Goal: Task Accomplishment & Management: Complete application form

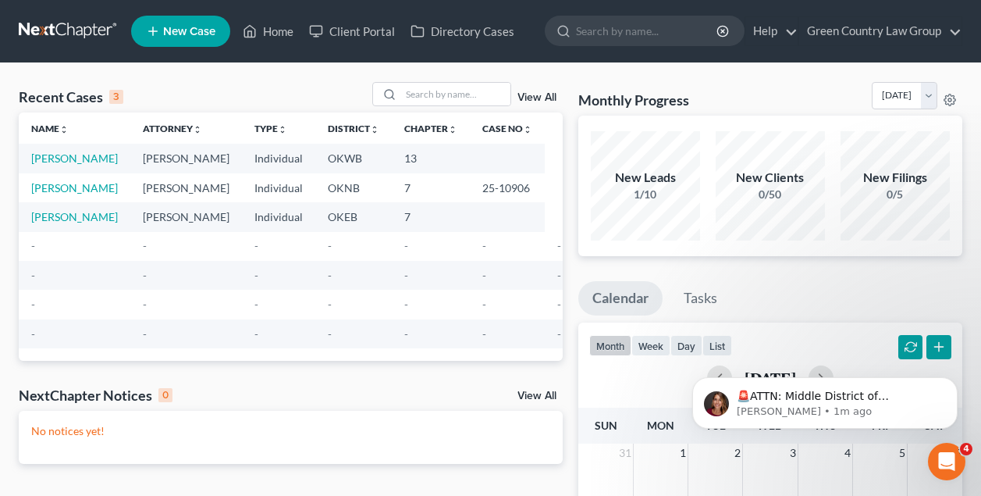
click at [191, 36] on span "New Case" at bounding box center [189, 32] width 52 height 12
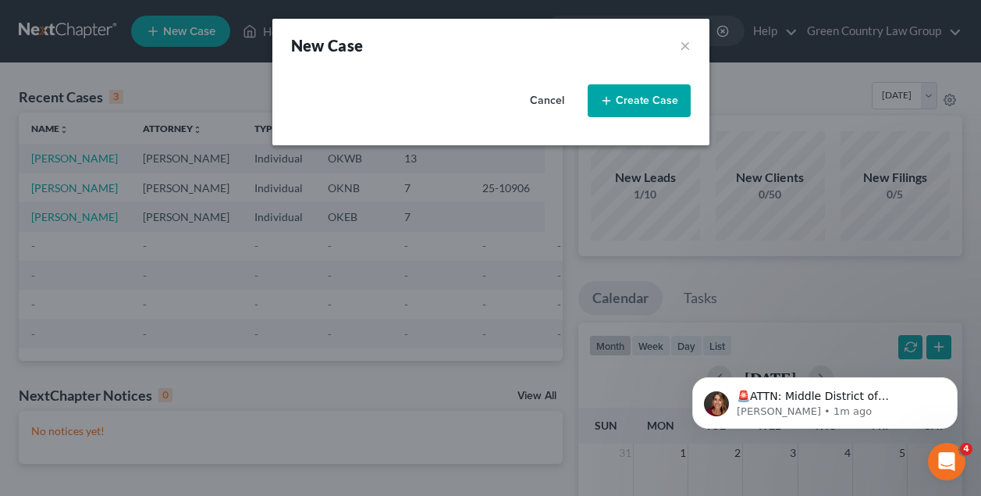
select select "65"
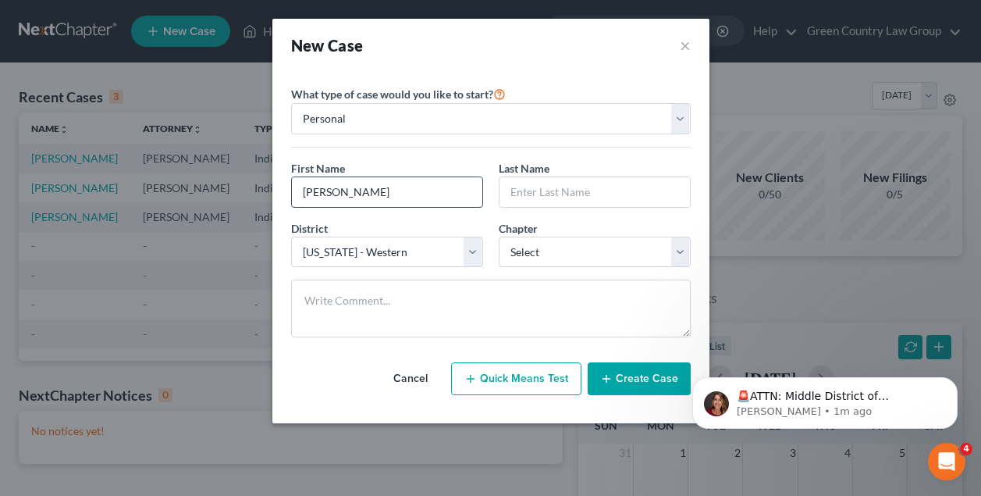
type input "Patty"
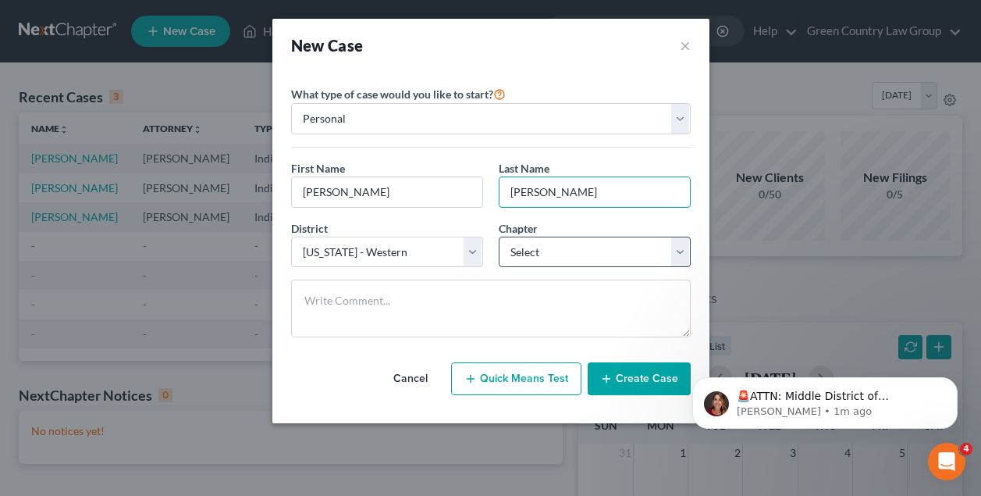
type input "Miller"
click at [548, 256] on select "Select 7 11 12 13" at bounding box center [595, 251] width 192 height 31
select select "3"
click at [639, 380] on button "Create Case" at bounding box center [639, 378] width 103 height 33
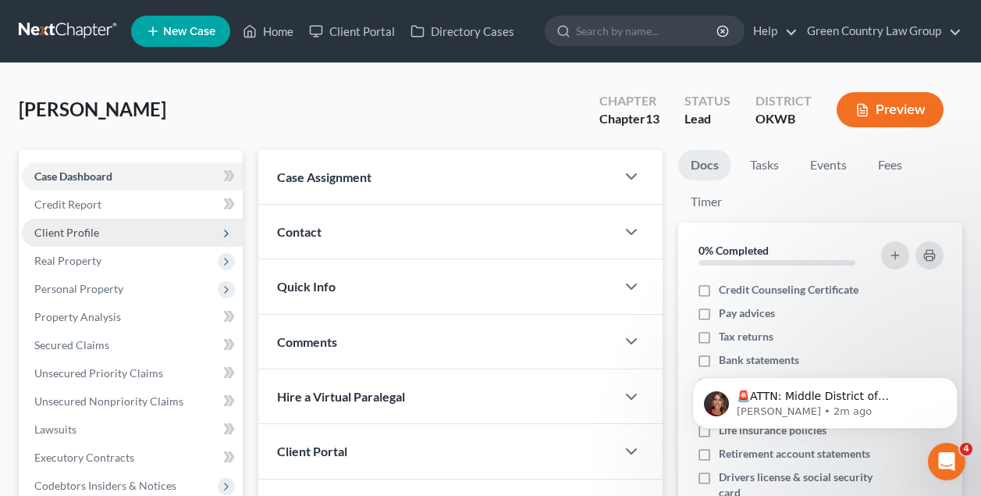
click at [84, 233] on span "Client Profile" at bounding box center [66, 232] width 65 height 13
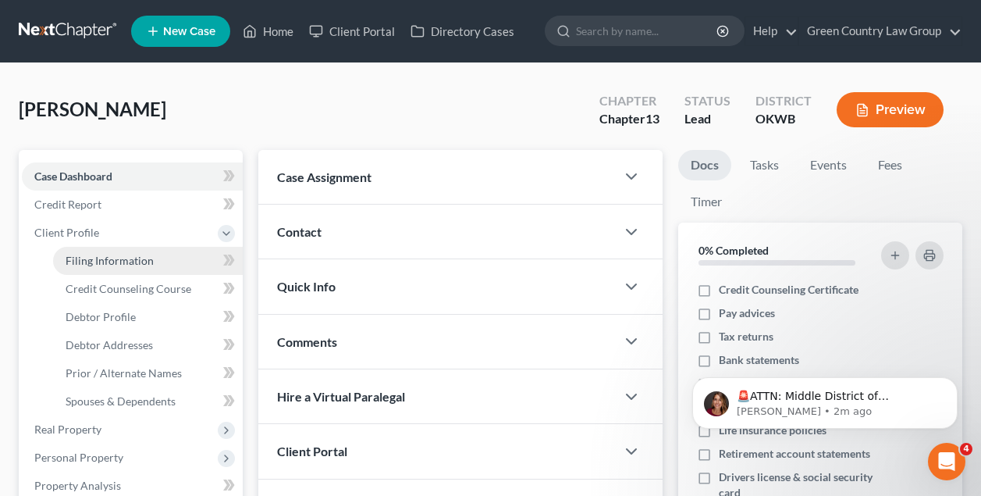
click at [109, 264] on span "Filing Information" at bounding box center [110, 260] width 88 height 13
select select "1"
select select "0"
select select "3"
select select "65"
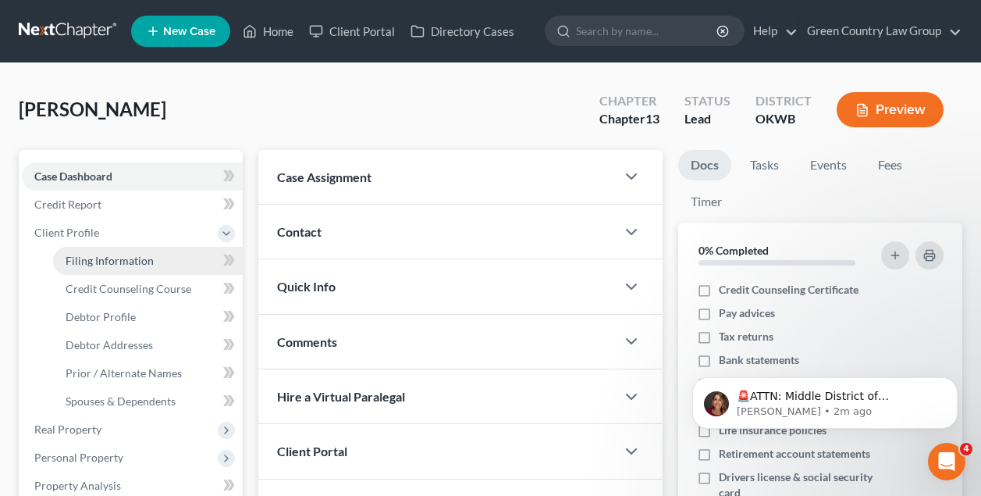
select select "37"
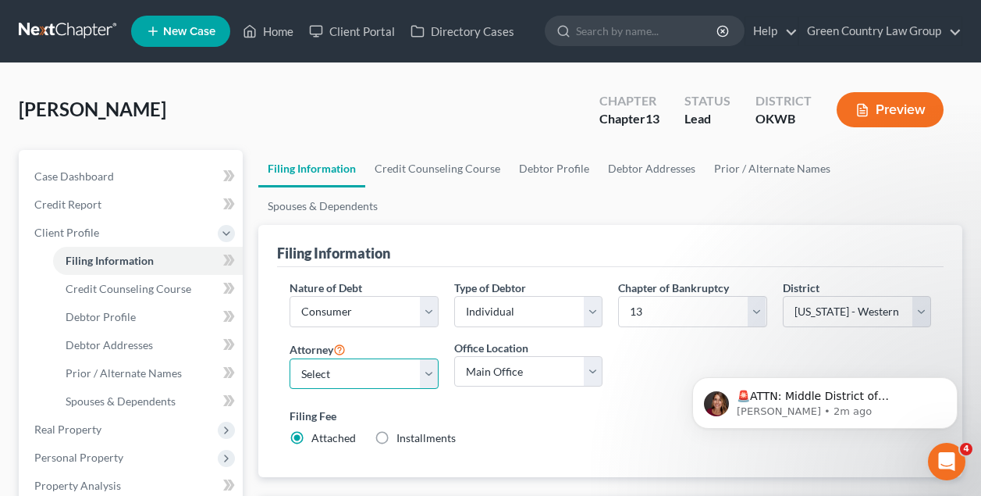
click at [323, 358] on select "Select David Roberts - OKNB" at bounding box center [364, 373] width 148 height 31
select select "0"
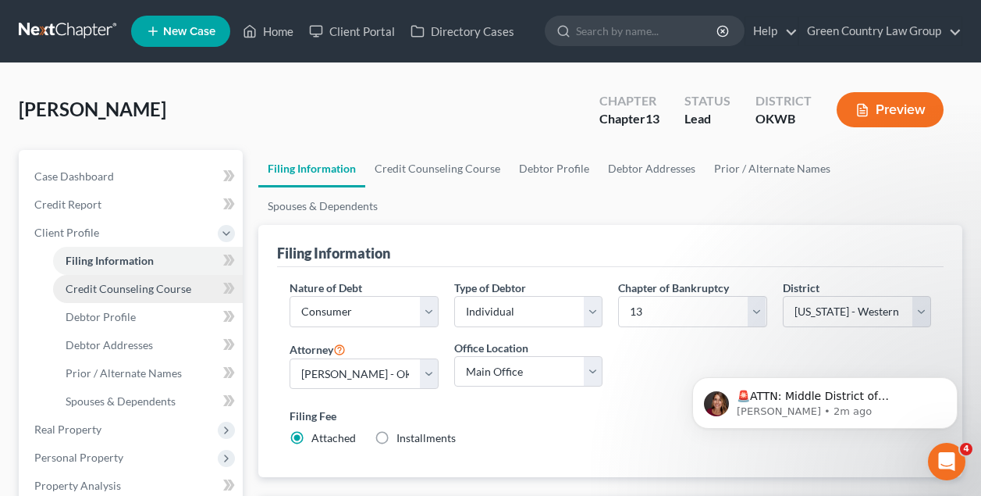
click at [177, 285] on span "Credit Counseling Course" at bounding box center [129, 288] width 126 height 13
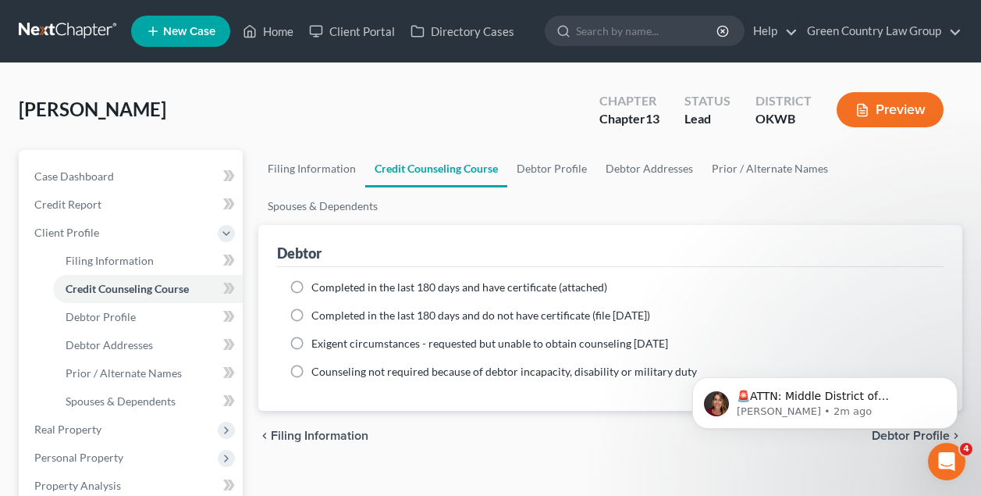
click at [311, 279] on label "Completed in the last 180 days and have certificate (attached)" at bounding box center [459, 287] width 296 height 16
click at [318, 279] on input "Completed in the last 180 days and have certificate (attached)" at bounding box center [323, 284] width 10 height 10
radio input "true"
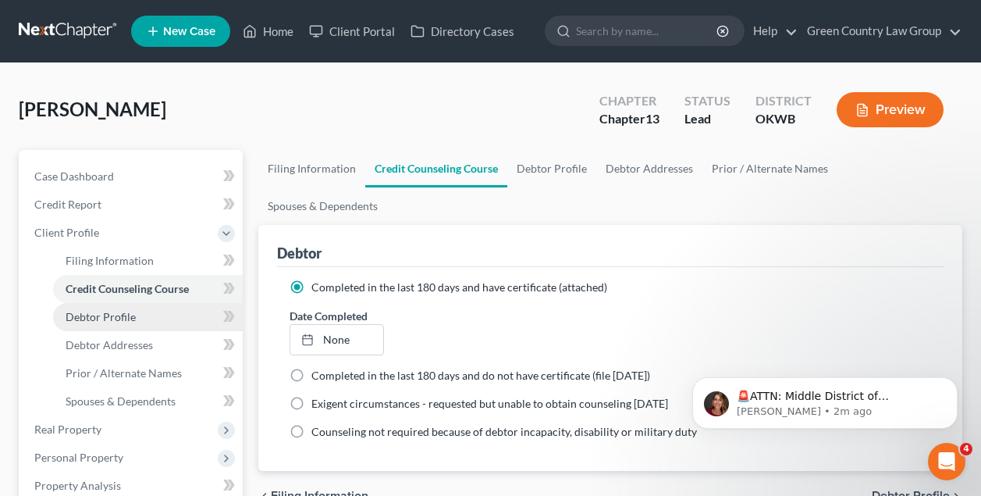
click at [127, 315] on span "Debtor Profile" at bounding box center [101, 316] width 70 height 13
select select "0"
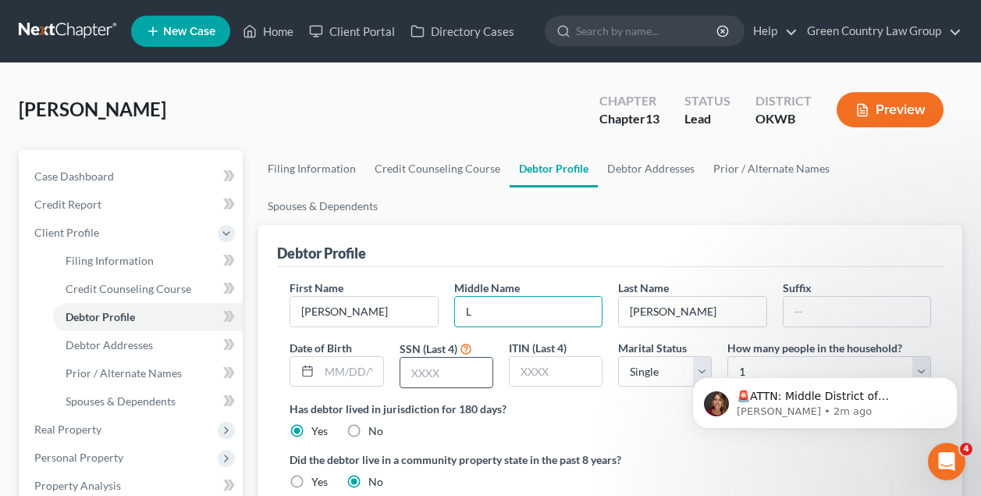
type input "L"
click at [446, 357] on input "text" at bounding box center [446, 372] width 92 height 30
type input "6892"
click at [223, 112] on div "Miller, Patty Upgraded Chapter Chapter 13 Status Lead District OKWB Preview" at bounding box center [491, 116] width 944 height 68
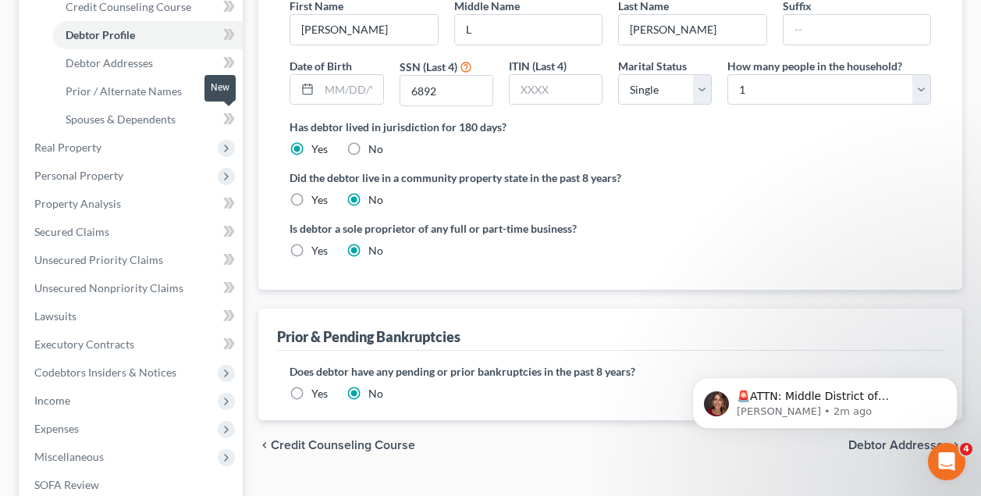
scroll to position [353, 0]
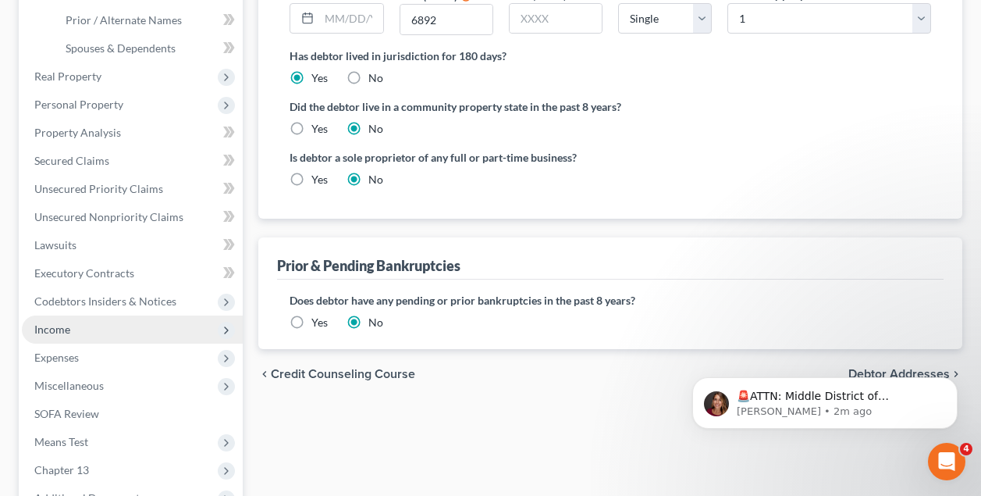
click at [60, 331] on span "Income" at bounding box center [52, 328] width 36 height 13
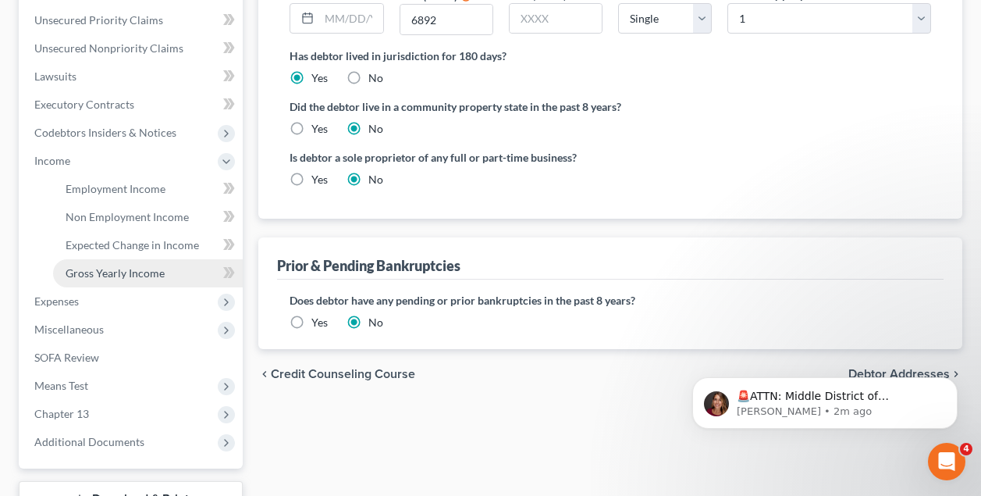
click at [116, 260] on link "Gross Yearly Income" at bounding box center [148, 273] width 190 height 28
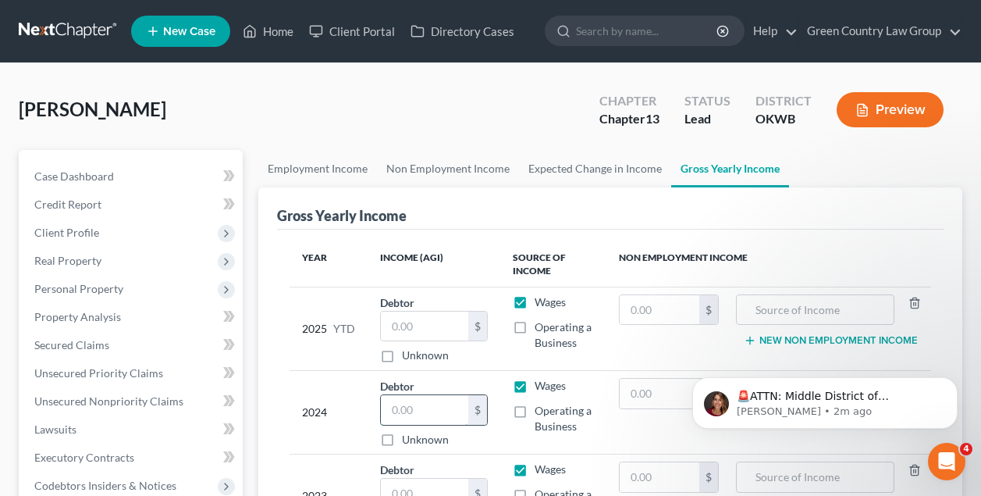
click at [429, 411] on input "text" at bounding box center [424, 410] width 87 height 30
type input "66,465"
click at [496, 362] on td "Debtor $ Unknown Balance Undetermined $ Unknown" at bounding box center [434, 328] width 133 height 84
click at [955, 379] on icon "Dismiss notification" at bounding box center [953, 381] width 9 height 9
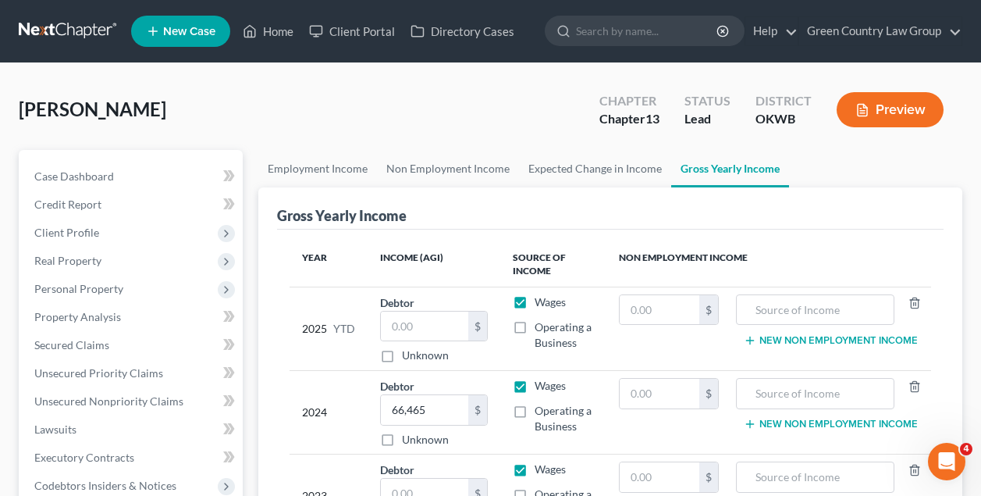
scroll to position [31, 0]
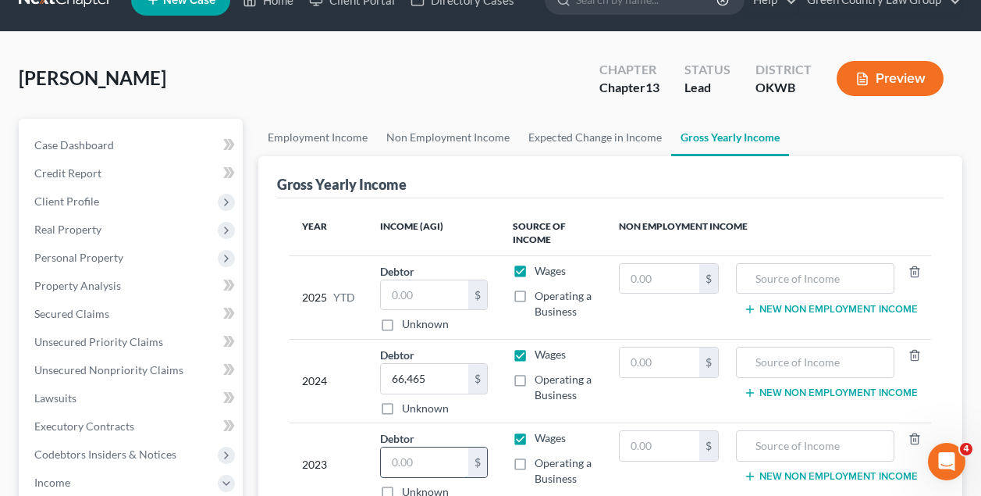
click at [425, 460] on input "text" at bounding box center [424, 462] width 87 height 30
type input "71,077"
click at [87, 199] on span "Client Profile" at bounding box center [66, 200] width 65 height 13
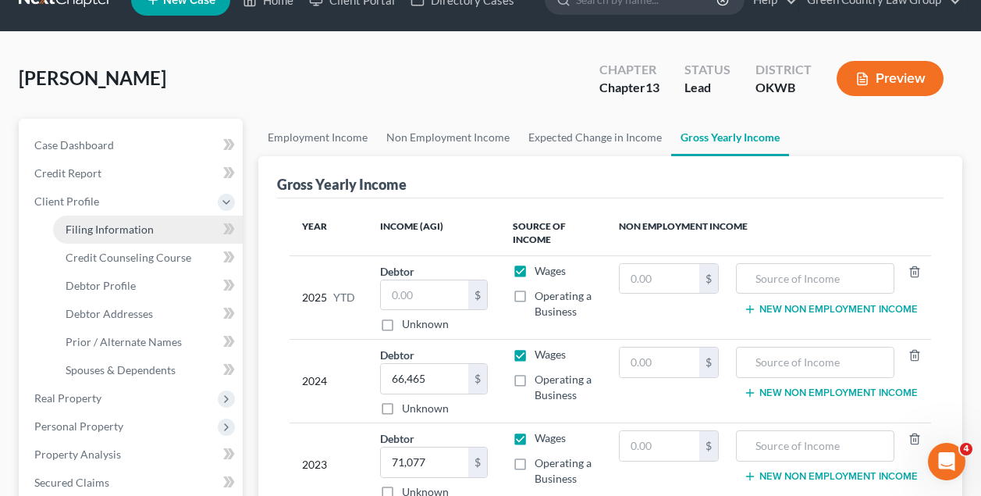
click at [102, 227] on span "Filing Information" at bounding box center [110, 228] width 88 height 13
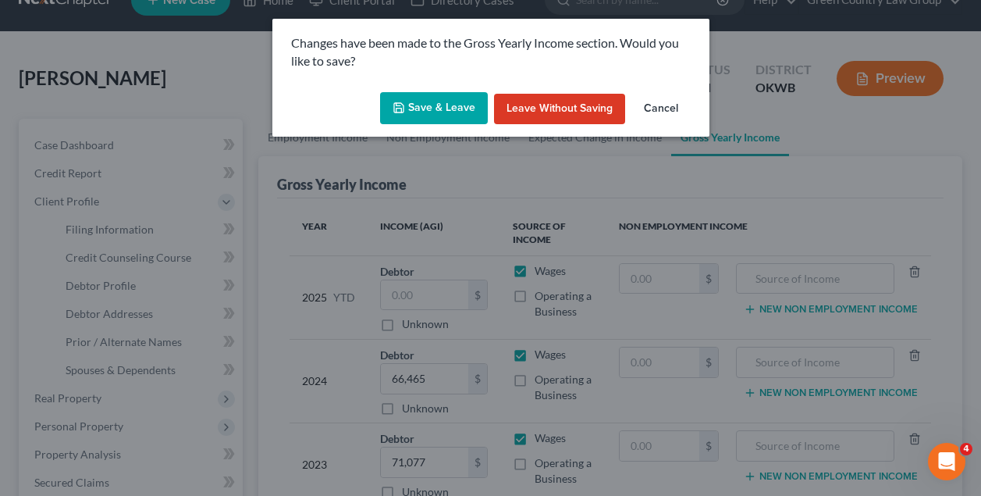
click at [436, 98] on button "Save & Leave" at bounding box center [434, 108] width 108 height 33
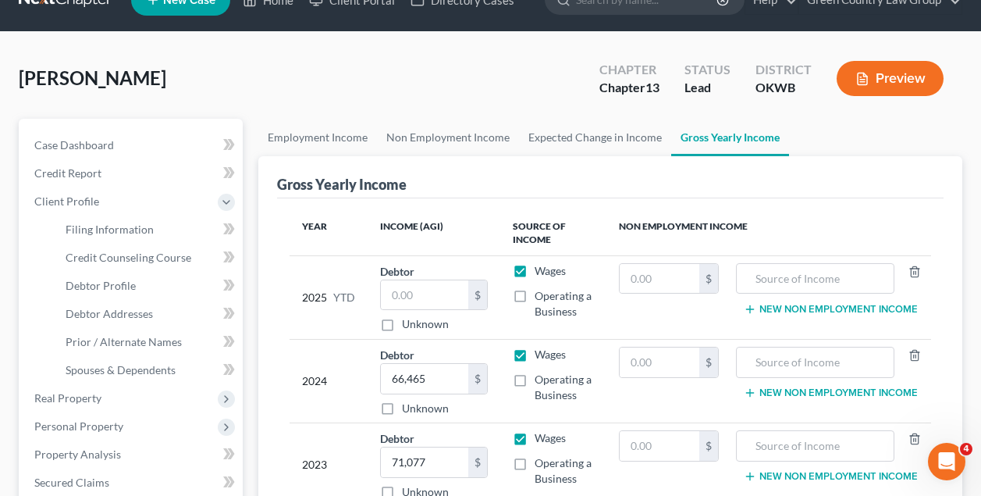
select select "1"
select select "0"
select select "3"
select select "65"
select select "0"
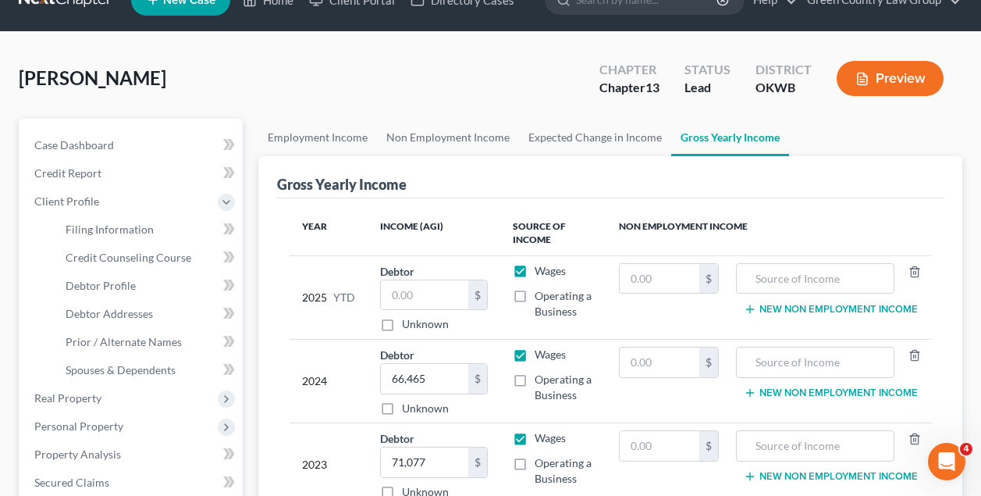
select select "37"
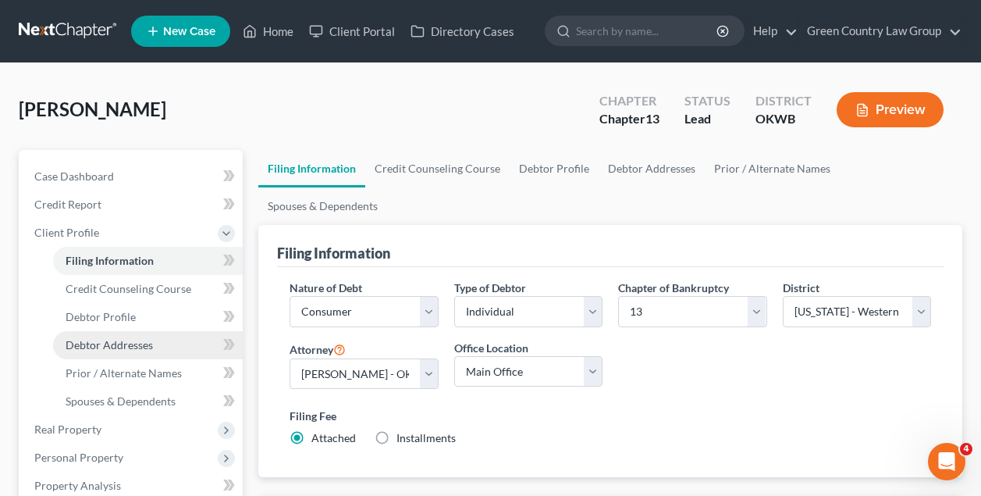
click at [126, 342] on span "Debtor Addresses" at bounding box center [109, 344] width 87 height 13
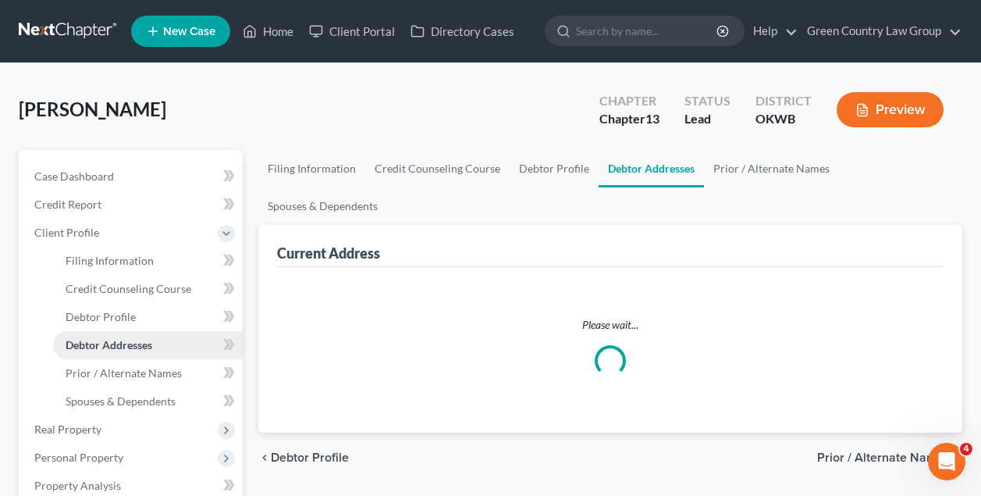
select select "0"
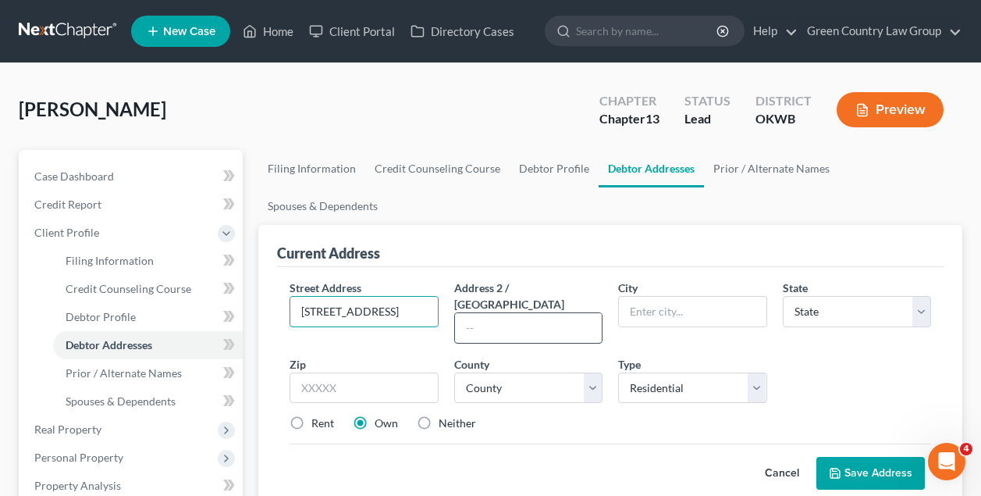
type input "4445 N Lincoln Blvd"
type input "#T201"
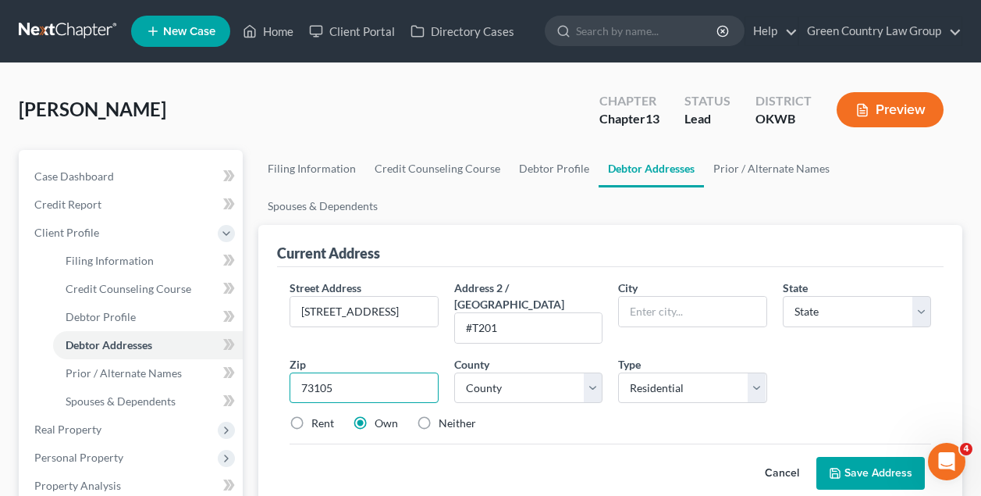
type input "73105"
click at [515, 357] on div "Street Address * 4445 N Lincoln Blvd Address 2 / PO Box #T201 City * State * St…" at bounding box center [610, 361] width 657 height 165
type input "Oklahoma City"
select select "37"
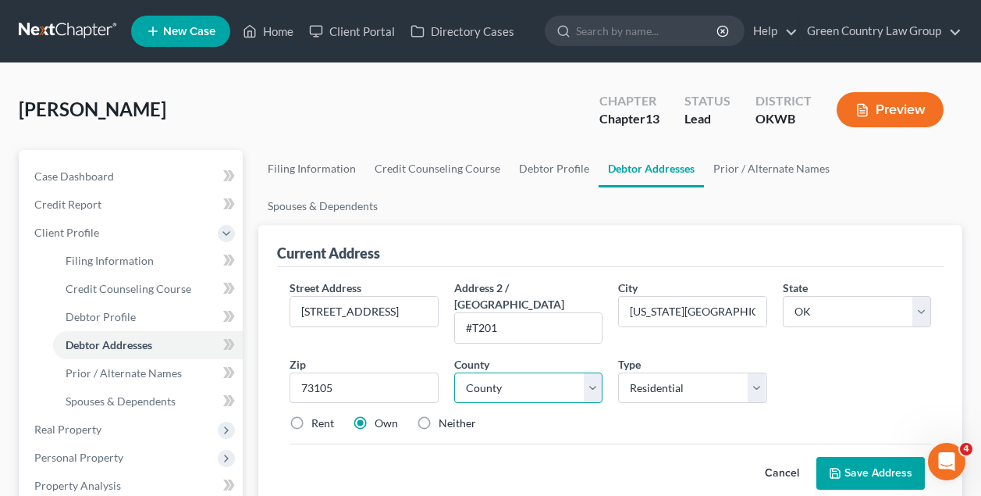
select select "55"
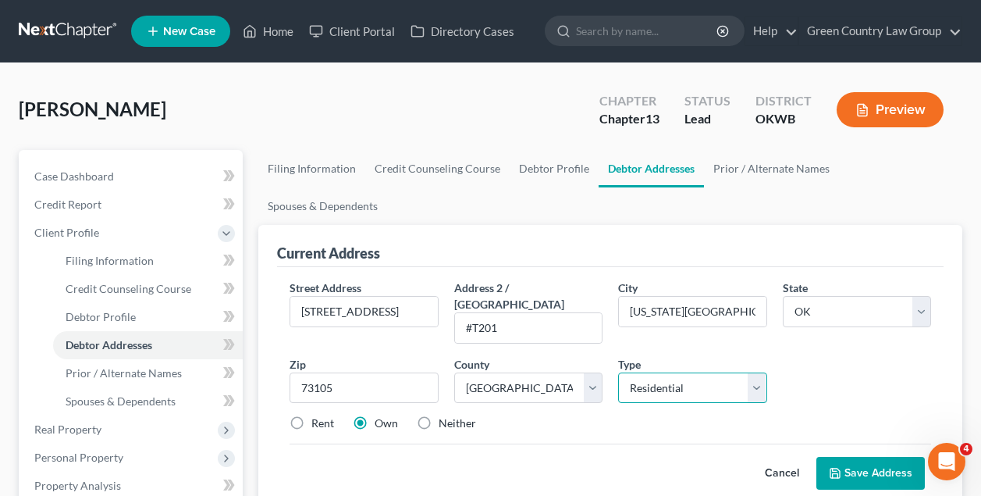
click at [674, 372] on select "Select Residential Mailing Rental Business" at bounding box center [692, 387] width 148 height 31
click at [866, 457] on button "Save Address" at bounding box center [870, 473] width 108 height 33
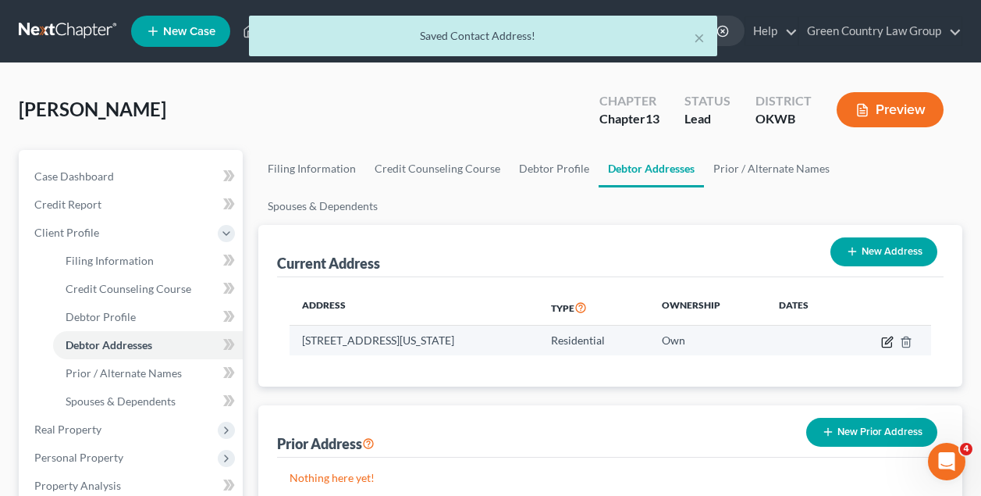
click at [887, 336] on icon "button" at bounding box center [887, 342] width 12 height 12
select select "37"
select select "55"
select select "0"
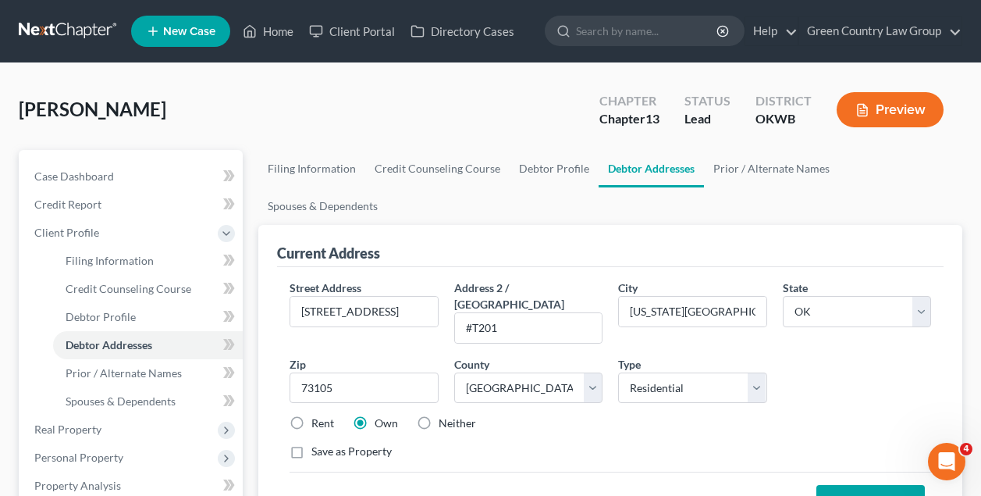
click at [311, 415] on label "Rent" at bounding box center [322, 423] width 23 height 16
click at [318, 415] on input "Rent" at bounding box center [323, 420] width 10 height 10
radio input "true"
click at [880, 485] on button "Save Address" at bounding box center [870, 501] width 108 height 33
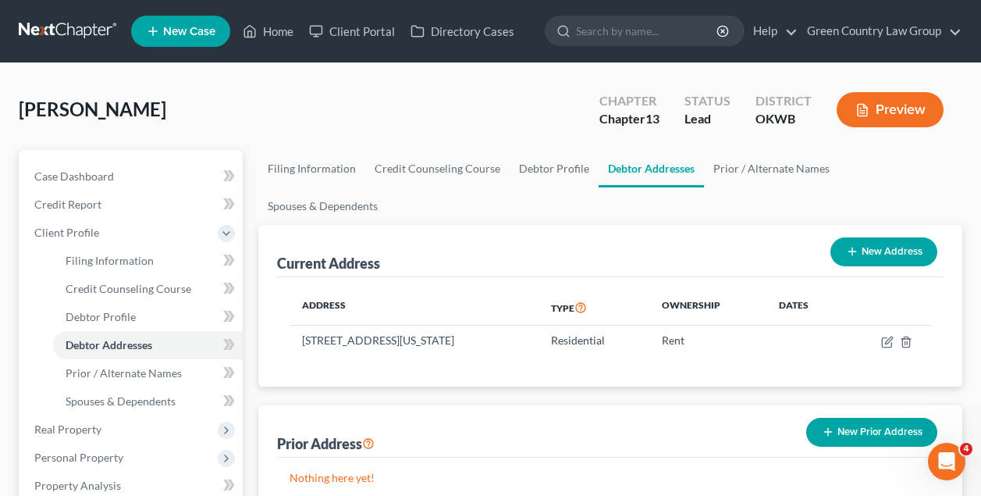
click at [865, 418] on button "New Prior Address" at bounding box center [871, 432] width 131 height 29
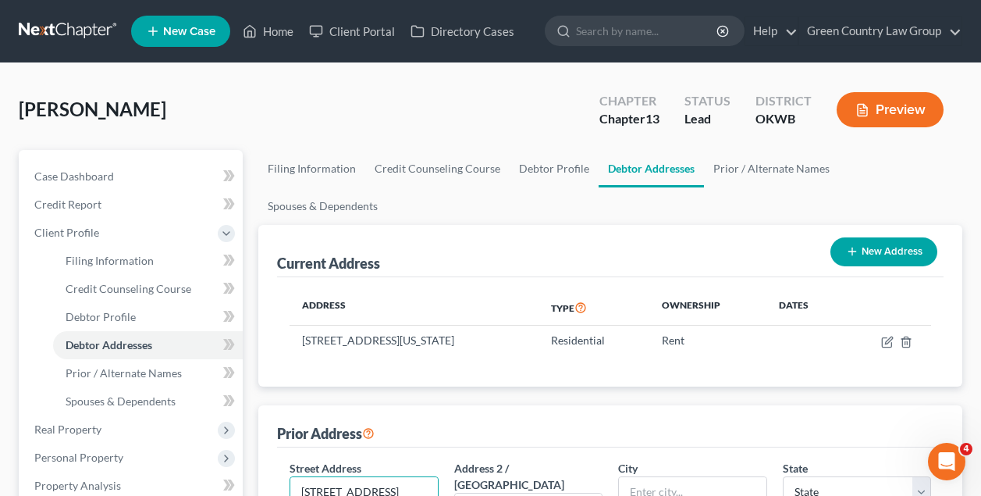
type input "10621 North 117 East Court"
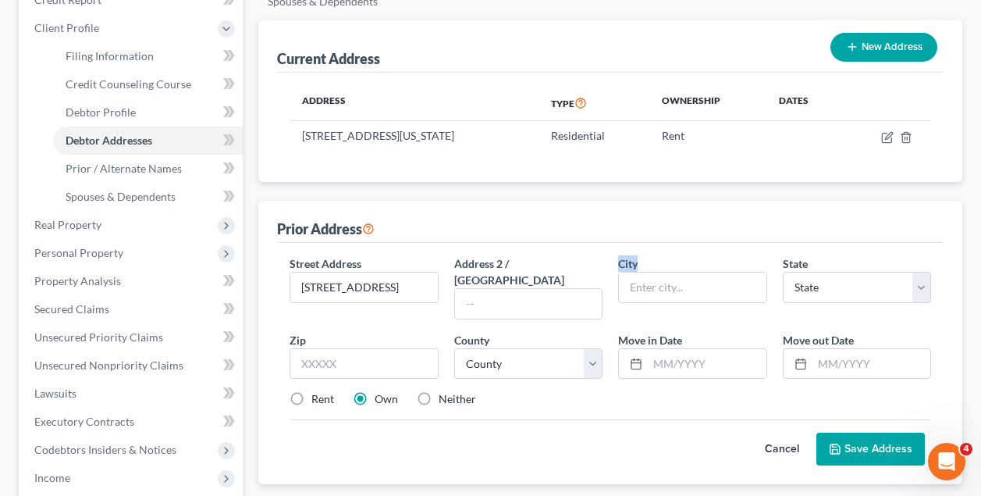
scroll to position [210, 0]
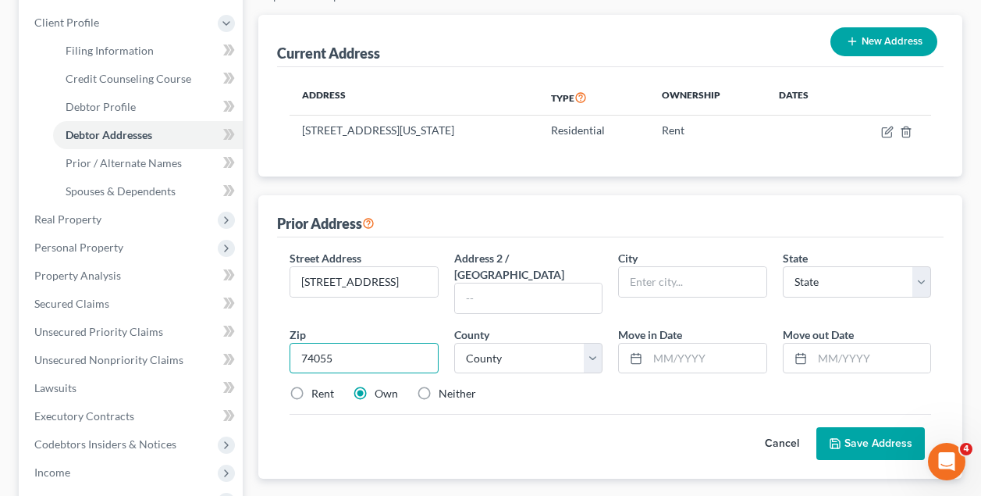
type input "74055"
click at [317, 348] on div "Street Address * 10621 North 117 East Court Address 2 / PO Box City * State * S…" at bounding box center [610, 332] width 657 height 165
type input "Owasso"
select select "37"
click at [311, 386] on label "Rent" at bounding box center [322, 394] width 23 height 16
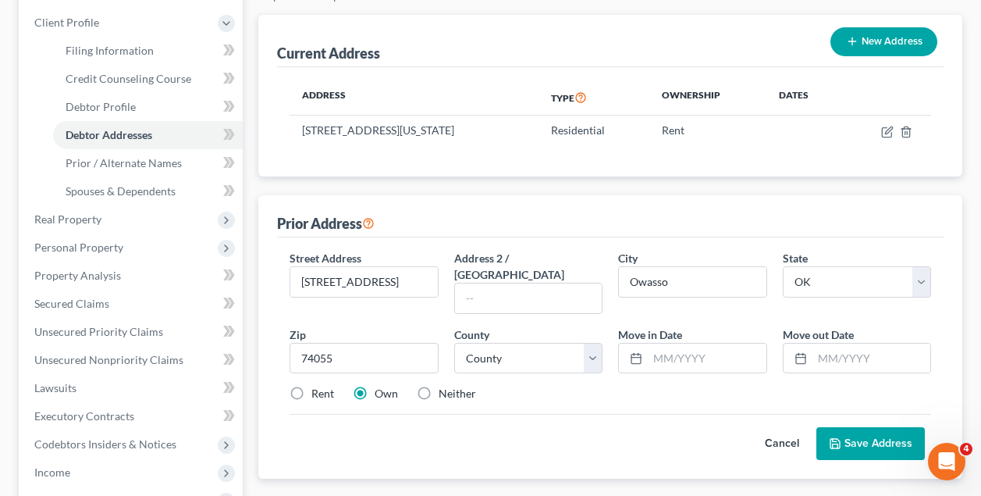
click at [318, 386] on input "Rent" at bounding box center [323, 391] width 10 height 10
radio input "true"
click at [867, 427] on button "Save Address" at bounding box center [870, 443] width 108 height 33
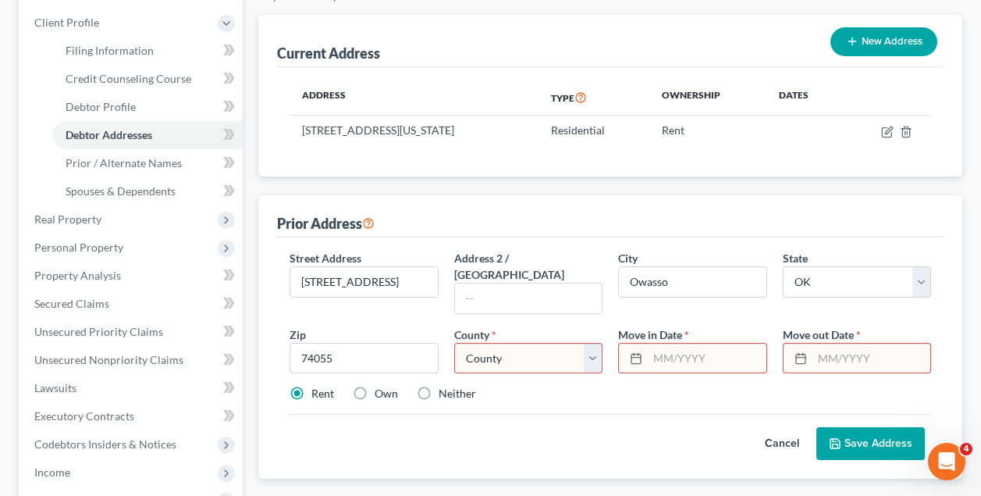
click at [536, 414] on div "Cancel Save Address" at bounding box center [611, 437] width 642 height 46
click at [397, 343] on input "74055" at bounding box center [364, 358] width 148 height 31
type input "740558364"
click at [540, 343] on select "County Adair County Alfalfa County Atoka County Beaver County Beckham County Bl…" at bounding box center [528, 358] width 148 height 31
select select "71"
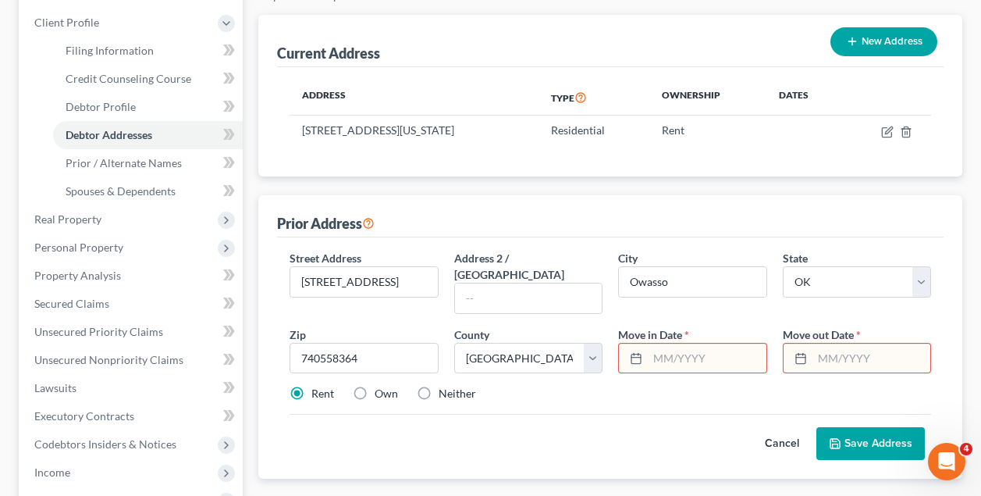
click at [838, 343] on input "text" at bounding box center [871, 358] width 118 height 30
type input "03/08/2025"
click at [733, 343] on input "text" at bounding box center [707, 358] width 118 height 30
click at [731, 343] on input "text" at bounding box center [707, 358] width 118 height 30
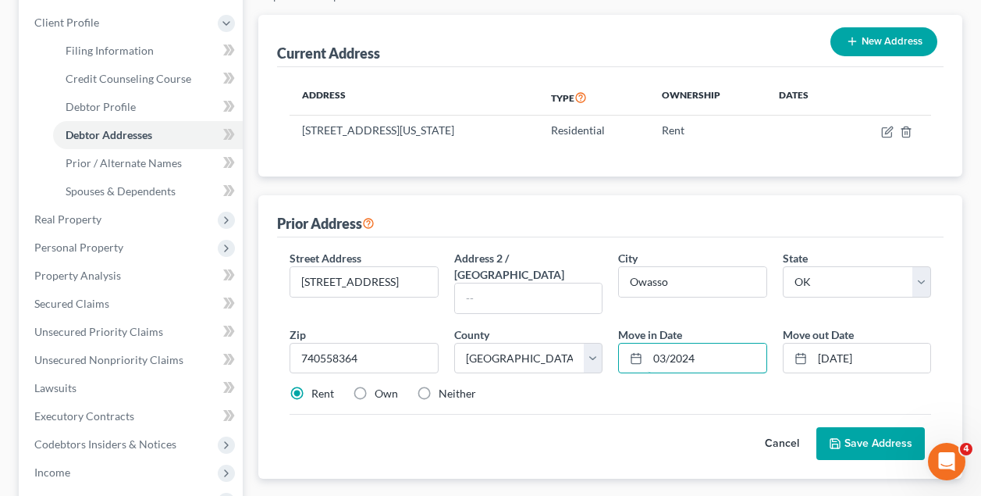
type input "03/2024"
click at [866, 427] on button "Save Address" at bounding box center [870, 443] width 108 height 33
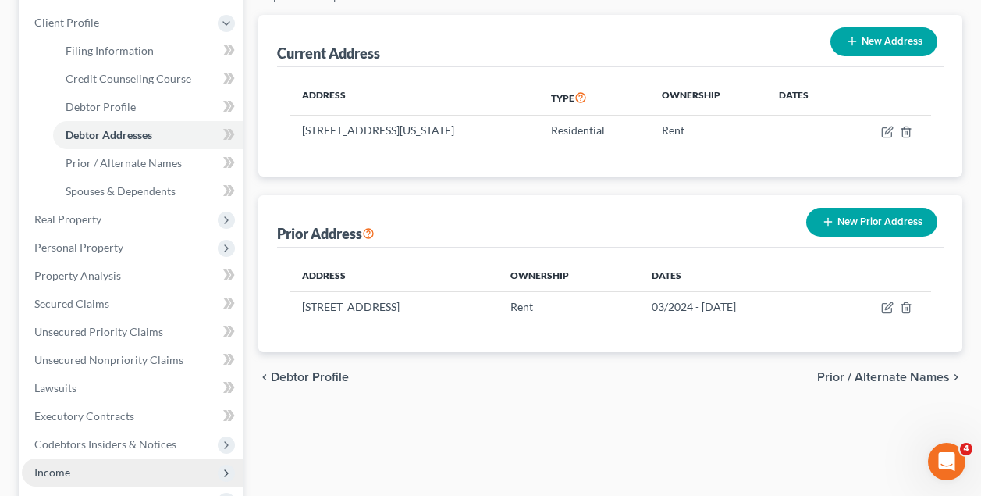
click at [62, 475] on span "Income" at bounding box center [52, 471] width 36 height 13
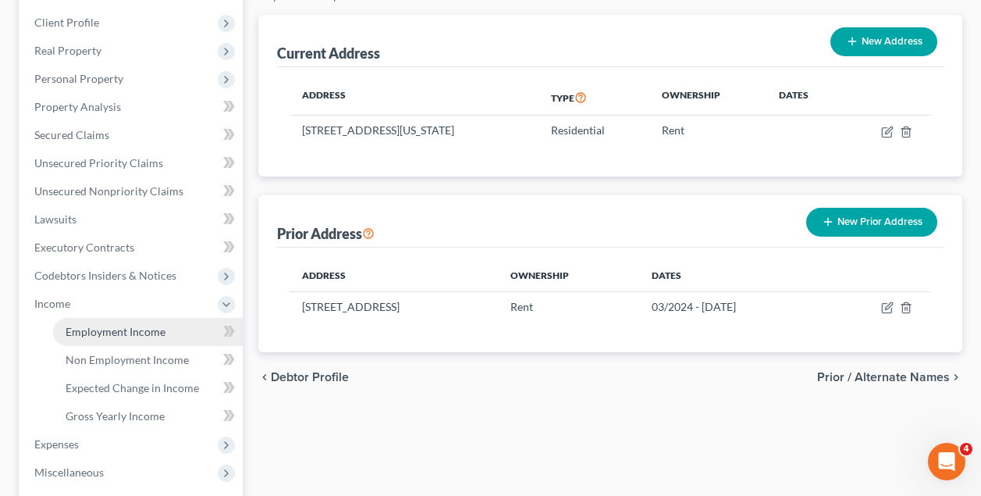
click at [125, 331] on span "Employment Income" at bounding box center [116, 331] width 100 height 13
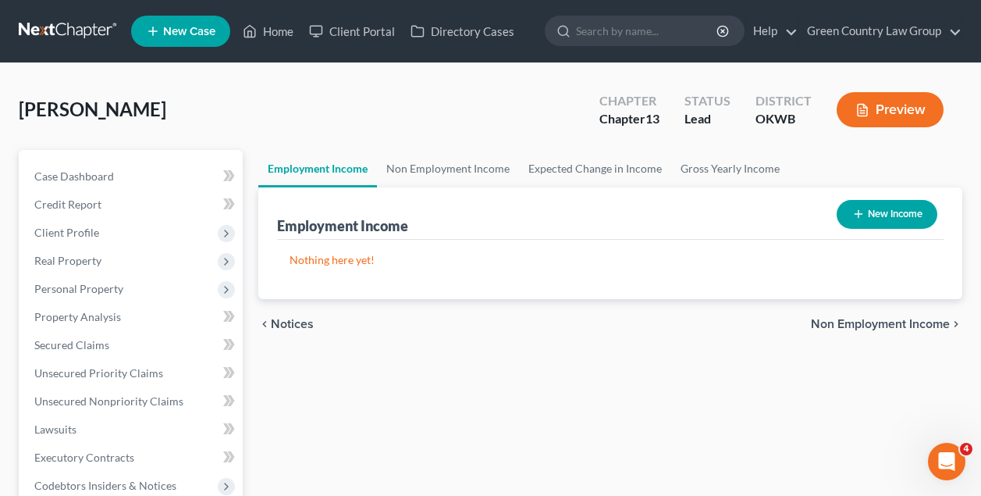
click at [905, 215] on button "New Income" at bounding box center [887, 214] width 101 height 29
select select "0"
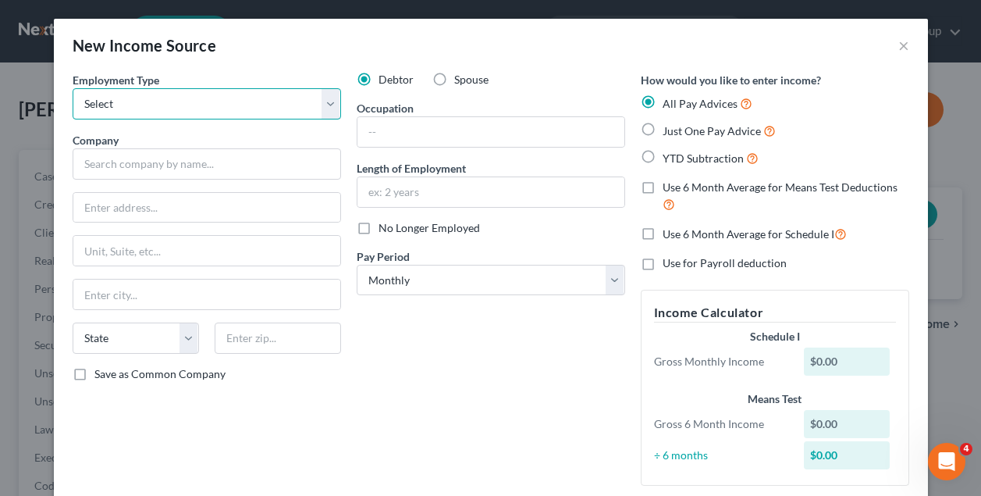
select select "0"
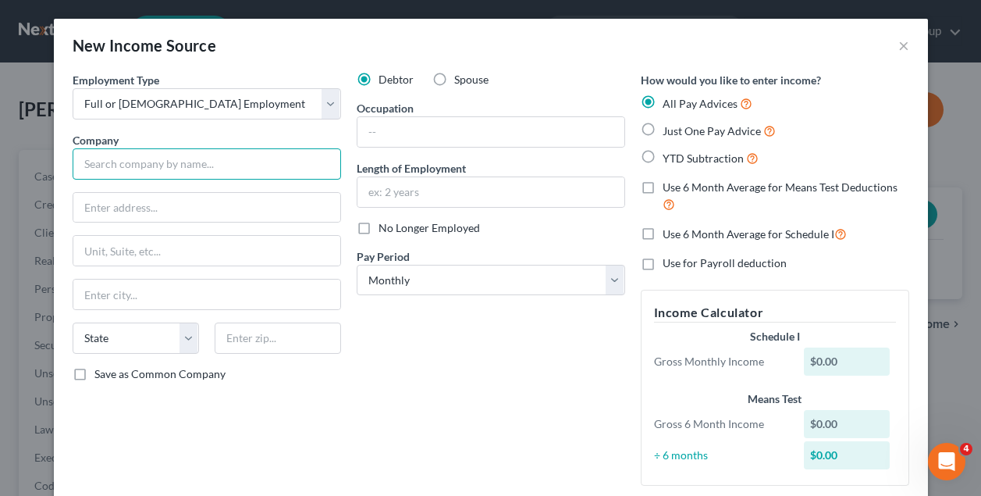
click at [233, 156] on input "text" at bounding box center [207, 163] width 268 height 31
type input "Apex Systems LLC"
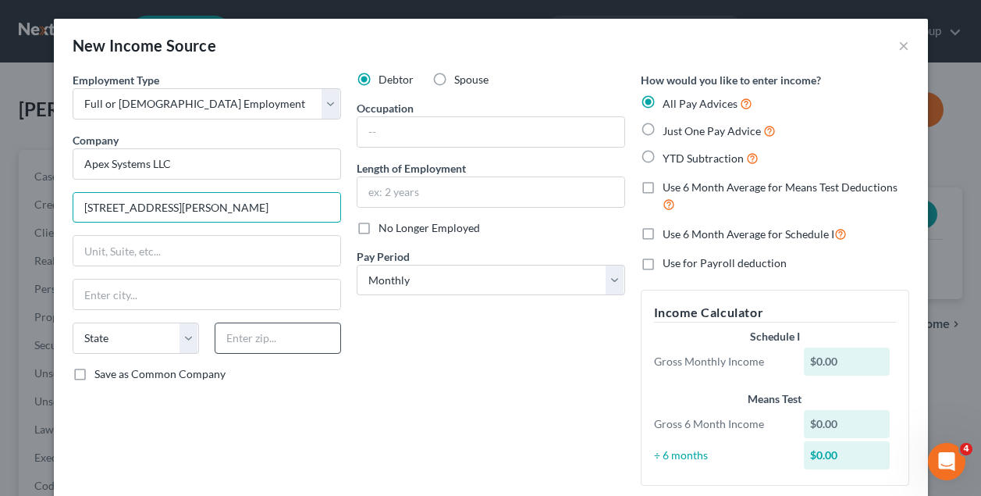
type input "4400 Cox Road, Ste 200"
type input "23060"
click at [405, 379] on div "Debtor Spouse Occupation Length of Employment No Longer Employed Pay Period * S…" at bounding box center [491, 285] width 284 height 426
type input "Glen Allen"
select select "48"
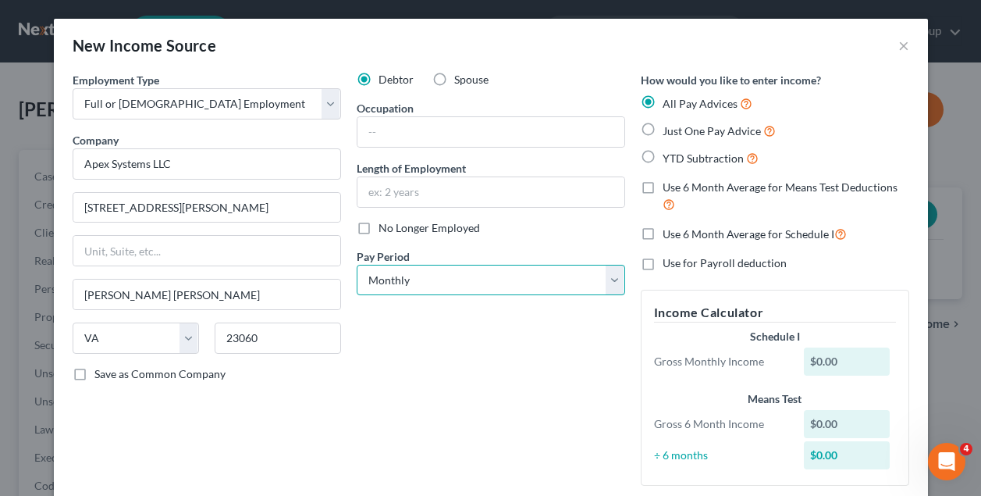
click at [425, 283] on select "Select Monthly Twice Monthly Every Other Week Weekly" at bounding box center [491, 280] width 268 height 31
select select "2"
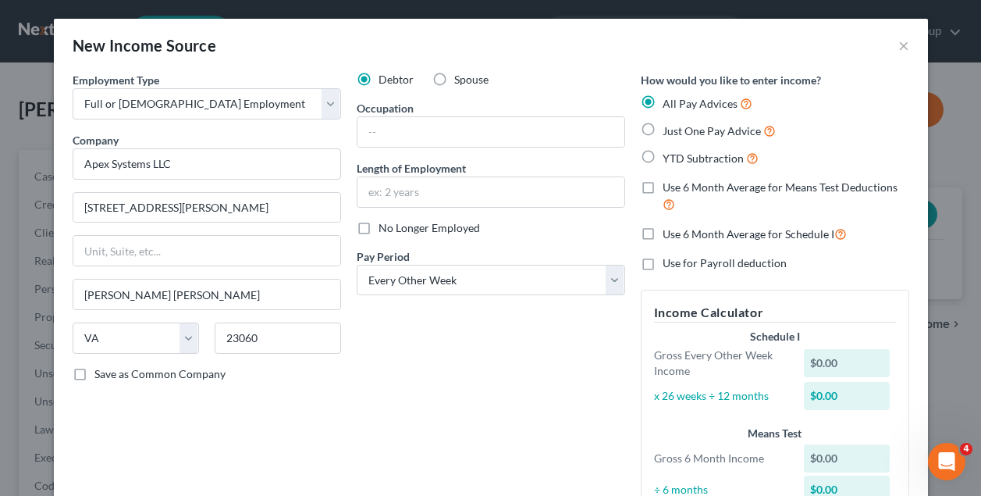
click at [422, 349] on div "Debtor Spouse Occupation Length of Employment No Longer Employed Pay Period * S…" at bounding box center [491, 302] width 284 height 460
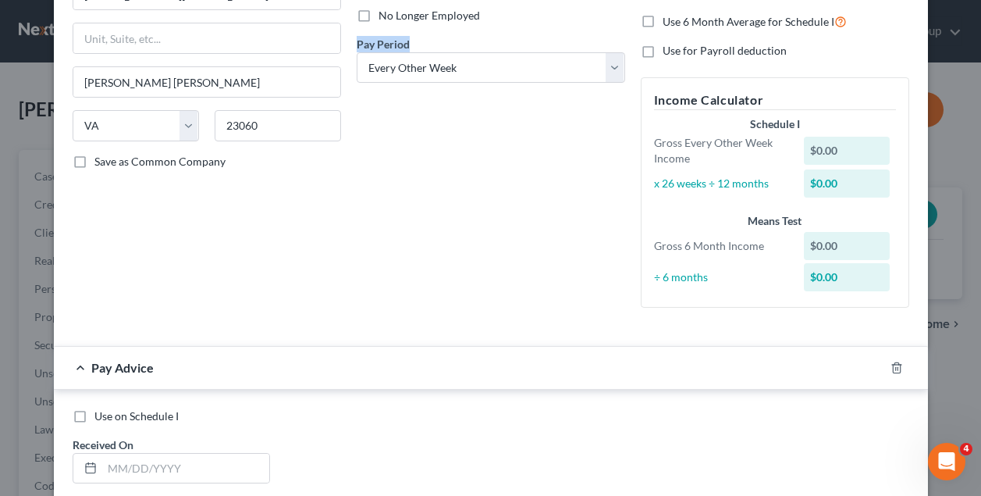
scroll to position [225, 0]
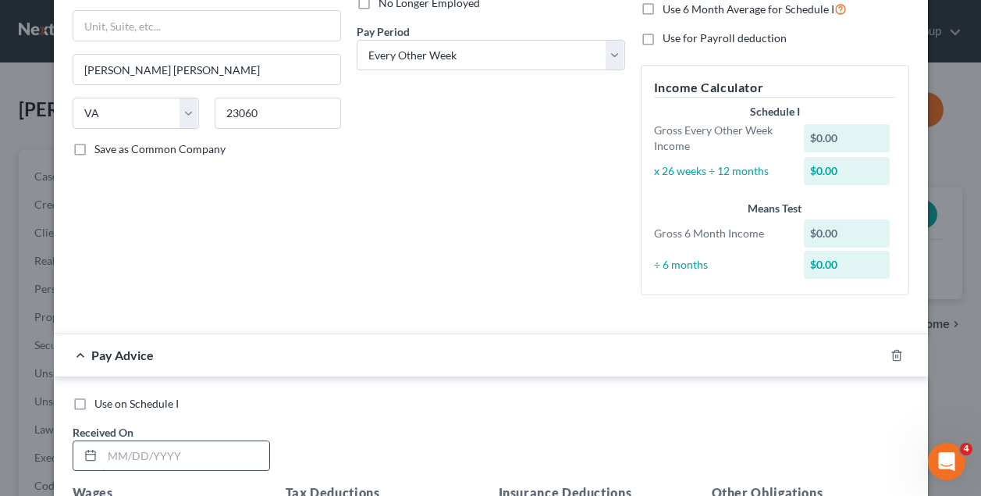
click at [138, 442] on input "text" at bounding box center [185, 456] width 167 height 30
type input "03/14/2025"
click at [322, 396] on div "Use on Schedule I" at bounding box center [491, 404] width 837 height 16
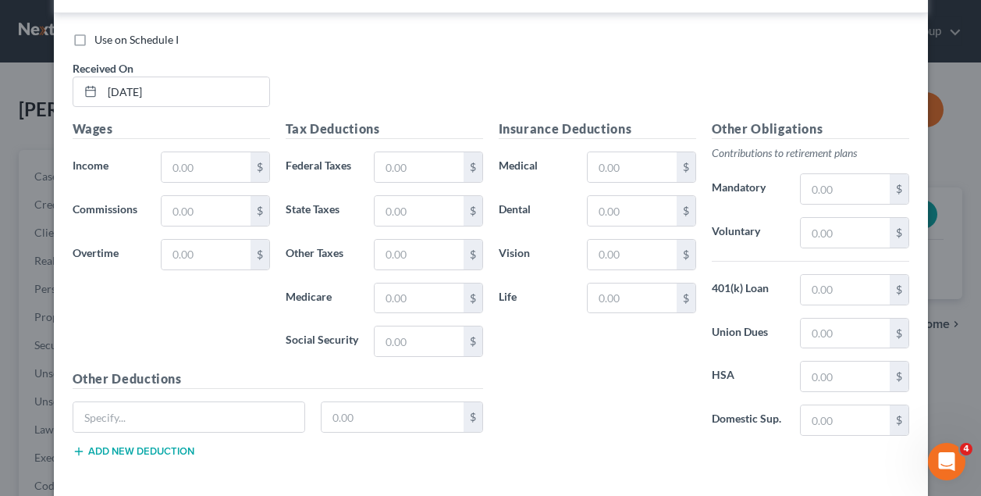
scroll to position [589, 0]
click at [205, 161] on input "text" at bounding box center [206, 166] width 88 height 30
type input "1,483.2"
click at [398, 165] on input "text" at bounding box center [419, 166] width 88 height 30
type input "195.03"
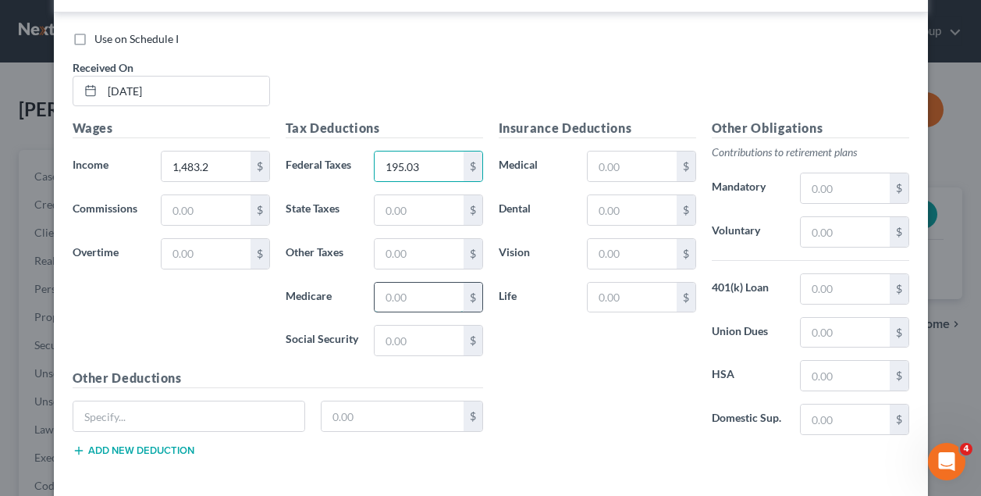
click at [408, 296] on input "text" at bounding box center [419, 298] width 88 height 30
type input "21.51"
click at [406, 340] on input "text" at bounding box center [419, 340] width 88 height 30
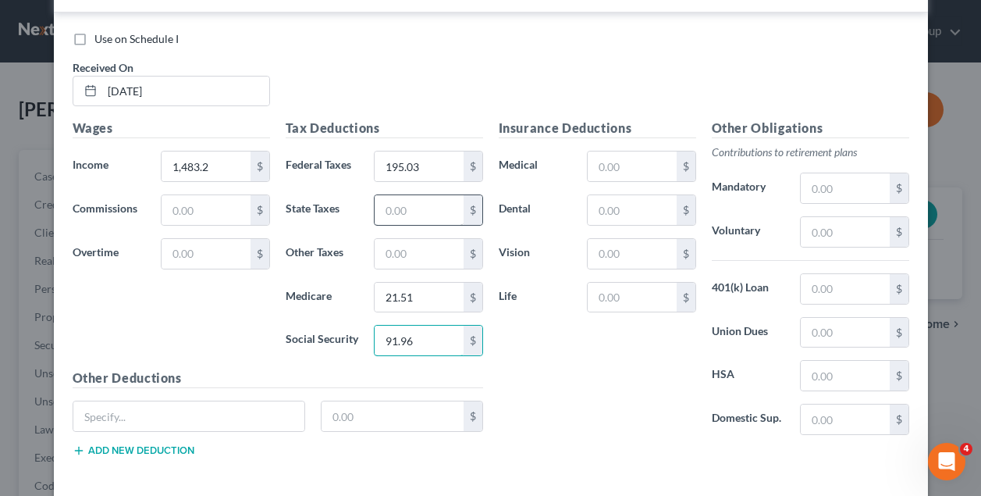
type input "91.96"
type input "61"
click at [589, 384] on div "Insurance Deductions Medical $ Dental $ Vision $ Life $" at bounding box center [597, 283] width 213 height 329
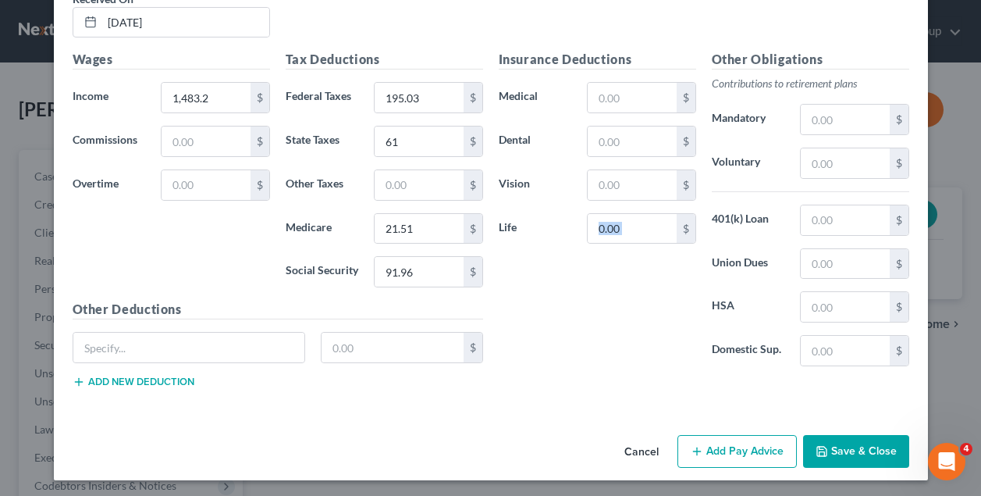
scroll to position [657, 0]
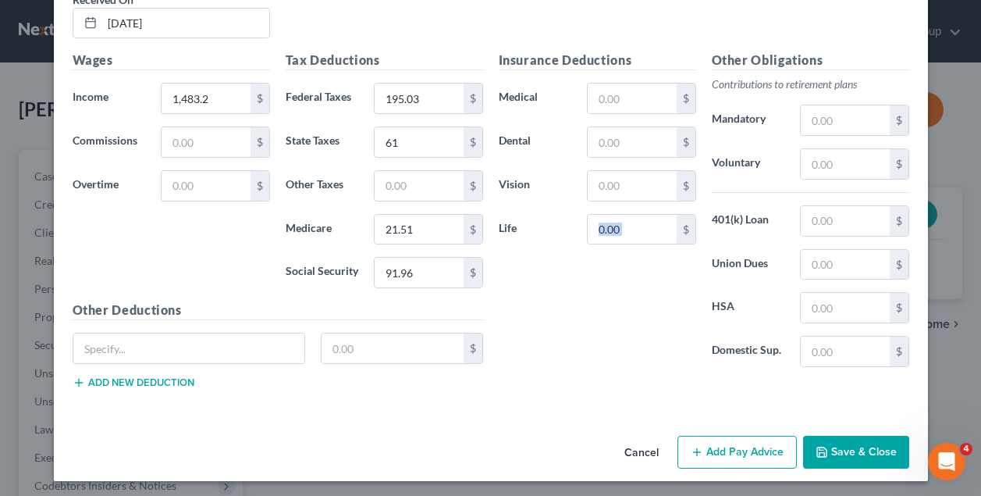
click at [756, 450] on button "Add Pay Advice" at bounding box center [736, 452] width 119 height 33
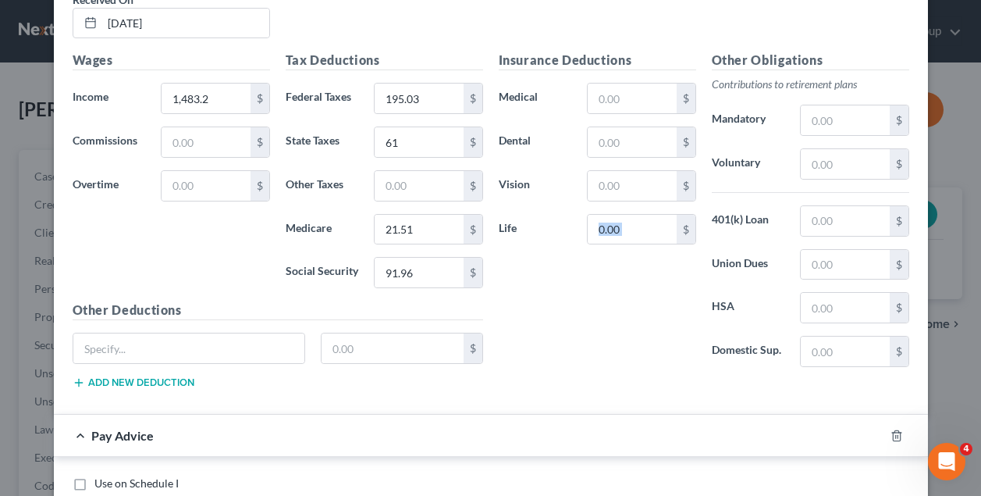
click at [535, 363] on div "Insurance Deductions Medical $ Dental $ Vision $ Life $" at bounding box center [597, 215] width 213 height 329
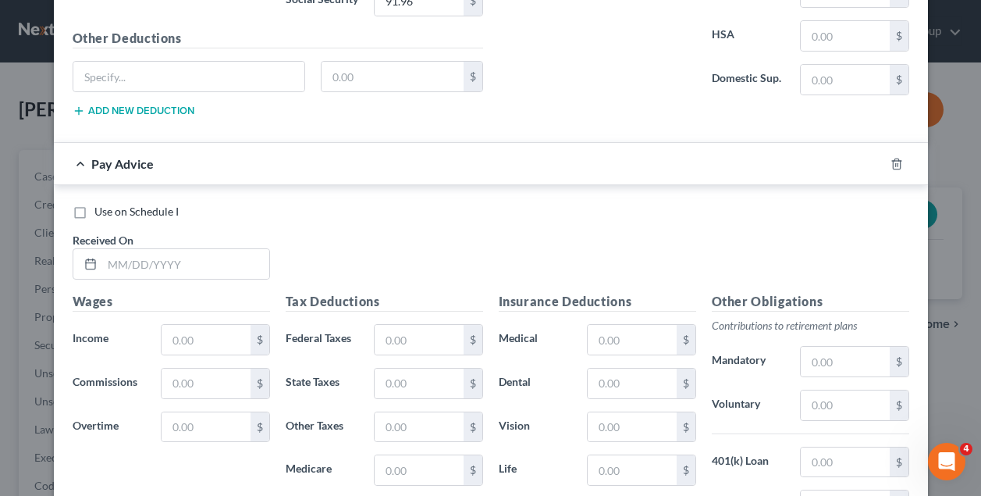
scroll to position [934, 0]
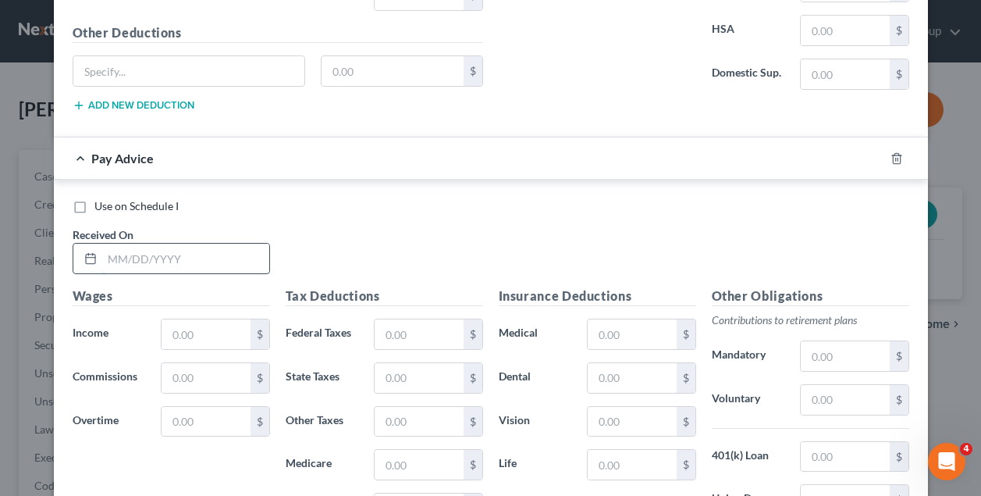
click at [144, 253] on input "text" at bounding box center [185, 259] width 167 height 30
type input "03/07/2025"
click at [197, 332] on input "text" at bounding box center [206, 334] width 88 height 30
type input "1,483.2"
click at [364, 254] on div "Use on Schedule I Received On * 03/07/2025" at bounding box center [491, 242] width 852 height 88
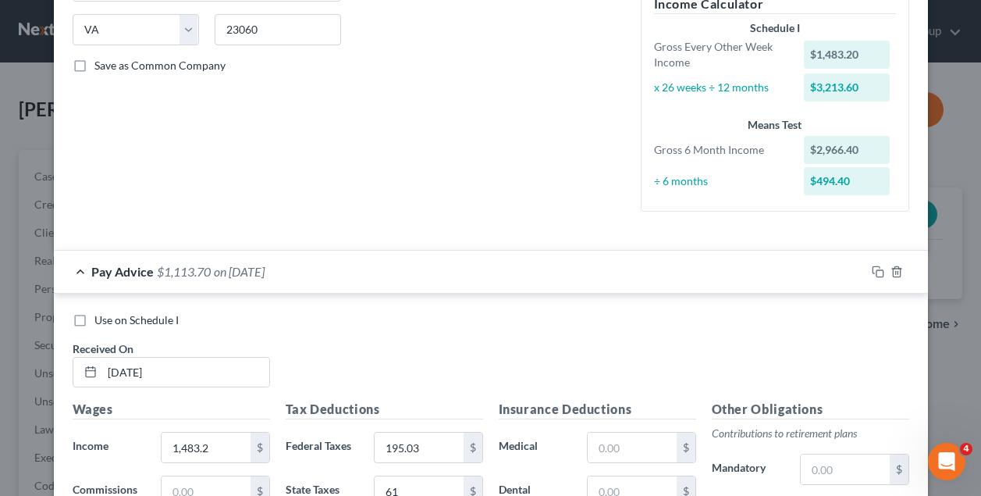
scroll to position [304, 0]
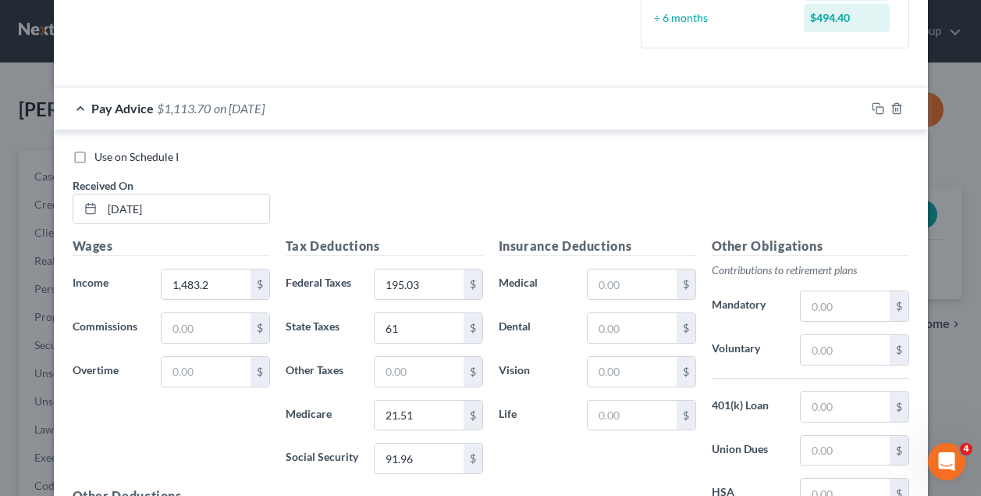
scroll to position [462, 0]
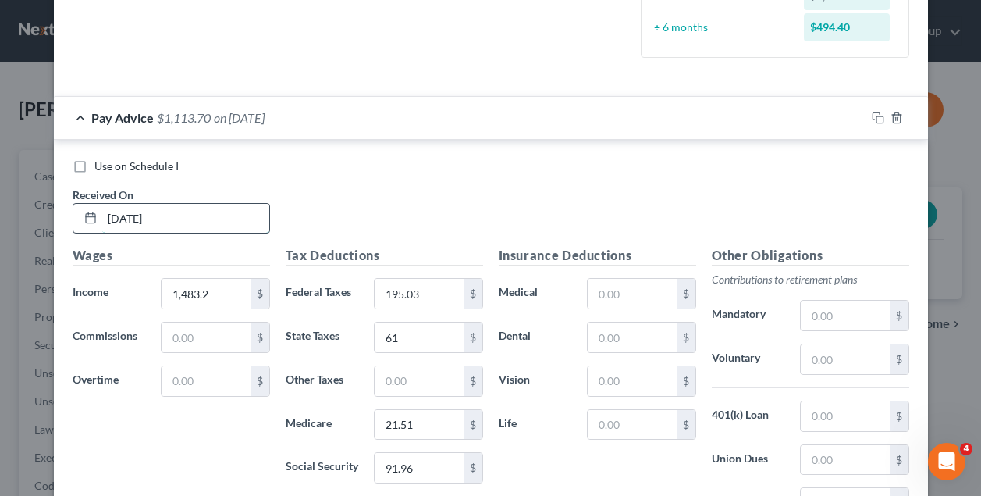
click at [136, 211] on input "03/14/2025" at bounding box center [185, 219] width 167 height 30
type input "03/07/2025"
click at [406, 205] on div "Use on Schedule I Received On * 03/07/2025" at bounding box center [491, 202] width 852 height 88
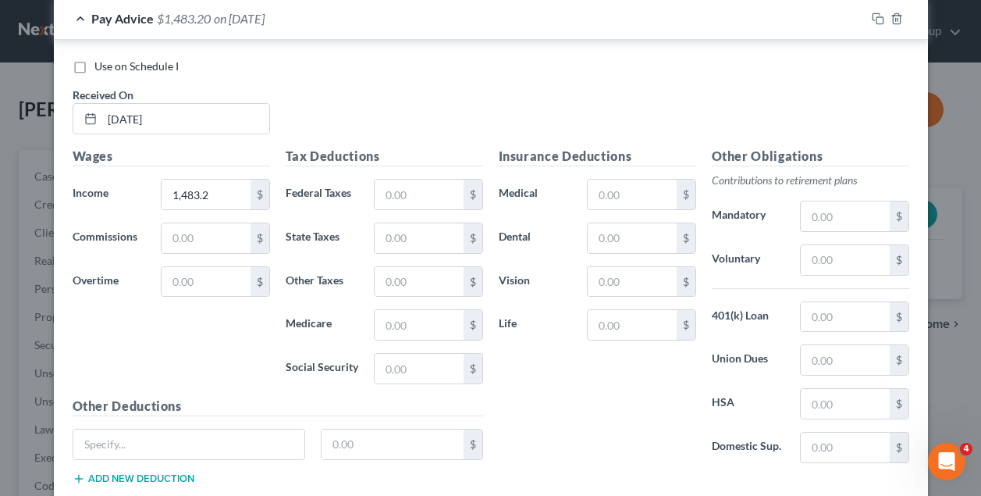
scroll to position [1114, 0]
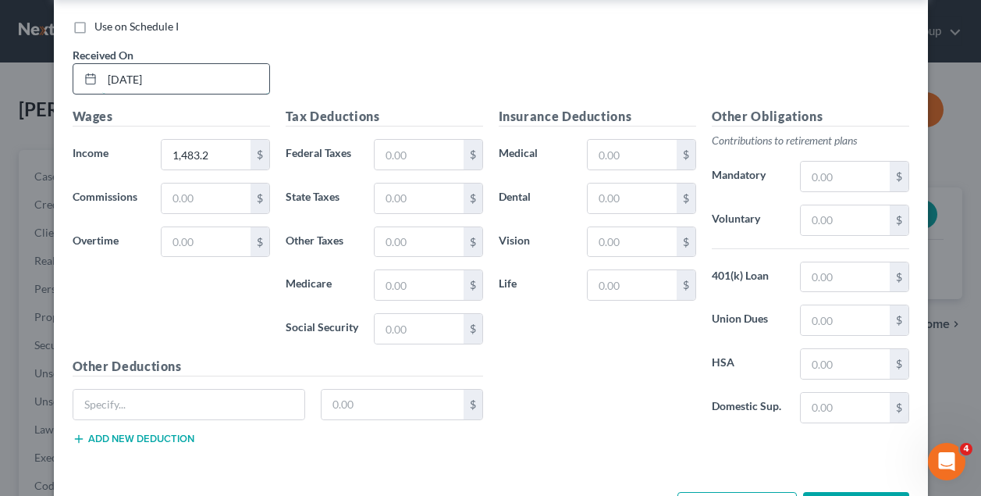
click at [139, 72] on input "03/07/2025" at bounding box center [185, 79] width 167 height 30
click at [136, 71] on input "03/07/2025" at bounding box center [185, 79] width 167 height 30
type input "03/14/2025"
click at [428, 141] on input "text" at bounding box center [419, 155] width 88 height 30
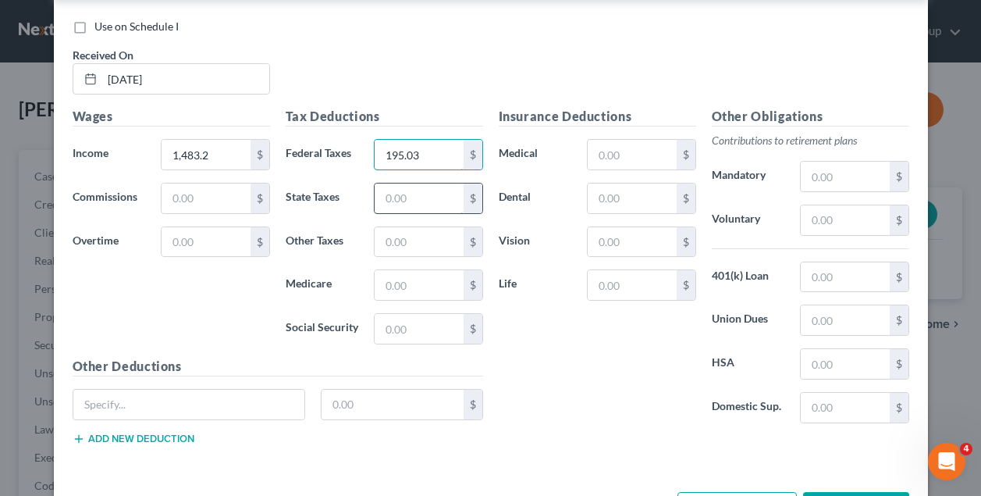
type input "195.03"
type input "2"
type input "61"
click at [420, 283] on input "text" at bounding box center [419, 285] width 88 height 30
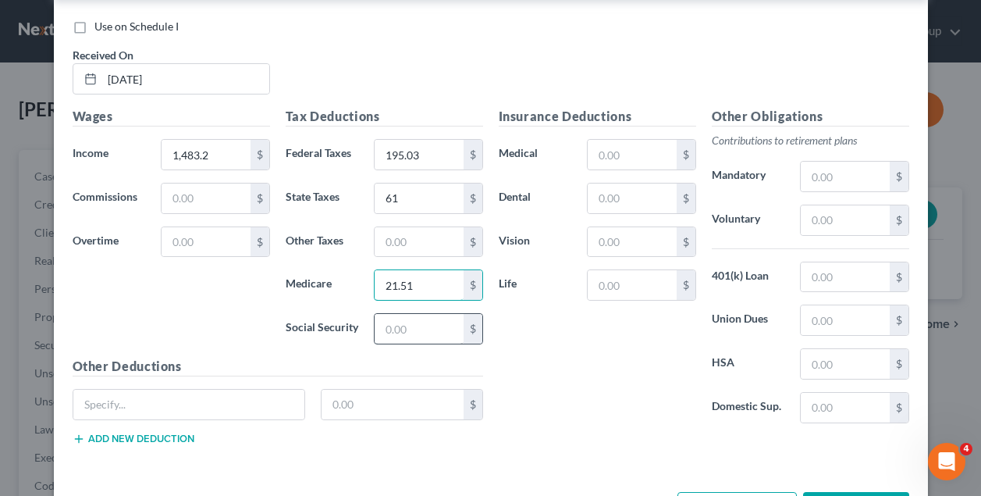
type input "21.51"
click at [435, 327] on input "text" at bounding box center [419, 329] width 88 height 30
type input "91.96"
click at [606, 335] on div "Insurance Deductions Medical $ Dental $ Vision $ Life $" at bounding box center [597, 271] width 213 height 329
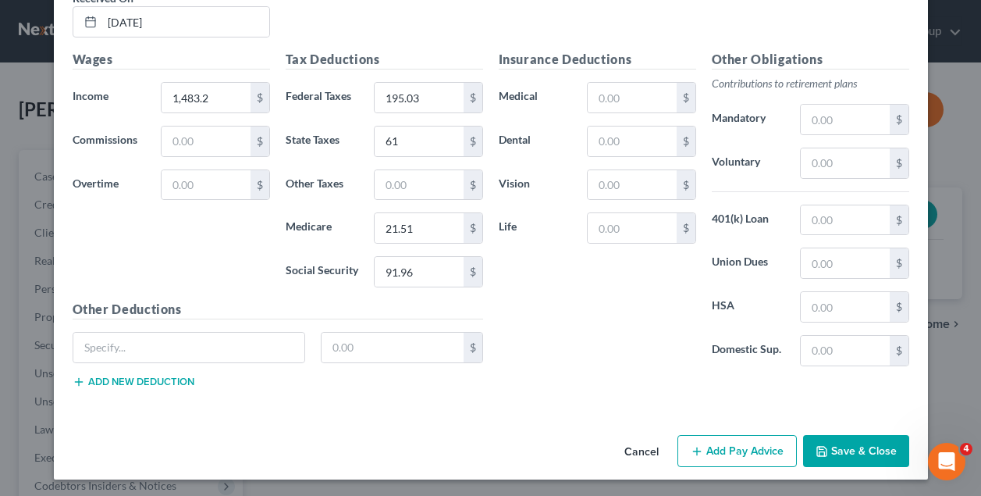
scroll to position [1170, 0]
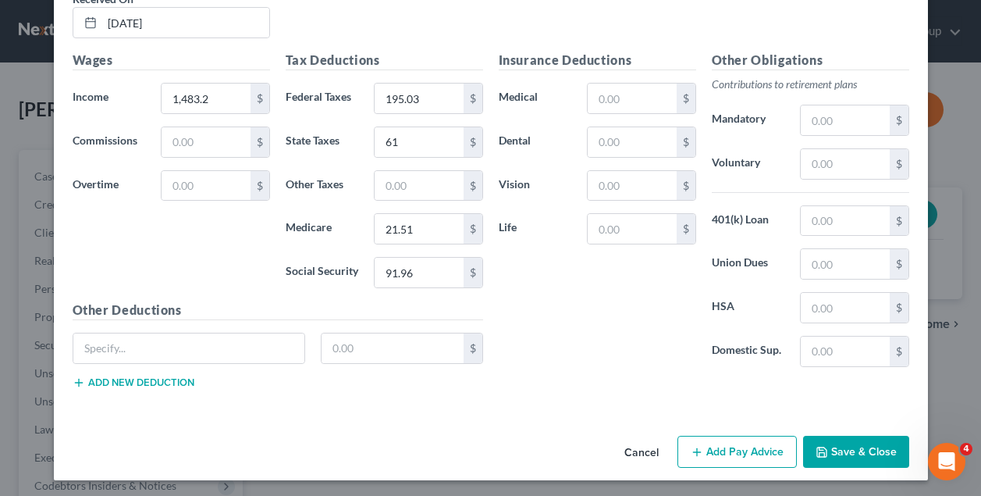
click at [752, 450] on button "Add Pay Advice" at bounding box center [736, 452] width 119 height 33
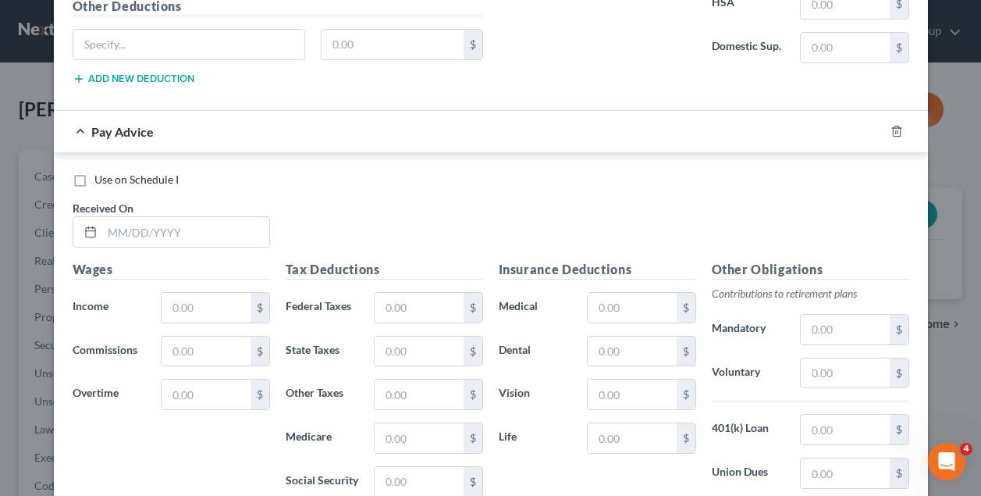
scroll to position [1476, 0]
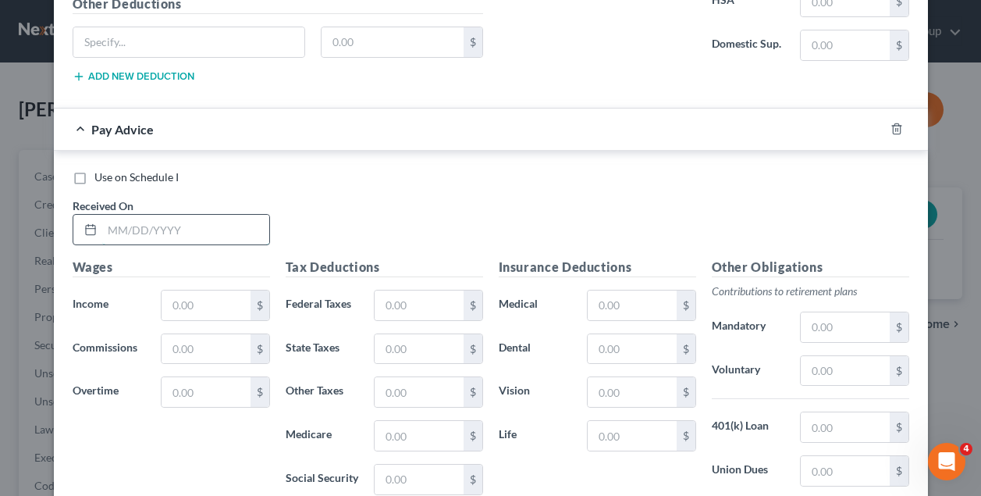
click at [127, 224] on input "text" at bounding box center [185, 230] width 167 height 30
type input "03/21/2025"
click at [191, 307] on input "text" at bounding box center [206, 305] width 88 height 30
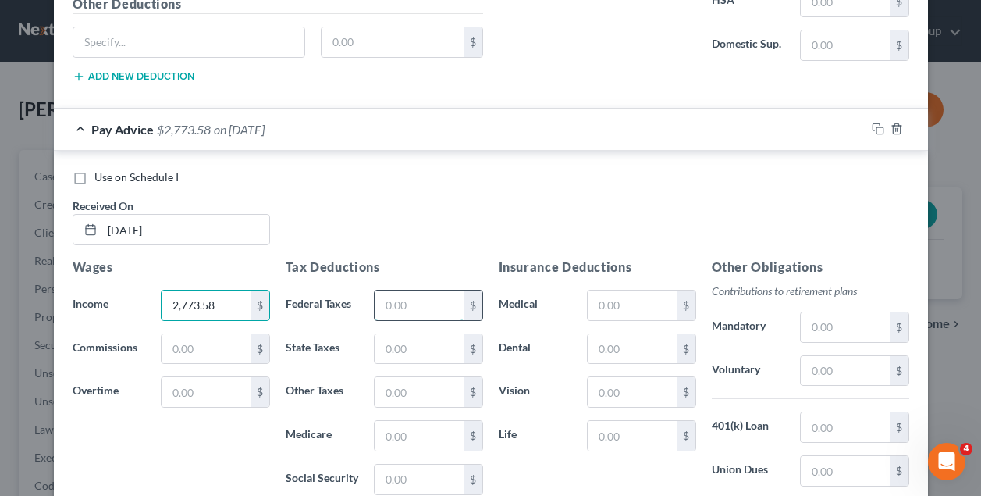
click at [429, 301] on input "text" at bounding box center [419, 305] width 88 height 30
click at [240, 298] on input "2,773.58" at bounding box center [206, 305] width 88 height 30
type input "2"
type input "1,483.2"
click at [413, 307] on input "text" at bounding box center [419, 305] width 88 height 30
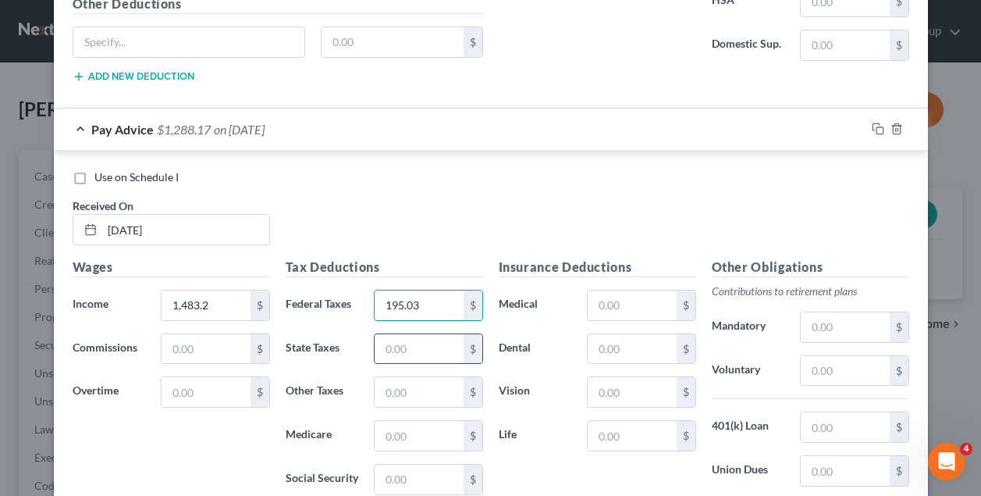
type input "195.03"
type input "61"
click at [417, 427] on input "text" at bounding box center [419, 436] width 88 height 30
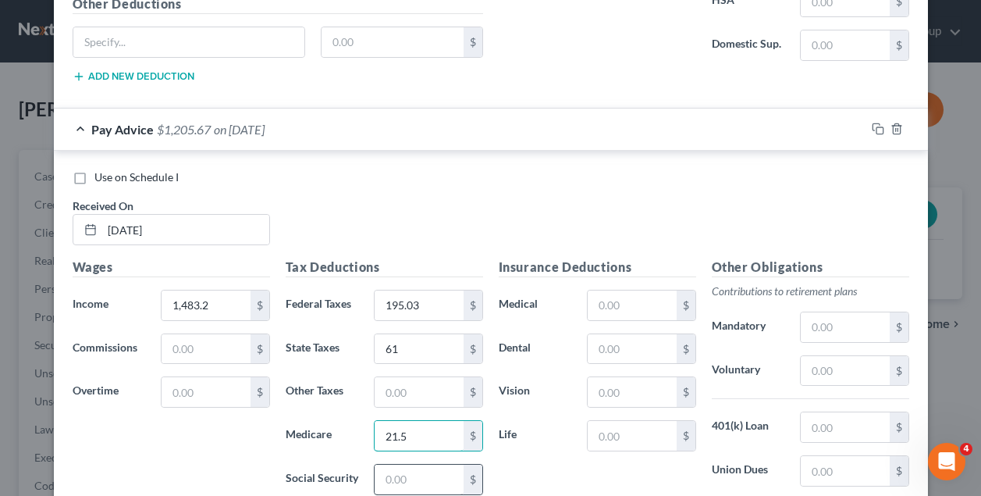
type input "21.5"
click at [418, 478] on input "text" at bounding box center [419, 479] width 88 height 30
type input "91.96"
click at [762, 208] on div "Use on Schedule I Received On * 03/21/2025" at bounding box center [491, 213] width 852 height 88
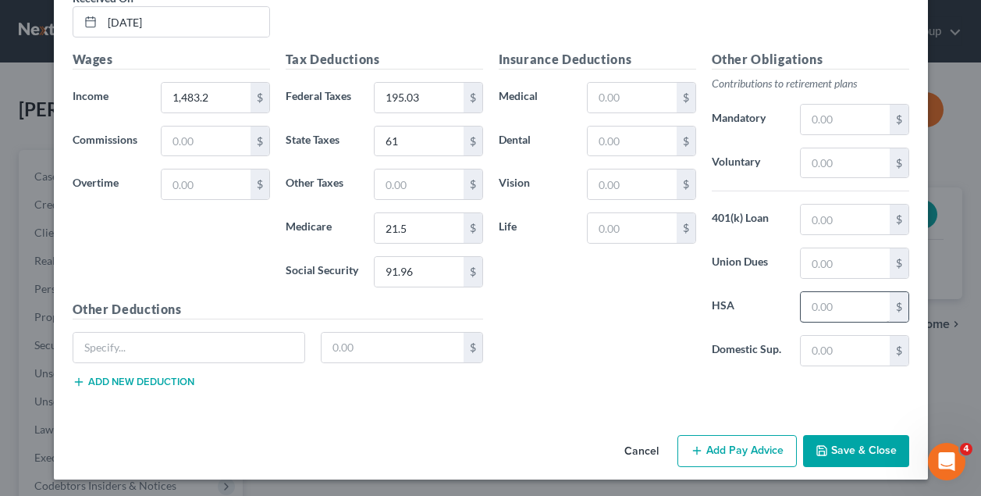
scroll to position [1682, 0]
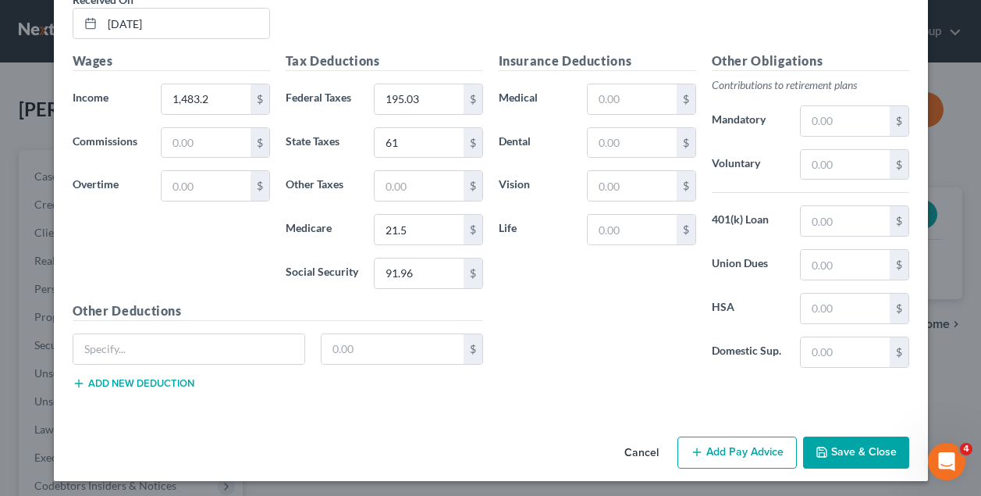
click at [750, 453] on button "Add Pay Advice" at bounding box center [736, 452] width 119 height 33
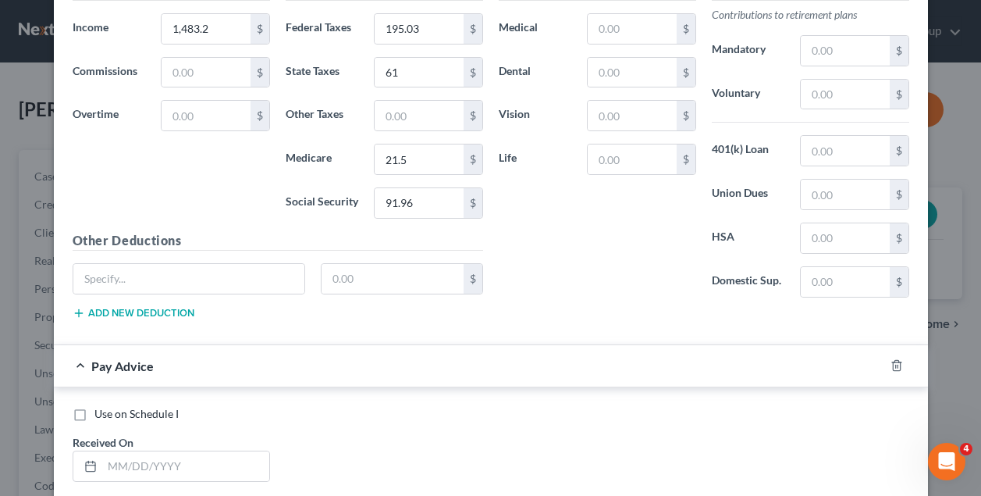
scroll to position [1763, 0]
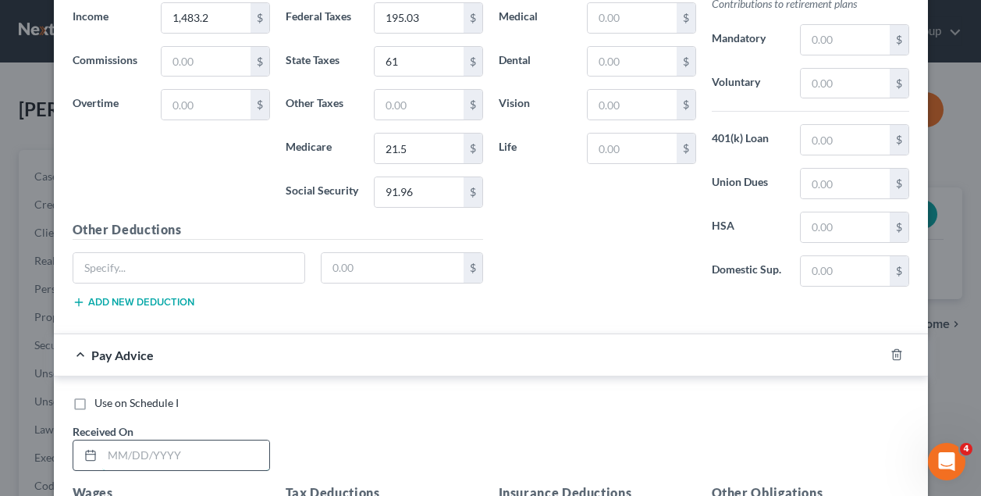
click at [155, 449] on input "text" at bounding box center [185, 455] width 167 height 30
type input "03/28/2025"
click at [403, 404] on div "Use on Schedule I" at bounding box center [491, 403] width 837 height 16
click at [402, 404] on div "Use on Schedule I" at bounding box center [491, 403] width 837 height 16
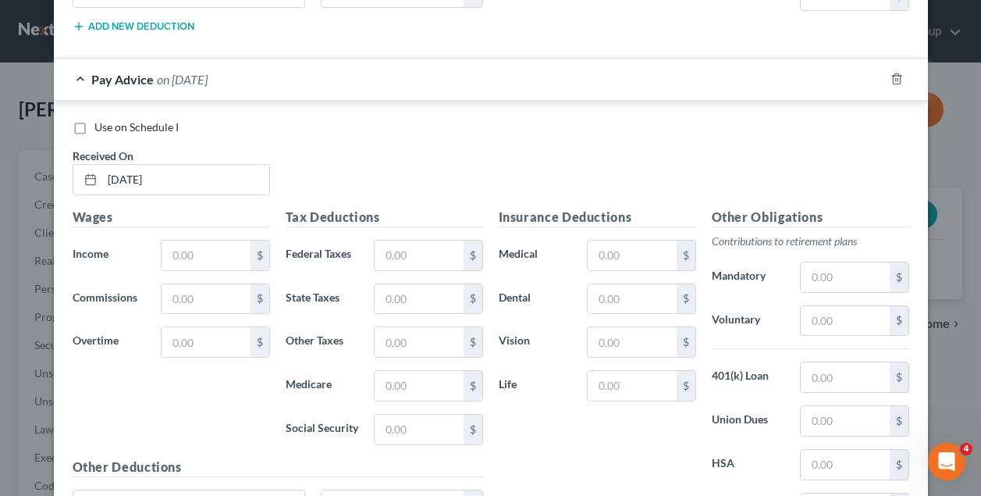
scroll to position [2056, 0]
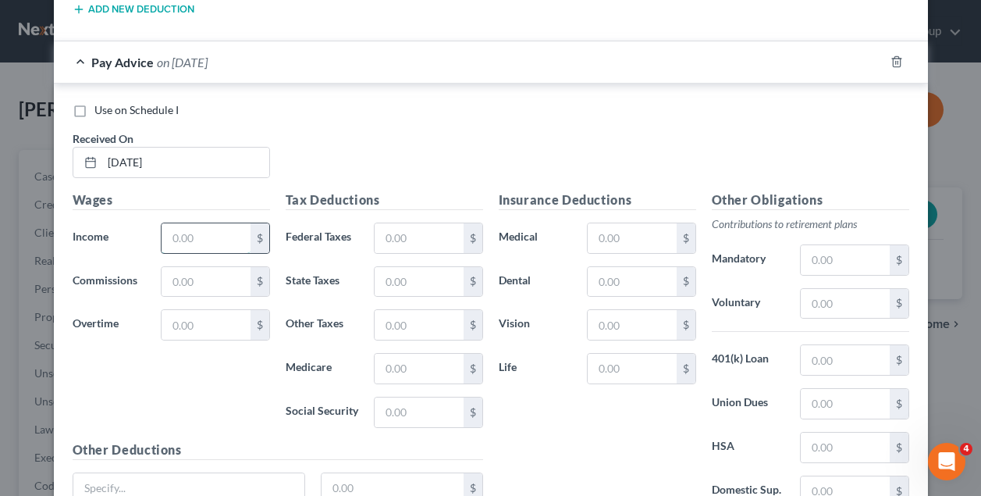
click at [209, 230] on input "text" at bounding box center [206, 238] width 88 height 30
type input "1,483.2"
click at [414, 235] on input "text" at bounding box center [419, 238] width 88 height 30
type input "195.03"
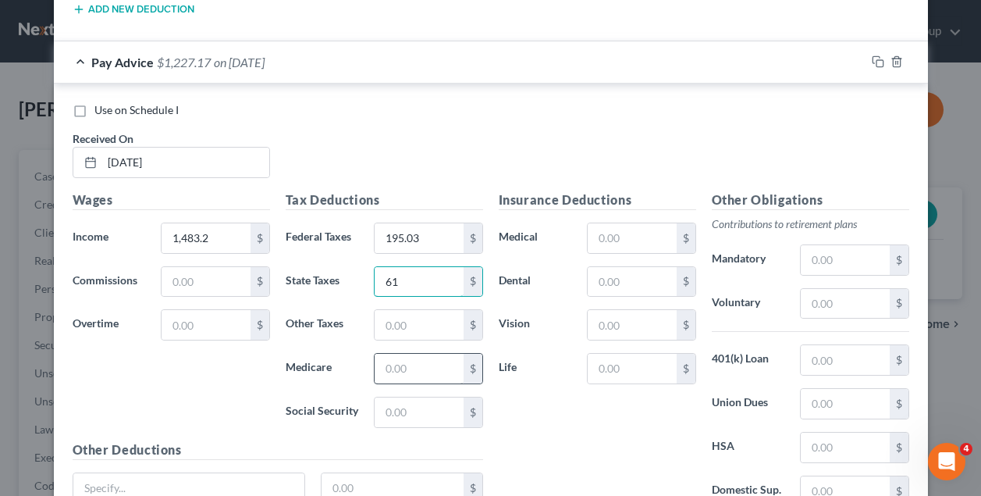
type input "61"
click at [413, 366] on input "text" at bounding box center [419, 369] width 88 height 30
type input "21.51"
click at [418, 403] on input "text" at bounding box center [419, 412] width 88 height 30
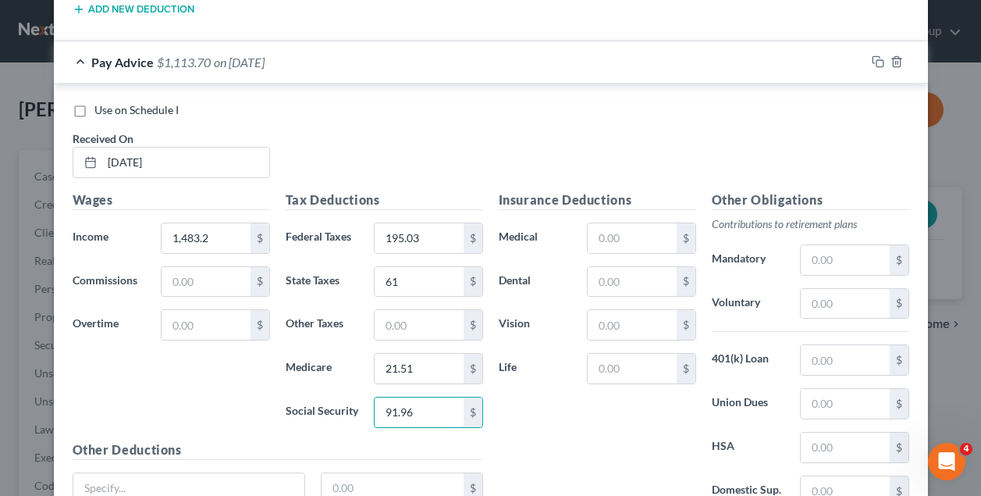
type input "91.96"
click at [617, 413] on div "Insurance Deductions Medical $ Dental $ Vision $ Life $" at bounding box center [597, 354] width 213 height 329
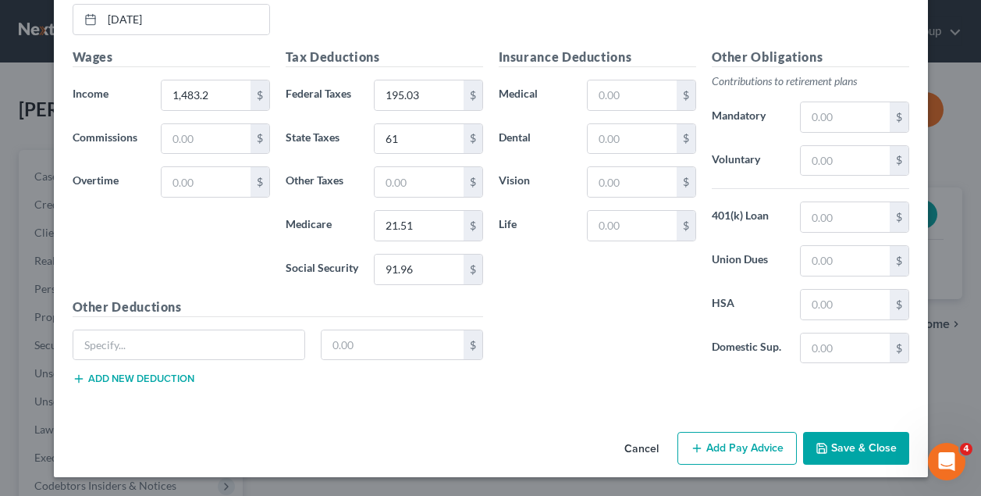
scroll to position [2194, 0]
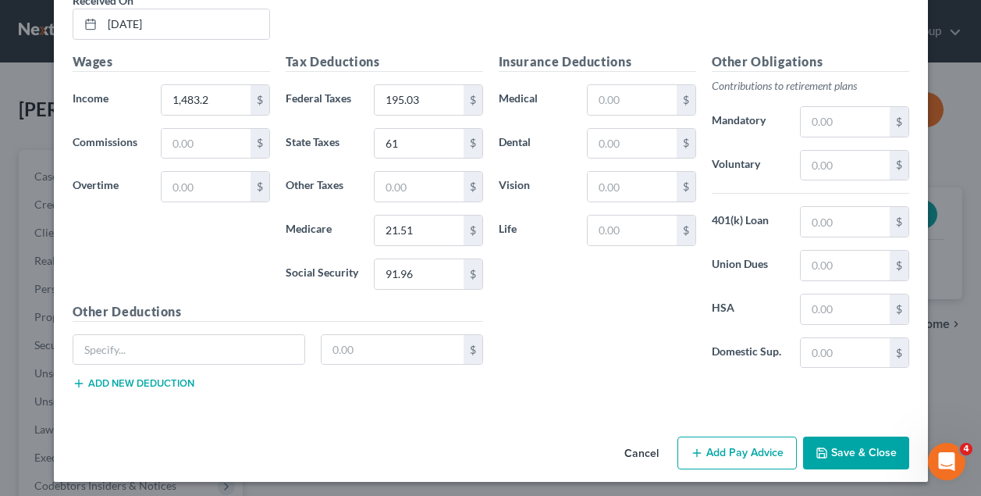
click at [749, 447] on button "Add Pay Advice" at bounding box center [736, 452] width 119 height 33
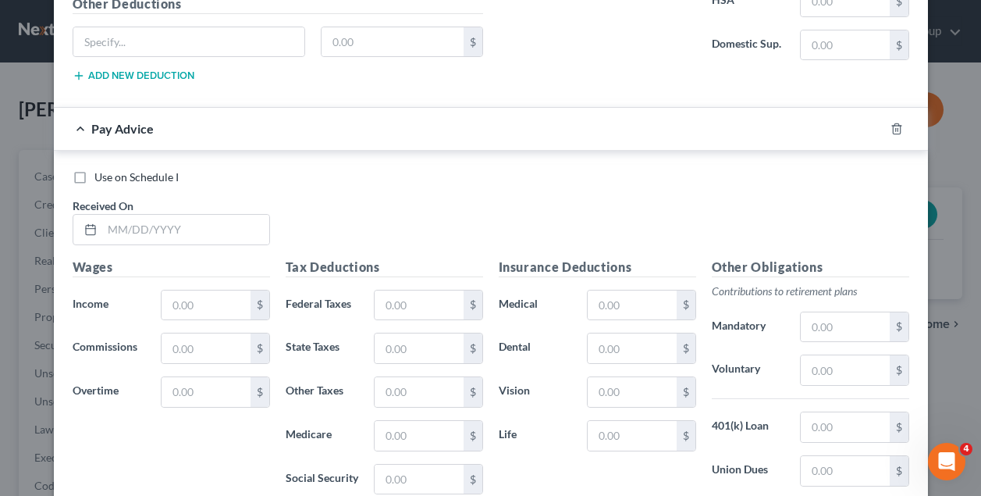
scroll to position [2531, 0]
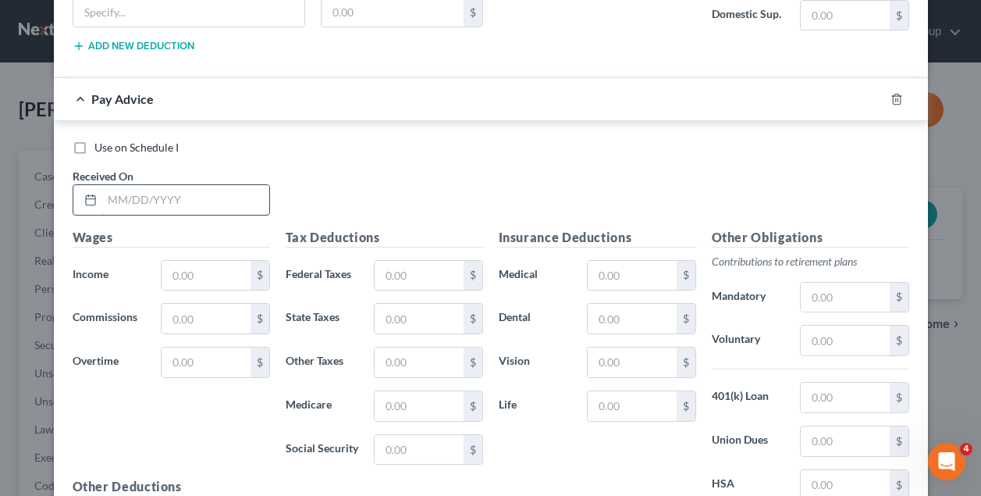
click at [120, 190] on input "text" at bounding box center [185, 200] width 167 height 30
type input "04/04/2025"
click at [195, 266] on input "text" at bounding box center [206, 276] width 88 height 30
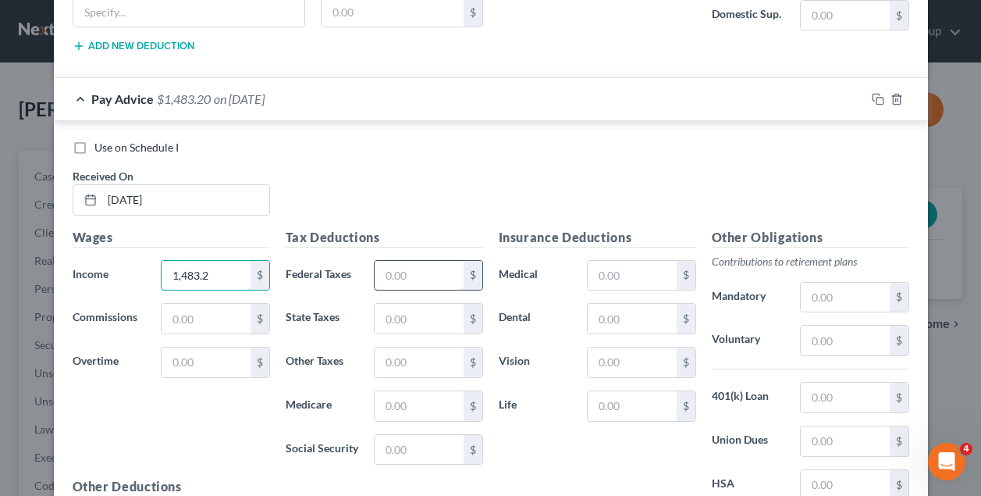
type input "1,483.2"
click at [408, 272] on input "text" at bounding box center [419, 276] width 88 height 30
type input "195.03"
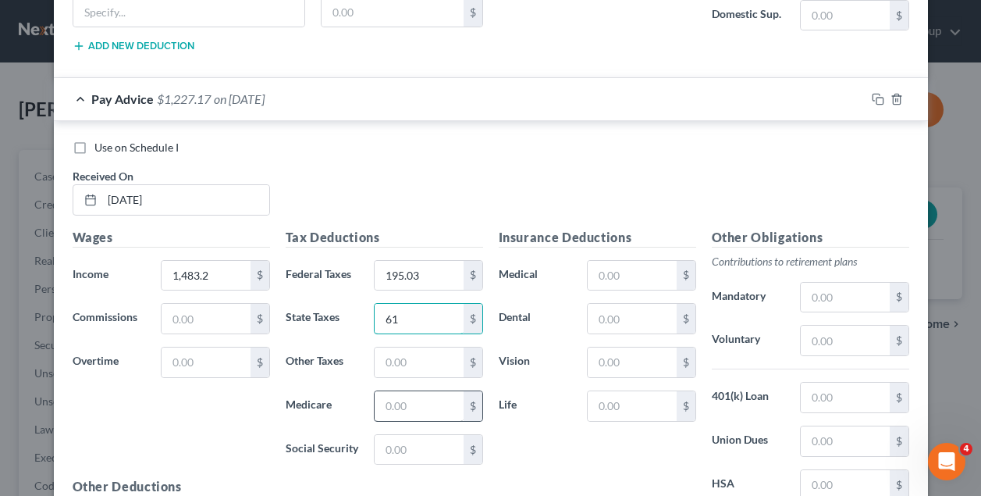
type input "61"
click at [442, 403] on input "text" at bounding box center [419, 406] width 88 height 30
type input "21.51"
click at [436, 447] on input "text" at bounding box center [419, 450] width 88 height 30
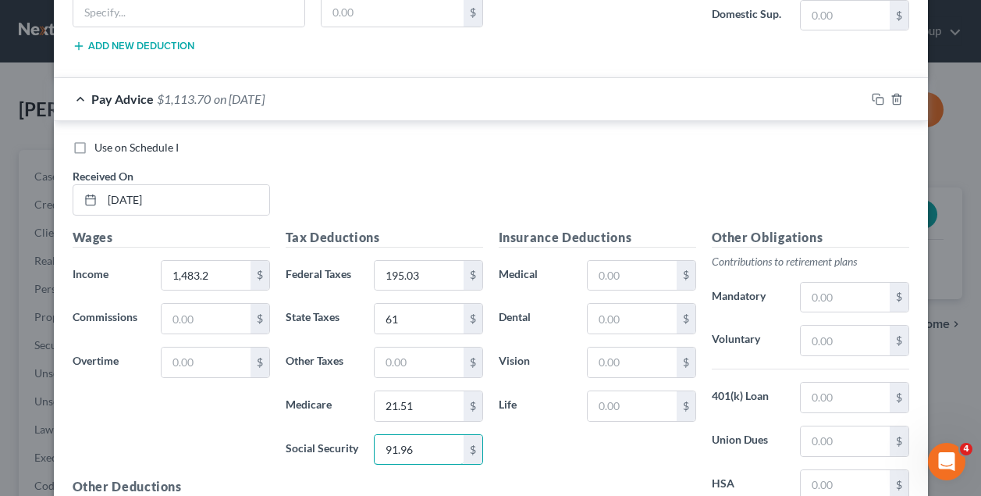
type input "91.96"
click at [230, 446] on div "Wages Income * 1,483.2 $ Commissions $ Overtime $" at bounding box center [171, 353] width 213 height 250
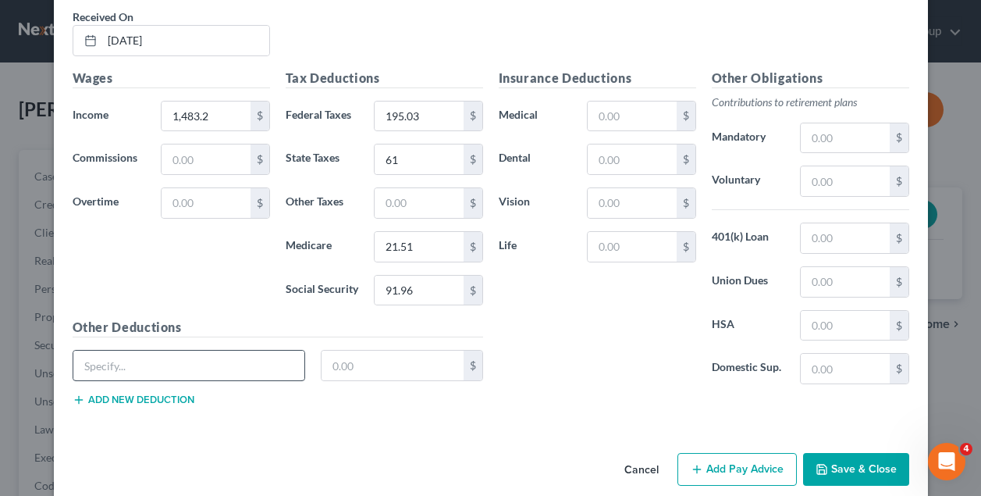
scroll to position [2700, 0]
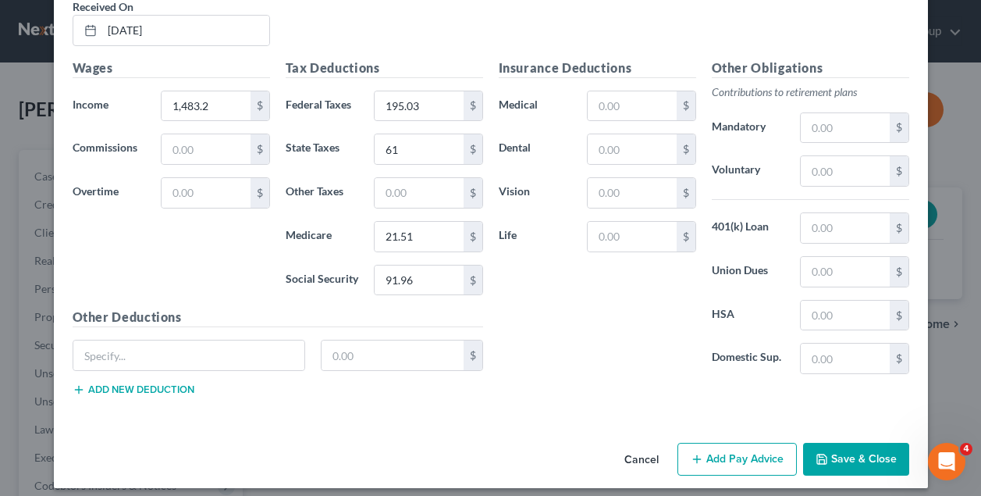
click at [747, 457] on button "Add Pay Advice" at bounding box center [736, 459] width 119 height 33
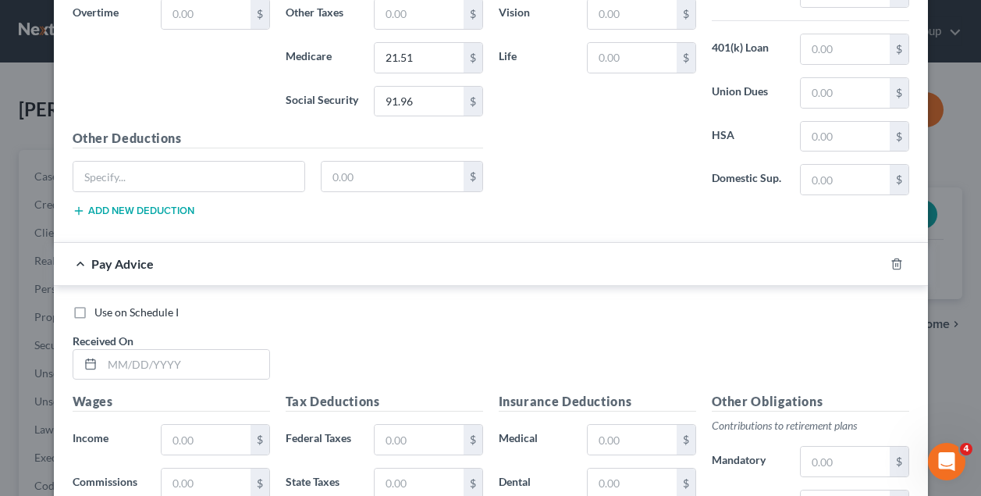
scroll to position [2883, 0]
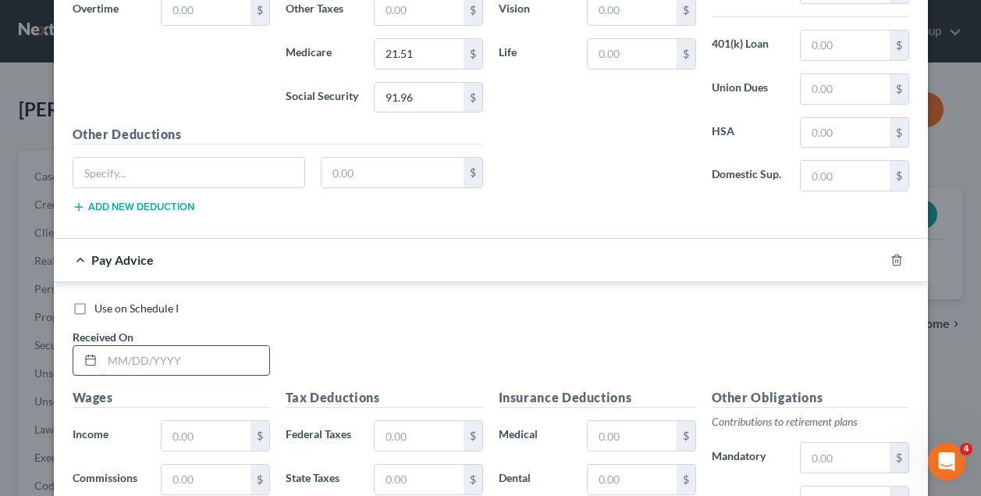
click at [198, 350] on input "text" at bounding box center [185, 361] width 167 height 30
type input "04/11/2025"
click at [216, 436] on input "text" at bounding box center [206, 436] width 88 height 30
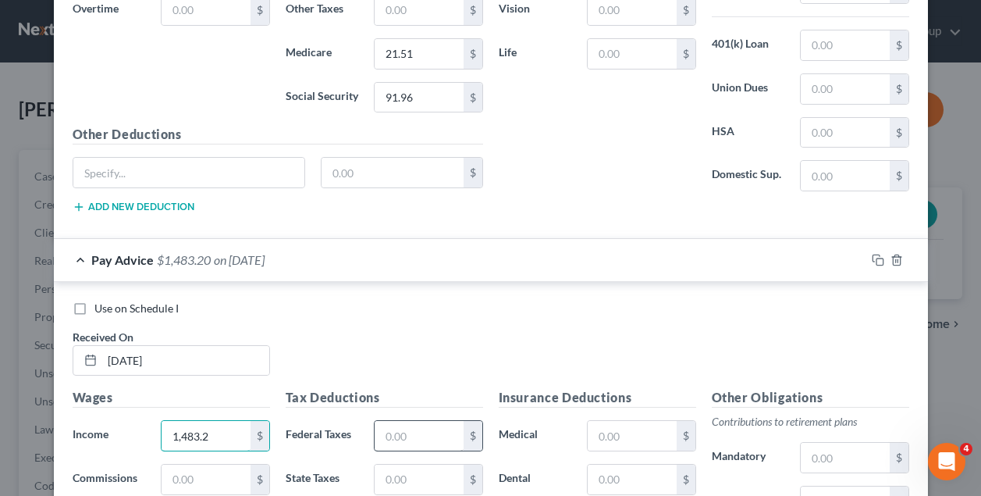
type input "1,483.2"
click at [426, 435] on input "text" at bounding box center [419, 436] width 88 height 30
type input "195.03"
click at [478, 346] on div "Use on Schedule I Received On * 04/11/2025" at bounding box center [491, 344] width 852 height 88
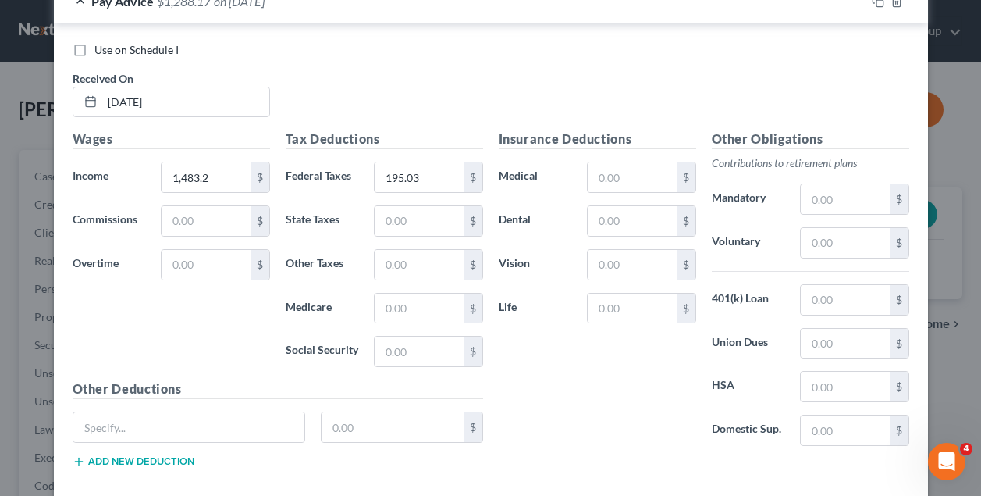
scroll to position [3150, 0]
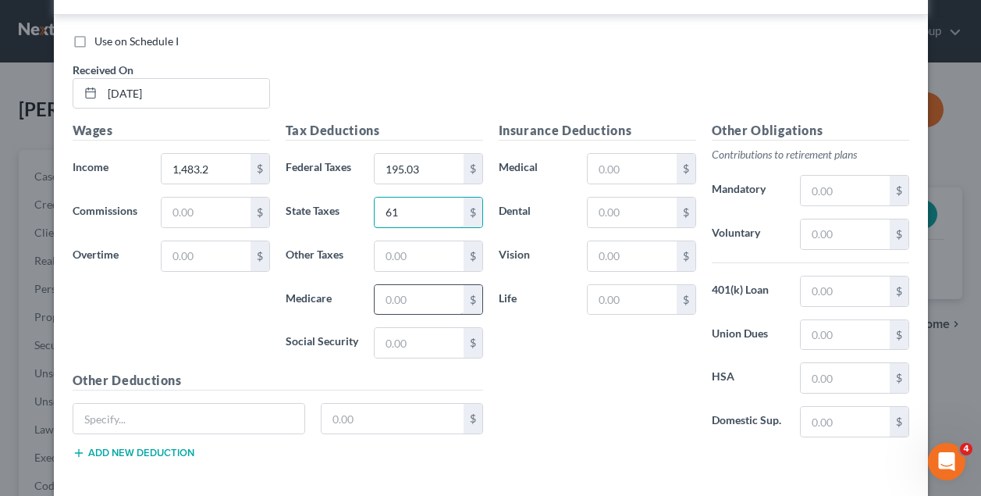
type input "61"
click at [428, 290] on input "text" at bounding box center [419, 300] width 88 height 30
type input "21.5"
click at [430, 334] on input "text" at bounding box center [419, 343] width 88 height 30
type input "91.95"
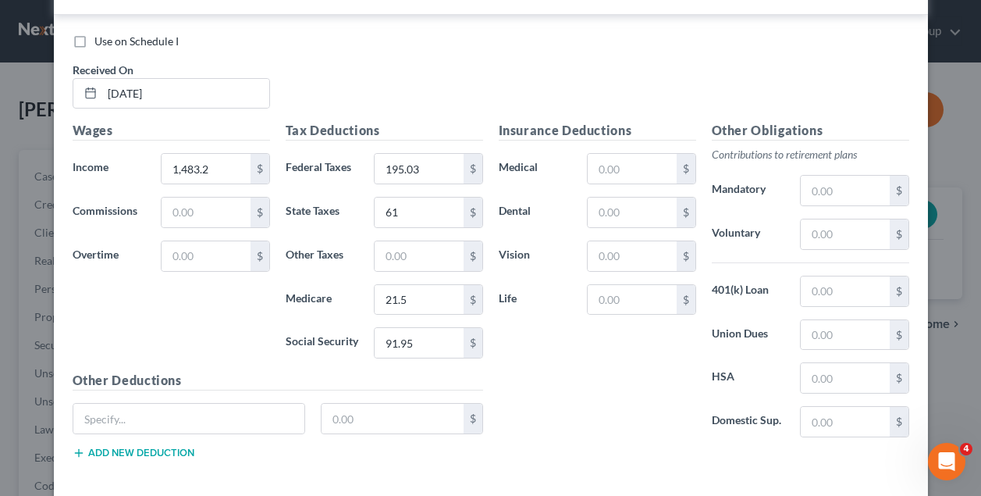
click at [612, 375] on div "Insurance Deductions Medical $ Dental $ Vision $ Life $" at bounding box center [597, 285] width 213 height 329
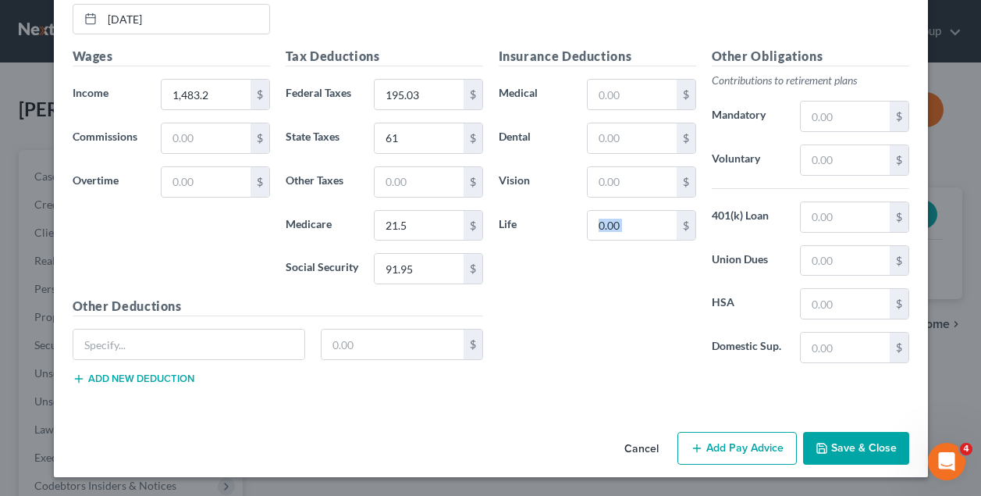
scroll to position [3219, 0]
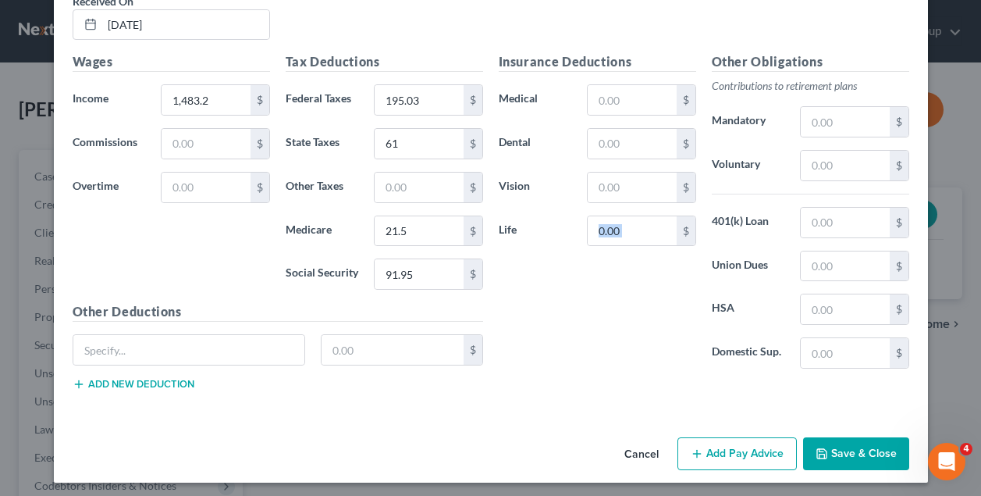
click at [752, 448] on button "Add Pay Advice" at bounding box center [736, 453] width 119 height 33
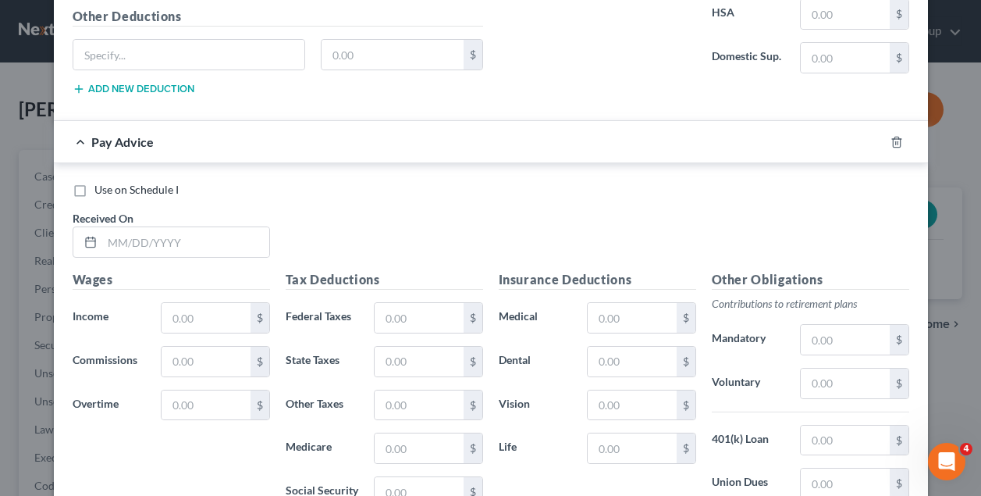
scroll to position [3522, 0]
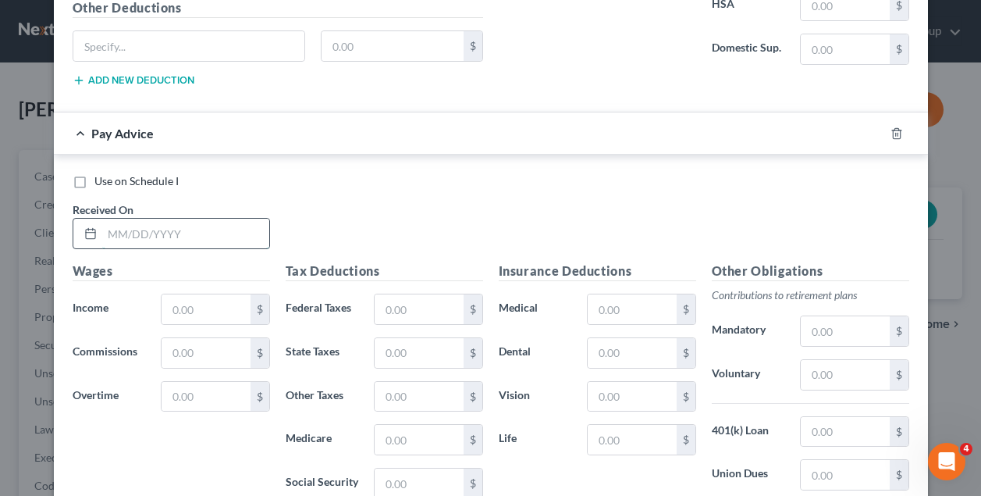
click at [152, 226] on input "text" at bounding box center [185, 234] width 167 height 30
type input "04/18/2025"
click at [193, 297] on input "text" at bounding box center [206, 309] width 88 height 30
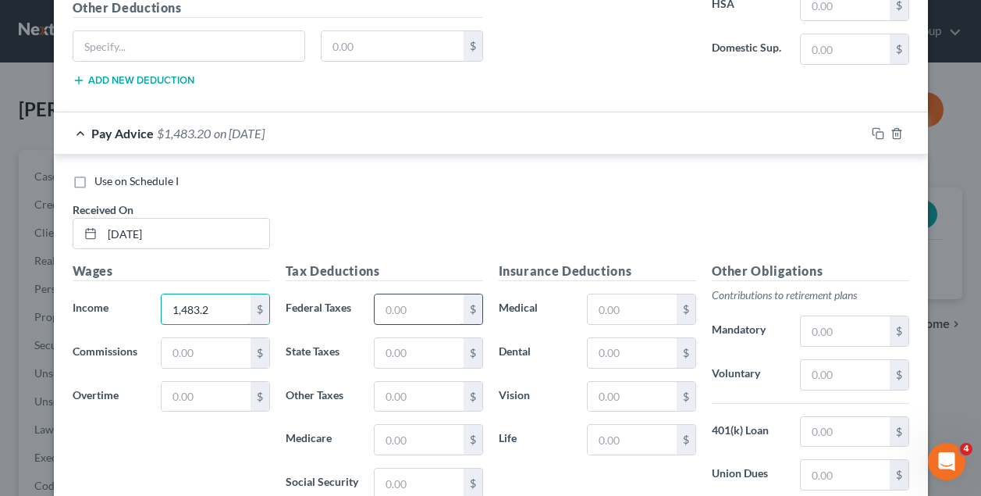
type input "1,483.2"
click at [428, 316] on input "text" at bounding box center [419, 309] width 88 height 30
type input "195.03"
click at [412, 435] on input "text" at bounding box center [419, 440] width 88 height 30
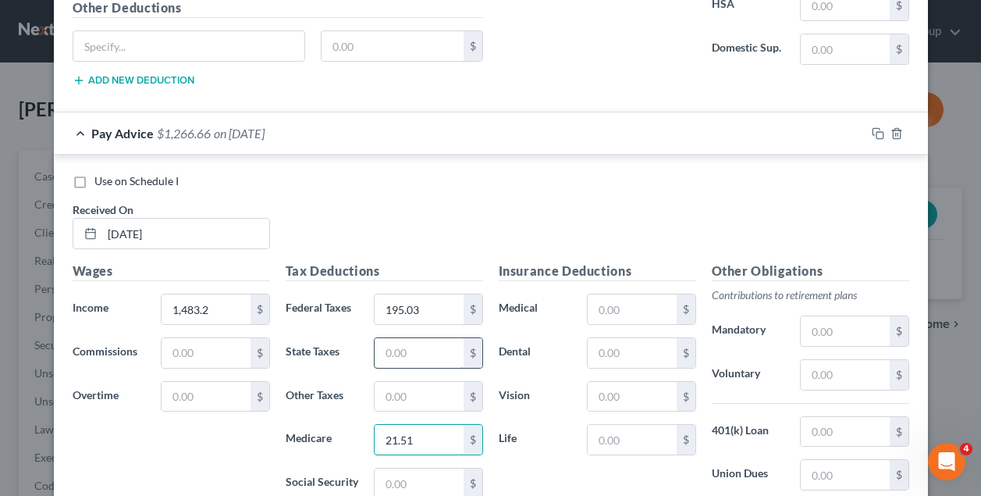
type input "21.51"
type input "61"
click at [422, 478] on input "text" at bounding box center [419, 483] width 88 height 30
type input "91.96"
click at [503, 212] on div "Use on Schedule I Received On * 04/18/2025" at bounding box center [491, 217] width 852 height 88
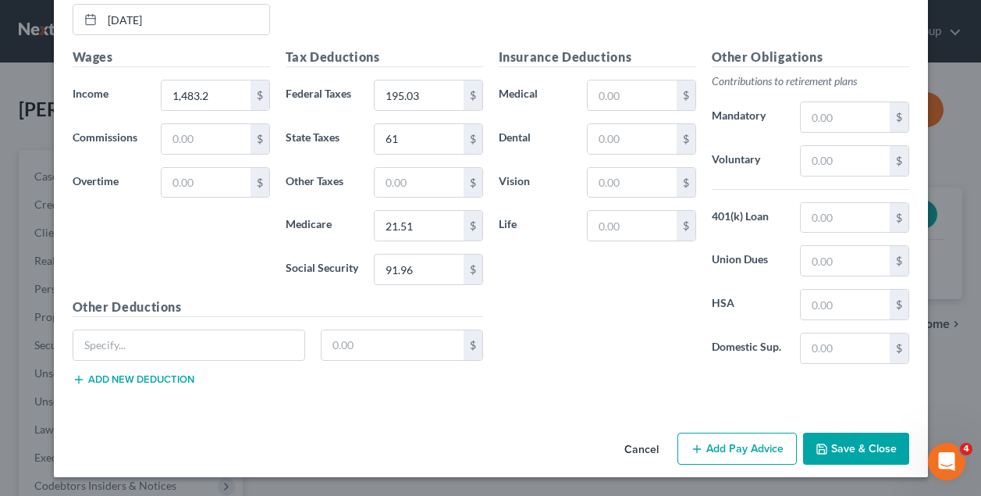
scroll to position [3731, 0]
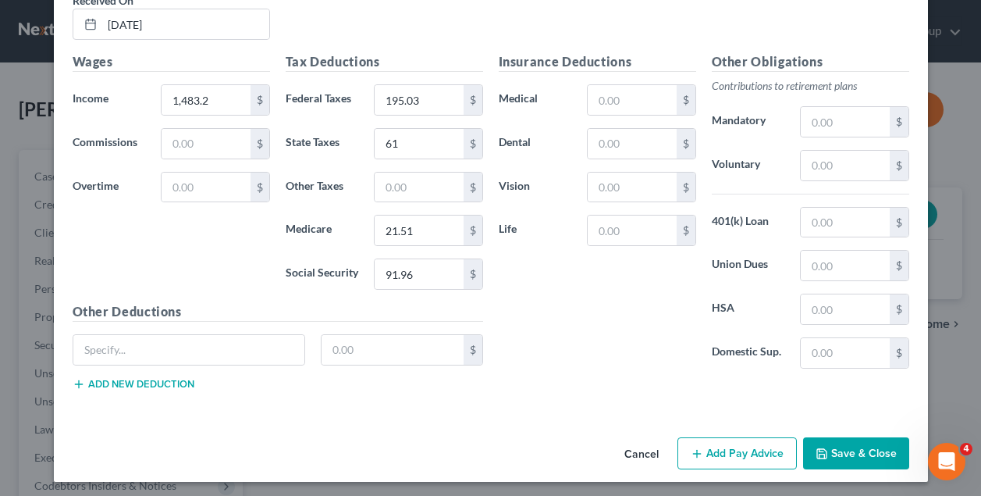
click at [741, 453] on button "Add Pay Advice" at bounding box center [736, 453] width 119 height 33
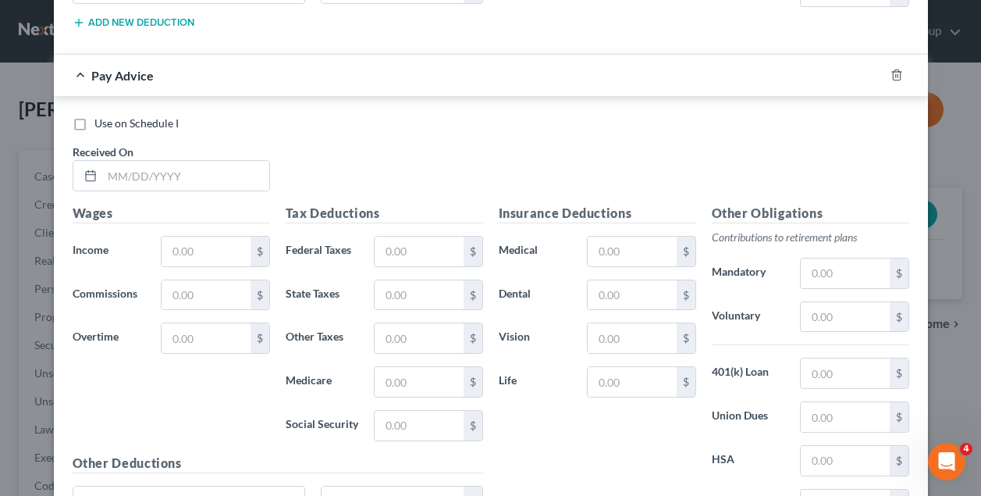
scroll to position [4095, 0]
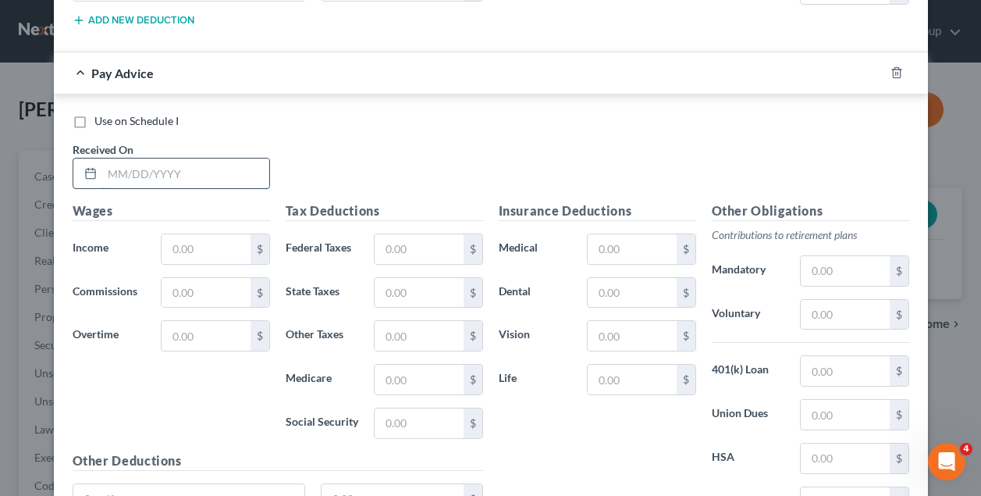
click at [137, 176] on input "text" at bounding box center [185, 173] width 167 height 30
type input "04/25/2025"
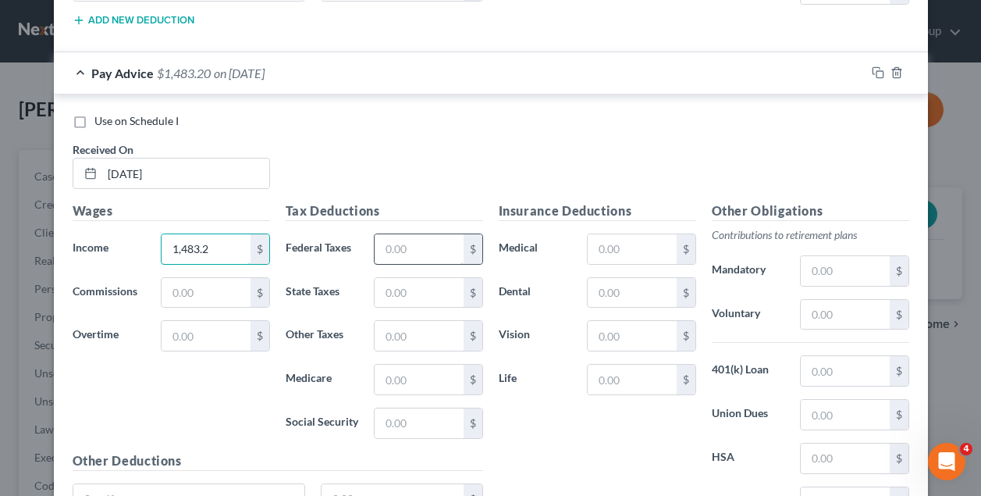
type input "1,483.2"
click at [436, 238] on input "text" at bounding box center [419, 249] width 88 height 30
type input "195.03"
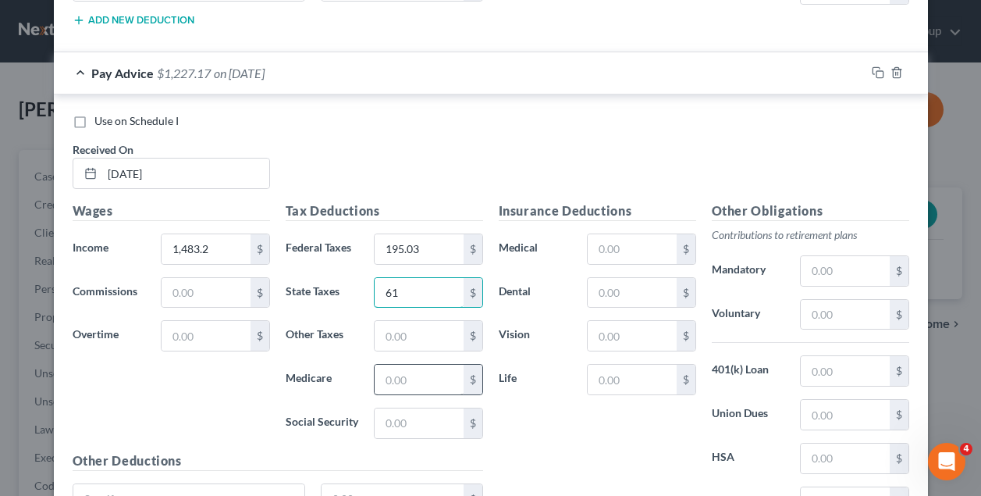
type input "61"
click at [427, 375] on input "text" at bounding box center [419, 379] width 88 height 30
type input "21.51"
click at [426, 418] on input "text" at bounding box center [419, 423] width 88 height 30
type input "91.96"
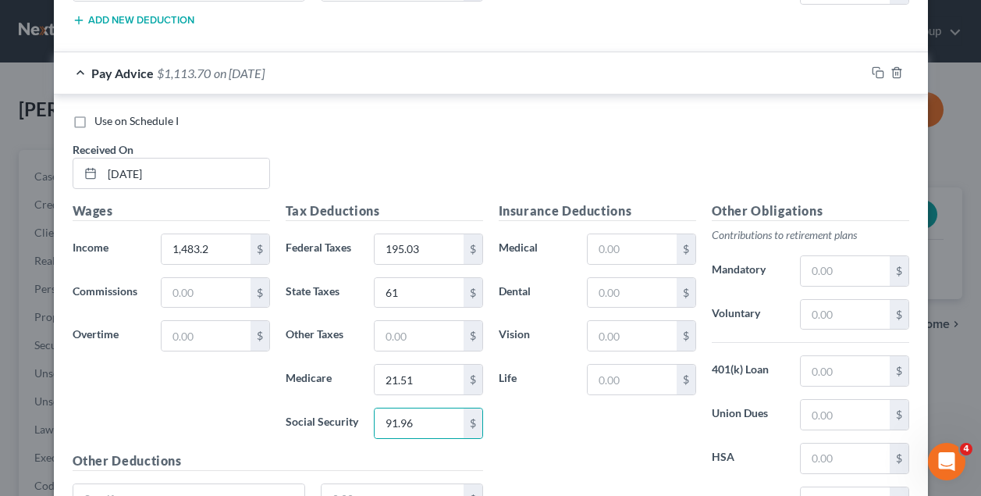
click at [581, 415] on div "Insurance Deductions Medical $ Dental $ Vision $ Life $" at bounding box center [597, 365] width 213 height 329
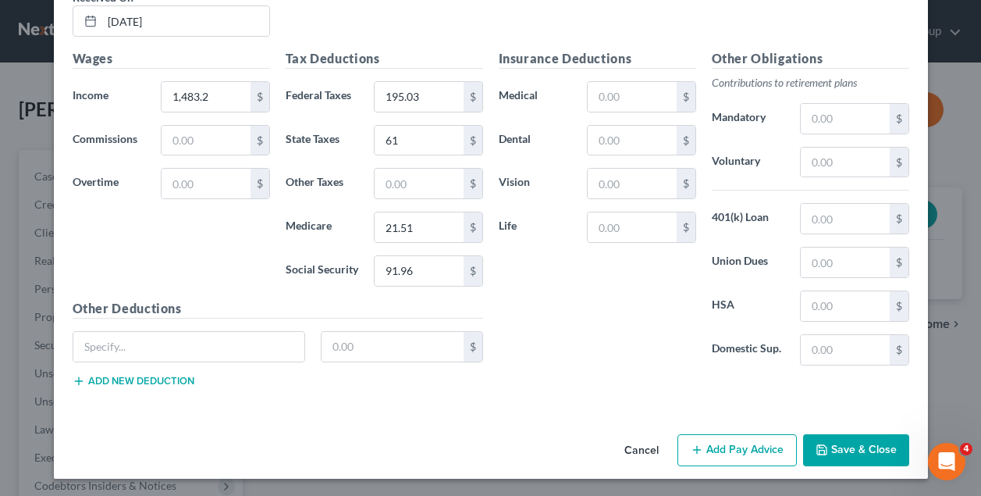
scroll to position [4243, 0]
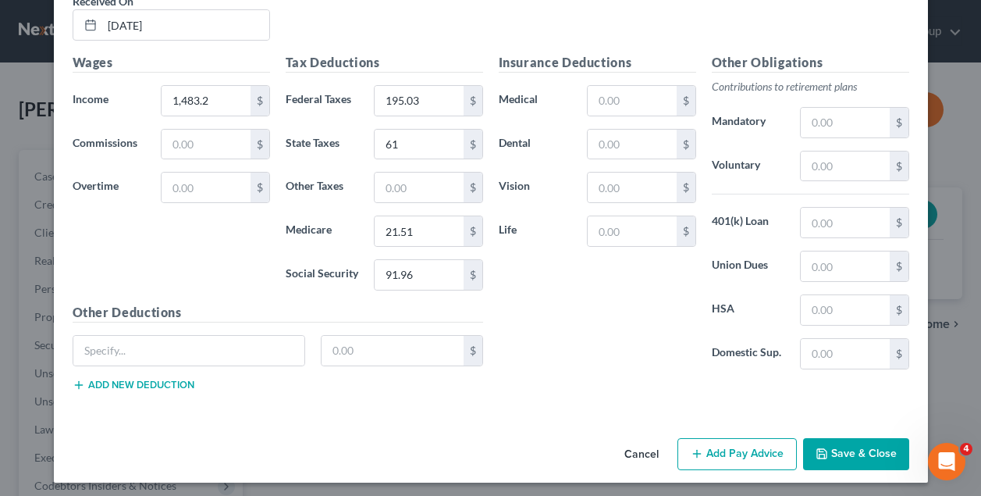
click at [758, 441] on button "Add Pay Advice" at bounding box center [736, 454] width 119 height 33
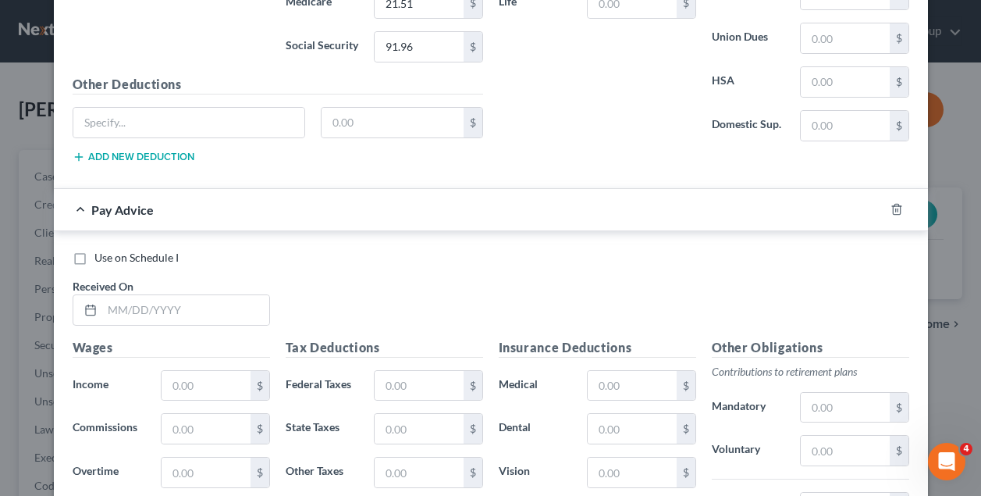
scroll to position [4474, 0]
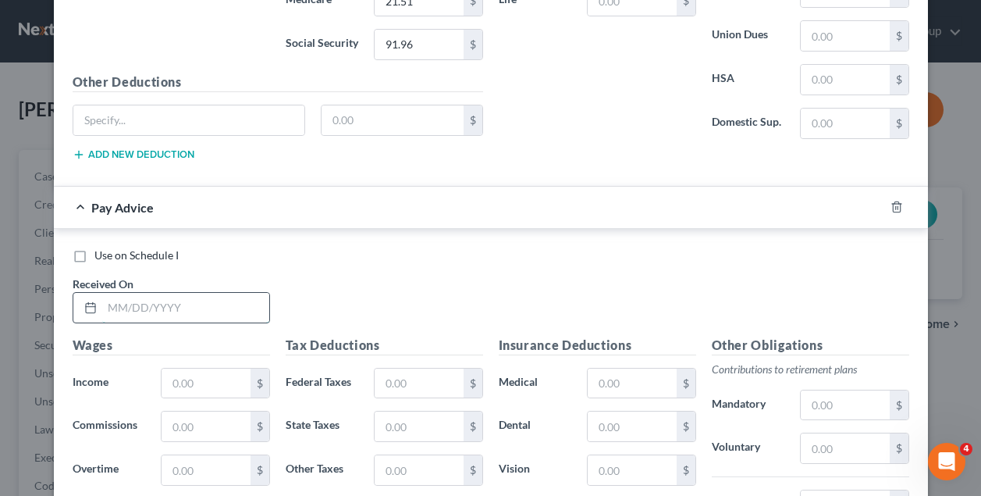
click at [174, 303] on input "text" at bounding box center [185, 308] width 167 height 30
type input "05/02/2025"
click at [191, 369] on input "text" at bounding box center [206, 383] width 88 height 30
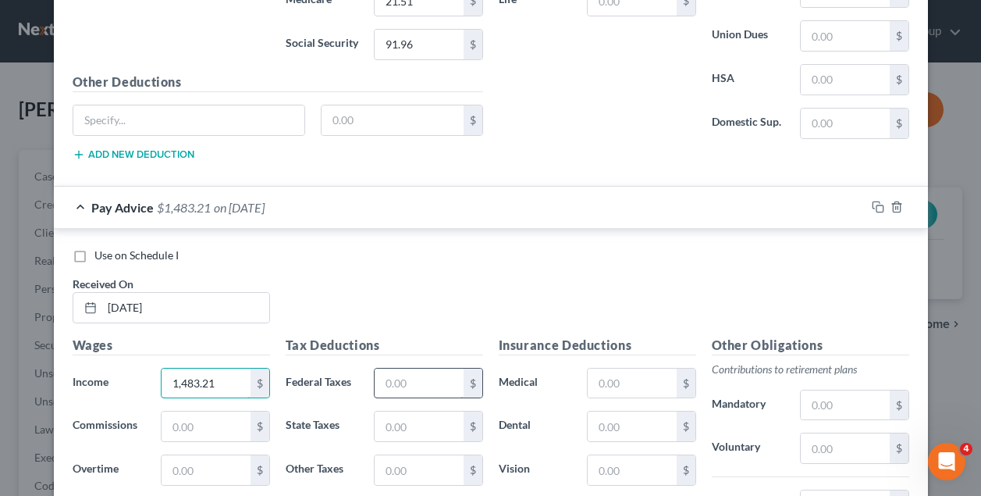
type input "1,483.21"
click at [408, 375] on input "text" at bounding box center [419, 383] width 88 height 30
type input "165.04"
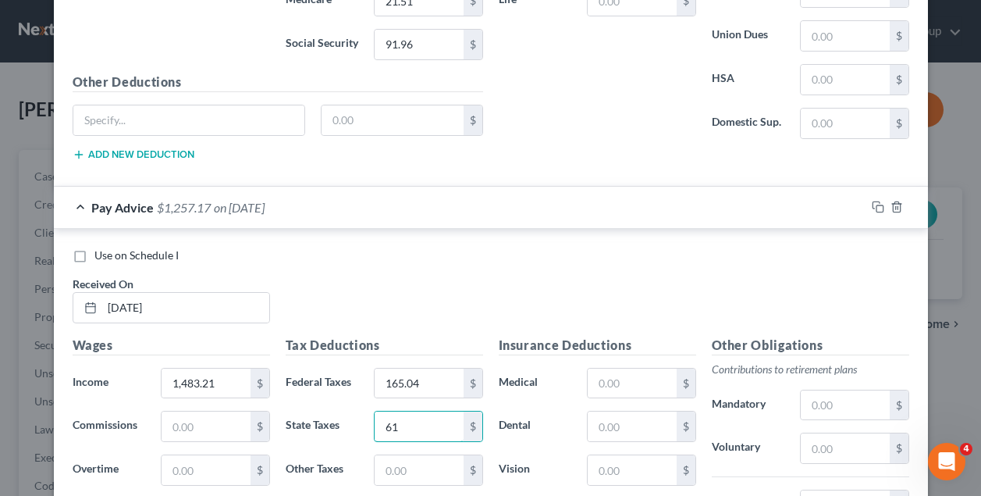
type input "61"
click at [502, 257] on div "Use on Schedule I" at bounding box center [491, 255] width 837 height 16
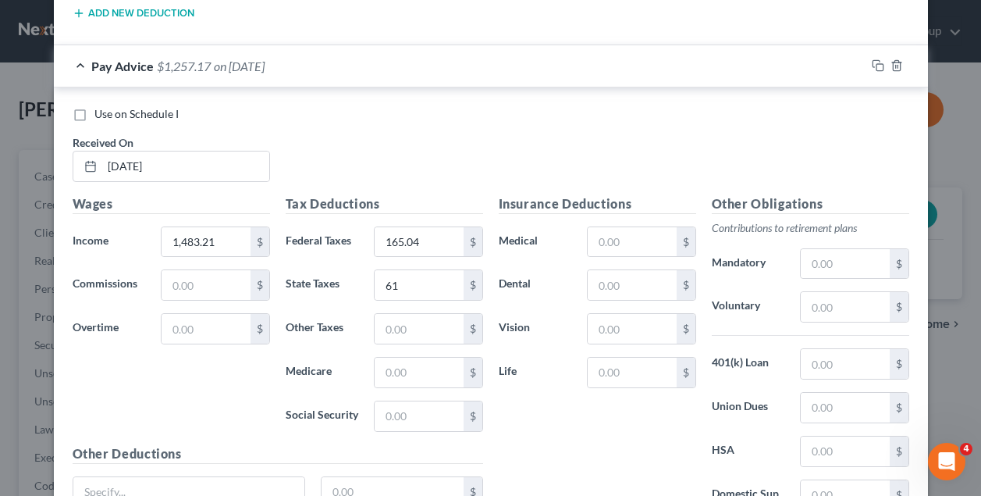
scroll to position [4616, 0]
click at [421, 378] on input "text" at bounding box center [419, 372] width 88 height 30
type input "21.5"
click at [418, 405] on input "text" at bounding box center [419, 415] width 88 height 30
type input "91.96"
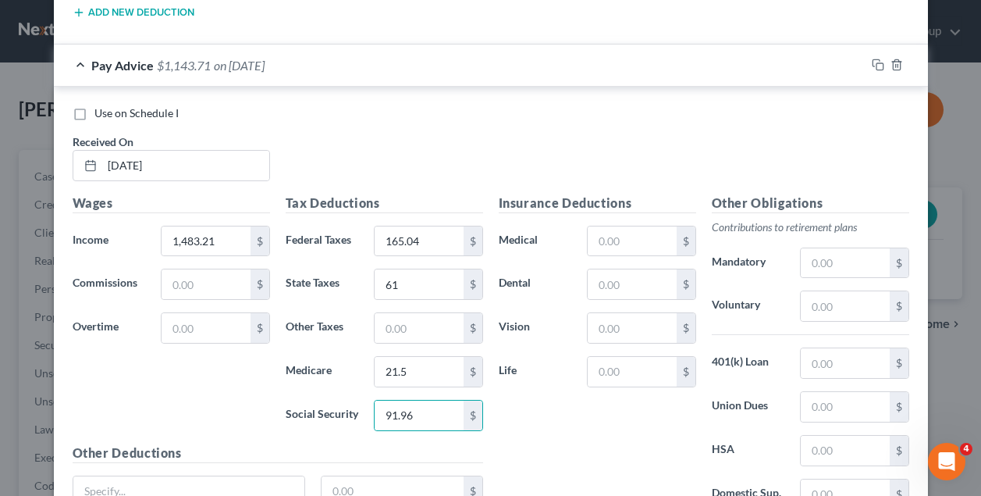
click at [578, 409] on div "Insurance Deductions Medical $ Dental $ Vision $ Life $" at bounding box center [597, 358] width 213 height 329
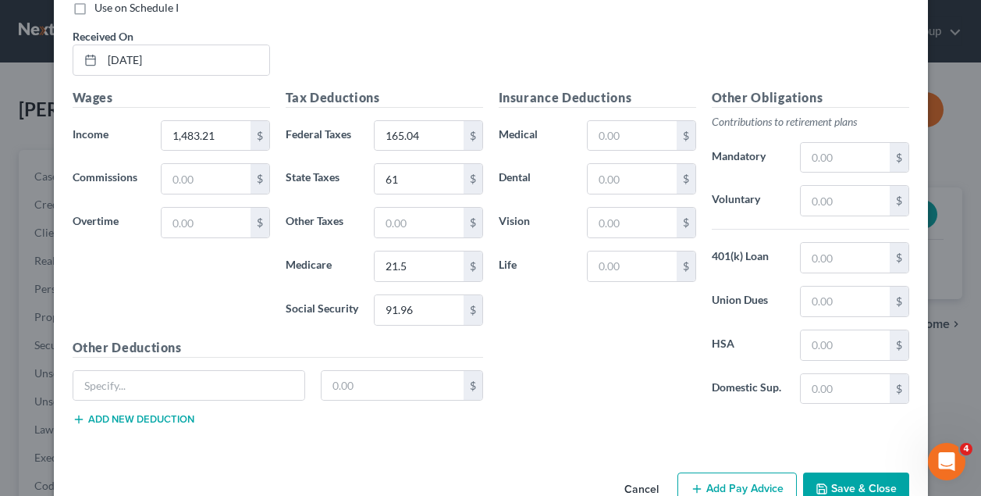
scroll to position [4756, 0]
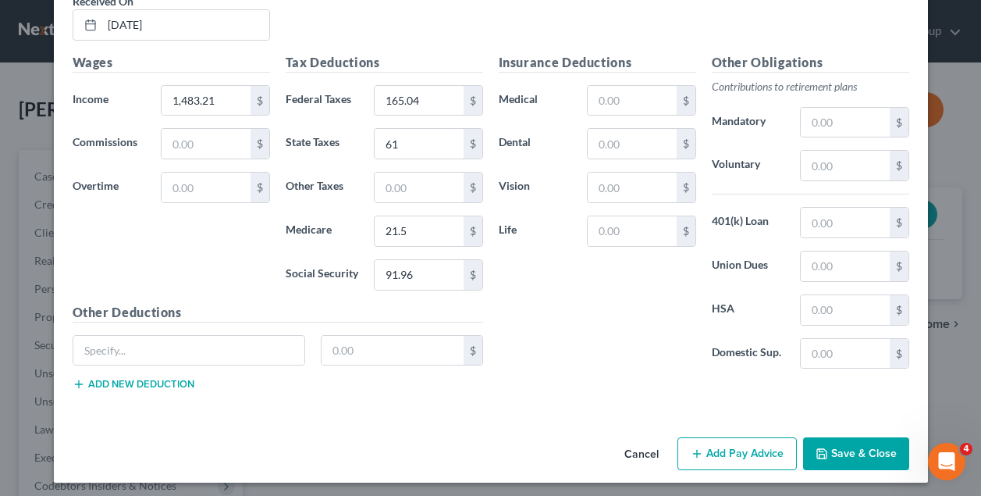
click at [737, 448] on button "Add Pay Advice" at bounding box center [736, 453] width 119 height 33
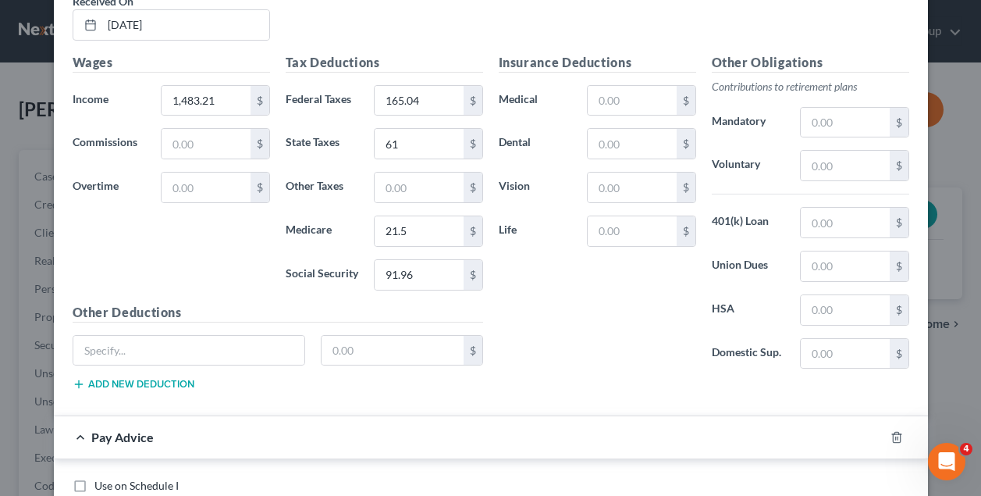
click at [572, 350] on div "Insurance Deductions Medical $ Dental $ Vision $ Life $" at bounding box center [597, 217] width 213 height 329
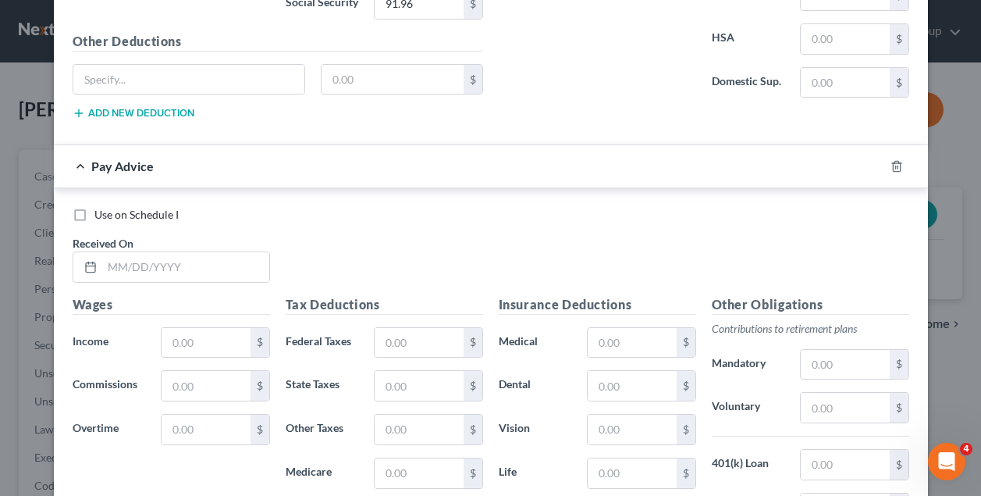
scroll to position [5033, 0]
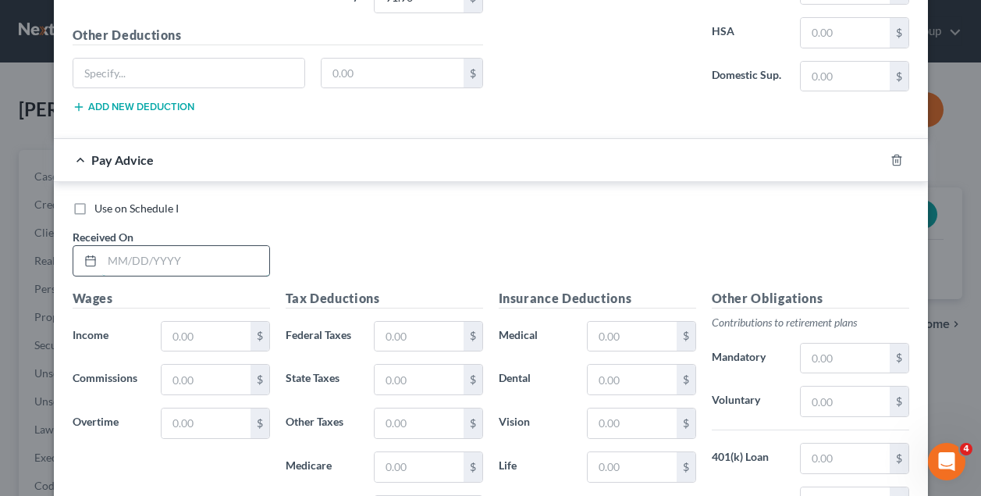
click at [141, 263] on input "text" at bounding box center [185, 261] width 167 height 30
type input "05/09/2025"
click at [194, 322] on input "text" at bounding box center [206, 337] width 88 height 30
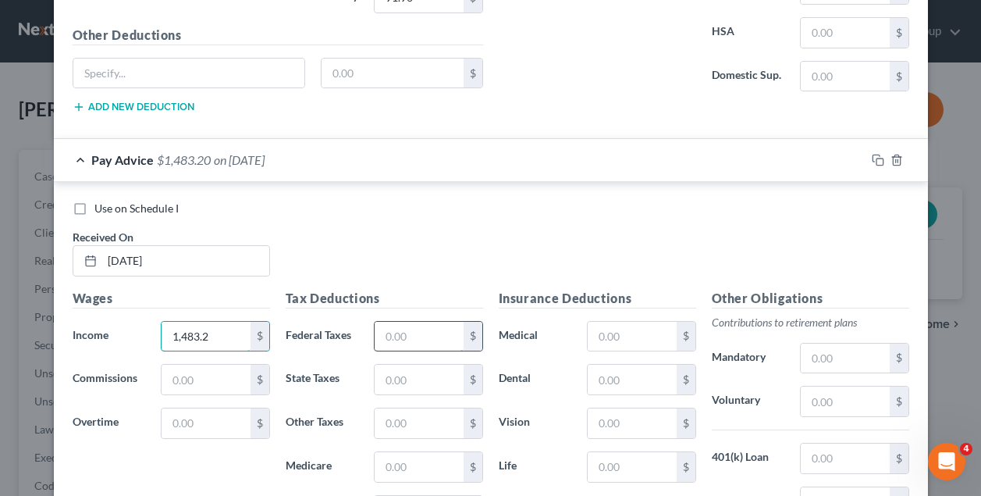
type input "1,483.2"
click at [415, 325] on input "text" at bounding box center [419, 337] width 88 height 30
type input "165.03"
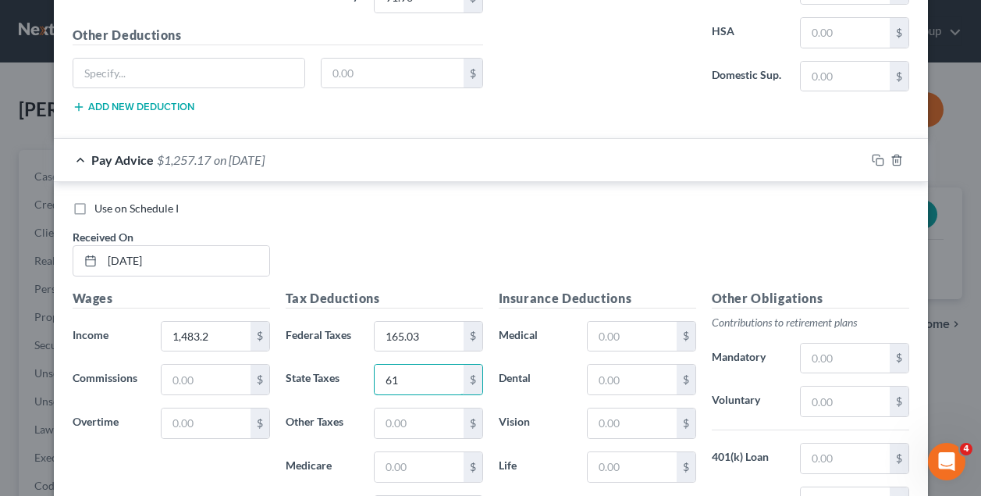
type input "61"
click at [458, 247] on div "Use on Schedule I Received On * 05/09/2025" at bounding box center [491, 245] width 852 height 88
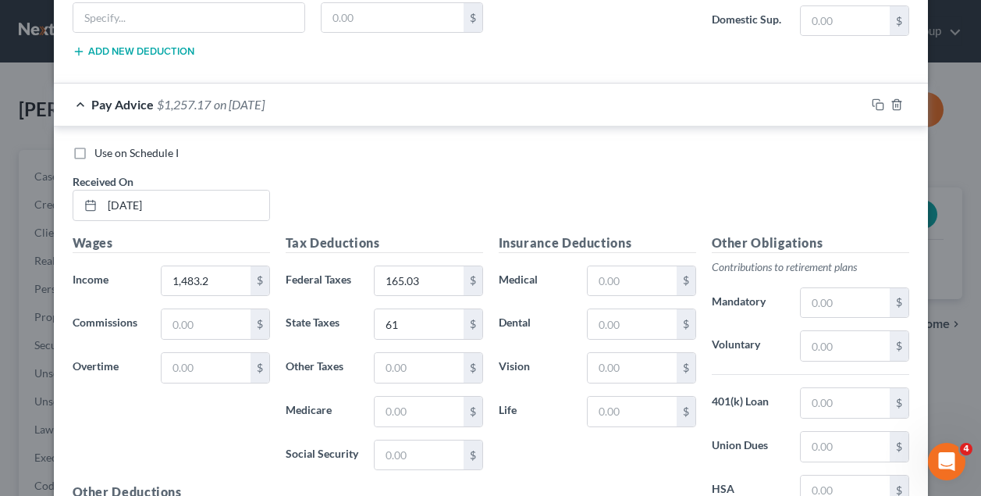
scroll to position [5120, 0]
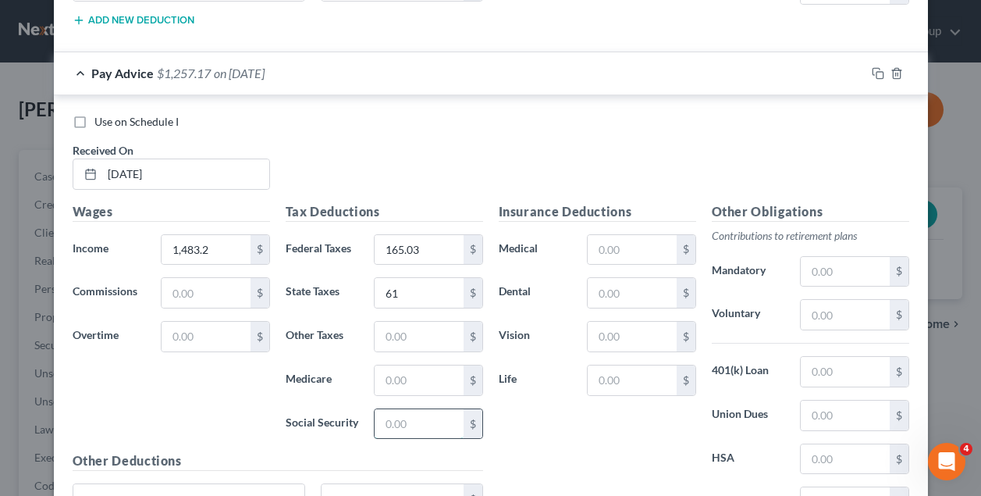
click at [426, 411] on input "text" at bounding box center [419, 424] width 88 height 30
type input "91.96"
click at [420, 368] on input "text" at bounding box center [419, 380] width 88 height 30
type input "21.51"
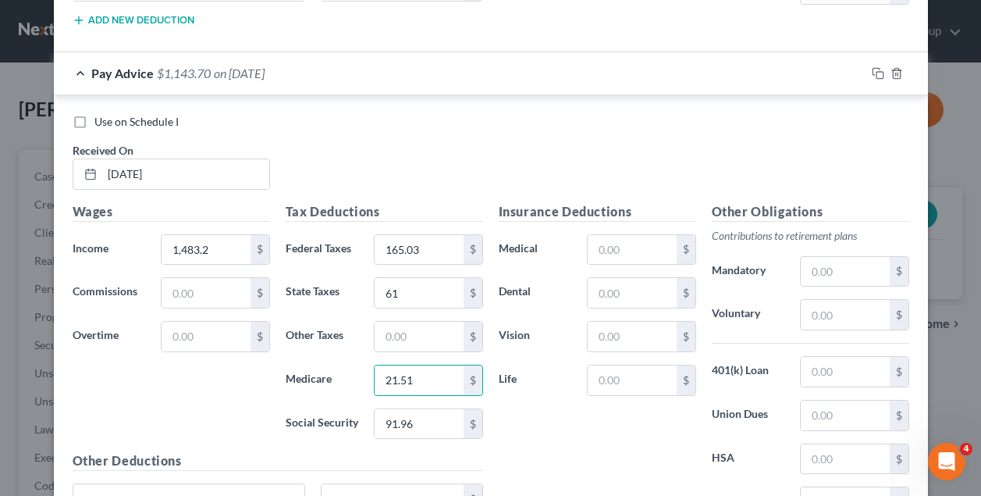
click at [604, 410] on div "Insurance Deductions Medical $ Dental $ Vision $ Life $" at bounding box center [597, 366] width 213 height 329
click at [541, 133] on div "Use on Schedule I Received On * 05/09/2025" at bounding box center [491, 158] width 852 height 88
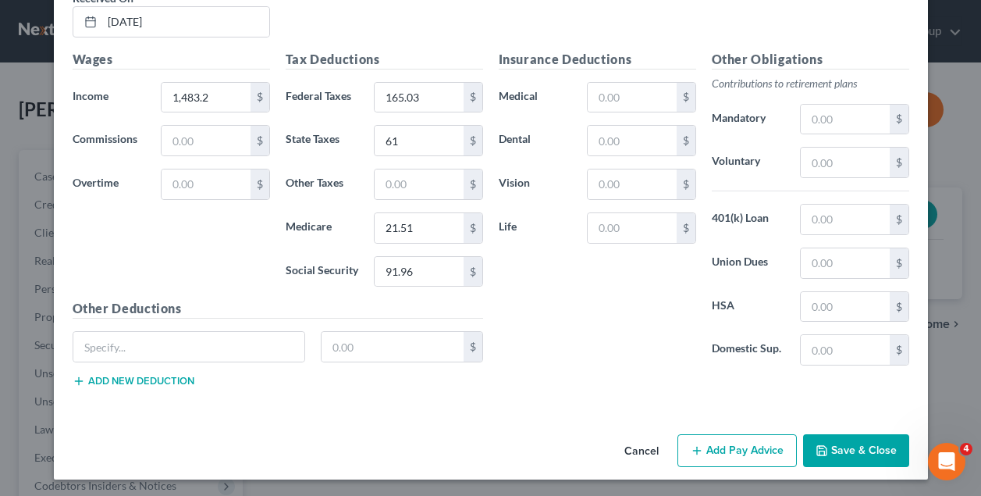
scroll to position [5268, 0]
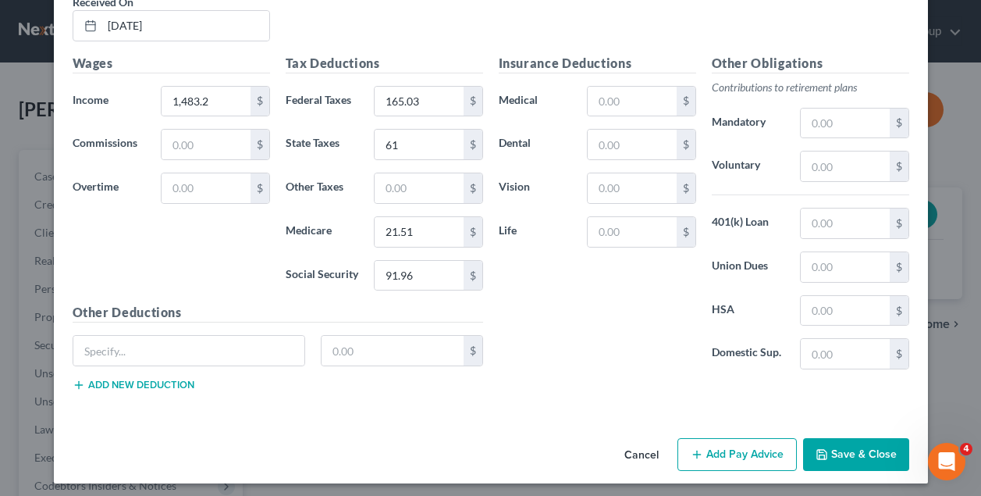
click at [744, 445] on button "Add Pay Advice" at bounding box center [736, 454] width 119 height 33
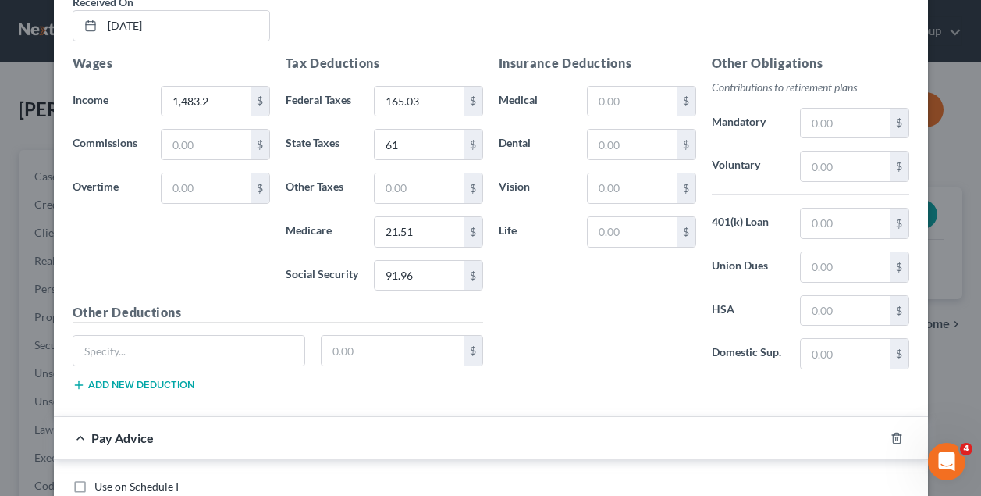
click at [569, 315] on div "Insurance Deductions Medical $ Dental $ Vision $ Life $" at bounding box center [597, 218] width 213 height 329
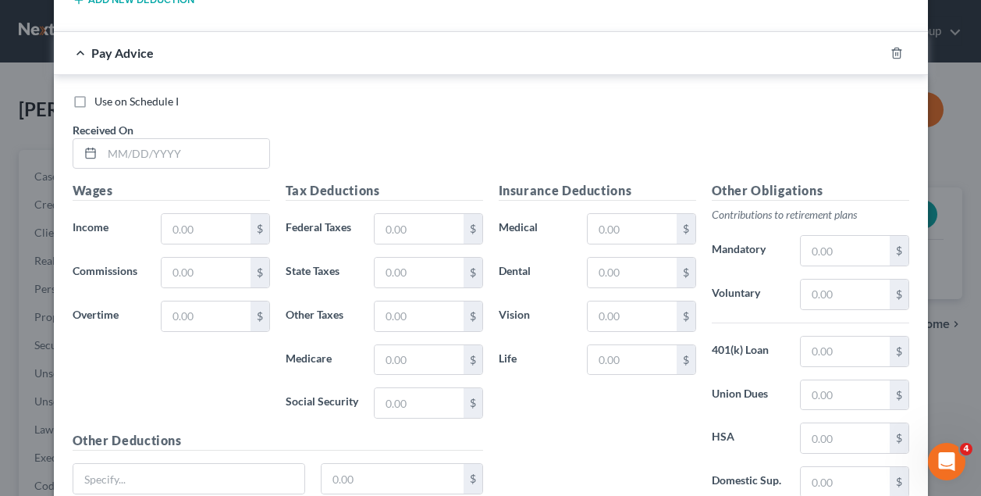
scroll to position [5657, 0]
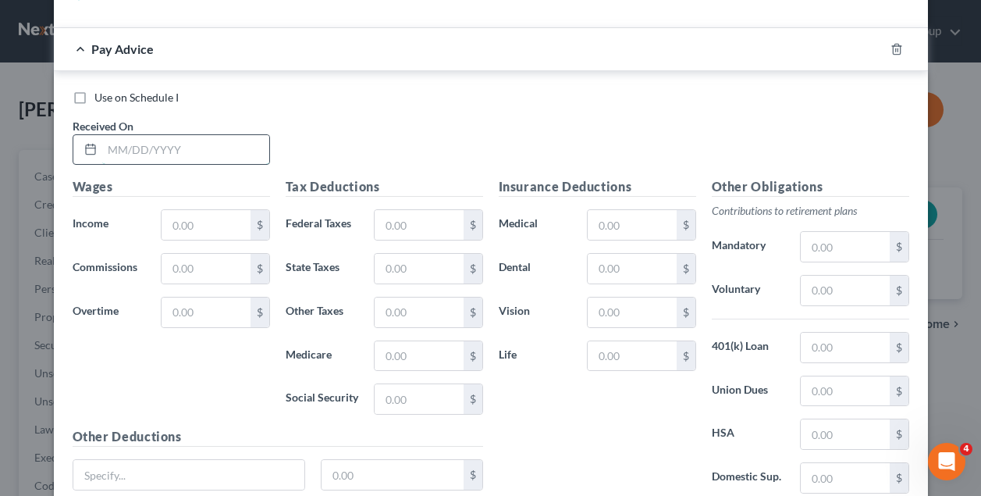
click at [172, 146] on input "text" at bounding box center [185, 150] width 167 height 30
type input "05/16/2025"
click at [196, 219] on input "text" at bounding box center [206, 225] width 88 height 30
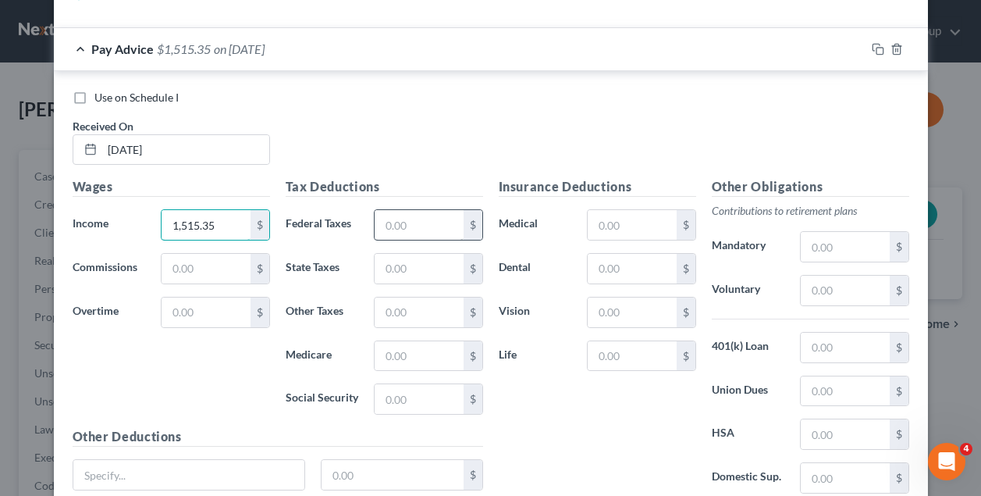
type input "1,515.35"
click at [413, 215] on input "text" at bounding box center [419, 225] width 88 height 30
type input "172.11"
click at [431, 407] on input "text" at bounding box center [419, 399] width 88 height 30
click at [425, 390] on input "63" at bounding box center [419, 399] width 88 height 30
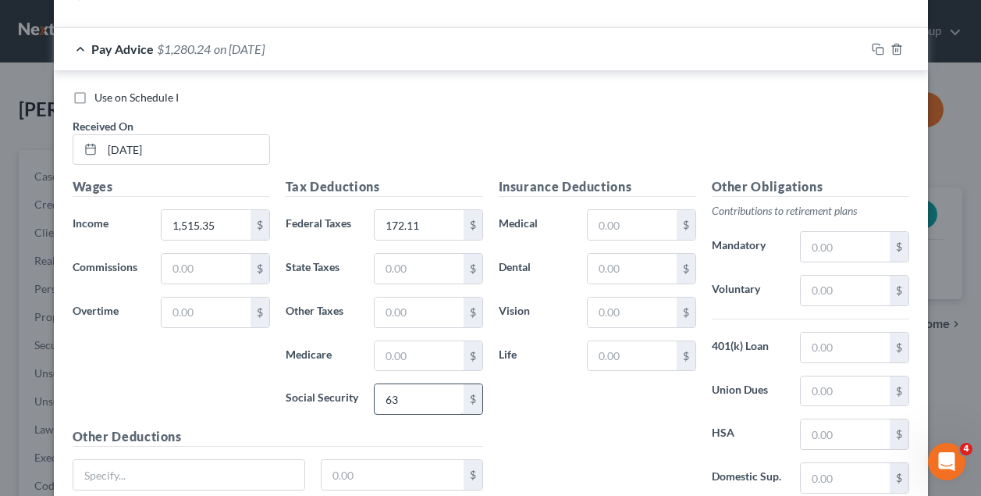
type input "6"
type input "93.95"
click at [414, 353] on input "text" at bounding box center [419, 356] width 88 height 30
type input "21.97"
type input "63"
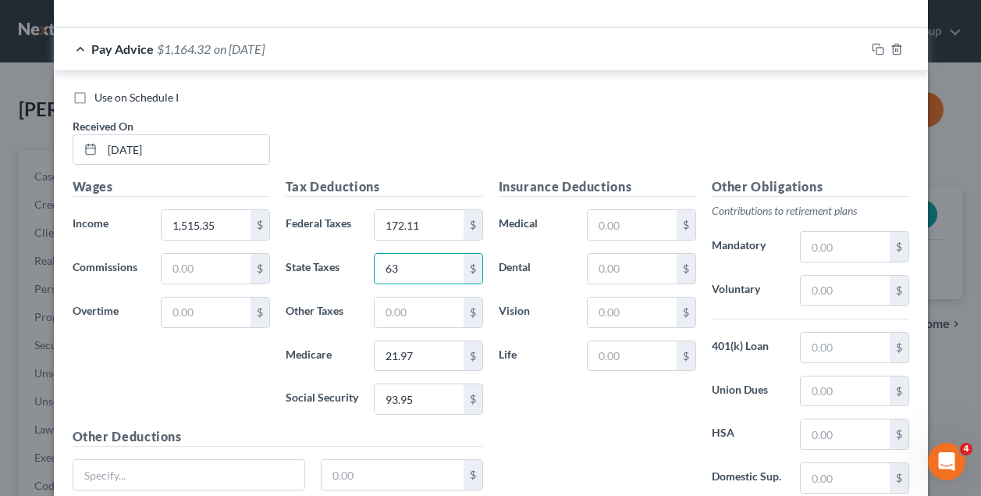
click at [211, 390] on div "Wages Income * 1,515.35 $ Commissions $ Overtime $" at bounding box center [171, 302] width 213 height 250
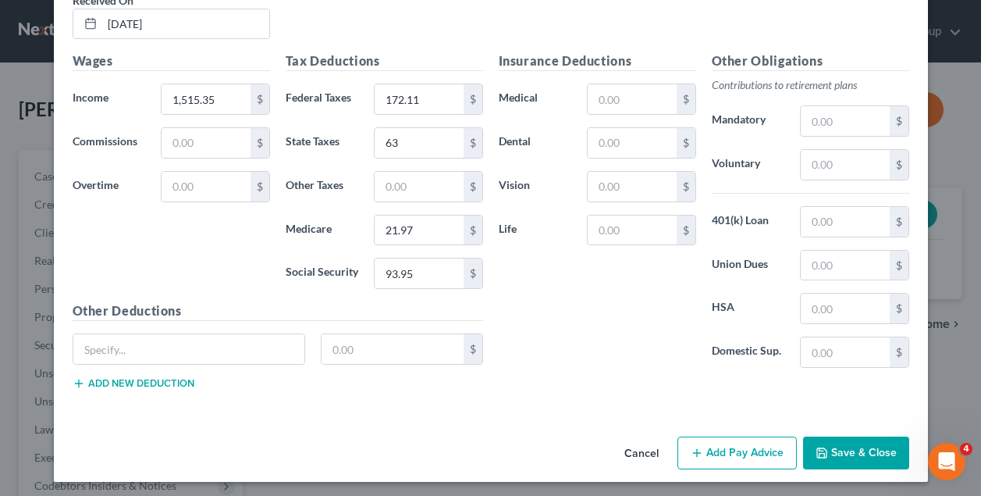
scroll to position [5781, 0]
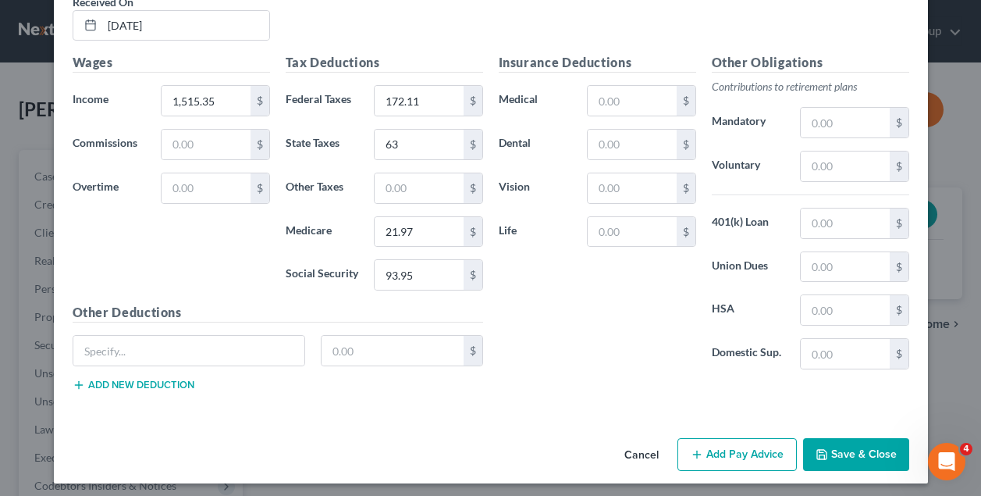
click at [862, 445] on button "Save & Close" at bounding box center [856, 454] width 106 height 33
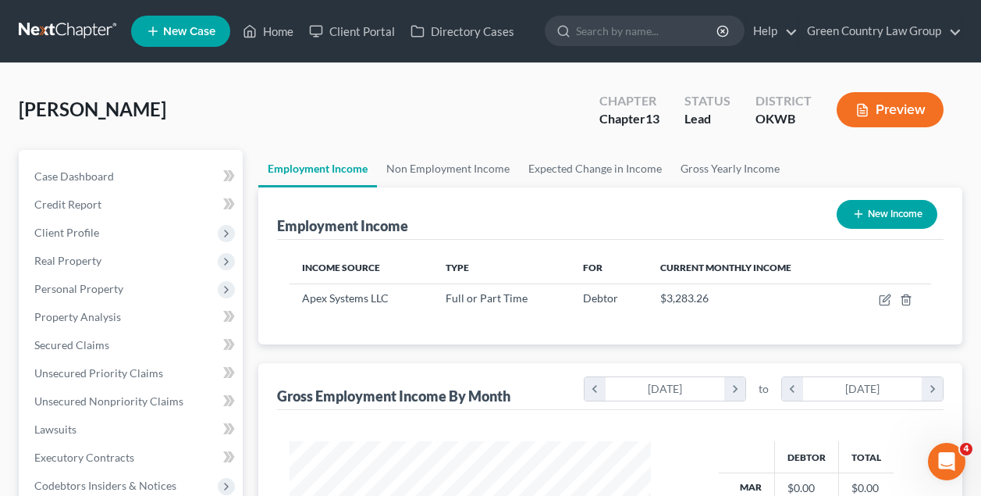
scroll to position [279, 392]
click at [887, 212] on button "New Income" at bounding box center [887, 214] width 101 height 29
select select "0"
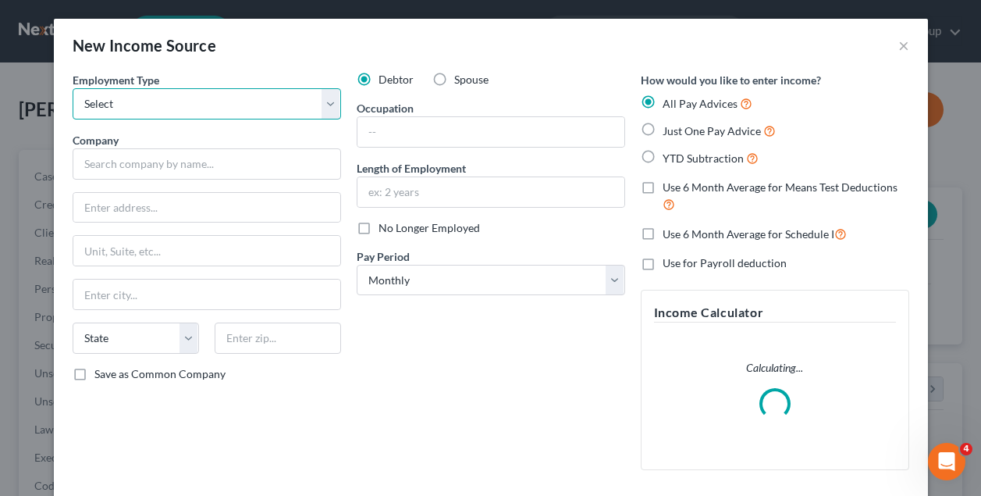
click at [146, 106] on select "Select Full or Part Time Employment Self Employment" at bounding box center [207, 103] width 268 height 31
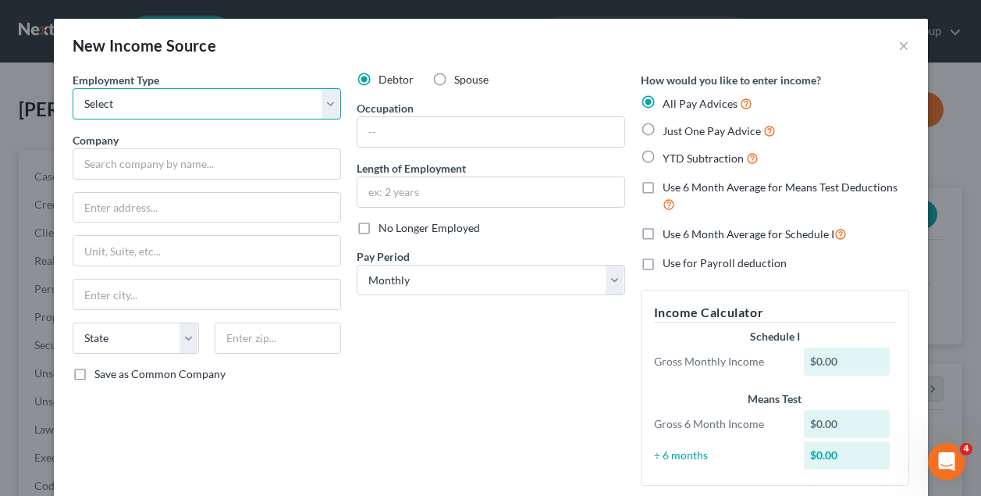
select select "0"
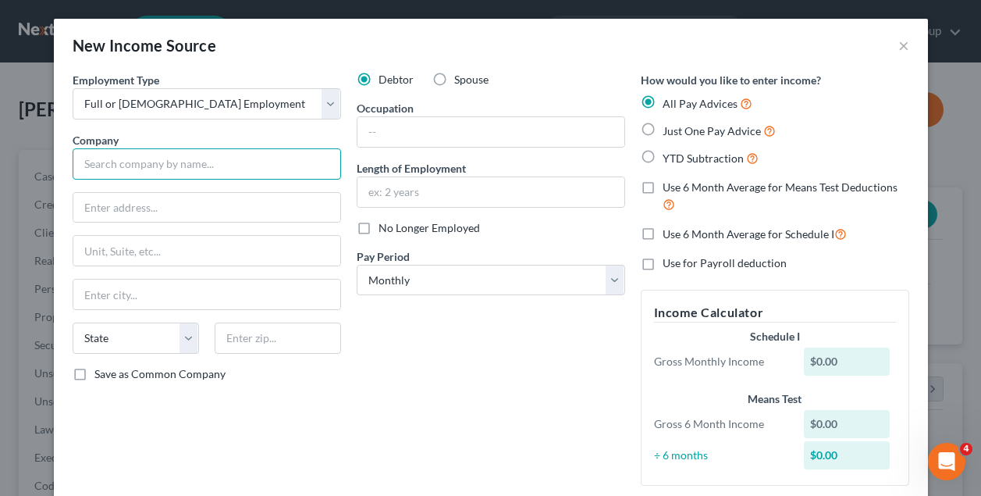
click at [122, 159] on input "text" at bounding box center [207, 163] width 268 height 31
type input "Leidos"
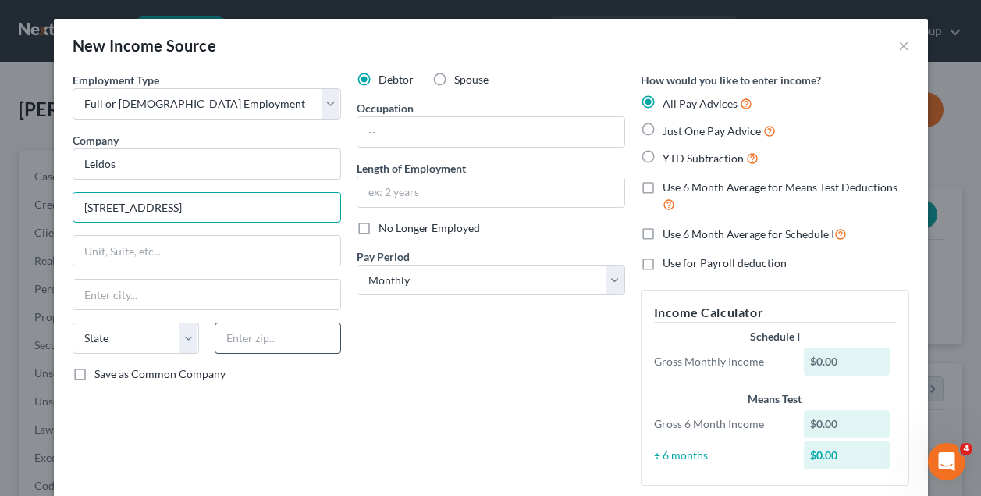
type input "1750 Presidents Street"
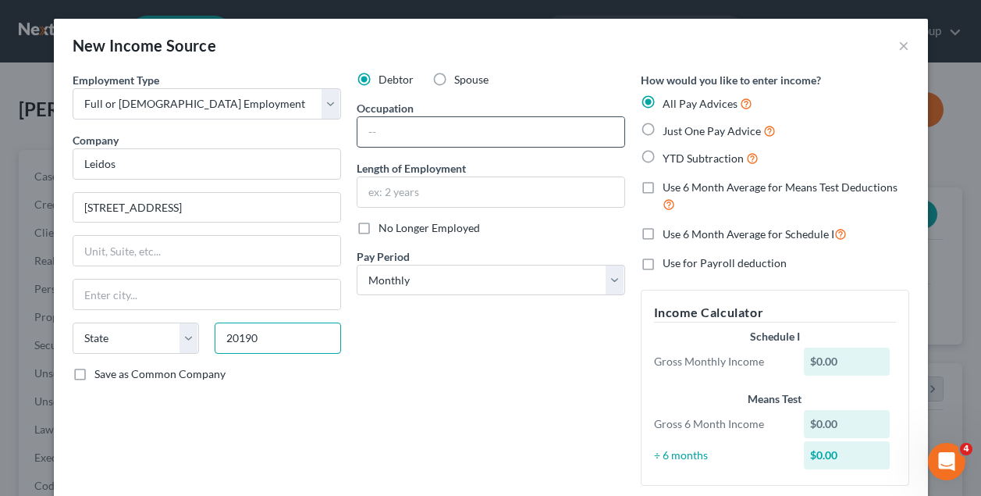
type input "20190"
click at [407, 129] on input "text" at bounding box center [490, 132] width 267 height 30
type input "Reston"
select select "48"
type input "Computer Support"
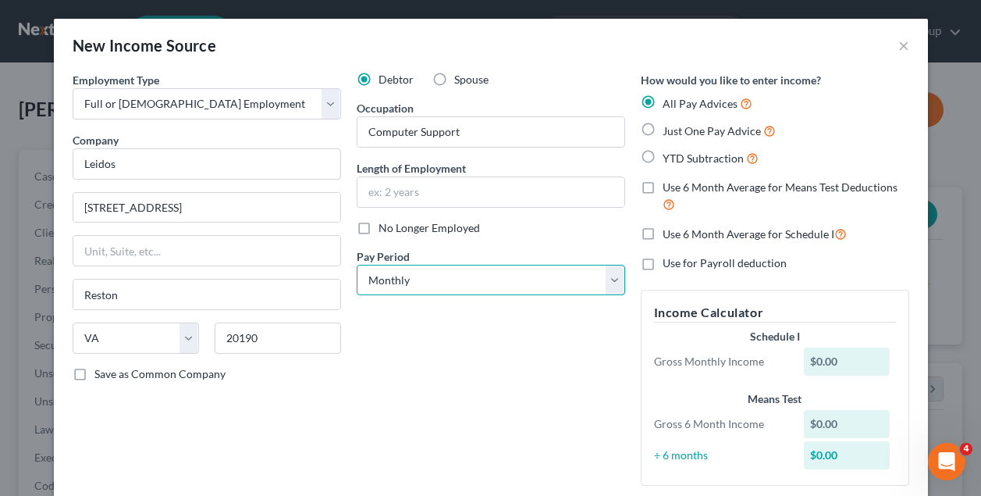
select select "2"
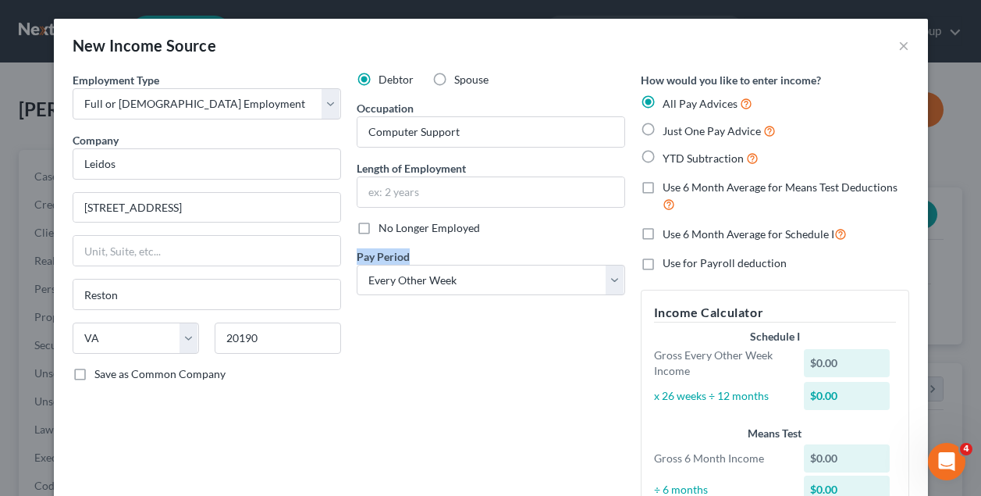
click at [422, 364] on div "Debtor Spouse Occupation Computer Support Length of Employment No Longer Employ…" at bounding box center [491, 302] width 284 height 460
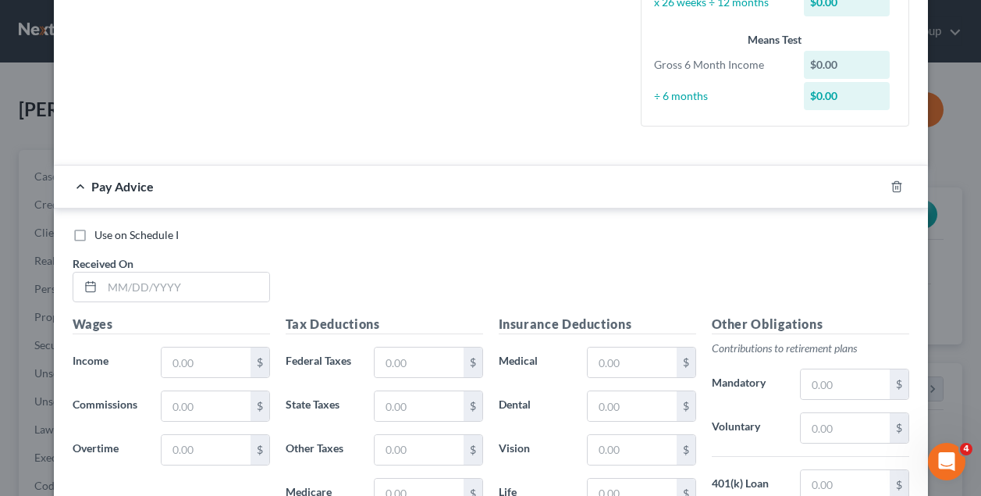
scroll to position [400, 0]
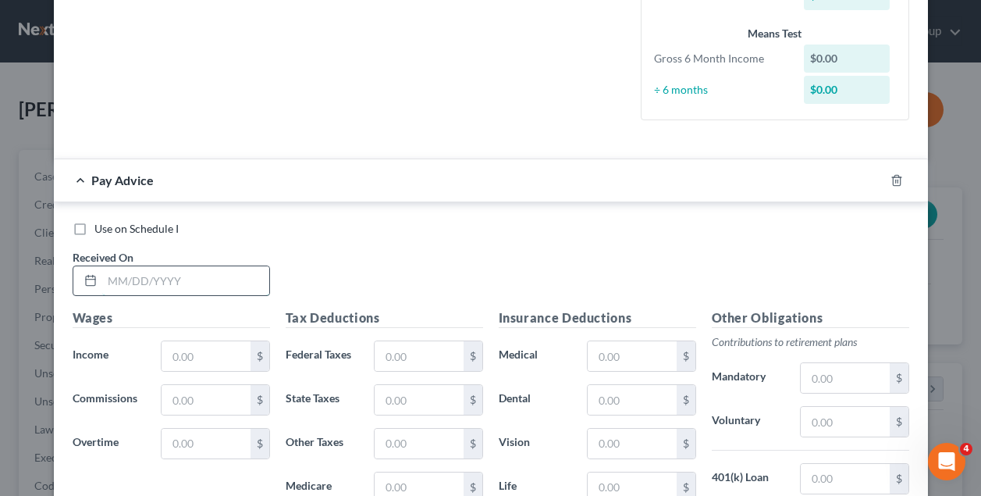
click at [180, 281] on input "text" at bounding box center [185, 281] width 167 height 30
type input "05/30/2025"
click at [195, 345] on input "text" at bounding box center [206, 356] width 88 height 30
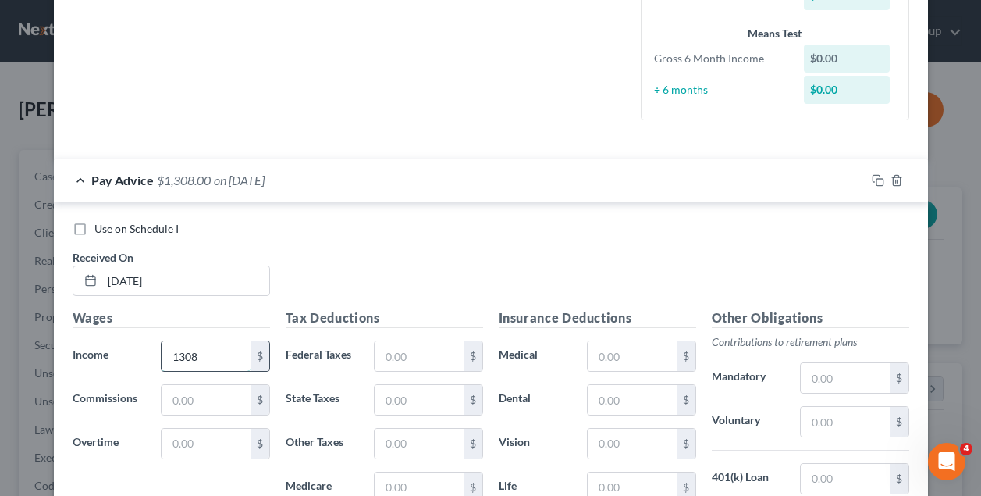
type input "1,308"
click at [422, 350] on input "text" at bounding box center [419, 356] width 88 height 30
type input "222.58"
click at [421, 483] on input "text" at bounding box center [419, 487] width 88 height 30
type input "35.93"
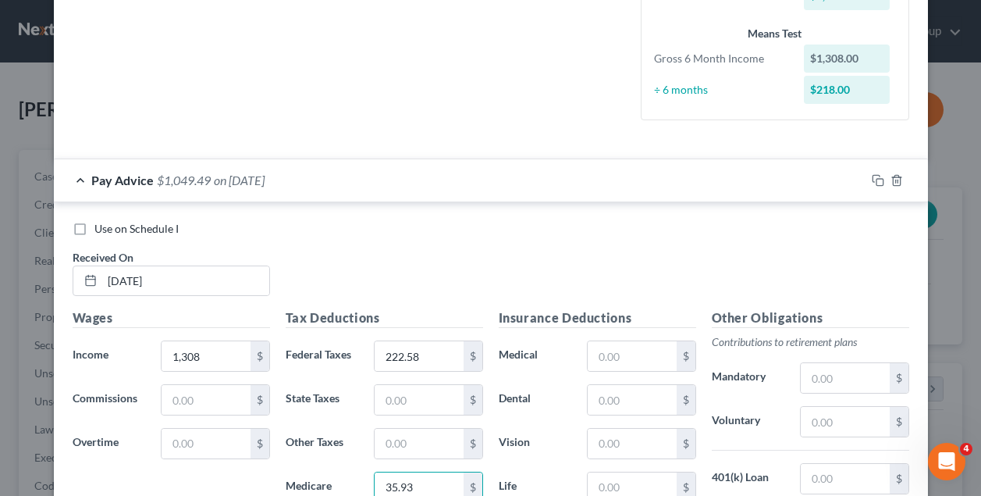
click at [453, 276] on div "Use on Schedule I Received On * 05/30/2025" at bounding box center [491, 265] width 852 height 88
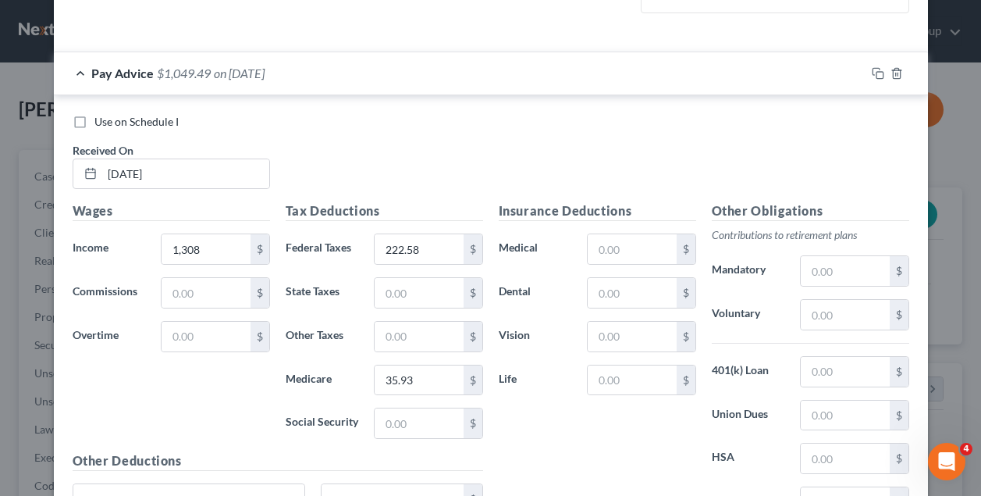
scroll to position [509, 0]
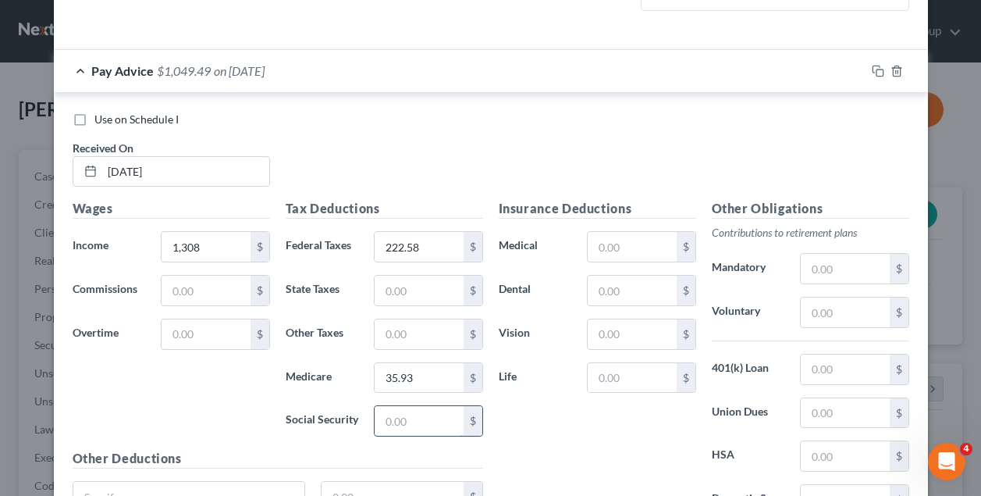
click at [428, 417] on input "text" at bounding box center [419, 421] width 88 height 30
type input "153.62"
type input "99"
click at [630, 236] on input "text" at bounding box center [632, 247] width 88 height 30
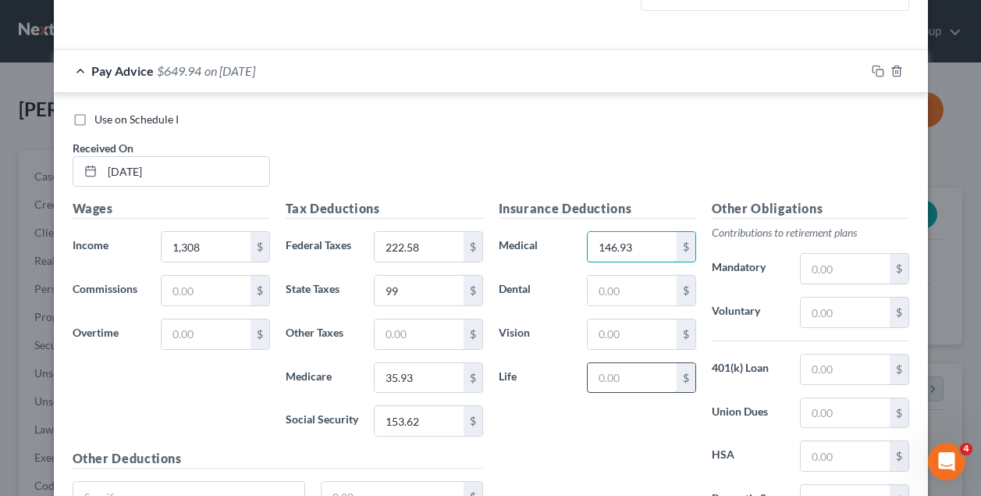
type input "146.93"
click at [623, 386] on input "text" at bounding box center [632, 378] width 88 height 30
type input "3.77"
click at [770, 115] on div "Use on Schedule I" at bounding box center [491, 120] width 837 height 16
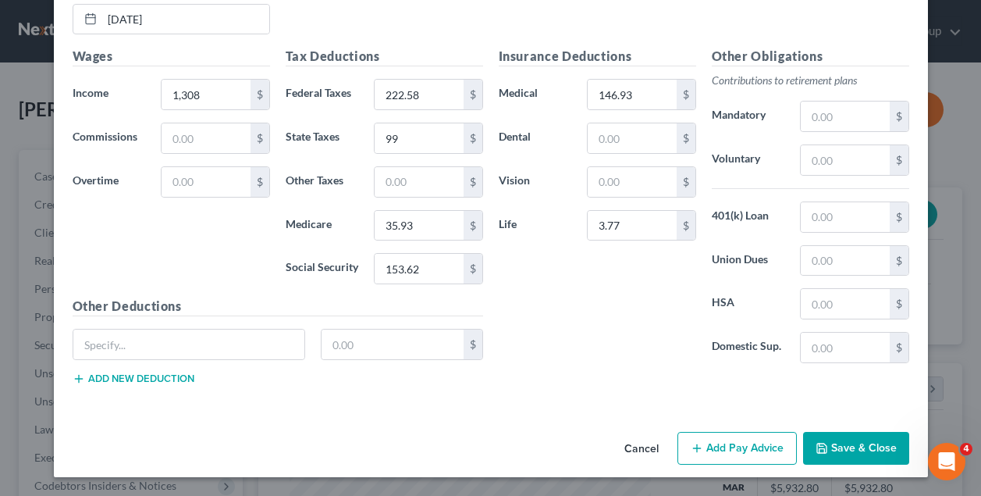
scroll to position [657, 0]
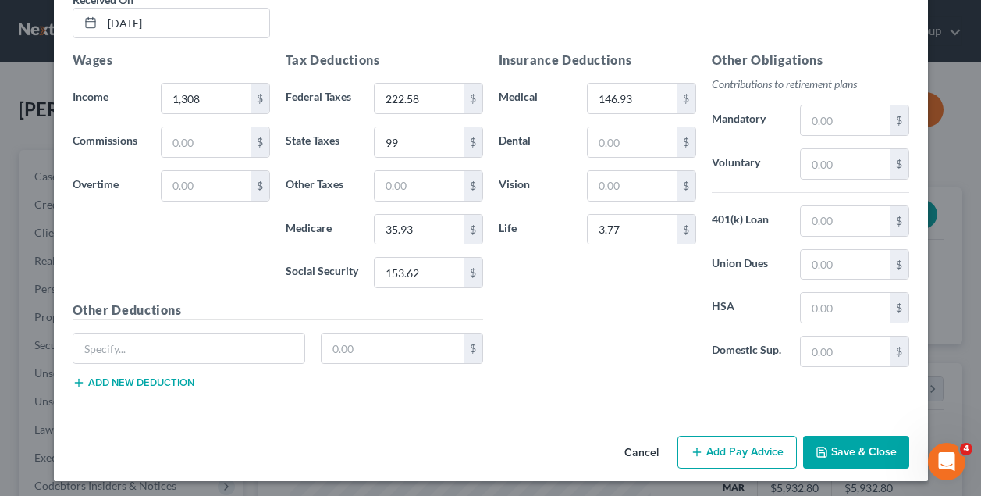
click at [744, 443] on button "Add Pay Advice" at bounding box center [736, 452] width 119 height 33
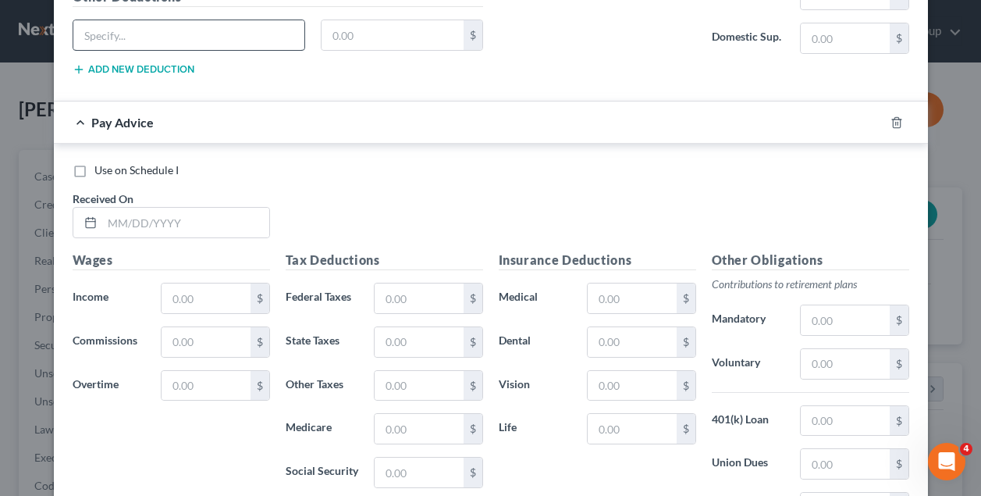
scroll to position [988, 0]
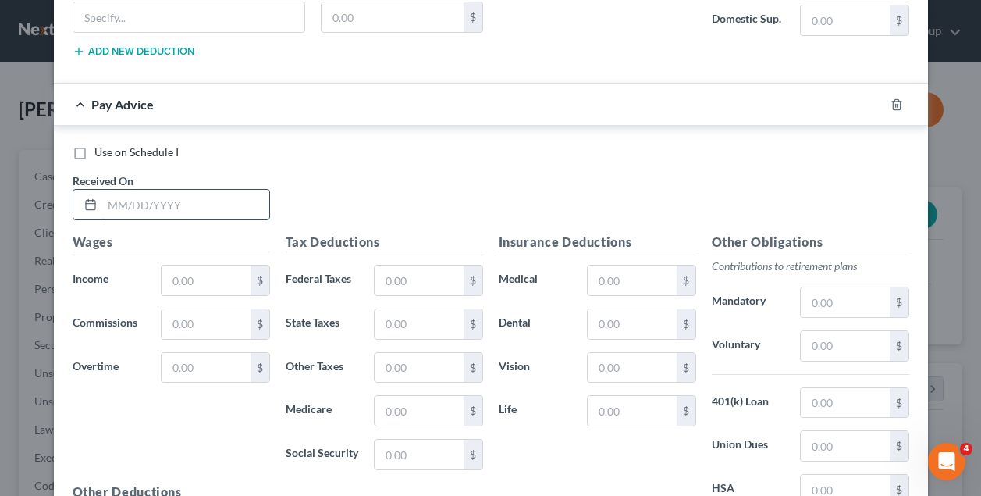
click at [210, 195] on input "text" at bounding box center [185, 205] width 167 height 30
type input "06/13/2025"
click at [205, 269] on input "text" at bounding box center [206, 280] width 88 height 30
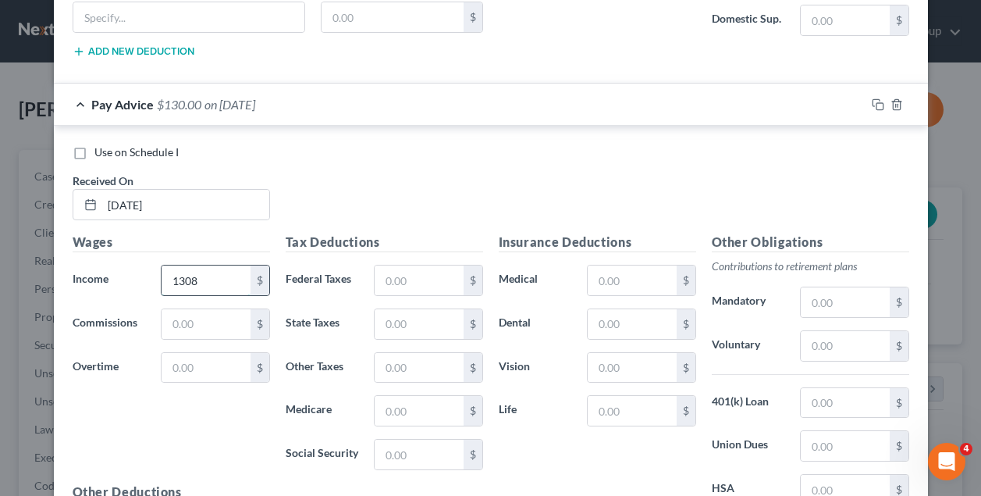
type input "1,308"
click at [411, 274] on input "text" at bounding box center [419, 280] width 88 height 30
click at [639, 403] on input "text" at bounding box center [632, 411] width 88 height 30
type input "3.77"
click at [635, 279] on input "text" at bounding box center [632, 280] width 88 height 30
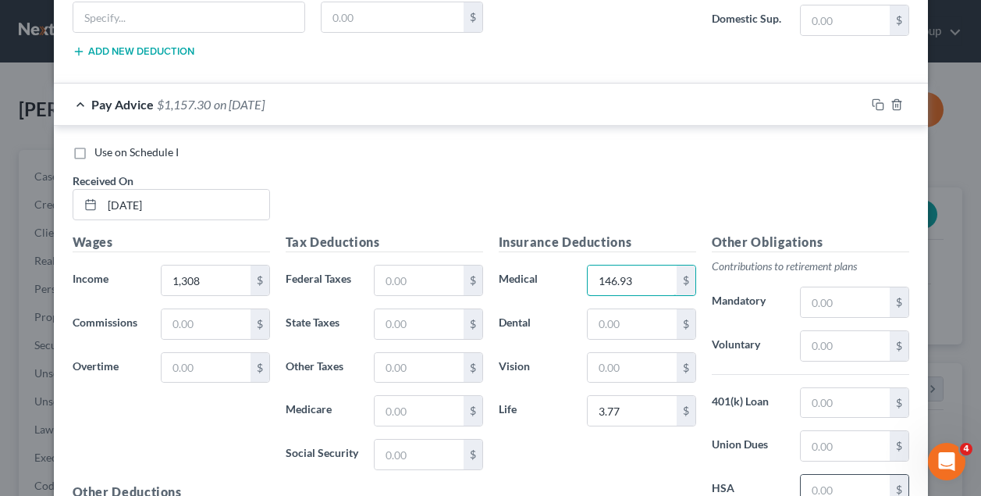
type input "146.93"
click at [839, 478] on input "text" at bounding box center [845, 490] width 88 height 30
type input "30"
click at [738, 177] on div "Use on Schedule I Received On * 06/13/2025" at bounding box center [491, 188] width 852 height 88
click at [437, 281] on input "text" at bounding box center [419, 280] width 88 height 30
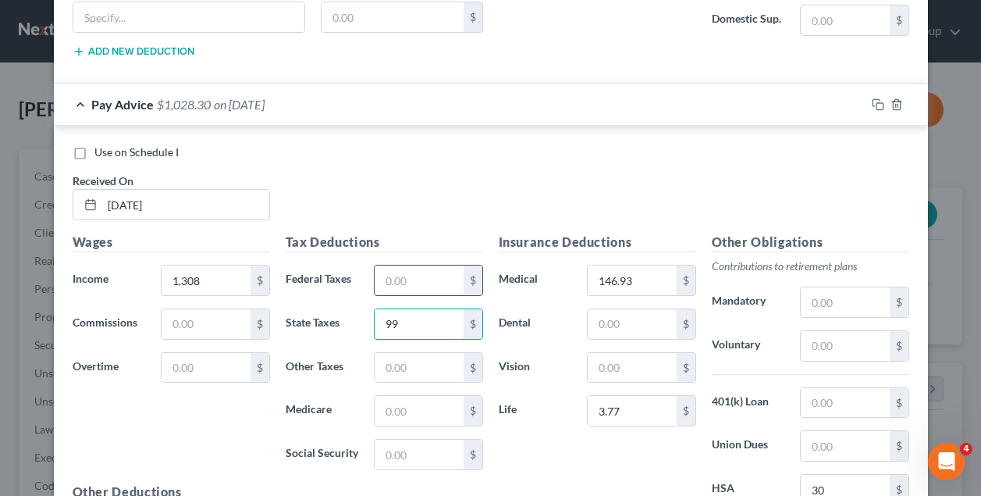
type input "99"
click at [420, 273] on input "text" at bounding box center [419, 280] width 88 height 30
type input "222.58"
click at [412, 401] on input "text" at bounding box center [419, 411] width 88 height 30
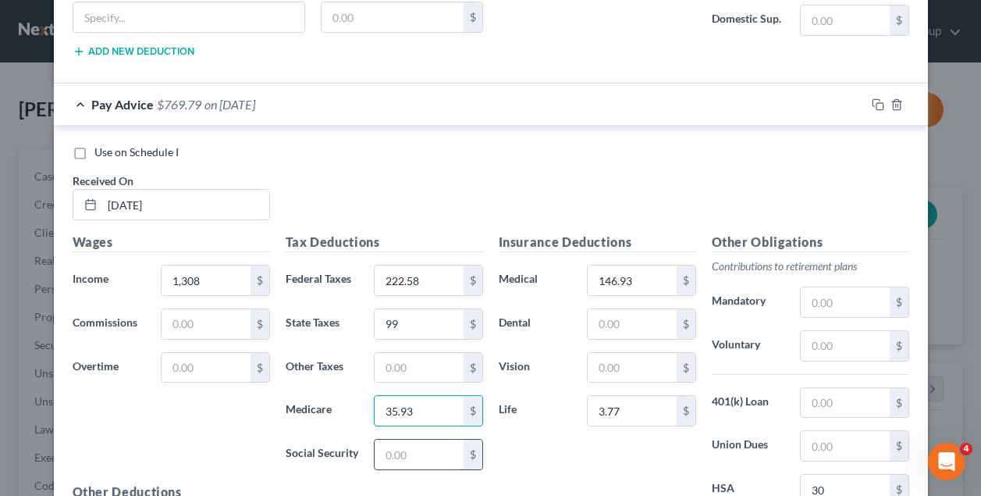
type input "35.93"
click at [414, 444] on input "text" at bounding box center [419, 454] width 88 height 30
type input "153.62"
click at [453, 278] on input "222.58" at bounding box center [419, 280] width 88 height 30
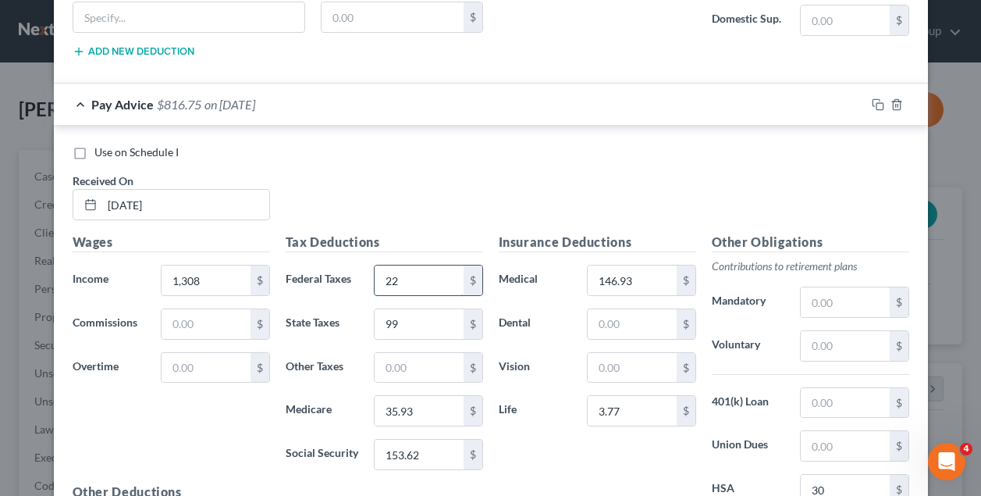
type input "2"
type input "192.83"
click at [439, 316] on input "99" at bounding box center [419, 324] width 88 height 30
click at [402, 325] on input "99" at bounding box center [419, 324] width 88 height 30
type input "9"
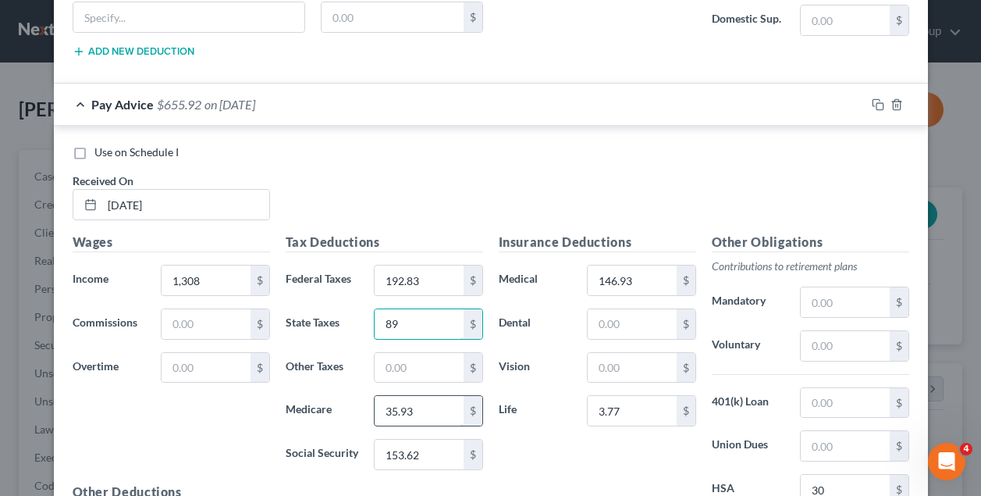
type input "89"
click at [425, 408] on input "35.93" at bounding box center [419, 411] width 88 height 30
type input "3"
type input "36.56"
click at [426, 448] on input "153.62" at bounding box center [419, 454] width 88 height 30
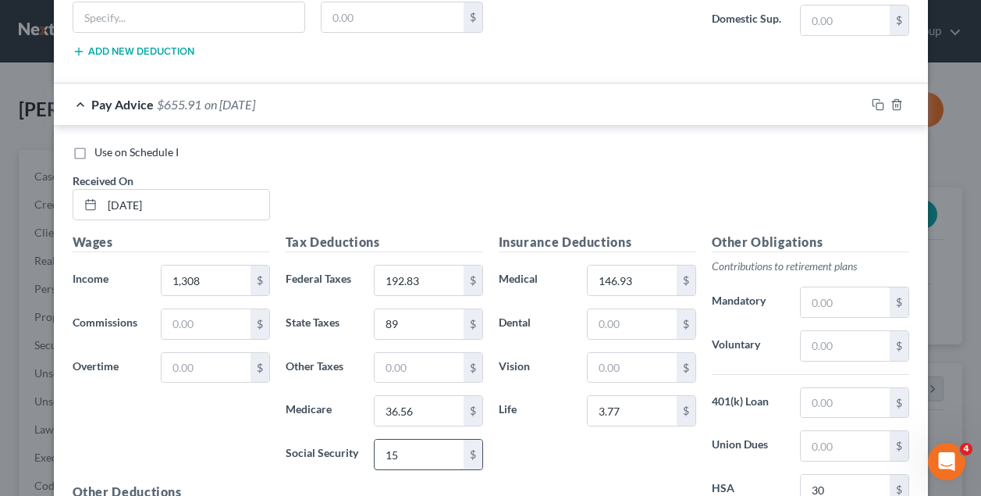
type input "1"
type input "156.35"
click at [222, 284] on input "1,308" at bounding box center [206, 280] width 88 height 30
type input "1"
type input "2,742.69"
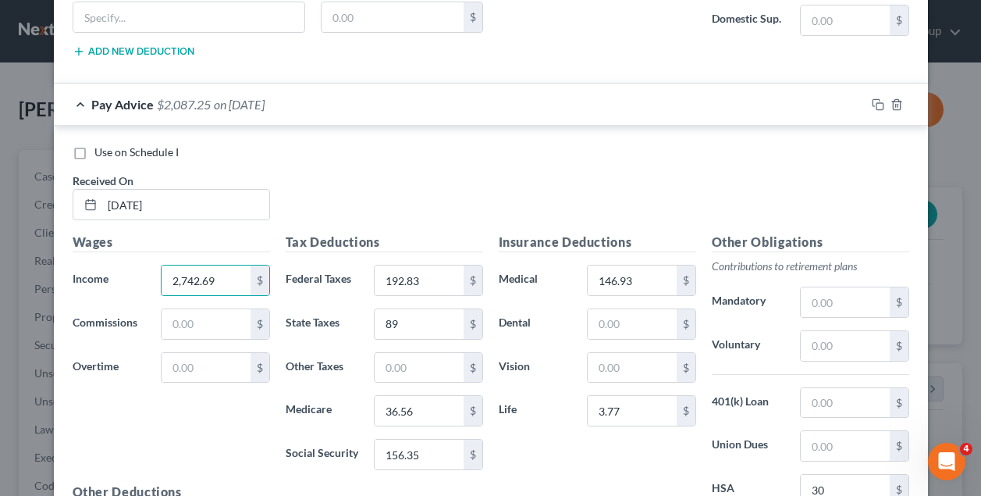
click at [379, 207] on div "Use on Schedule I Received On * 06/13/2025" at bounding box center [491, 188] width 852 height 88
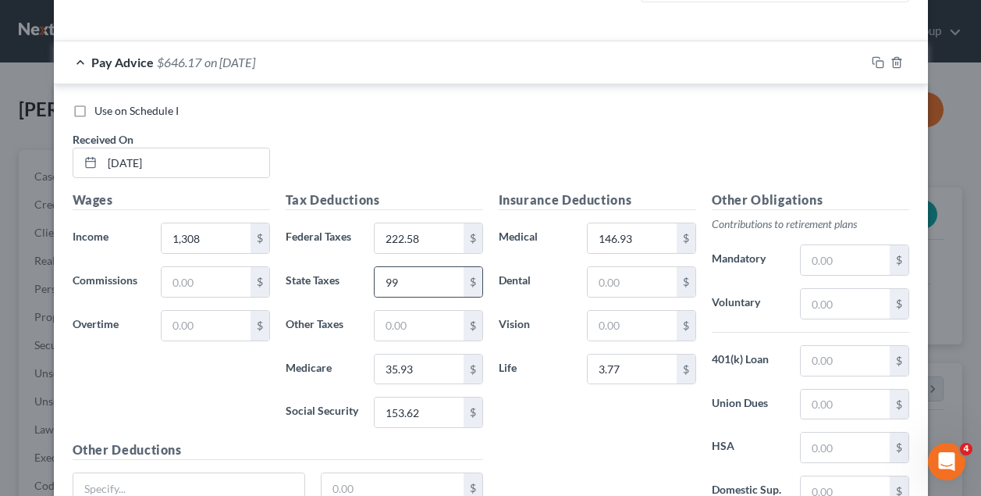
scroll to position [492, 0]
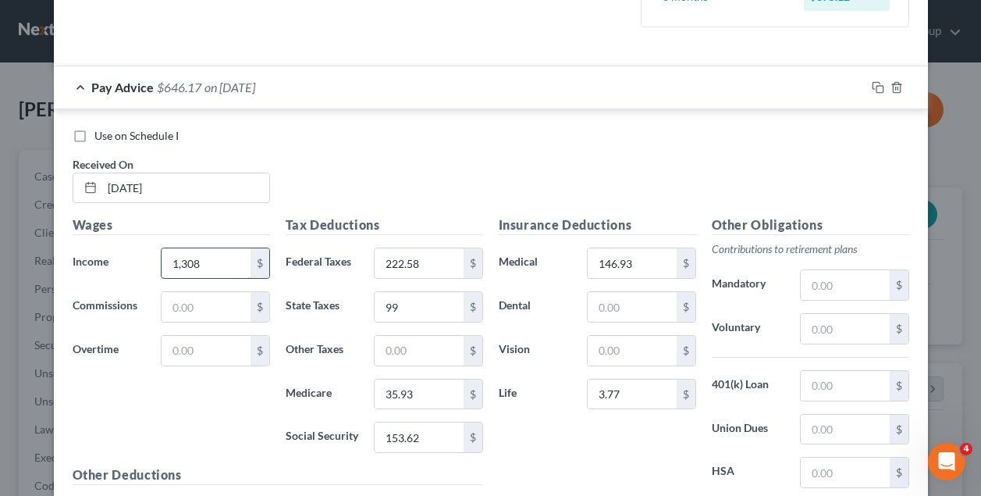
click at [229, 262] on input "1,308" at bounding box center [206, 263] width 88 height 30
type input "1"
type input "2,649.51"
click at [362, 167] on div "Use on Schedule I Received On * 05/30/2025" at bounding box center [491, 172] width 852 height 88
click at [389, 162] on div "Use on Schedule I Received On * 05/30/2025" at bounding box center [491, 172] width 852 height 88
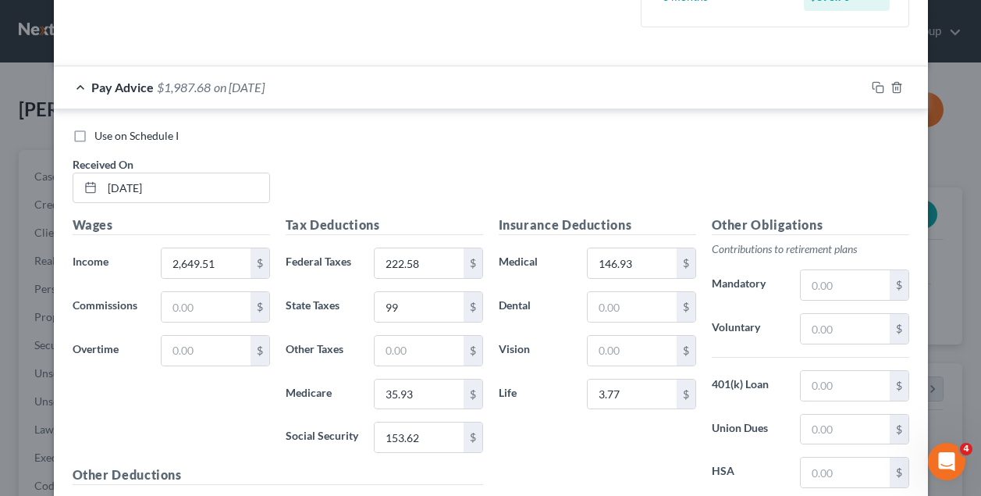
click at [389, 162] on div "Use on Schedule I Received On * 05/30/2025" at bounding box center [491, 172] width 852 height 88
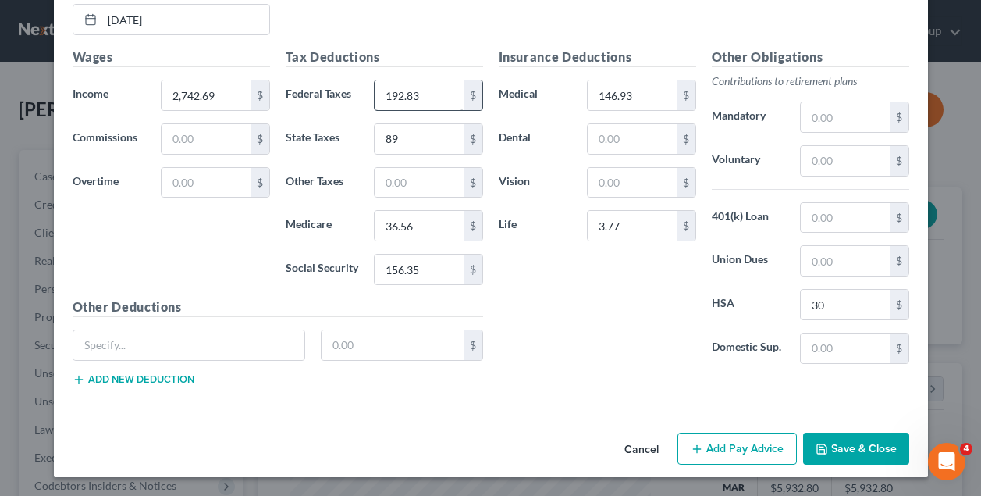
scroll to position [1170, 0]
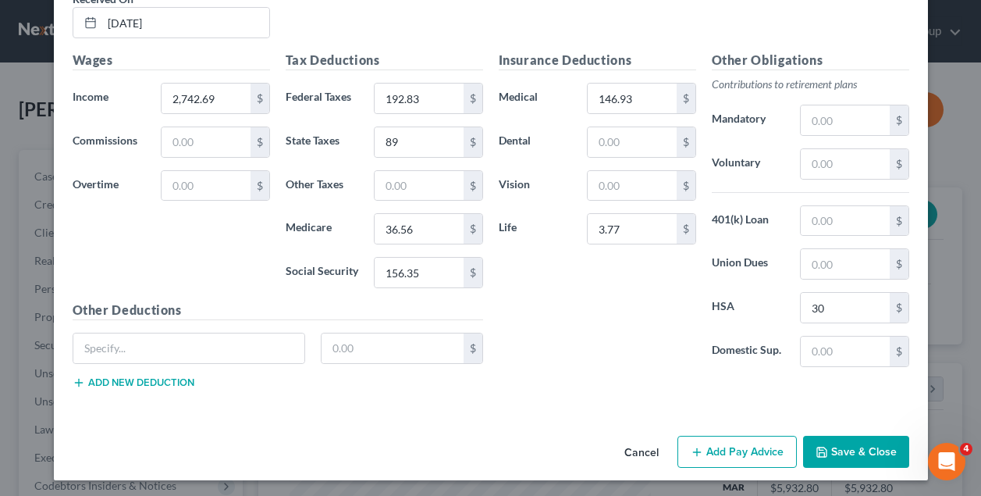
click at [725, 447] on button "Add Pay Advice" at bounding box center [736, 452] width 119 height 33
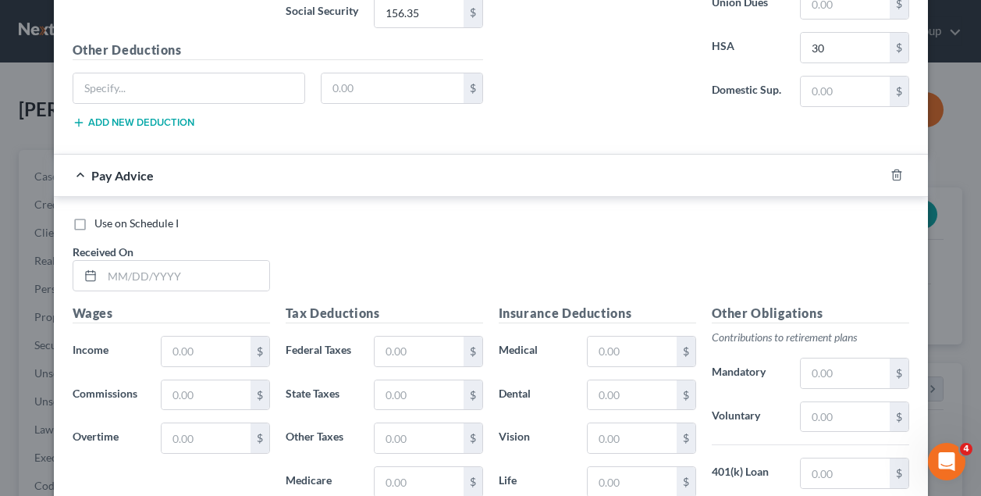
scroll to position [1455, 0]
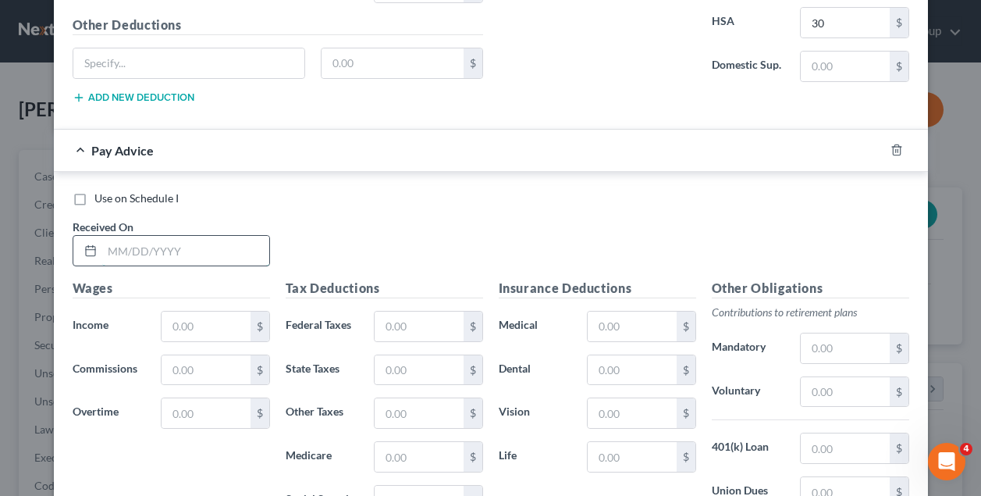
click at [151, 249] on input "text" at bounding box center [185, 251] width 167 height 30
type input "06/27/2025"
click at [201, 323] on input "text" at bounding box center [206, 326] width 88 height 30
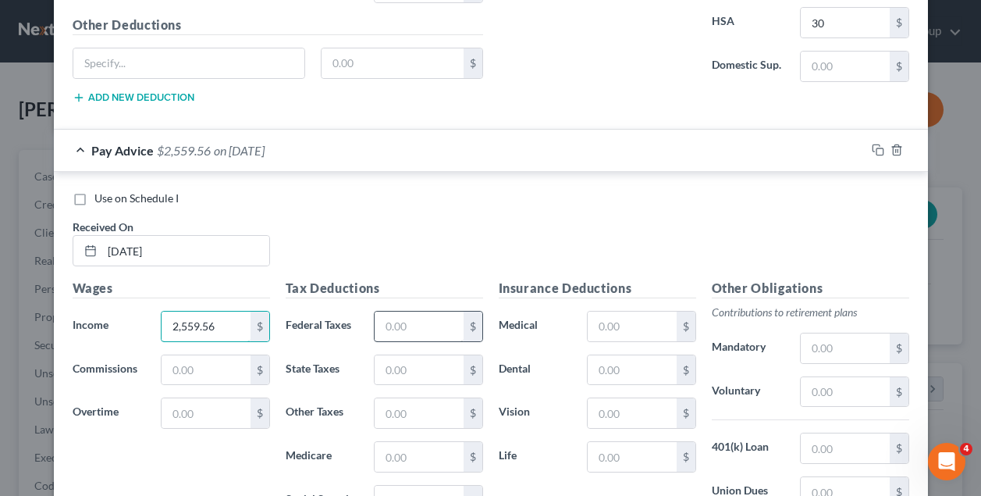
type input "2,559.56"
click at [421, 321] on input "text" at bounding box center [419, 326] width 88 height 30
type input "174.03"
click at [428, 450] on input "text" at bounding box center [419, 457] width 88 height 30
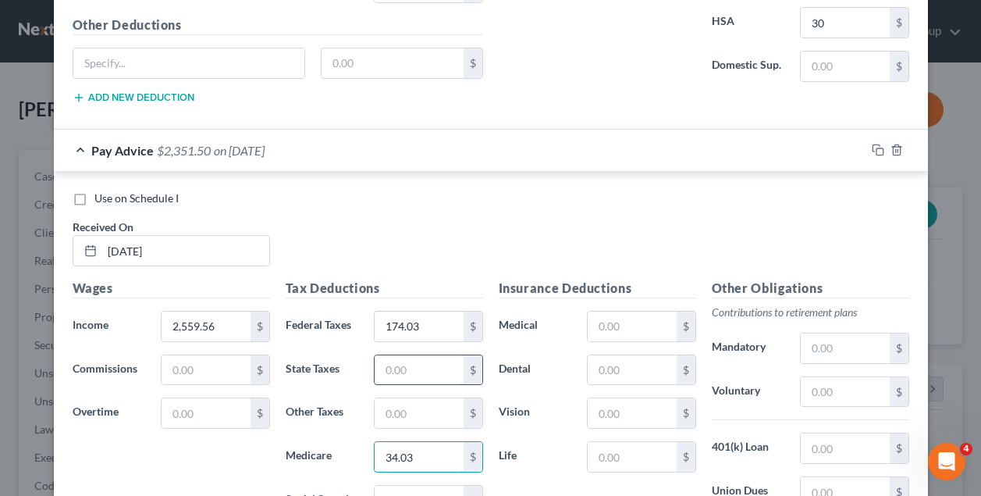
type input "34.03"
type input "81"
click at [490, 231] on div "Use on Schedule I Received On * 06/27/2025" at bounding box center [491, 234] width 852 height 88
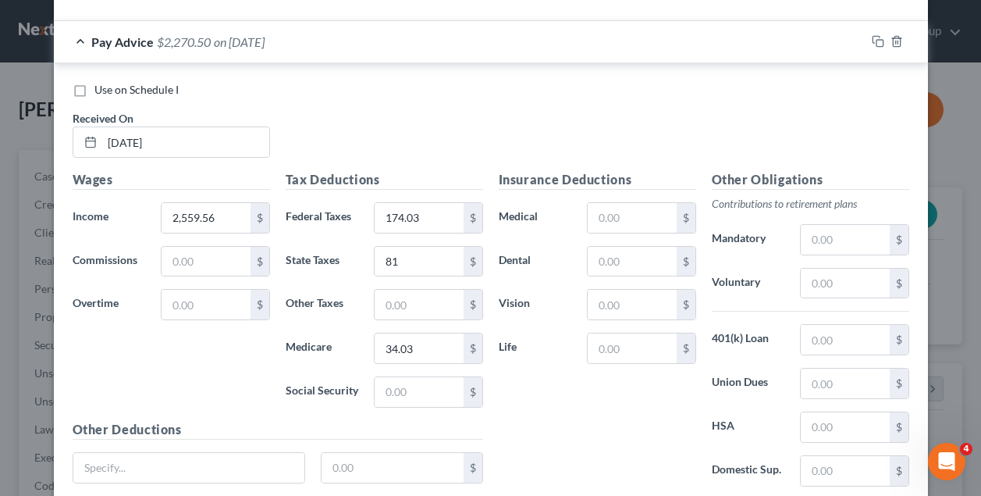
scroll to position [1574, 0]
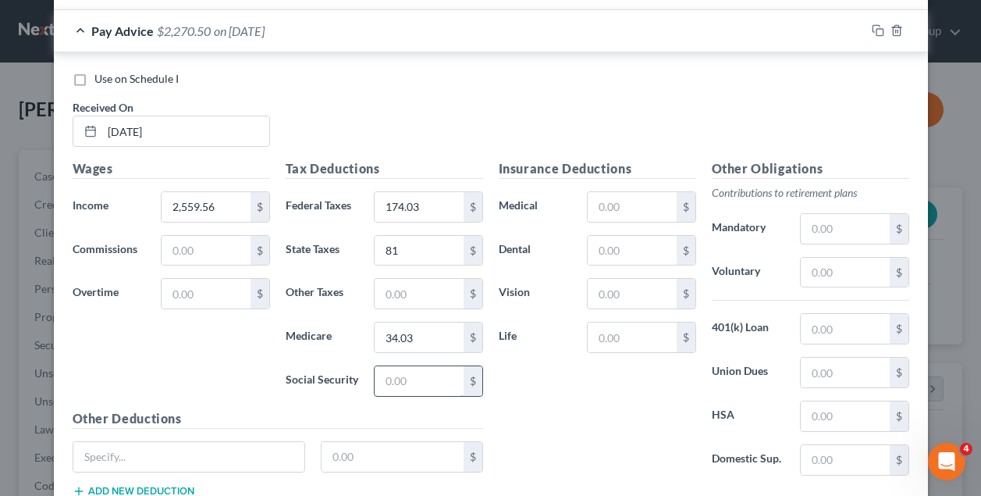
click at [408, 381] on input "text" at bounding box center [419, 381] width 88 height 30
type input "146.65"
click at [634, 200] on input "text" at bounding box center [632, 207] width 88 height 30
type input "515.04"
click at [605, 401] on div "Insurance Deductions Medical 515.04 $ Dental $ Vision $ Life $" at bounding box center [597, 323] width 213 height 329
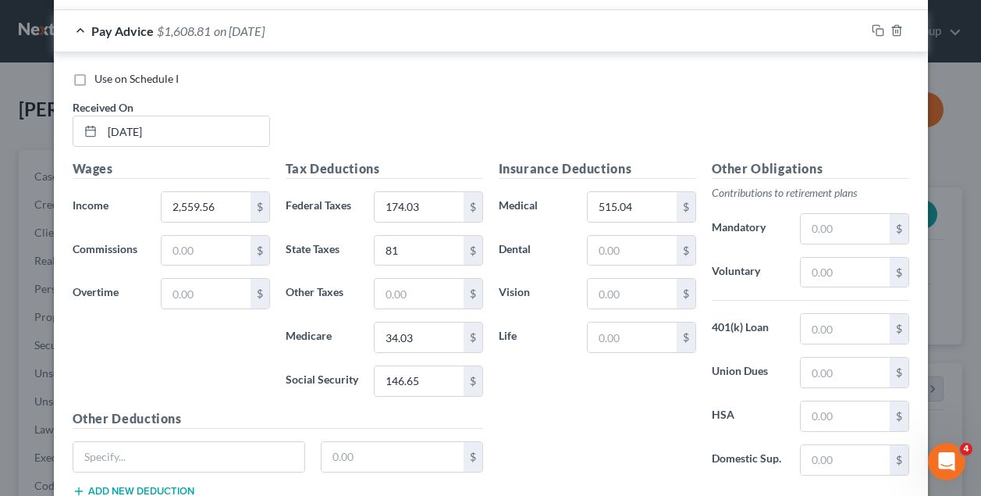
click at [605, 405] on div "Insurance Deductions Medical 515.04 $ Dental $ Vision $ Life $" at bounding box center [597, 323] width 213 height 329
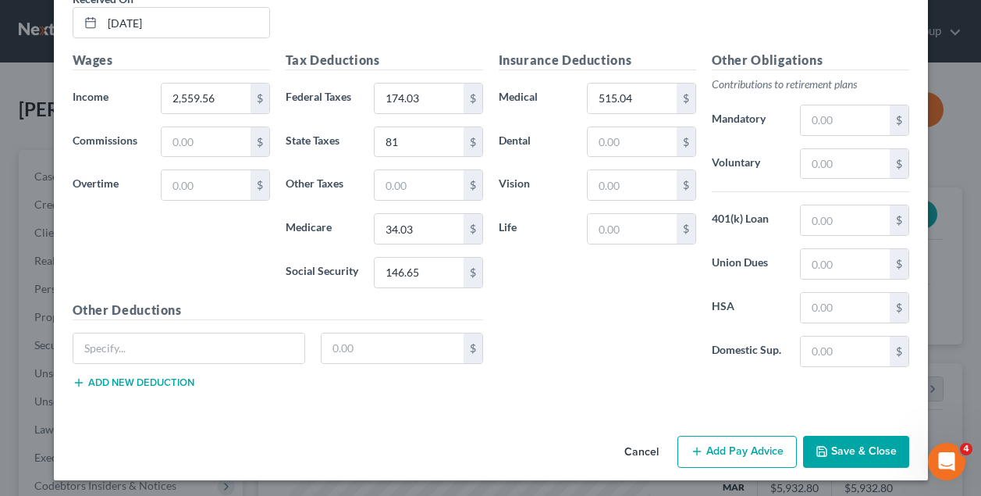
scroll to position [1682, 0]
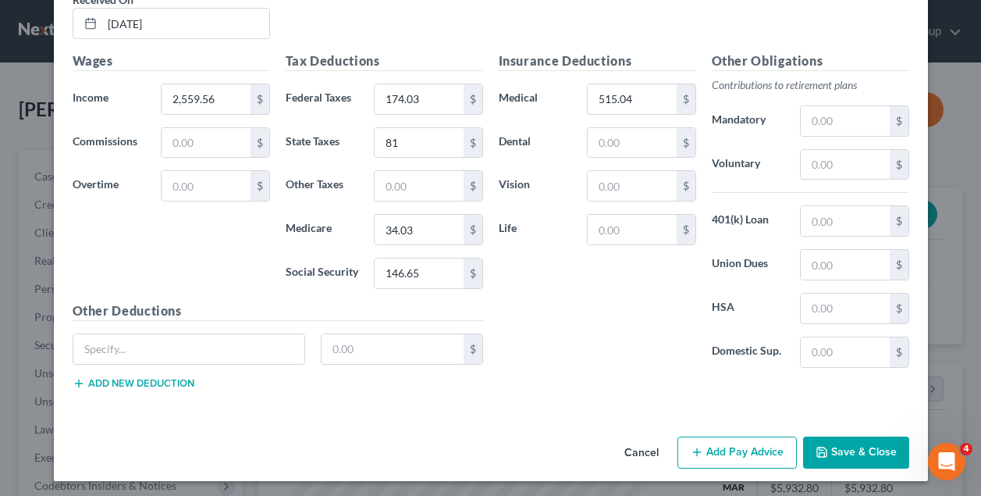
click at [729, 446] on button "Add Pay Advice" at bounding box center [736, 452] width 119 height 33
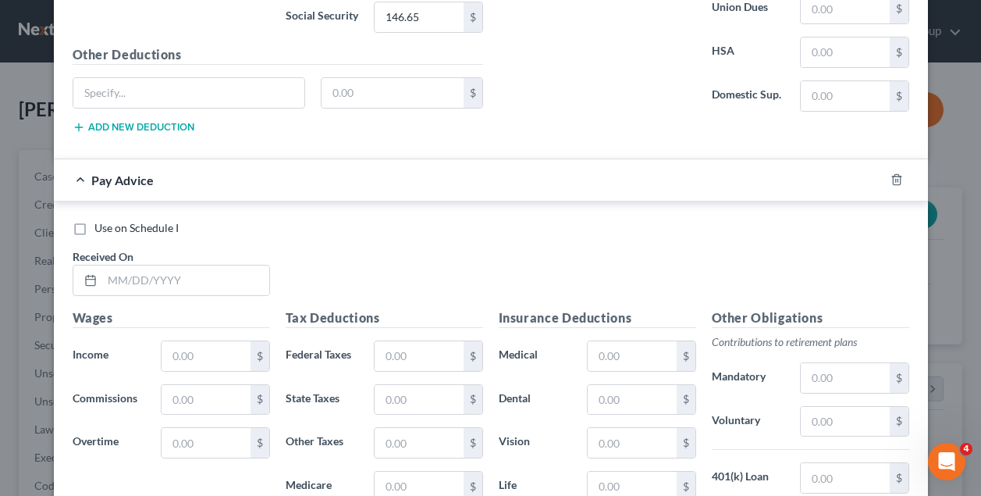
scroll to position [1950, 0]
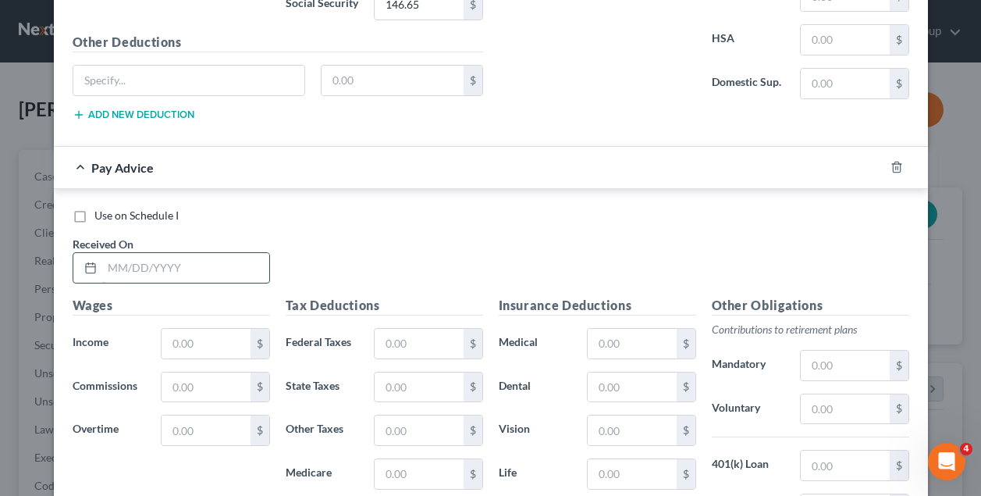
click at [185, 262] on input "text" at bounding box center [185, 268] width 167 height 30
type input "07/11/2025"
click at [207, 332] on input "text" at bounding box center [206, 344] width 88 height 30
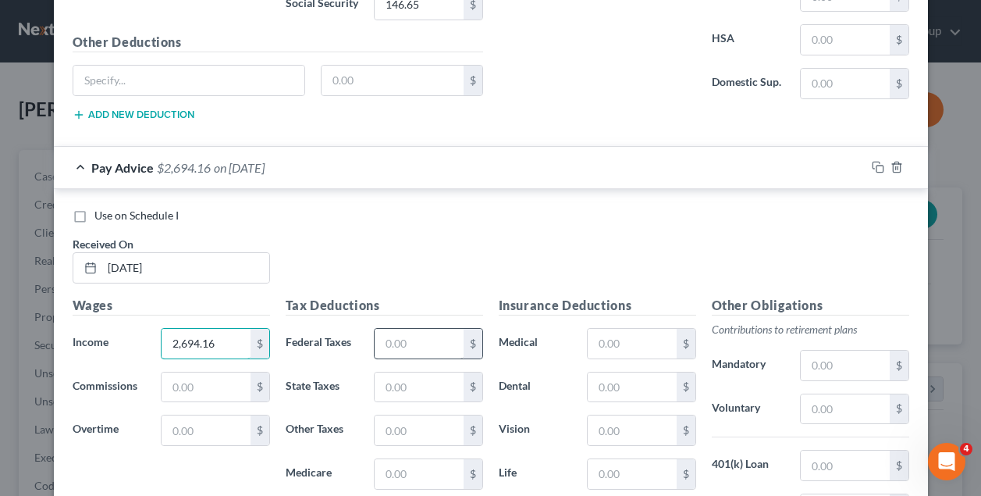
type input "2,694.16"
click at [404, 334] on input "text" at bounding box center [419, 344] width 88 height 30
type input "459.57"
click at [648, 339] on input "text" at bounding box center [632, 344] width 88 height 30
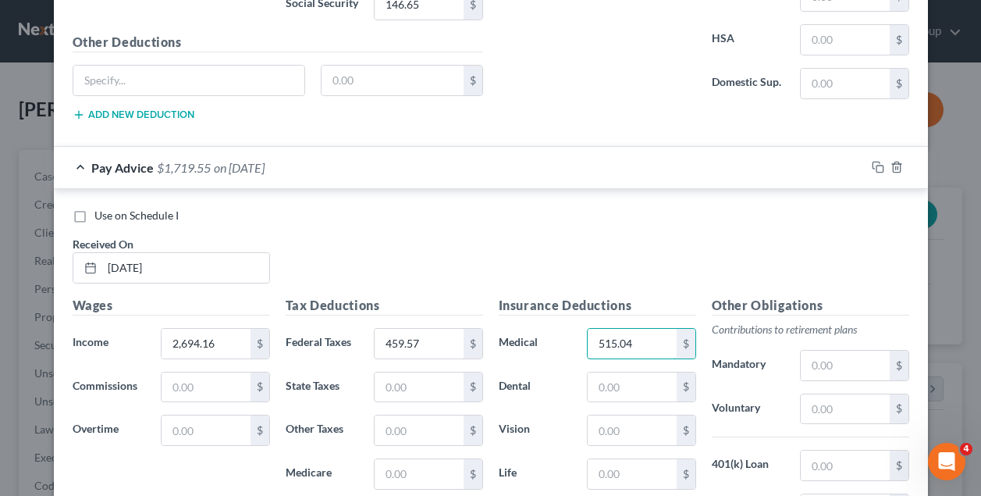
type input "515.04"
click at [558, 230] on div "Use on Schedule I Received On * 07/11/2025" at bounding box center [491, 252] width 852 height 88
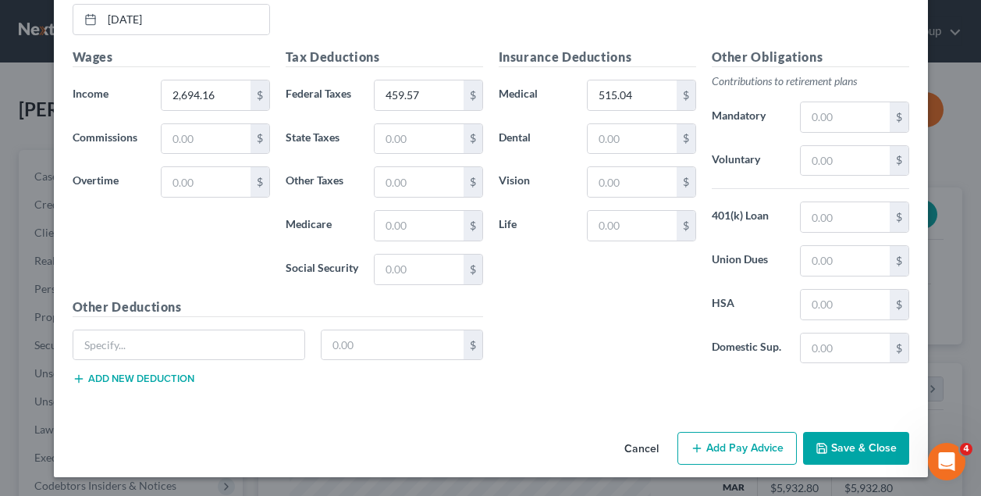
scroll to position [2194, 0]
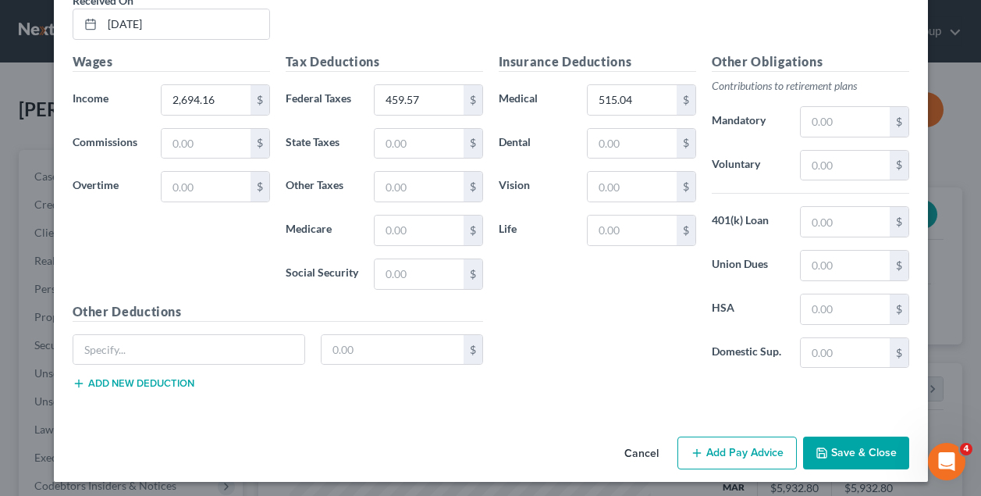
click at [731, 449] on button "Add Pay Advice" at bounding box center [736, 452] width 119 height 33
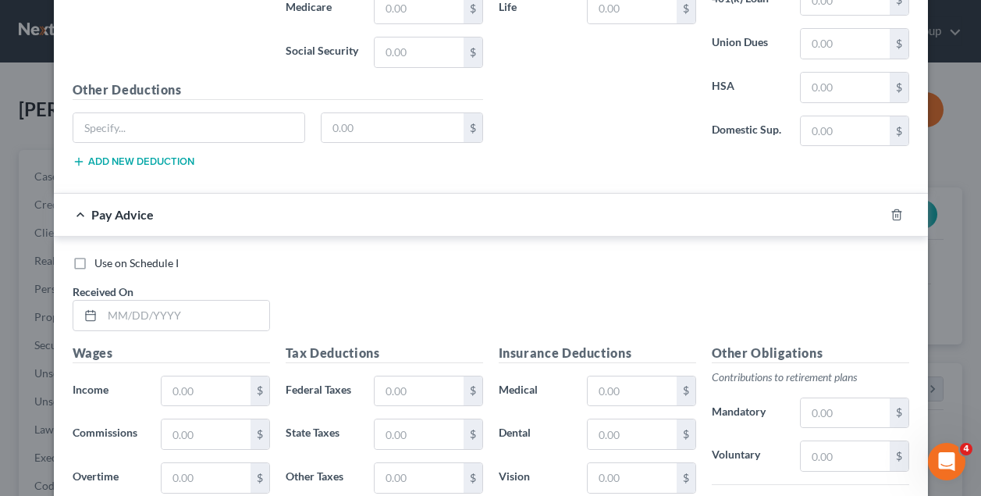
scroll to position [2424, 0]
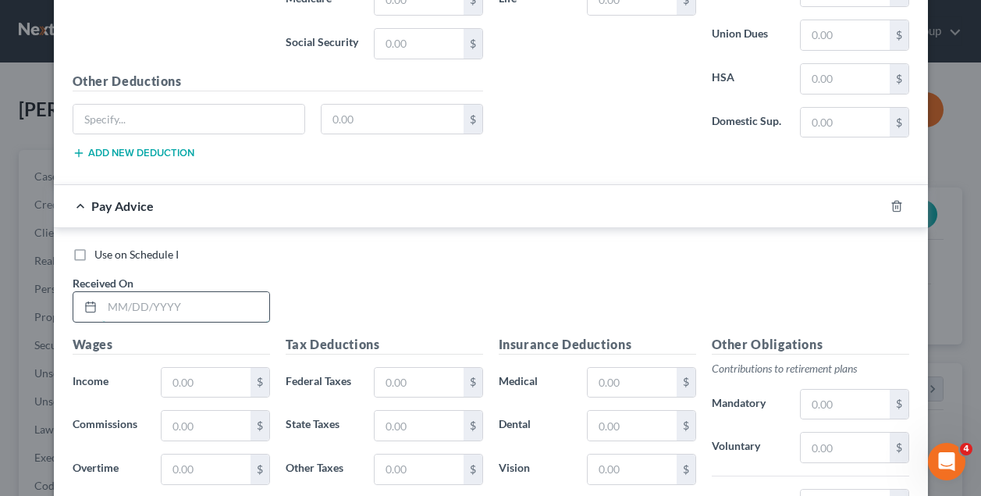
click at [144, 303] on input "text" at bounding box center [185, 307] width 167 height 30
type input "08/08/2025"
click at [201, 370] on input "text" at bounding box center [206, 383] width 88 height 30
click at [201, 375] on input "text" at bounding box center [206, 383] width 88 height 30
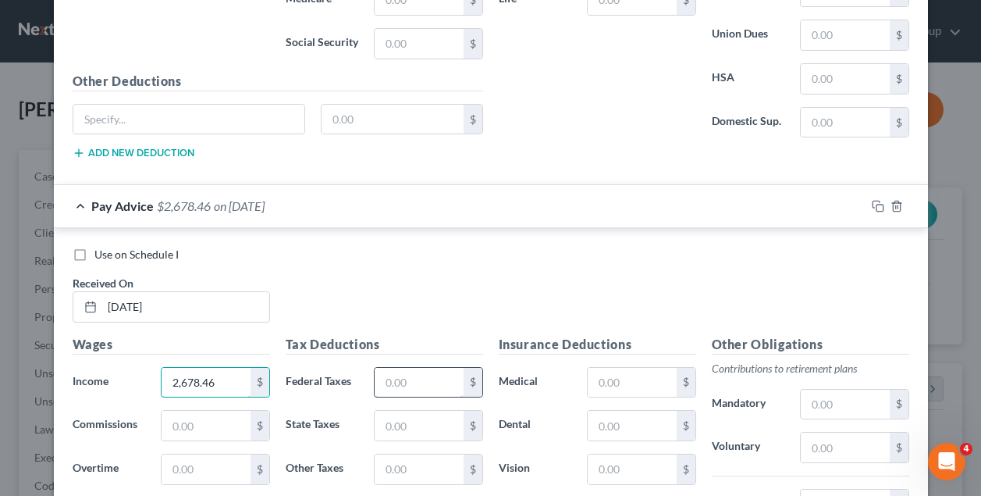
type input "2,678.46"
drag, startPoint x: 420, startPoint y: 374, endPoint x: 416, endPoint y: 367, distance: 8.0
click at [419, 372] on input "text" at bounding box center [419, 383] width 88 height 30
type input "455.48"
click at [649, 372] on input "text" at bounding box center [632, 383] width 88 height 30
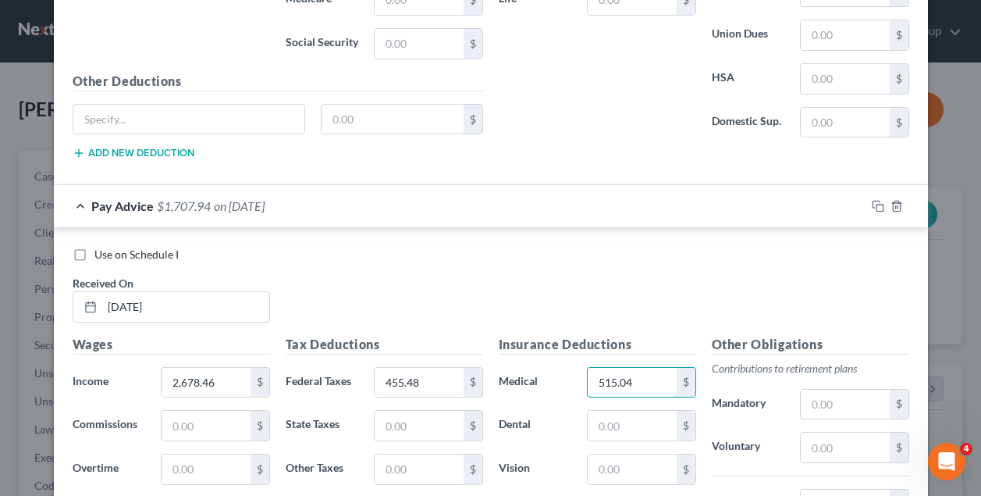
type input "515.04"
click at [631, 283] on div "Use on Schedule I Received On * 08/08/2025" at bounding box center [491, 291] width 852 height 88
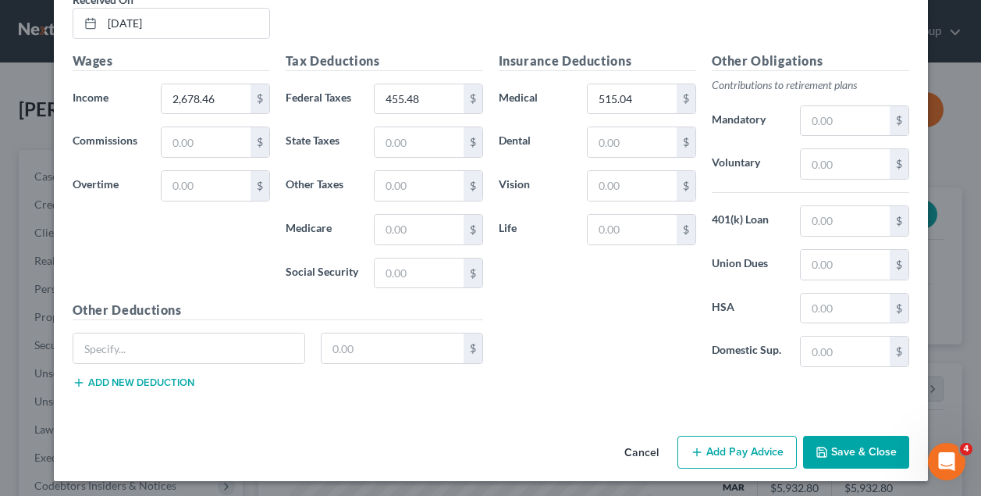
scroll to position [2707, 0]
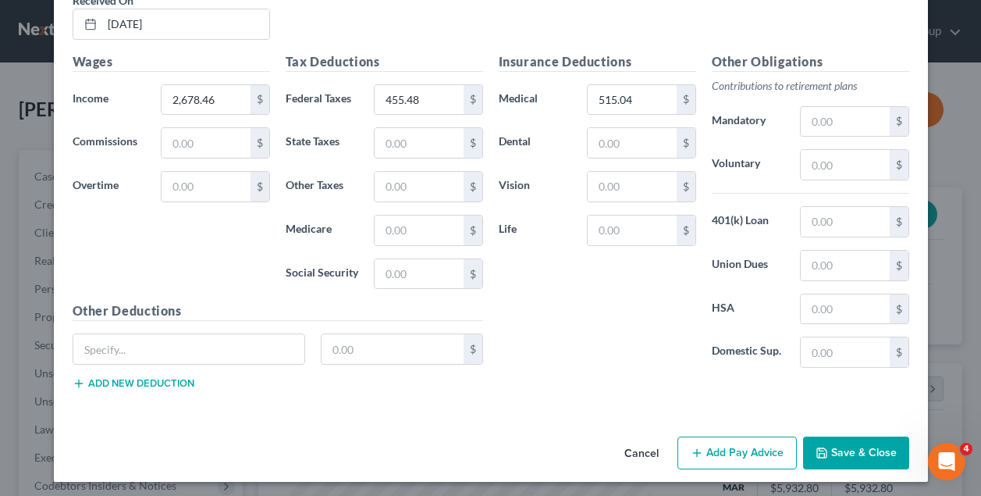
click at [756, 449] on button "Add Pay Advice" at bounding box center [736, 452] width 119 height 33
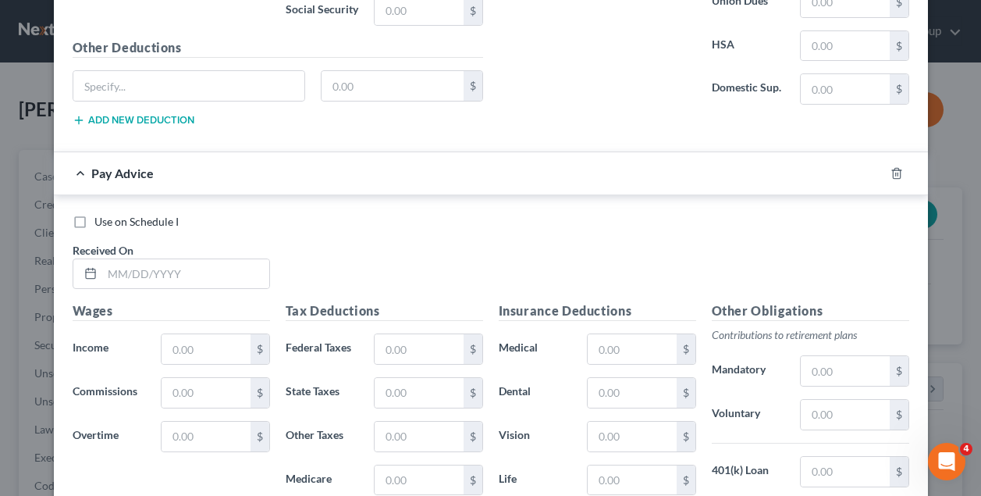
scroll to position [2982, 0]
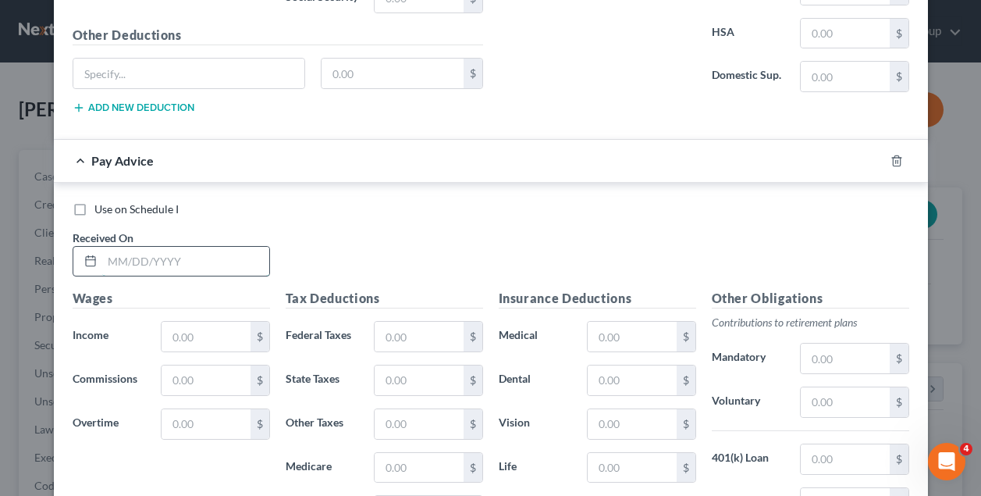
click at [138, 263] on input "text" at bounding box center [185, 262] width 167 height 30
type input "08/22/2025"
click at [192, 327] on input "text" at bounding box center [206, 337] width 88 height 30
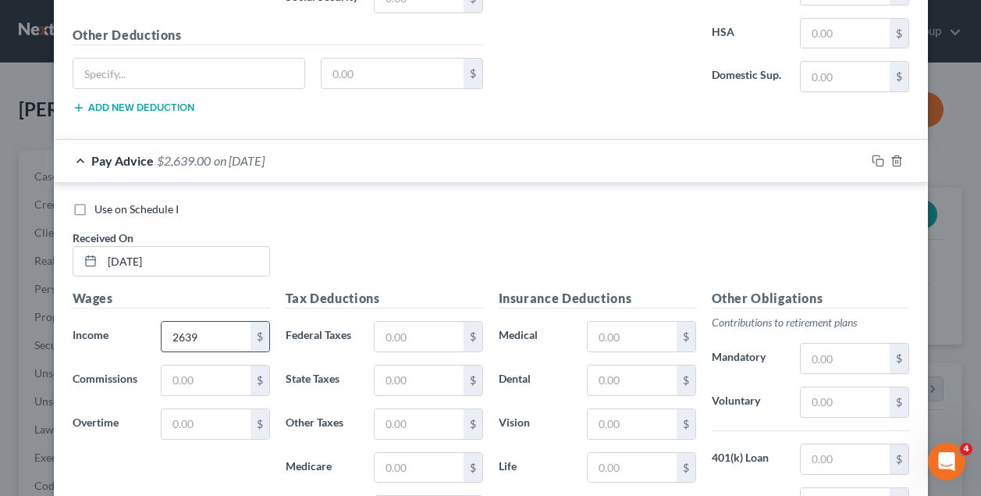
type input "2,639"
click at [411, 325] on input "text" at bounding box center [419, 337] width 88 height 30
type input "480.83"
click at [617, 325] on input "text" at bounding box center [632, 337] width 88 height 30
type input "305.76"
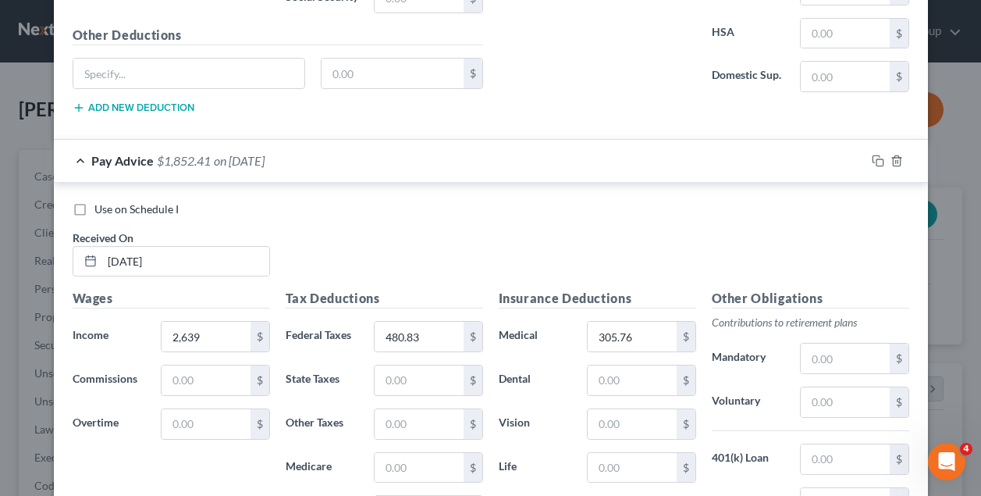
click at [631, 222] on div "Use on Schedule I Received On * 08/22/2025" at bounding box center [491, 245] width 852 height 88
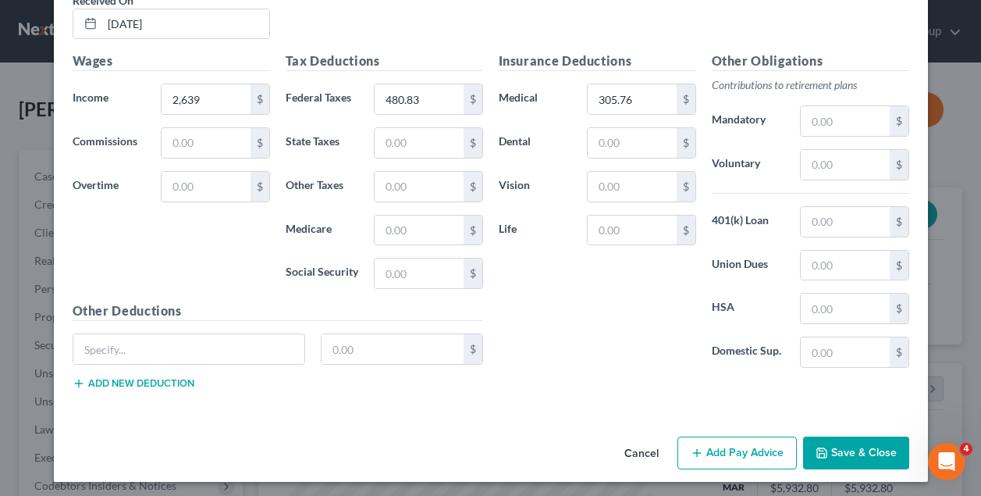
scroll to position [3219, 0]
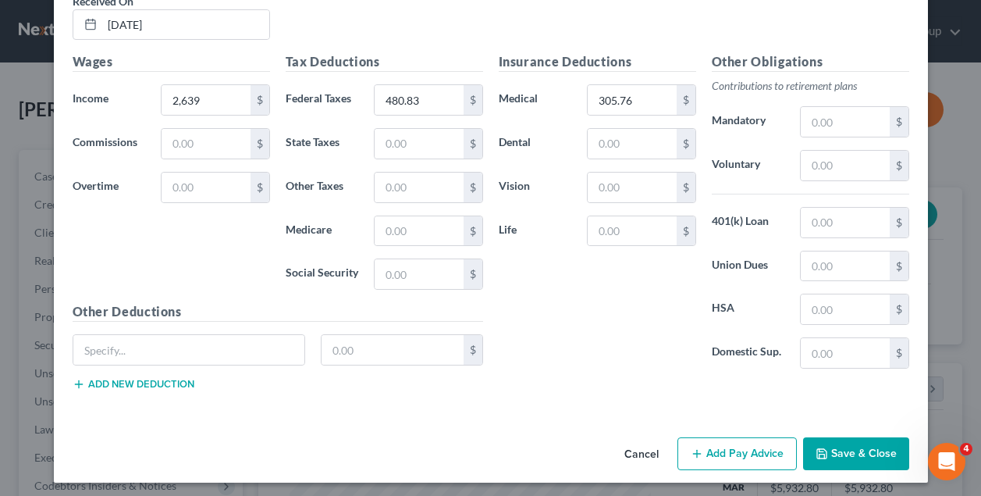
click at [756, 442] on button "Add Pay Advice" at bounding box center [736, 453] width 119 height 33
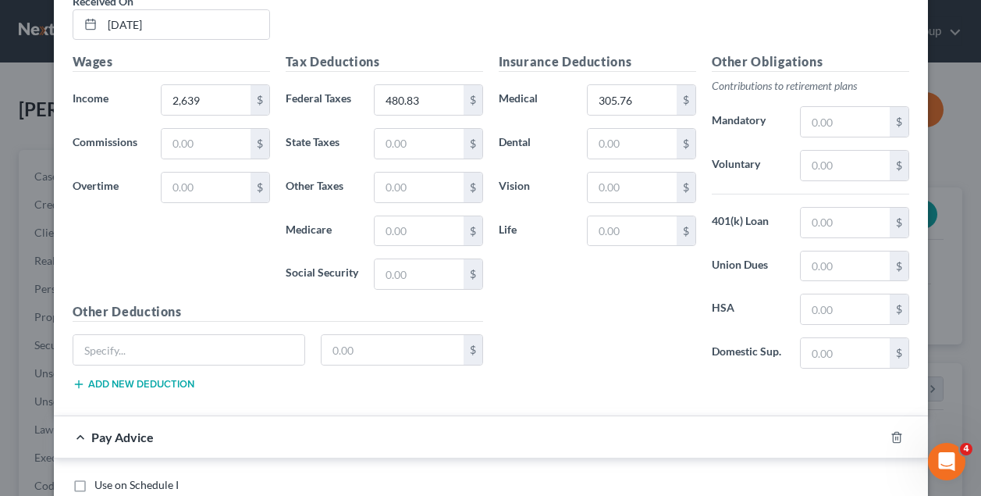
click at [677, 384] on div "Insurance Deductions Medical 305.76 $ Dental $ Vision $ Life $ Other Obligation…" at bounding box center [704, 227] width 426 height 350
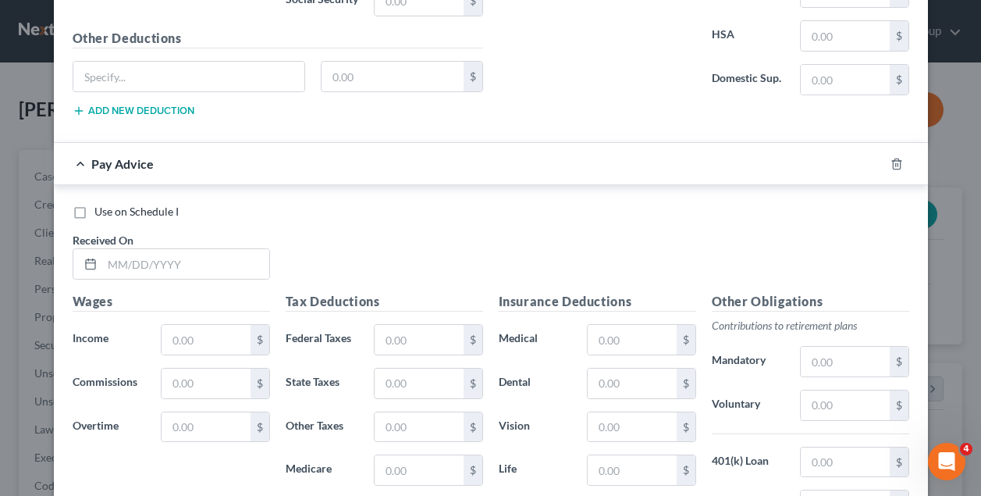
scroll to position [3531, 0]
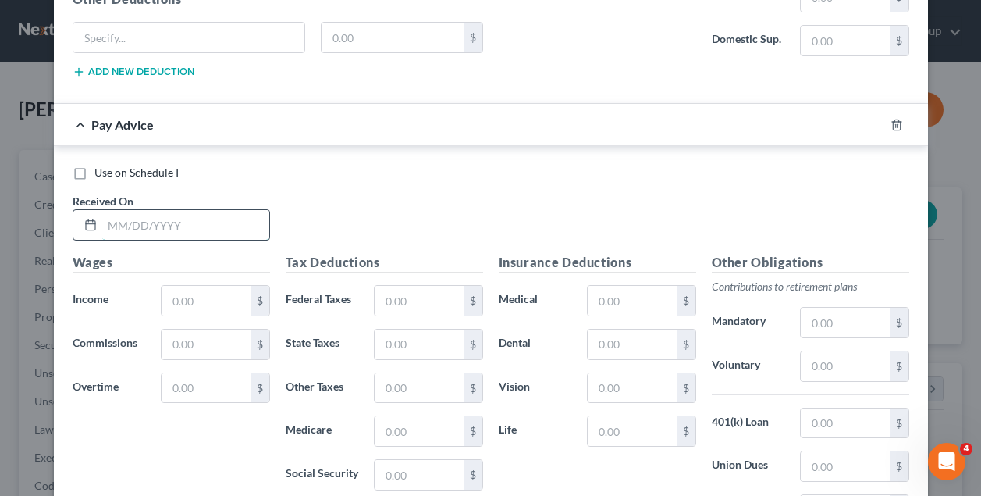
click at [184, 217] on input "text" at bounding box center [185, 225] width 167 height 30
type input "09/05/2025"
click at [194, 290] on input "text" at bounding box center [206, 301] width 88 height 30
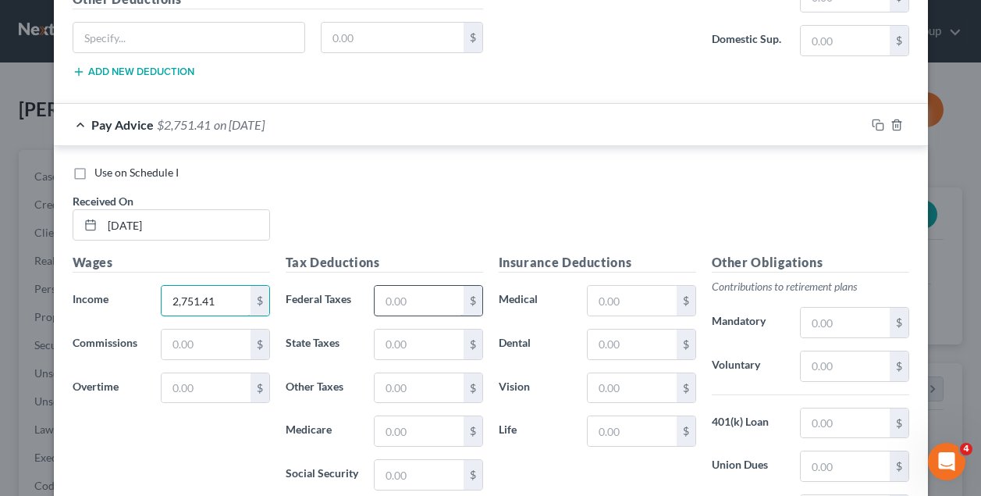
type input "2,751.41"
click at [418, 295] on input "text" at bounding box center [419, 301] width 88 height 30
type input "517.03"
click at [649, 292] on input "text" at bounding box center [632, 301] width 88 height 30
type input "279.6"
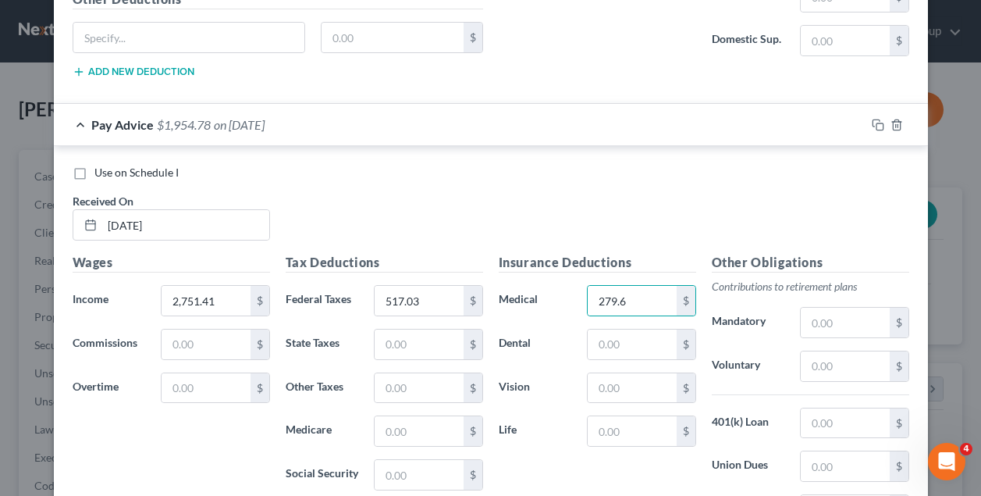
click at [661, 205] on div "Use on Schedule I Received On * 09/05/2025" at bounding box center [491, 209] width 852 height 88
click at [558, 199] on div "Use on Schedule I Received On * 09/05/2025" at bounding box center [491, 209] width 852 height 88
click at [435, 241] on div "Use on Schedule I Received On * 09/05/2025" at bounding box center [491, 209] width 852 height 88
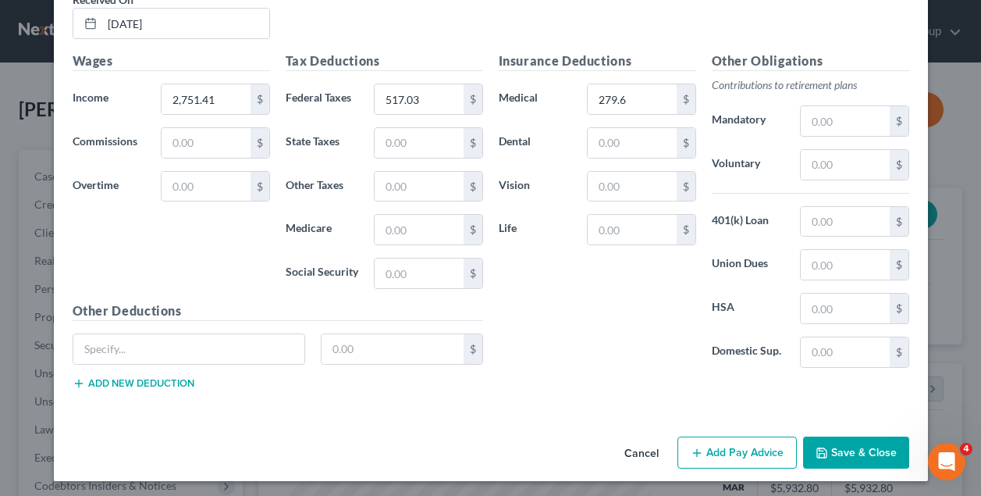
scroll to position [3731, 0]
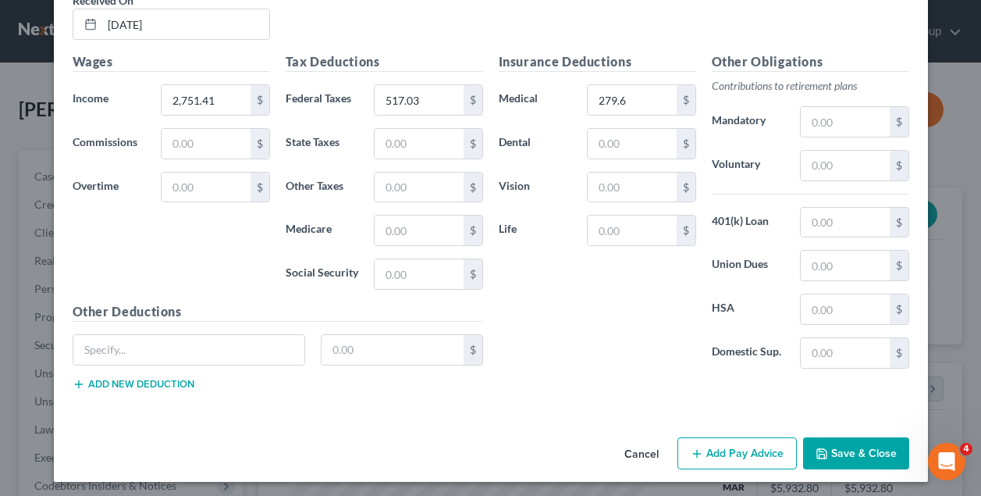
click at [852, 455] on button "Save & Close" at bounding box center [856, 453] width 106 height 33
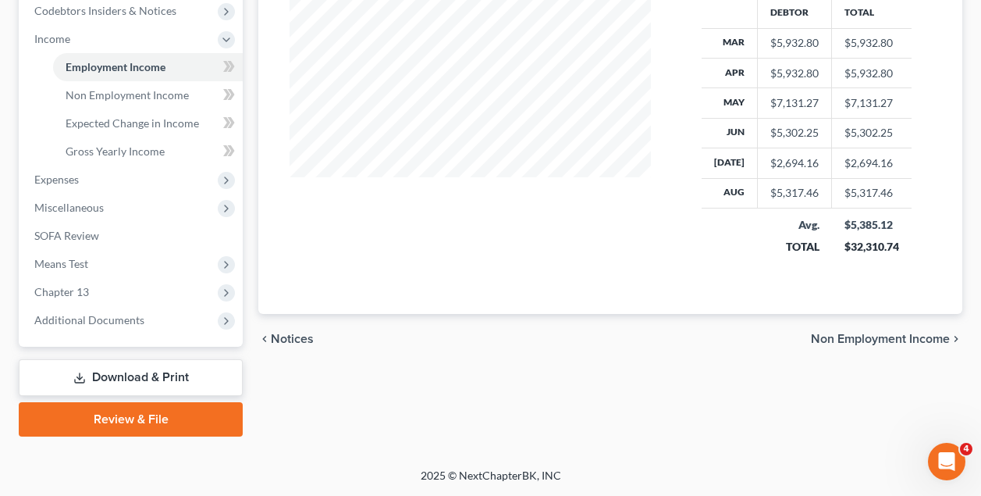
scroll to position [475, 0]
click at [116, 152] on span "Gross Yearly Income" at bounding box center [115, 150] width 99 height 13
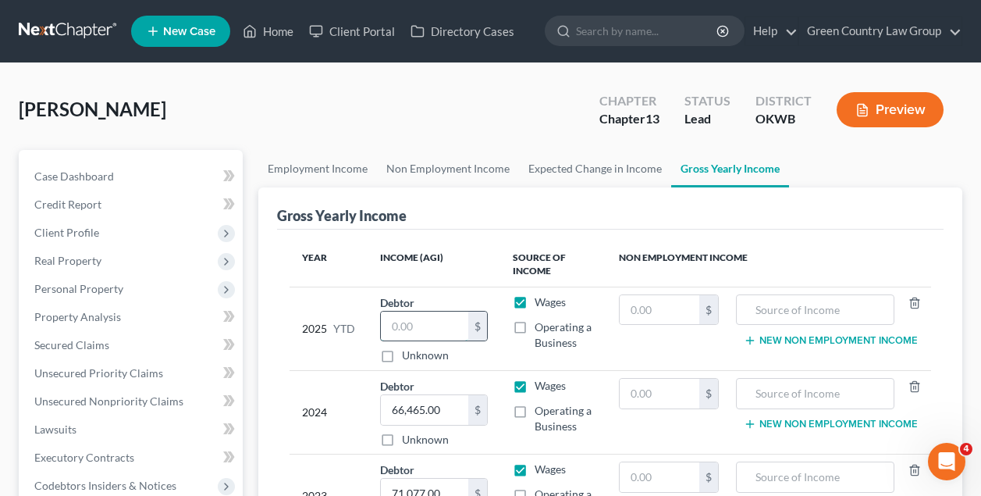
click at [426, 324] on input "text" at bounding box center [424, 326] width 87 height 30
type input "51,277.99"
click at [443, 283] on th "Income (AGI)" at bounding box center [434, 264] width 133 height 45
click at [332, 165] on link "Employment Income" at bounding box center [317, 168] width 119 height 37
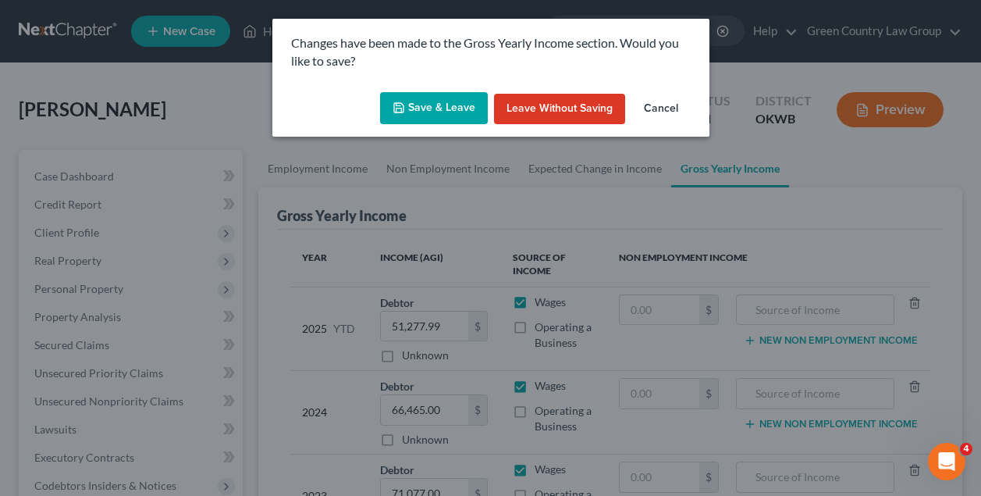
click at [462, 103] on button "Save & Leave" at bounding box center [434, 108] width 108 height 33
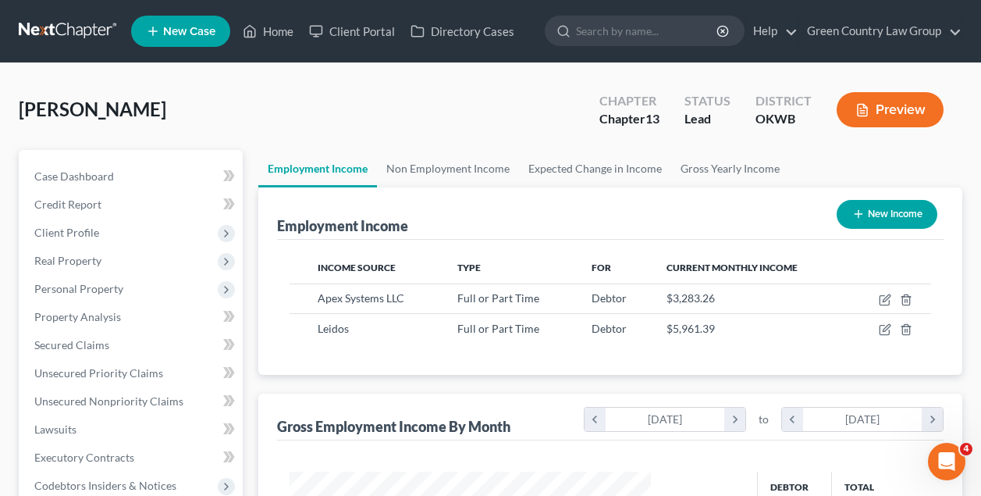
scroll to position [279, 392]
click at [887, 298] on icon "button" at bounding box center [886, 297] width 7 height 7
select select "0"
select select "48"
select select "2"
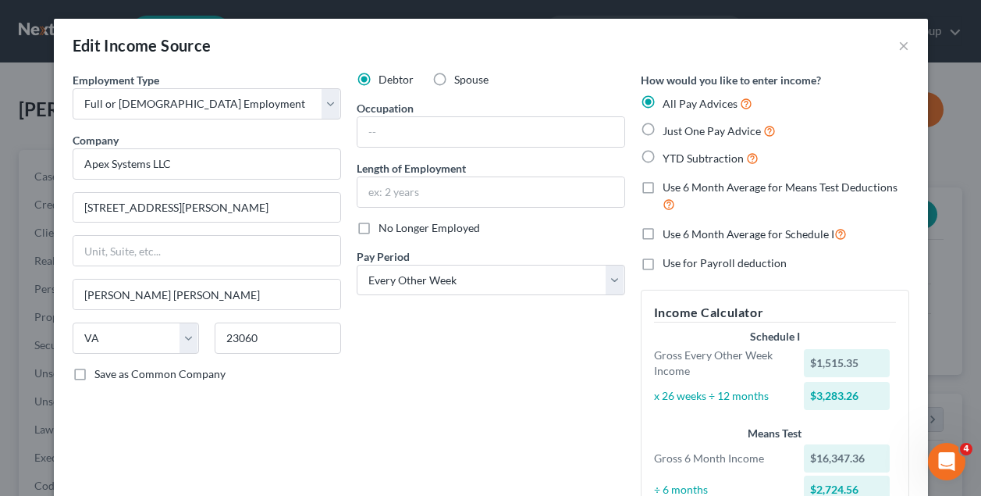
click at [379, 225] on label "No Longer Employed" at bounding box center [429, 228] width 101 height 16
click at [385, 225] on input "No Longer Employed" at bounding box center [390, 225] width 10 height 10
checkbox input "true"
click at [402, 285] on select "Select Monthly Twice Monthly Every Other Week Weekly" at bounding box center [491, 280] width 268 height 31
select select "3"
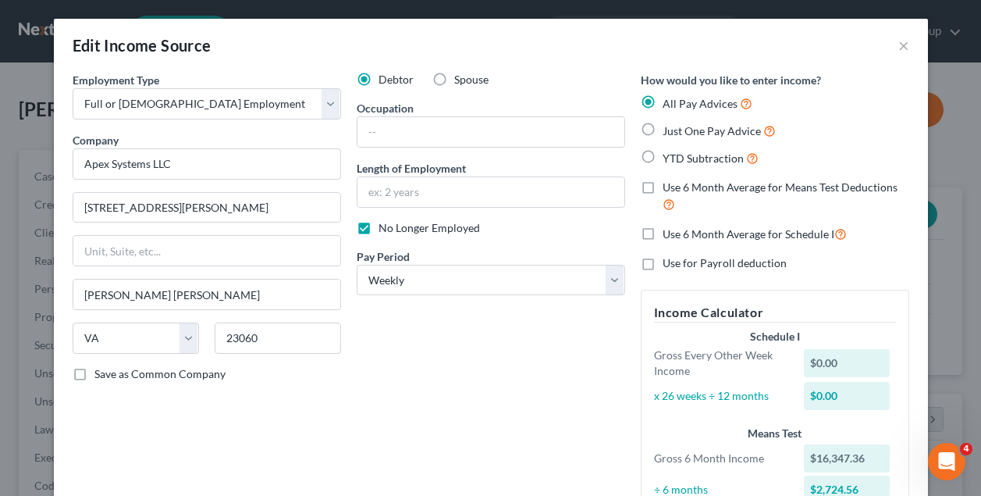
click at [403, 333] on div "Debtor Spouse Occupation Length of Employment No Longer Employed Pay Period * S…" at bounding box center [491, 302] width 284 height 460
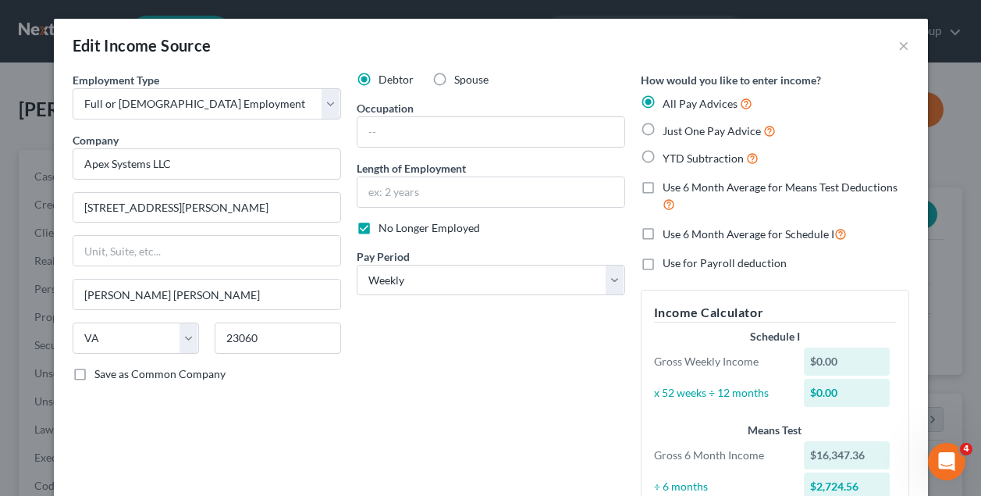
scroll to position [0, 0]
click at [902, 44] on button "×" at bounding box center [903, 45] width 11 height 19
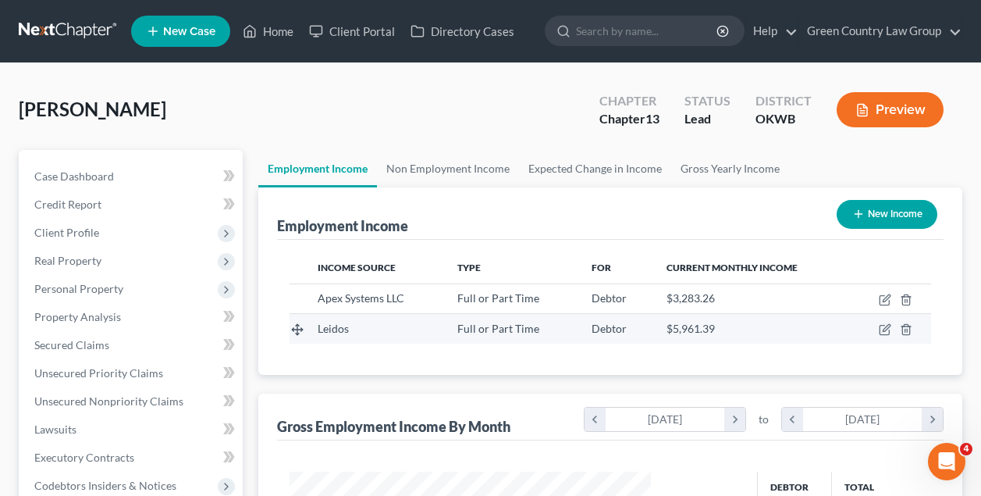
click at [340, 332] on span "Leidos" at bounding box center [333, 328] width 31 height 13
click at [884, 331] on icon "button" at bounding box center [886, 328] width 7 height 7
select select "0"
select select "48"
select select "2"
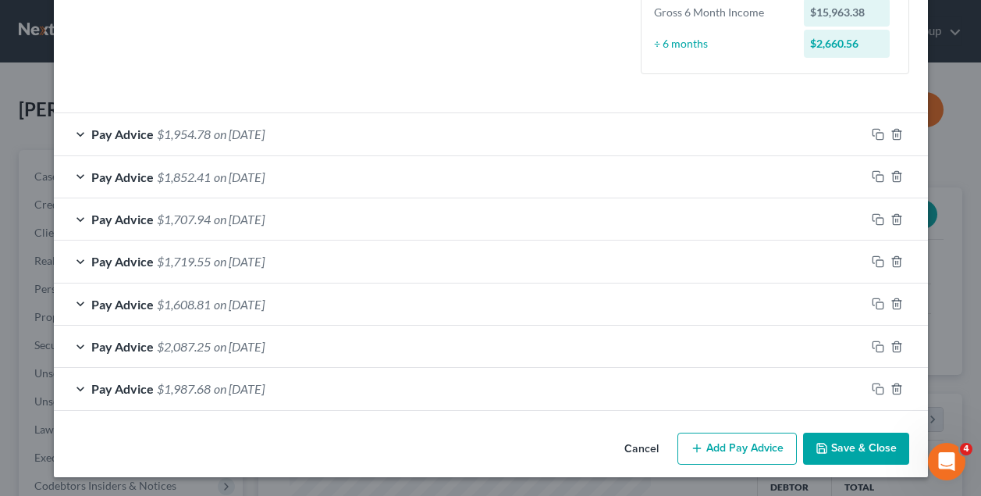
scroll to position [441, 0]
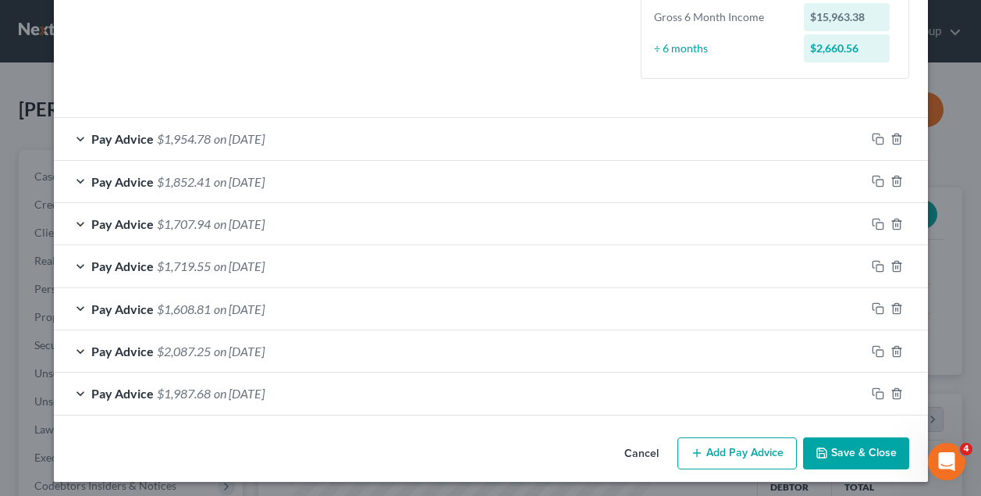
click at [871, 442] on button "Save & Close" at bounding box center [856, 453] width 106 height 33
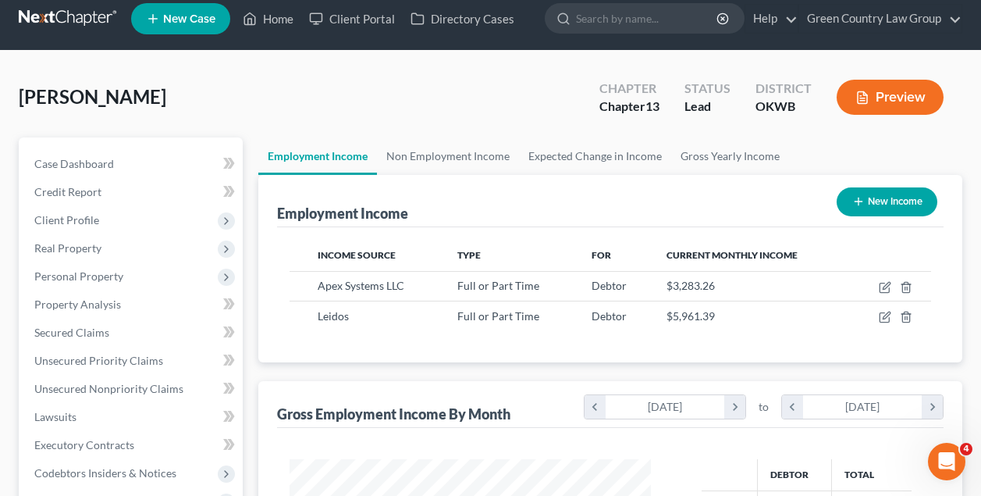
scroll to position [12, 0]
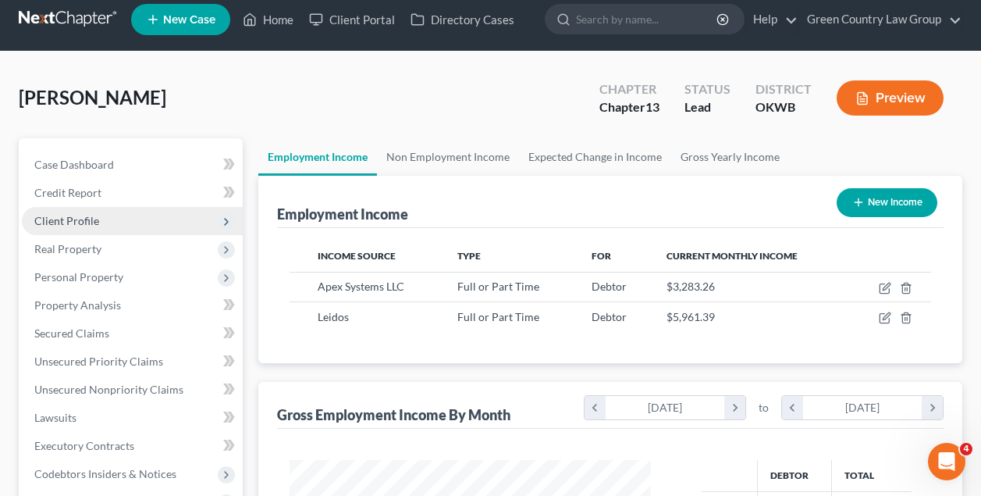
click at [60, 220] on span "Client Profile" at bounding box center [66, 220] width 65 height 13
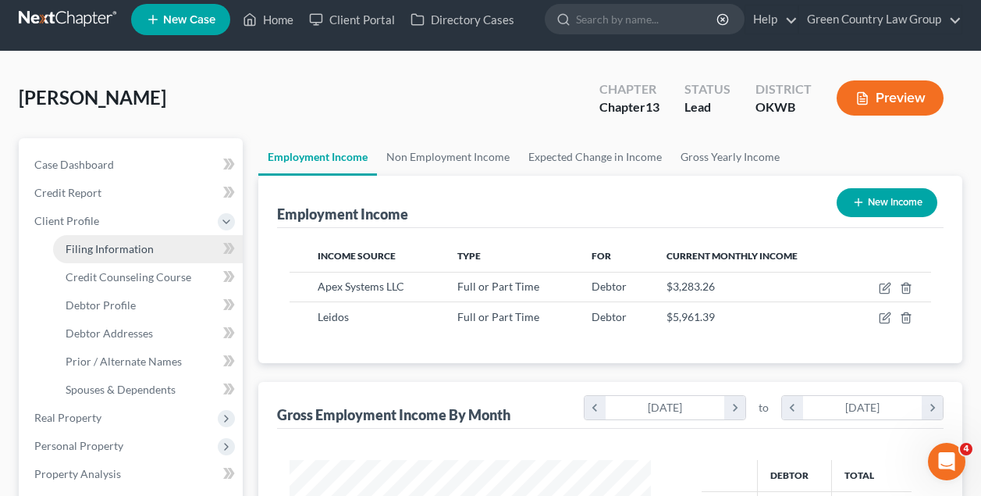
click at [104, 251] on span "Filing Information" at bounding box center [110, 248] width 88 height 13
select select "1"
select select "0"
select select "3"
select select "65"
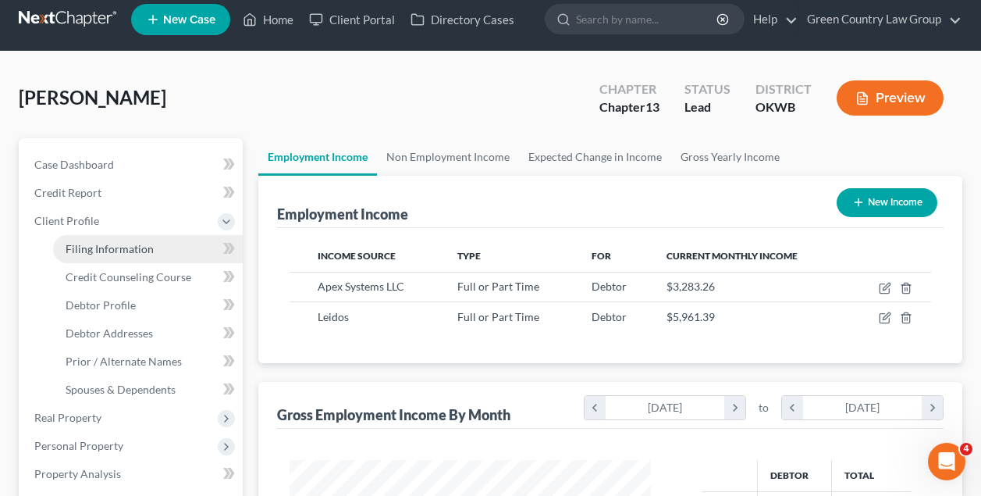
select select "0"
select select "37"
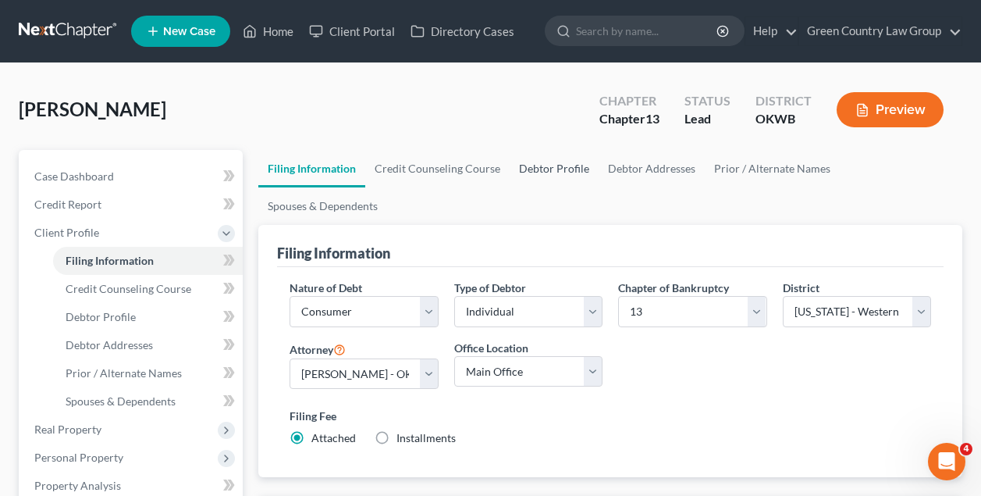
click at [548, 167] on link "Debtor Profile" at bounding box center [554, 168] width 89 height 37
select select "0"
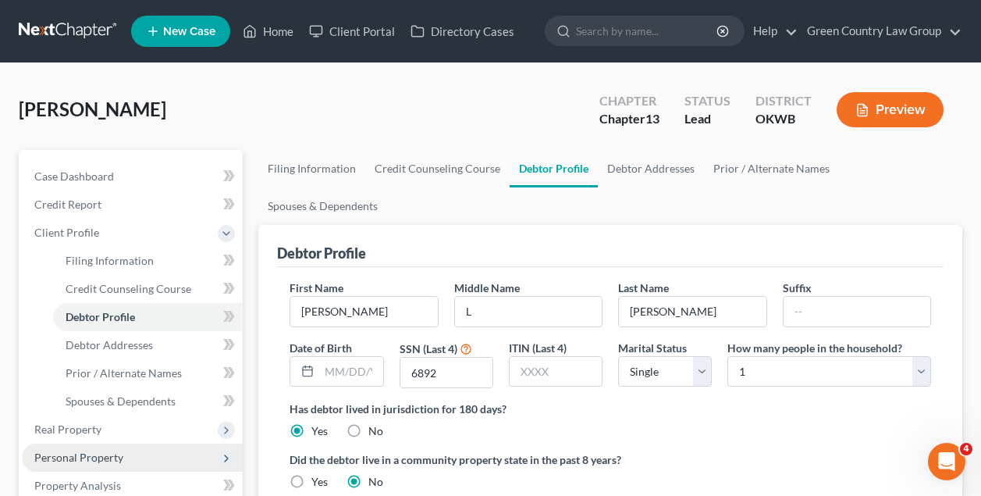
click at [97, 450] on span "Personal Property" at bounding box center [78, 456] width 89 height 13
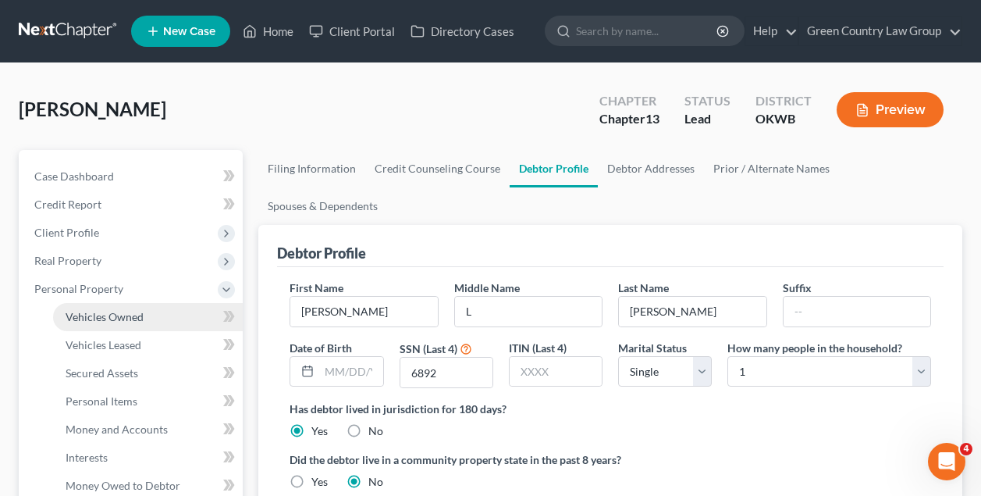
scroll to position [281, 0]
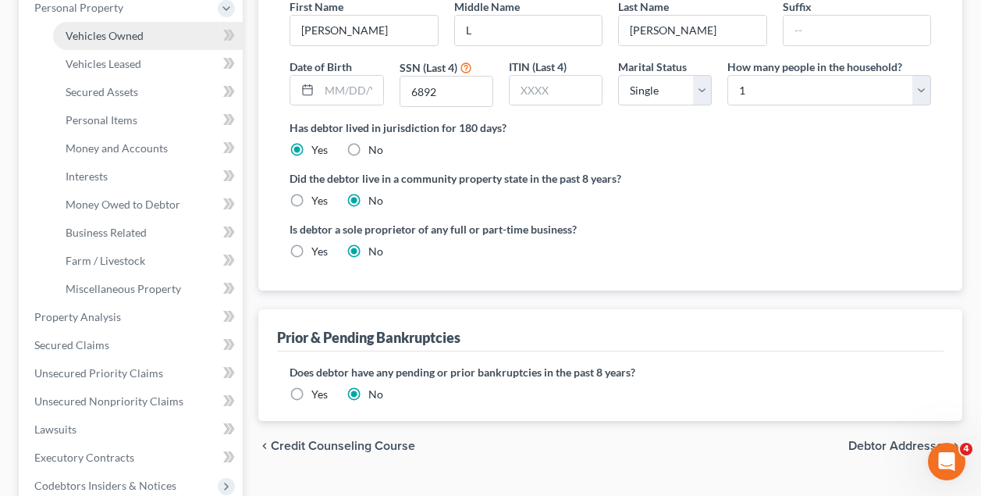
click at [116, 37] on span "Vehicles Owned" at bounding box center [105, 35] width 78 height 13
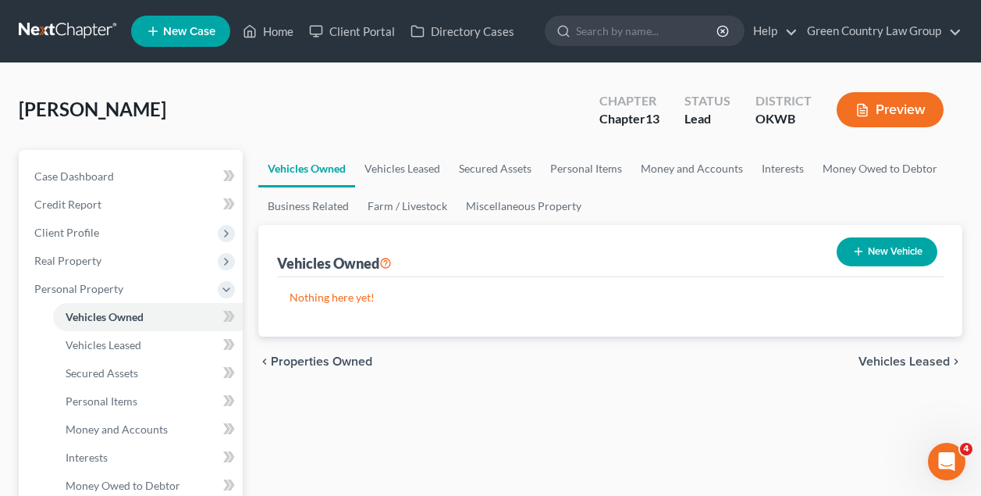
click at [888, 250] on button "New Vehicle" at bounding box center [887, 251] width 101 height 29
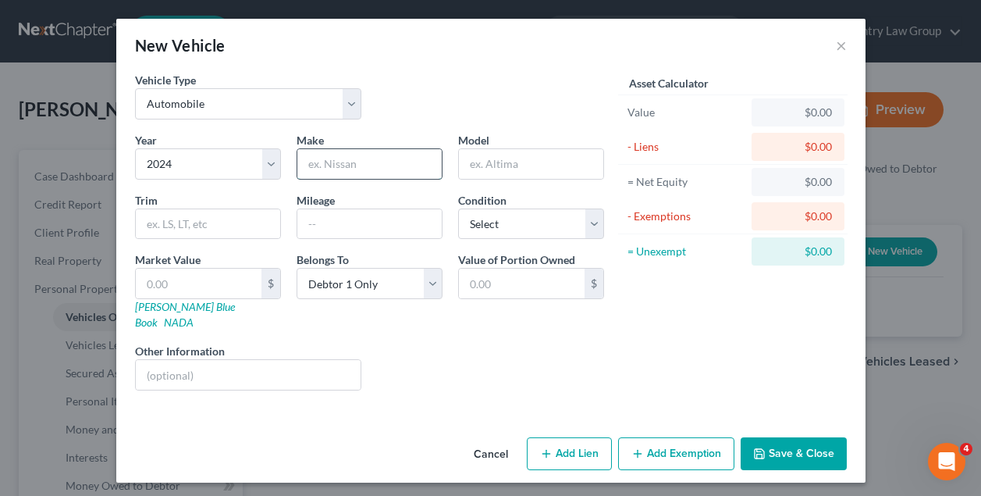
click at [347, 157] on input "text" at bounding box center [369, 164] width 144 height 30
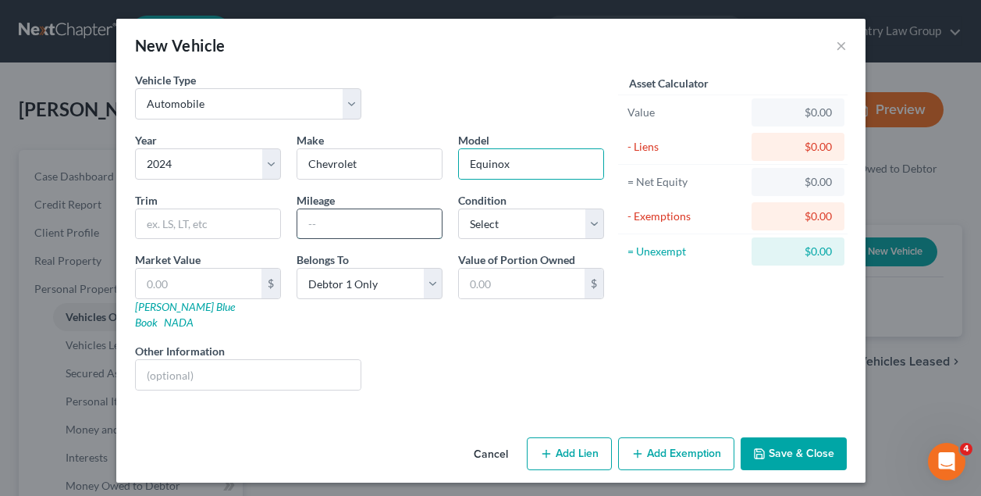
click at [315, 218] on input "text" at bounding box center [369, 224] width 144 height 30
click at [591, 443] on button "Add Lien" at bounding box center [569, 453] width 85 height 33
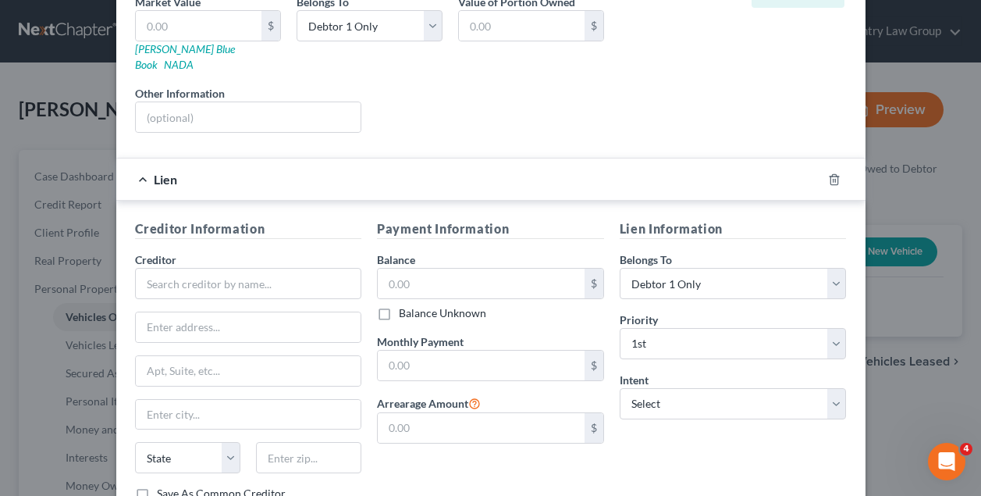
scroll to position [276, 0]
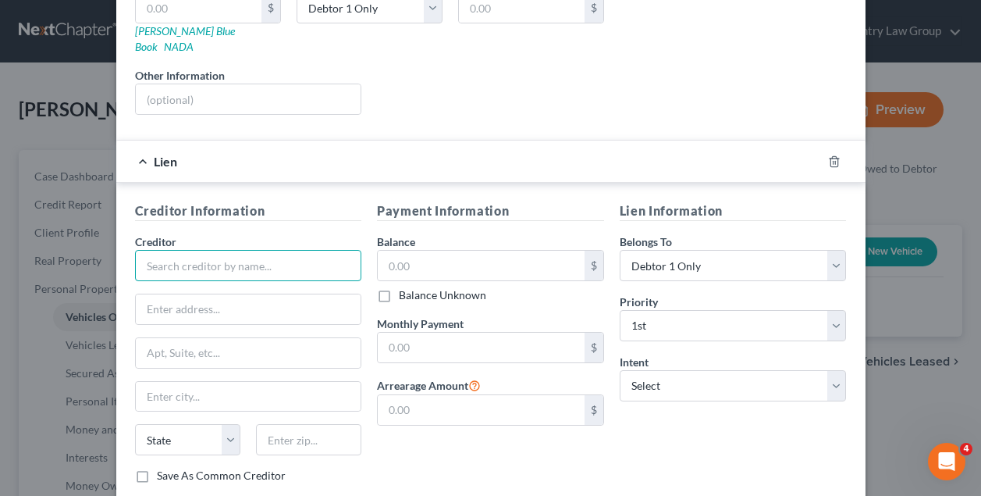
click at [273, 250] on input "text" at bounding box center [248, 265] width 227 height 31
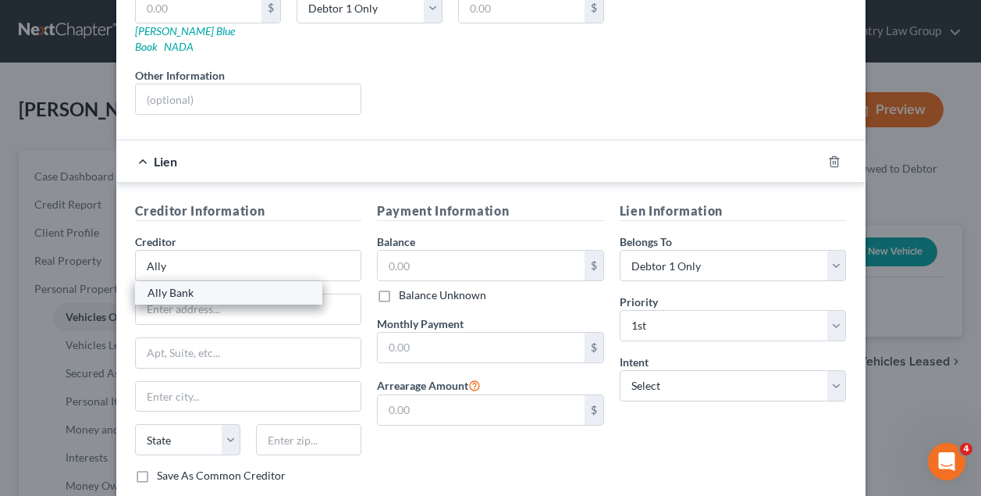
click at [265, 285] on div "Ally Bank" at bounding box center [229, 293] width 162 height 16
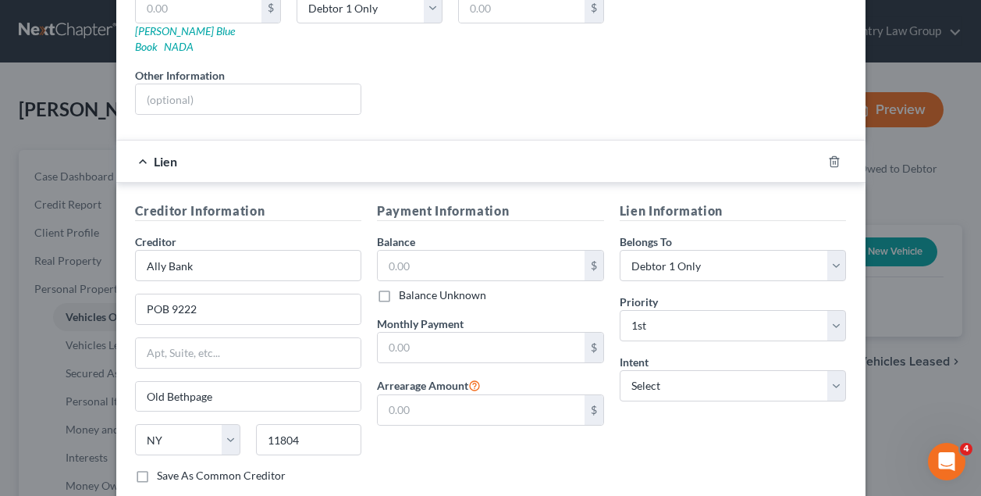
click at [399, 287] on label "Balance Unknown" at bounding box center [442, 295] width 87 height 16
click at [405, 287] on input "Balance Unknown" at bounding box center [410, 292] width 10 height 10
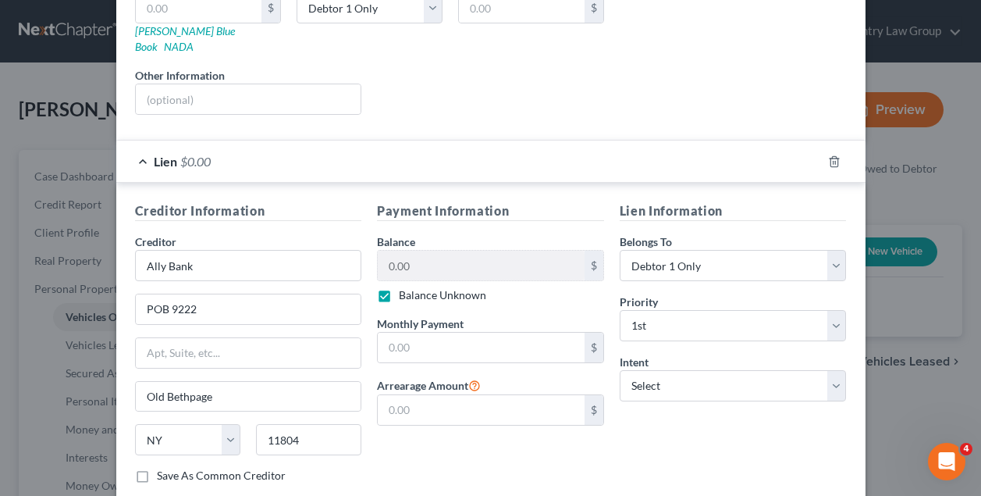
click at [452, 95] on div "Liens Select" at bounding box center [490, 91] width 243 height 48
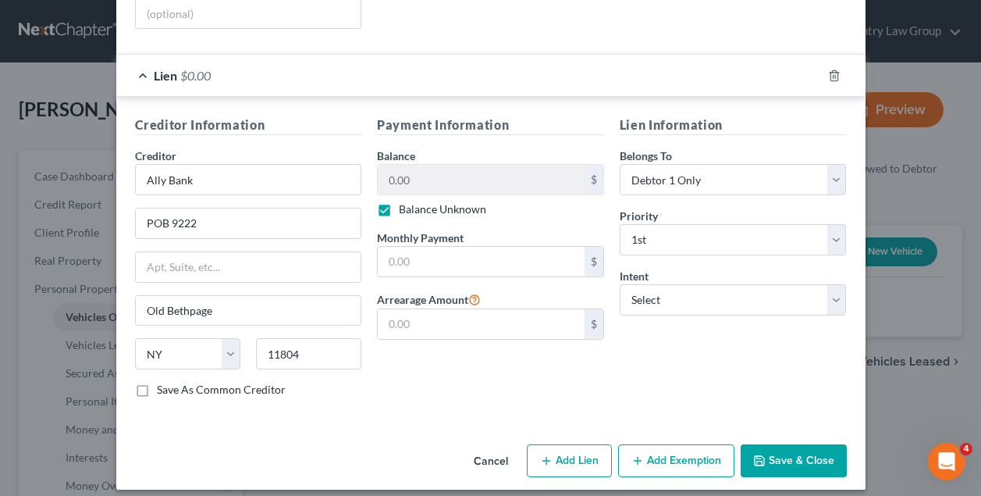
scroll to position [357, 0]
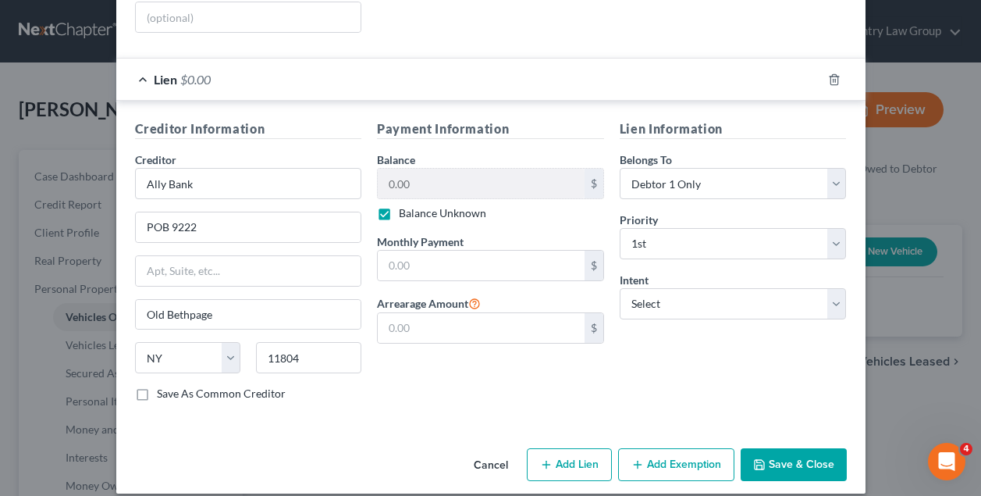
click at [795, 448] on button "Save & Close" at bounding box center [794, 464] width 106 height 33
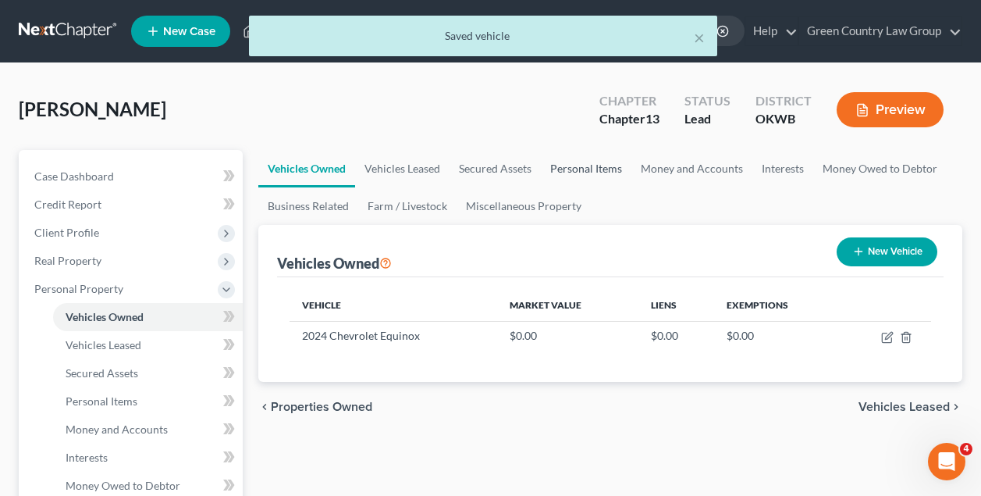
click at [602, 172] on link "Personal Items" at bounding box center [586, 168] width 91 height 37
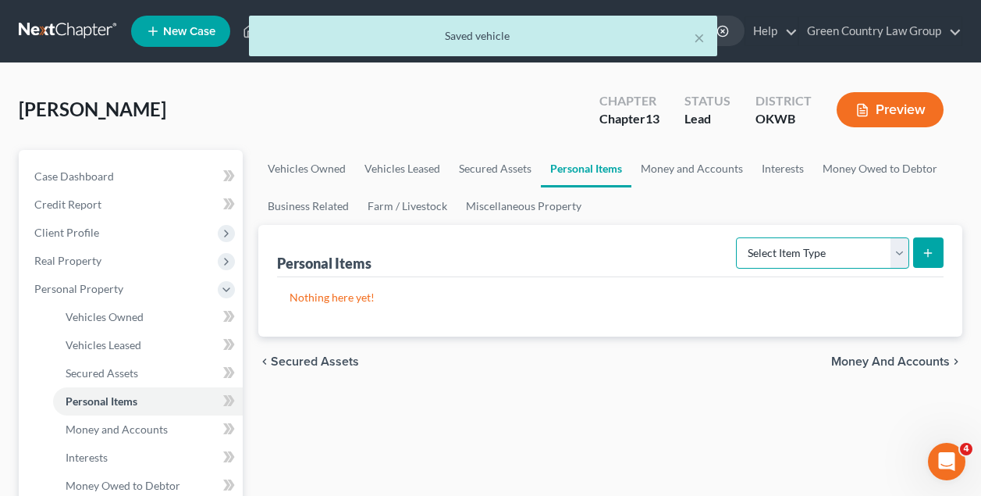
click at [790, 253] on select "Select Item Type Clothing Collectibles Of Value Electronics Firearms Household …" at bounding box center [822, 252] width 173 height 31
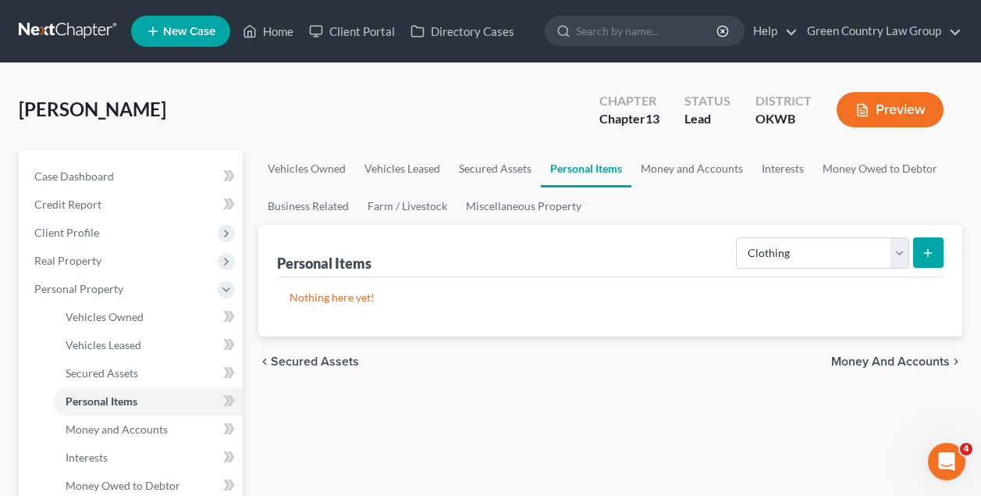
click at [930, 251] on icon "submit" at bounding box center [928, 253] width 12 height 12
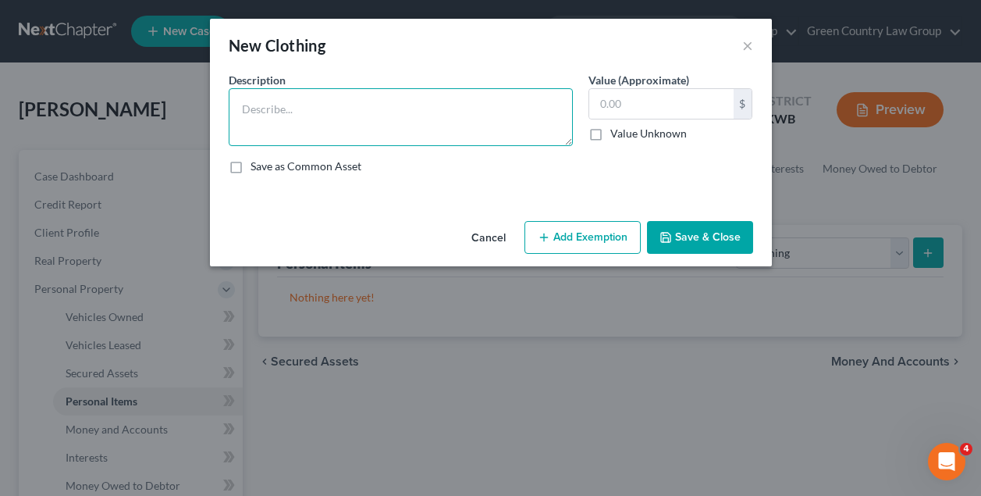
click at [354, 111] on textarea at bounding box center [401, 117] width 344 height 58
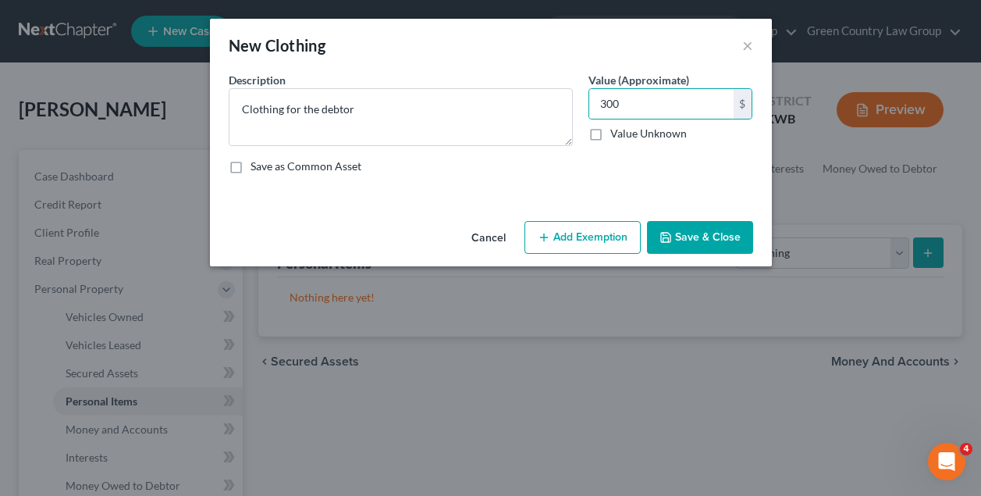
click at [592, 239] on button "Add Exemption" at bounding box center [582, 237] width 116 height 33
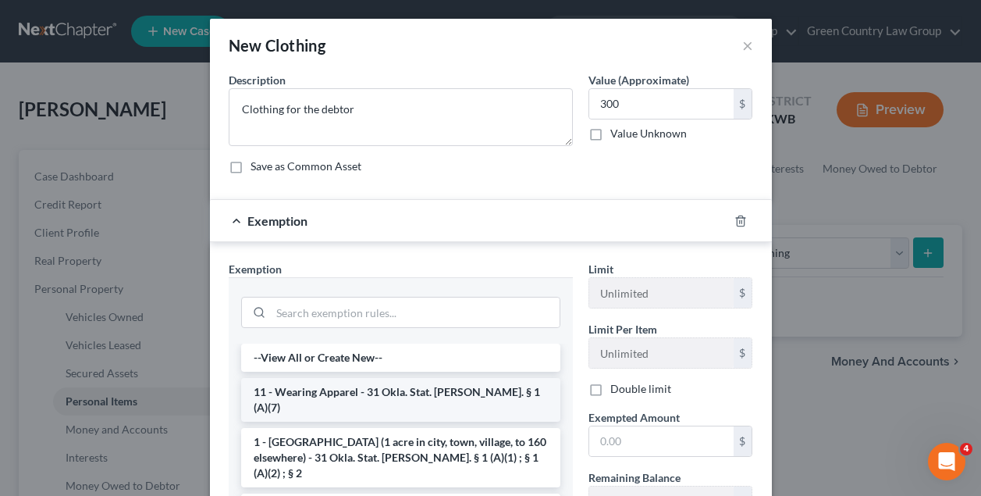
click at [372, 390] on li "11 - Wearing Apparel - 31 Okla. Stat. Ann. § 1 (A)(7)" at bounding box center [400, 400] width 319 height 44
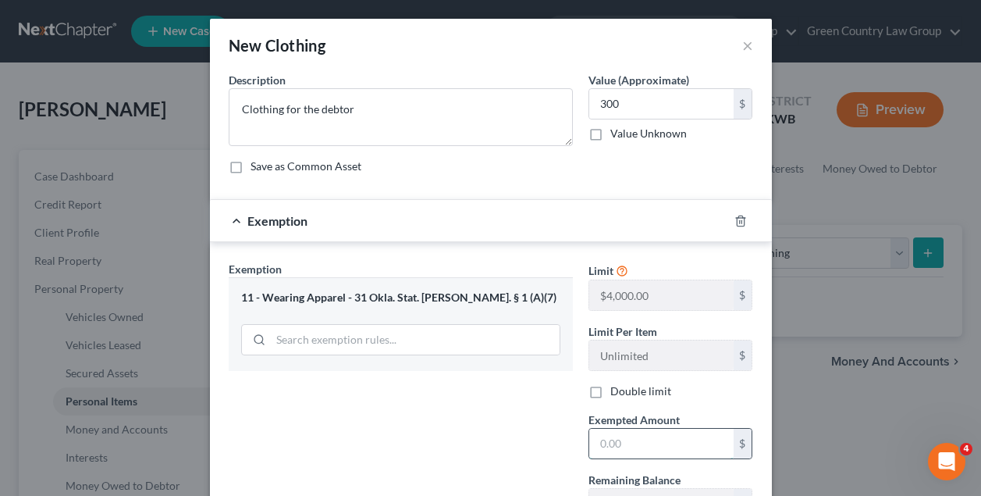
click at [636, 442] on input "text" at bounding box center [661, 443] width 144 height 30
click at [550, 448] on div "Exemption Set must be selected for CA. Exemption * 11 - Wearing Apparel - 31 Ok…" at bounding box center [401, 396] width 360 height 270
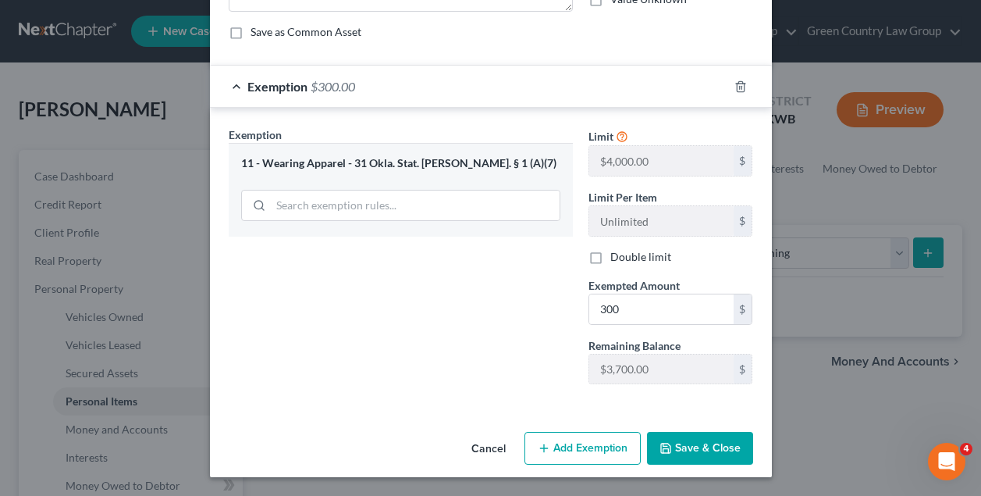
scroll to position [134, 0]
click at [716, 449] on button "Save & Close" at bounding box center [700, 448] width 106 height 33
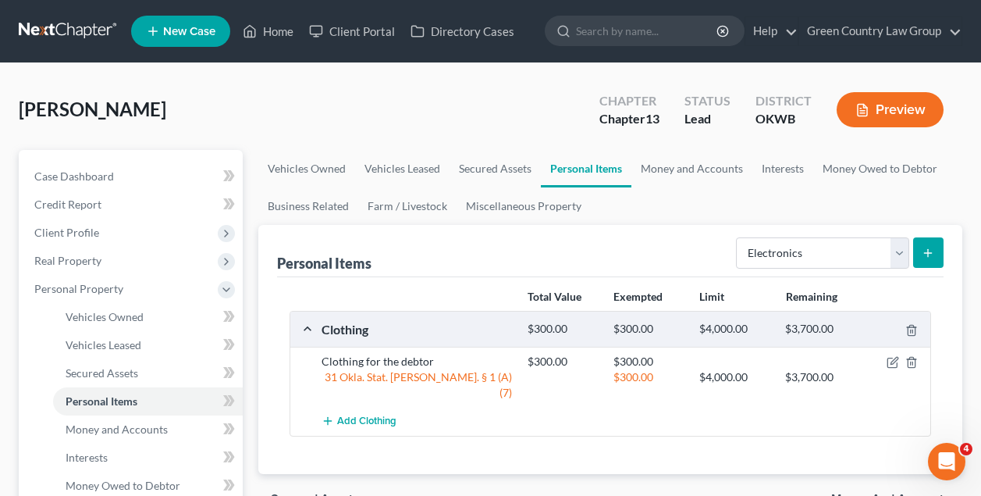
click at [926, 249] on icon "submit" at bounding box center [928, 253] width 12 height 12
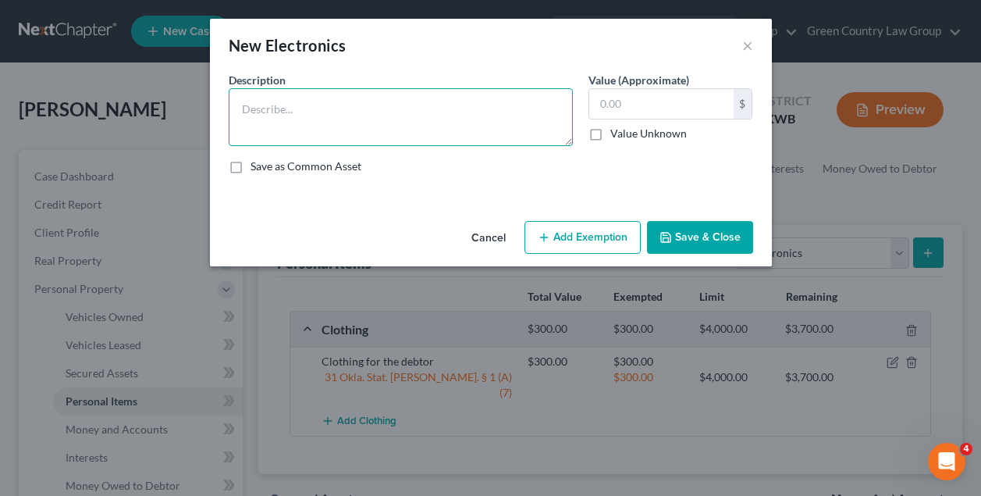
click at [414, 109] on textarea at bounding box center [401, 117] width 344 height 58
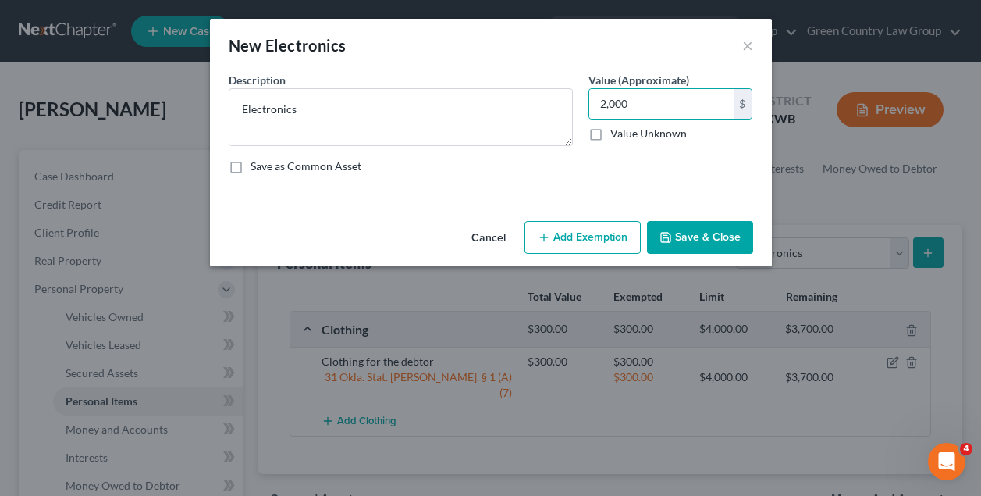
click at [580, 233] on button "Add Exemption" at bounding box center [582, 237] width 116 height 33
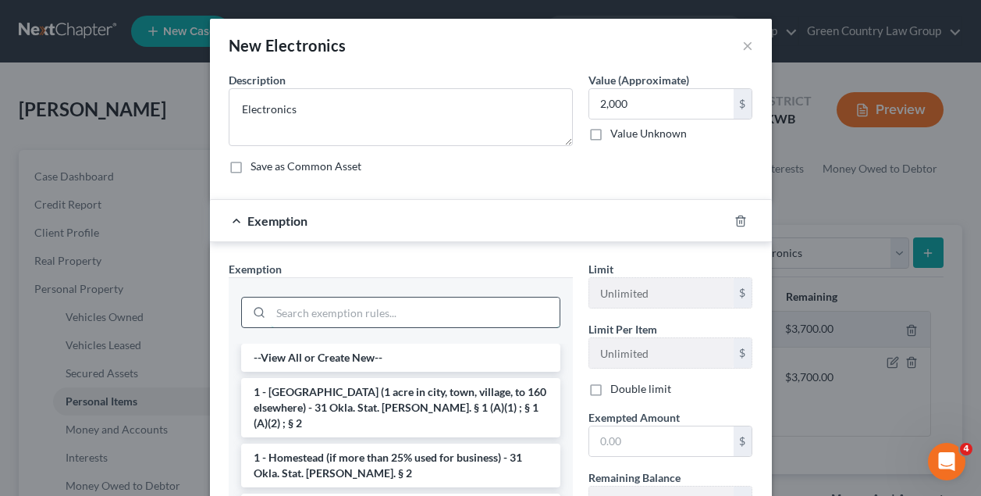
click at [382, 312] on input "search" at bounding box center [415, 312] width 289 height 30
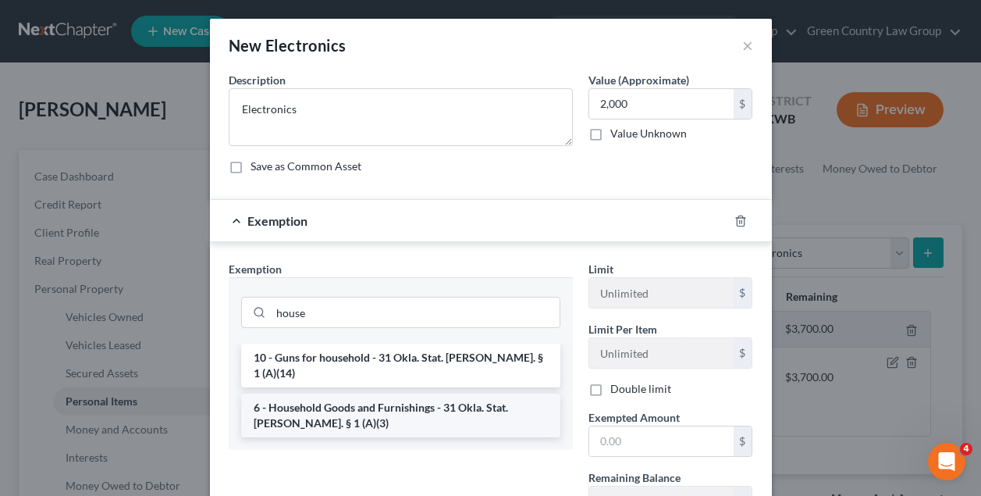
click at [414, 398] on li "6 - Household Goods and Furnishings - 31 Okla. Stat. Ann. § 1 (A)(3)" at bounding box center [400, 415] width 319 height 44
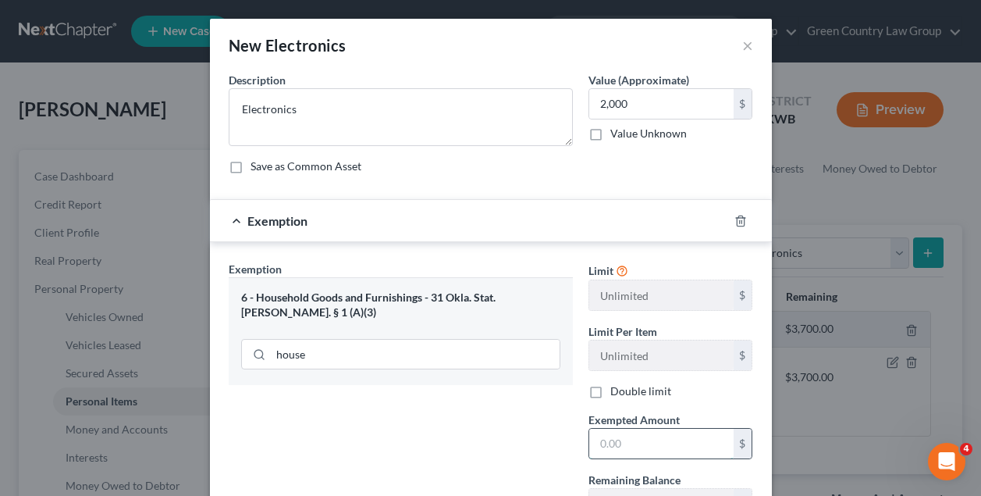
click at [633, 444] on input "text" at bounding box center [661, 443] width 144 height 30
click at [502, 414] on div "Exemption Set must be selected for CA. Exemption * 6 - Household Goods and Furn…" at bounding box center [401, 396] width 360 height 270
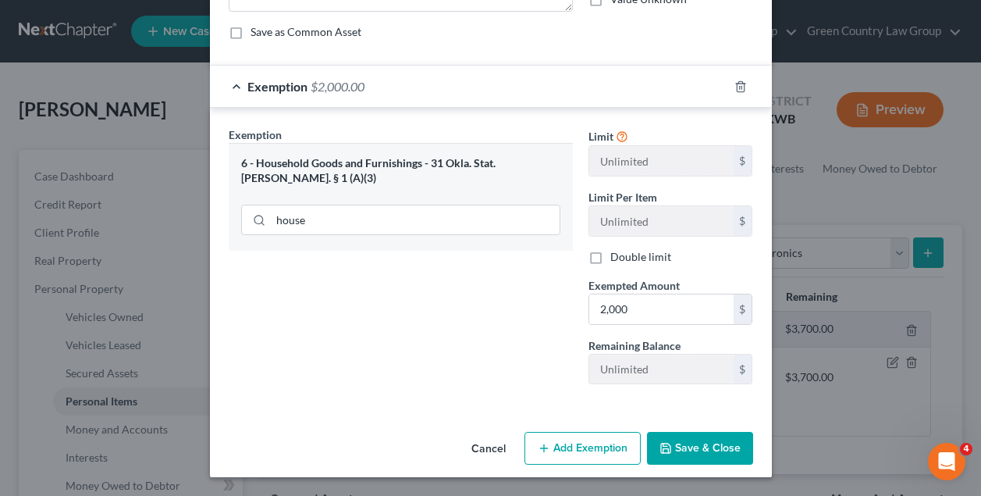
click at [724, 443] on button "Save & Close" at bounding box center [700, 448] width 106 height 33
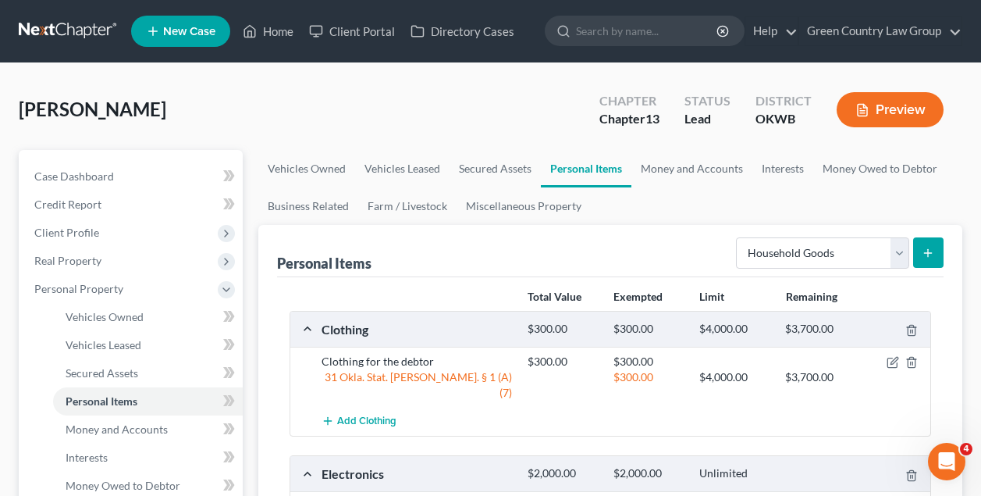
click at [930, 256] on icon "submit" at bounding box center [928, 253] width 12 height 12
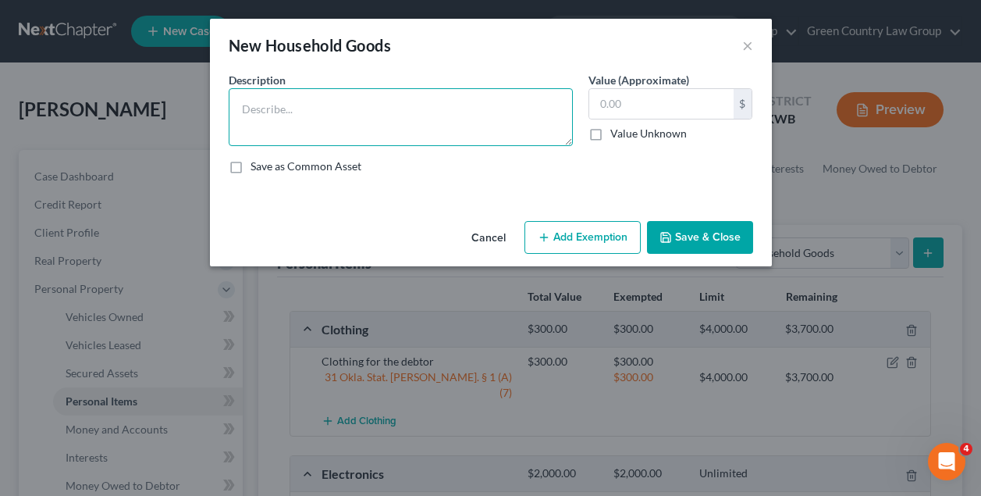
click at [359, 119] on textarea at bounding box center [401, 117] width 344 height 58
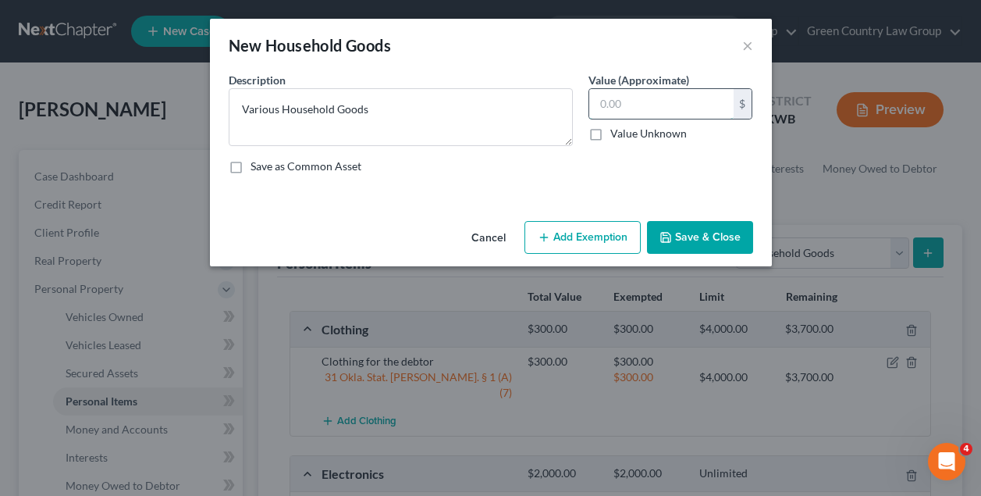
click at [633, 104] on input "text" at bounding box center [661, 104] width 144 height 30
click at [590, 243] on button "Add Exemption" at bounding box center [582, 237] width 116 height 33
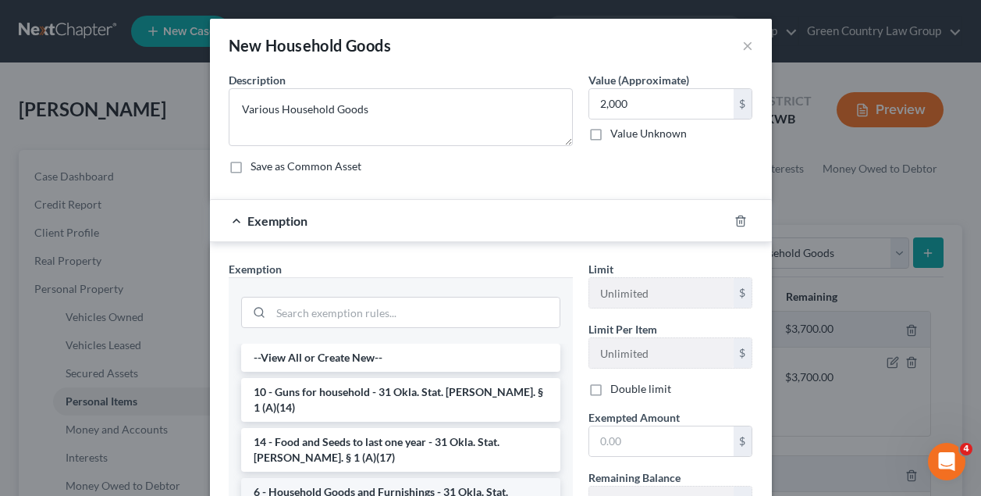
click at [400, 478] on li "6 - Household Goods and Furnishings - 31 Okla. Stat. Ann. § 1 (A)(3)" at bounding box center [400, 500] width 319 height 44
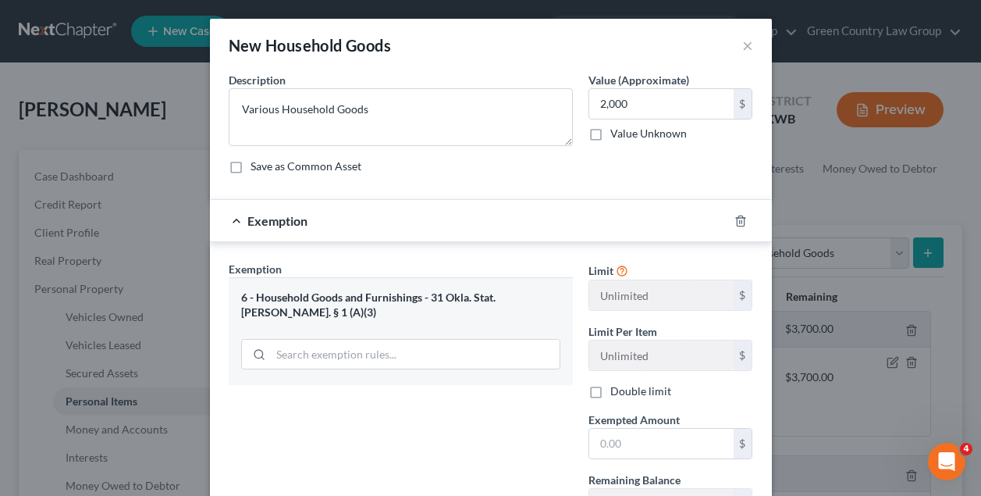
click at [400, 476] on div "Exemption Set must be selected for CA. Exemption * 6 - Household Goods and Furn…" at bounding box center [401, 396] width 360 height 270
click at [600, 432] on input "text" at bounding box center [661, 443] width 144 height 30
click at [505, 430] on div "Exemption Set must be selected for CA. Exemption * 6 - Household Goods and Furn…" at bounding box center [401, 396] width 360 height 270
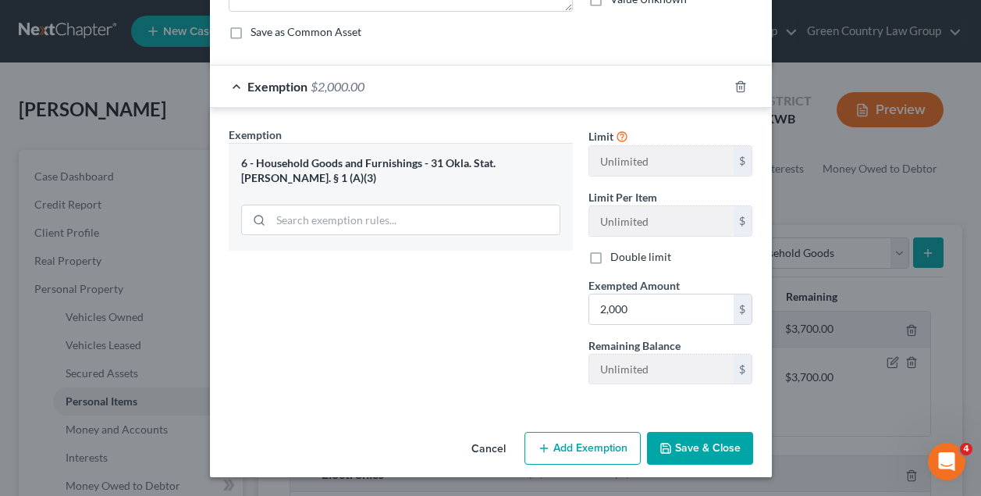
click at [717, 450] on button "Save & Close" at bounding box center [700, 448] width 106 height 33
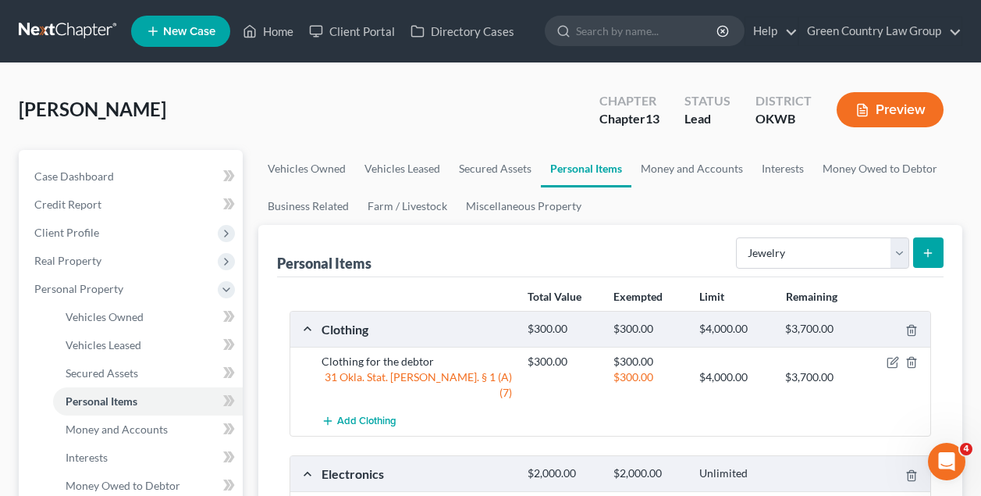
click at [925, 251] on icon "submit" at bounding box center [928, 253] width 12 height 12
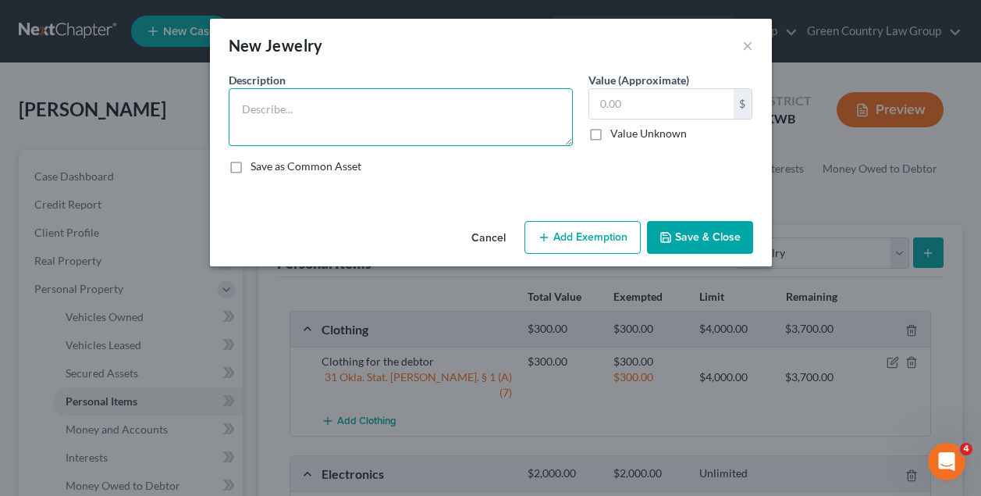
click at [345, 102] on textarea at bounding box center [401, 117] width 344 height 58
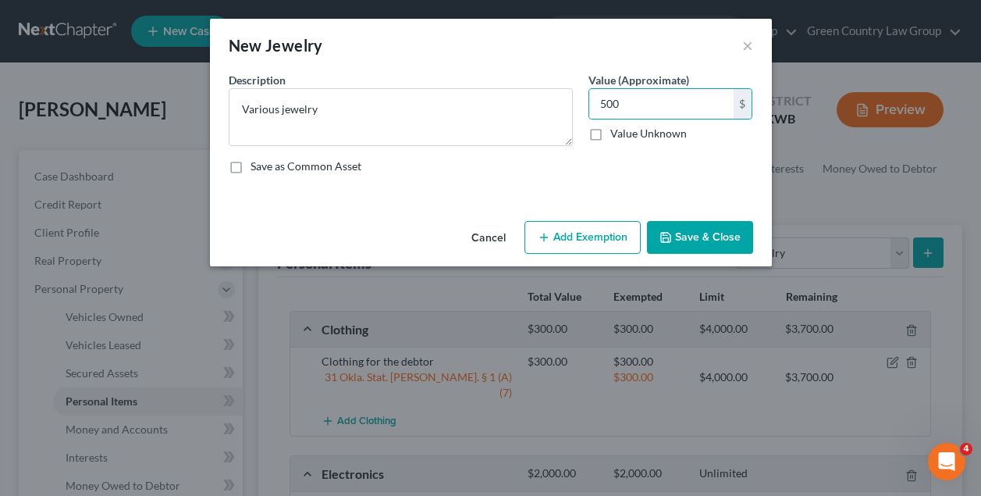
click at [588, 235] on button "Add Exemption" at bounding box center [582, 237] width 116 height 33
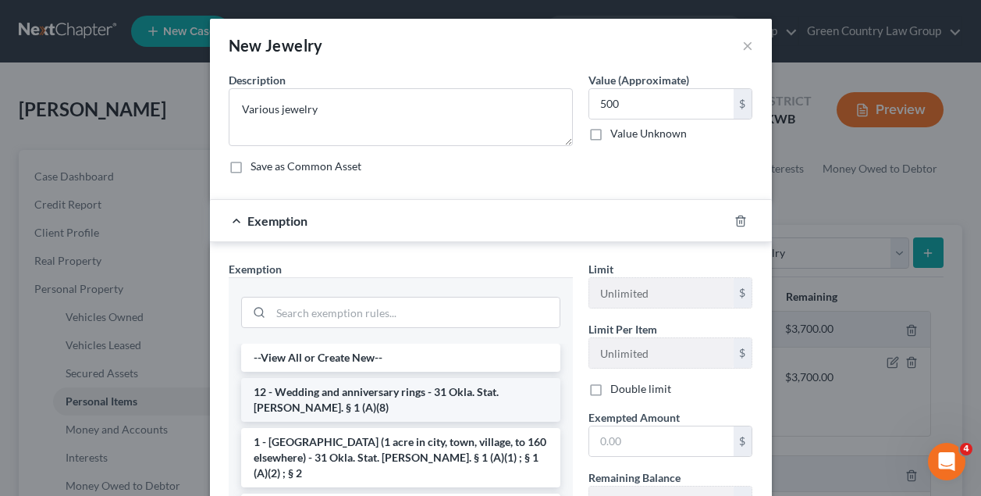
click at [377, 396] on li "12 - Wedding and anniversary rings - 31 Okla. Stat. Ann. § 1 (A)(8)" at bounding box center [400, 400] width 319 height 44
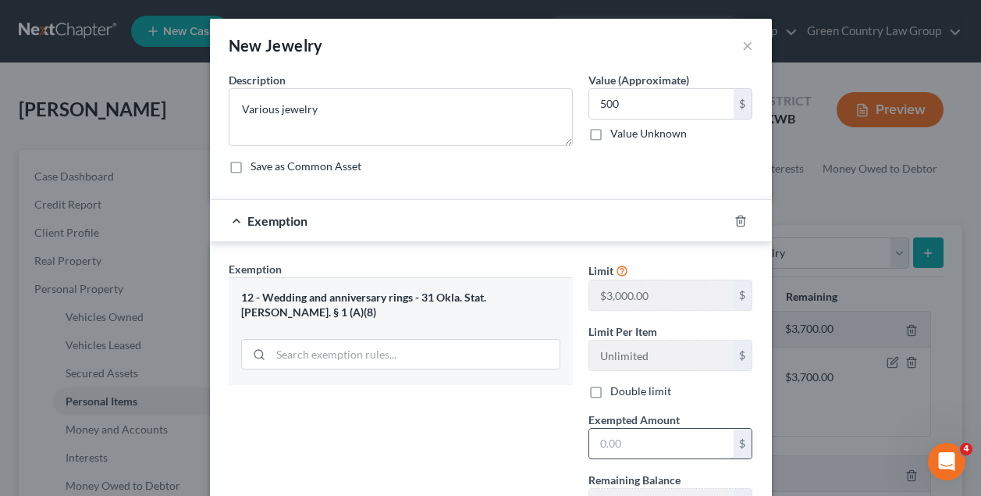
click at [642, 438] on input "text" at bounding box center [661, 443] width 144 height 30
click at [486, 399] on div "Exemption Set must be selected for CA. Exemption * 12 - Wedding and anniversary…" at bounding box center [401, 396] width 360 height 270
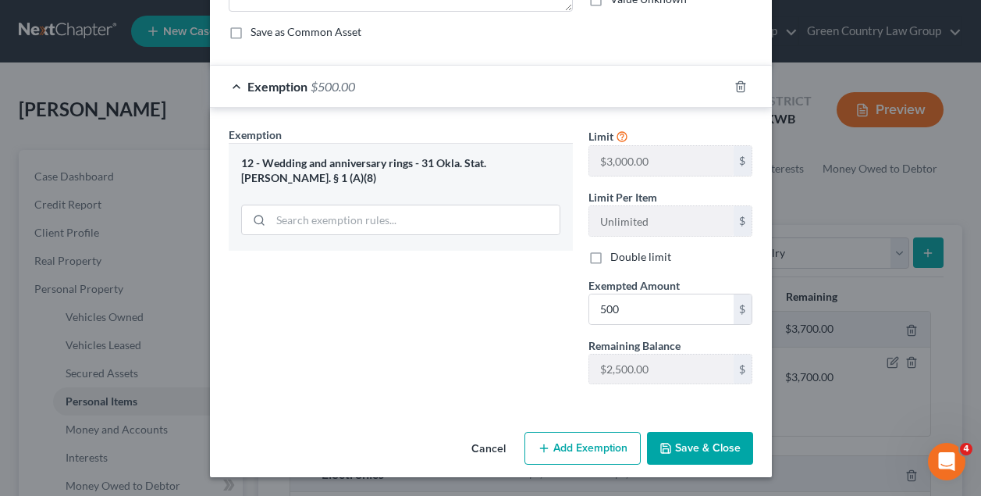
click at [701, 450] on button "Save & Close" at bounding box center [700, 448] width 106 height 33
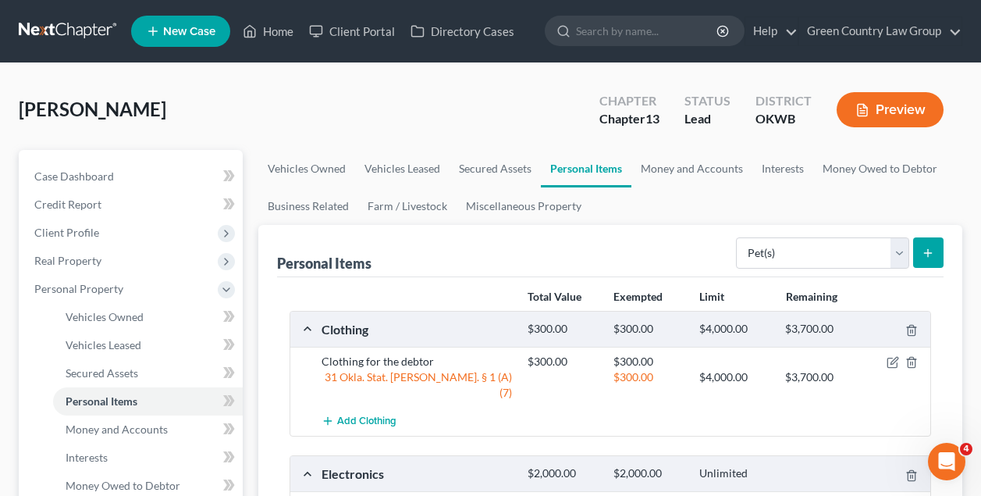
click at [931, 249] on icon "submit" at bounding box center [928, 253] width 12 height 12
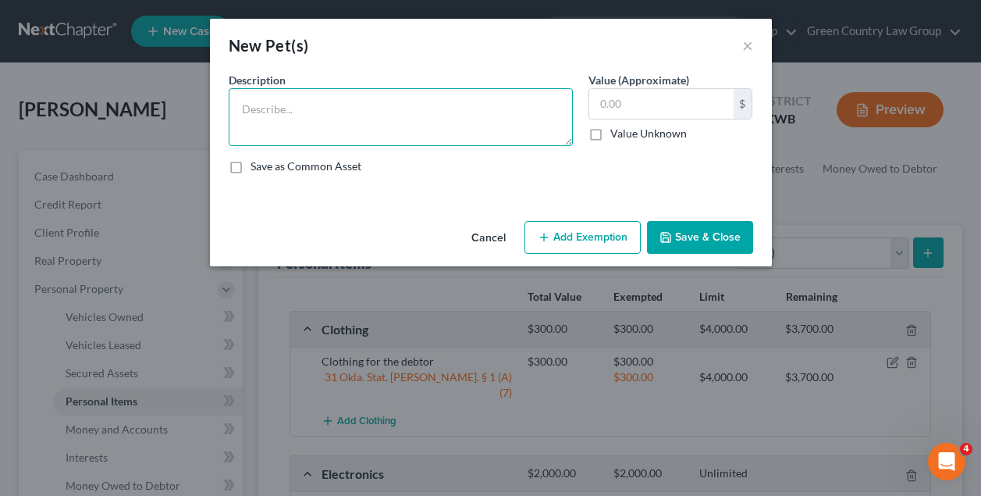
click at [328, 114] on textarea at bounding box center [401, 117] width 344 height 58
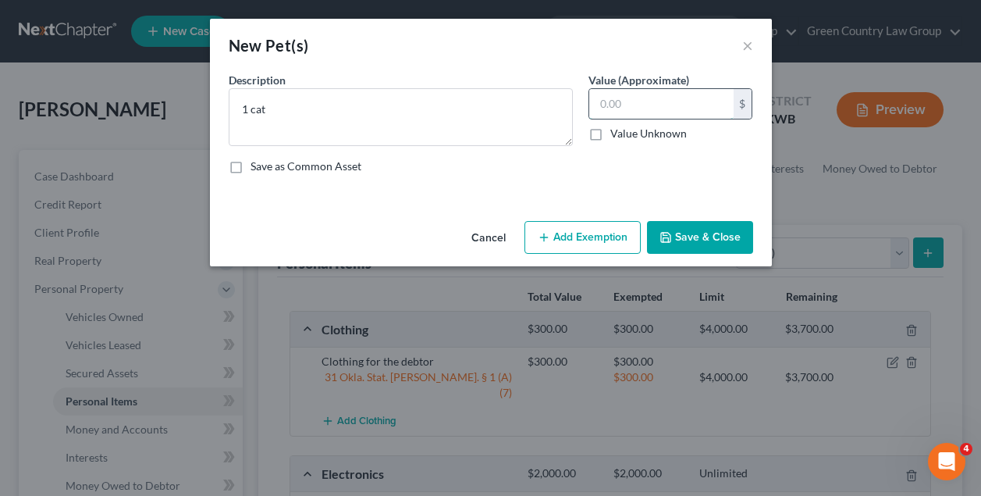
click at [655, 102] on input "text" at bounding box center [661, 104] width 144 height 30
click at [712, 236] on button "Save & Close" at bounding box center [700, 237] width 106 height 33
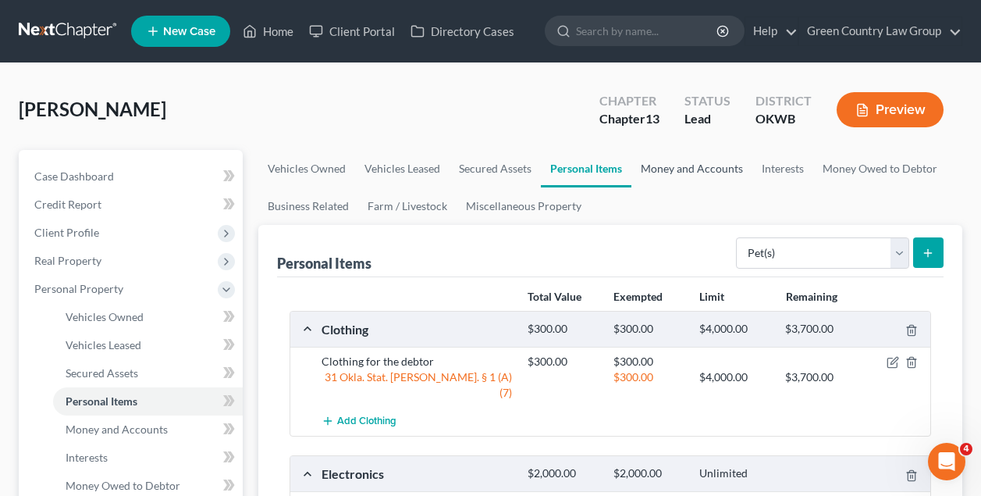
click at [686, 173] on link "Money and Accounts" at bounding box center [691, 168] width 121 height 37
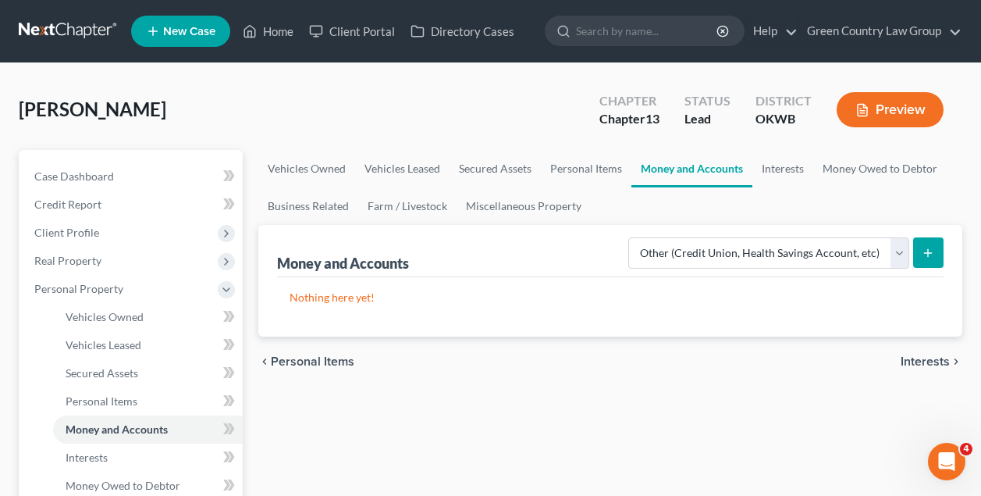
click at [926, 248] on icon "submit" at bounding box center [928, 253] width 12 height 12
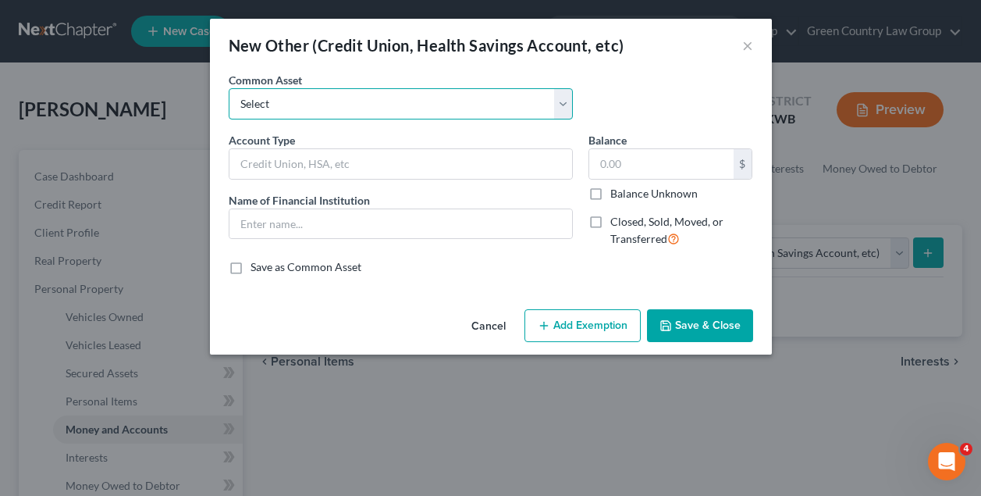
click at [415, 98] on select "Select Credit Union Account" at bounding box center [401, 103] width 344 height 31
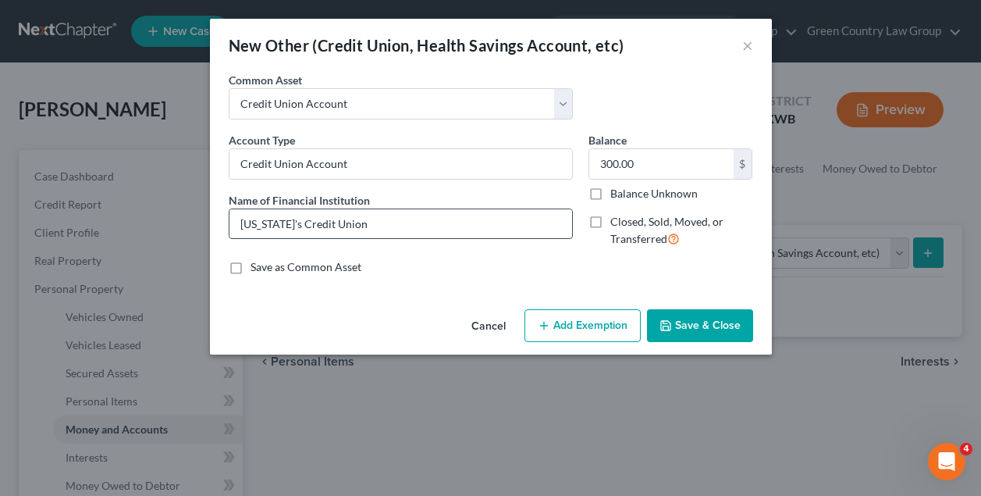
click at [363, 225] on input "Oklahoma's Credit Union" at bounding box center [400, 224] width 343 height 30
click at [599, 322] on button "Add Exemption" at bounding box center [582, 325] width 116 height 33
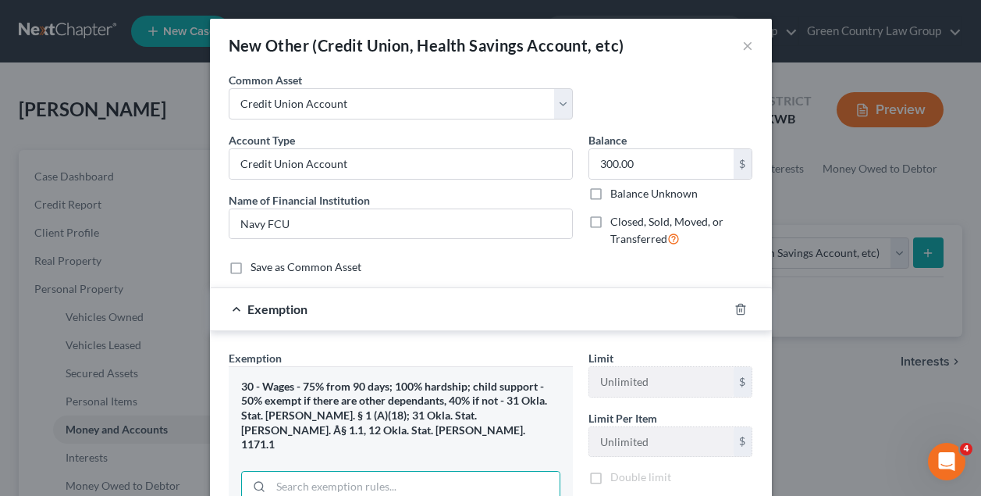
click at [426, 482] on input "search" at bounding box center [415, 486] width 289 height 30
click at [588, 265] on div "Save as Common Asset" at bounding box center [491, 267] width 524 height 16
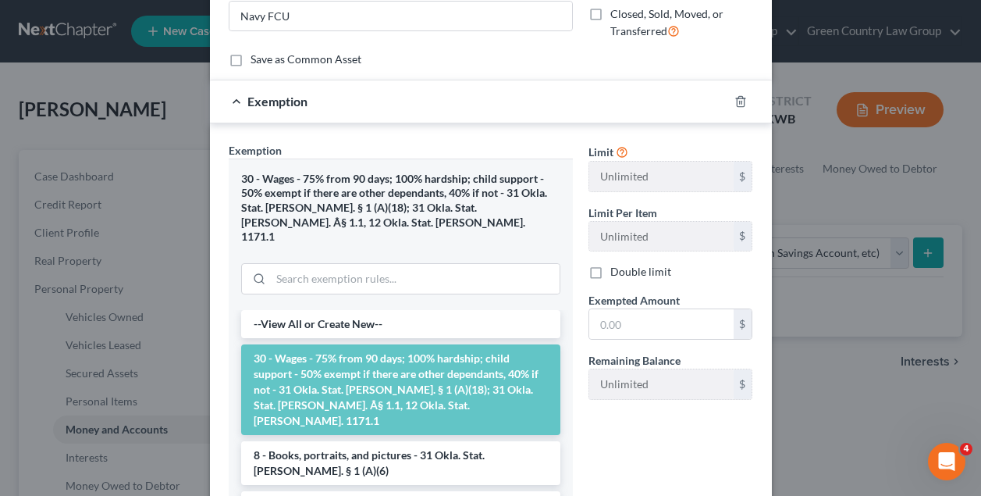
scroll to position [236, 0]
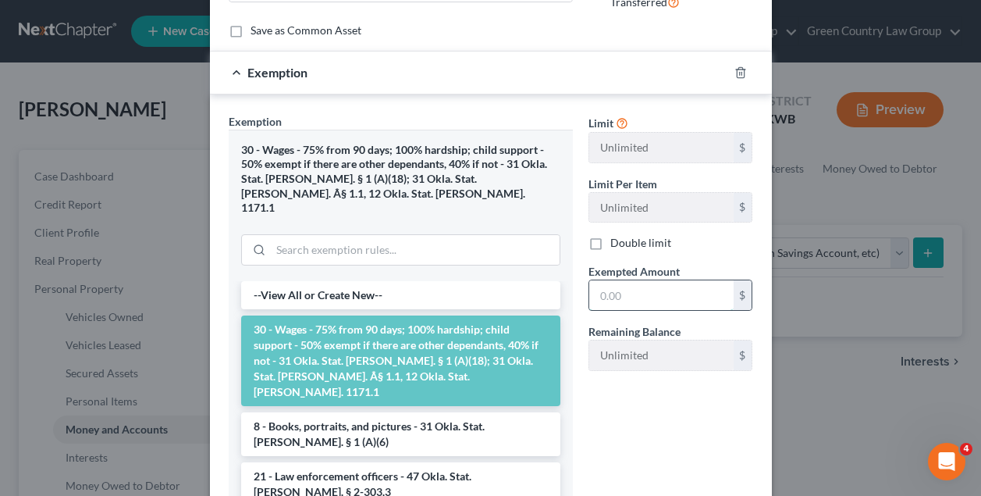
click at [630, 298] on input "text" at bounding box center [661, 295] width 144 height 30
click at [652, 421] on div "Limit Unlimited $ Limit Per Item Unlimited $ Double limit Exempted Amount * 300…" at bounding box center [671, 328] width 180 height 430
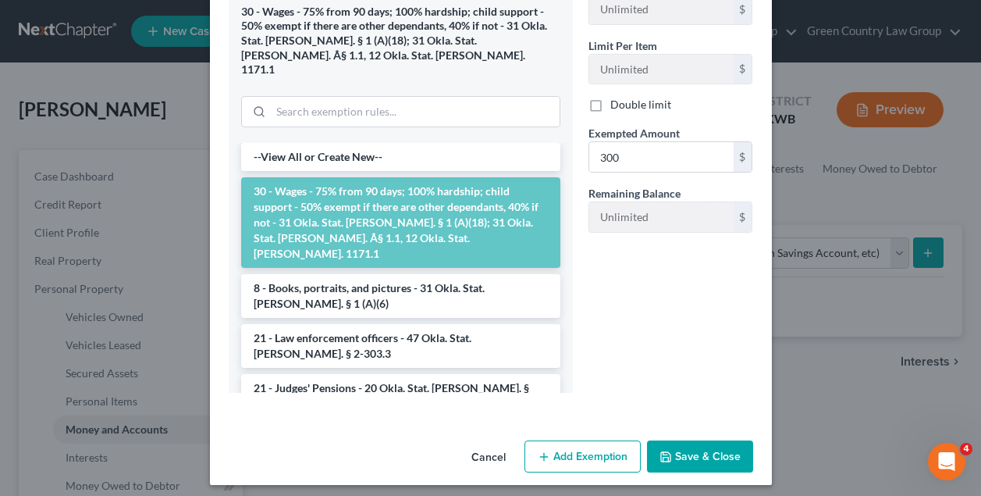
scroll to position [365, 0]
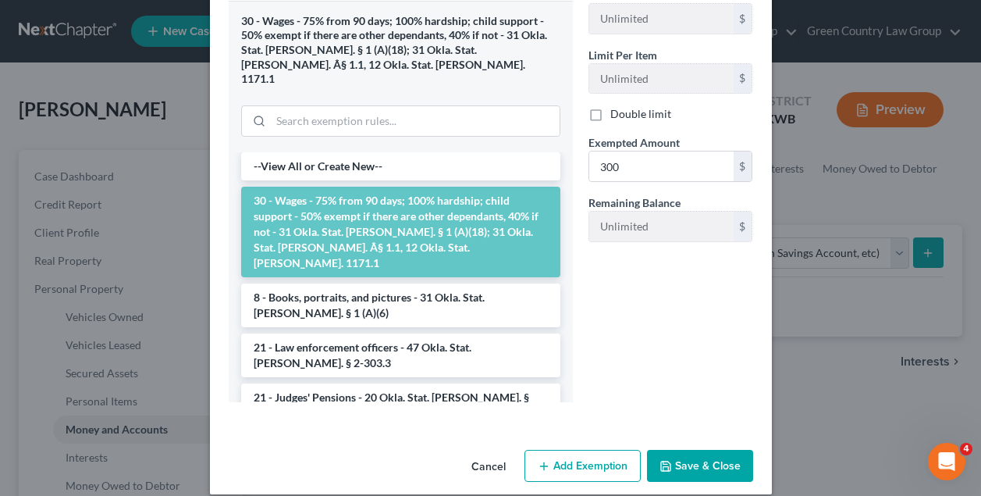
click at [688, 450] on button "Save & Close" at bounding box center [700, 466] width 106 height 33
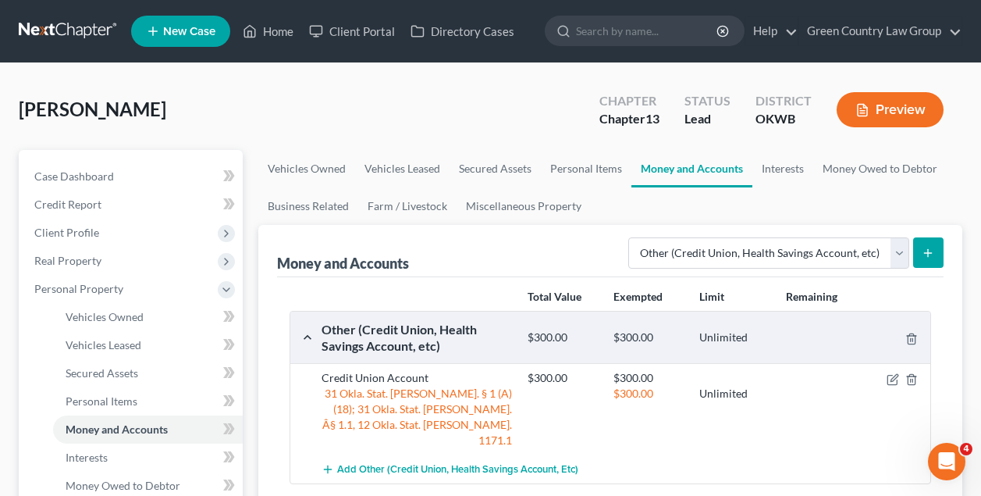
click at [926, 251] on icon "submit" at bounding box center [928, 253] width 12 height 12
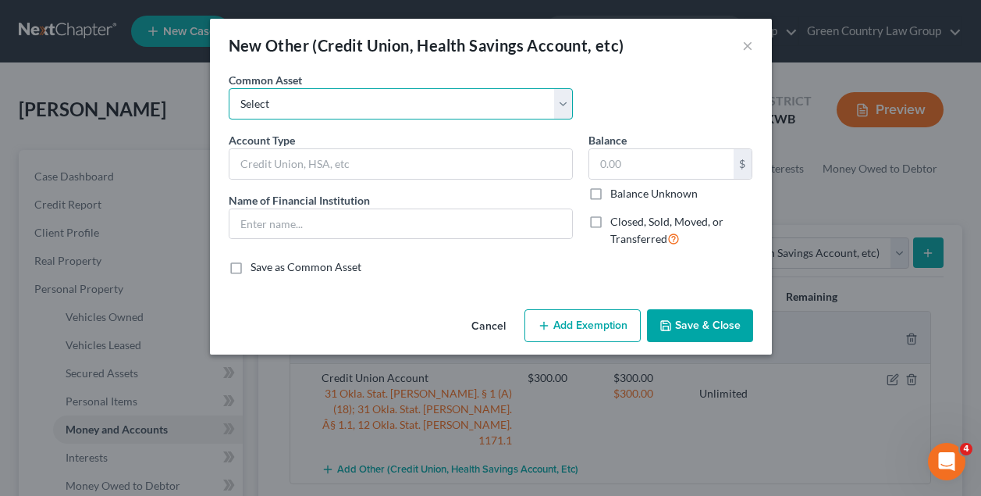
click at [340, 96] on select "Select Credit Union Account" at bounding box center [401, 103] width 344 height 31
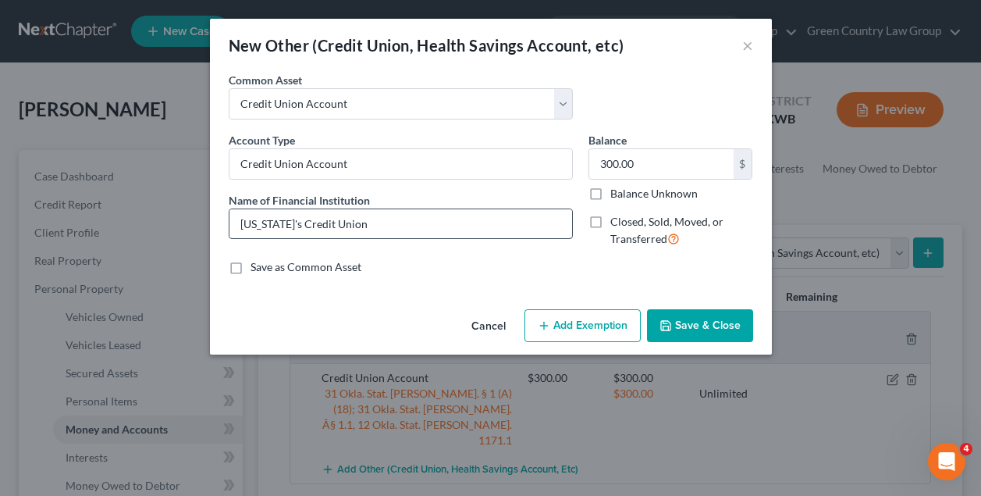
click at [297, 222] on input "Oklahoma's Credit Union" at bounding box center [400, 224] width 343 height 30
click at [608, 164] on input "300.00" at bounding box center [661, 164] width 144 height 30
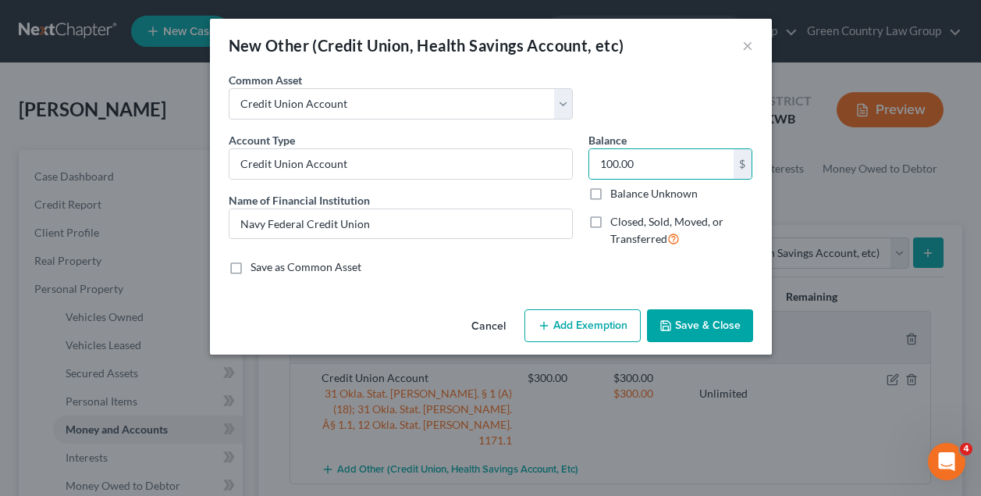
click at [619, 332] on button "Add Exemption" at bounding box center [582, 325] width 116 height 33
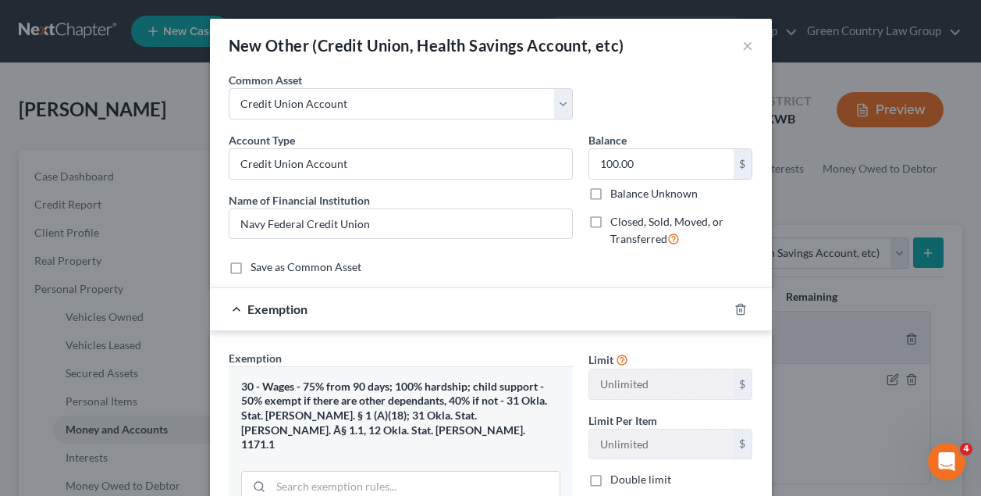
click at [481, 478] on input "search" at bounding box center [415, 486] width 289 height 30
click at [610, 269] on div "Save as Common Asset" at bounding box center [491, 267] width 524 height 16
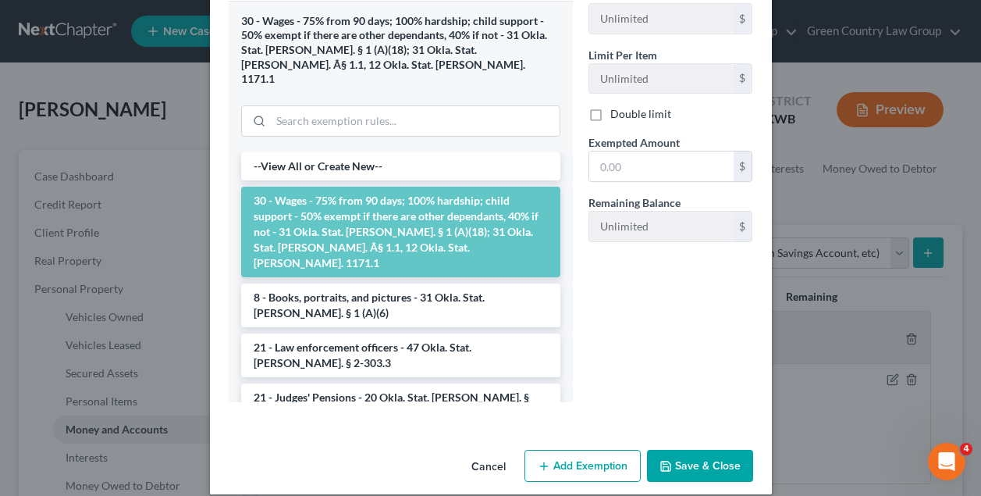
click at [464, 206] on li "30 - Wages - 75% from 90 days; 100% hardship; child support - 50% exempt if the…" at bounding box center [400, 232] width 319 height 91
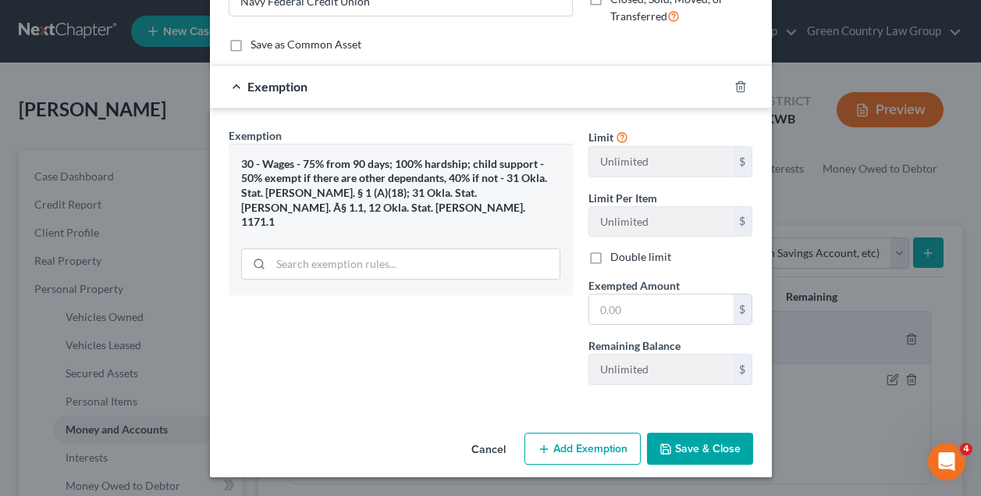
click at [464, 206] on div "30 - Wages - 75% from 90 days; 100% hardship; child support - 50% exempt if the…" at bounding box center [400, 193] width 319 height 73
click at [633, 302] on input "text" at bounding box center [661, 310] width 144 height 30
click at [713, 443] on button "Save & Close" at bounding box center [700, 449] width 106 height 33
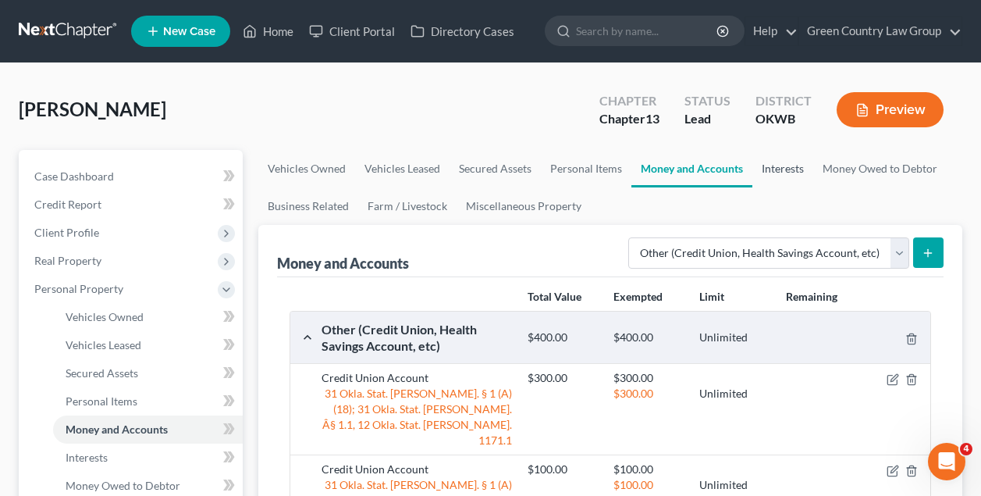
click at [784, 172] on link "Interests" at bounding box center [782, 168] width 61 height 37
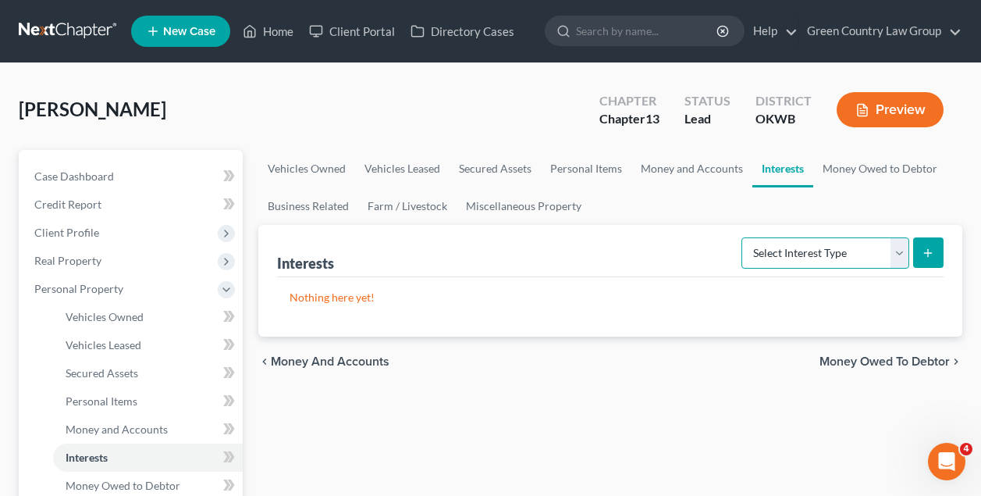
click at [806, 256] on select "Select Interest Type 401K Annuity Bond Education IRA Government Bond Government…" at bounding box center [825, 252] width 168 height 31
click at [926, 252] on icon "submit" at bounding box center [928, 253] width 12 height 12
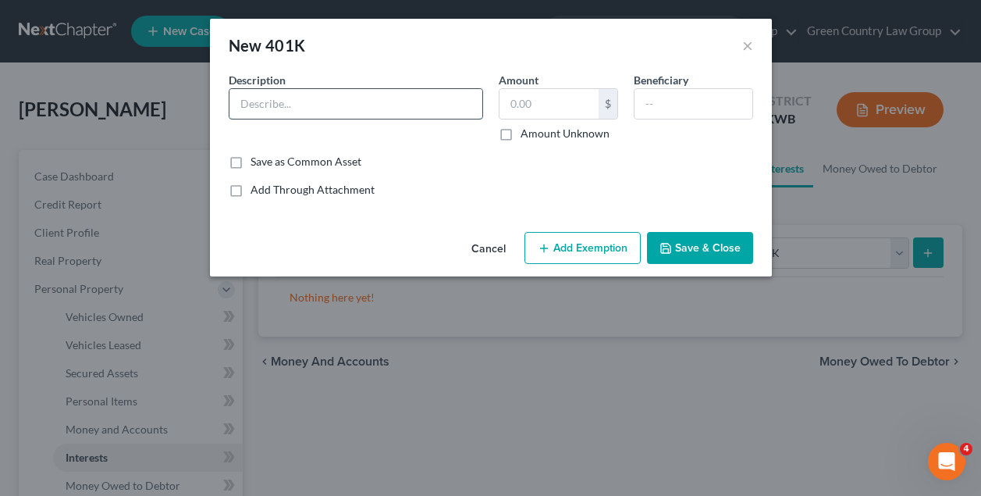
click at [329, 103] on input "text" at bounding box center [355, 104] width 253 height 30
click at [535, 100] on input "text" at bounding box center [549, 104] width 99 height 30
click at [591, 253] on button "Add Exemption" at bounding box center [582, 248] width 116 height 33
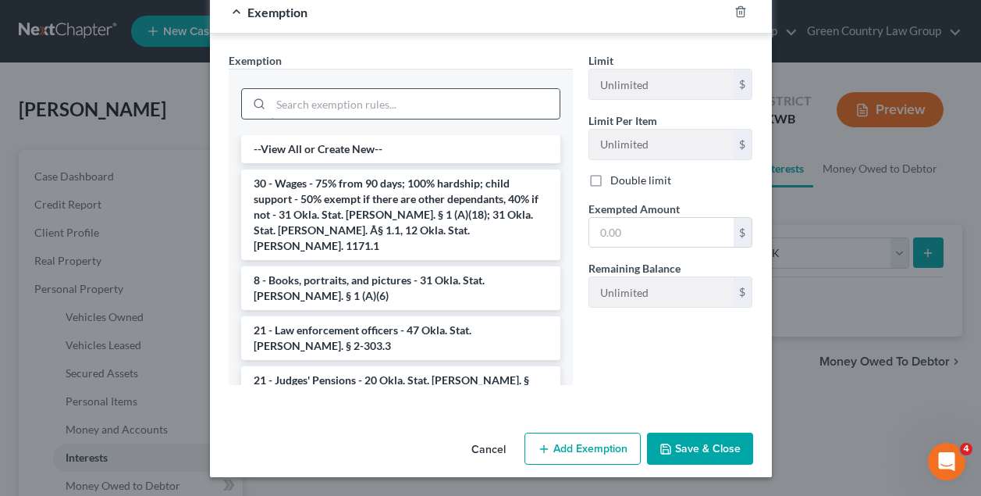
scroll to position [219, 0]
click at [488, 110] on input "search" at bounding box center [415, 104] width 289 height 30
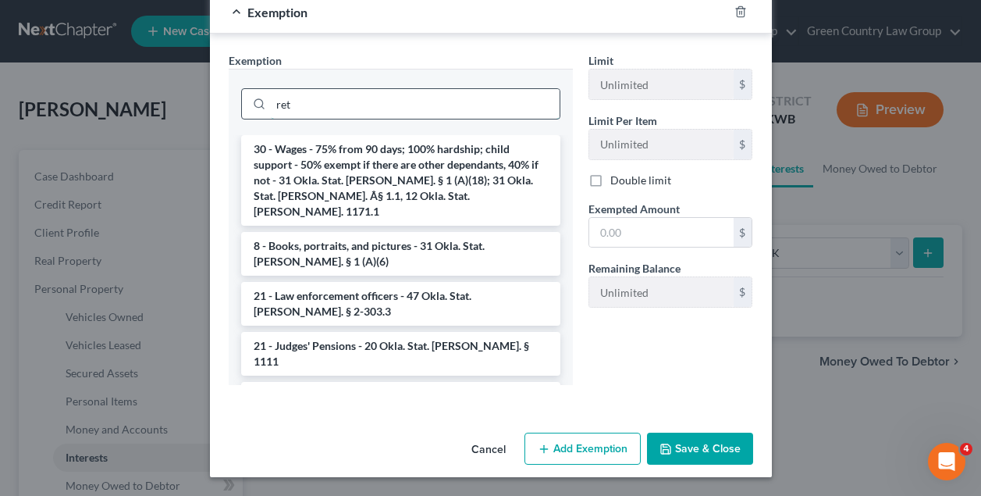
scroll to position [143, 0]
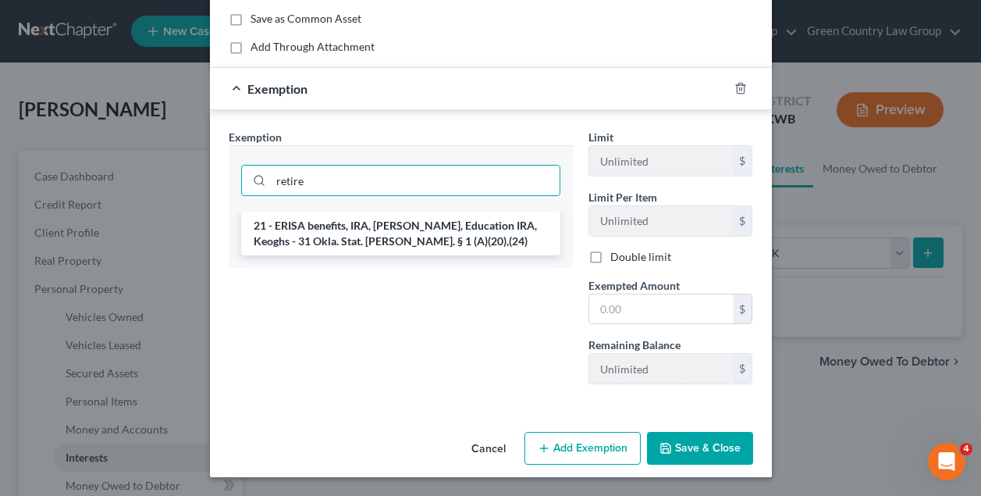
click at [360, 239] on li "21 - ERISA benefits, IRA, Roth IRA, Education IRA, Keoghs - 31 Okla. Stat. Ann.…" at bounding box center [400, 234] width 319 height 44
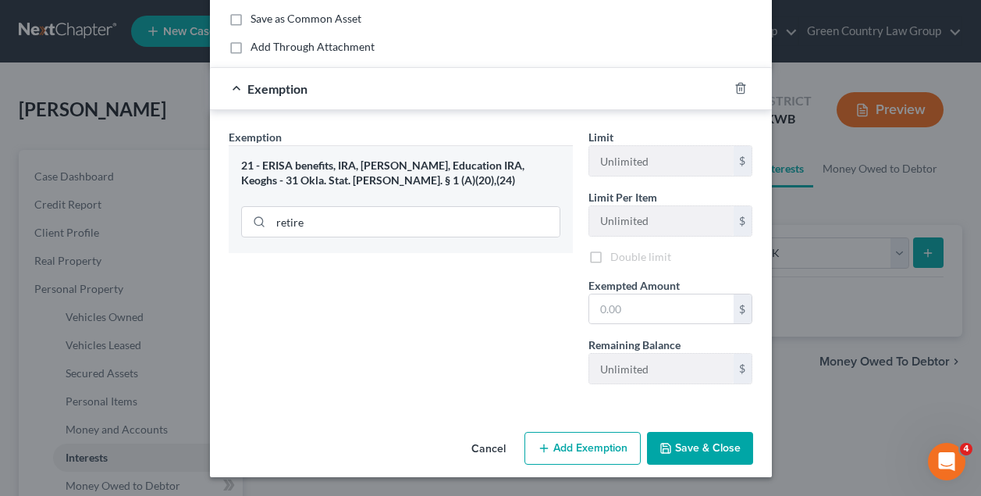
click at [357, 236] on div "retire" at bounding box center [400, 220] width 319 height 41
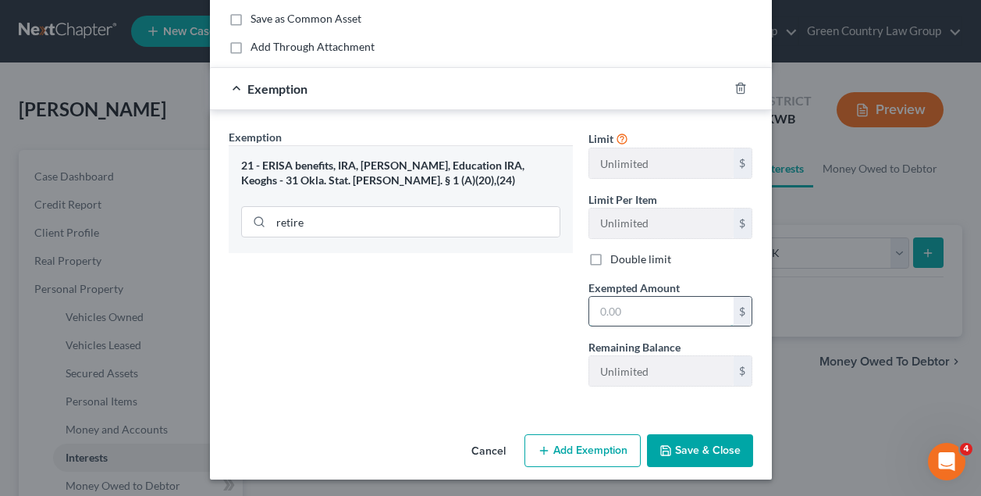
click at [620, 304] on input "text" at bounding box center [661, 312] width 144 height 30
click at [715, 458] on button "Save & Close" at bounding box center [700, 450] width 106 height 33
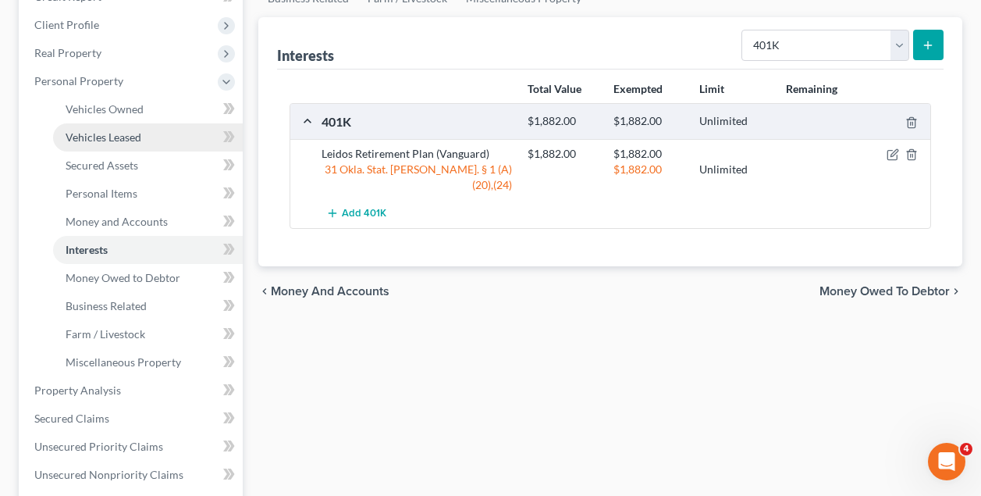
scroll to position [258, 0]
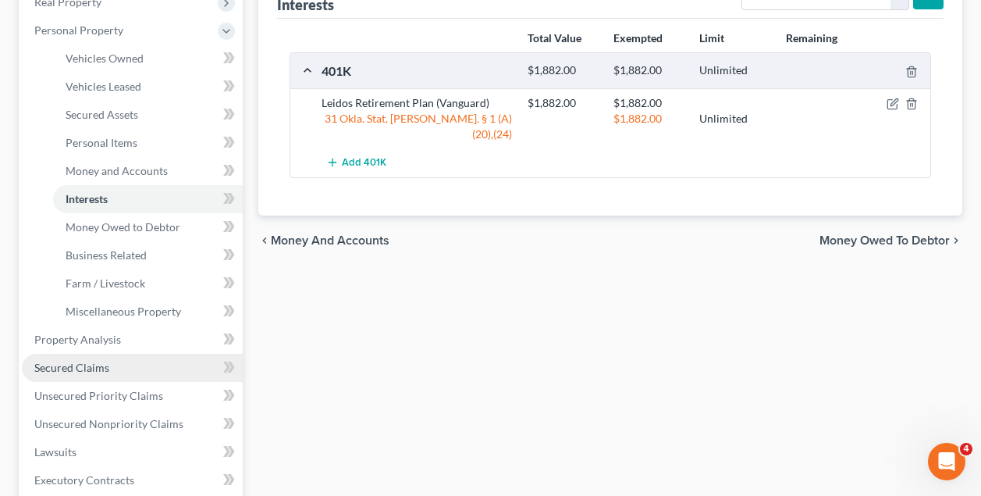
click at [96, 364] on span "Secured Claims" at bounding box center [71, 367] width 75 height 13
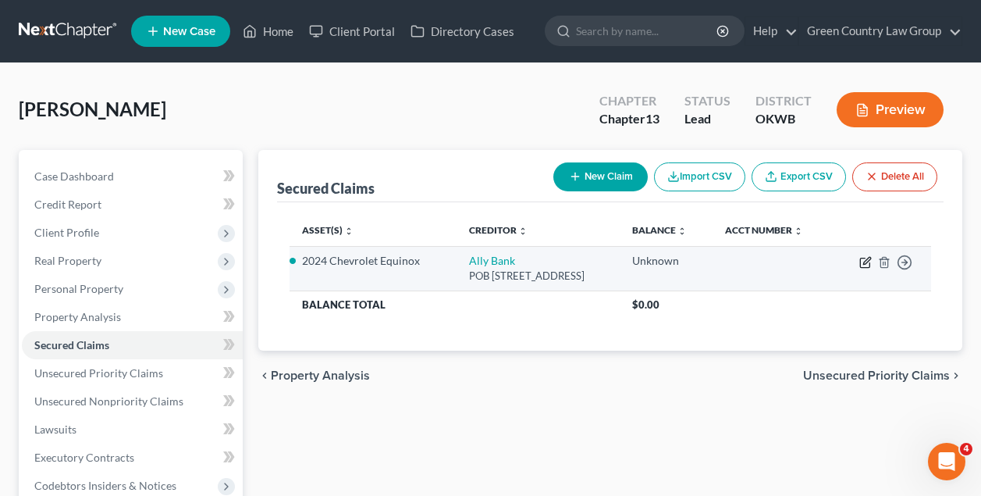
click at [866, 260] on icon "button" at bounding box center [866, 260] width 7 height 7
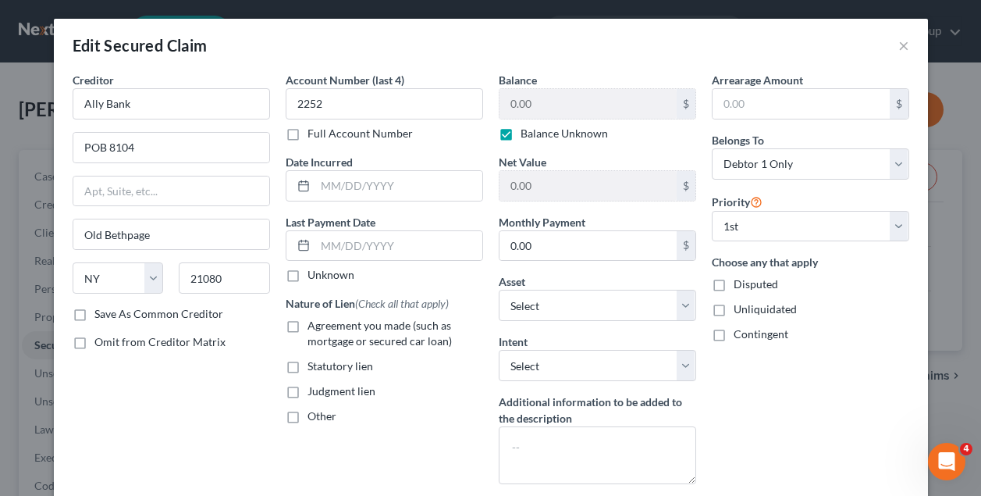
click at [208, 397] on div "Creditor * Ally Bank POB 8104 Old Bethpage State AL AK AR AZ CA CO CT DE DC FL …" at bounding box center [171, 284] width 213 height 425
click at [215, 278] on input "21080" at bounding box center [224, 277] width 91 height 31
click at [224, 367] on div "Creditor * Ally Bank POB 8104 Henryton State AL AK AR AZ CA CO CT DE DC FL GA G…" at bounding box center [171, 284] width 213 height 425
click at [94, 313] on label "Save As Common Creditor" at bounding box center [158, 314] width 129 height 16
click at [101, 313] on input "Save As Common Creditor" at bounding box center [106, 311] width 10 height 10
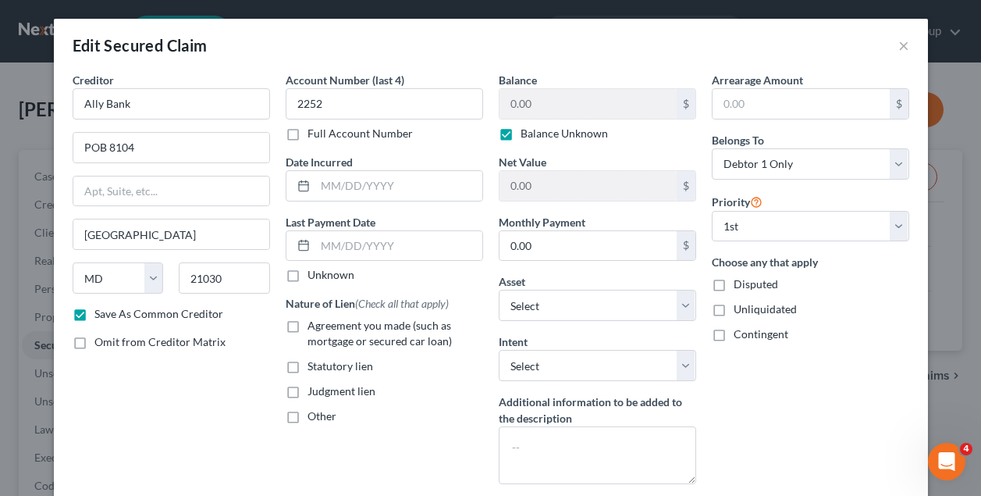
click at [521, 137] on label "Balance Unknown" at bounding box center [564, 134] width 87 height 16
click at [527, 136] on input "Balance Unknown" at bounding box center [532, 131] width 10 height 10
click at [549, 100] on input "0.00" at bounding box center [588, 104] width 177 height 30
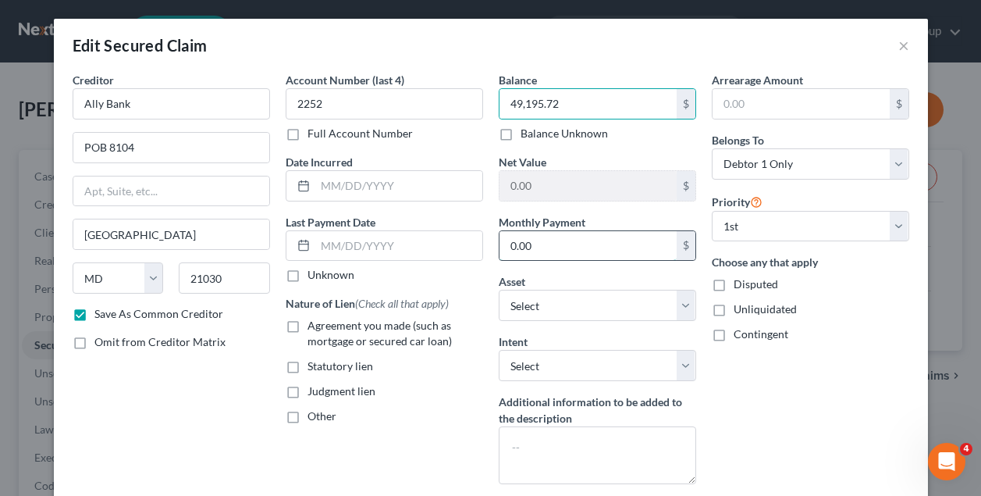
click at [572, 240] on input "0.00" at bounding box center [588, 246] width 177 height 30
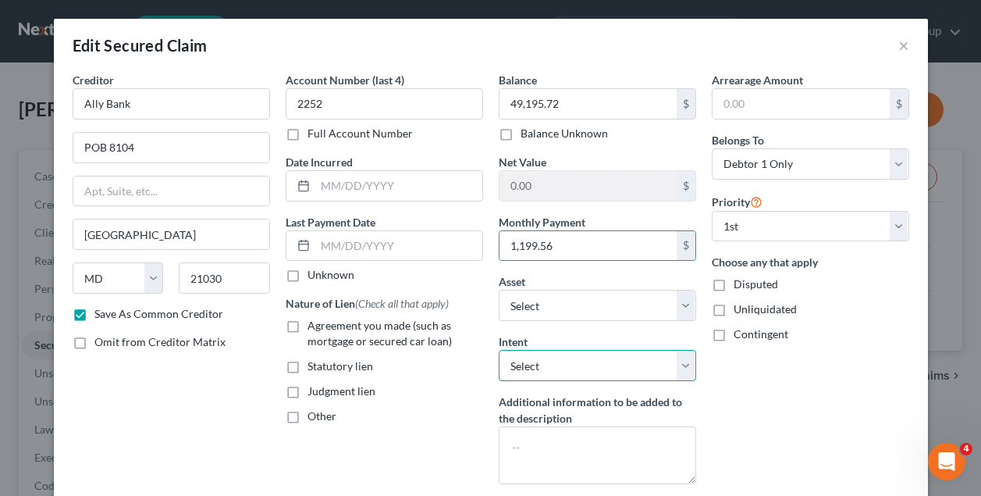
click at [549, 364] on select "Select Surrender Redeem Reaffirm Avoid Other" at bounding box center [597, 365] width 197 height 31
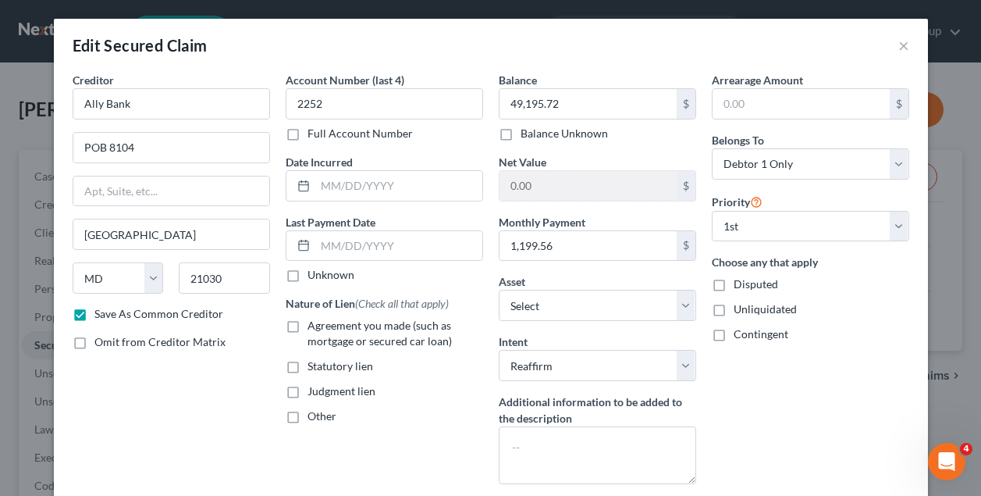
click at [308, 325] on label "Agreement you made (such as mortgage or secured car loan)" at bounding box center [396, 333] width 176 height 31
click at [314, 325] on input "Agreement you made (such as mortgage or secured car loan)" at bounding box center [319, 323] width 10 height 10
click at [391, 411] on div "Other" at bounding box center [384, 416] width 197 height 16
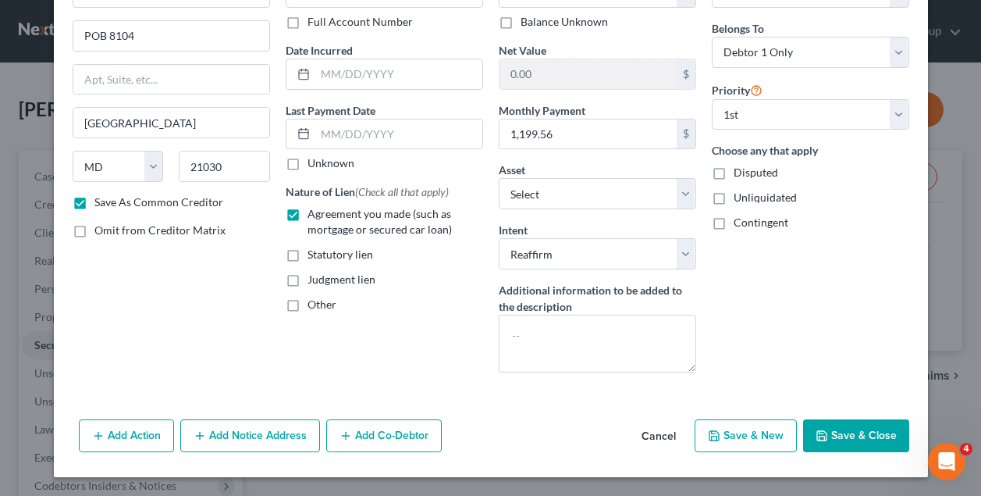
scroll to position [112, 0]
click at [853, 431] on button "Save & Close" at bounding box center [856, 435] width 106 height 33
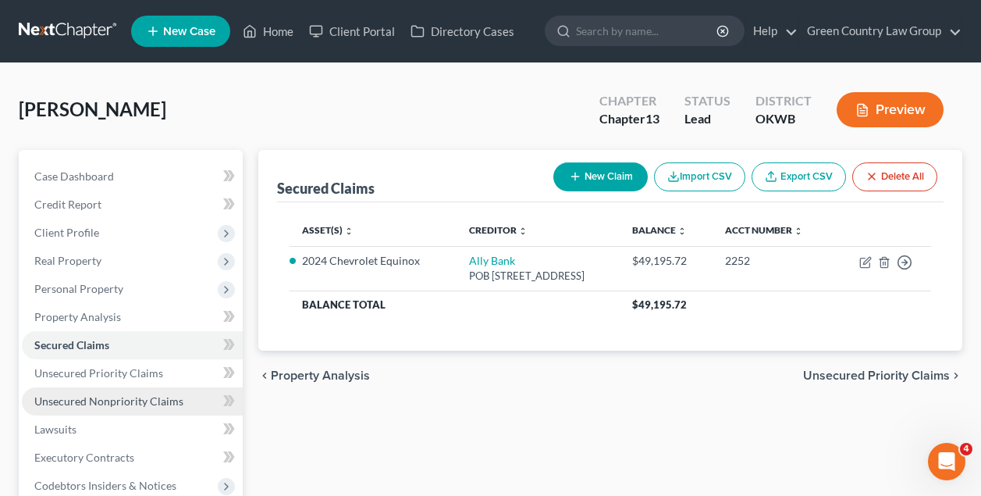
click at [98, 400] on span "Unsecured Nonpriority Claims" at bounding box center [108, 400] width 149 height 13
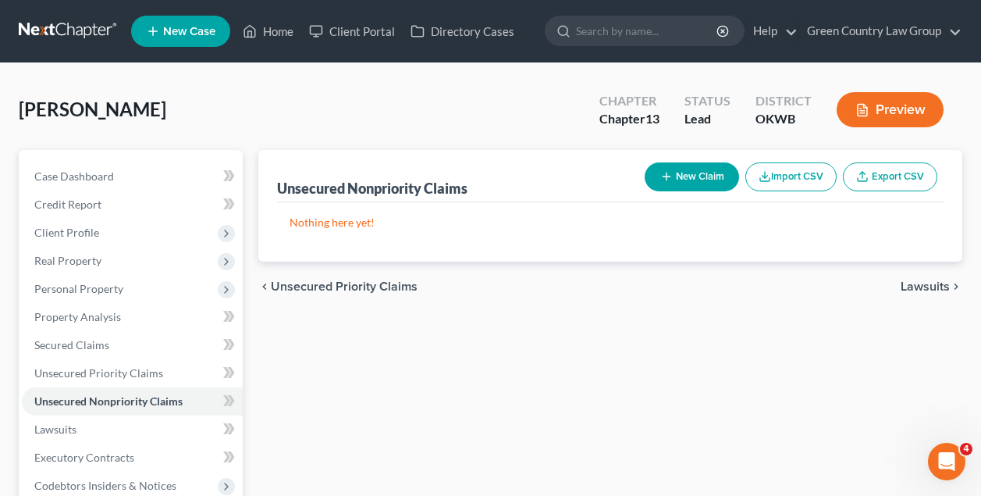
click at [690, 177] on button "New Claim" at bounding box center [692, 176] width 94 height 29
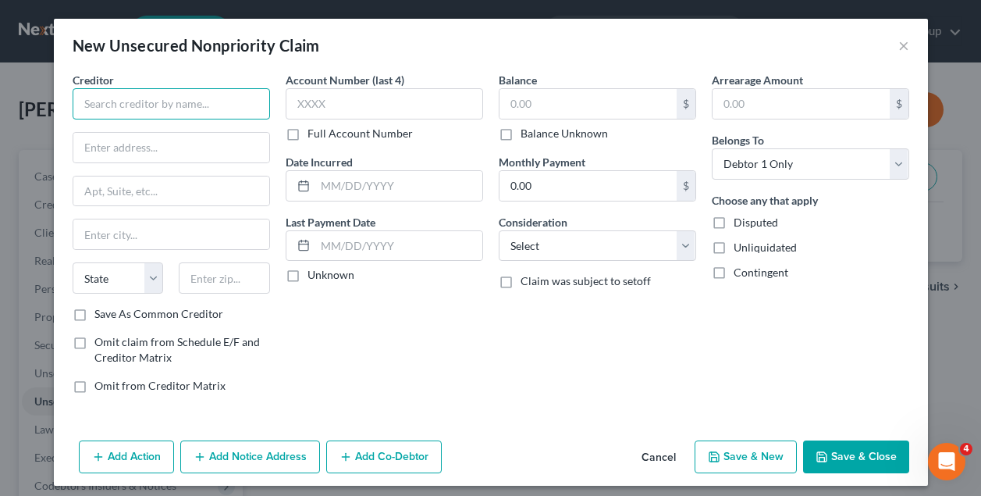
click at [184, 112] on input "text" at bounding box center [171, 103] width 197 height 31
click at [94, 314] on label "Save As Common Creditor" at bounding box center [158, 314] width 129 height 16
click at [101, 314] on input "Save As Common Creditor" at bounding box center [106, 311] width 10 height 10
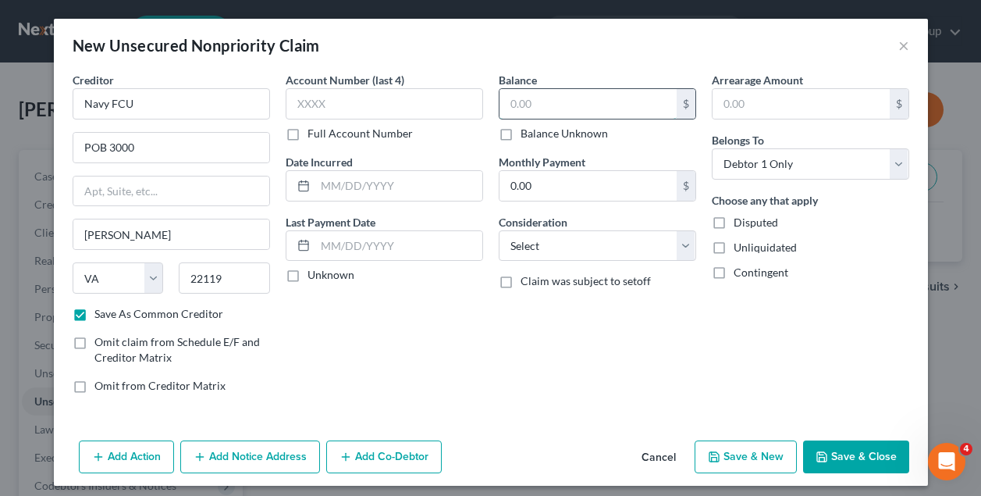
click at [532, 107] on input "text" at bounding box center [588, 104] width 177 height 30
click at [753, 458] on button "Save & New" at bounding box center [746, 456] width 102 height 33
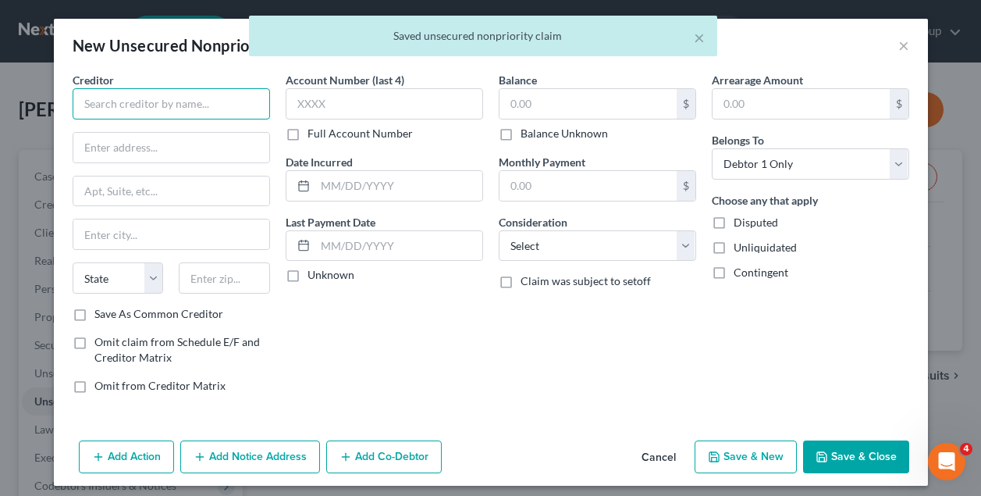
click at [199, 106] on input "text" at bounding box center [171, 103] width 197 height 31
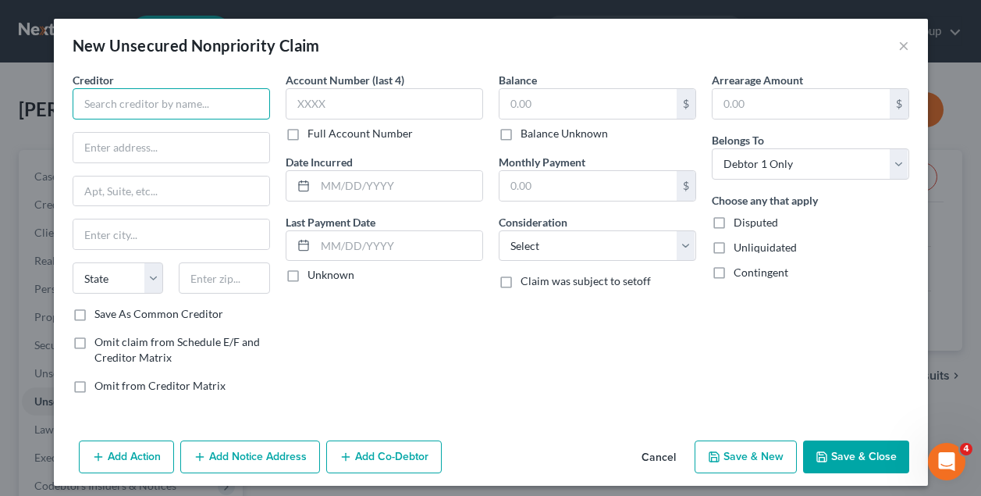
click at [199, 106] on input "text" at bounding box center [171, 103] width 197 height 31
click at [116, 151] on input "text" at bounding box center [171, 148] width 196 height 30
click at [94, 313] on label "Save As Common Creditor" at bounding box center [158, 314] width 129 height 16
click at [101, 313] on input "Save As Common Creditor" at bounding box center [106, 311] width 10 height 10
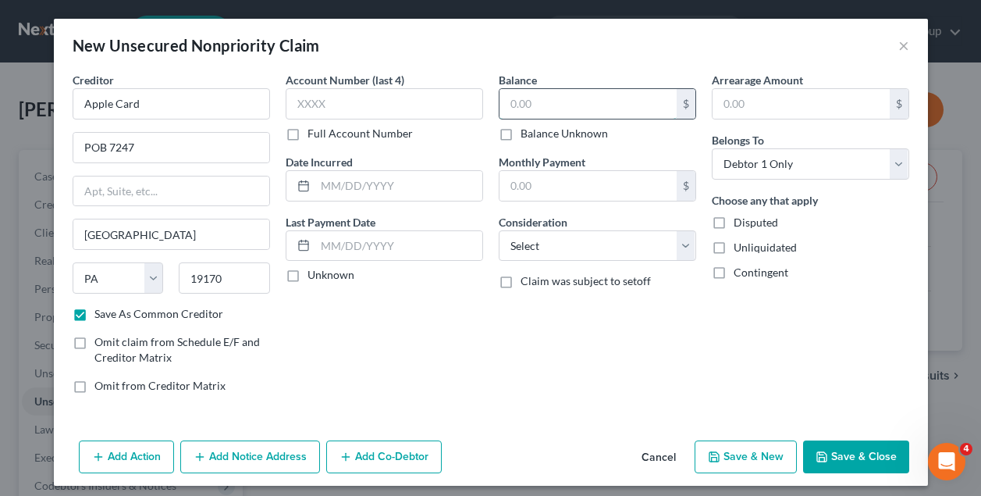
click at [530, 102] on input "text" at bounding box center [588, 104] width 177 height 30
click at [631, 244] on select "Select Cable / Satellite Services Collection Agency Credit Card Debt Debt Couns…" at bounding box center [597, 245] width 197 height 31
click at [765, 453] on button "Save & New" at bounding box center [746, 456] width 102 height 33
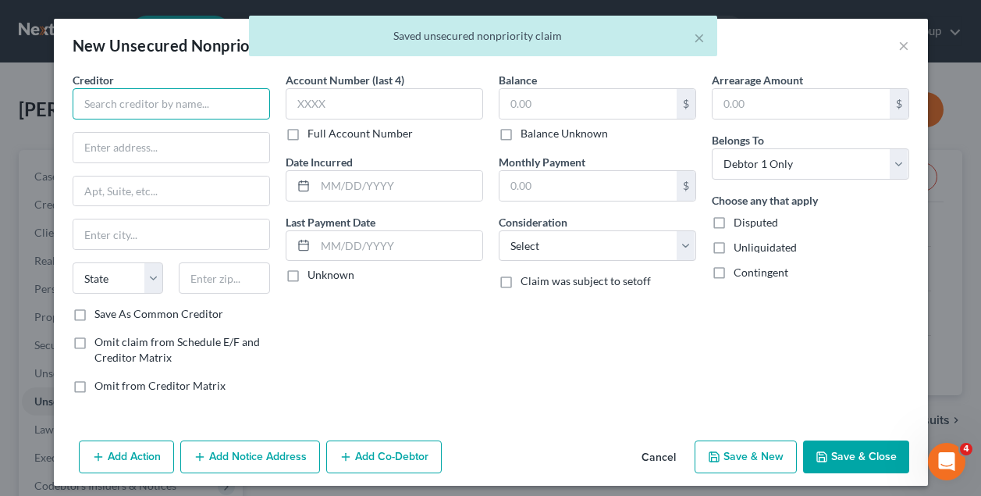
click at [196, 102] on input "text" at bounding box center [171, 103] width 197 height 31
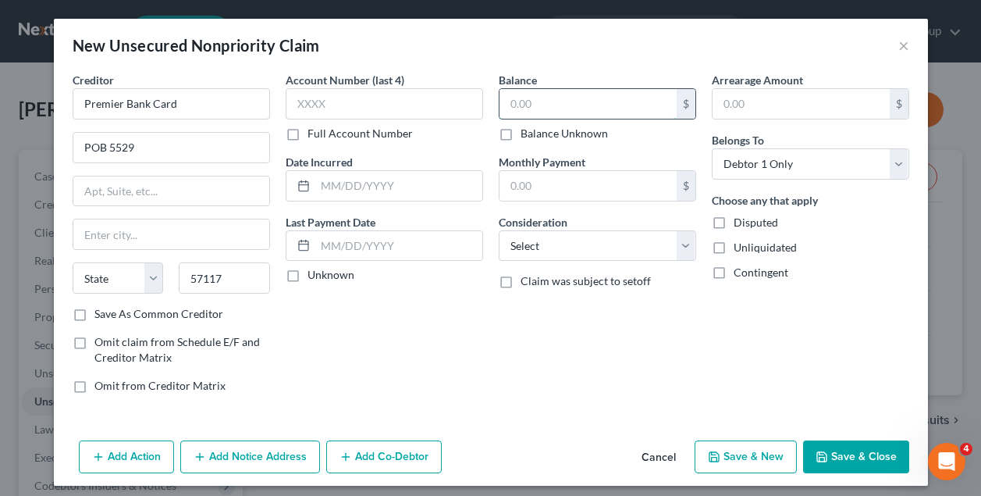
click at [555, 97] on input "text" at bounding box center [588, 104] width 177 height 30
click at [611, 251] on select "Select Cable / Satellite Services Collection Agency Credit Card Debt Debt Couns…" at bounding box center [597, 245] width 197 height 31
click at [744, 453] on button "Save & New" at bounding box center [746, 456] width 102 height 33
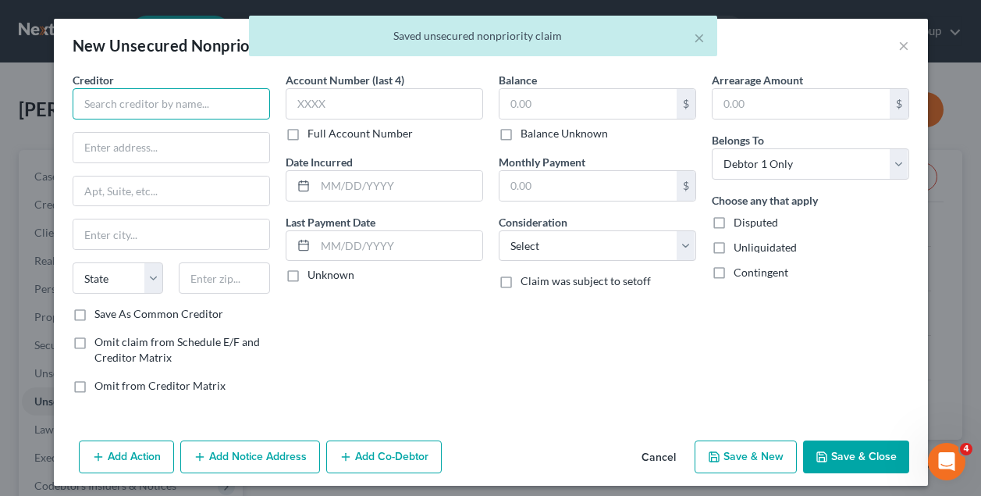
click at [174, 107] on input "text" at bounding box center [171, 103] width 197 height 31
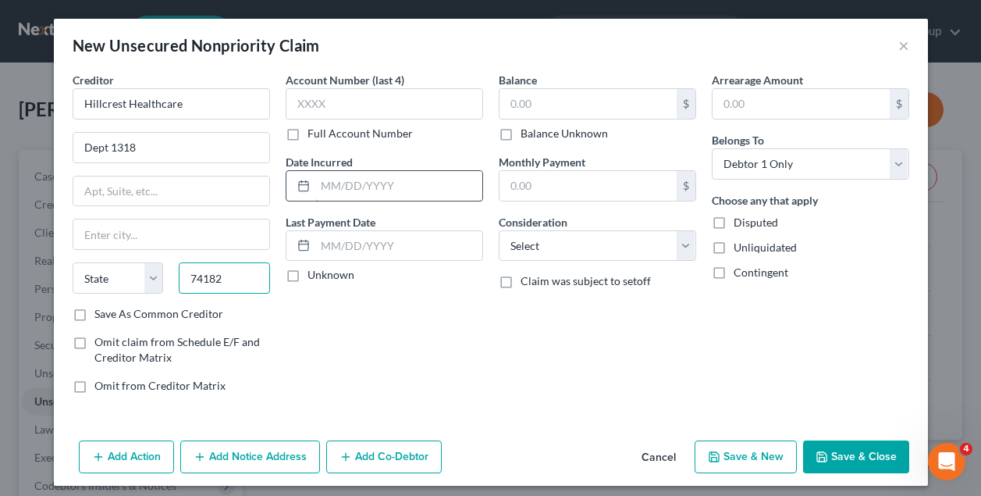
drag, startPoint x: 215, startPoint y: 281, endPoint x: 348, endPoint y: 187, distance: 163.0
click at [348, 187] on div "Creditor * Hillcrest Healthcare Dept 1318 State AL AK AR AZ CA CO CT DE DC FL G…" at bounding box center [491, 239] width 852 height 334
click at [610, 100] on input "text" at bounding box center [588, 104] width 177 height 30
click at [92, 309] on div "Save As Common Creditor" at bounding box center [171, 314] width 197 height 16
click at [94, 312] on label "Save As Common Creditor" at bounding box center [158, 314] width 129 height 16
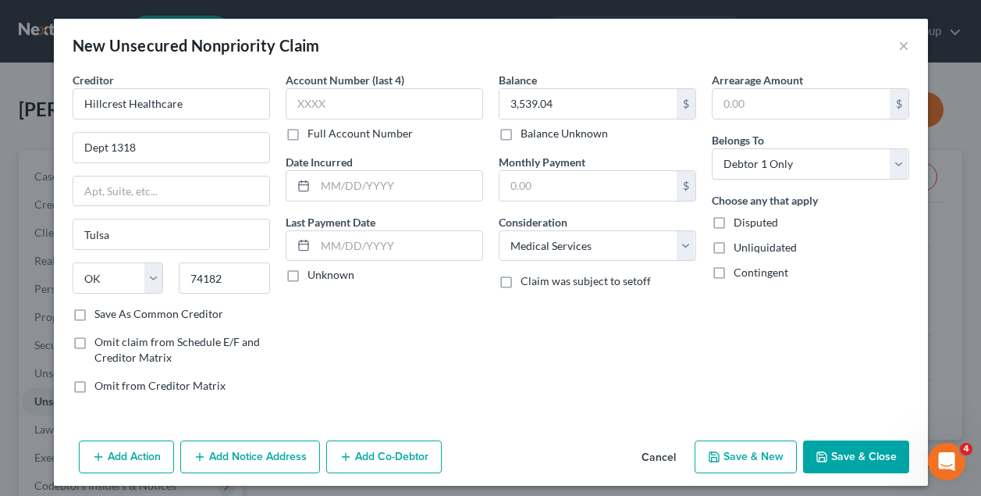
click at [101, 312] on input "Save As Common Creditor" at bounding box center [106, 311] width 10 height 10
click at [748, 454] on button "Save & New" at bounding box center [746, 456] width 102 height 33
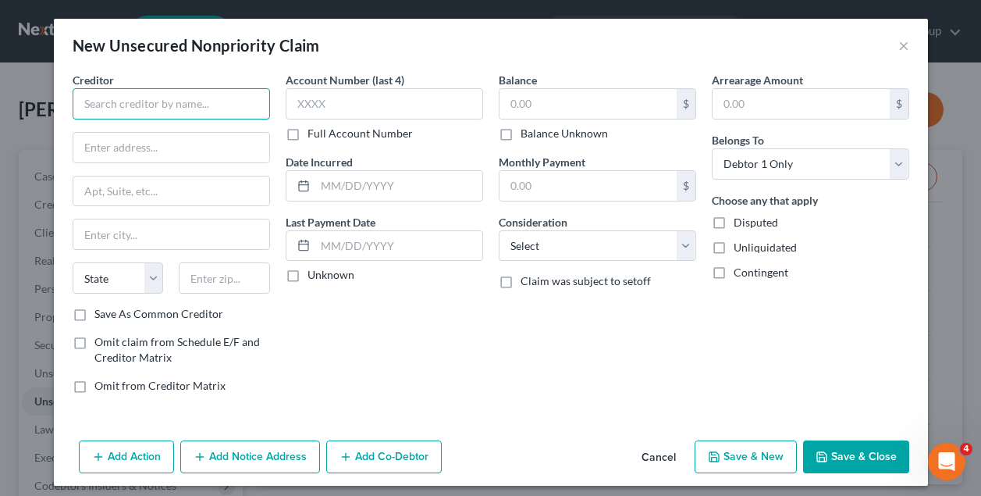
click at [119, 105] on input "text" at bounding box center [171, 103] width 197 height 31
click at [118, 142] on input "text" at bounding box center [171, 148] width 196 height 30
click at [94, 315] on label "Save As Common Creditor" at bounding box center [158, 314] width 129 height 16
click at [101, 315] on input "Save As Common Creditor" at bounding box center [106, 311] width 10 height 10
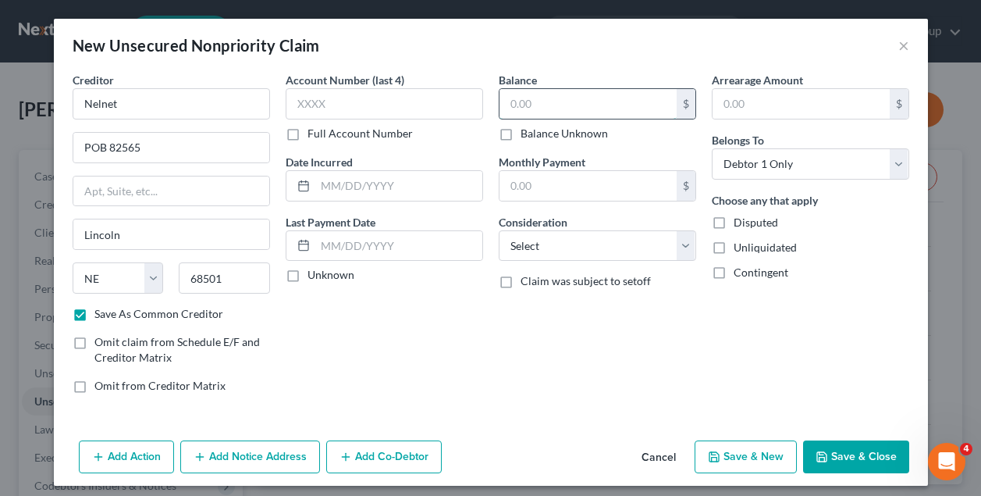
click at [548, 96] on input "text" at bounding box center [588, 104] width 177 height 30
click at [481, 360] on div "Account Number (last 4) Full Account Number Date Incurred Last Payment Date Unk…" at bounding box center [384, 239] width 213 height 334
click at [842, 455] on button "Save & Close" at bounding box center [856, 456] width 106 height 33
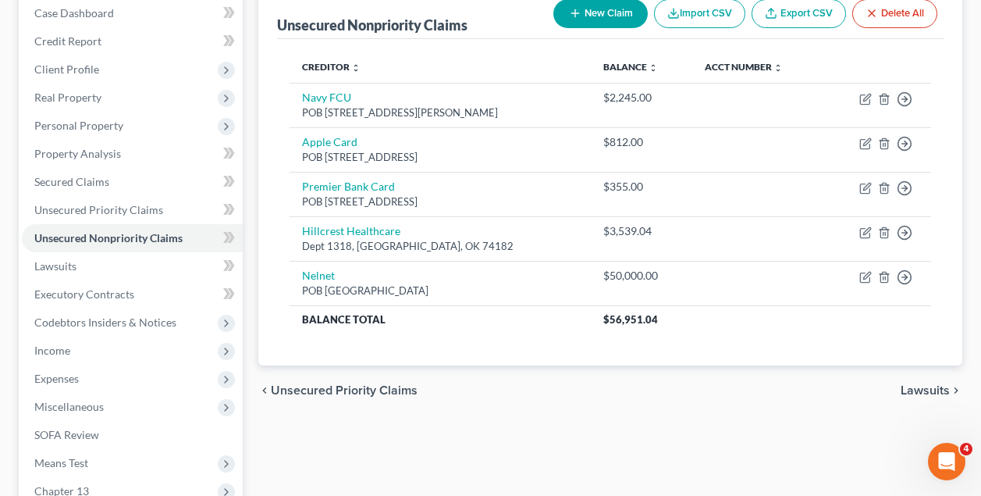
scroll to position [167, 0]
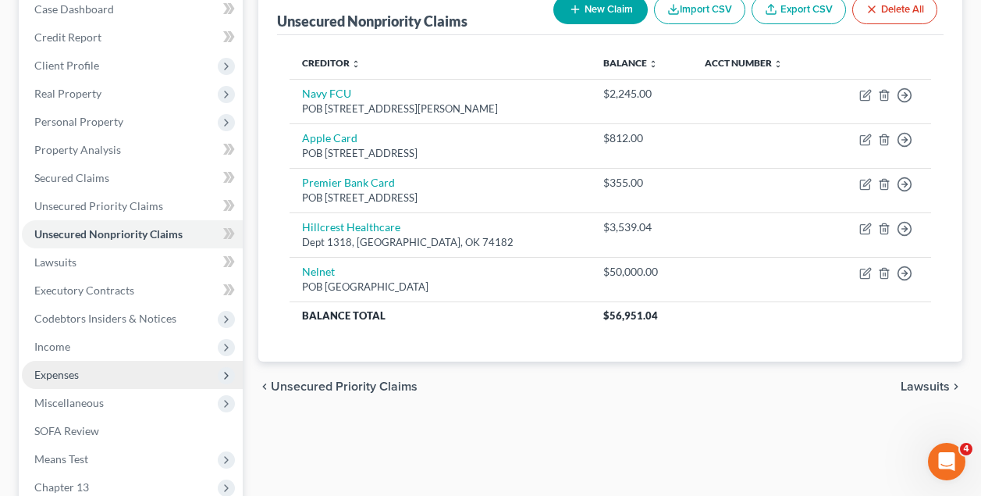
click at [69, 372] on span "Expenses" at bounding box center [56, 374] width 44 height 13
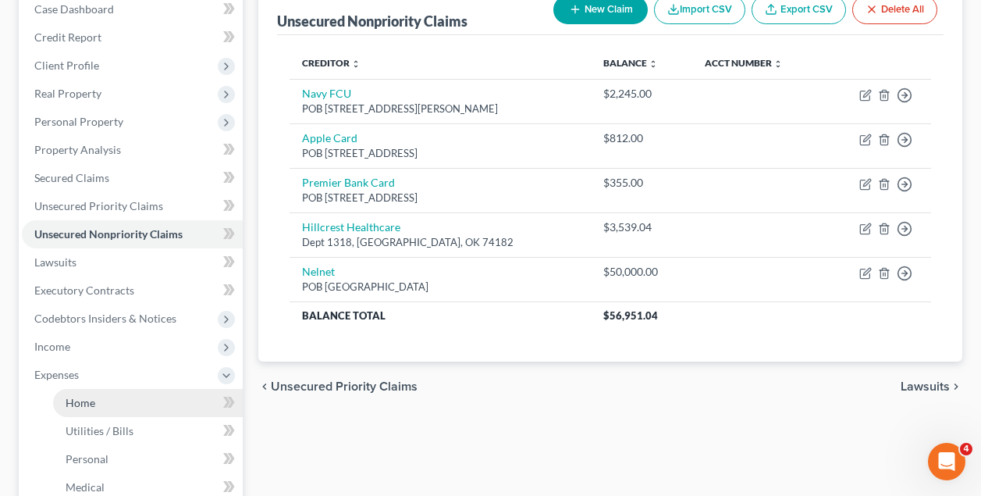
click at [81, 404] on span "Home" at bounding box center [81, 402] width 30 height 13
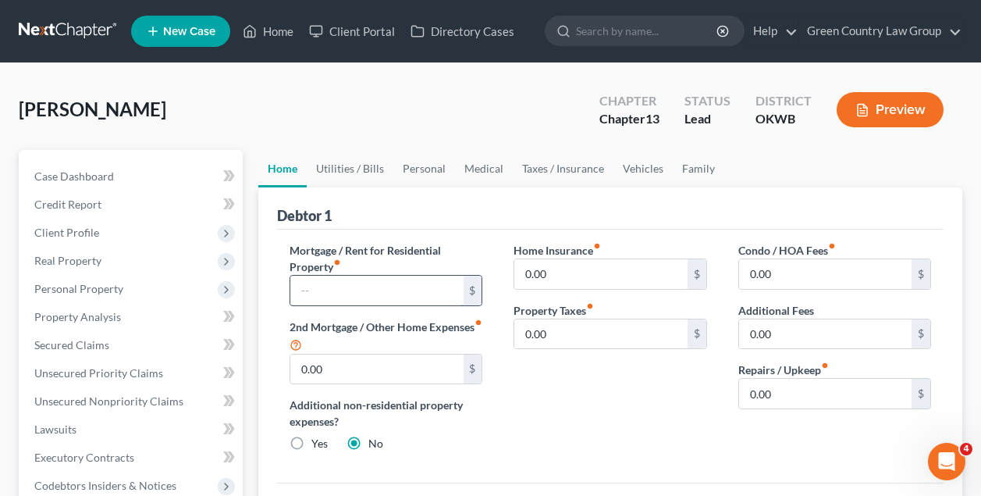
click at [351, 286] on input "text" at bounding box center [376, 291] width 172 height 30
click at [367, 169] on link "Utilities / Bills" at bounding box center [350, 168] width 87 height 37
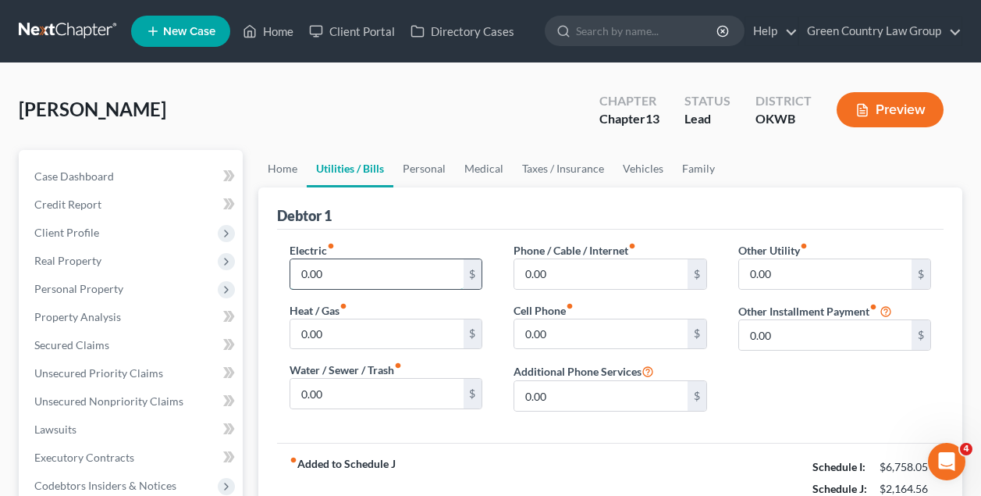
click at [346, 284] on input "0.00" at bounding box center [376, 274] width 172 height 30
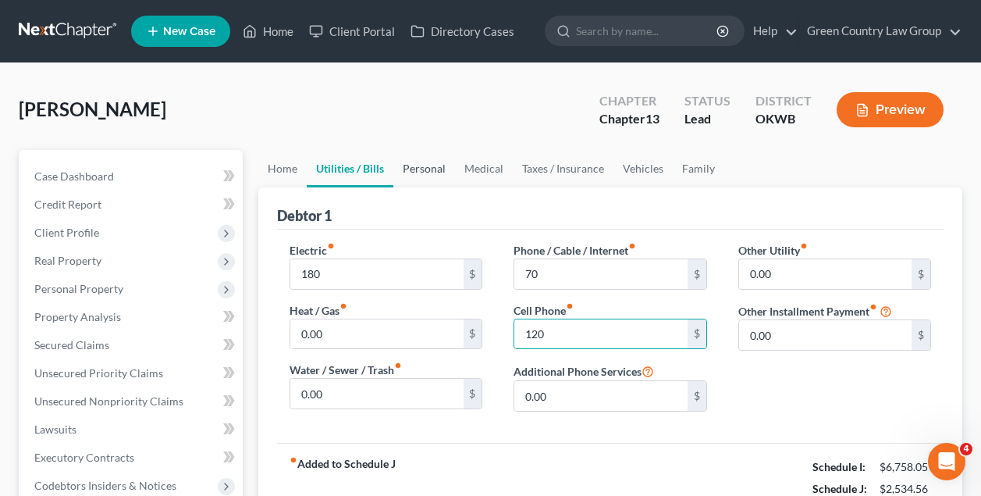
click at [427, 165] on link "Personal" at bounding box center [424, 168] width 62 height 37
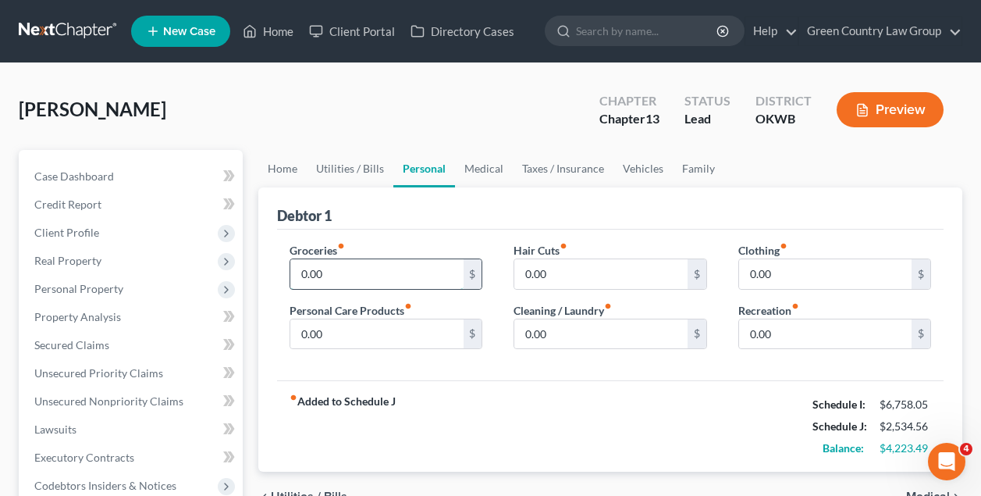
click at [356, 272] on input "0.00" at bounding box center [376, 274] width 172 height 30
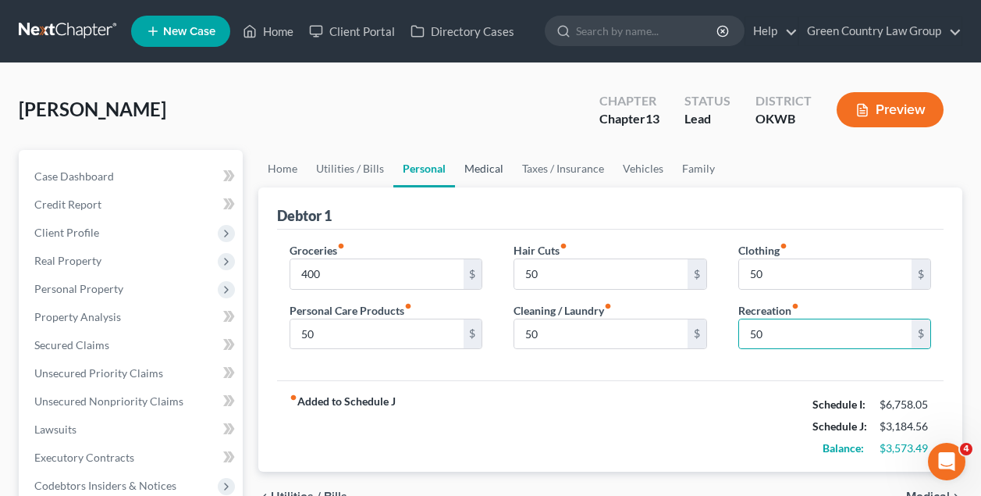
click at [482, 169] on link "Medical" at bounding box center [484, 168] width 58 height 37
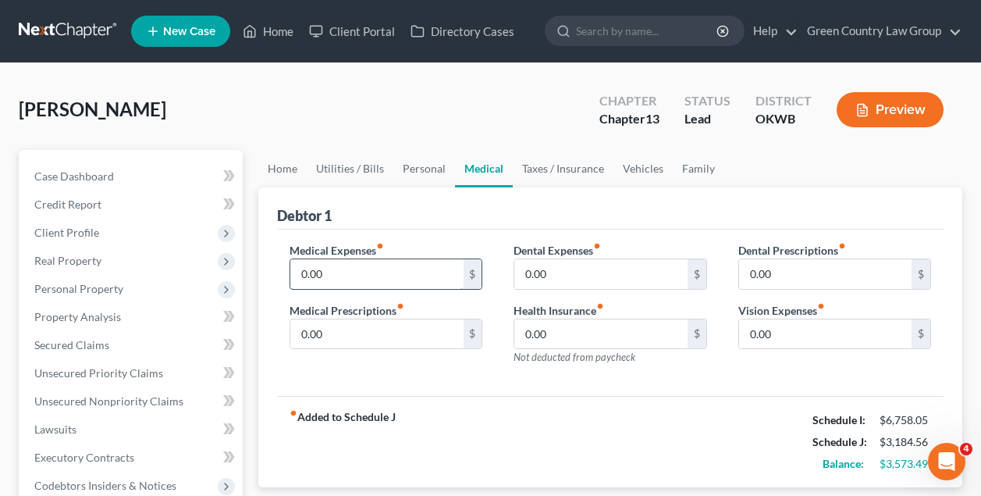
click at [390, 270] on input "0.00" at bounding box center [376, 274] width 172 height 30
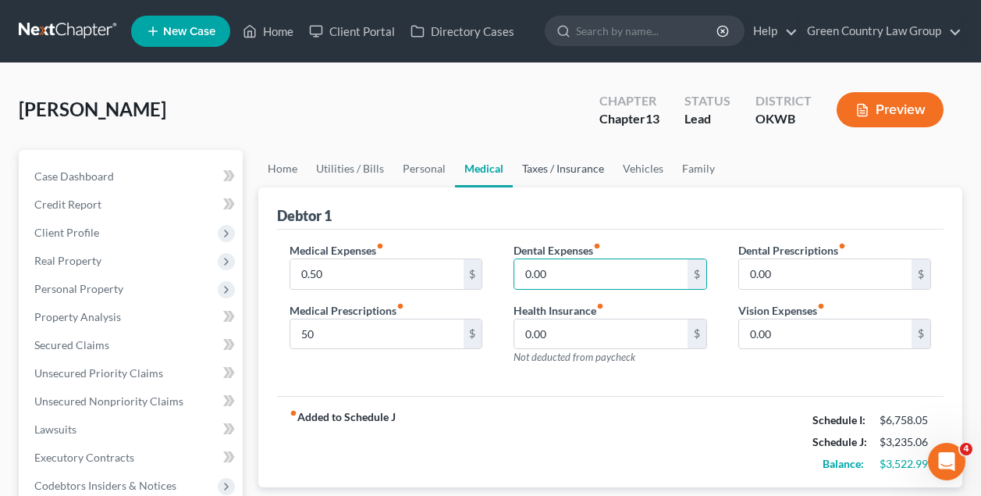
click at [564, 169] on link "Taxes / Insurance" at bounding box center [563, 168] width 101 height 37
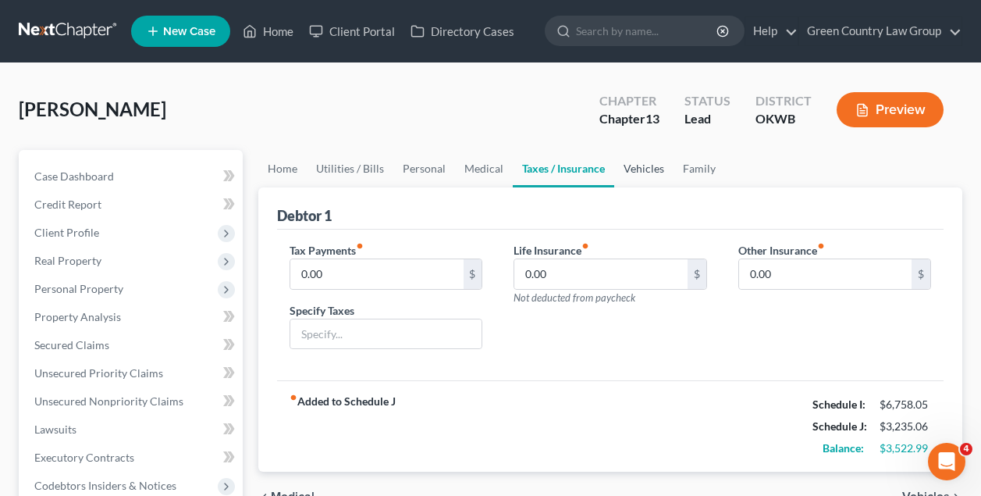
click at [651, 171] on link "Vehicles" at bounding box center [643, 168] width 59 height 37
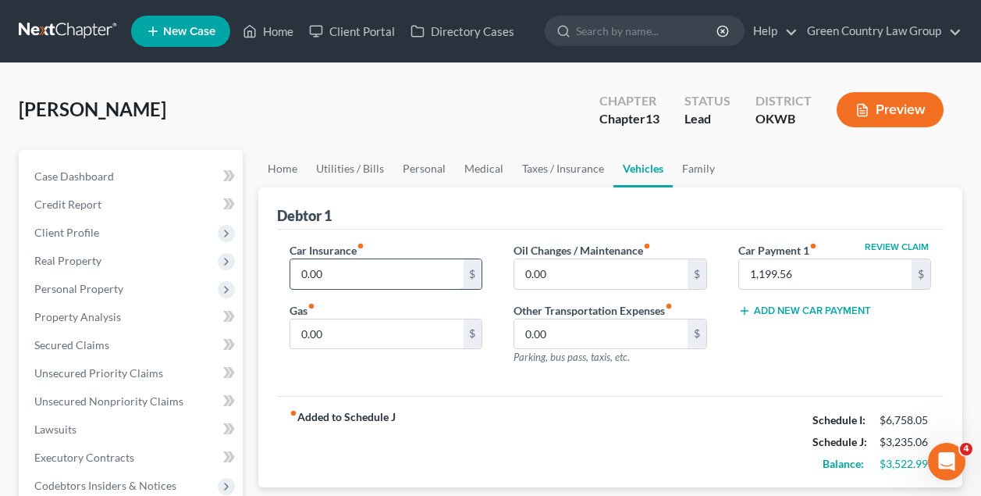
click at [409, 279] on input "0.00" at bounding box center [376, 274] width 172 height 30
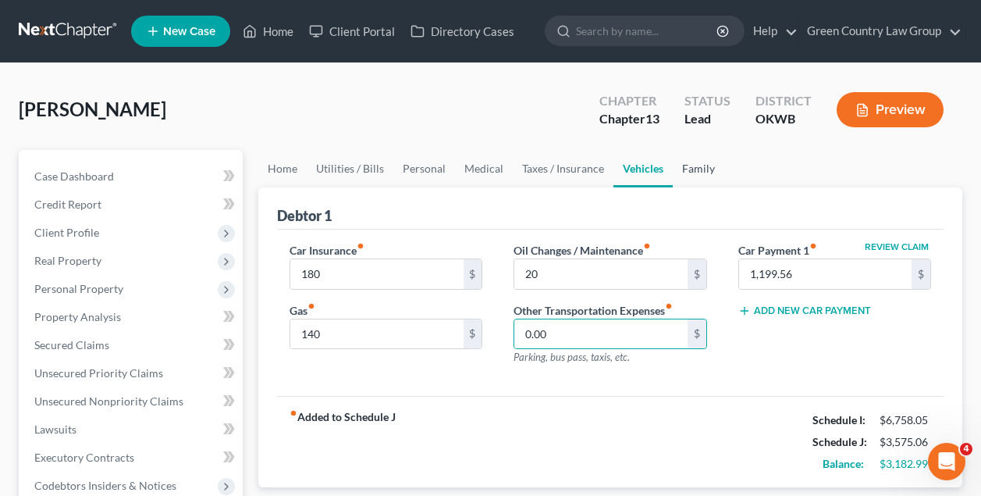
click at [700, 165] on link "Family" at bounding box center [699, 168] width 52 height 37
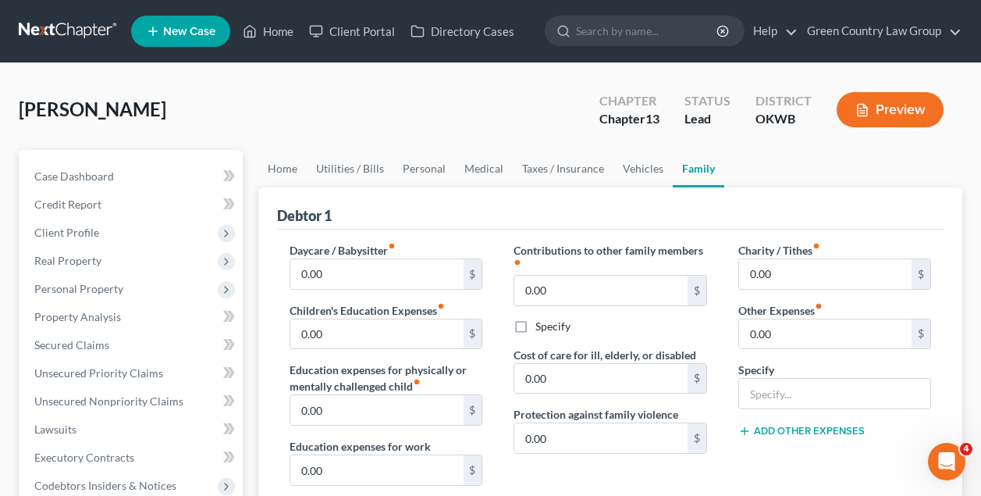
click at [563, 201] on div "Debtor 1" at bounding box center [610, 208] width 667 height 42
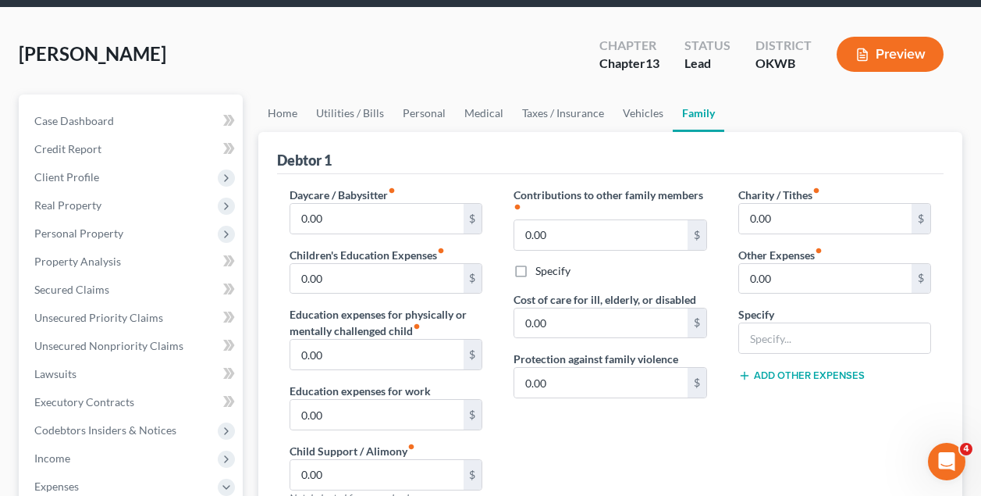
scroll to position [183, 0]
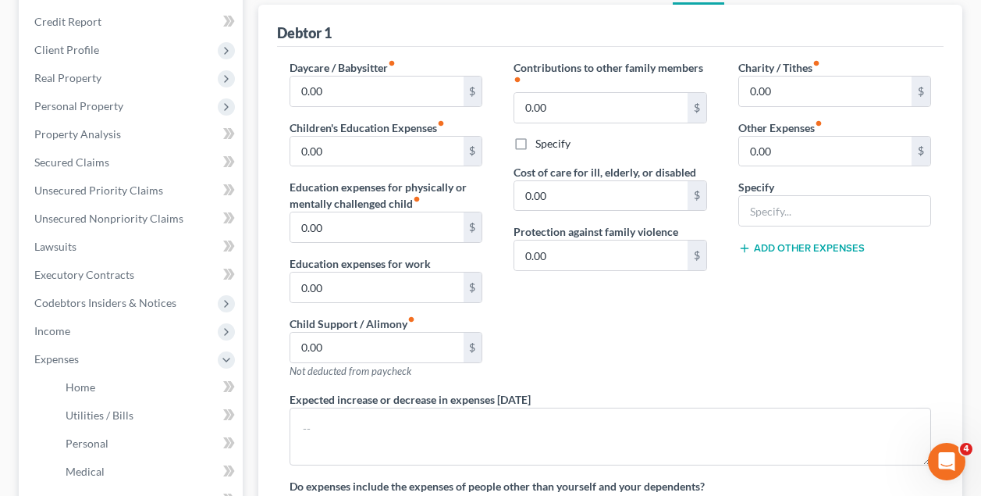
click at [567, 314] on div "Contributions to other family members fiber_manual_record 0.00 $ Specify Cost o…" at bounding box center [610, 225] width 224 height 332
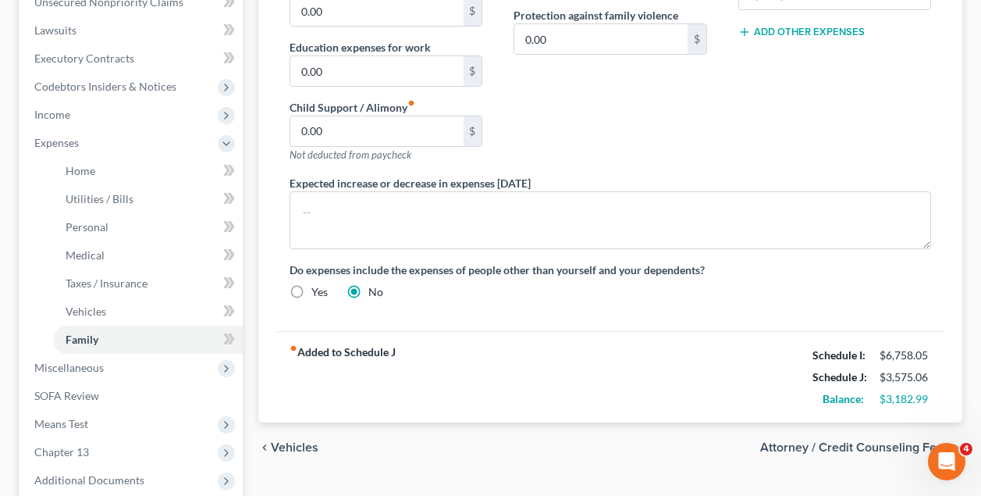
scroll to position [458, 0]
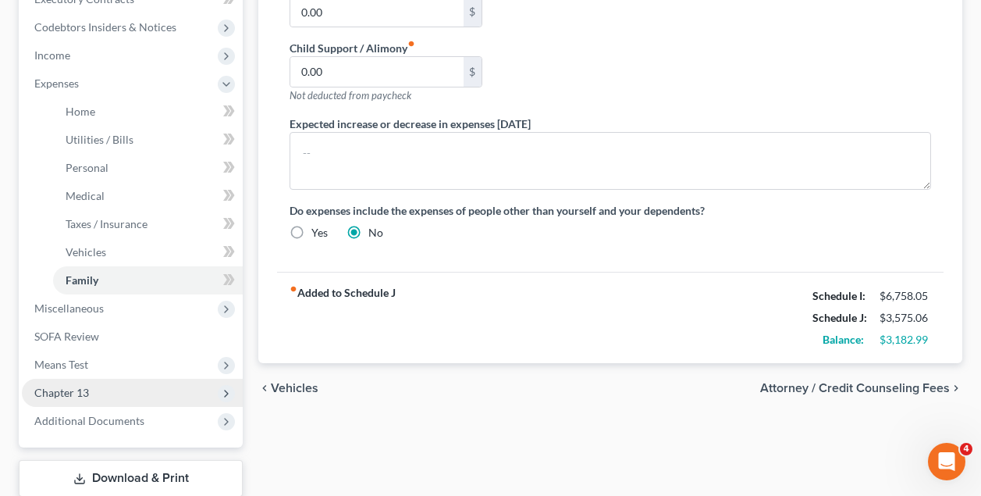
click at [76, 396] on span "Chapter 13" at bounding box center [61, 392] width 55 height 13
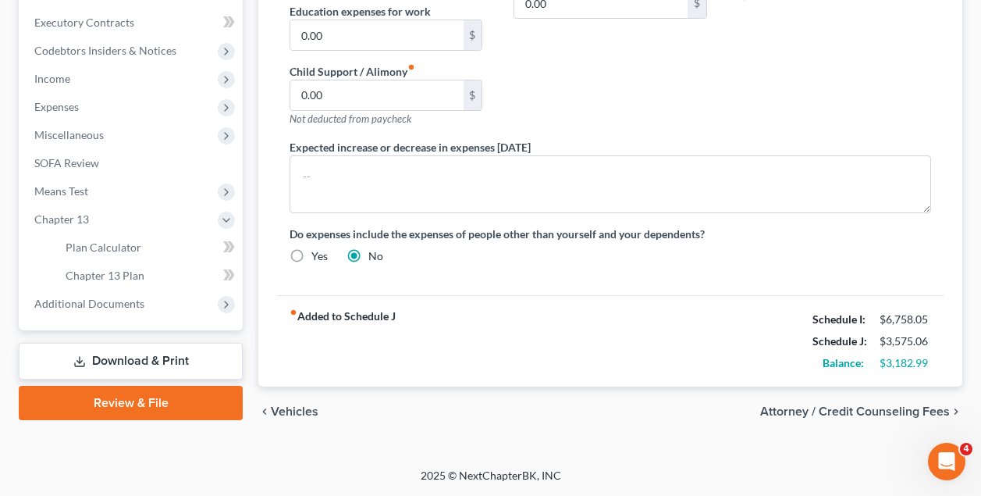
scroll to position [435, 0]
click at [122, 246] on span "Plan Calculator" at bounding box center [104, 246] width 76 height 13
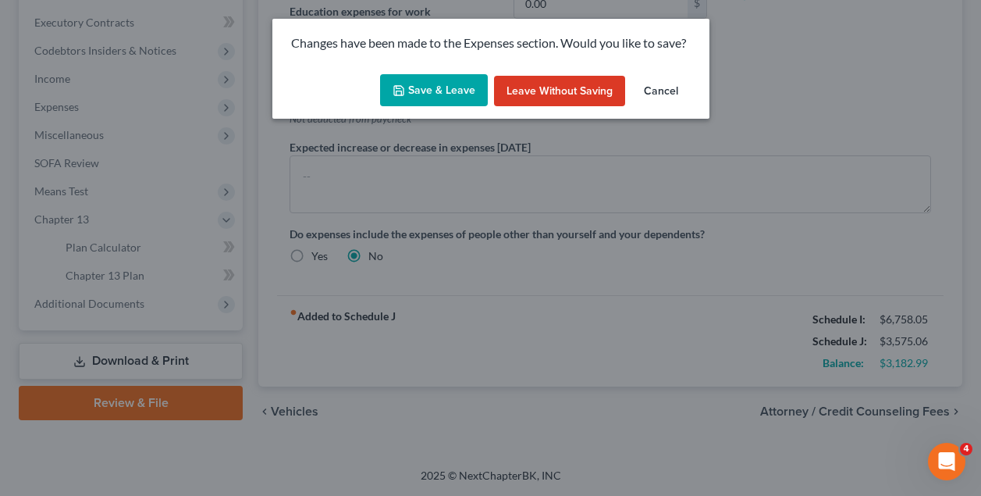
click at [454, 92] on button "Save & Leave" at bounding box center [434, 90] width 108 height 33
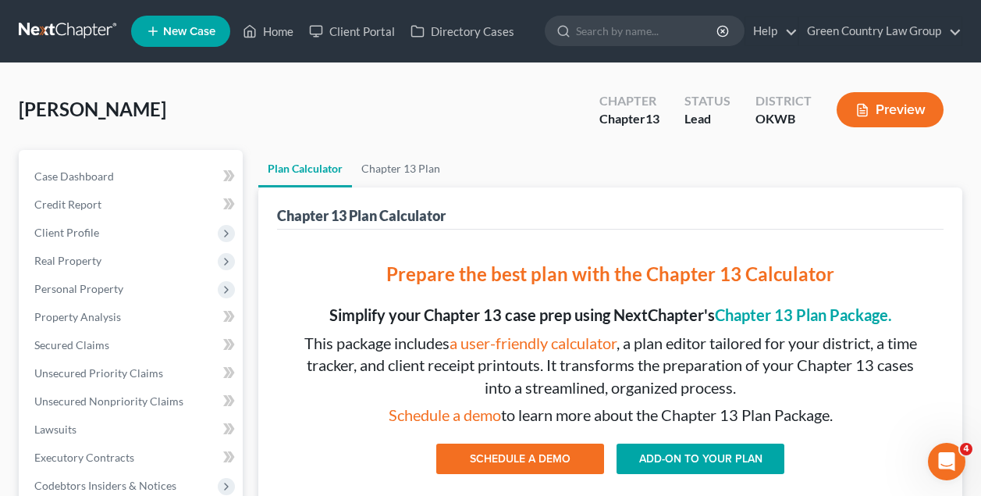
click at [728, 456] on link "ADD-ON TO YOUR PLAN" at bounding box center [701, 458] width 168 height 31
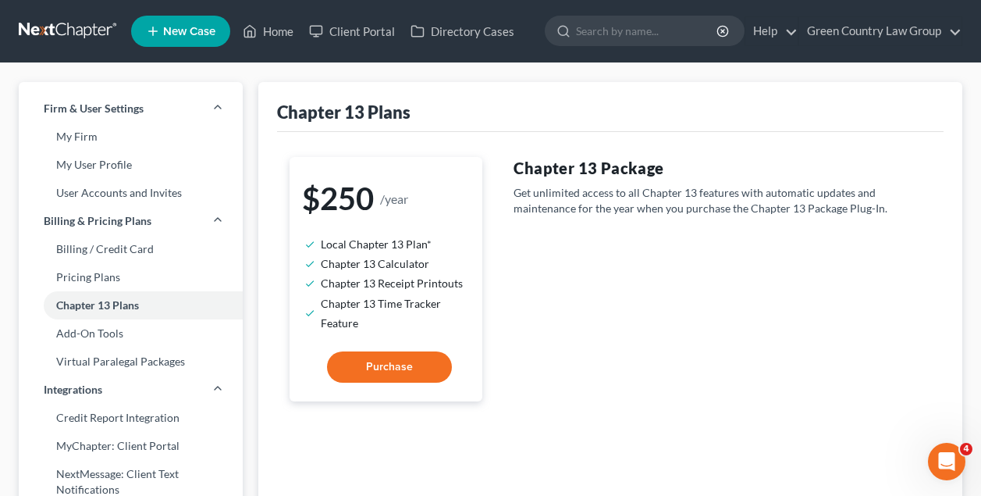
click at [411, 364] on span "Purchase" at bounding box center [389, 366] width 47 height 13
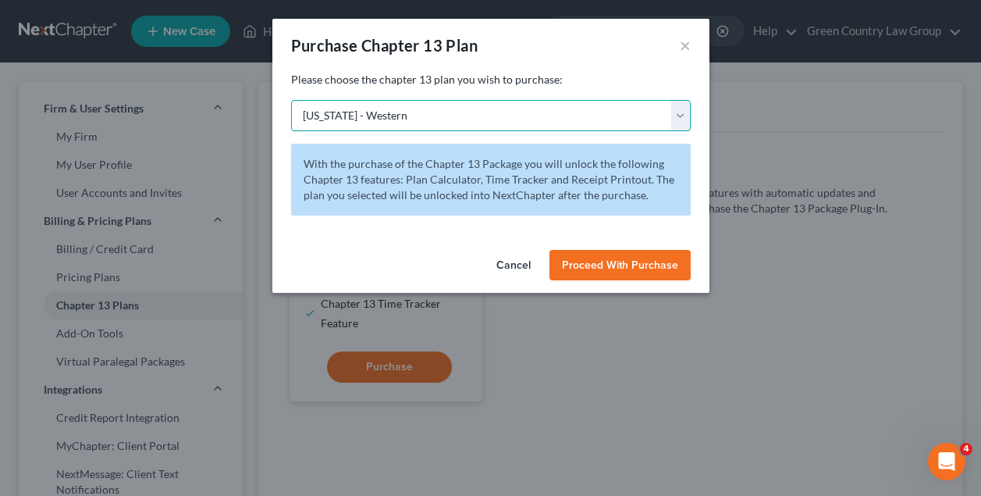
click at [678, 116] on select "Alabama - Middle Alabama - Northern Alabama - Southern Alaska Arizona Arkansas …" at bounding box center [491, 115] width 400 height 31
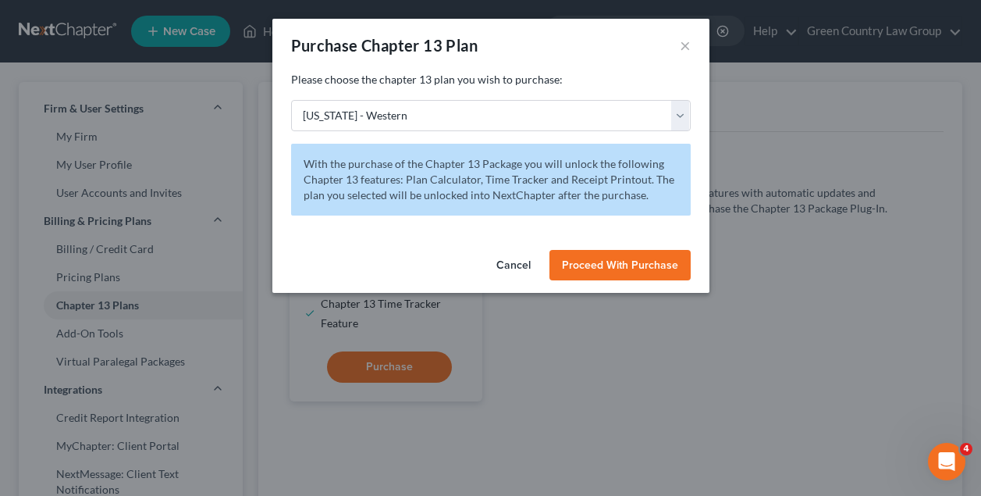
click at [601, 261] on span "Proceed With Purchase" at bounding box center [620, 264] width 116 height 13
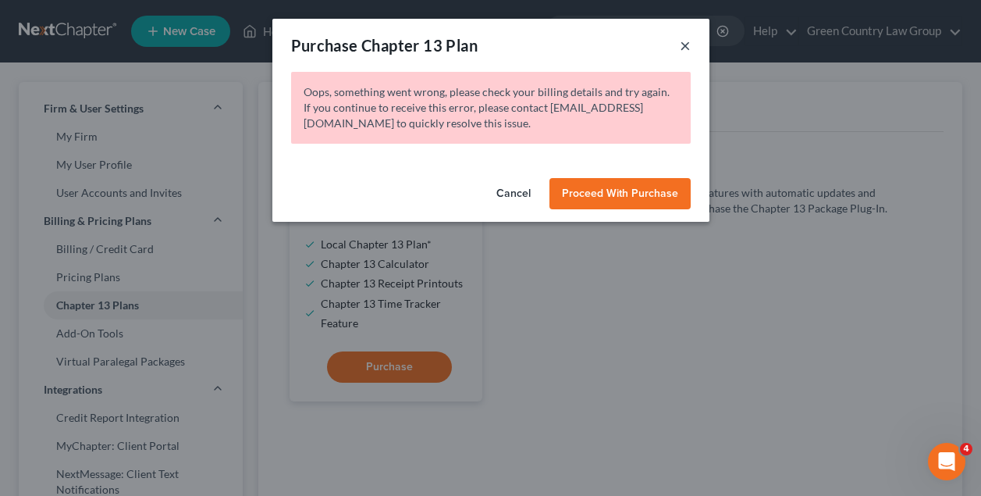
click at [684, 44] on button "×" at bounding box center [685, 45] width 11 height 19
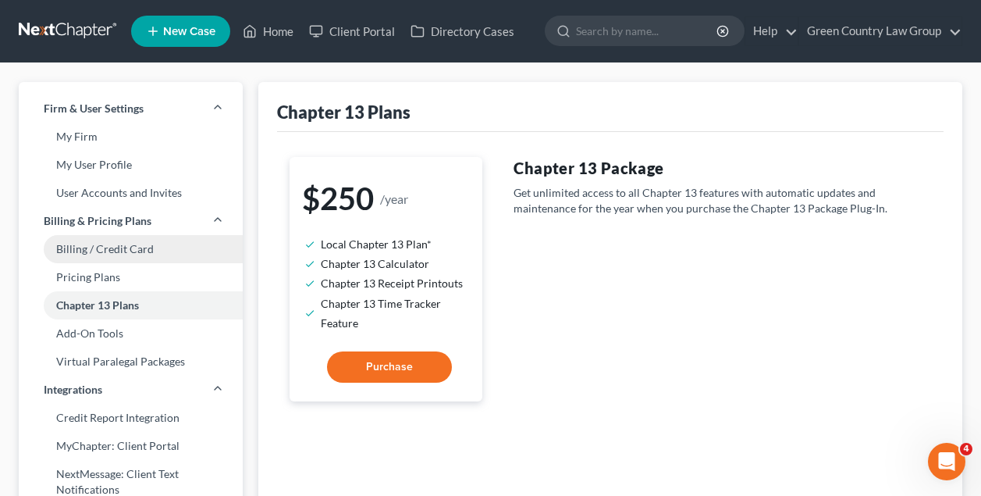
click at [144, 252] on link "Billing / Credit Card" at bounding box center [131, 249] width 224 height 28
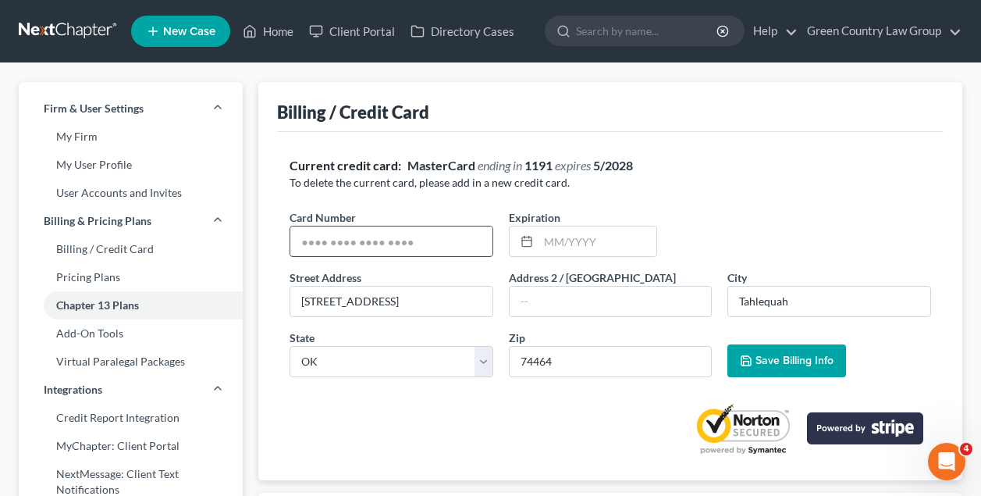
click at [446, 250] on input "text" at bounding box center [391, 241] width 202 height 30
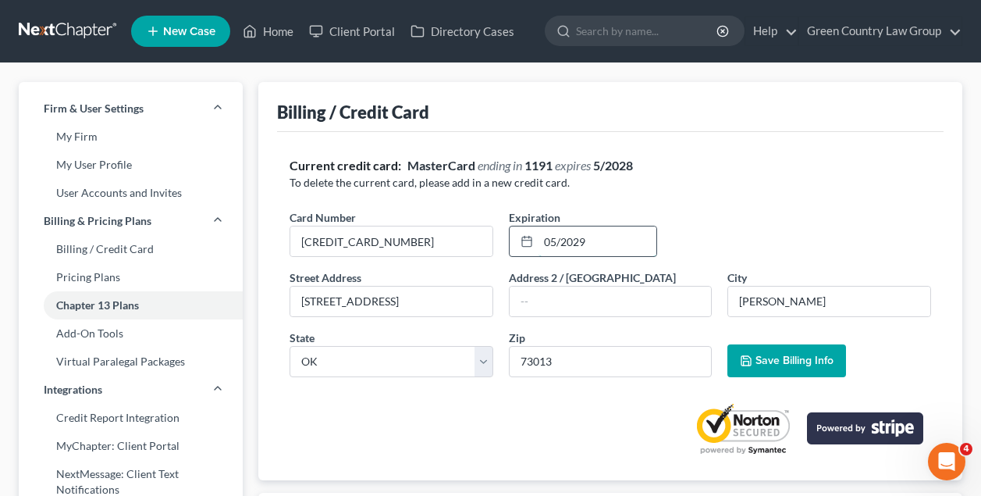
click at [588, 238] on input "05/2029" at bounding box center [598, 241] width 118 height 30
click at [773, 359] on span "Save Billing Info" at bounding box center [795, 360] width 78 height 13
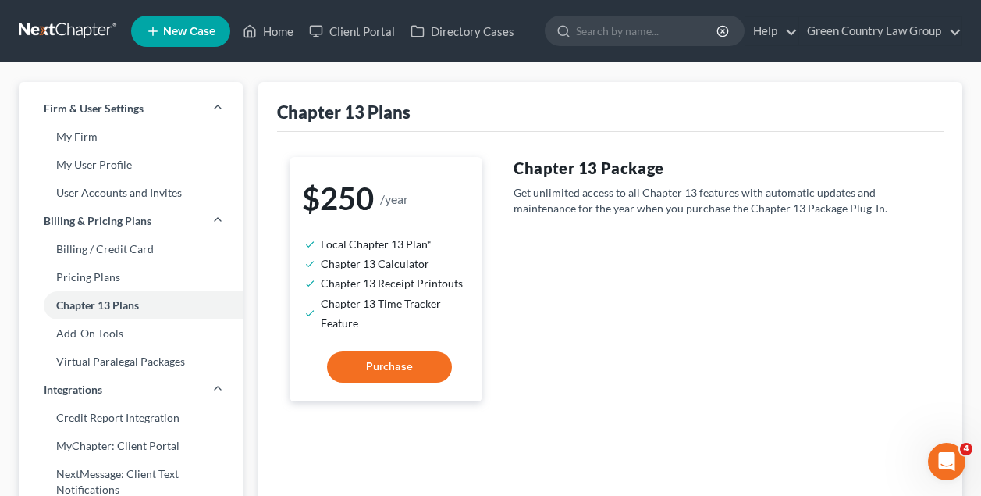
click at [382, 363] on span "Purchase" at bounding box center [389, 366] width 47 height 13
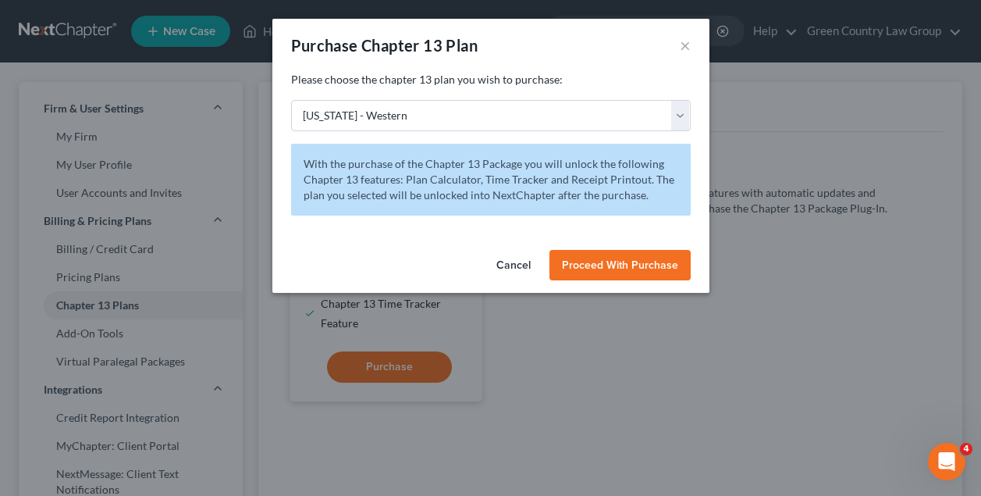
click at [620, 264] on span "Proceed With Purchase" at bounding box center [620, 264] width 116 height 13
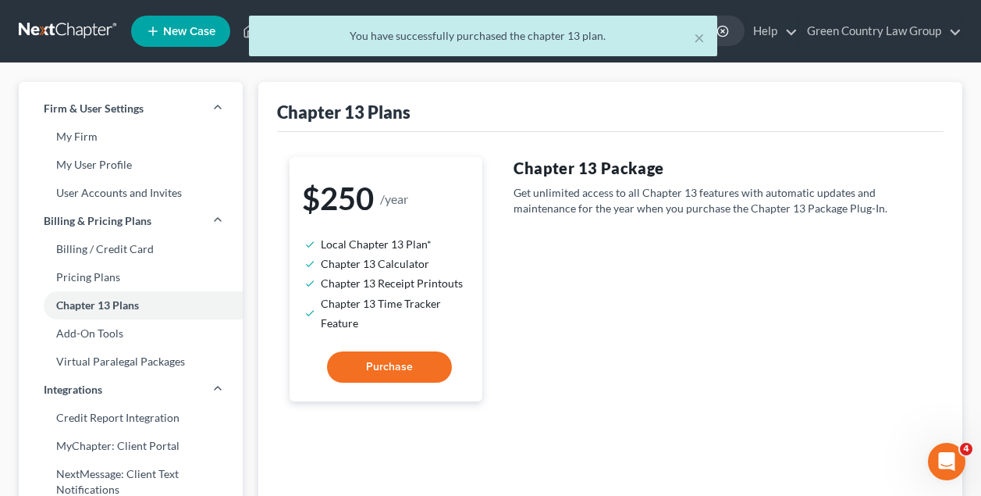
click at [415, 428] on div "$250 /year Local Chapter 13 Plan* Chapter 13 Calculator Chapter 13 Receipt Prin…" at bounding box center [386, 349] width 224 height 385
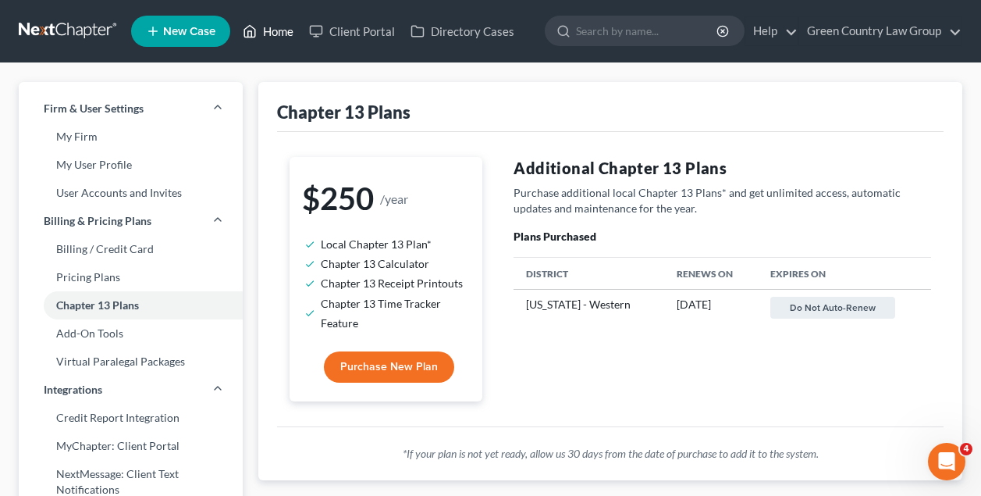
click at [281, 31] on link "Home" at bounding box center [268, 31] width 66 height 28
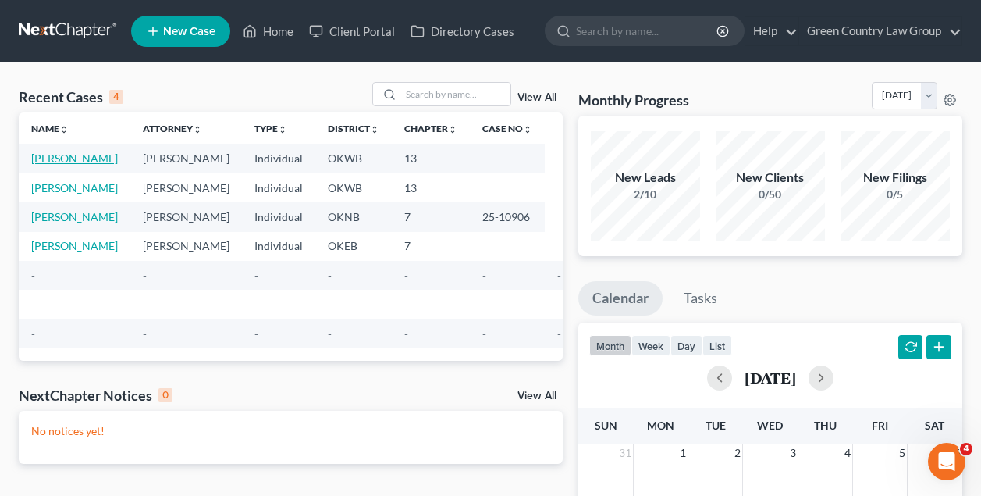
click at [72, 161] on link "[PERSON_NAME]" at bounding box center [74, 157] width 87 height 13
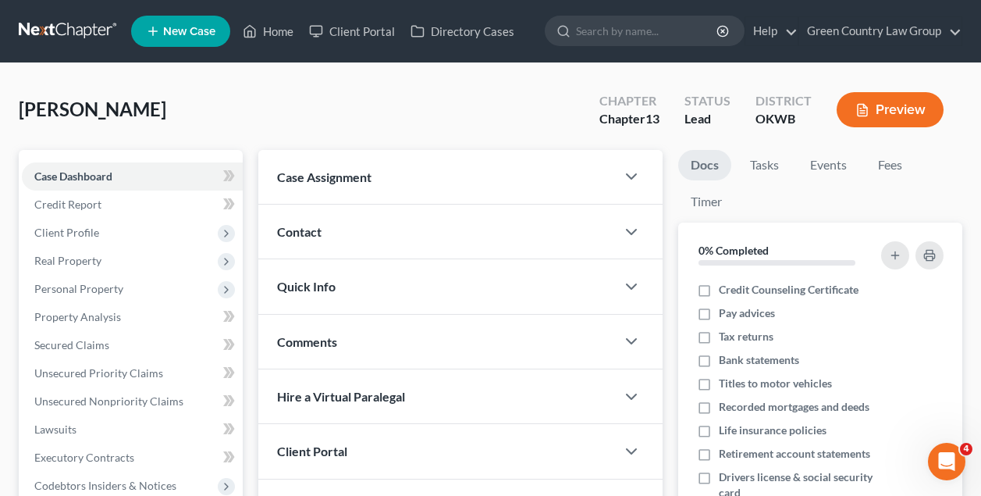
click at [240, 101] on div "Miller, Patty Upgraded Chapter Chapter 13 Status Lead District OKWB Preview" at bounding box center [491, 116] width 944 height 68
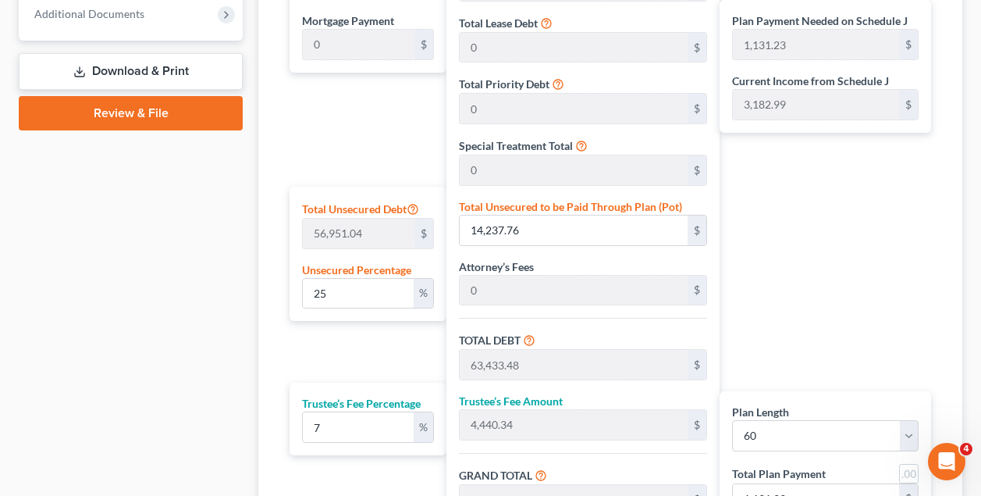
scroll to position [134, 0]
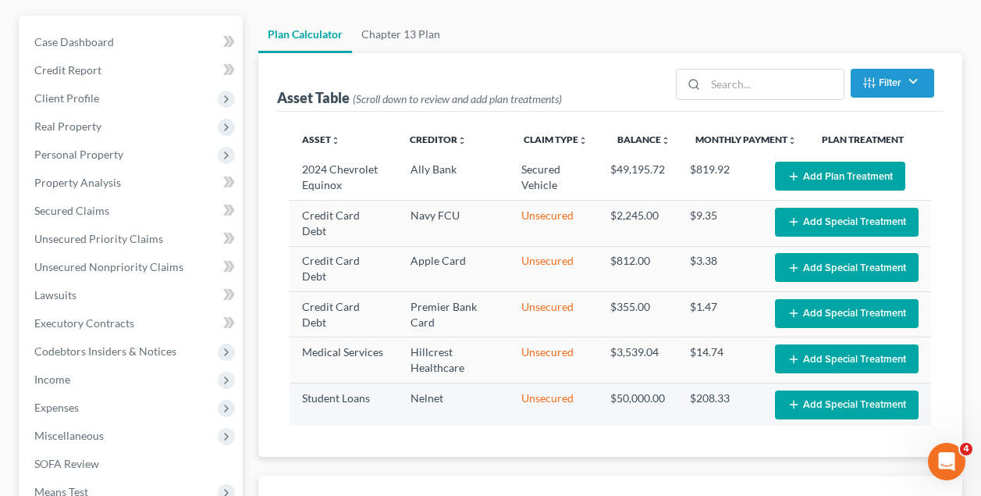
click at [806, 396] on button "Add Special Treatment" at bounding box center [847, 404] width 144 height 29
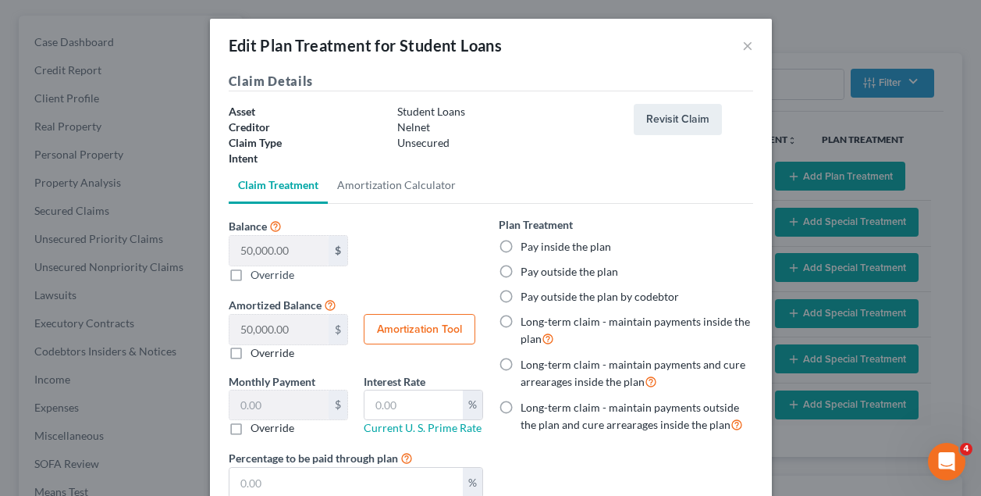
click at [521, 270] on label "Pay outside the plan" at bounding box center [570, 272] width 98 height 16
click at [527, 270] on input "Pay outside the plan" at bounding box center [532, 269] width 10 height 10
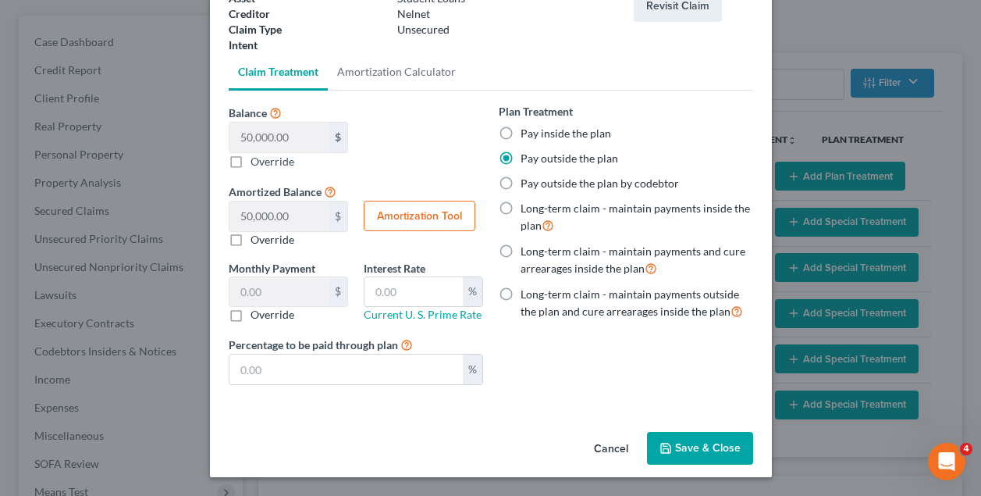
click at [709, 446] on button "Save & Close" at bounding box center [700, 448] width 106 height 33
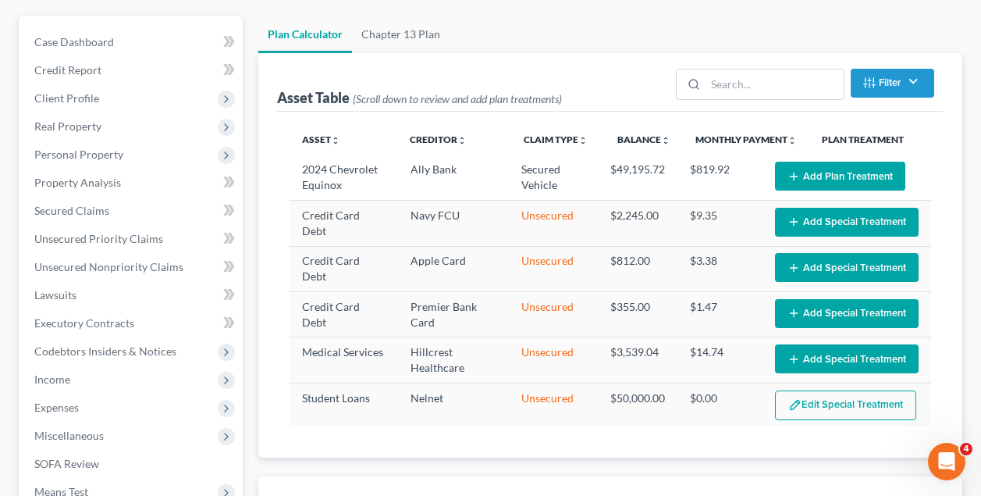
click at [853, 172] on button "Add Plan Treatment" at bounding box center [840, 176] width 130 height 29
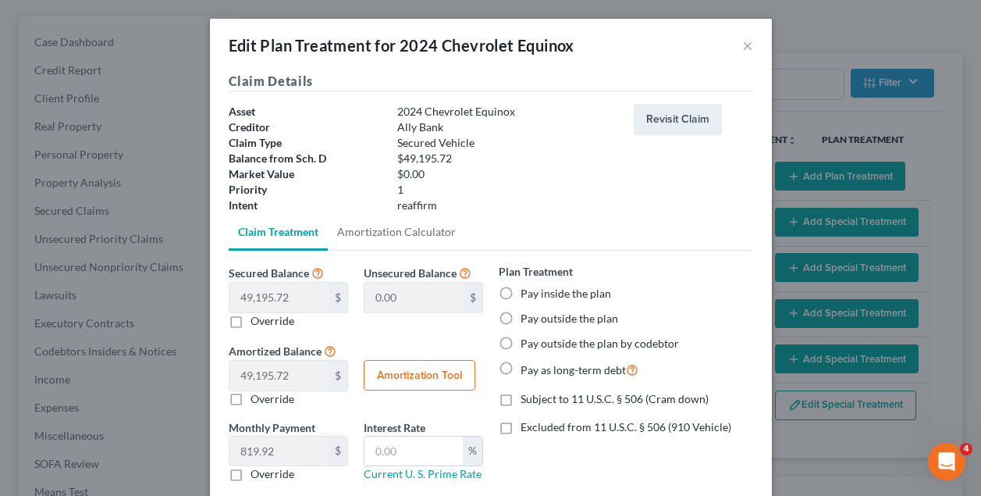
click at [621, 180] on div "$0.00" at bounding box center [507, 174] width 236 height 16
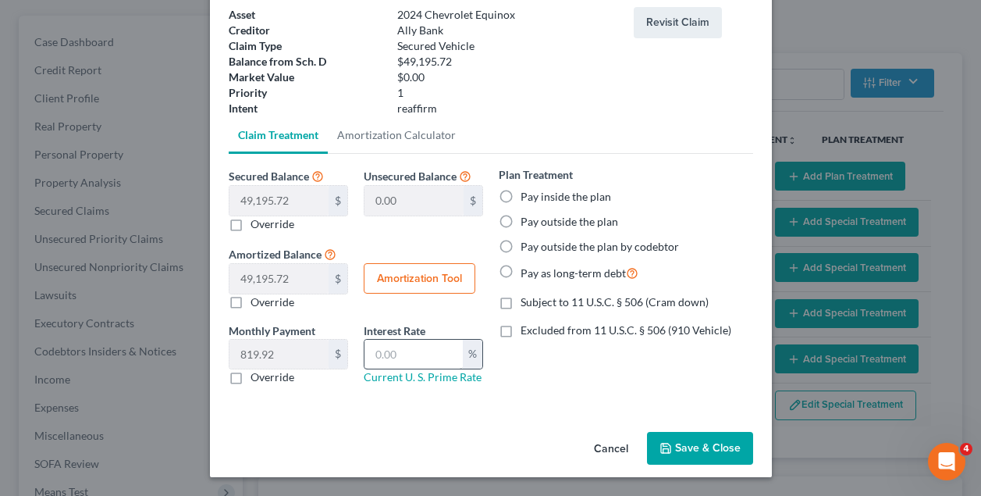
scroll to position [97, 0]
click at [424, 351] on input "text" at bounding box center [413, 355] width 98 height 30
click at [419, 376] on link "Current U. S. Prime Rate" at bounding box center [423, 376] width 118 height 13
click at [417, 347] on input "text" at bounding box center [413, 355] width 98 height 30
click at [521, 198] on label "Pay inside the plan" at bounding box center [566, 197] width 91 height 16
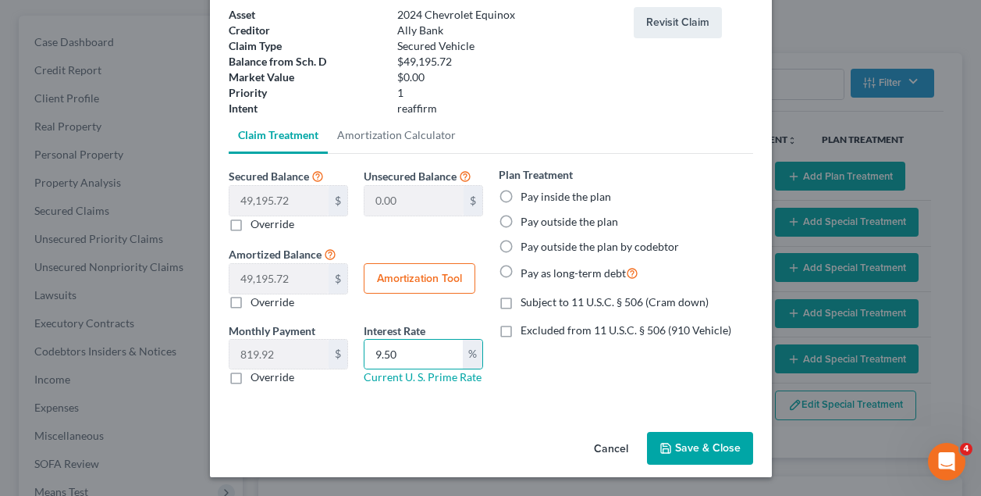
click at [527, 198] on input "Pay inside the plan" at bounding box center [532, 194] width 10 height 10
click at [687, 452] on button "Save & Close" at bounding box center [700, 448] width 106 height 33
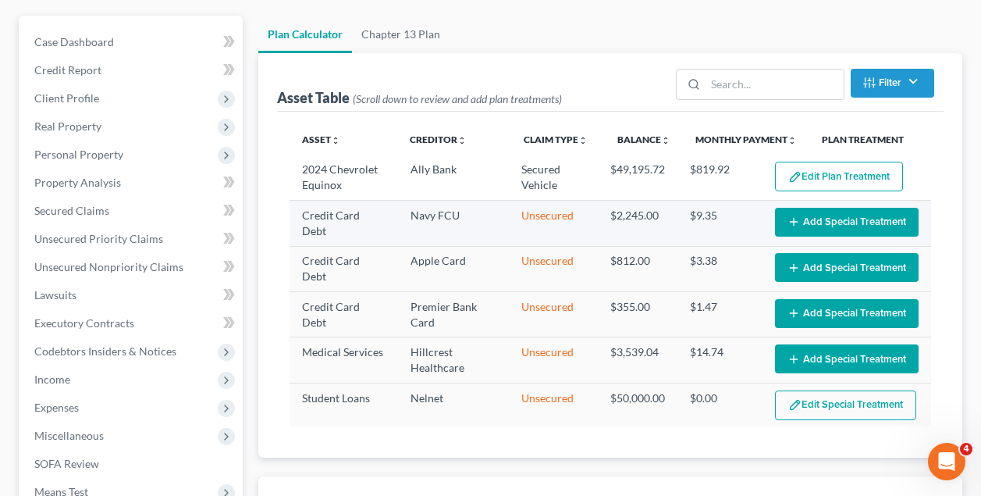
click at [872, 220] on button "Add Special Treatment" at bounding box center [847, 222] width 144 height 29
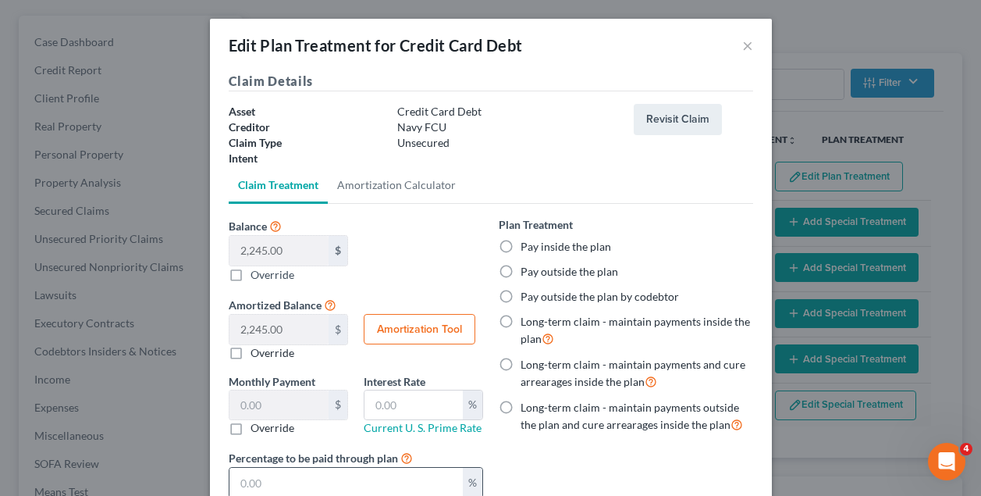
click at [378, 468] on input "text" at bounding box center [345, 483] width 233 height 30
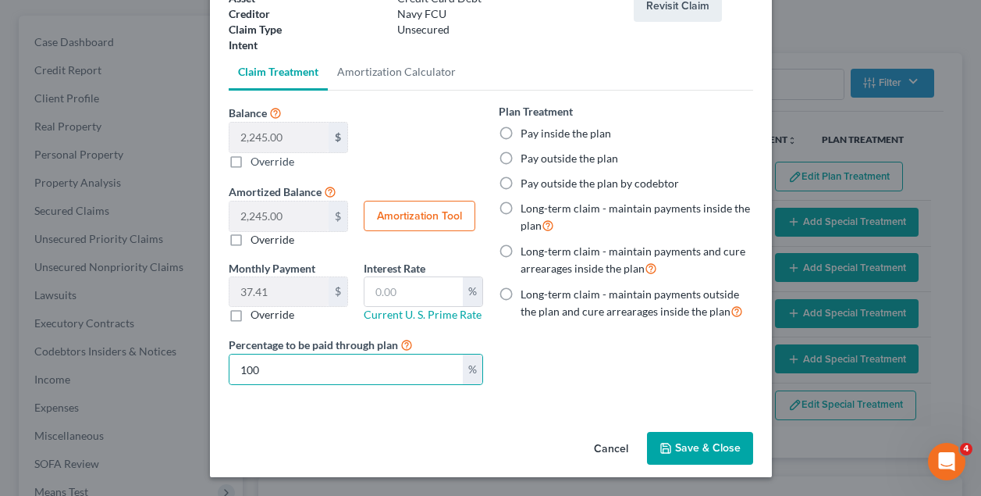
click at [702, 448] on button "Save & Close" at bounding box center [700, 448] width 106 height 33
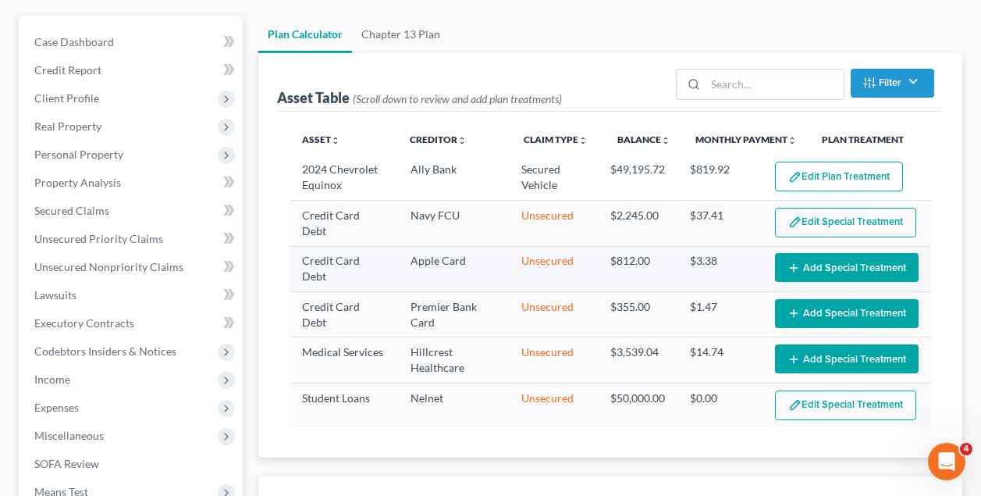
click at [847, 260] on button "Add Special Treatment" at bounding box center [847, 267] width 144 height 29
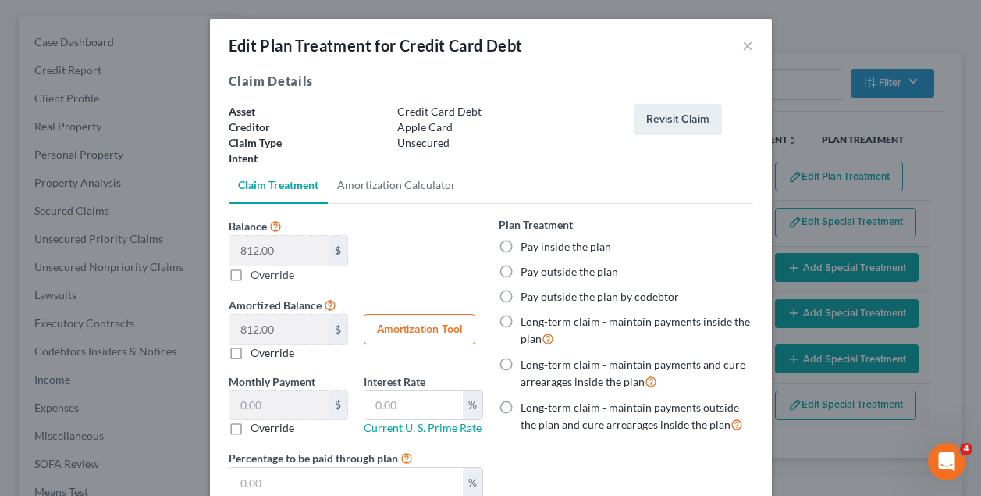
click at [521, 244] on label "Pay inside the plan" at bounding box center [566, 247] width 91 height 16
click at [527, 244] on input "Pay inside the plan" at bounding box center [532, 244] width 10 height 10
click at [411, 480] on input "text" at bounding box center [345, 483] width 233 height 30
click at [628, 443] on div "Plan Treatment Pay inside the plan Pay outside the plan Pay outside the plan by…" at bounding box center [626, 363] width 270 height 294
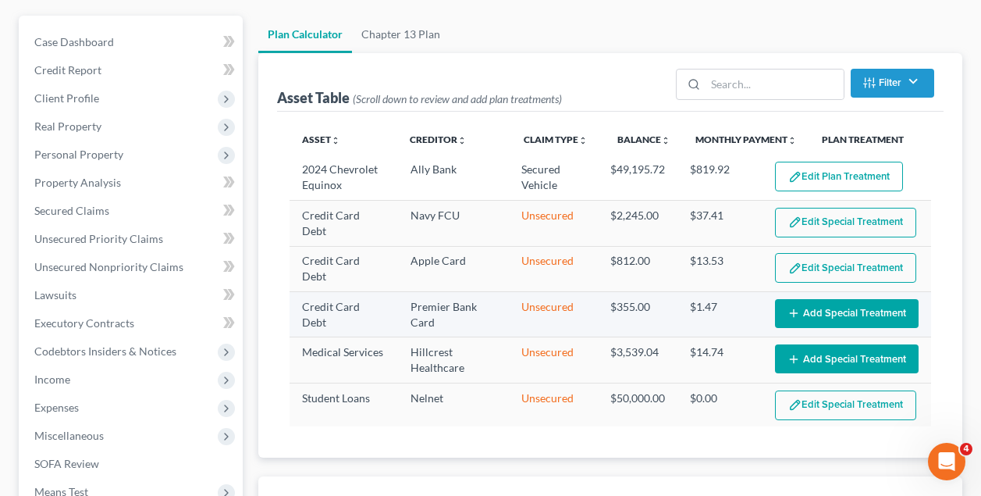
click at [850, 304] on button "Add Special Treatment" at bounding box center [847, 313] width 144 height 29
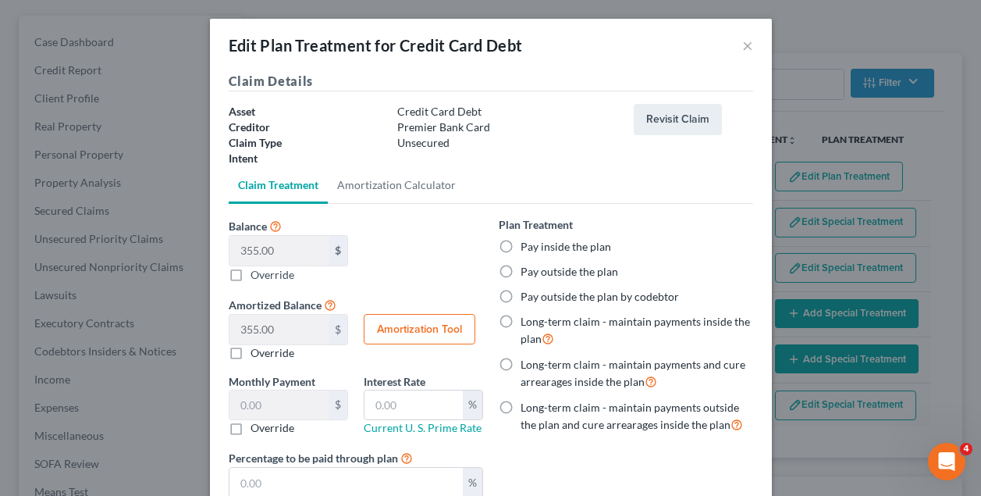
click at [521, 248] on label "Pay inside the plan" at bounding box center [566, 247] width 91 height 16
click at [527, 248] on input "Pay inside the plan" at bounding box center [532, 244] width 10 height 10
click at [397, 478] on input "text" at bounding box center [345, 483] width 233 height 30
click at [700, 459] on div "Plan Treatment Pay inside the plan Pay outside the plan Pay outside the plan by…" at bounding box center [626, 363] width 270 height 294
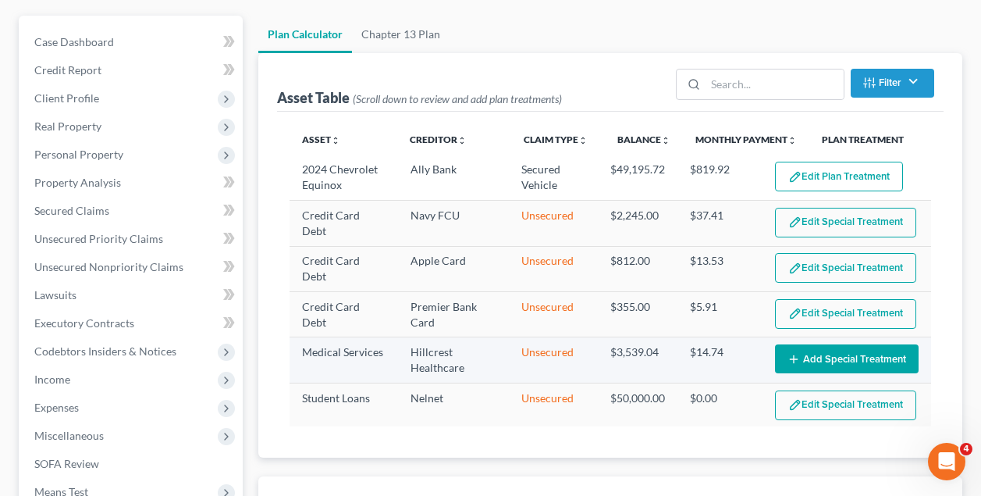
click at [859, 356] on button "Add Special Treatment" at bounding box center [847, 358] width 144 height 29
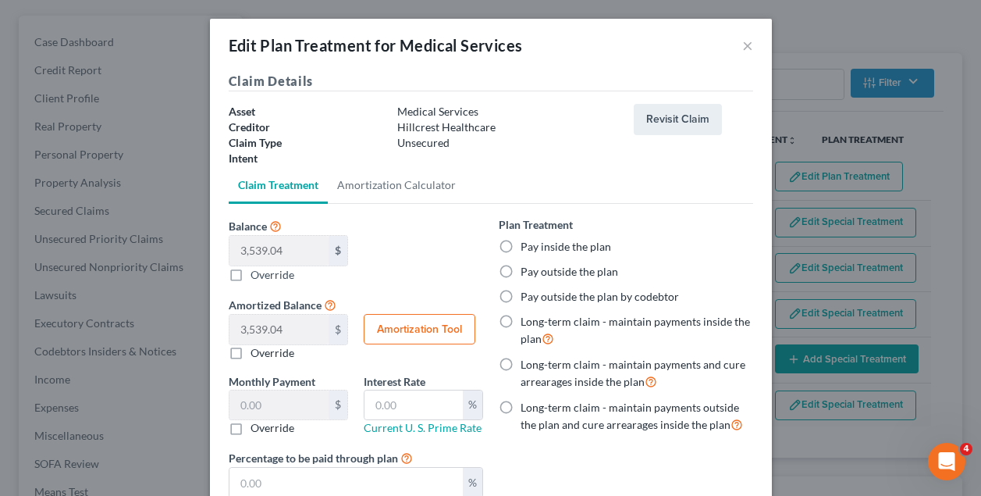
click at [521, 244] on label "Pay inside the plan" at bounding box center [566, 247] width 91 height 16
click at [527, 244] on input "Pay inside the plan" at bounding box center [532, 244] width 10 height 10
click at [295, 478] on input "text" at bounding box center [345, 483] width 233 height 30
click at [583, 453] on div "Plan Treatment Pay inside the plan Pay outside the plan Pay outside the plan by…" at bounding box center [626, 363] width 270 height 294
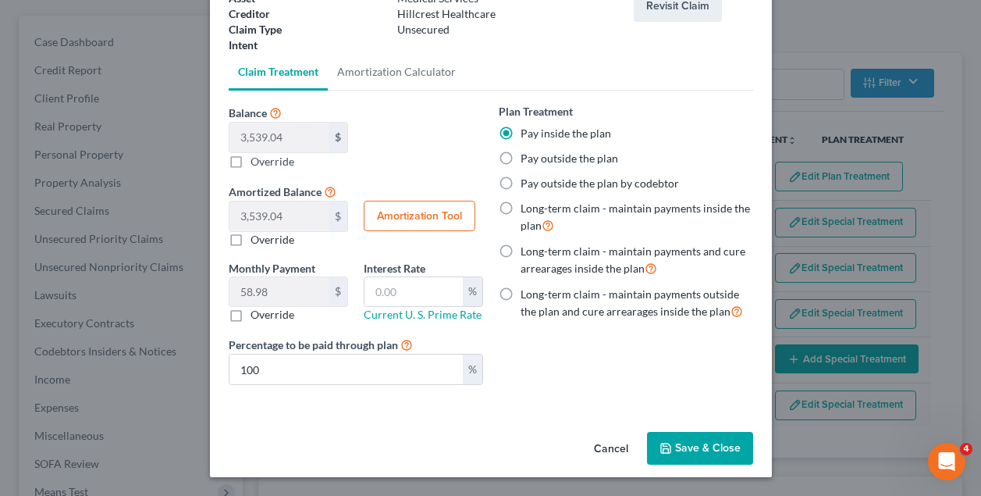
click at [699, 441] on button "Save & Close" at bounding box center [700, 448] width 106 height 33
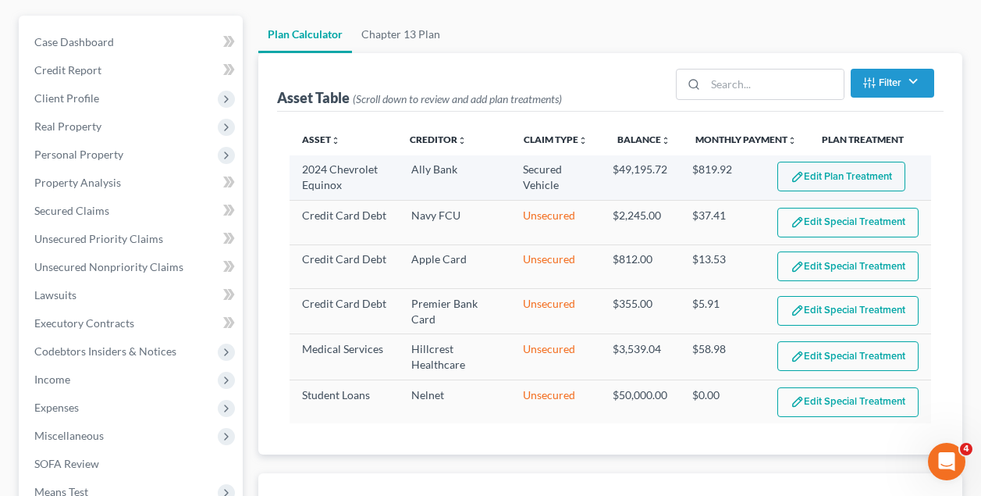
click at [848, 180] on button "Edit Plan Treatment" at bounding box center [841, 177] width 128 height 30
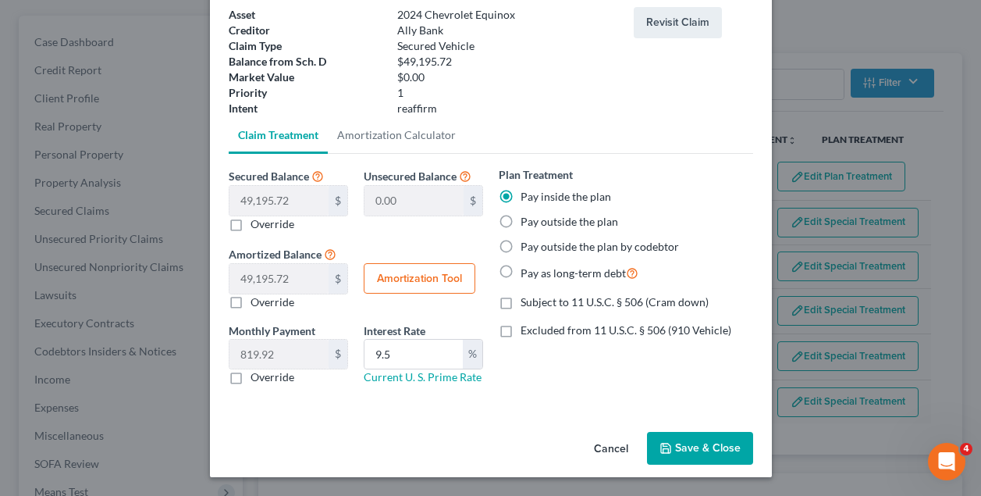
scroll to position [97, 0]
click at [702, 445] on button "Save & Close" at bounding box center [700, 448] width 106 height 33
click at [702, 446] on button "Save & Close" at bounding box center [700, 448] width 106 height 33
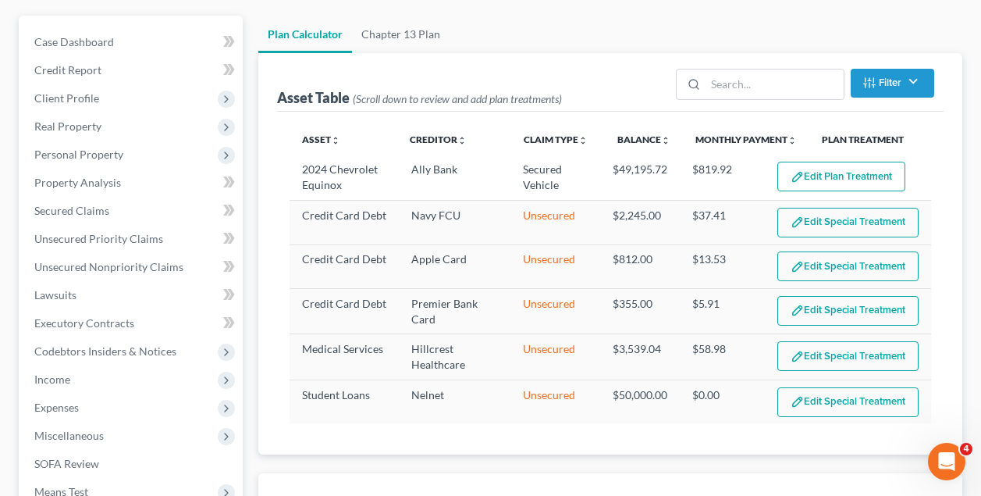
click at [575, 46] on ul "Plan Calculator Chapter 13 Plan" at bounding box center [610, 34] width 704 height 37
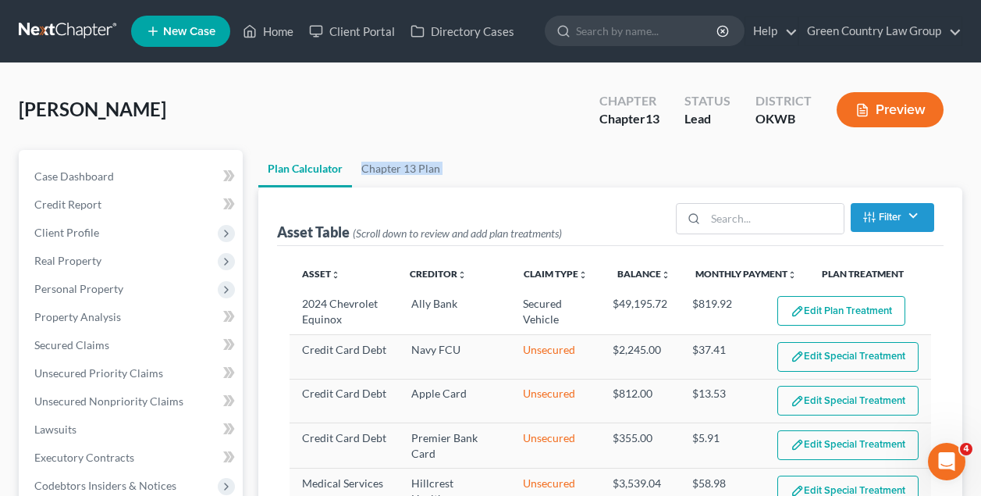
scroll to position [283, 0]
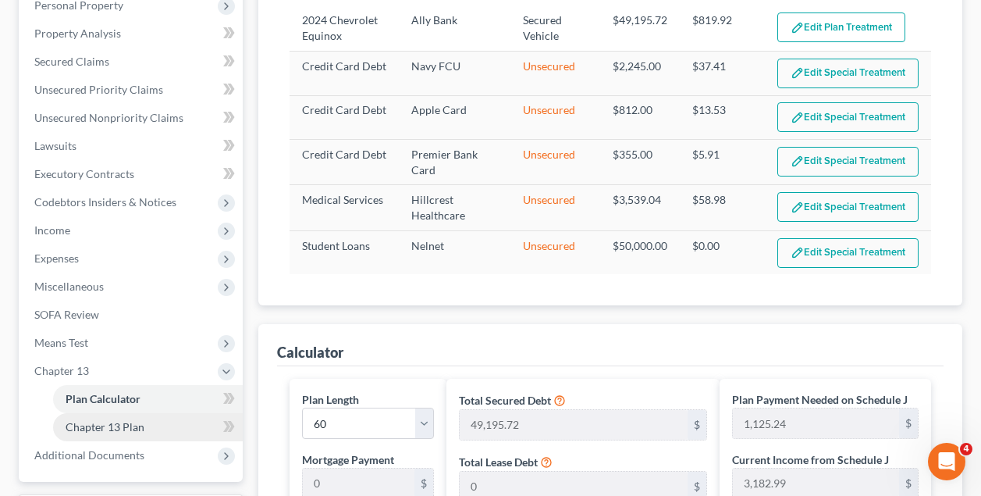
click at [101, 425] on span "Chapter 13 Plan" at bounding box center [105, 426] width 79 height 13
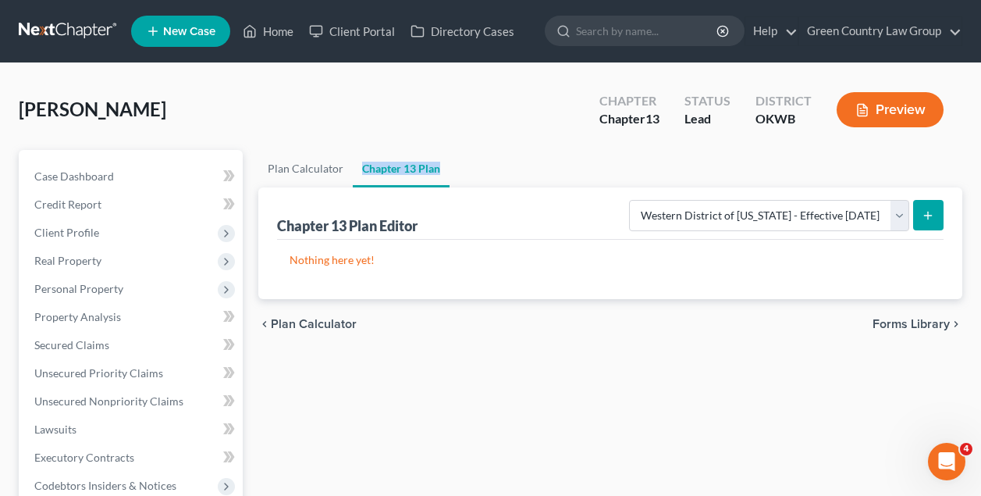
click at [926, 213] on icon "submit" at bounding box center [928, 215] width 12 height 12
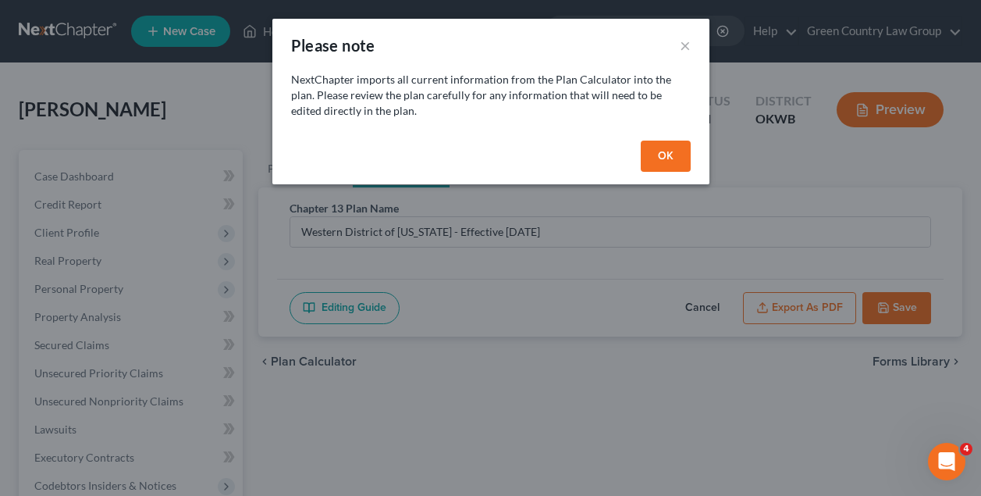
click at [675, 159] on button "OK" at bounding box center [666, 155] width 50 height 31
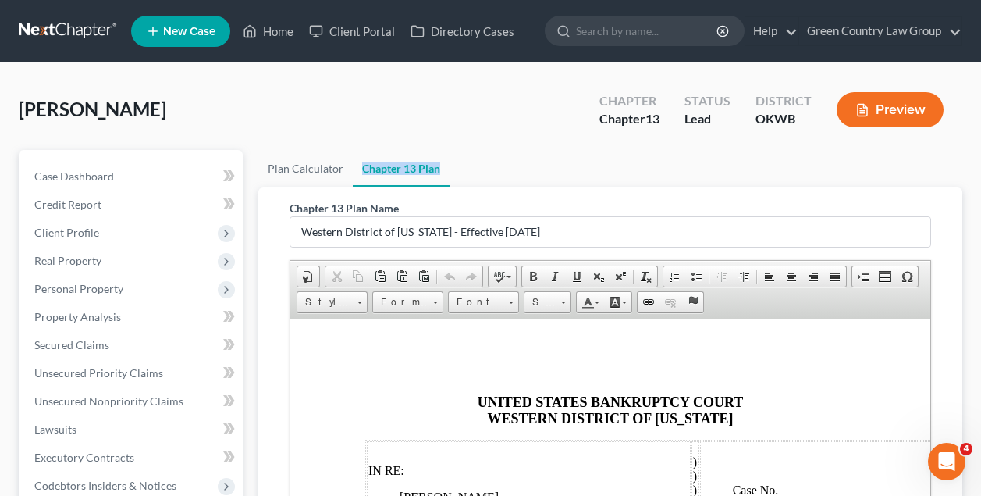
click at [543, 98] on div "Miller, Patty Upgraded Chapter Chapter 13 Status Lead District OKWB Preview" at bounding box center [491, 116] width 944 height 68
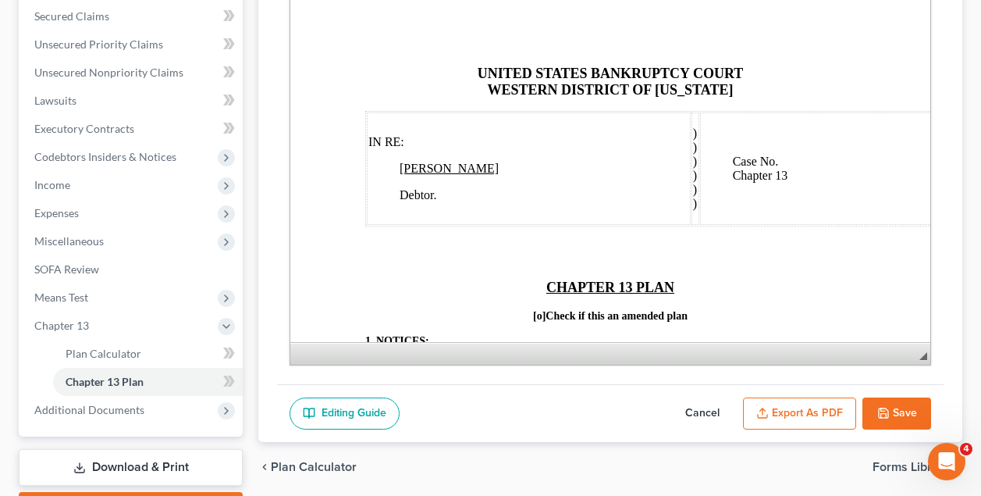
scroll to position [351, 0]
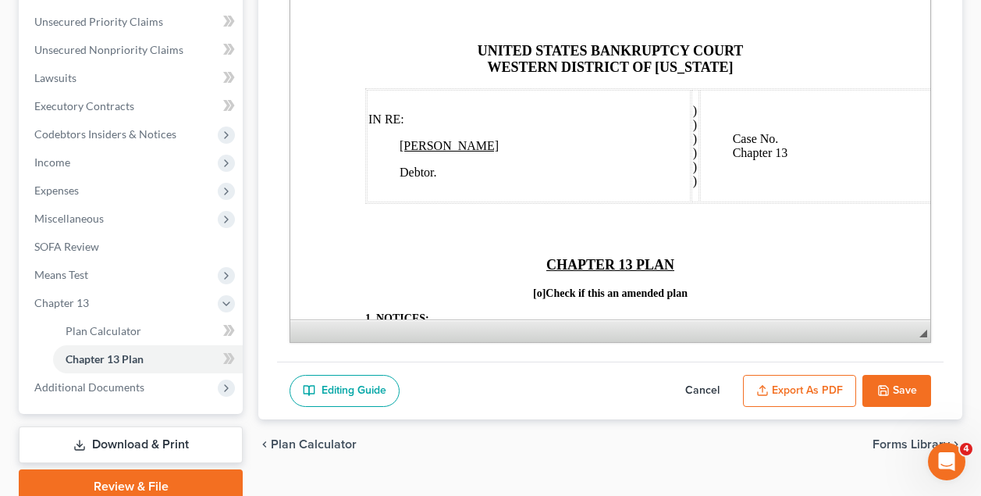
click at [711, 122] on td "Case No. Chapter 13" at bounding box center [866, 146] width 332 height 112
click at [777, 43] on p "UNITED STATES BANKRUPTCY COURT WESTERN DISTRICT OF OKLAHOMA" at bounding box center [610, 59] width 490 height 33
click at [707, 390] on button "Cancel" at bounding box center [702, 391] width 69 height 33
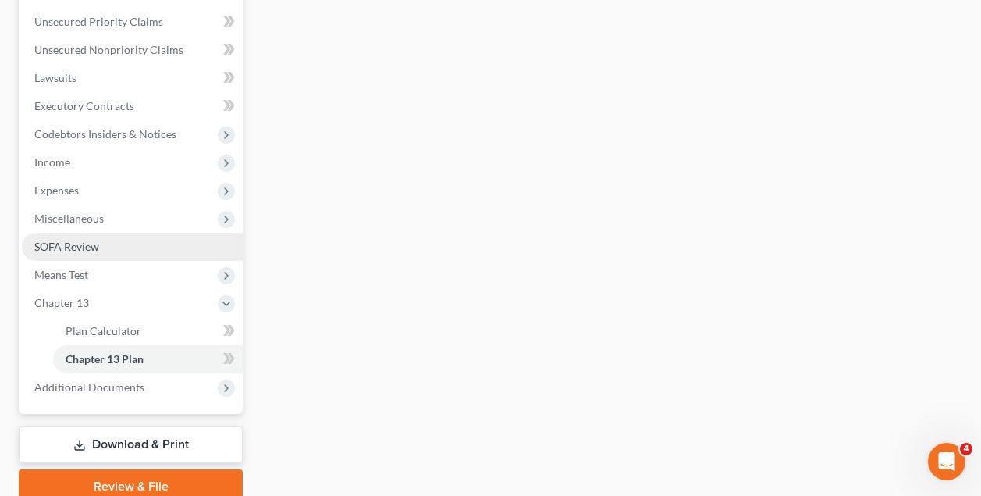
click at [79, 247] on span "SOFA Review" at bounding box center [66, 246] width 65 height 13
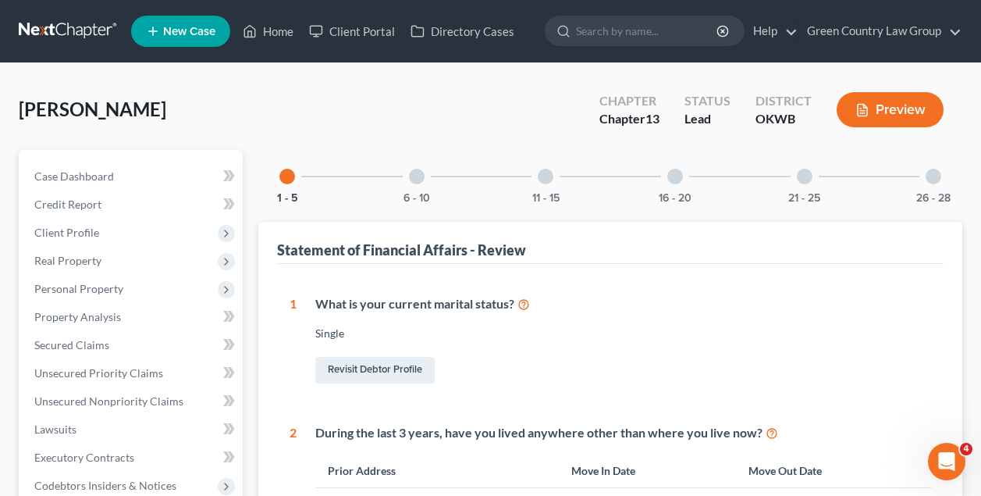
click at [419, 178] on div at bounding box center [417, 177] width 16 height 16
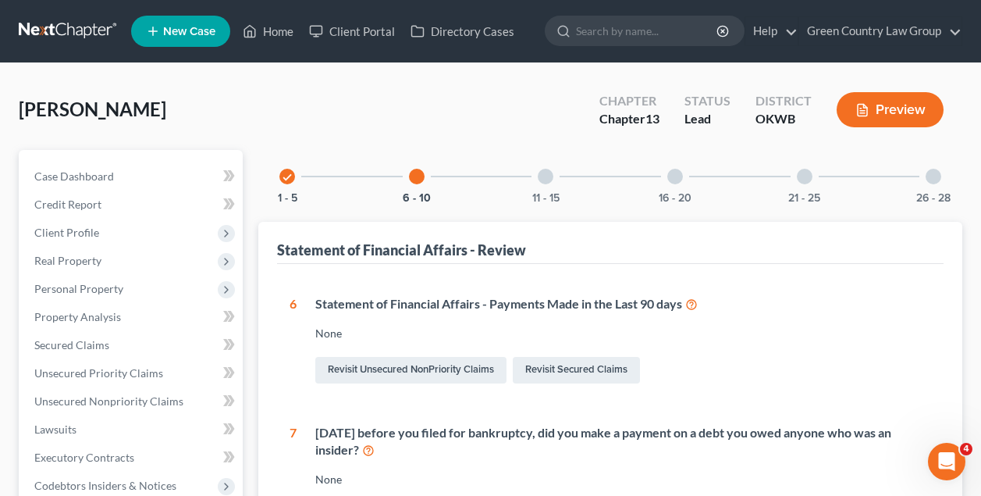
click at [680, 176] on div at bounding box center [675, 177] width 16 height 16
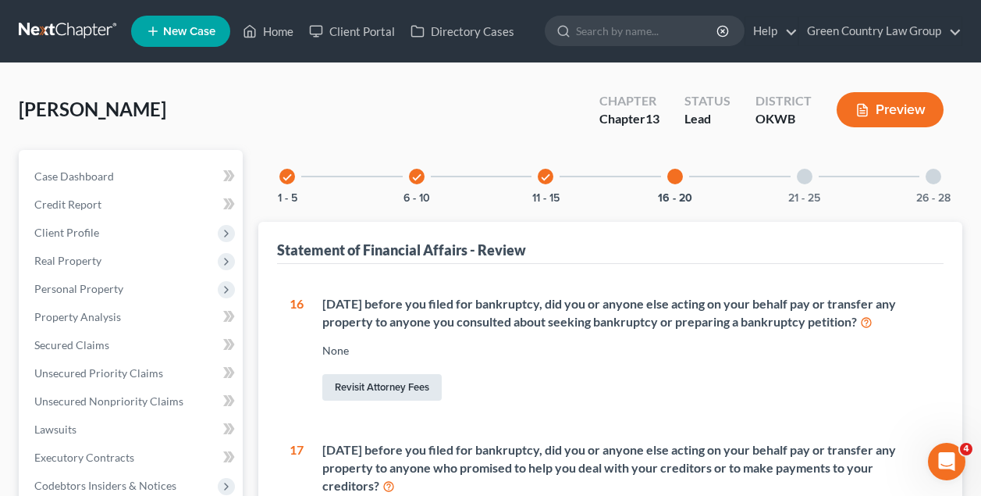
click at [400, 389] on link "Revisit Attorney Fees" at bounding box center [381, 387] width 119 height 27
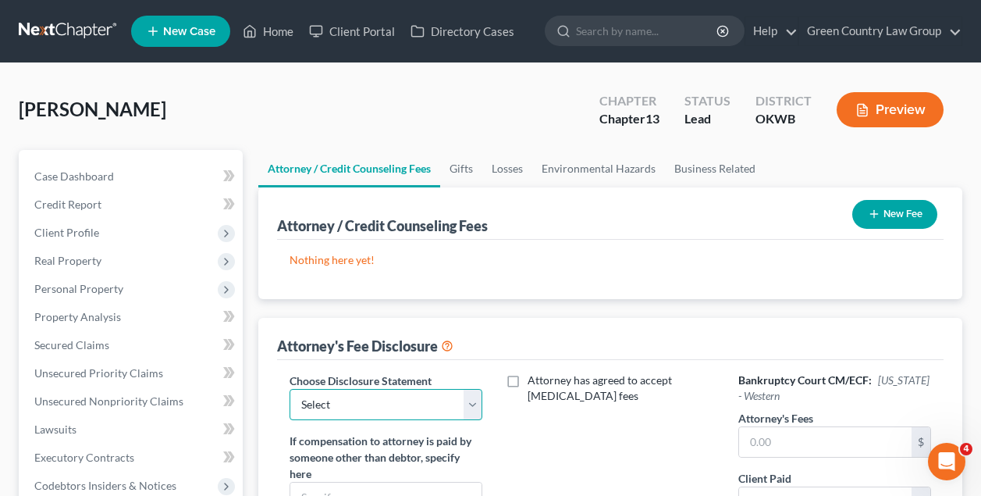
click at [390, 402] on select "Select Green Country Legal Group" at bounding box center [386, 404] width 193 height 31
click at [435, 348] on div "Attorney's Fee Disclosure" at bounding box center [365, 345] width 176 height 19
click at [520, 311] on div "Attorney / Credit Counseling Fees New Fee Nothing here yet! Attorney / Credit C…" at bounding box center [610, 450] width 704 height 526
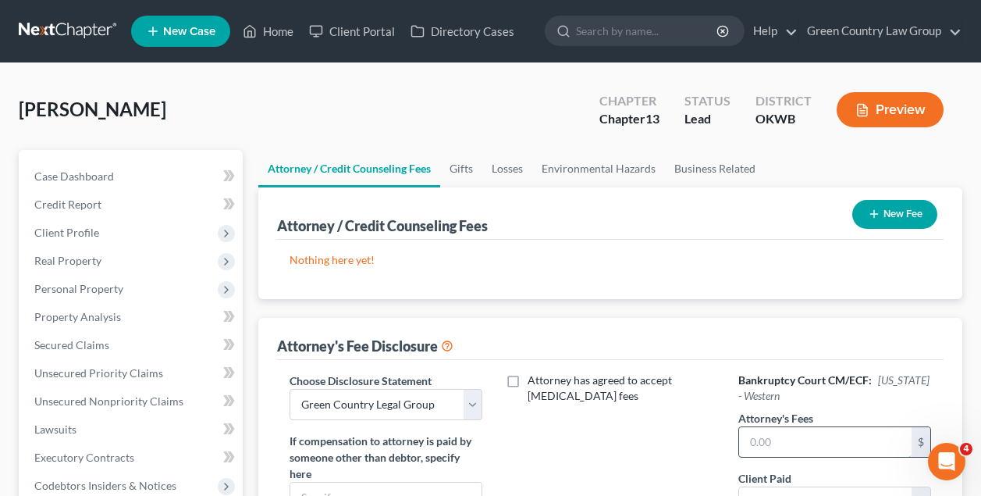
click at [812, 427] on input "text" at bounding box center [825, 442] width 172 height 30
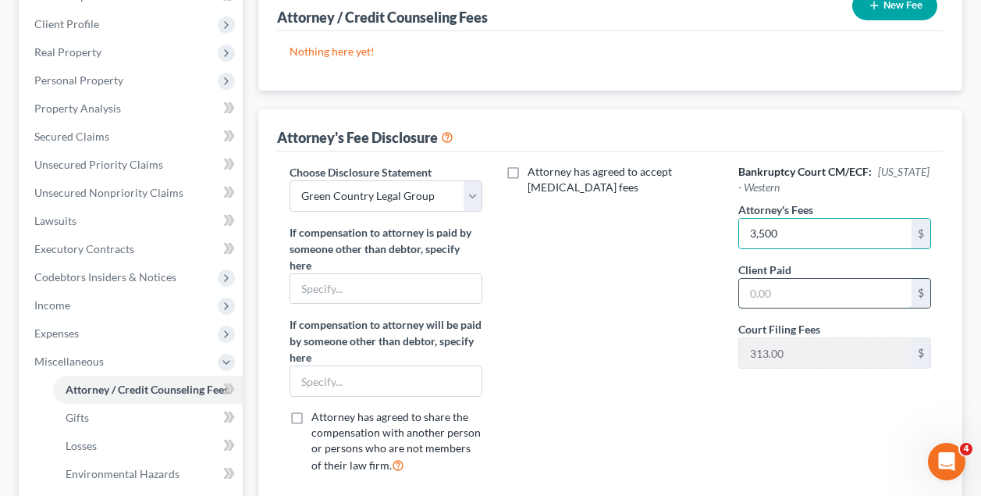
click at [791, 297] on input "text" at bounding box center [825, 294] width 172 height 30
click at [664, 310] on div "Attorney has agreed to accept retainer fees" at bounding box center [610, 325] width 224 height 322
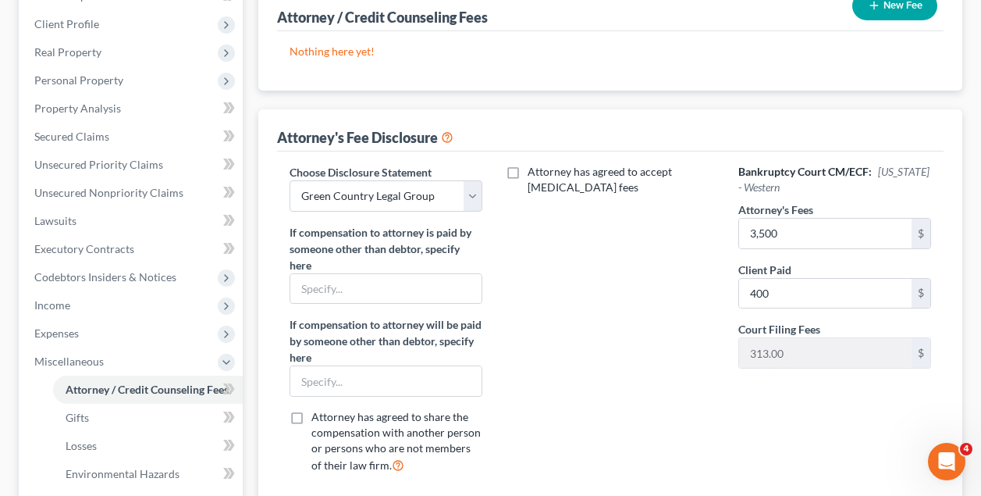
scroll to position [359, 0]
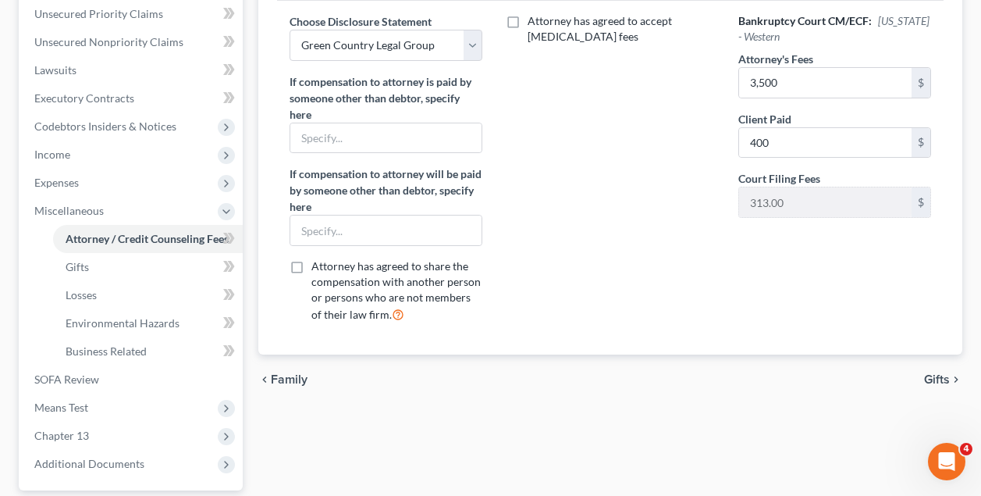
click at [941, 377] on span "Gifts" at bounding box center [937, 379] width 26 height 12
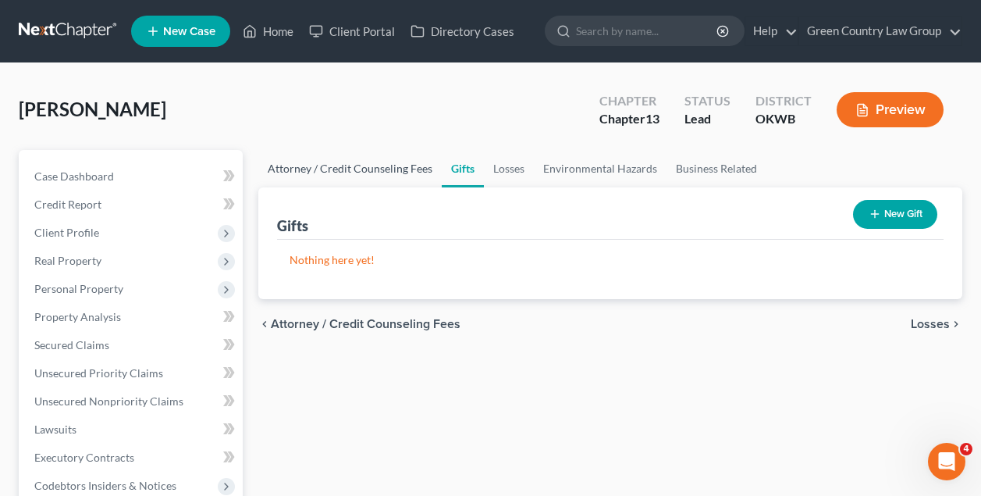
click at [356, 167] on link "Attorney / Credit Counseling Fees" at bounding box center [349, 168] width 183 height 37
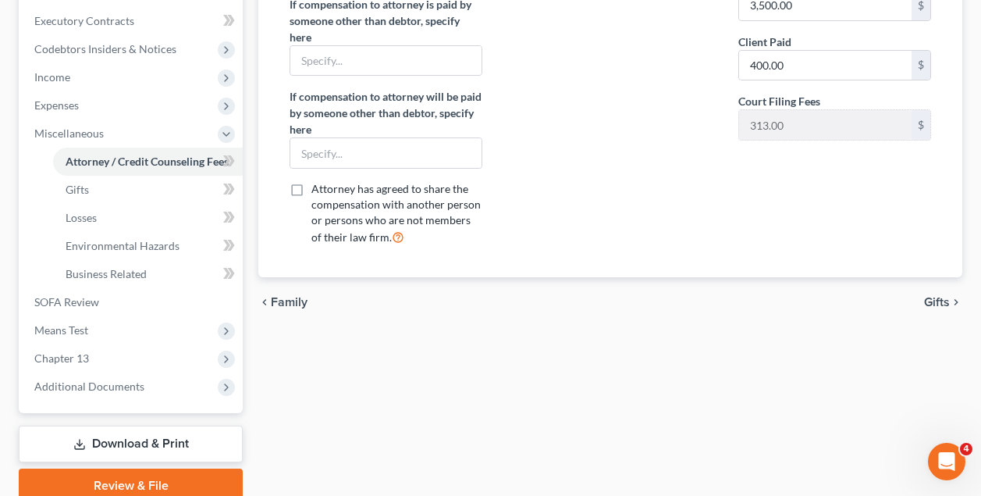
scroll to position [505, 0]
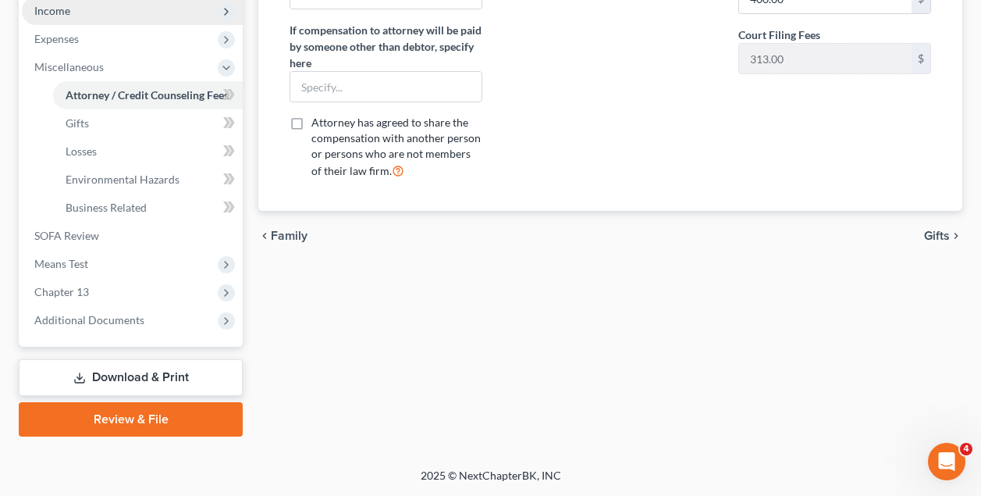
click at [77, 9] on span "Income" at bounding box center [132, 11] width 221 height 28
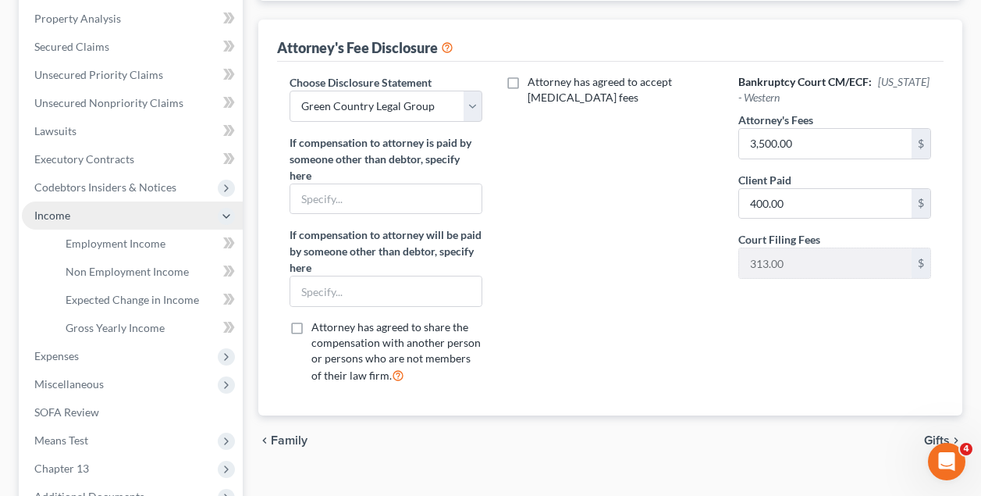
scroll to position [275, 0]
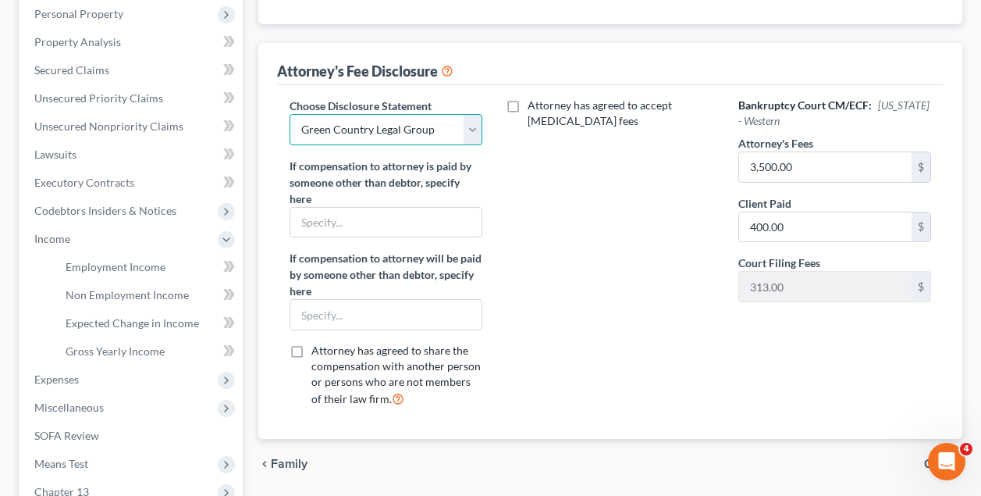
click at [471, 132] on select "Select Green Country Legal Group" at bounding box center [386, 129] width 193 height 31
click at [702, 274] on div "Attorney has agreed to accept retainer fees" at bounding box center [610, 259] width 224 height 322
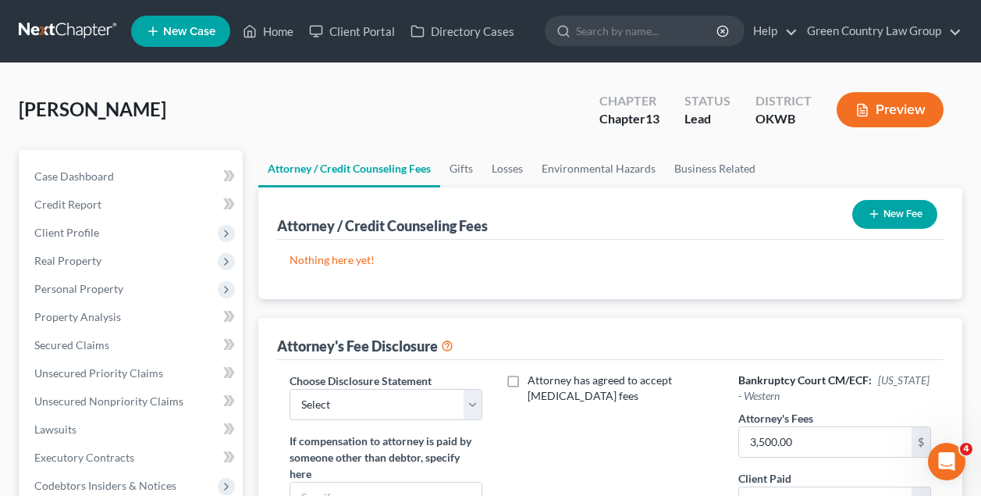
scroll to position [0, 0]
click at [932, 30] on link "Green Country Law Group" at bounding box center [880, 31] width 162 height 28
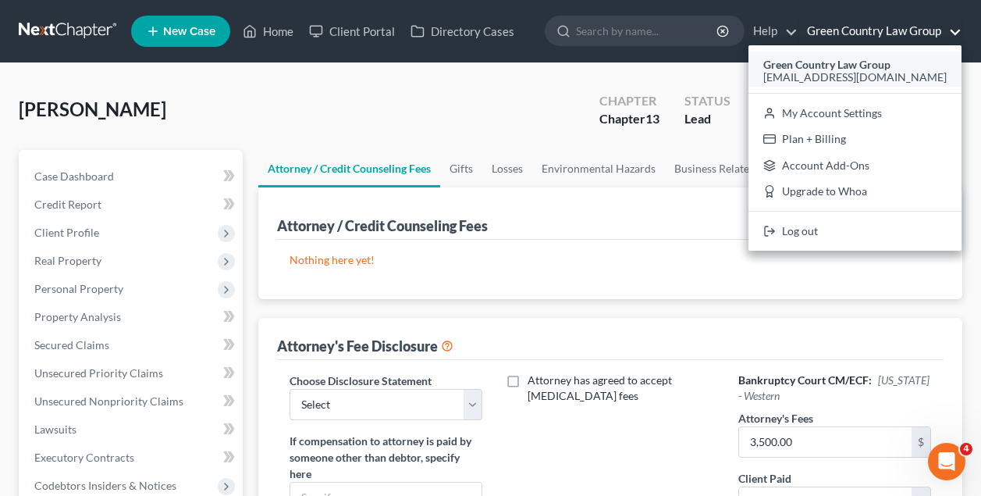
click at [900, 77] on span "[EMAIL_ADDRESS][DOMAIN_NAME]" at bounding box center [854, 76] width 183 height 13
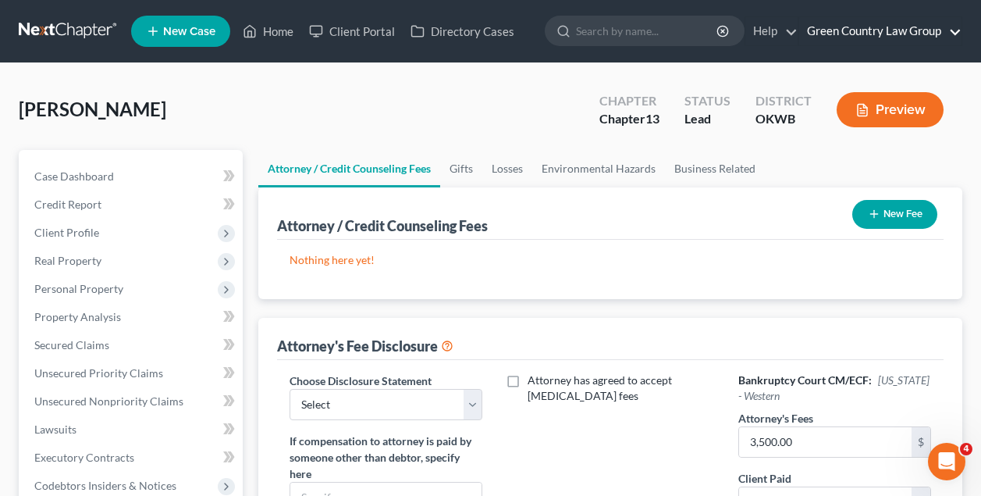
click at [955, 31] on link "Green Country Law Group" at bounding box center [880, 31] width 162 height 28
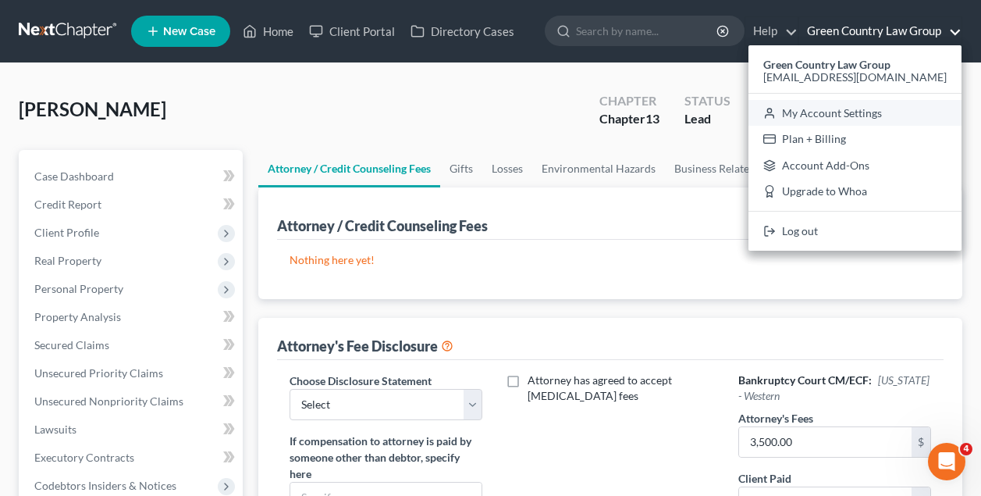
click at [892, 113] on link "My Account Settings" at bounding box center [854, 113] width 213 height 27
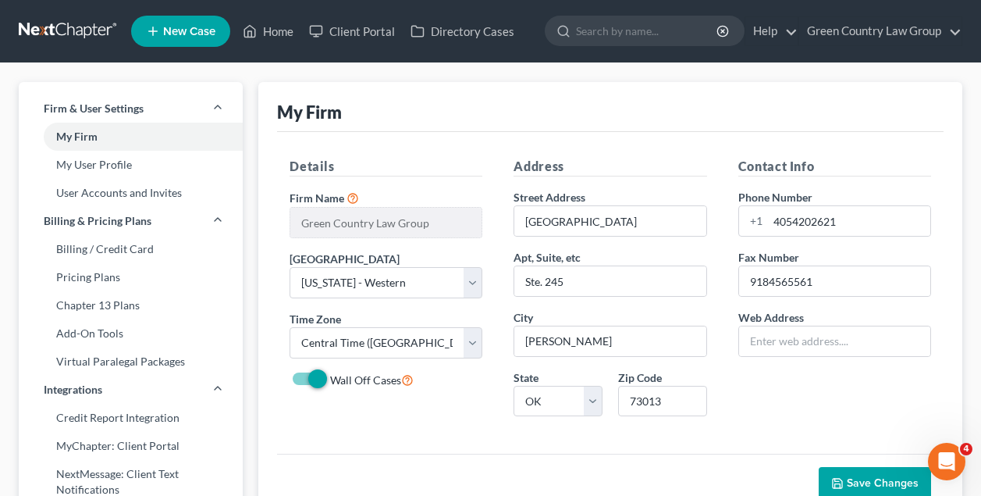
click at [421, 423] on div "Details Firm Name * Green Country Law Group Primary District Select Alabama - M…" at bounding box center [386, 293] width 224 height 272
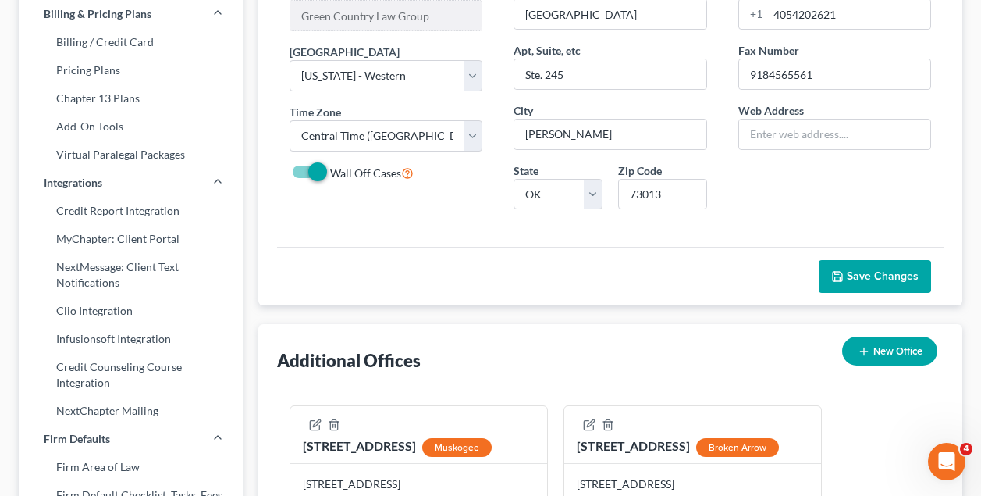
scroll to position [229, 0]
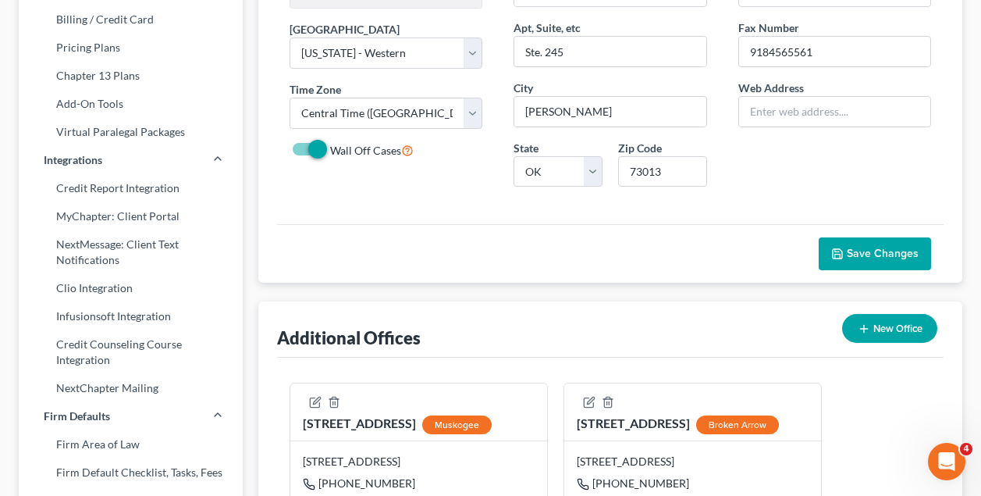
click at [876, 245] on button "Save Changes" at bounding box center [875, 253] width 112 height 33
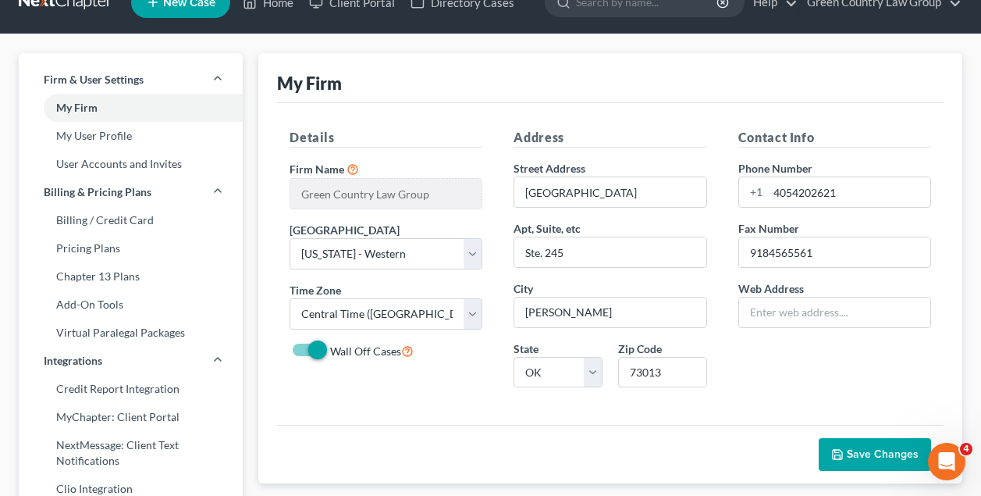
scroll to position [-1, 0]
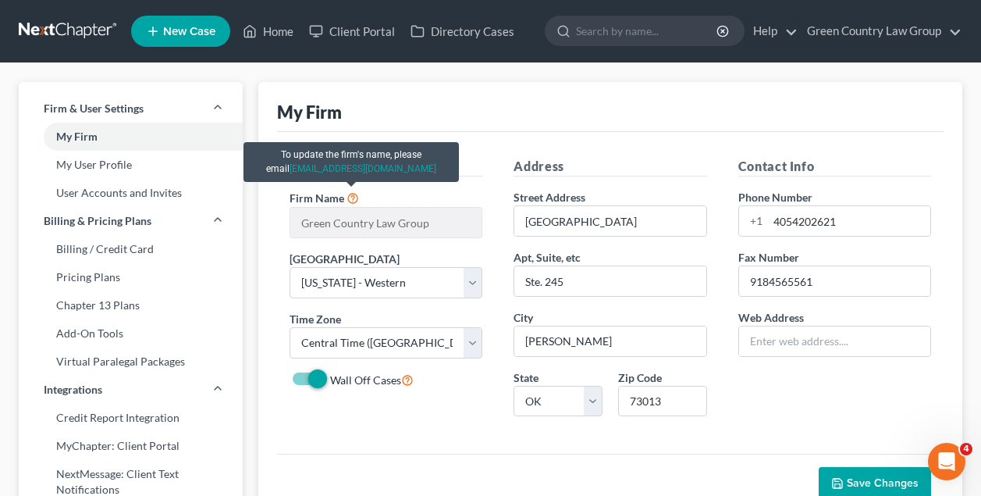
click at [351, 197] on icon at bounding box center [353, 197] width 12 height 15
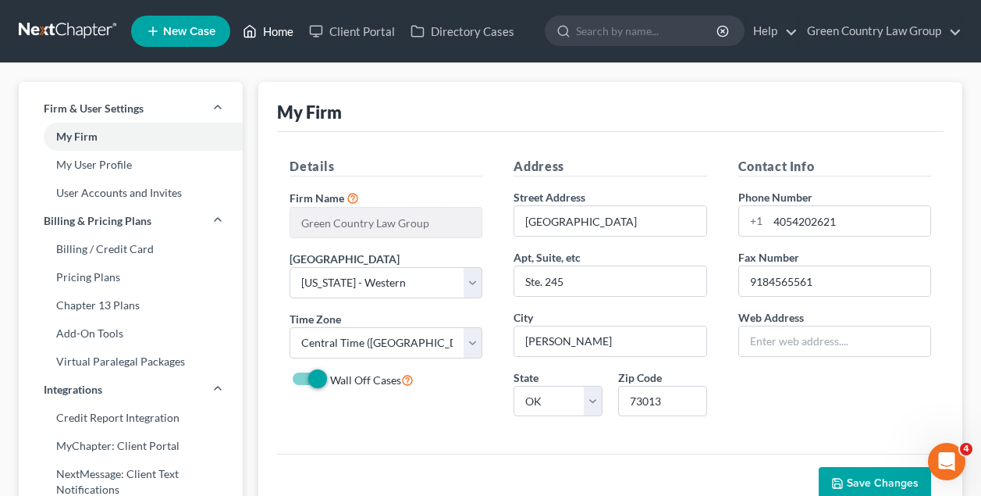
click at [278, 38] on link "Home" at bounding box center [268, 31] width 66 height 28
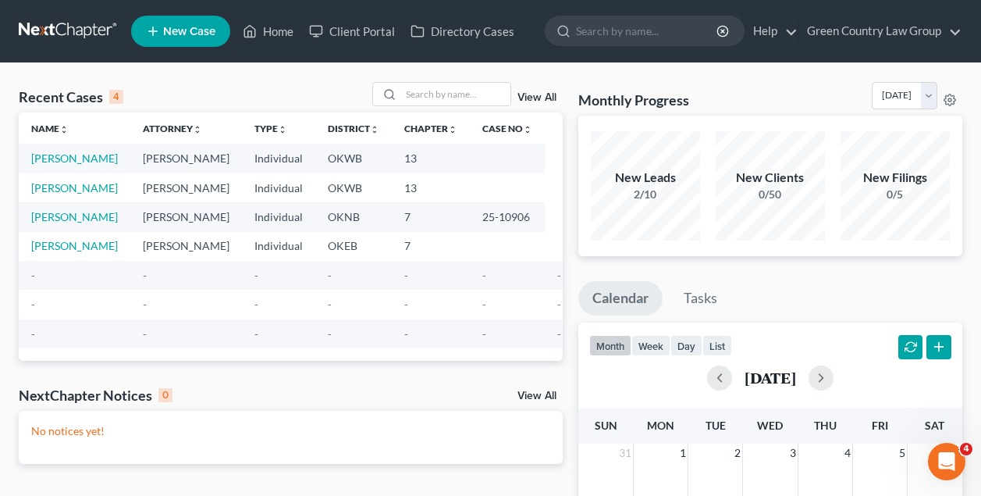
click at [242, 89] on div "Recent Cases 4 View All" at bounding box center [291, 97] width 544 height 30
click at [76, 158] on link "[PERSON_NAME]" at bounding box center [74, 157] width 87 height 13
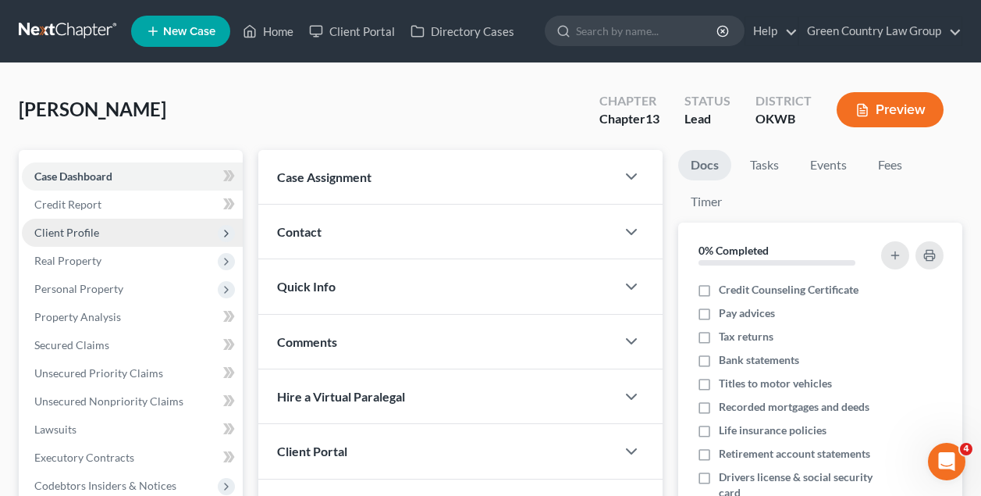
click at [84, 229] on span "Client Profile" at bounding box center [66, 232] width 65 height 13
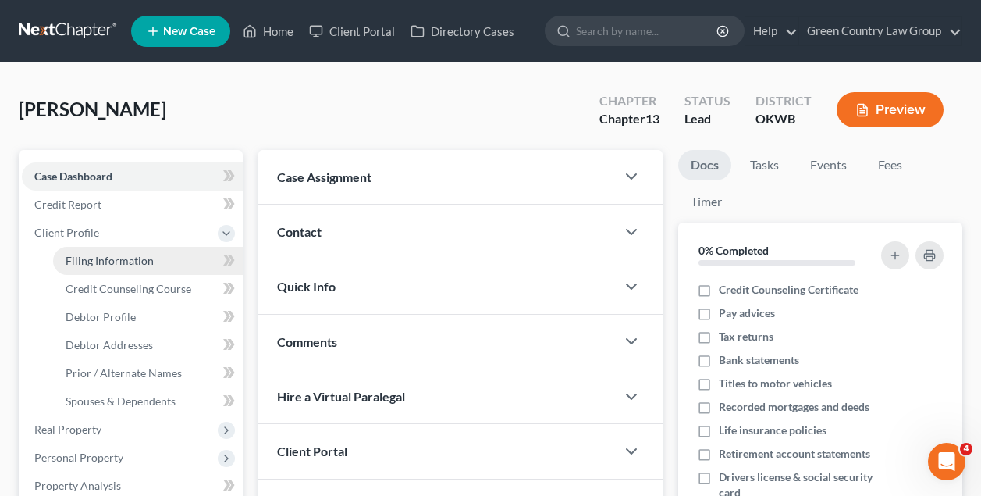
click at [95, 257] on span "Filing Information" at bounding box center [110, 260] width 88 height 13
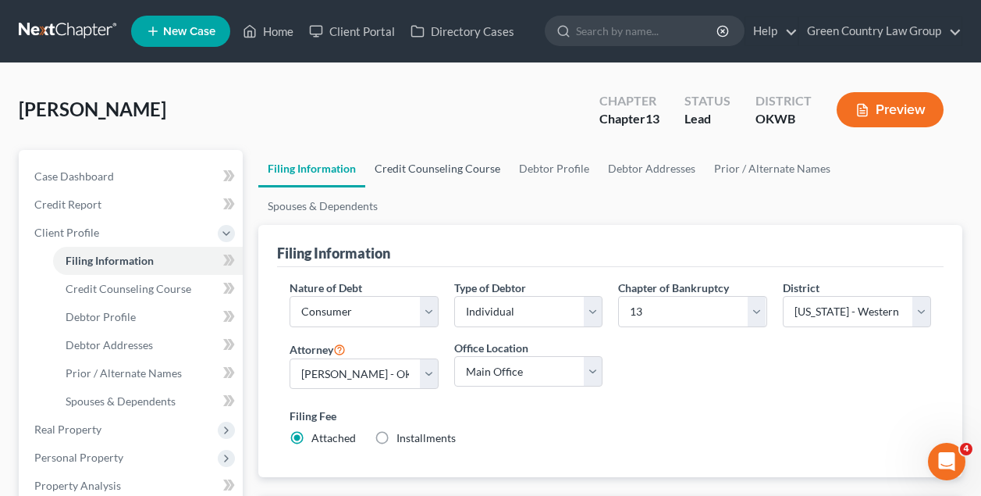
click at [455, 173] on link "Credit Counseling Course" at bounding box center [437, 168] width 144 height 37
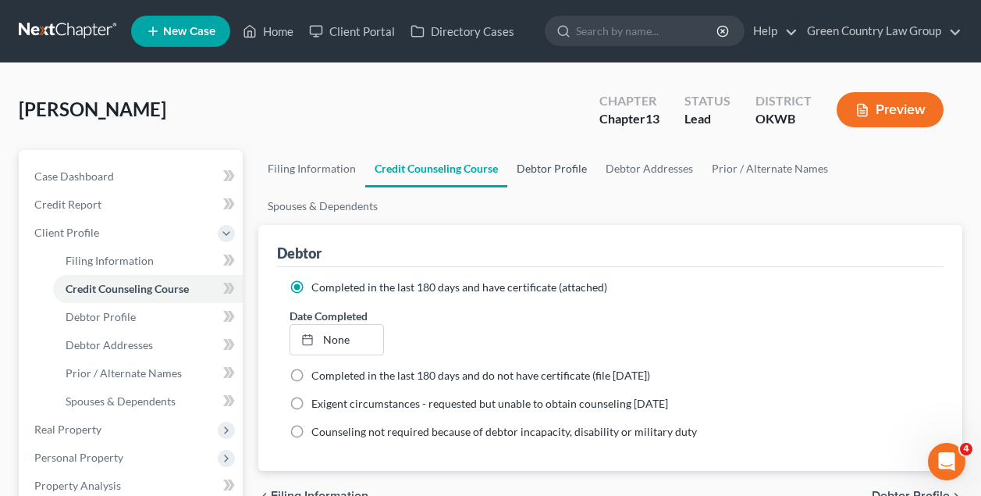
click at [568, 164] on link "Debtor Profile" at bounding box center [551, 168] width 89 height 37
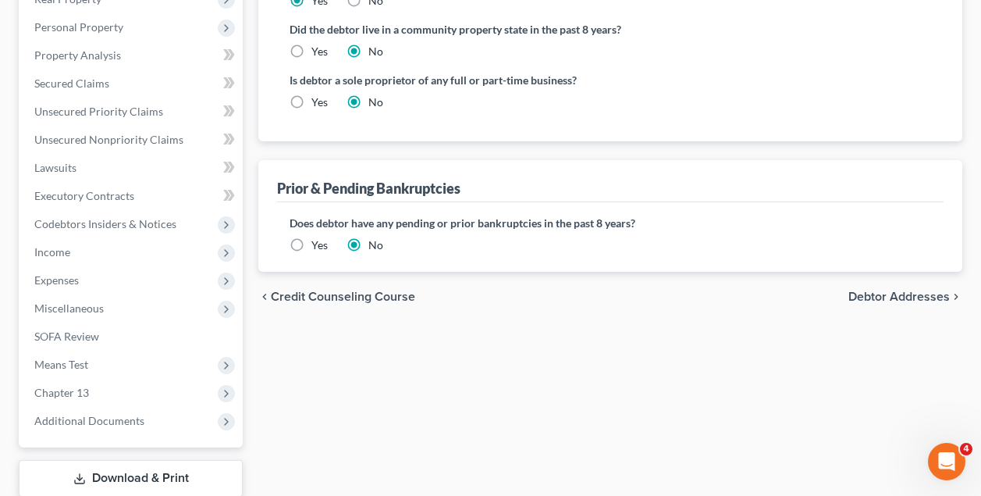
scroll to position [496, 0]
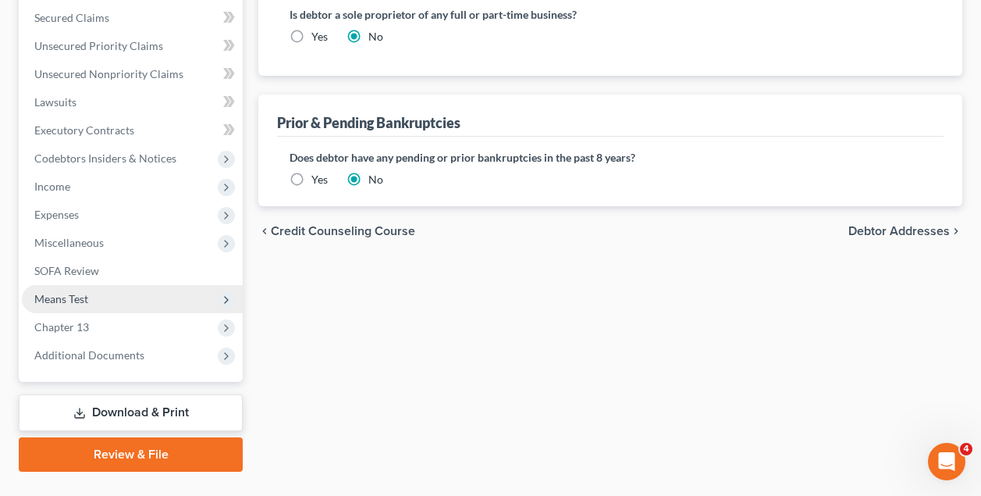
click at [80, 296] on span "Means Test" at bounding box center [61, 298] width 54 height 13
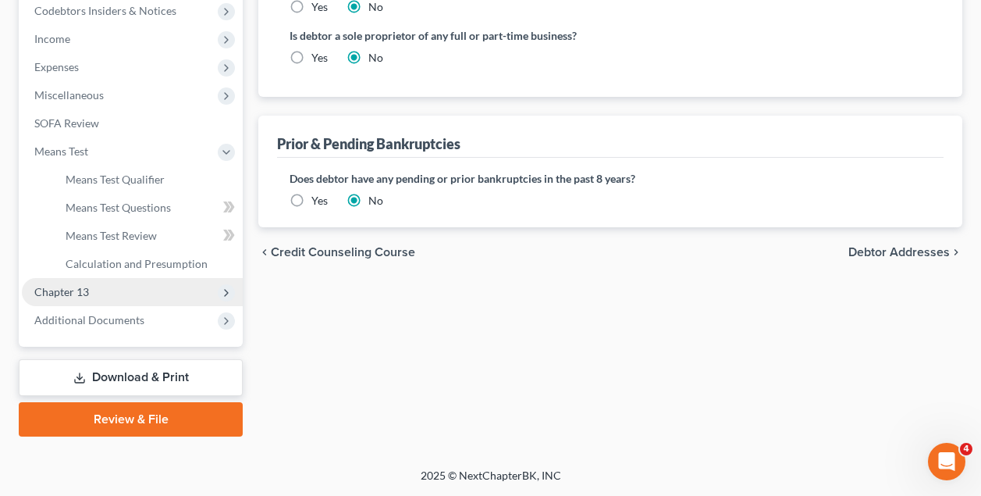
scroll to position [475, 0]
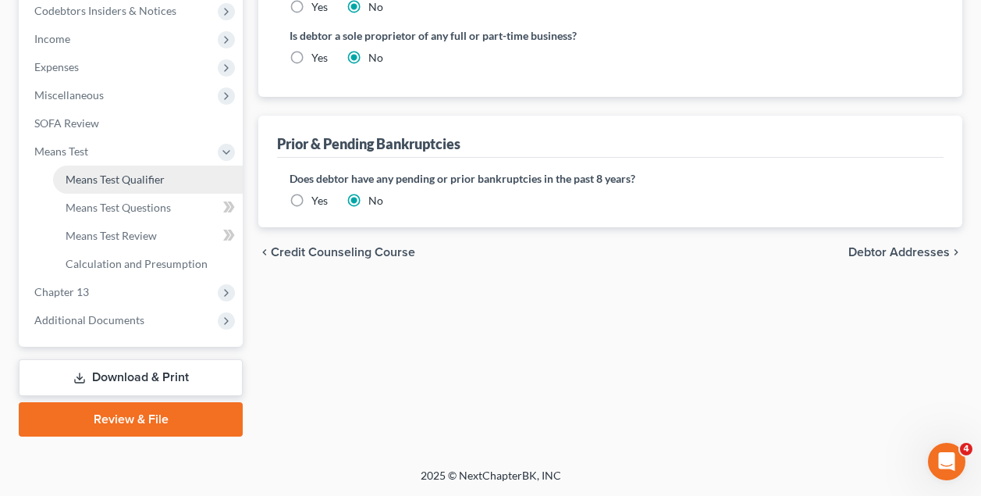
click at [126, 180] on span "Means Test Qualifier" at bounding box center [115, 178] width 99 height 13
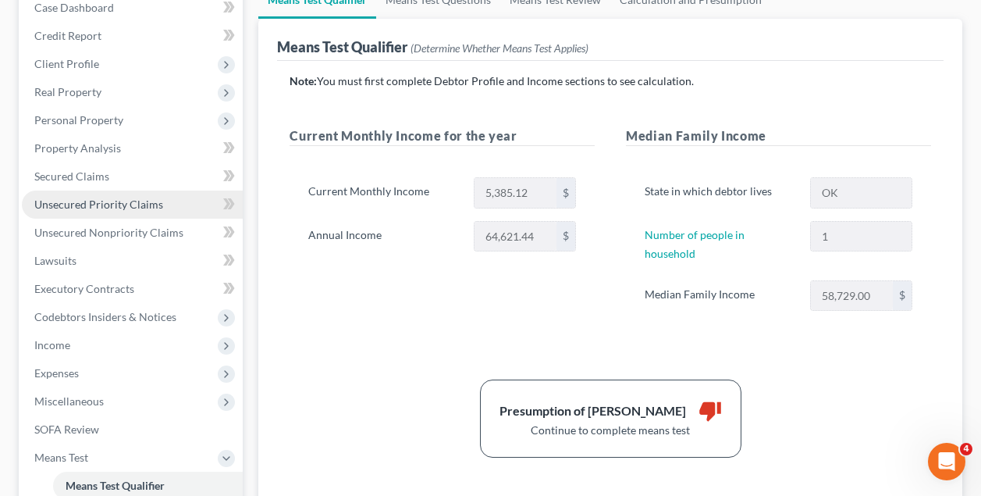
scroll to position [117, 0]
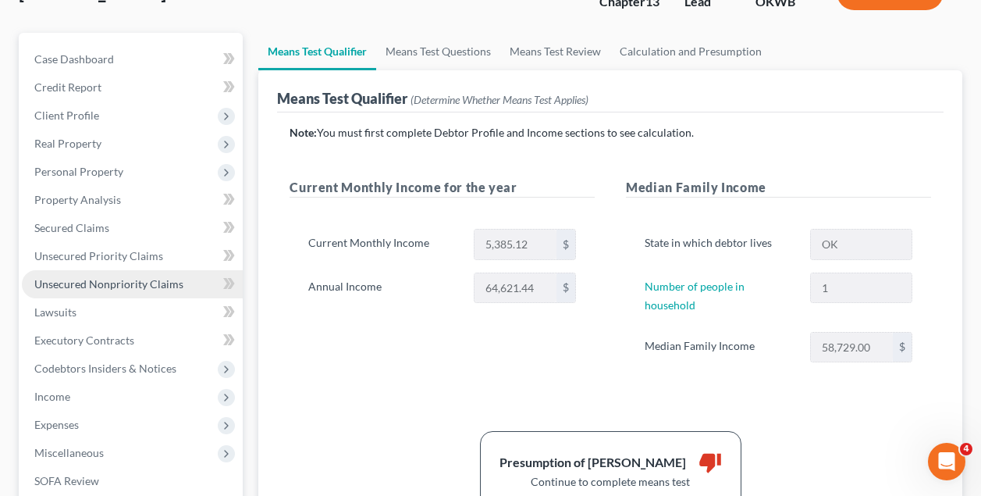
click at [108, 278] on span "Unsecured Nonpriority Claims" at bounding box center [108, 283] width 149 height 13
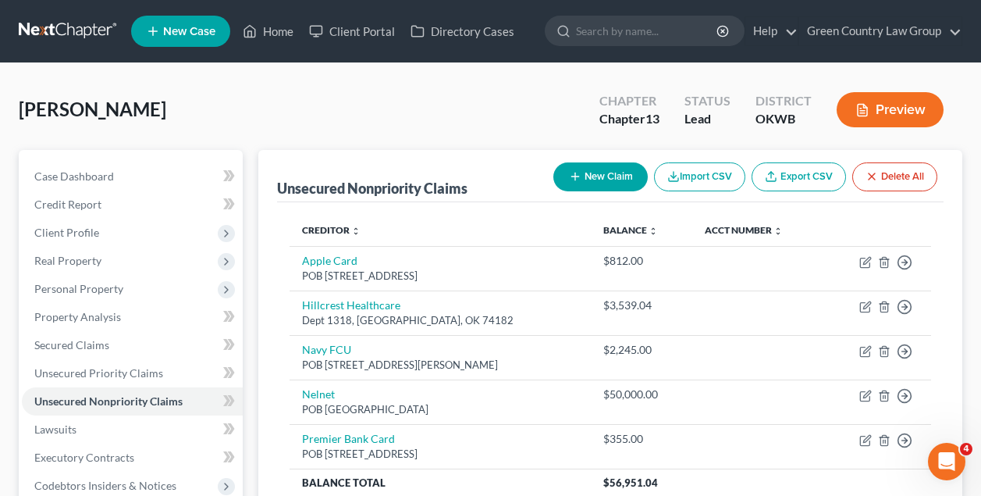
click at [587, 176] on button "New Claim" at bounding box center [600, 176] width 94 height 29
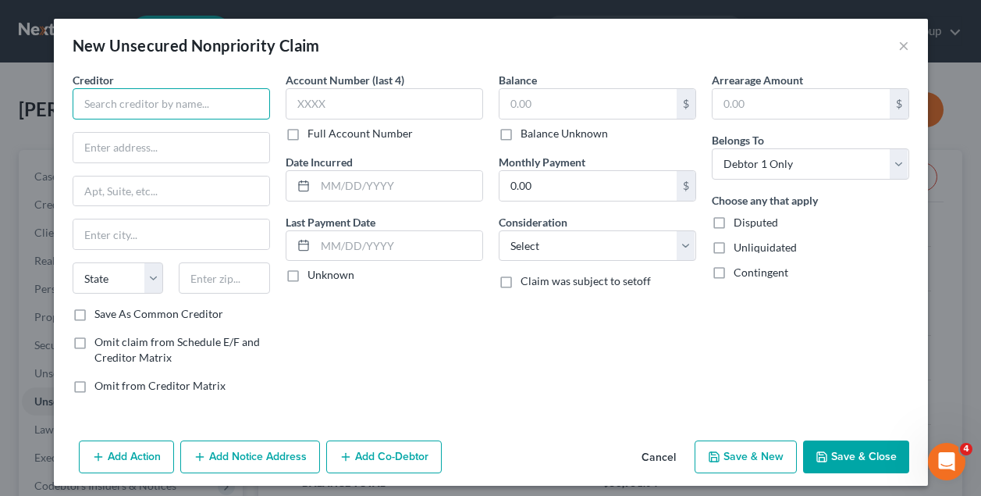
click at [199, 110] on input "text" at bounding box center [171, 103] width 197 height 31
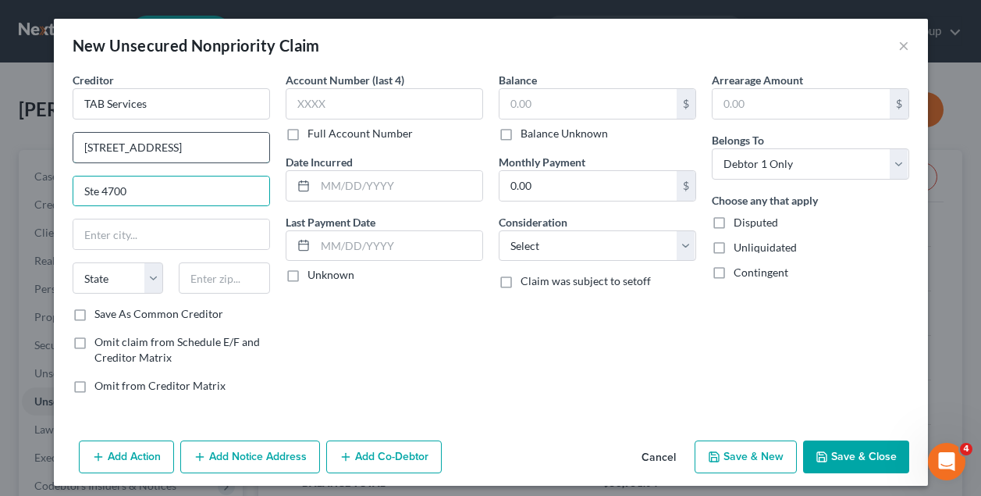
click at [145, 146] on input "2448 E 81 STreet" at bounding box center [171, 148] width 196 height 30
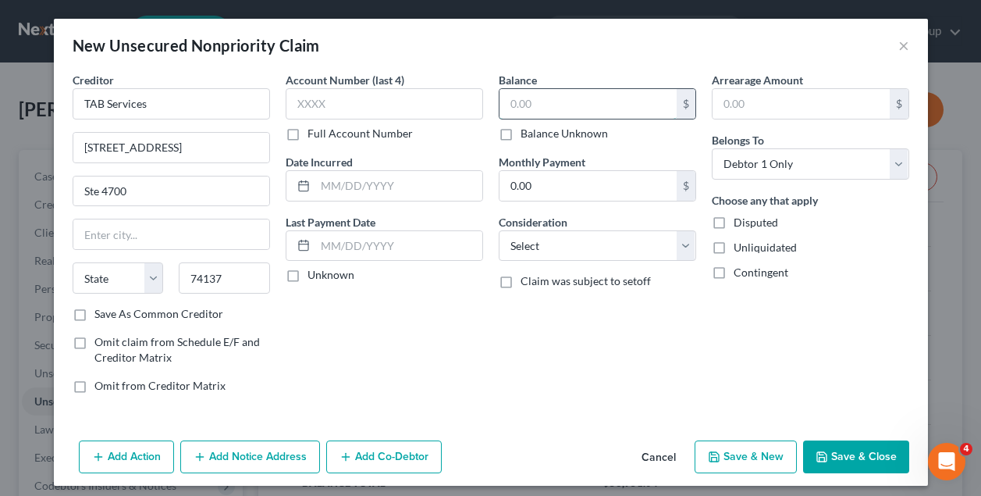
click at [540, 101] on input "text" at bounding box center [588, 104] width 177 height 30
click at [756, 460] on button "Save & New" at bounding box center [746, 456] width 102 height 33
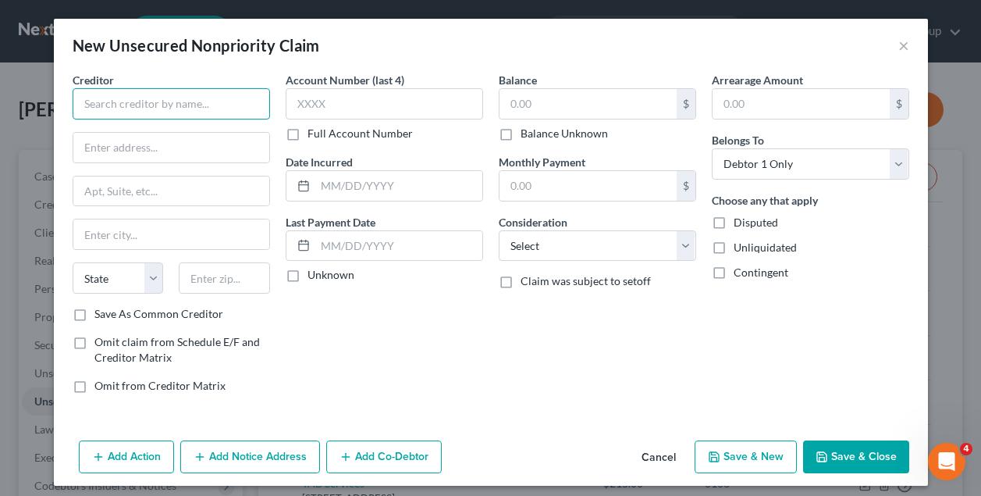
click at [190, 101] on input "text" at bounding box center [171, 103] width 197 height 31
click at [97, 317] on label "Save As Common Creditor" at bounding box center [158, 314] width 129 height 16
click at [101, 316] on input "Save As Common Creditor" at bounding box center [106, 311] width 10 height 10
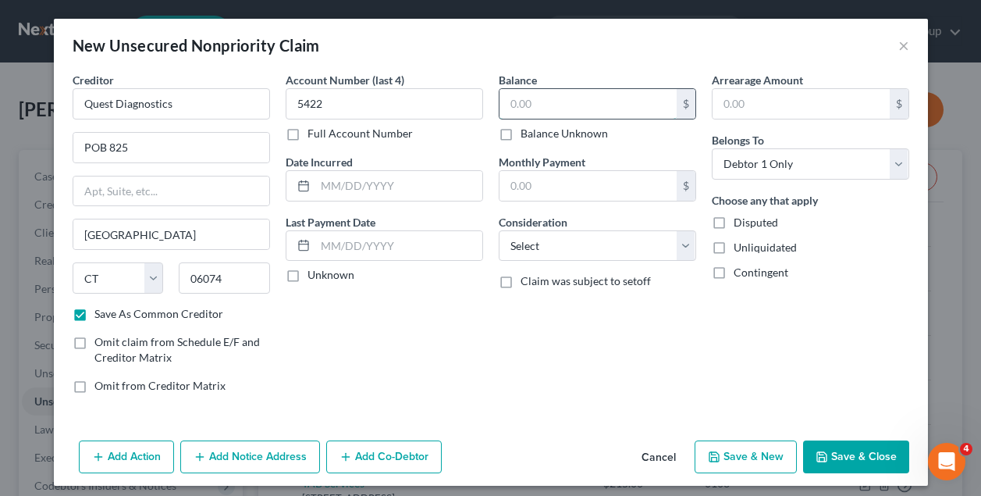
click at [573, 105] on input "text" at bounding box center [588, 104] width 177 height 30
click at [466, 329] on div "Account Number (last 4) 5422 Full Account Number Date Incurred Last Payment Dat…" at bounding box center [384, 239] width 213 height 334
click at [856, 453] on button "Save & Close" at bounding box center [856, 456] width 106 height 33
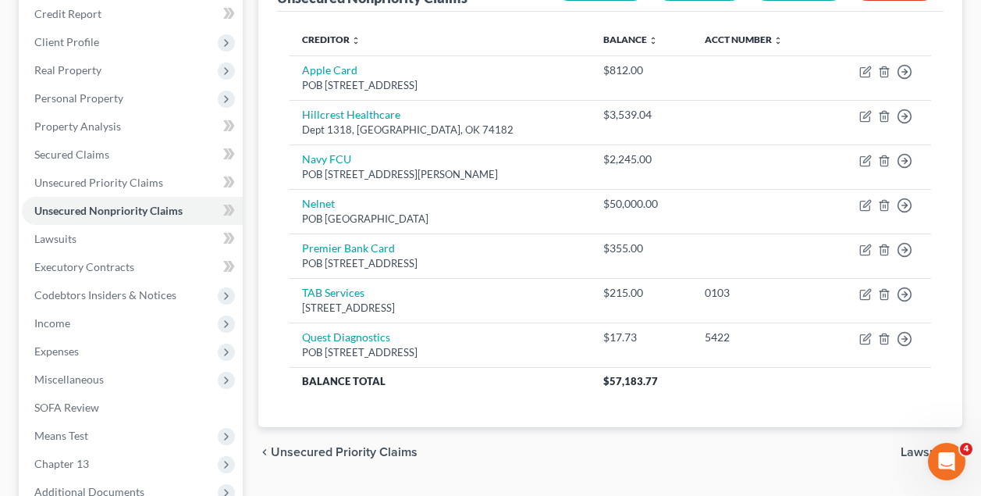
scroll to position [203, 0]
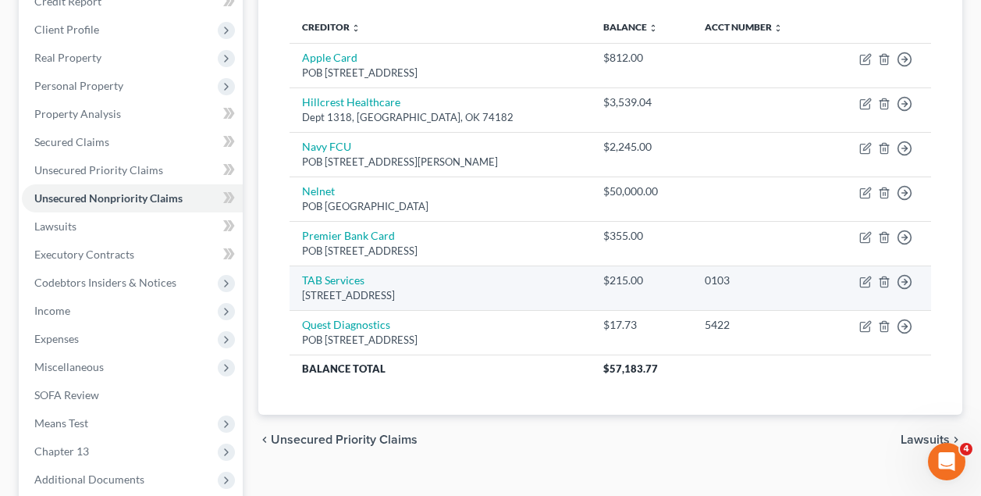
click at [442, 288] on div "2448 E 81 Street Ste 4700, Tulsa, OK 74137" at bounding box center [440, 295] width 276 height 15
click at [868, 280] on icon "button" at bounding box center [865, 282] width 12 height 12
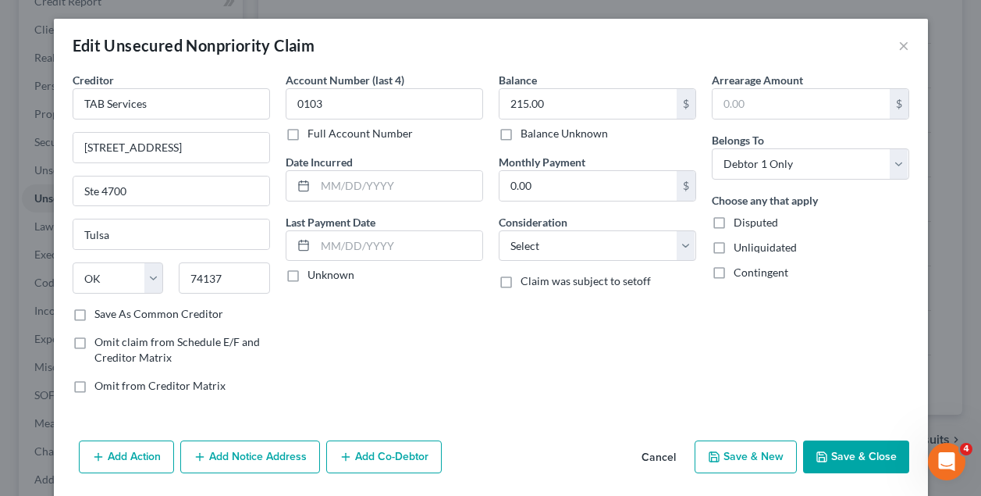
click at [106, 317] on label "Save As Common Creditor" at bounding box center [158, 314] width 129 height 16
click at [106, 316] on input "Save As Common Creditor" at bounding box center [106, 311] width 10 height 10
click at [859, 454] on button "Save & Close" at bounding box center [856, 456] width 106 height 33
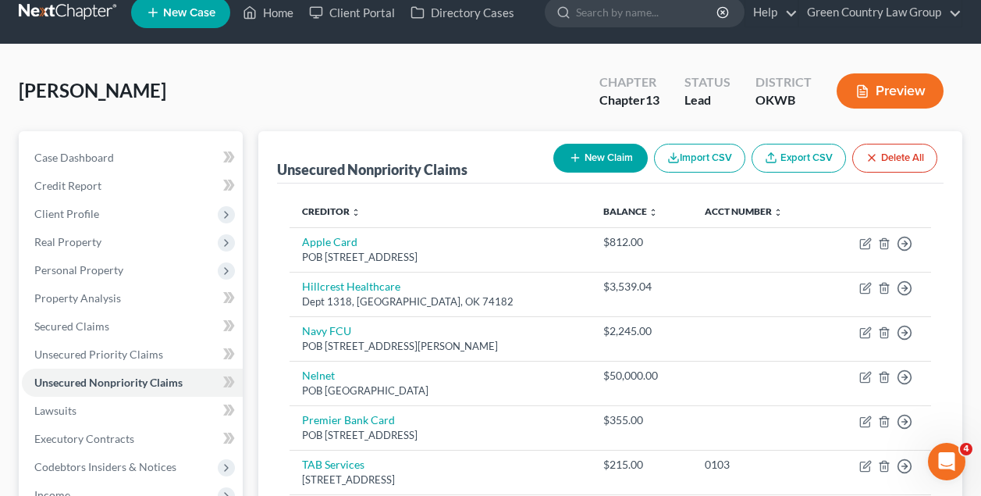
scroll to position [12, 0]
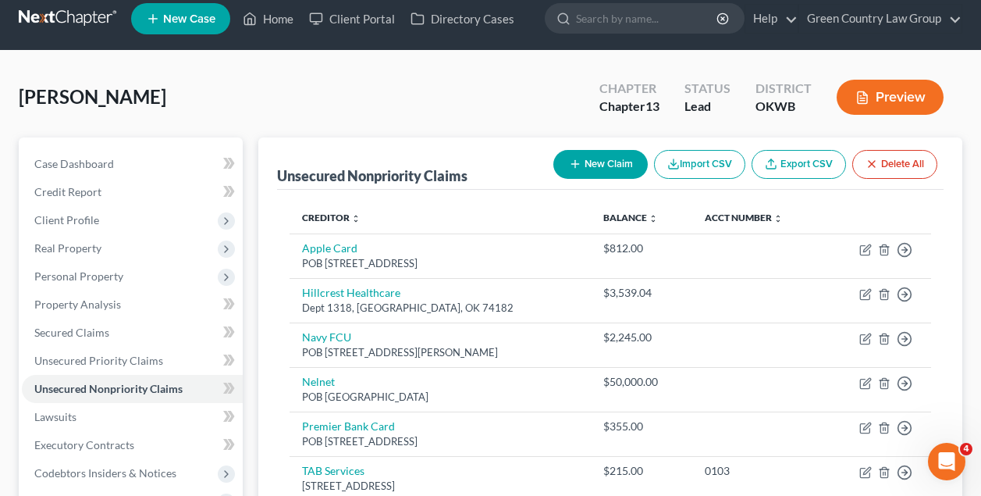
click at [622, 165] on button "New Claim" at bounding box center [600, 164] width 94 height 29
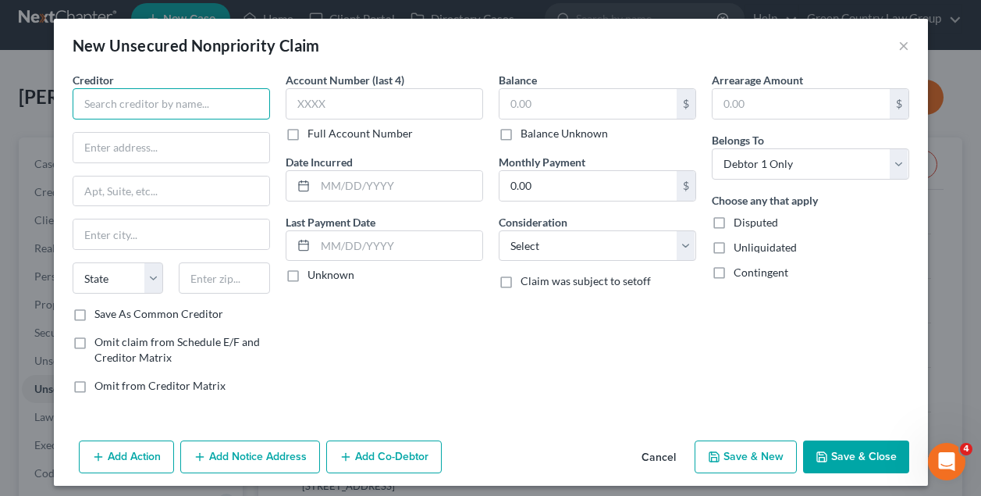
click at [217, 100] on input "text" at bounding box center [171, 103] width 197 height 31
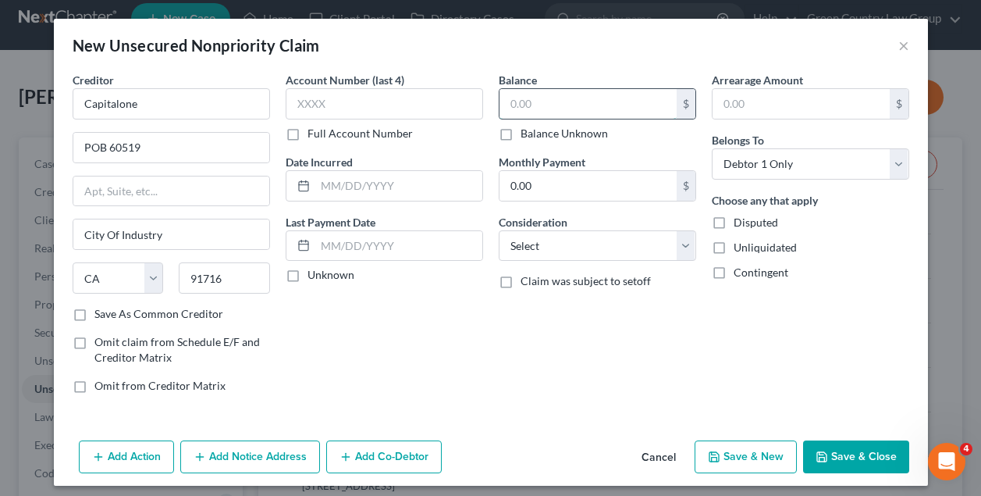
click at [528, 99] on input "text" at bounding box center [588, 104] width 177 height 30
click at [94, 312] on label "Save As Common Creditor" at bounding box center [158, 314] width 129 height 16
click at [101, 312] on input "Save As Common Creditor" at bounding box center [106, 311] width 10 height 10
click at [852, 455] on button "Save & Close" at bounding box center [856, 456] width 106 height 33
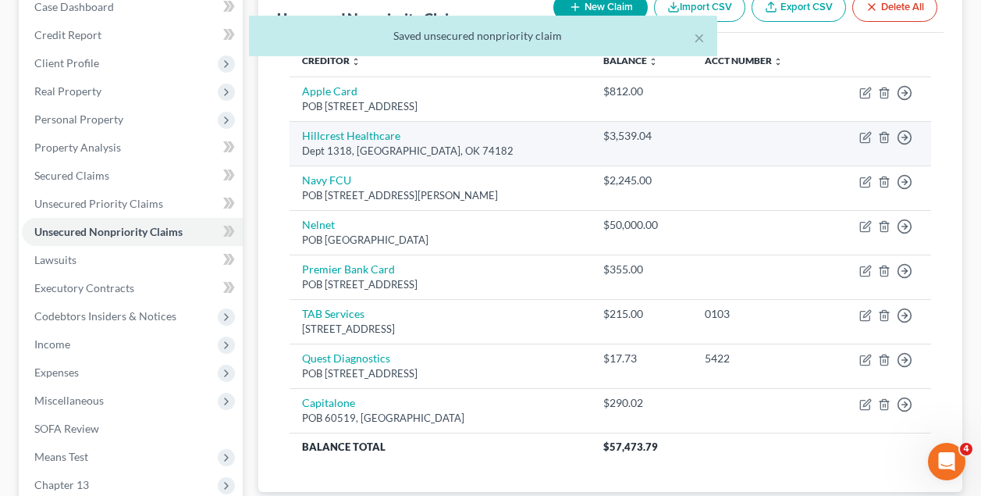
scroll to position [170, 0]
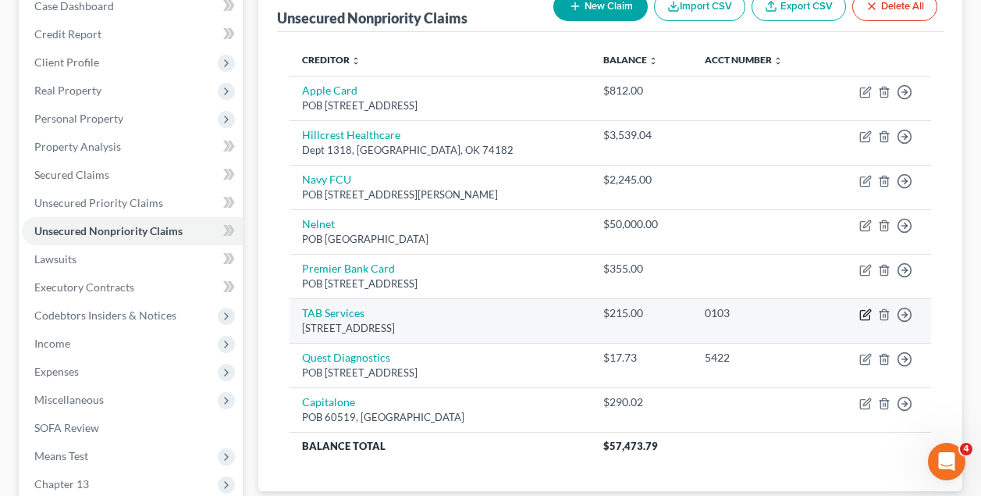
click at [864, 311] on icon "button" at bounding box center [866, 312] width 7 height 7
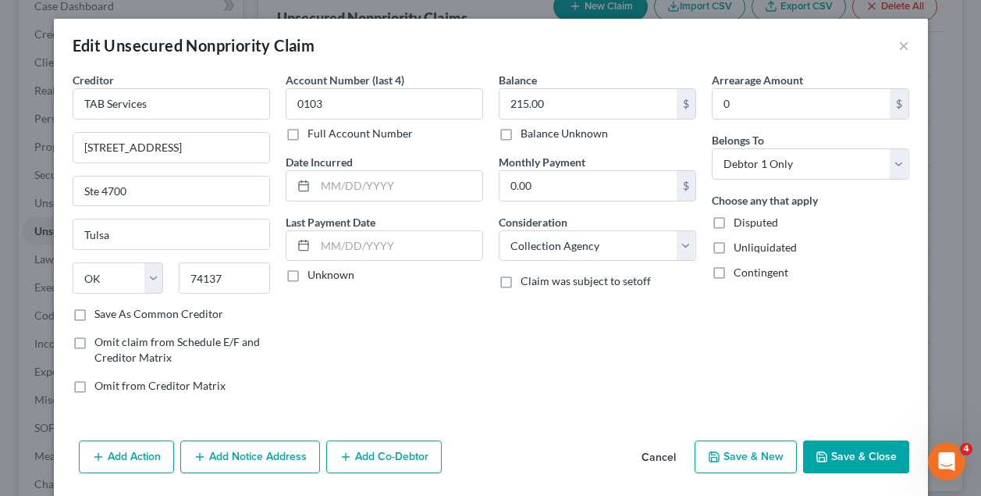
click at [855, 453] on button "Save & Close" at bounding box center [856, 456] width 106 height 33
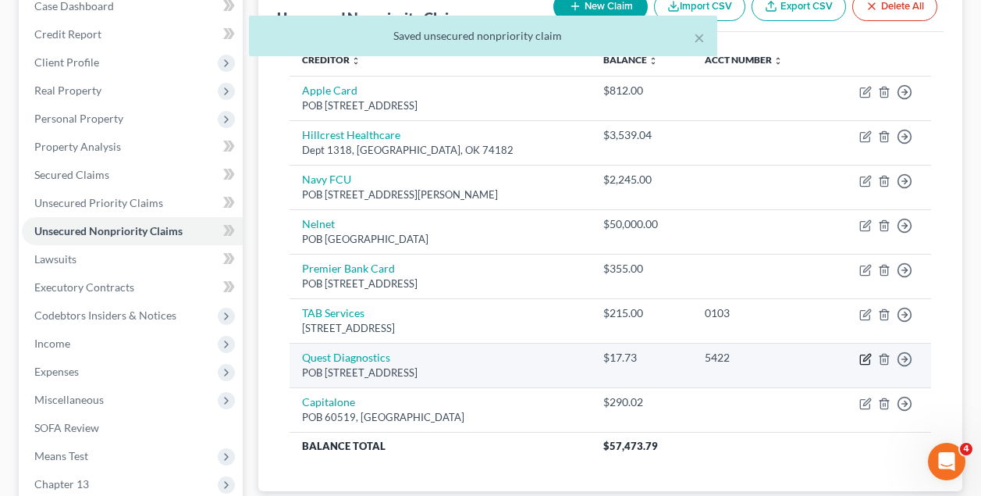
click at [864, 354] on icon "button" at bounding box center [865, 359] width 12 height 12
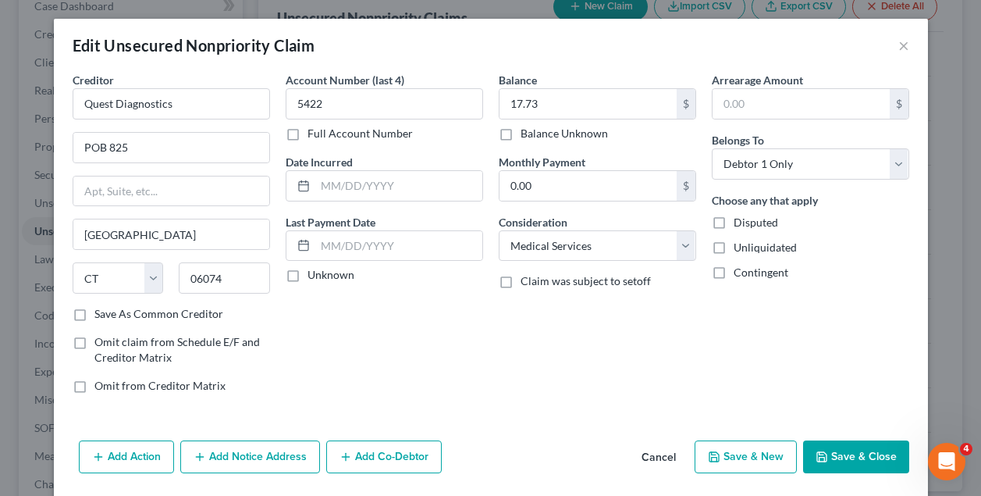
click at [864, 453] on button "Save & Close" at bounding box center [856, 456] width 106 height 33
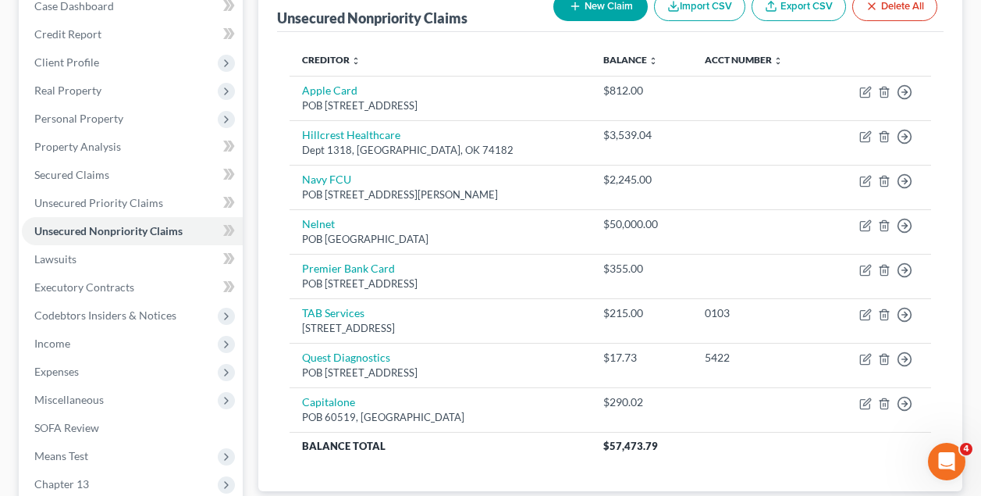
click at [591, 12] on button "New Claim" at bounding box center [600, 6] width 94 height 29
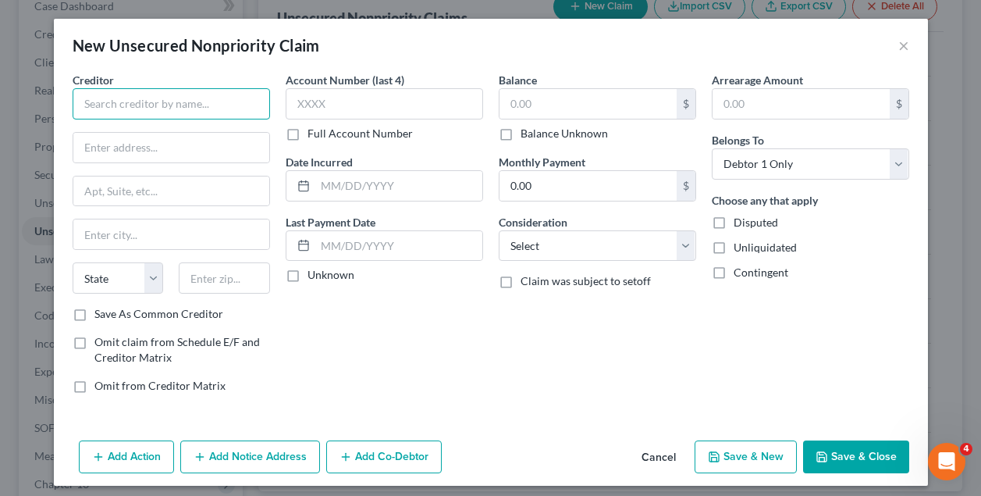
click at [221, 112] on input "text" at bounding box center [171, 103] width 197 height 31
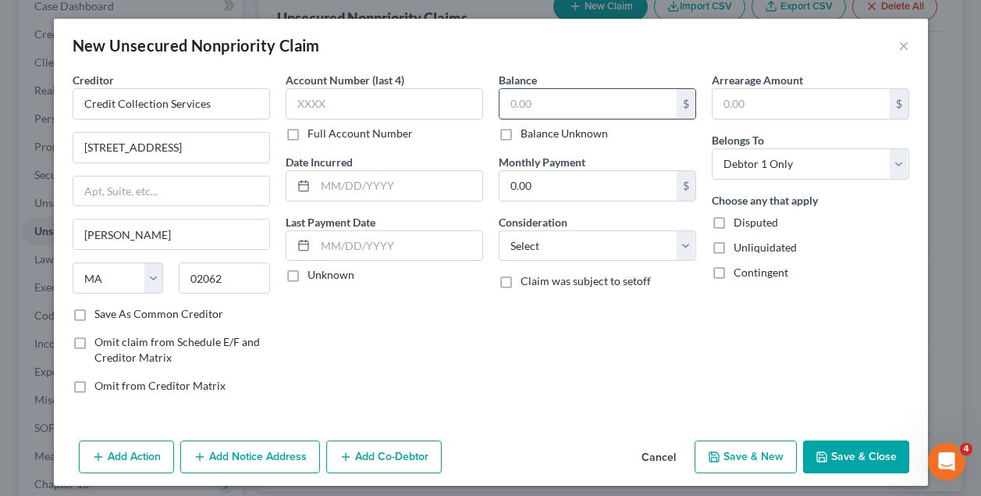
click at [549, 103] on input "text" at bounding box center [588, 104] width 177 height 30
click at [567, 254] on select "Select Cable / Satellite Services Collection Agency Credit Card Debt Debt Couns…" at bounding box center [597, 245] width 197 height 31
click at [94, 315] on label "Save As Common Creditor" at bounding box center [158, 314] width 129 height 16
click at [101, 315] on input "Save As Common Creditor" at bounding box center [106, 311] width 10 height 10
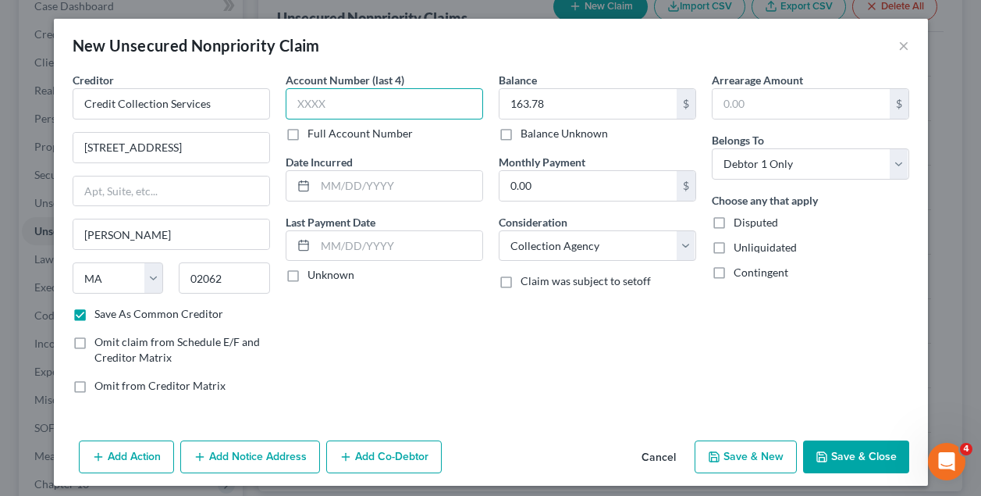
click at [326, 97] on input "text" at bounding box center [384, 103] width 197 height 31
click at [859, 452] on button "Save & Close" at bounding box center [856, 456] width 106 height 33
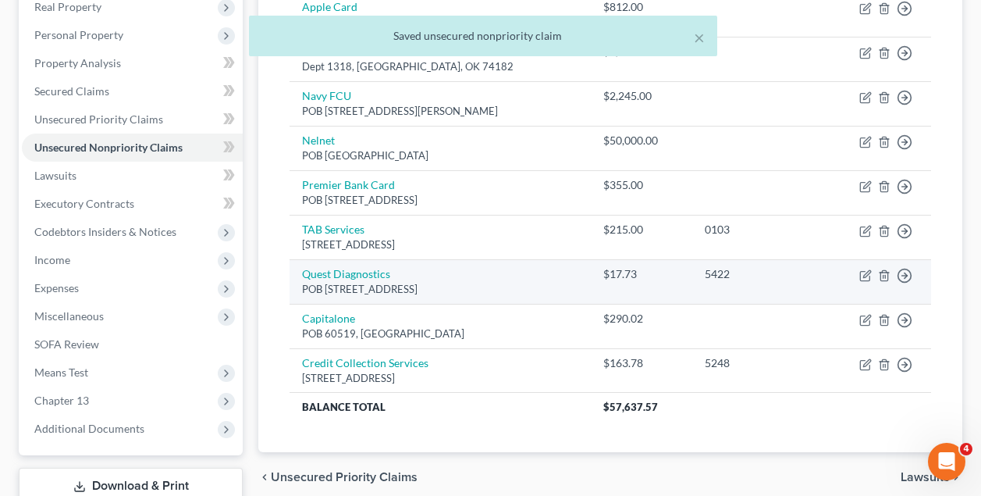
scroll to position [360, 0]
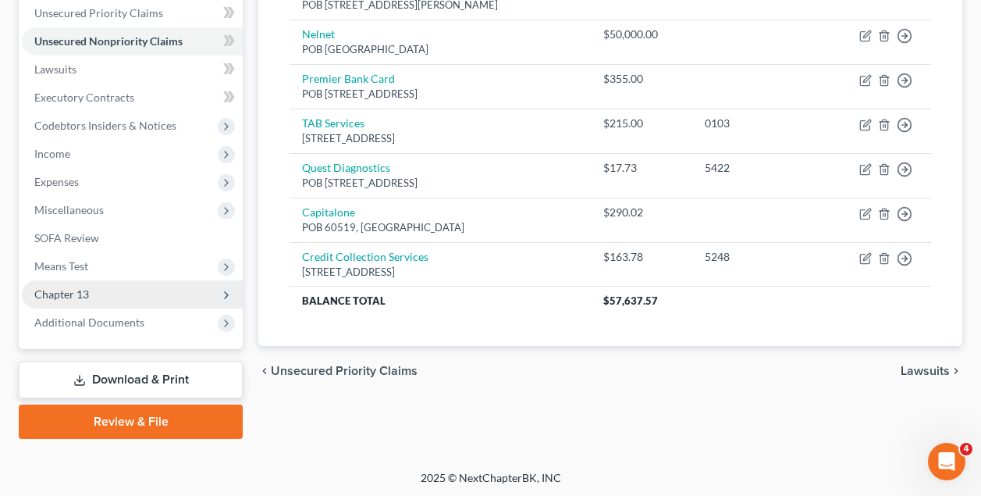
click at [85, 298] on span "Chapter 13" at bounding box center [61, 293] width 55 height 13
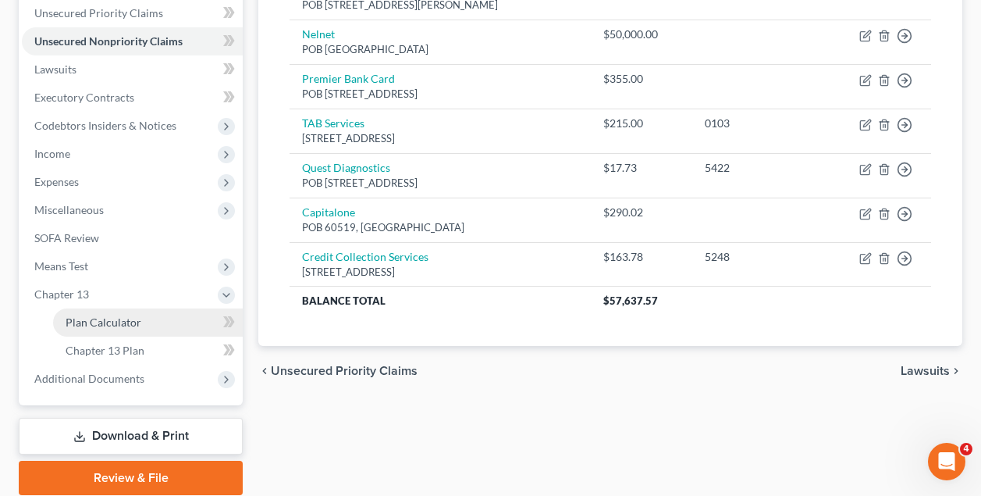
click at [91, 320] on span "Plan Calculator" at bounding box center [104, 321] width 76 height 13
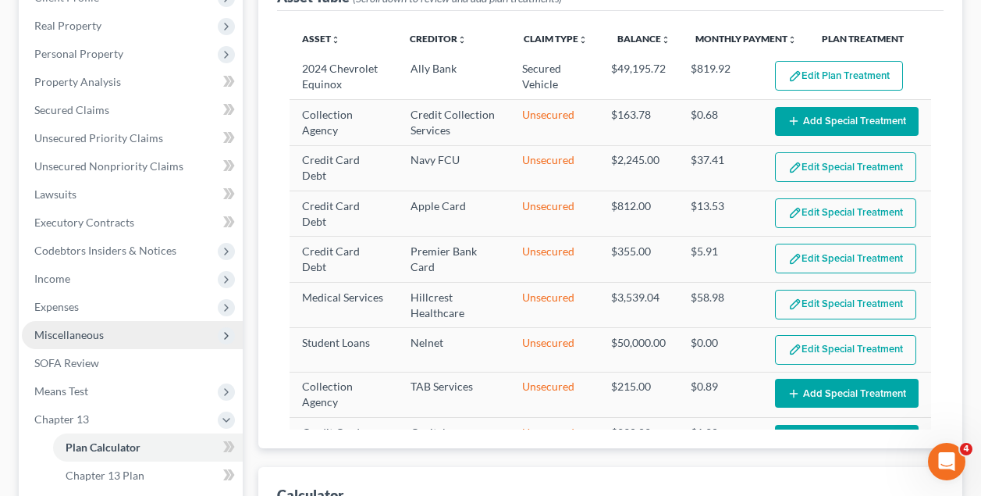
scroll to position [233, 0]
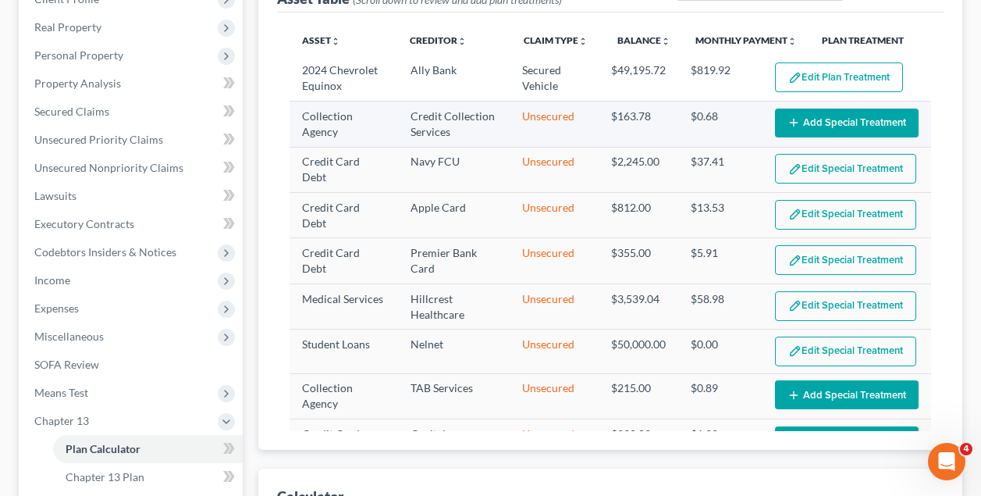
click at [831, 121] on button "Add Special Treatment" at bounding box center [847, 122] width 144 height 29
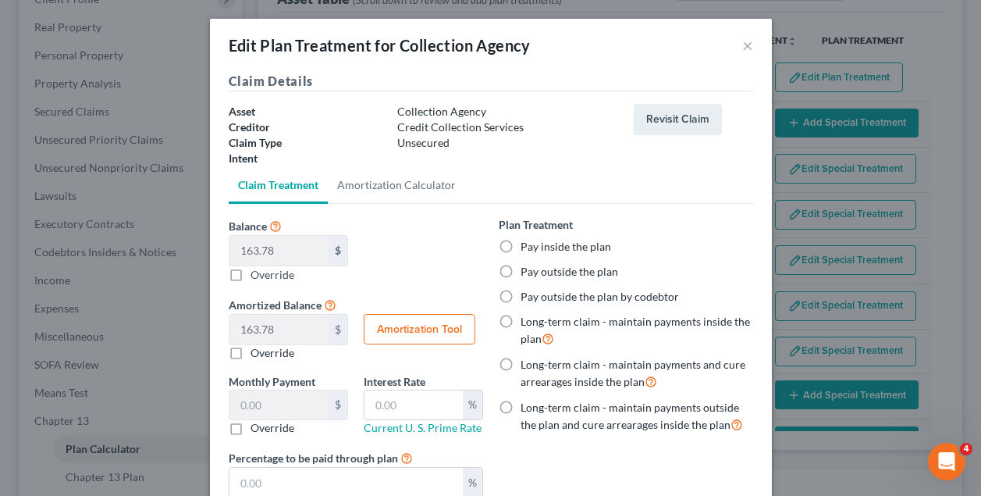
click at [521, 248] on label "Pay inside the plan" at bounding box center [566, 247] width 91 height 16
click at [527, 248] on input "Pay inside the plan" at bounding box center [532, 244] width 10 height 10
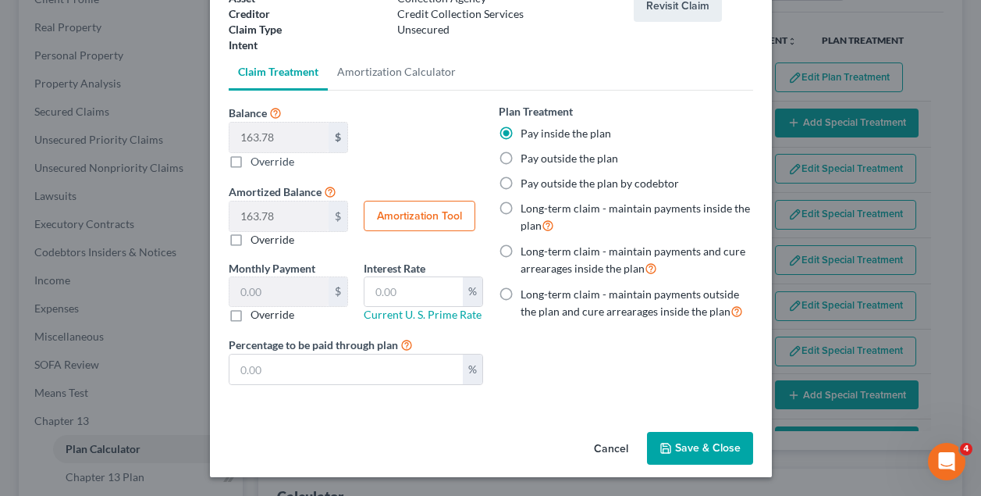
scroll to position [113, 0]
click at [340, 368] on input "text" at bounding box center [345, 369] width 233 height 30
click at [684, 442] on button "Save & Close" at bounding box center [700, 448] width 106 height 33
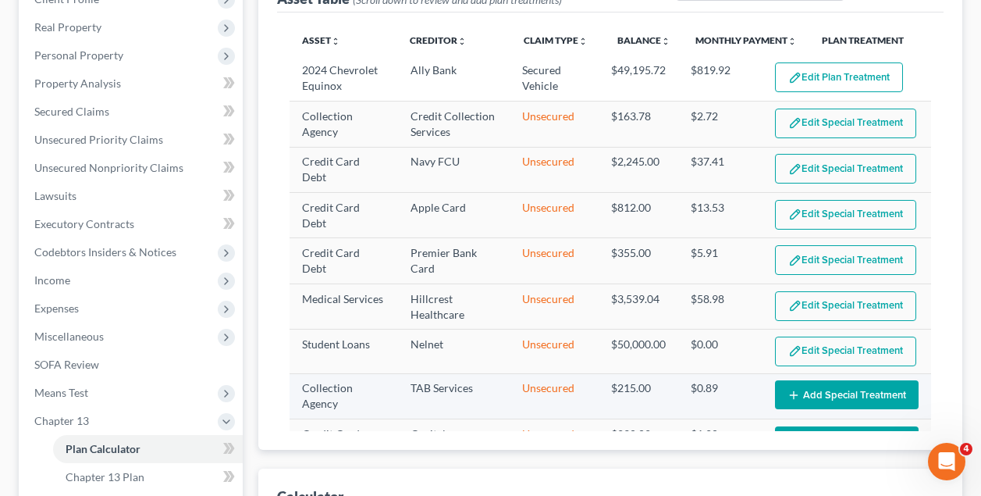
click at [830, 389] on button "Add Special Treatment" at bounding box center [847, 394] width 144 height 29
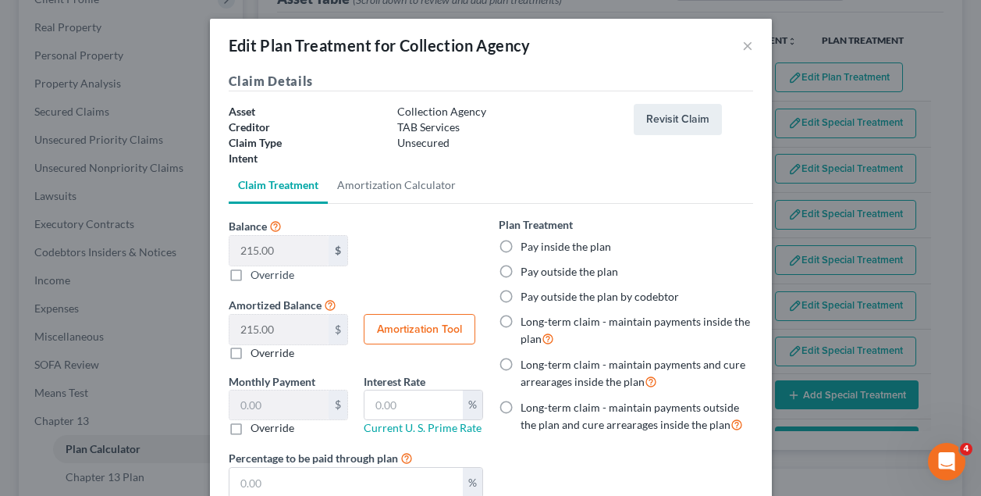
click at [521, 244] on label "Pay inside the plan" at bounding box center [566, 247] width 91 height 16
click at [527, 244] on input "Pay inside the plan" at bounding box center [532, 244] width 10 height 10
click at [434, 269] on div "Balance 215.00 $ $ Override Amortized Balance 215.00 $ $ Override Amortization …" at bounding box center [356, 294] width 270 height 157
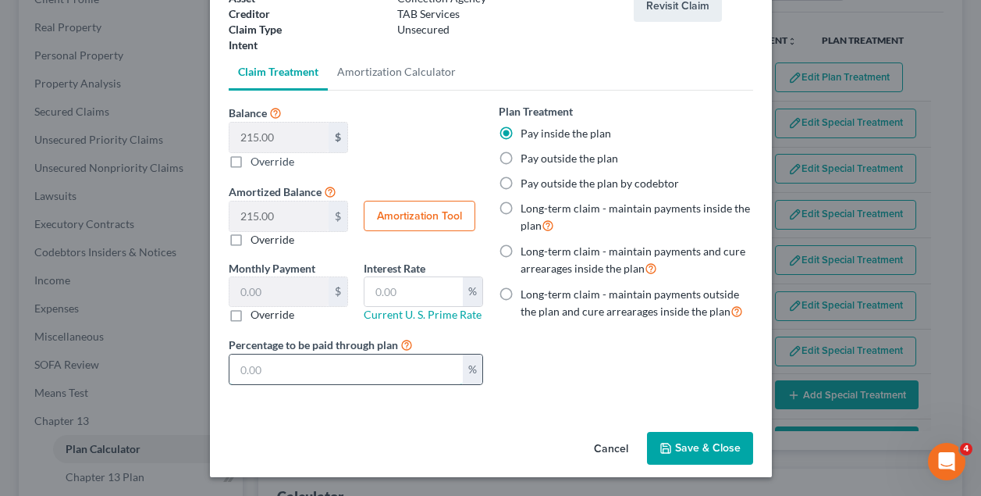
click at [370, 372] on input "text" at bounding box center [345, 369] width 233 height 30
click at [695, 448] on button "Save & Close" at bounding box center [700, 448] width 106 height 33
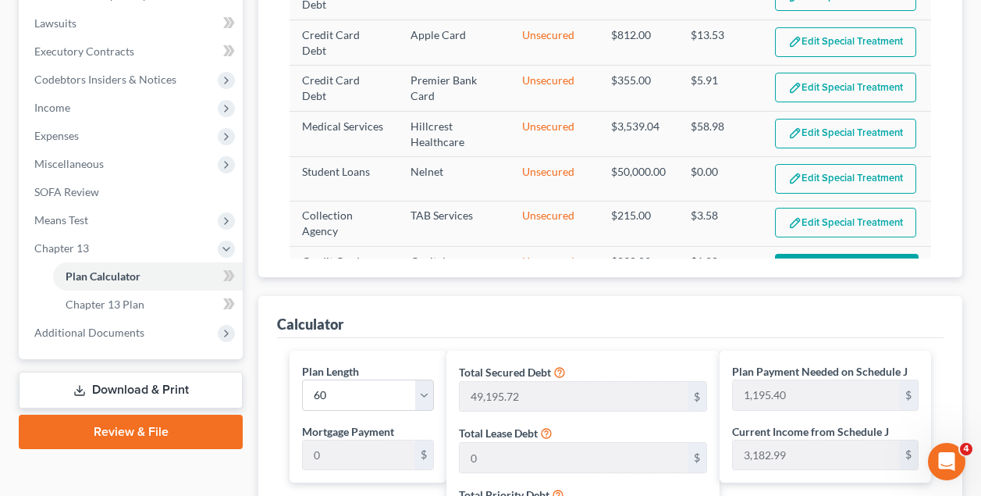
scroll to position [412, 0]
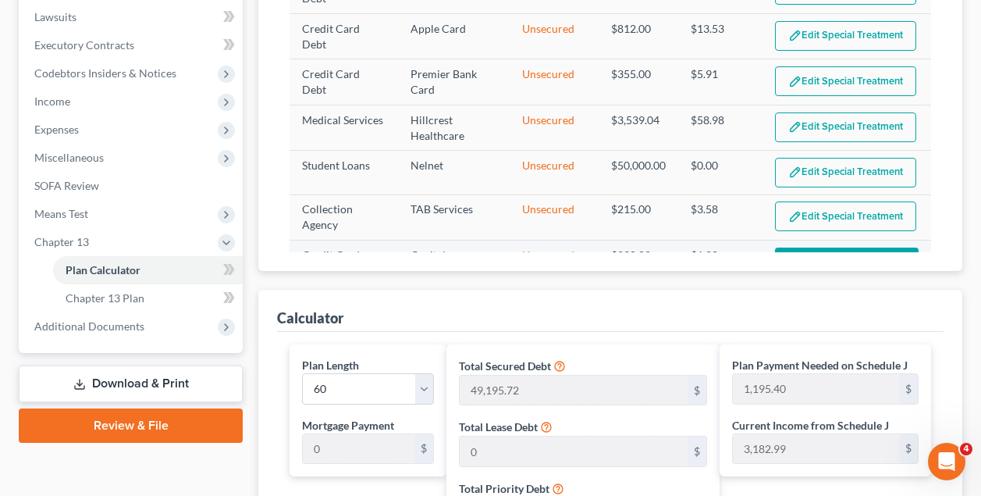
click at [864, 247] on button "Add Special Treatment" at bounding box center [847, 261] width 144 height 29
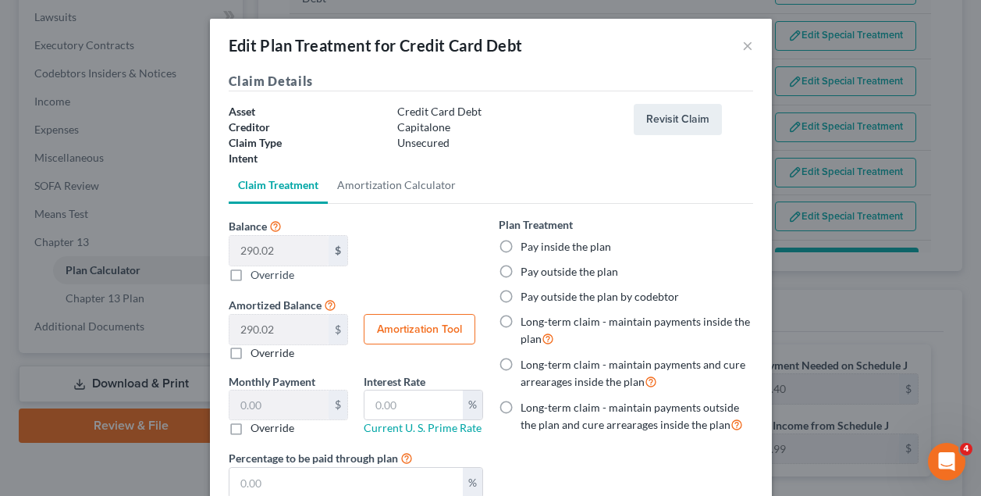
click at [521, 243] on label "Pay inside the plan" at bounding box center [566, 247] width 91 height 16
click at [527, 243] on input "Pay inside the plan" at bounding box center [532, 244] width 10 height 10
click at [521, 243] on label "Pay inside the plan" at bounding box center [566, 247] width 91 height 16
click at [527, 243] on input "Pay inside the plan" at bounding box center [532, 244] width 10 height 10
click at [426, 267] on div "Balance 290.02 $ $ Override Amortized Balance 290.02 $ $ Override Amortization …" at bounding box center [356, 294] width 270 height 157
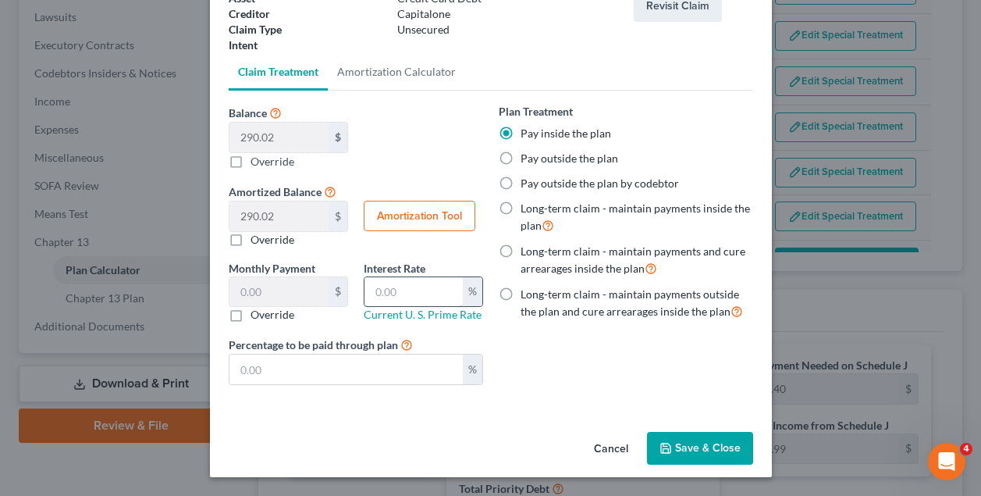
scroll to position [113, 0]
click at [379, 369] on input "text" at bounding box center [345, 369] width 233 height 30
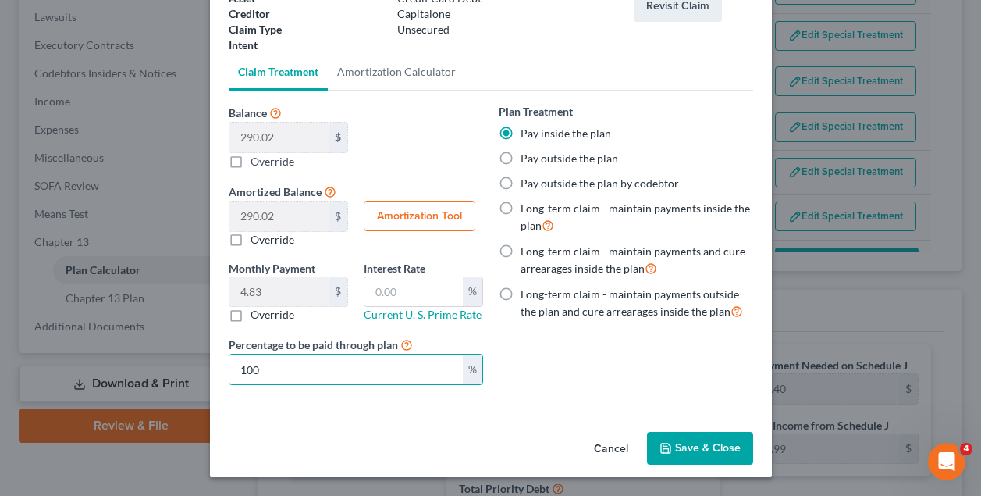
click at [714, 445] on button "Save & Close" at bounding box center [700, 448] width 106 height 33
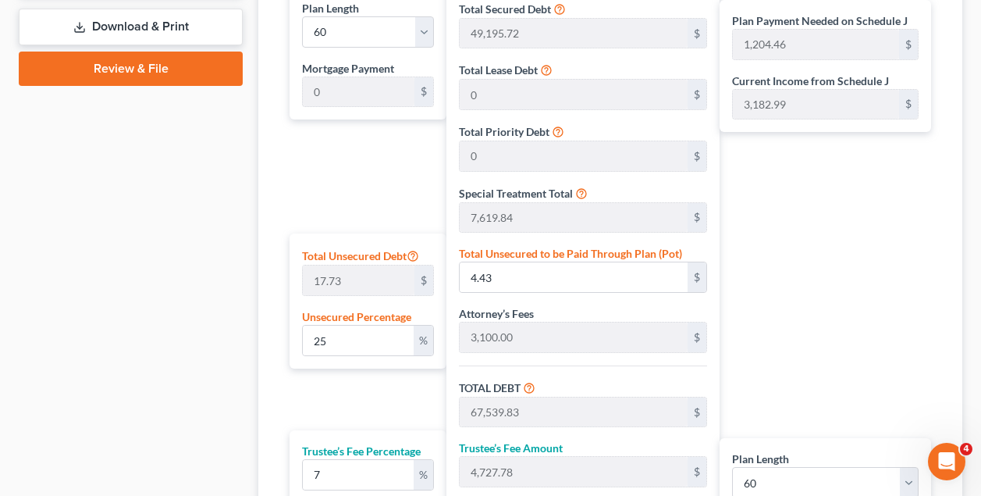
scroll to position [771, 0]
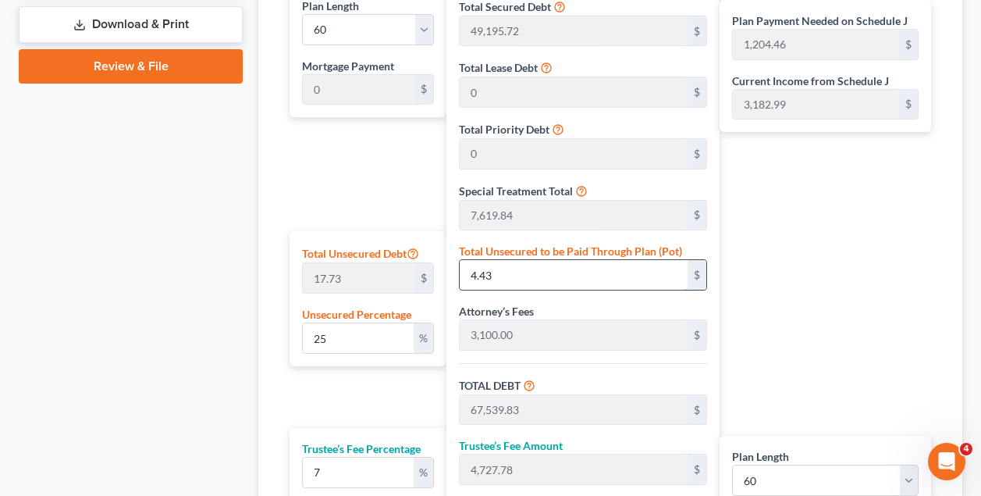
click at [553, 275] on input "4.43" at bounding box center [574, 275] width 229 height 30
click at [358, 165] on div "Plan Length 1 2 3 4 5 6 7 8 9 10 11 12 13 14 15 16 17 18 19 20 21 22 23 24 25 2…" at bounding box center [364, 302] width 164 height 634
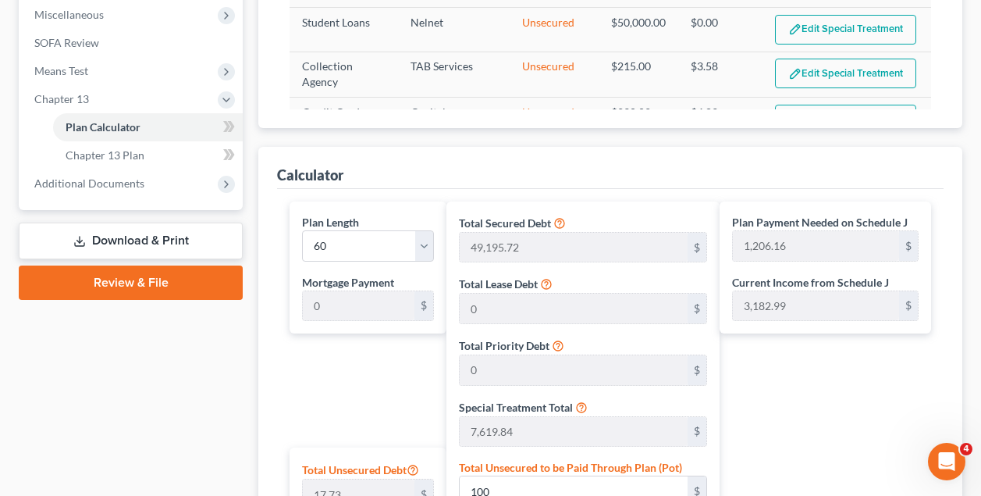
scroll to position [532, 0]
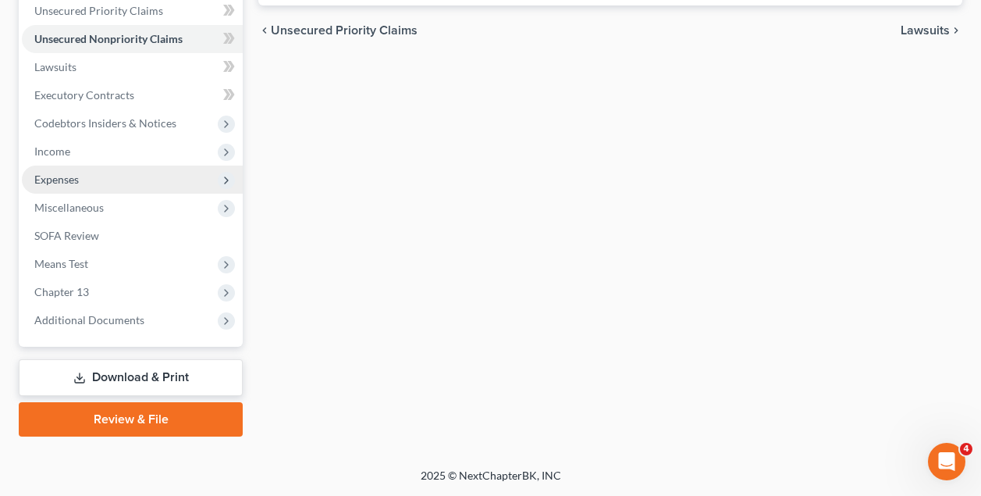
scroll to position [360, 0]
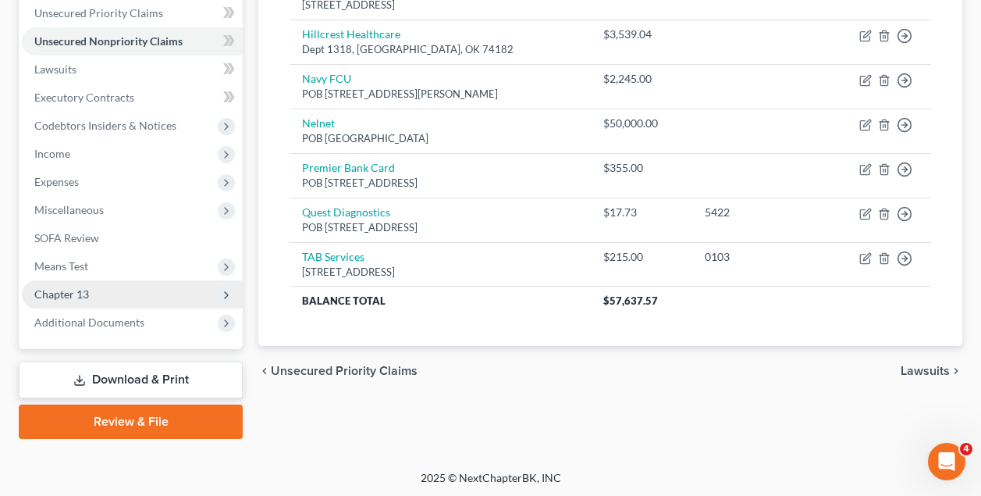
click at [91, 296] on span "Chapter 13" at bounding box center [132, 294] width 221 height 28
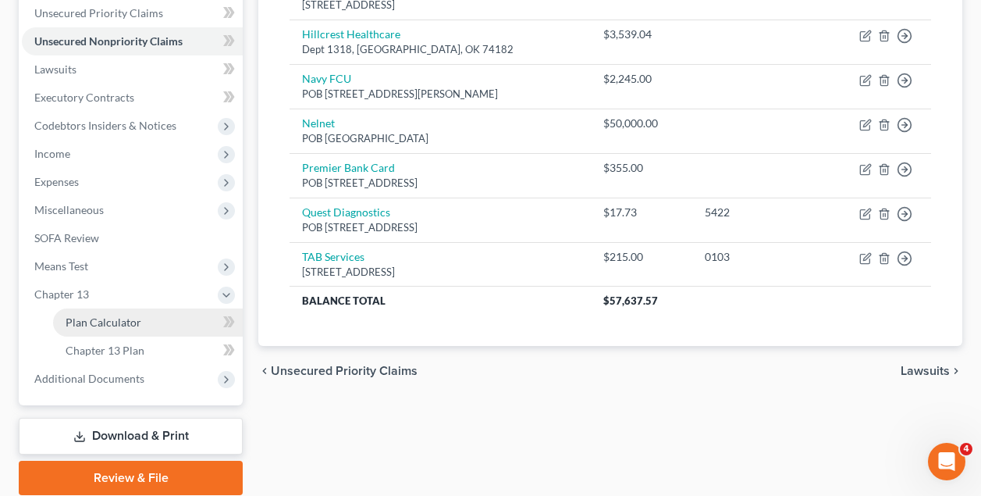
click at [98, 328] on span "Plan Calculator" at bounding box center [104, 321] width 76 height 13
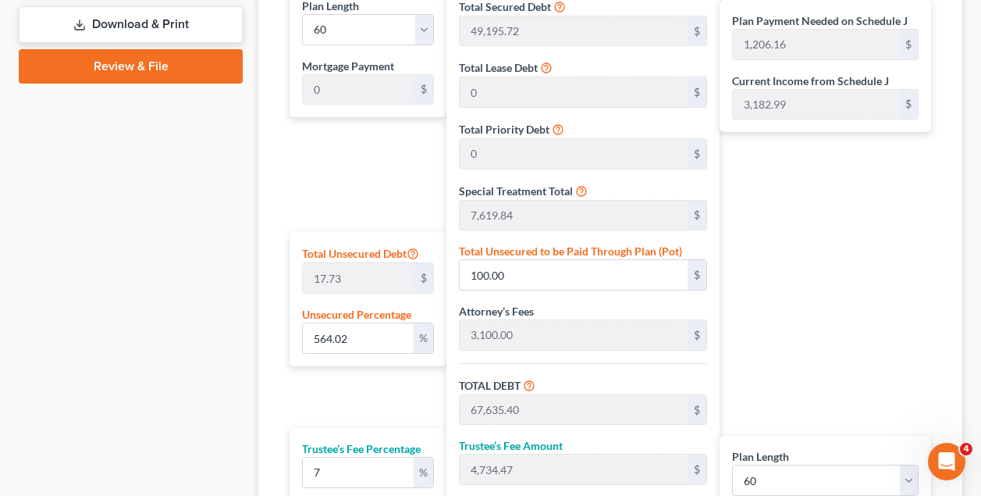
scroll to position [782, 0]
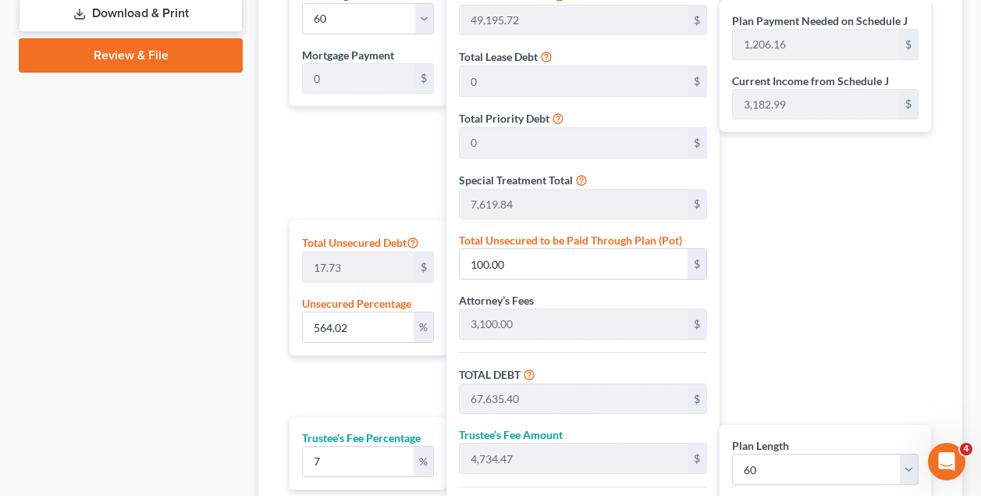
click at [372, 178] on div "Plan Length 1 2 3 4 5 6 7 8 9 10 11 12 13 14 15 16 17 18 19 20 21 22 23 24 25 2…" at bounding box center [364, 291] width 164 height 634
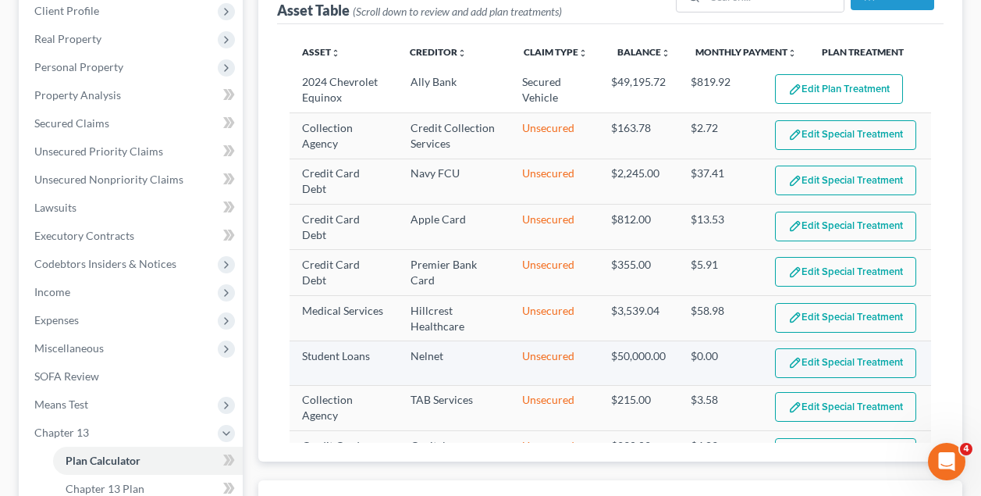
scroll to position [191, 0]
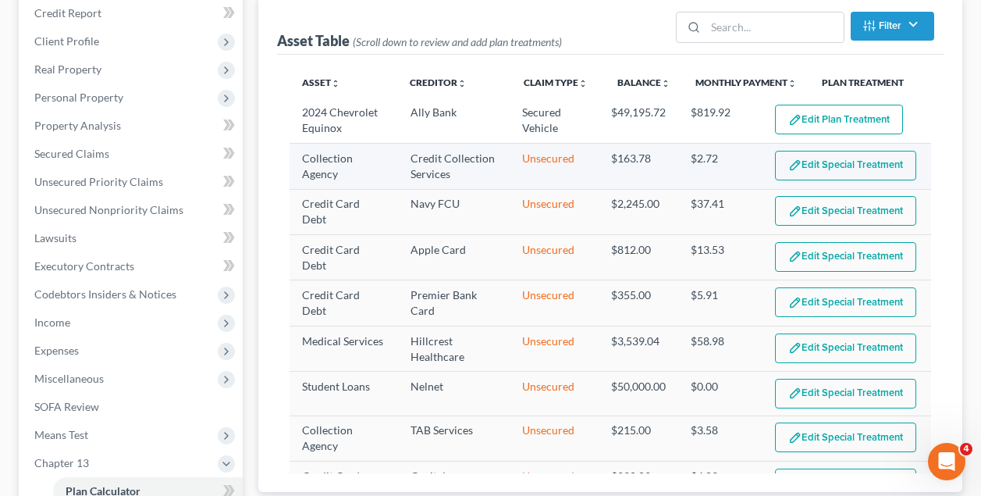
click at [821, 166] on button "Edit Special Treatment" at bounding box center [845, 166] width 141 height 30
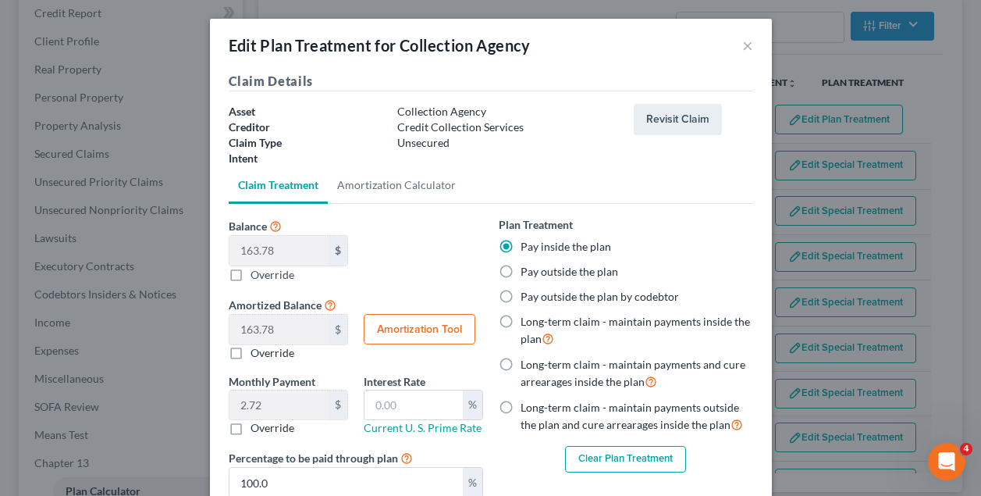
click at [553, 209] on div "Balance 163.78 $ 0.00 $ Override Amortized Balance 163.78 $ 0.00 $ Override Amo…" at bounding box center [491, 363] width 524 height 319
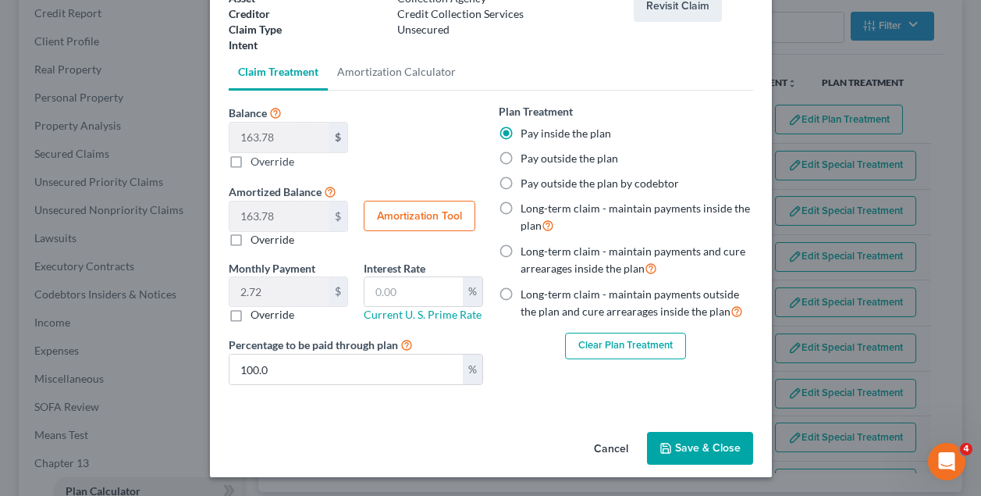
scroll to position [113, 0]
click at [619, 341] on button "Clear Plan Treatment" at bounding box center [625, 345] width 121 height 27
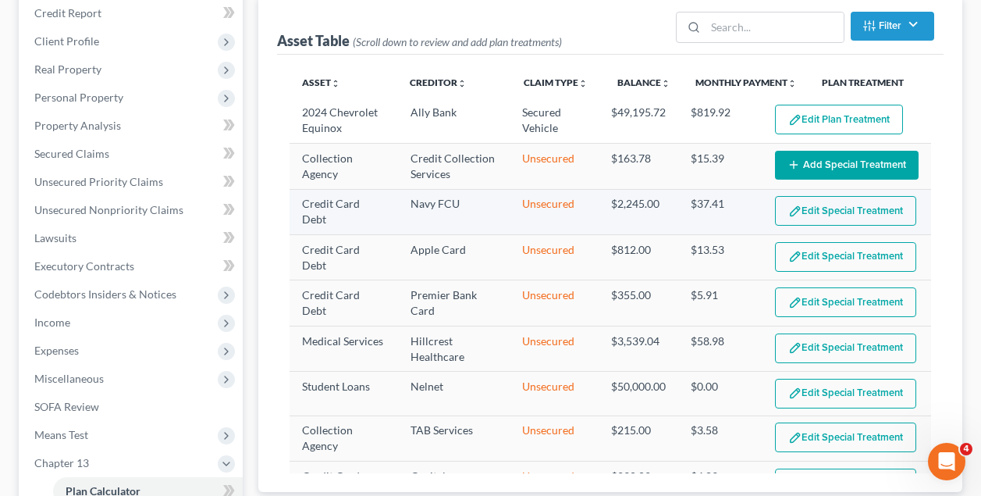
click at [827, 210] on button "Edit Special Treatment" at bounding box center [845, 211] width 141 height 30
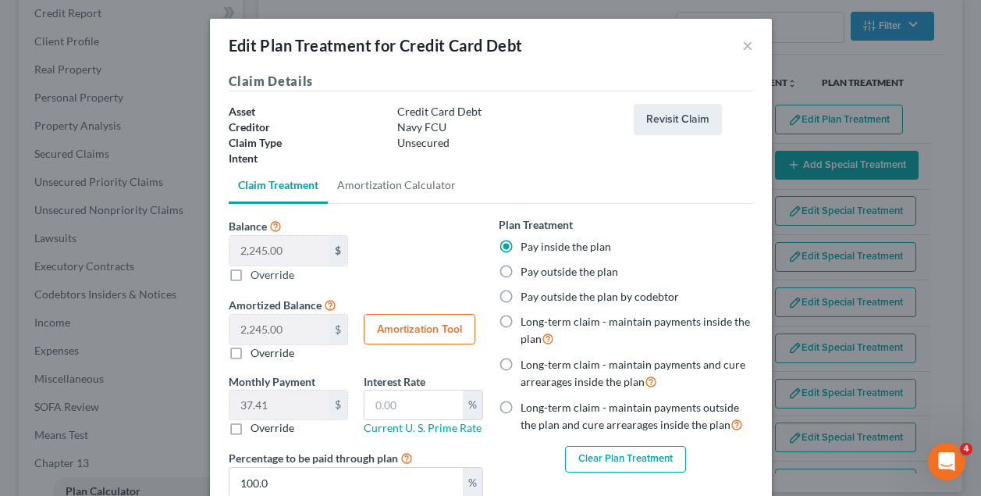
click at [656, 454] on button "Clear Plan Treatment" at bounding box center [625, 459] width 121 height 27
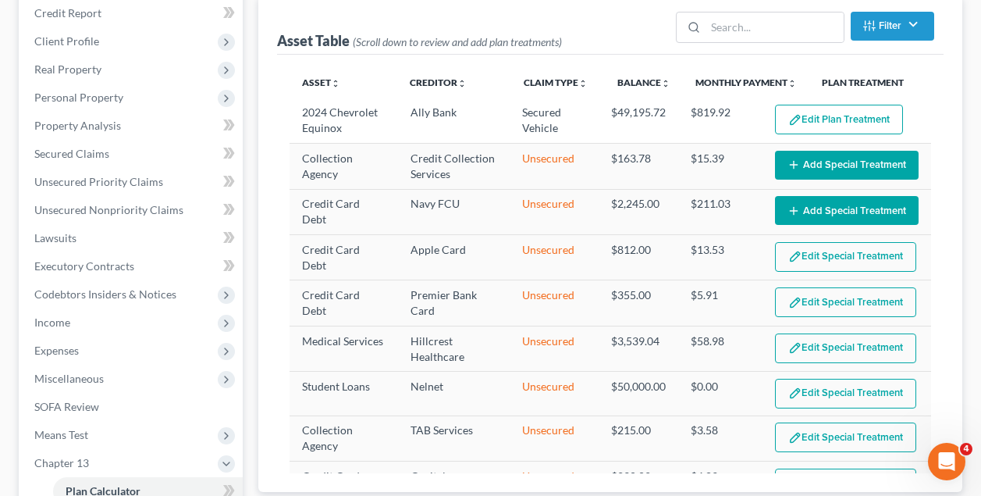
click at [834, 254] on button "Edit Special Treatment" at bounding box center [845, 257] width 141 height 30
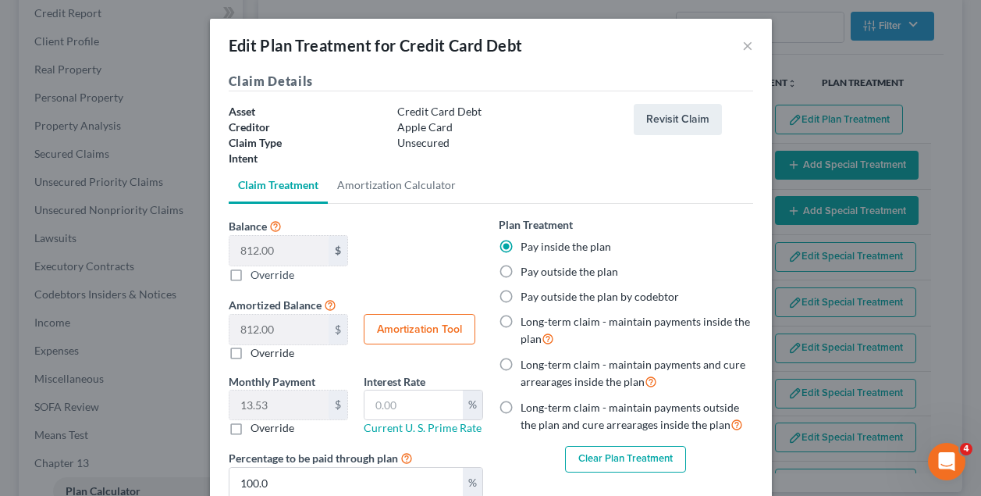
click at [608, 457] on button "Clear Plan Treatment" at bounding box center [625, 459] width 121 height 27
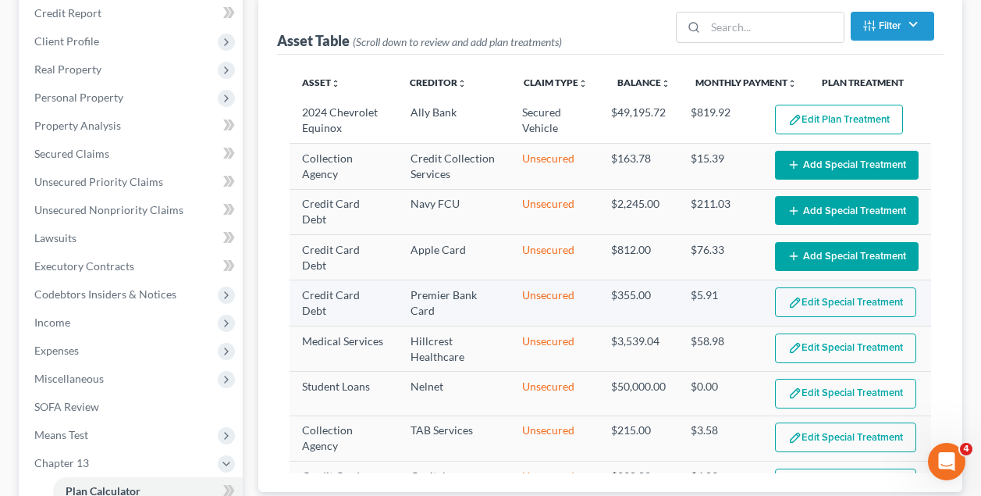
click at [844, 301] on button "Edit Special Treatment" at bounding box center [845, 302] width 141 height 30
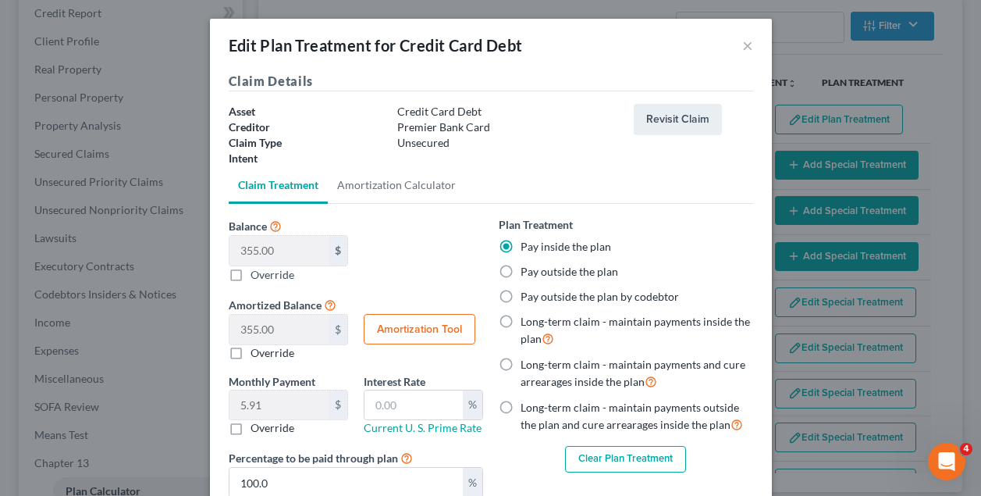
click at [662, 457] on button "Clear Plan Treatment" at bounding box center [625, 459] width 121 height 27
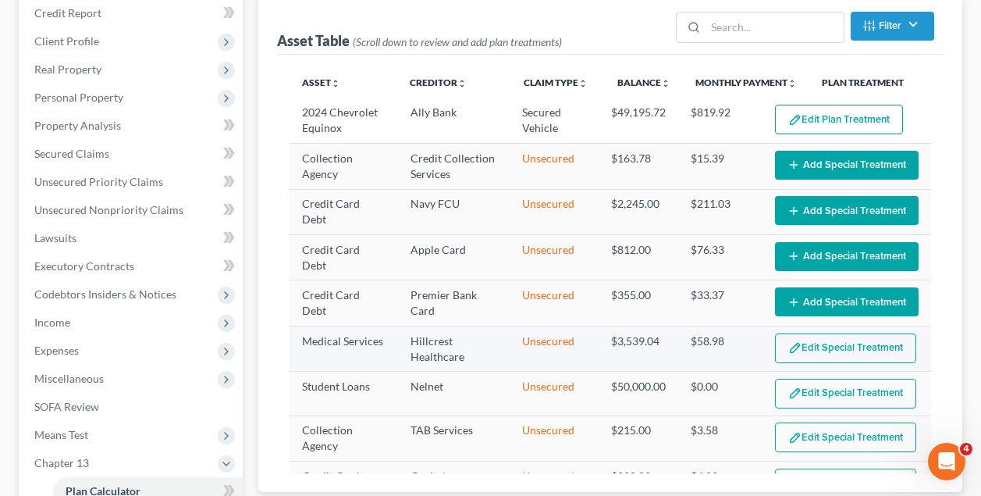
click at [828, 340] on button "Edit Special Treatment" at bounding box center [845, 348] width 141 height 30
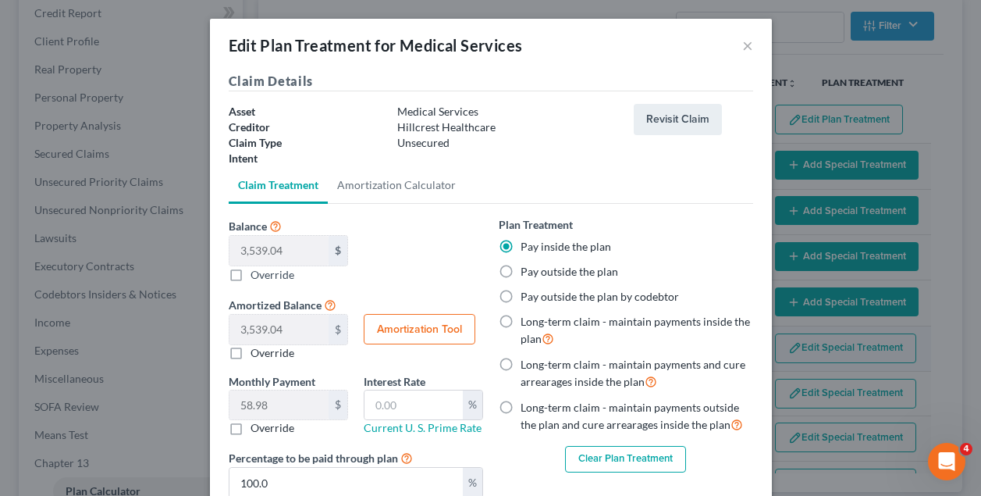
click at [828, 340] on div "Edit Plan Treatment for Medical Services × Claim Details Asset Medical Services…" at bounding box center [490, 248] width 981 height 496
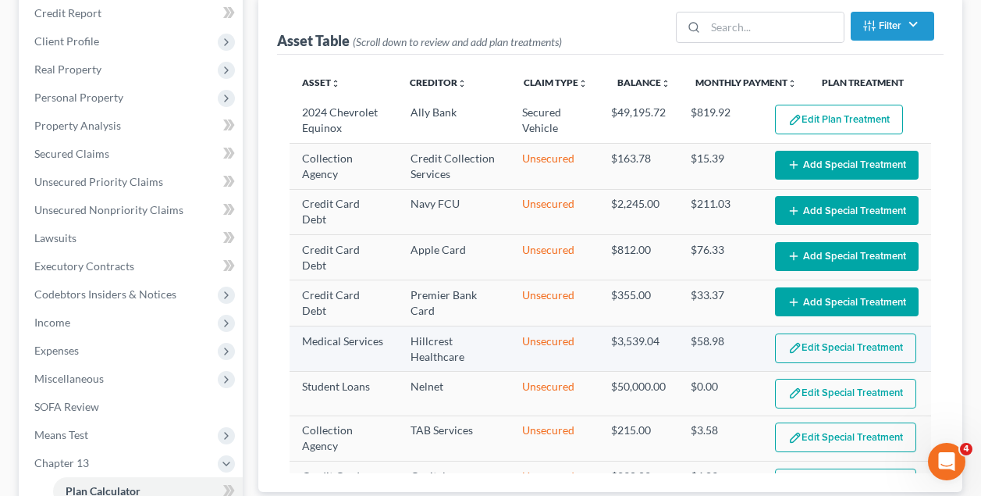
click at [827, 341] on button "Edit Special Treatment" at bounding box center [845, 348] width 141 height 30
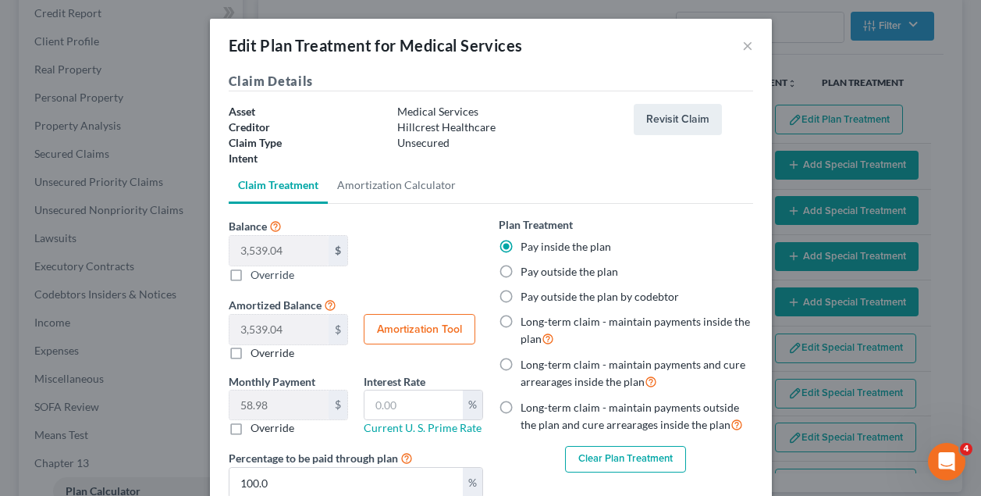
click at [670, 453] on button "Clear Plan Treatment" at bounding box center [625, 459] width 121 height 27
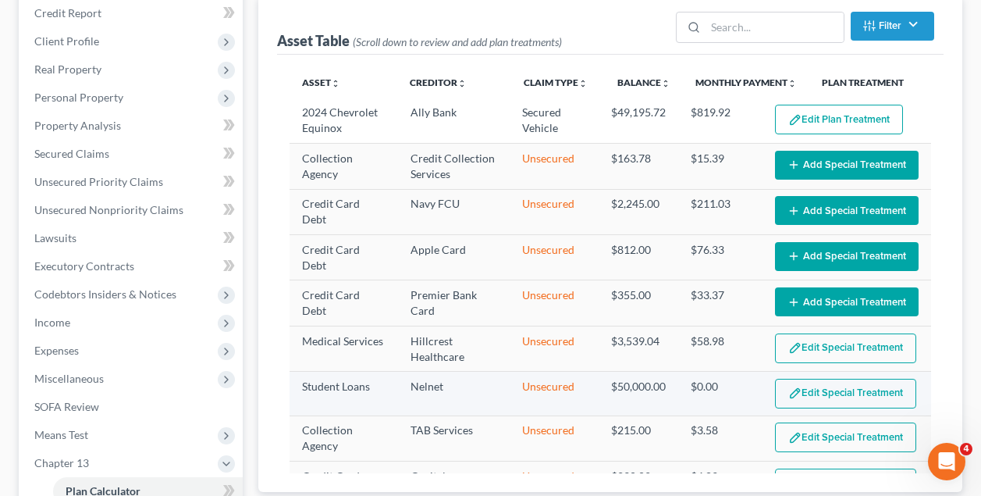
click at [839, 388] on button "Edit Special Treatment" at bounding box center [845, 394] width 141 height 30
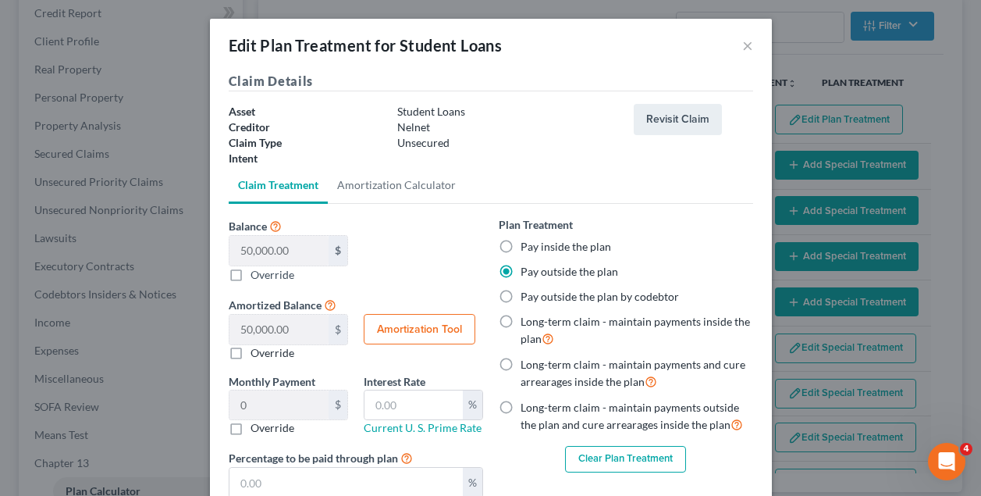
click at [633, 456] on button "Clear Plan Treatment" at bounding box center [625, 459] width 121 height 27
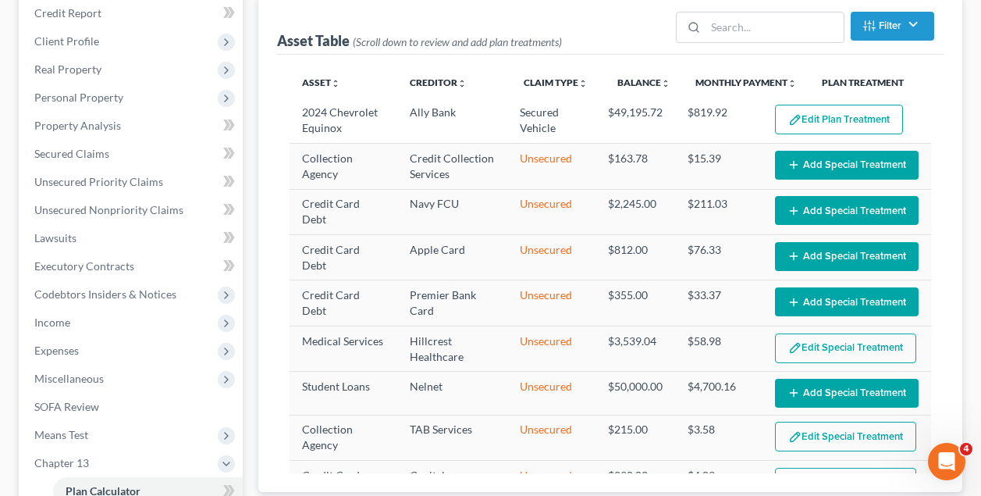
click at [827, 342] on button "Edit Special Treatment" at bounding box center [845, 348] width 141 height 30
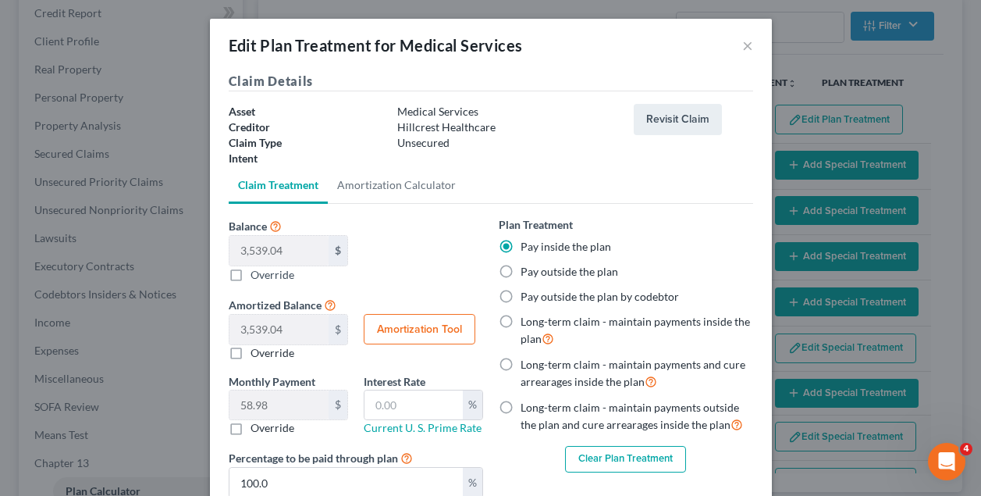
click at [641, 450] on button "Clear Plan Treatment" at bounding box center [625, 459] width 121 height 27
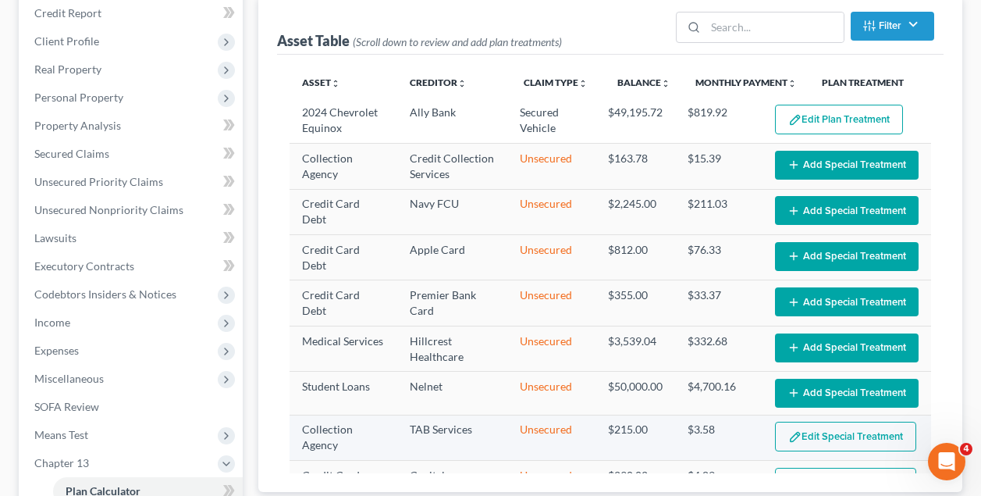
click at [827, 435] on button "Edit Special Treatment" at bounding box center [845, 436] width 141 height 30
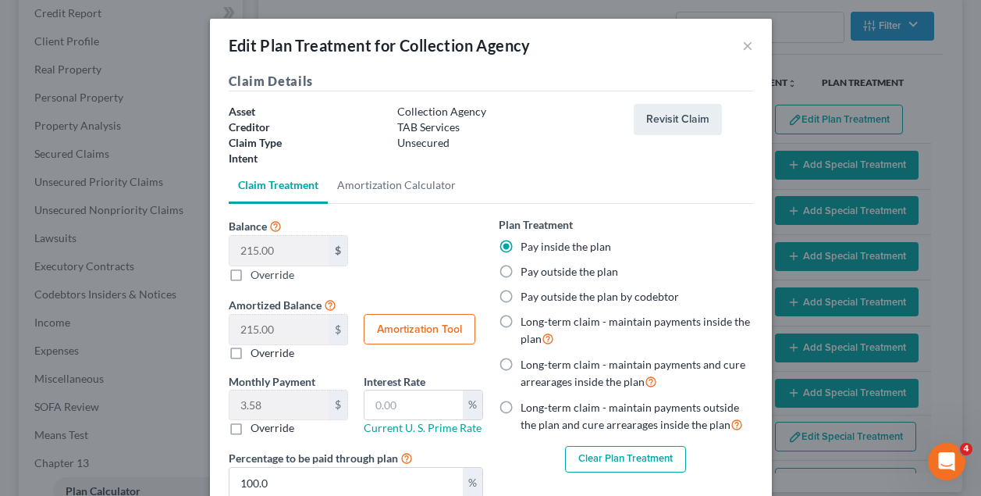
click at [610, 460] on button "Clear Plan Treatment" at bounding box center [625, 459] width 121 height 27
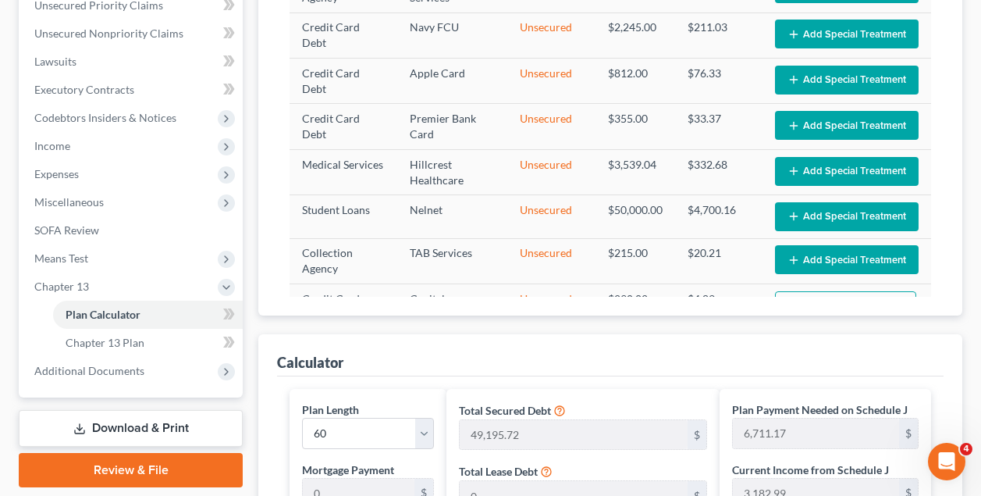
scroll to position [390, 0]
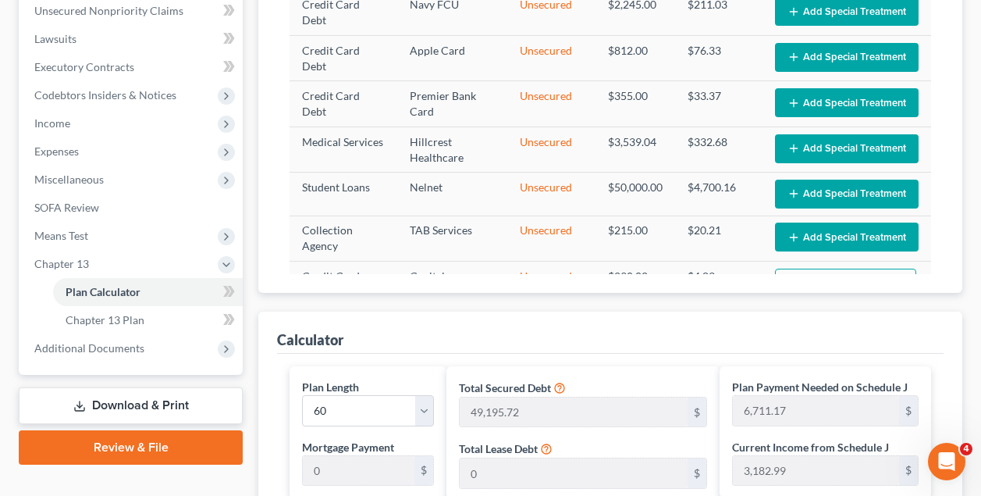
click at [942, 233] on div "Asset unfold_more expand_more expand_less Creditor unfold_more expand_more expa…" at bounding box center [610, 74] width 667 height 437
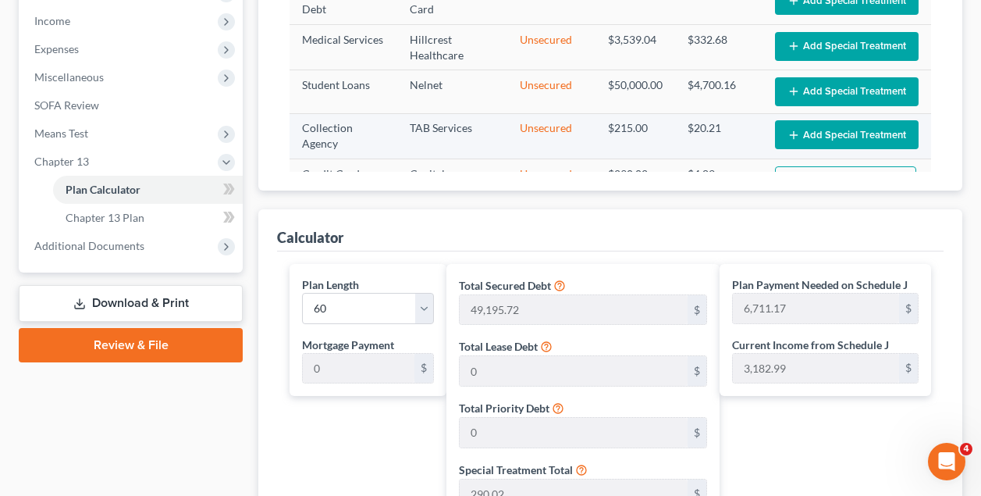
scroll to position [493, 0]
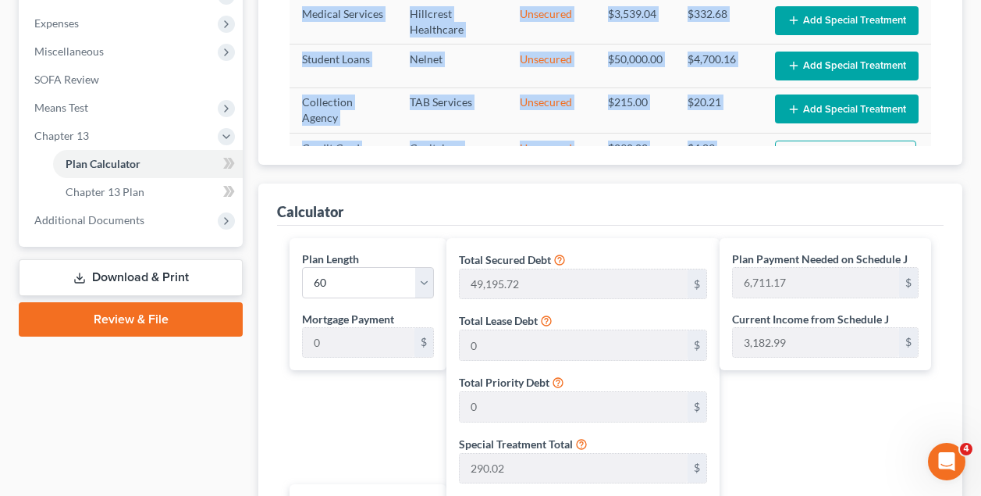
scroll to position [515, 0]
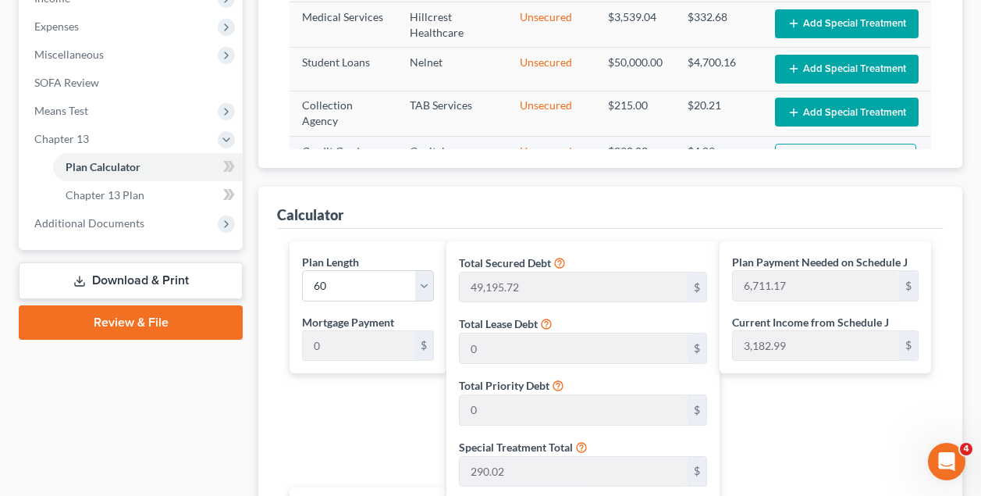
click at [891, 148] on button "Edit Special Treatment" at bounding box center [845, 159] width 141 height 30
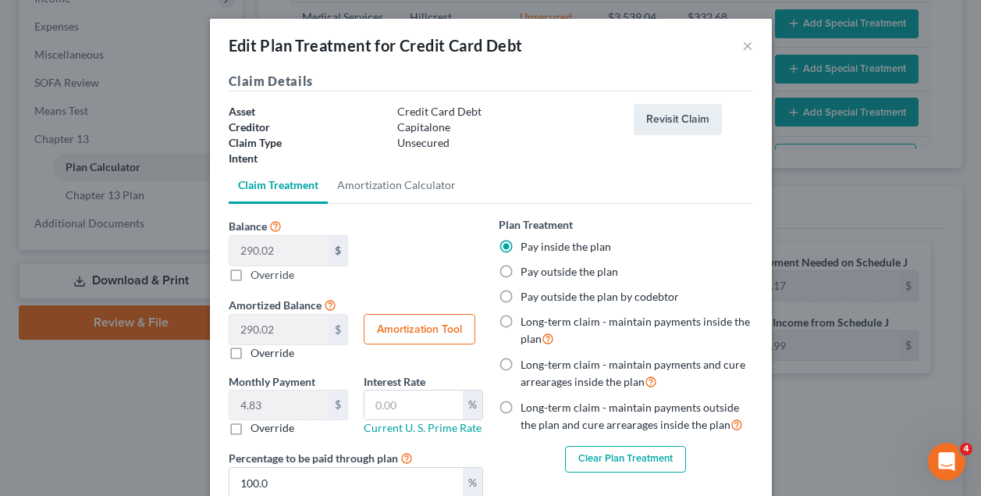
click at [891, 148] on div "Edit Plan Treatment for Credit Card Debt × Claim Details Asset Credit Card Debt…" at bounding box center [490, 248] width 981 height 496
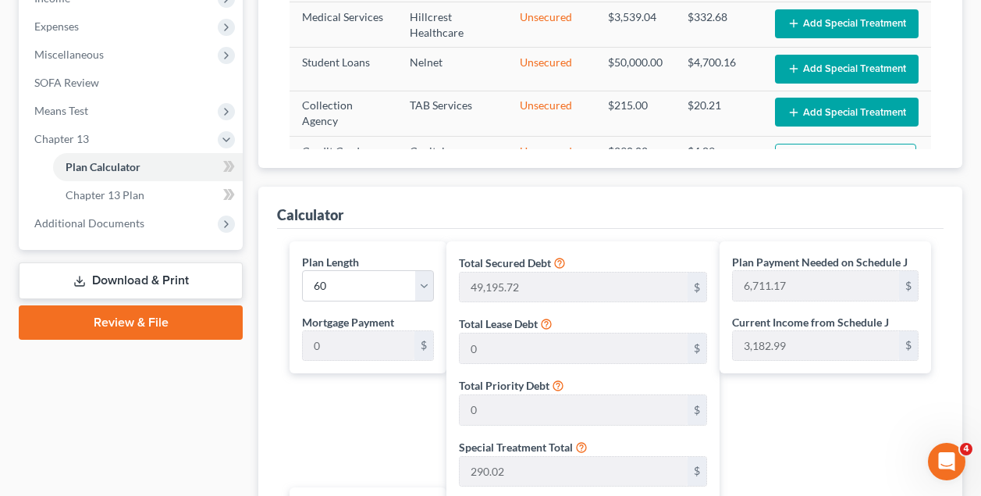
click at [889, 148] on button "Edit Special Treatment" at bounding box center [845, 159] width 141 height 30
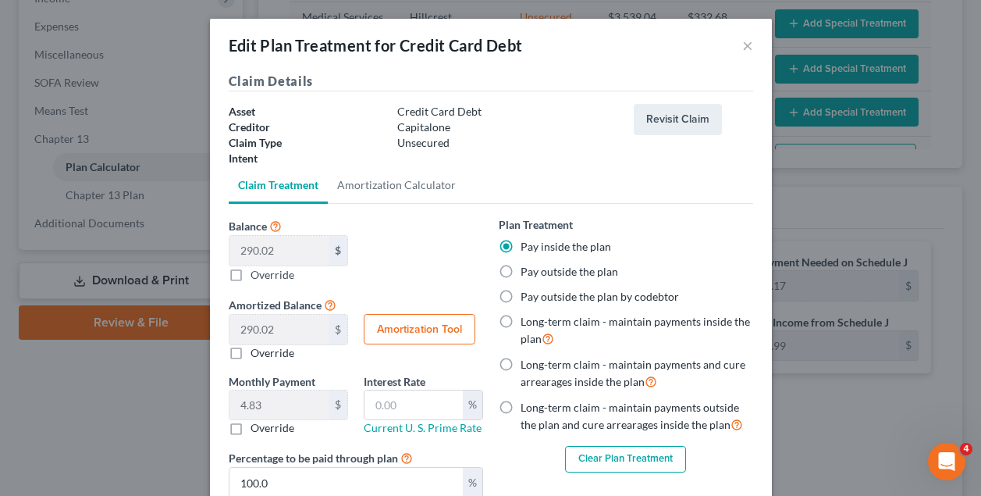
click at [646, 453] on button "Clear Plan Treatment" at bounding box center [625, 459] width 121 height 27
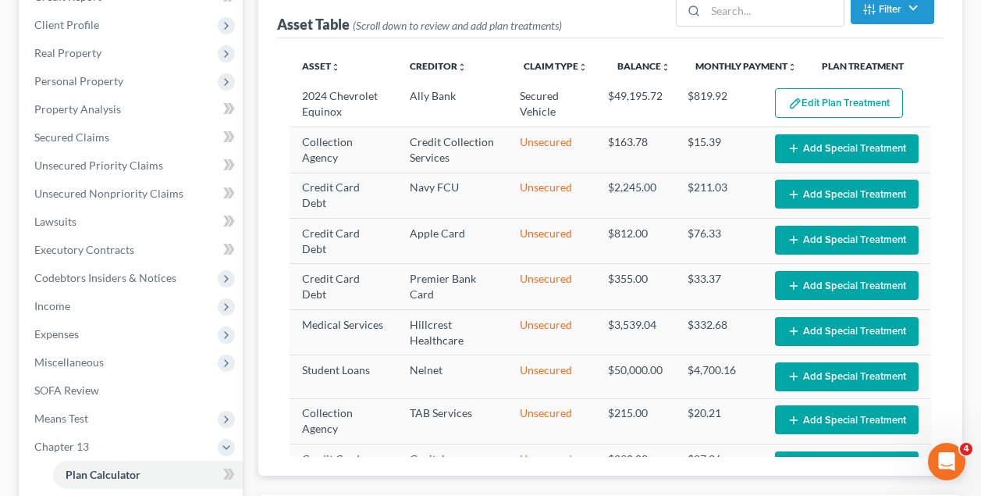
scroll to position [184, 0]
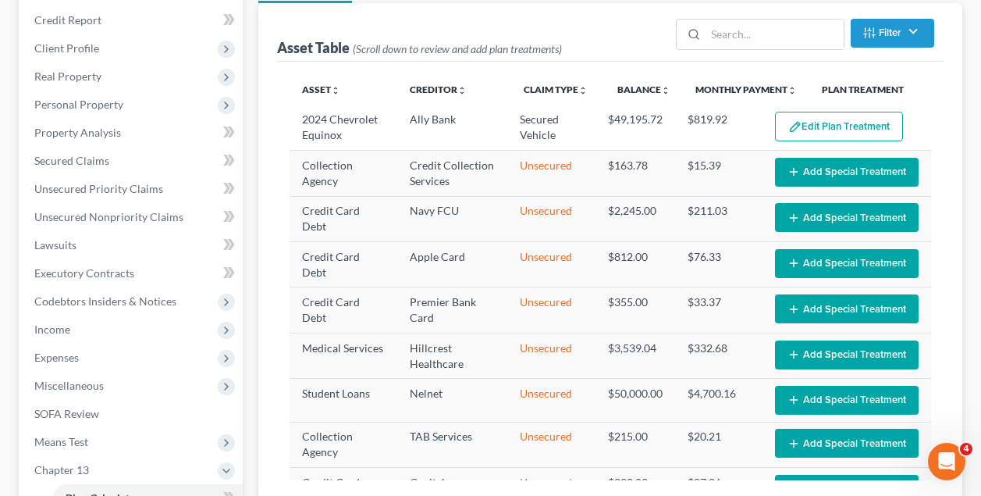
click at [758, 98] on th "Monthly Payment unfold_more expand_more expand_less" at bounding box center [746, 89] width 126 height 31
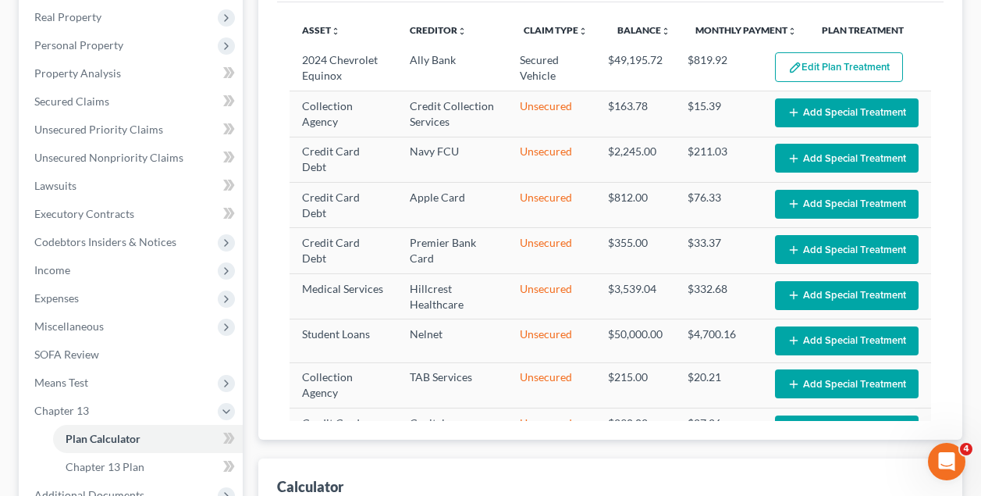
scroll to position [259, 0]
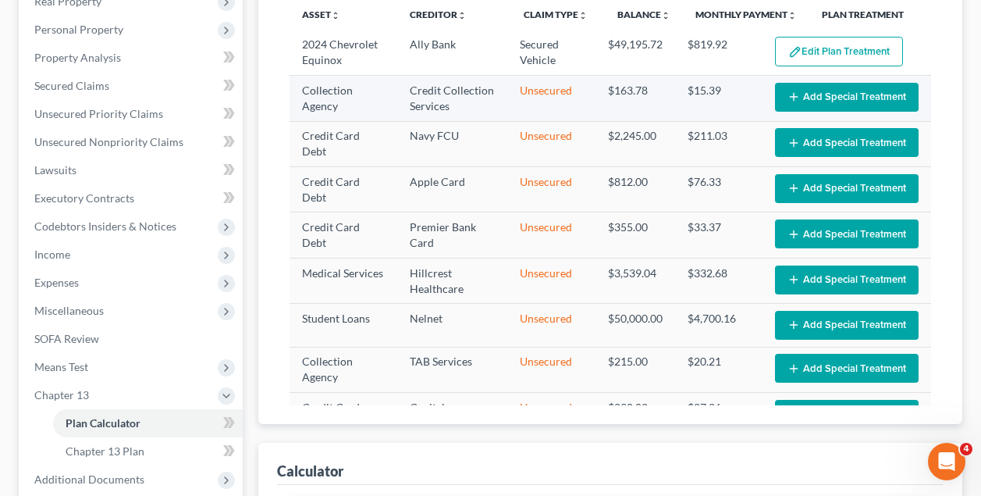
click at [741, 112] on td "$15.39" at bounding box center [718, 98] width 87 height 45
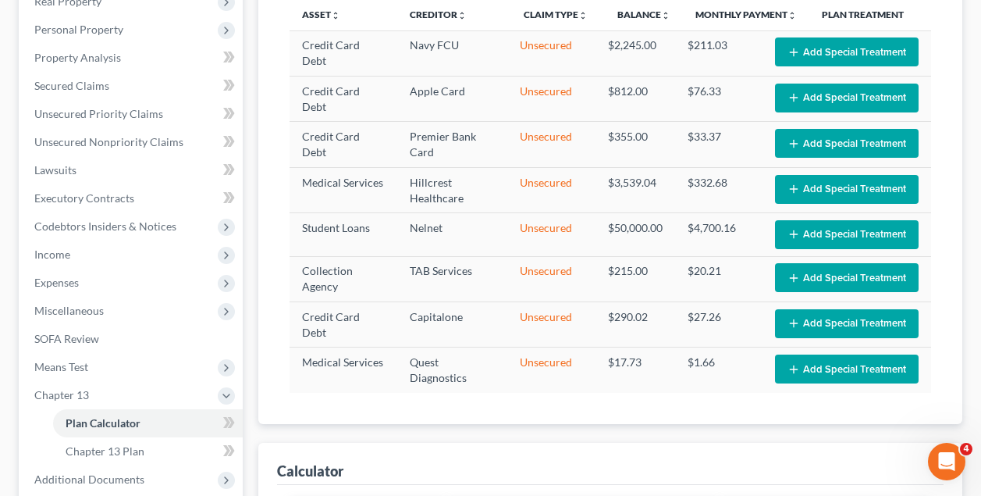
scroll to position [91, 0]
click at [937, 114] on div "Asset unfold_more expand_more expand_less Creditor unfold_more expand_more expa…" at bounding box center [610, 205] width 667 height 437
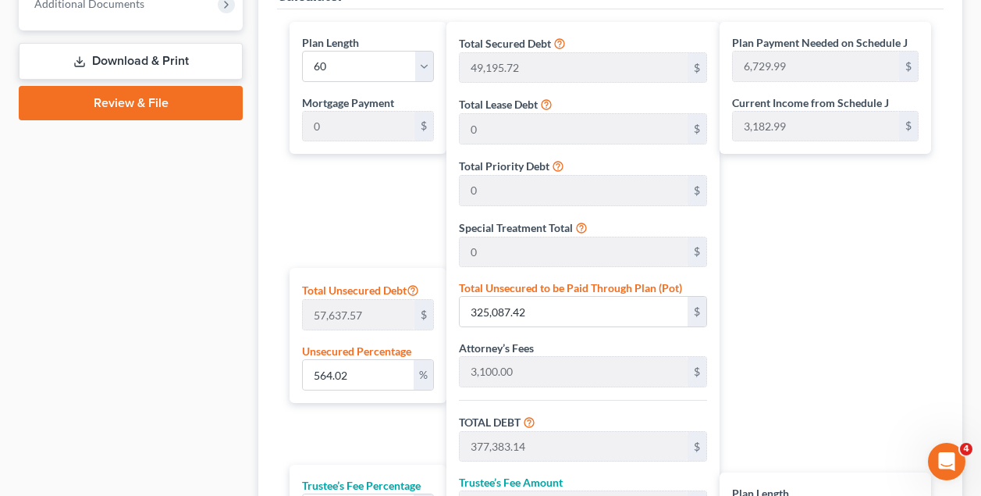
scroll to position [742, 0]
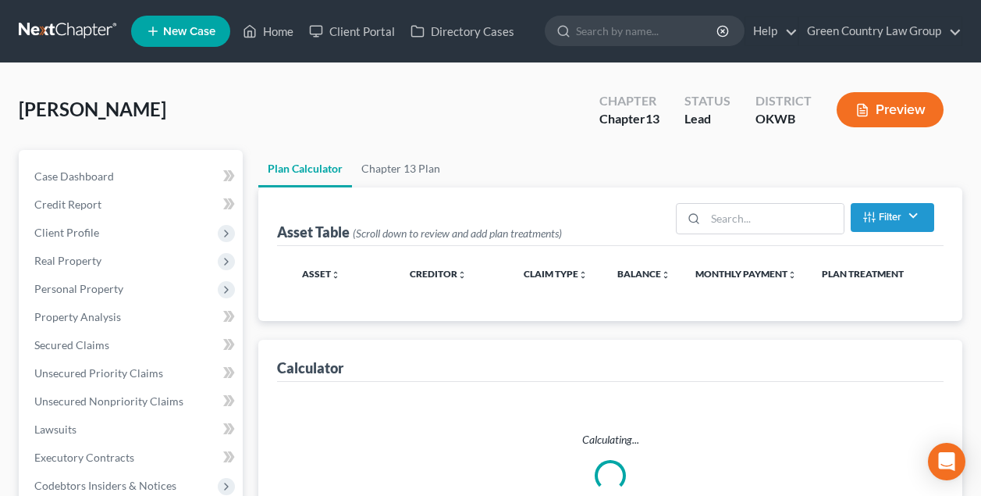
select select "59"
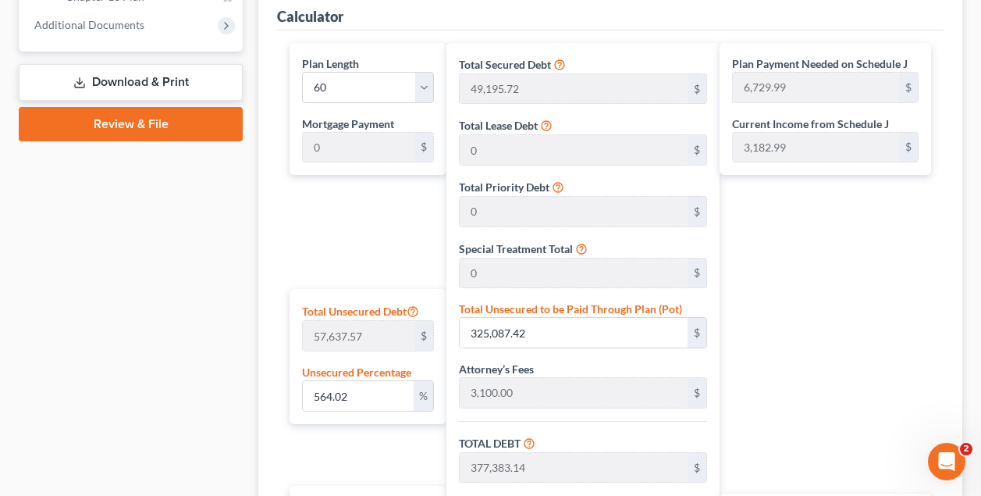
scroll to position [731, 0]
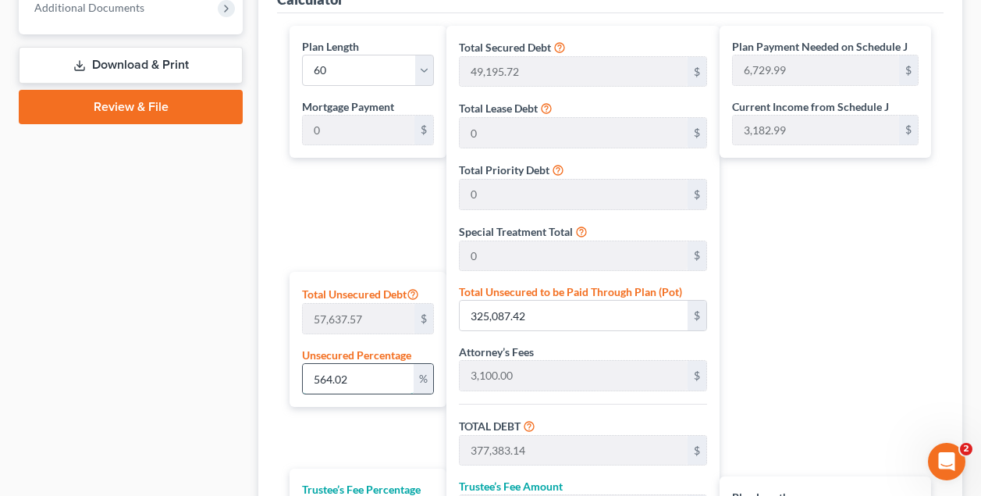
click at [357, 375] on input "564.02" at bounding box center [358, 379] width 110 height 30
type input "564.0"
type input "325,075.89"
type input "377,371.61"
type input "26,416.01"
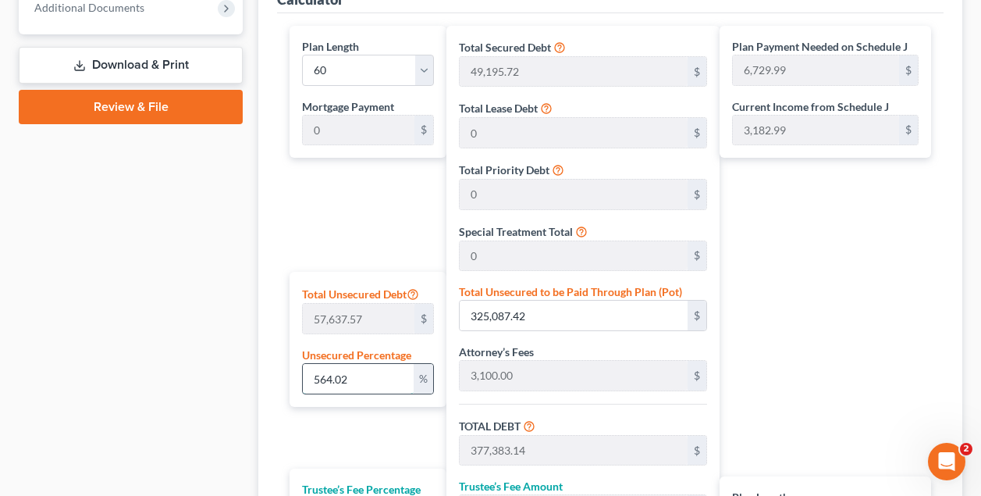
type input "403,787.62"
type input "6,729.79"
type input "56"
type input "32,277.03"
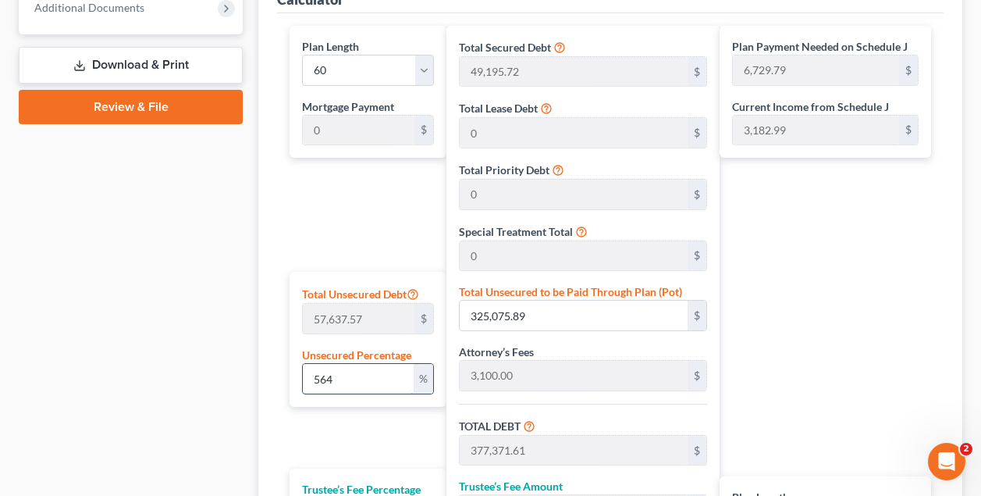
type input "84,572.75"
type input "5,920.09"
type input "90,492.85"
type input "1,508.21"
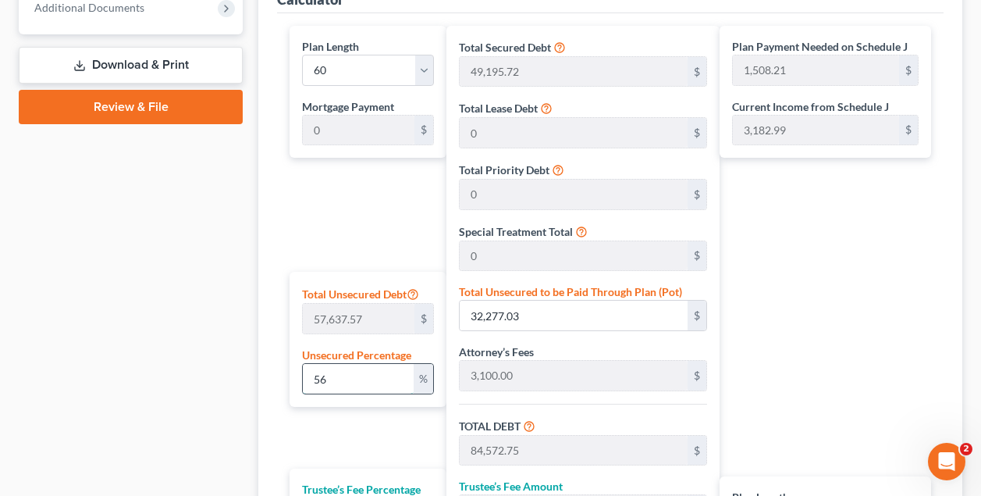
type input "5"
type input "2,881.87"
type input "55,177.59"
type input "3,862.43"
type input "59,040.03"
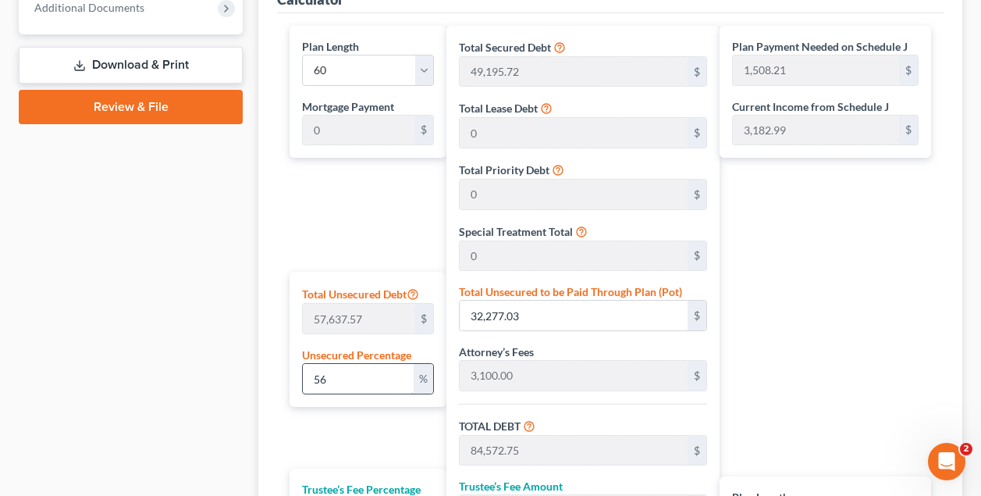
type input "984.00"
type input "52,295.72"
type input "3,660.70"
type input "55,956.42"
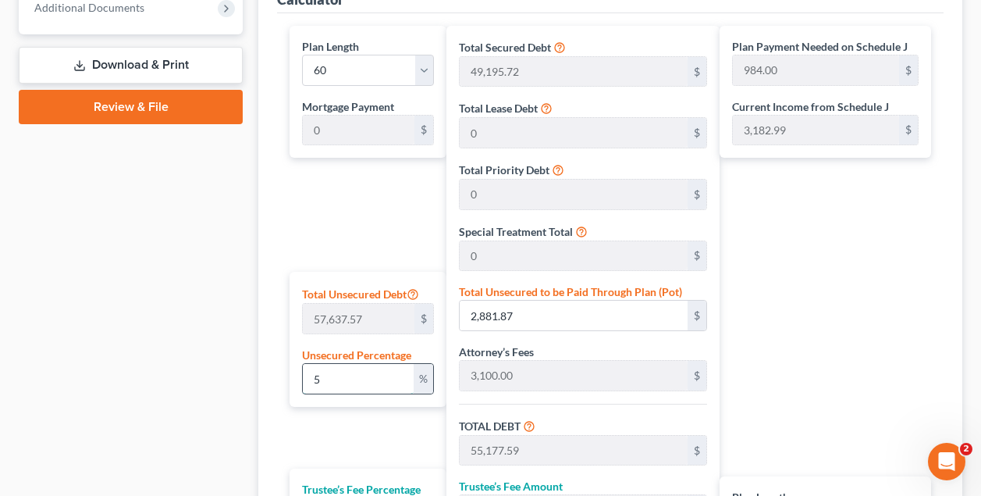
type input "932.60"
type input "1"
type input "576.37"
type input "52,872.09"
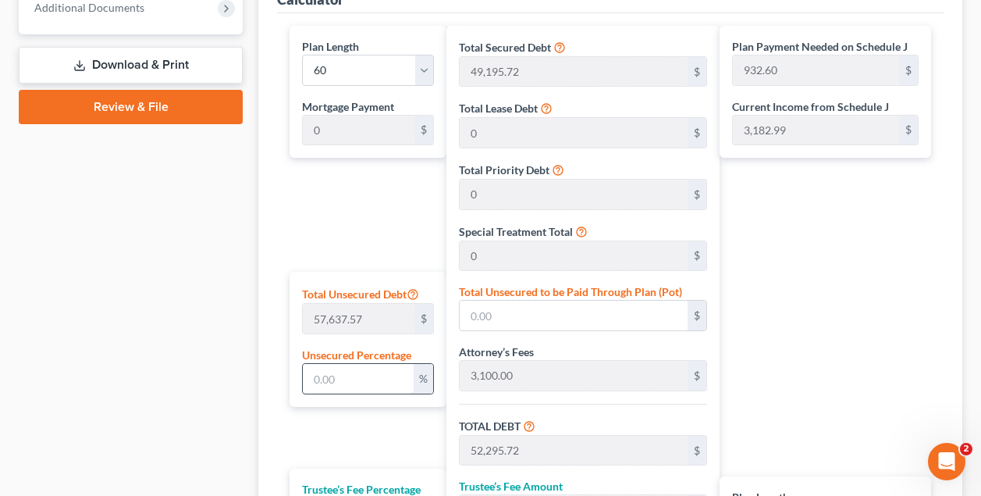
type input "3,701.04"
type input "56,573.14"
type input "942.88"
type input "10"
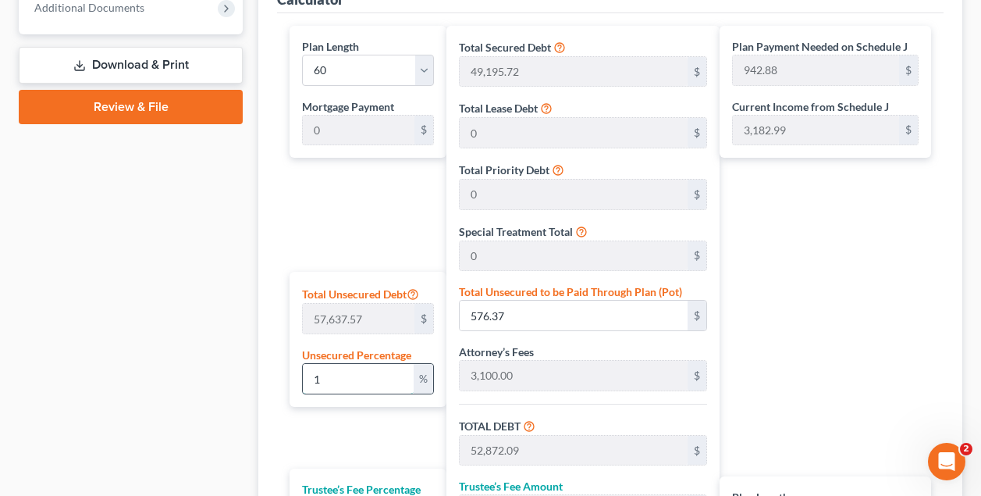
type input "5,763.75"
type input "58,059.47"
type input "4,064.16"
type input "62,123.64"
type input "1,035.39"
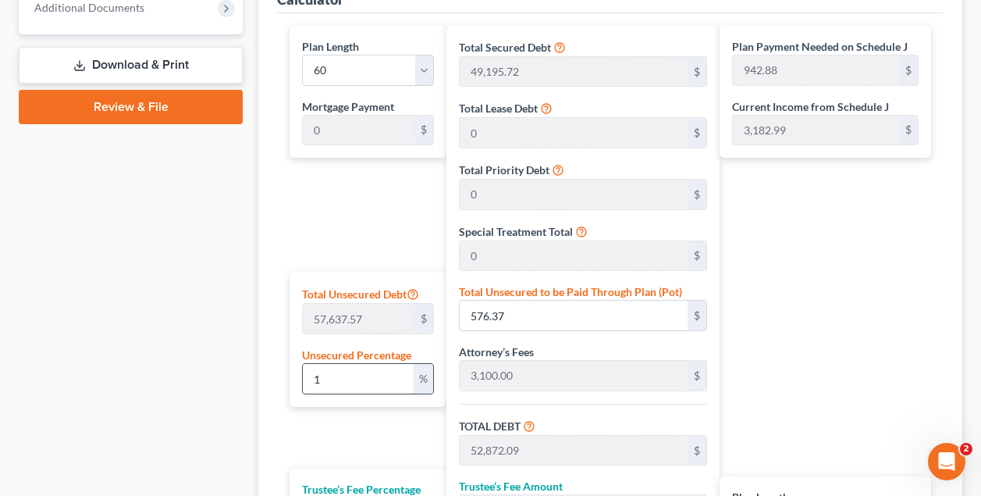
type input "1,035.39"
type input "100"
type input "57,637.57"
type input "109,933.29"
type input "7,695.33"
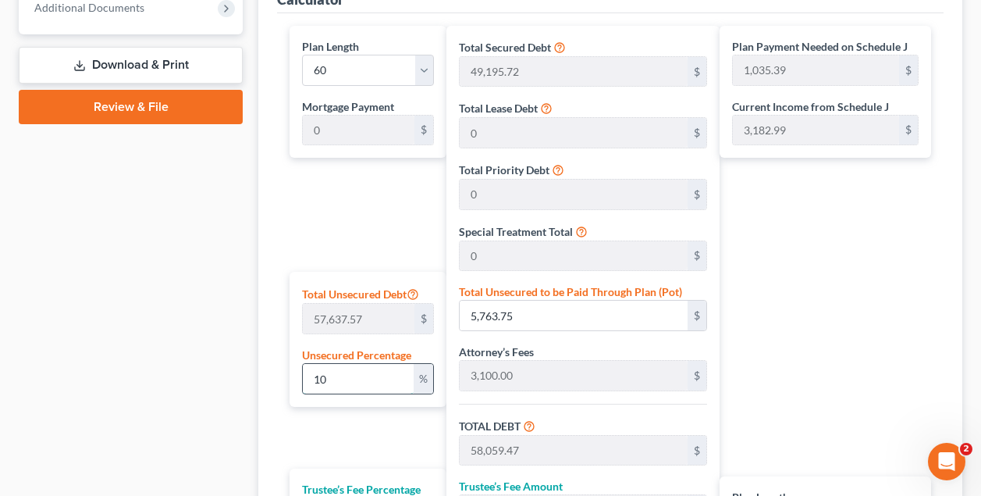
type input "117,628.62"
type input "1,960.47"
type input "100"
click at [367, 262] on div "Plan Length 1 2 3 4 5 6 7 8 9 10 11 12 13 14 15 16 17 18 19 20 21 22 23 24 25 2…" at bounding box center [364, 343] width 164 height 634
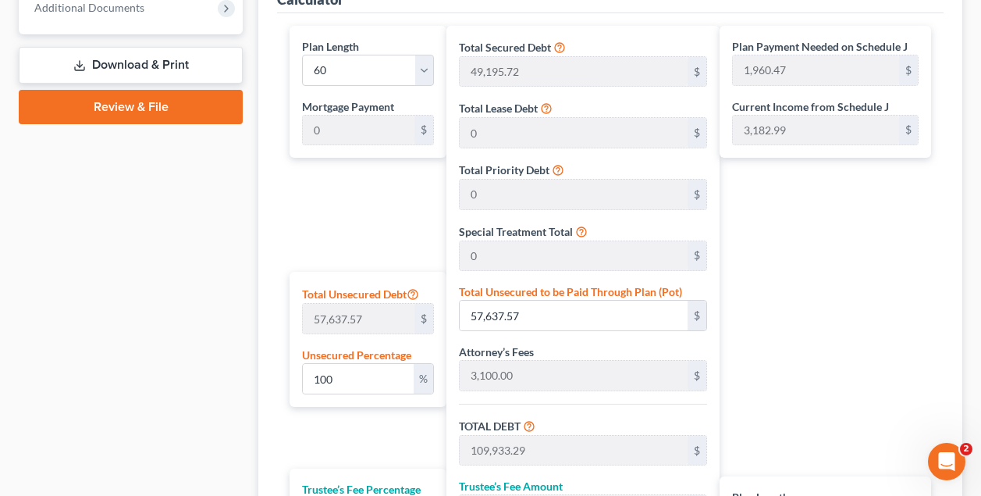
click at [367, 202] on div "Plan Length 1 2 3 4 5 6 7 8 9 10 11 12 13 14 15 16 17 18 19 20 21 22 23 24 25 2…" at bounding box center [364, 343] width 164 height 634
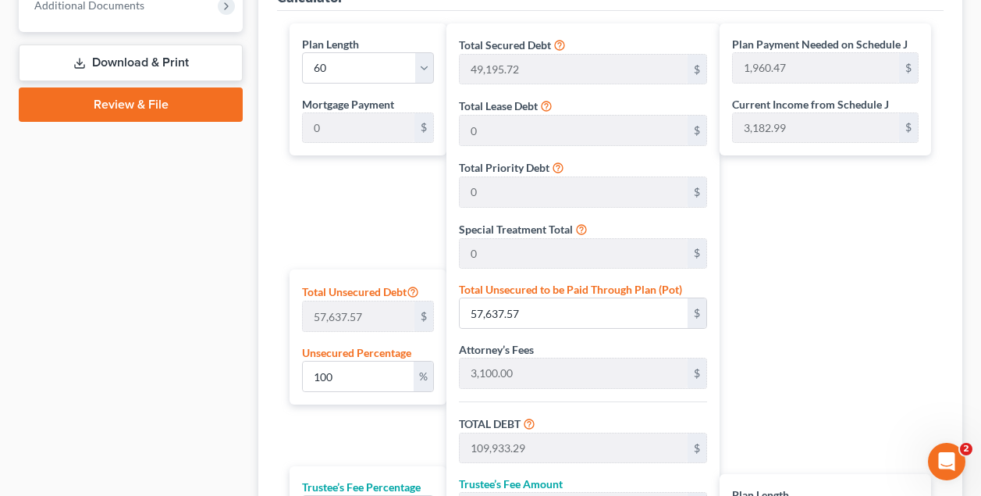
click at [367, 202] on div "Plan Length 1 2 3 4 5 6 7 8 9 10 11 12 13 14 15 16 17 18 19 20 21 22 23 24 25 2…" at bounding box center [364, 340] width 164 height 634
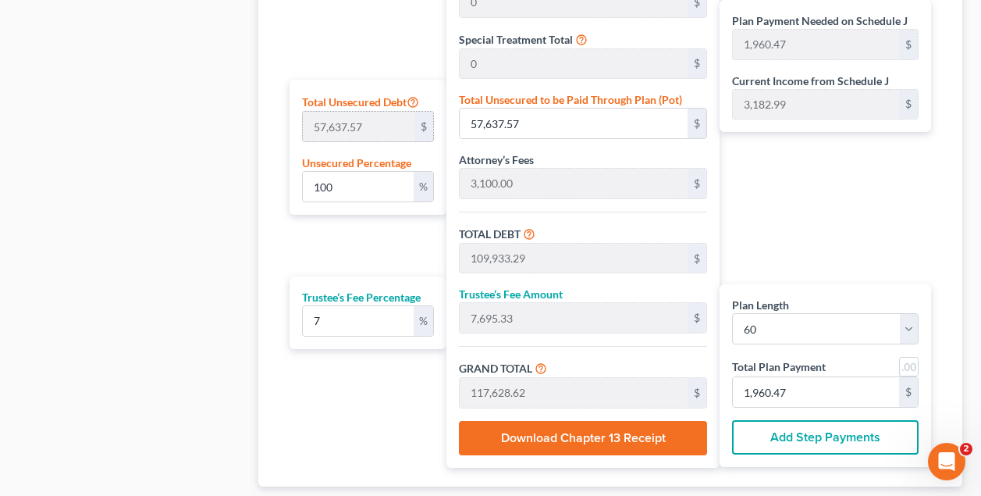
scroll to position [928, 0]
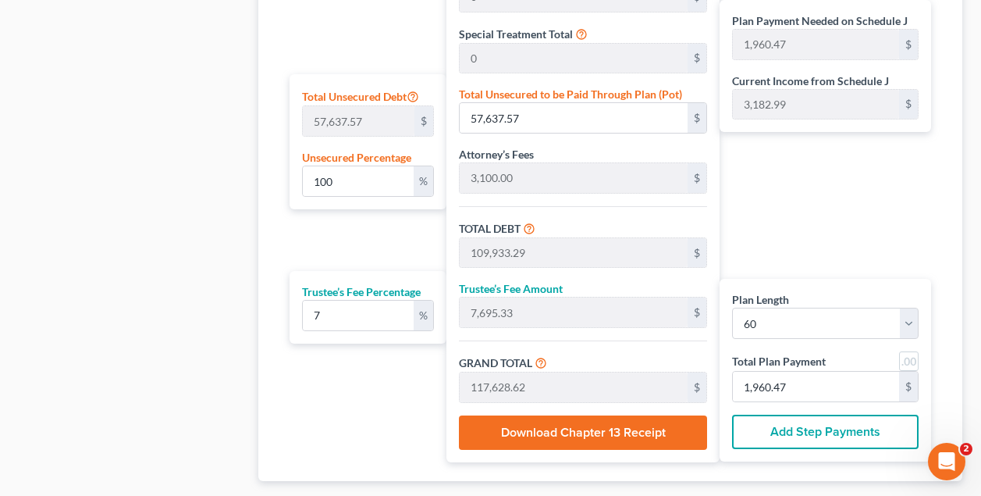
click at [824, 184] on div "Plan Payment Needed on Schedule J 1,960.47 $ Current Income from Schedule J 3,1…" at bounding box center [829, 145] width 219 height 634
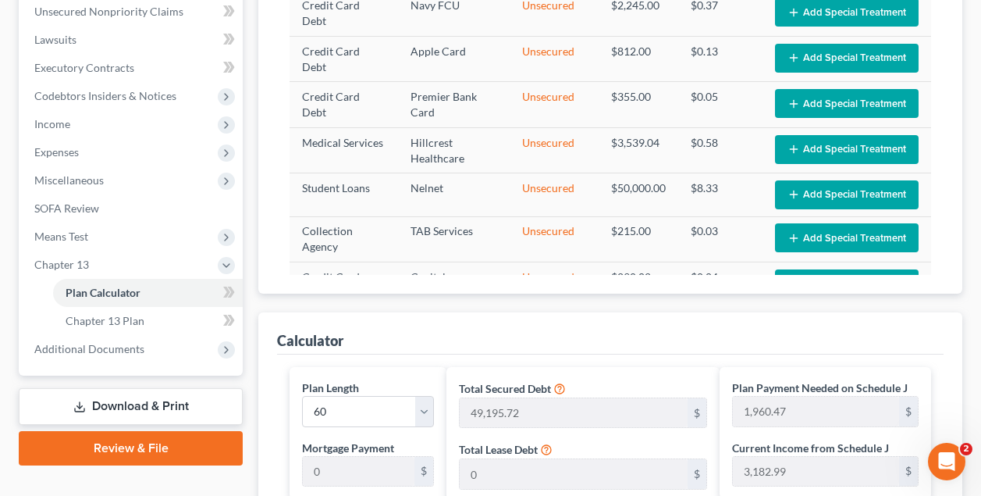
scroll to position [387, 0]
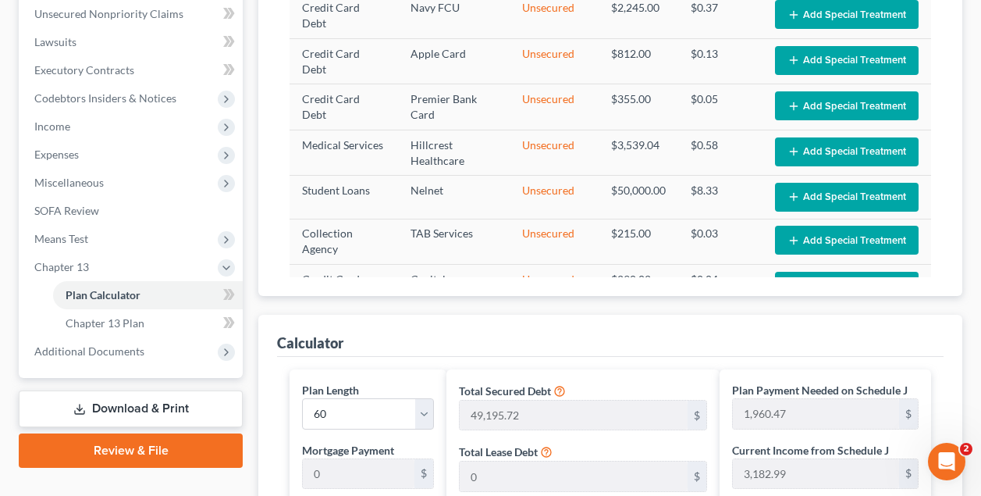
click at [113, 457] on link "Review & File" at bounding box center [131, 450] width 224 height 34
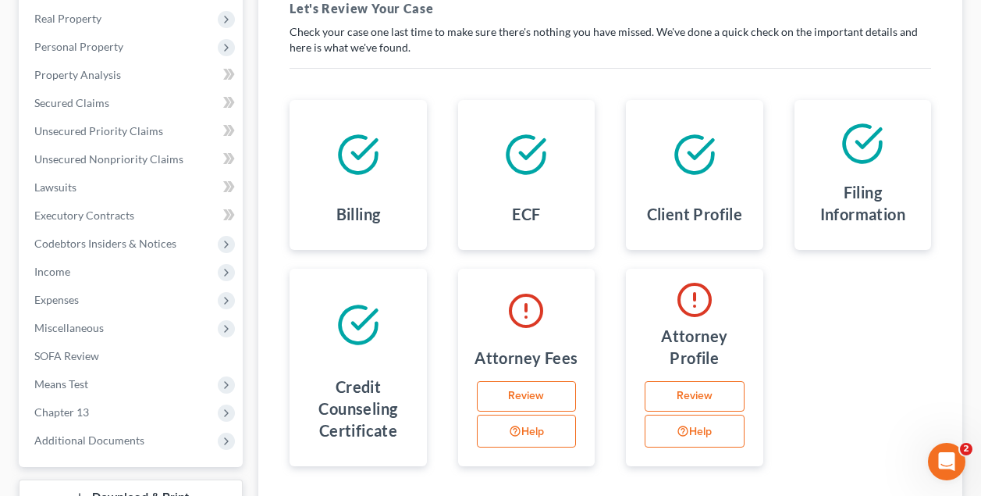
scroll to position [265, 0]
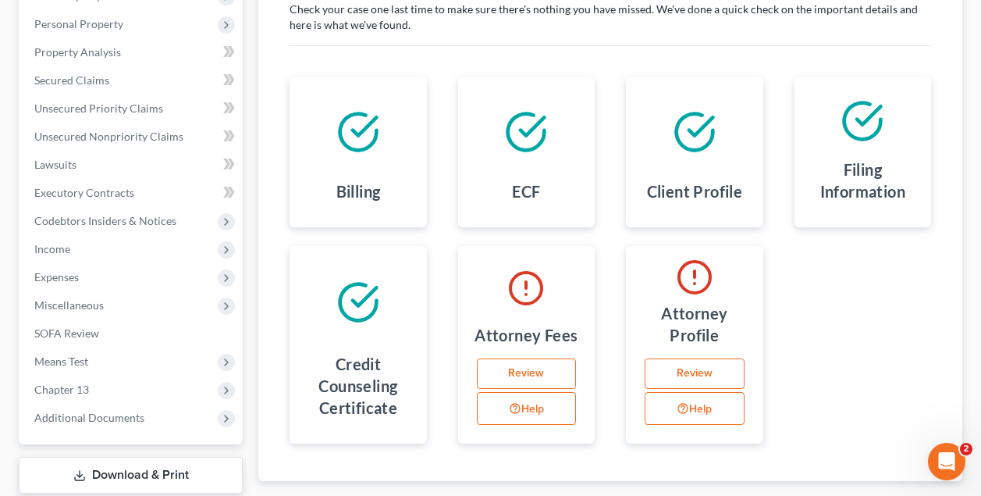
click at [537, 372] on link "Review" at bounding box center [526, 373] width 99 height 31
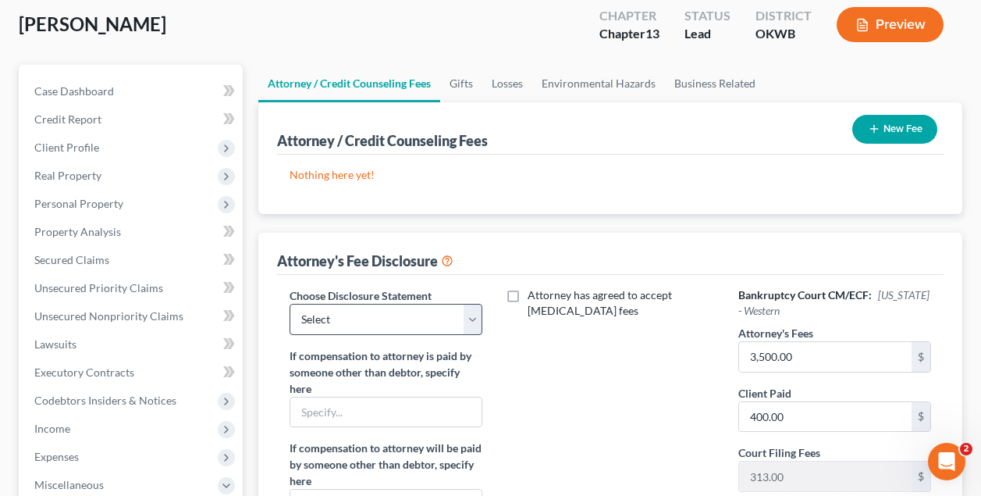
scroll to position [98, 0]
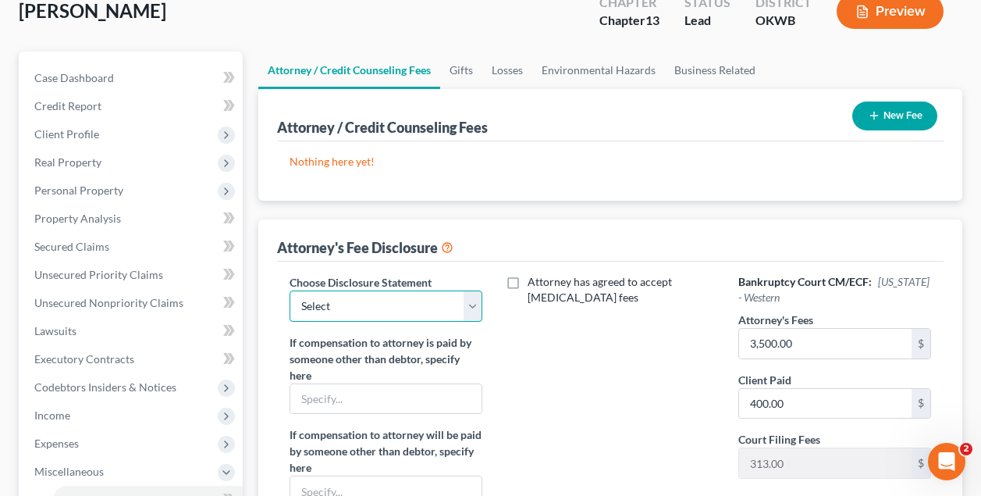
click at [444, 305] on select "Select Green Country Legal Group" at bounding box center [386, 305] width 193 height 31
select select "0"
click at [553, 362] on div "Attorney has agreed to accept retainer fees" at bounding box center [610, 435] width 224 height 322
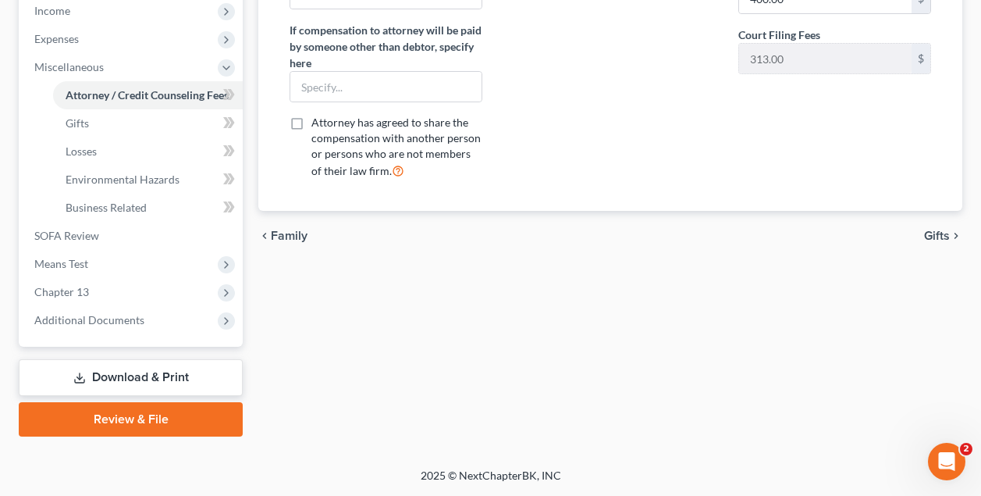
scroll to position [503, 0]
click at [194, 418] on link "Review & File" at bounding box center [131, 419] width 224 height 34
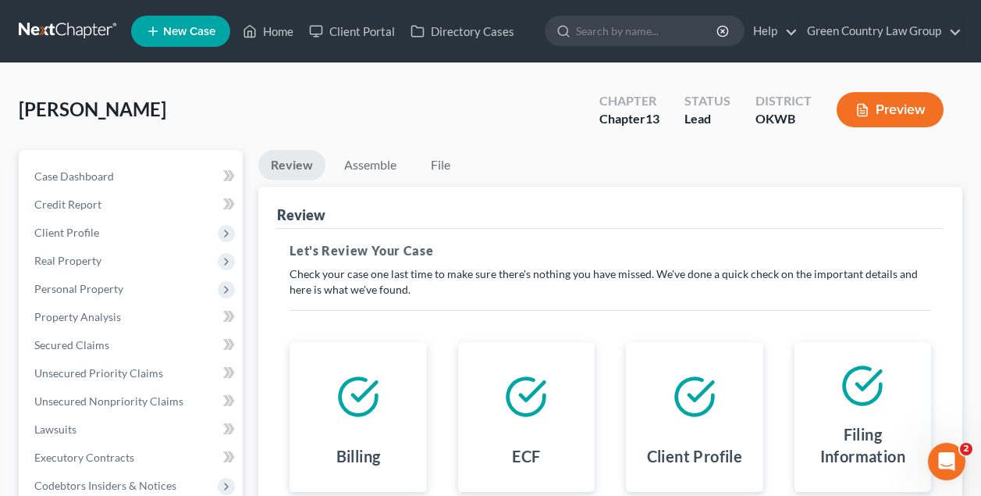
click at [527, 238] on div "This court does not allow electronic filing for cases without full payment. If …" at bounding box center [610, 487] width 667 height 517
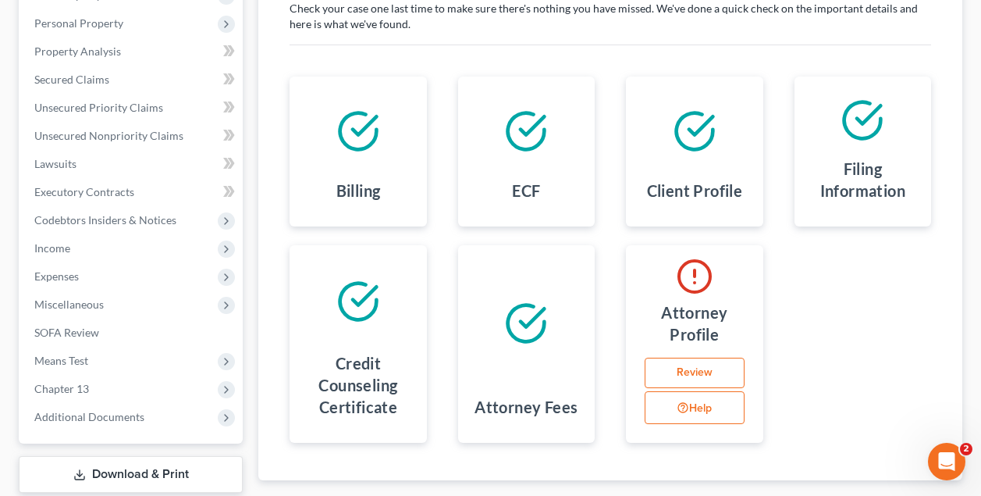
scroll to position [368, 0]
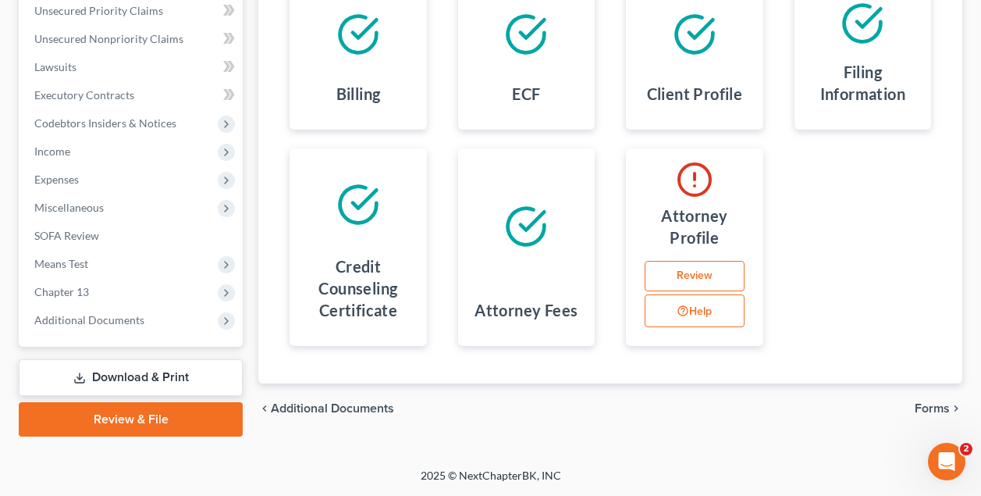
click at [699, 267] on link "Review" at bounding box center [694, 276] width 99 height 31
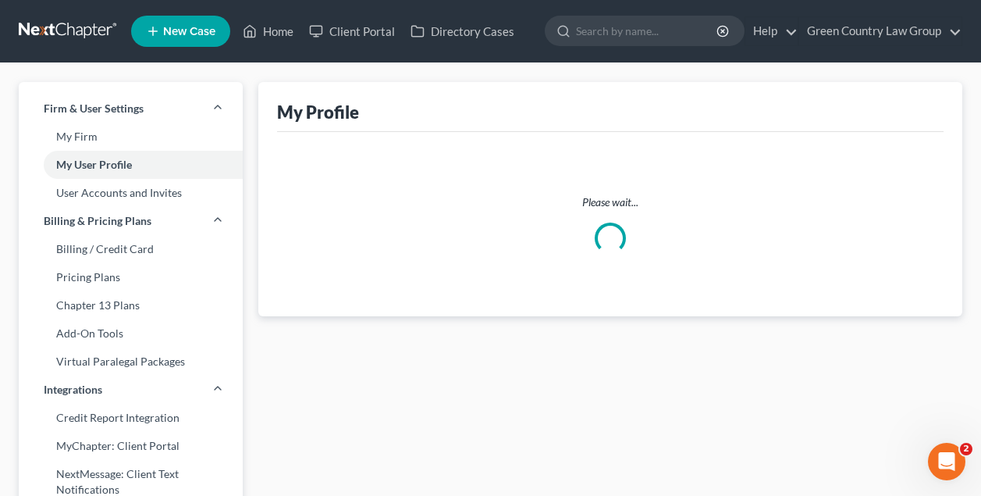
select select "37"
select select "attorney"
select select "0"
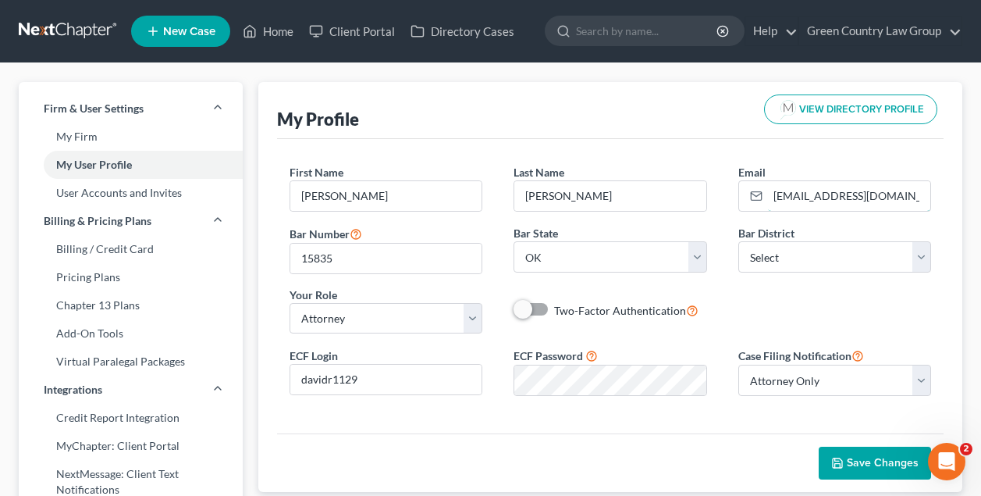
scroll to position [0, 12]
click at [670, 320] on div "First Name * David Last Name * Roberts Email * davidmrobertsjd@gmail.com Bar Nu…" at bounding box center [610, 255] width 673 height 182
select select "65"
click at [808, 310] on div "First Name * David Last Name * Roberts Email * davidmrobertsjd@gmail.com Bar Nu…" at bounding box center [610, 255] width 673 height 182
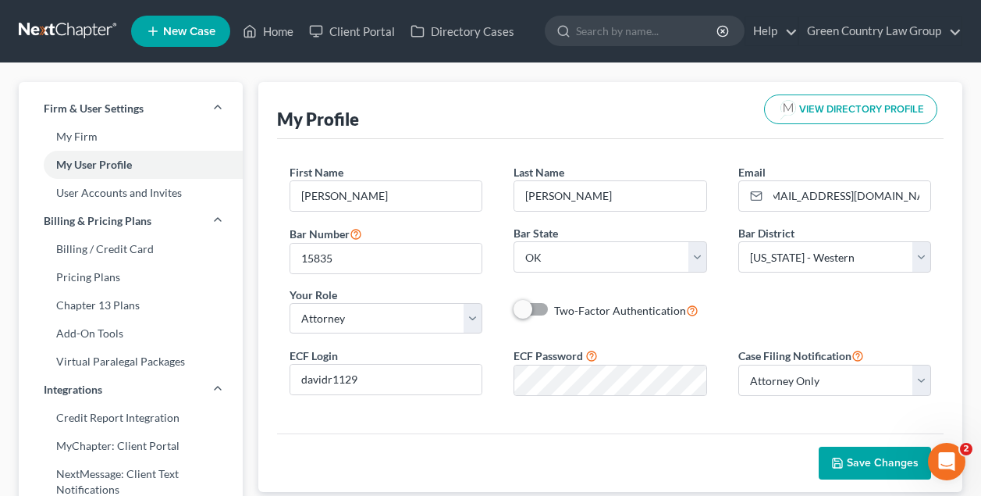
click at [872, 454] on button "Save Changes" at bounding box center [875, 462] width 112 height 33
click at [285, 34] on link "Home" at bounding box center [268, 31] width 66 height 28
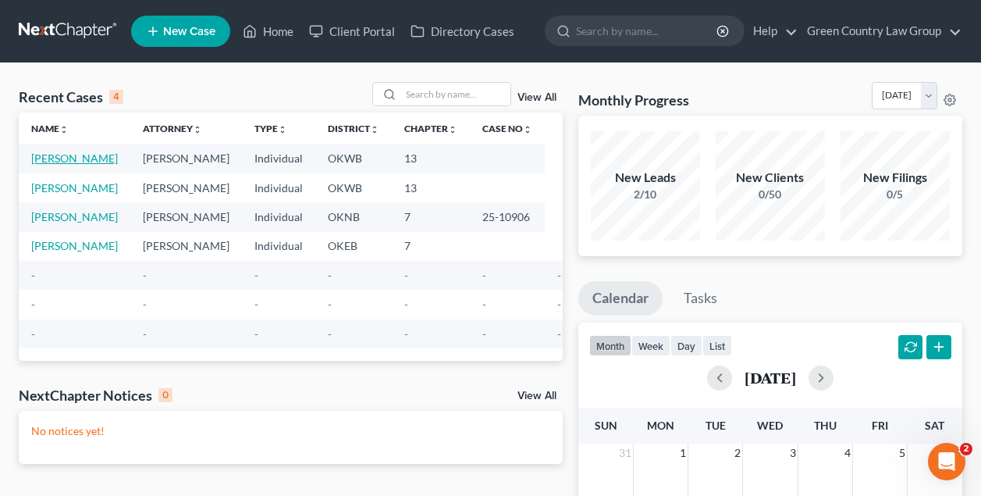
click at [67, 151] on link "[PERSON_NAME]" at bounding box center [74, 157] width 87 height 13
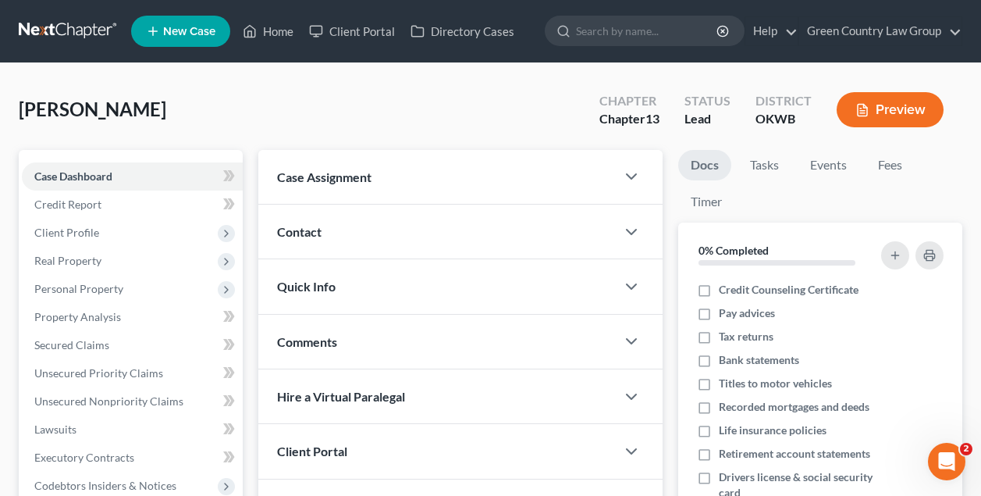
click at [305, 105] on div "Miller, Patty Upgraded Chapter Chapter 13 Status Lead District OKWB Preview" at bounding box center [491, 116] width 944 height 68
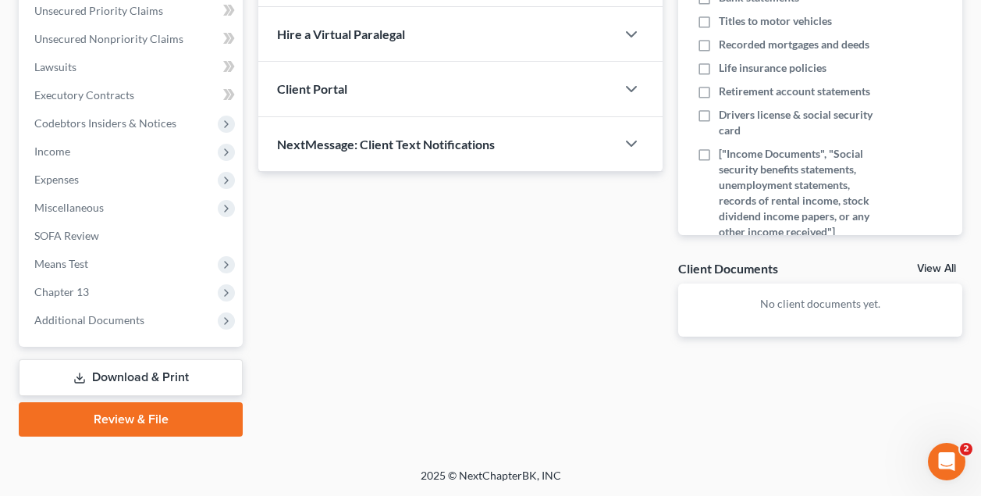
scroll to position [362, 0]
click at [87, 291] on span "Chapter 13" at bounding box center [61, 291] width 55 height 13
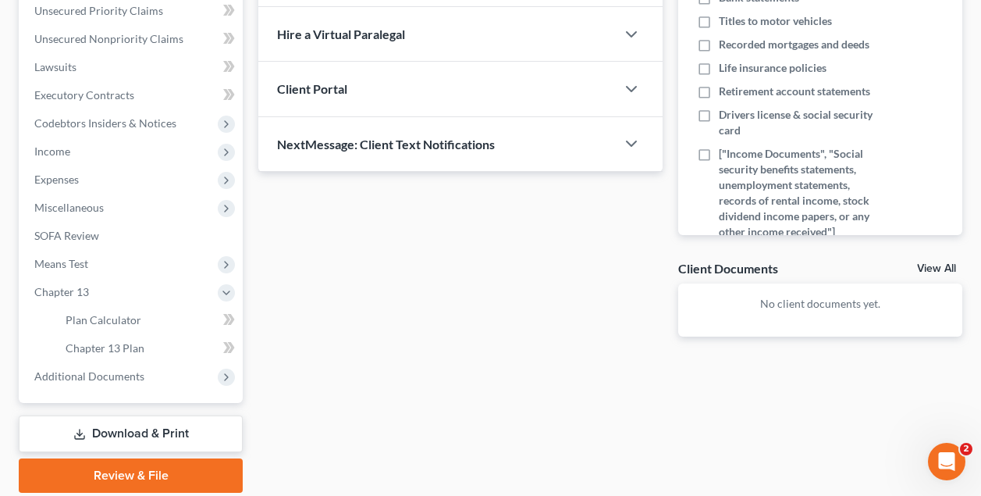
click at [143, 474] on link "Review & File" at bounding box center [131, 475] width 224 height 34
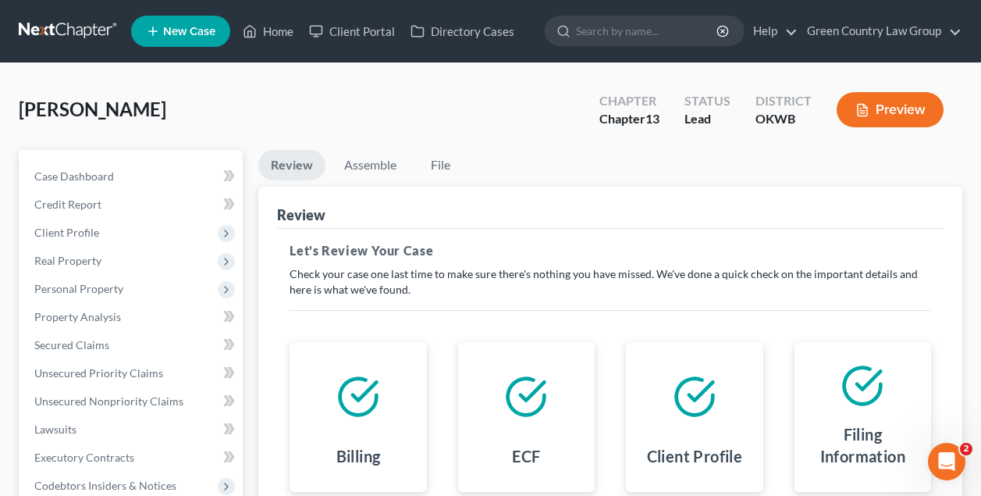
click at [524, 226] on div "Review" at bounding box center [610, 208] width 667 height 42
click at [401, 82] on div "Miller, Patty Upgraded Chapter Chapter 13 Status Lead District OKWB Preview" at bounding box center [491, 116] width 944 height 68
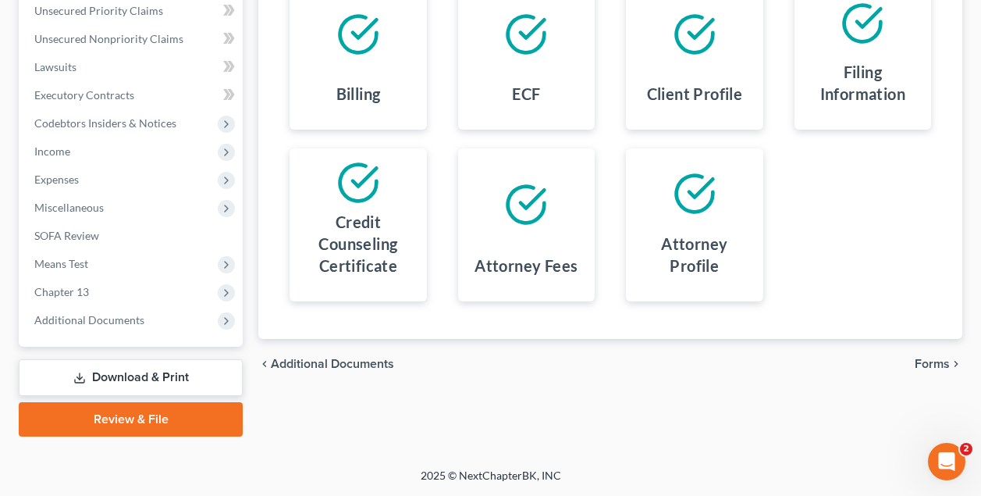
scroll to position [362, 0]
click at [940, 363] on span "Forms" at bounding box center [932, 363] width 35 height 12
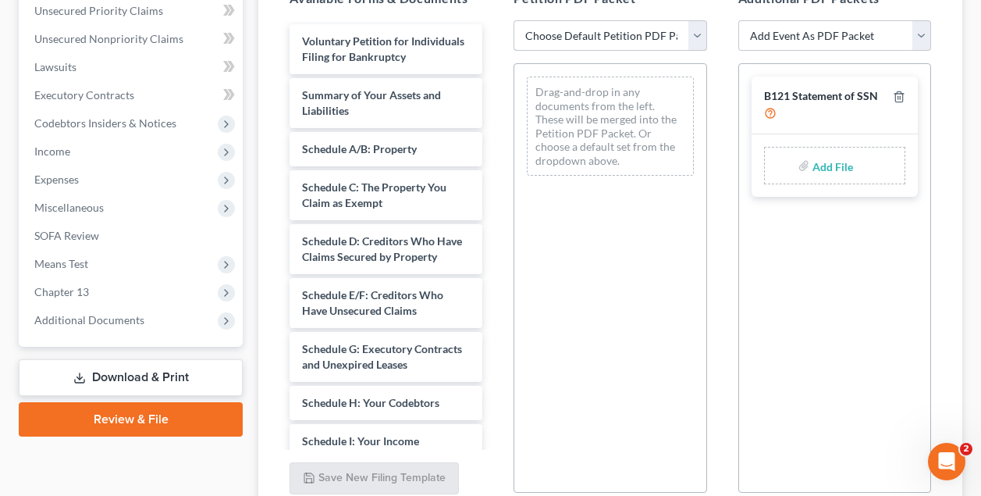
click at [626, 40] on select "Choose Default Petition PDF Packet Complete Bankruptcy Petition (all forms and …" at bounding box center [610, 35] width 193 height 31
select select "0"
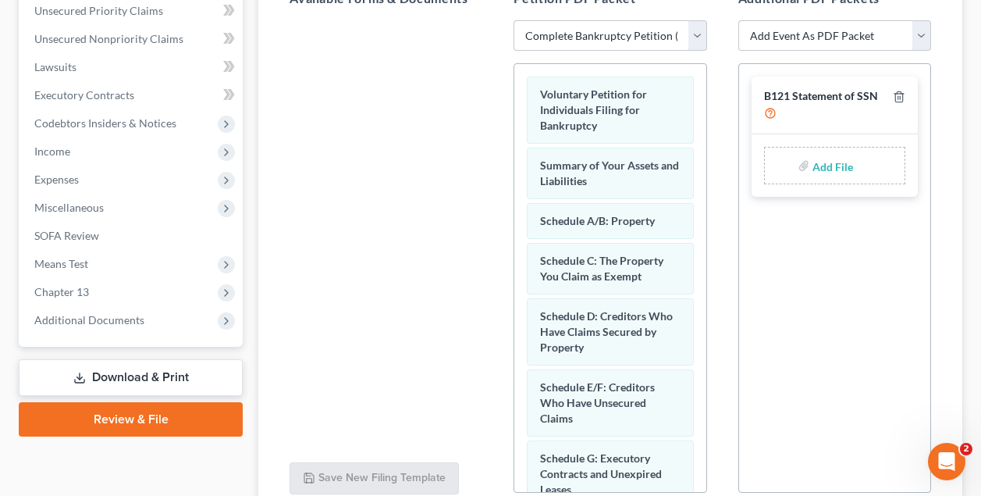
click at [426, 116] on div at bounding box center [386, 234] width 218 height 429
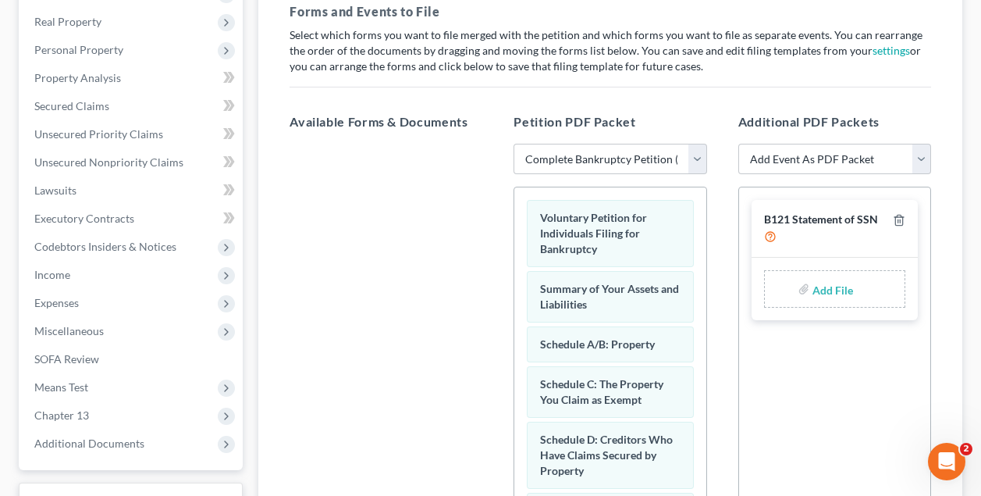
scroll to position [152, 0]
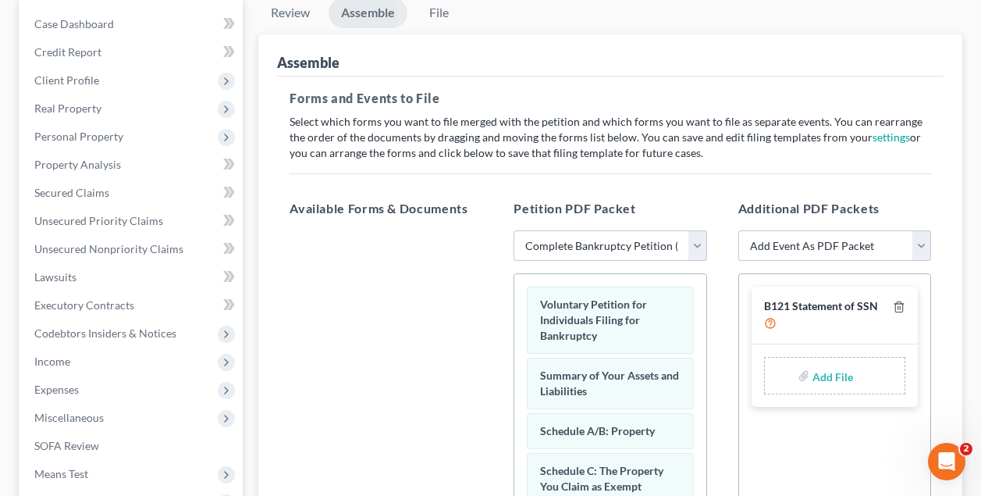
click at [699, 247] on select "Choose Default Petition PDF Packet Complete Bankruptcy Petition (all forms and …" at bounding box center [610, 245] width 193 height 31
click at [404, 268] on div at bounding box center [386, 444] width 218 height 429
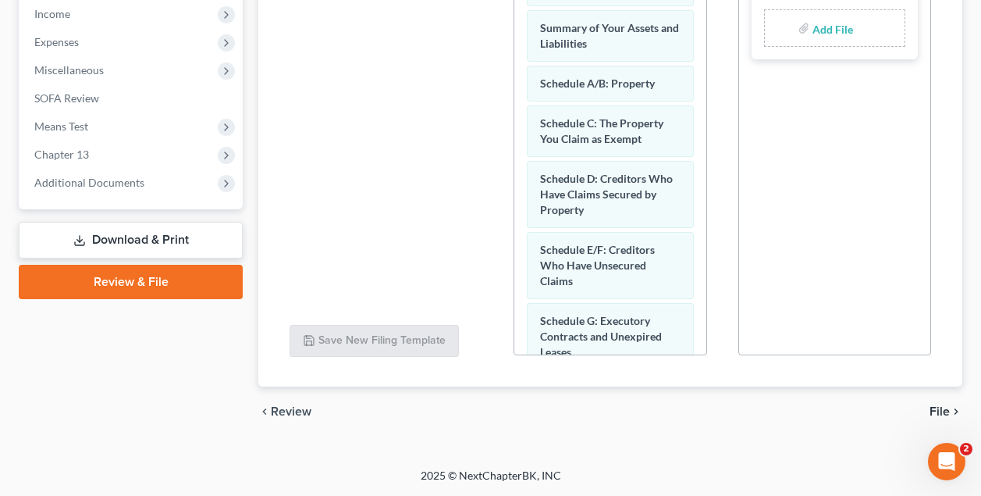
scroll to position [500, 0]
click at [187, 245] on link "Download & Print" at bounding box center [131, 240] width 224 height 37
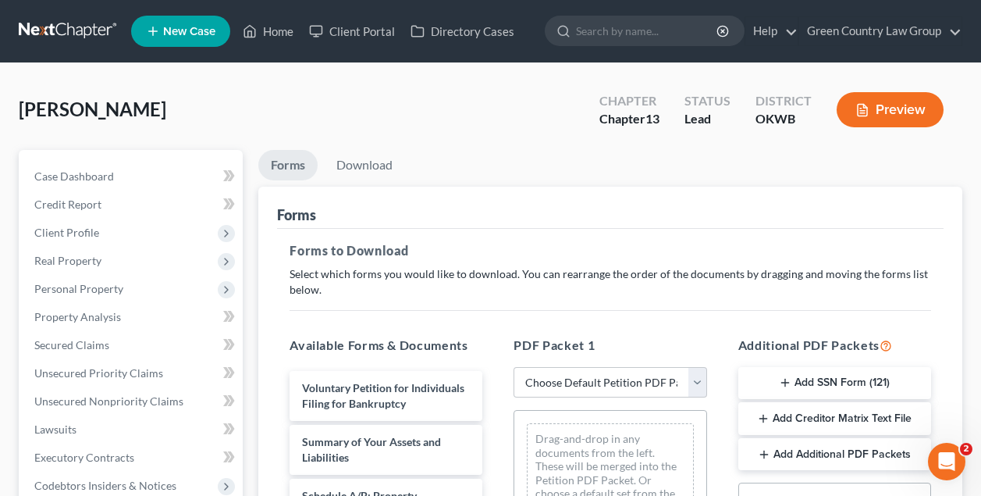
click at [790, 382] on icon "button" at bounding box center [785, 382] width 12 height 12
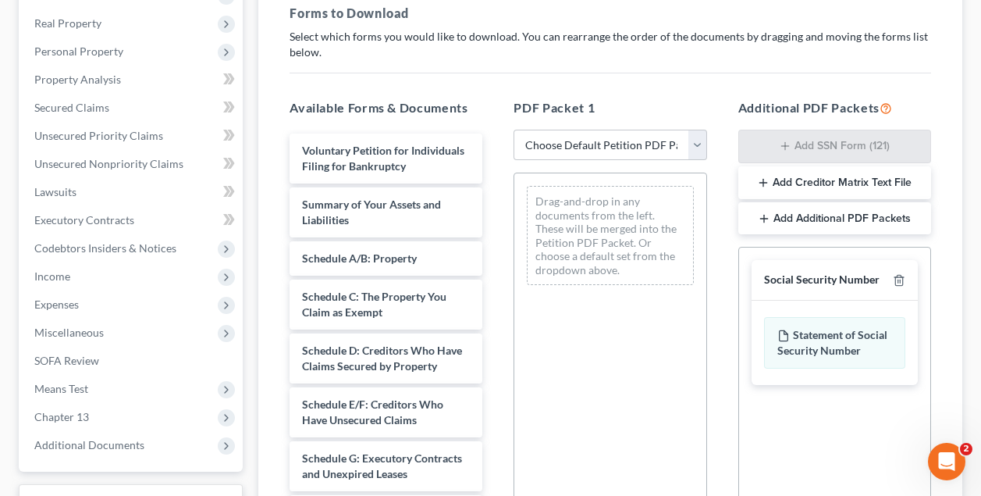
scroll to position [240, 0]
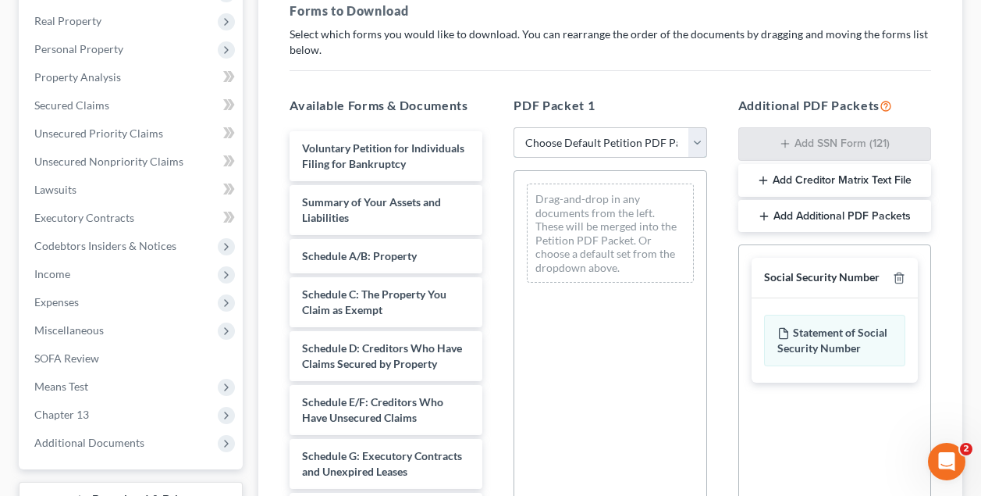
click at [585, 141] on select "Choose Default Petition PDF Packet Complete Bankruptcy Petition (all forms and …" at bounding box center [610, 142] width 193 height 31
select select "0"
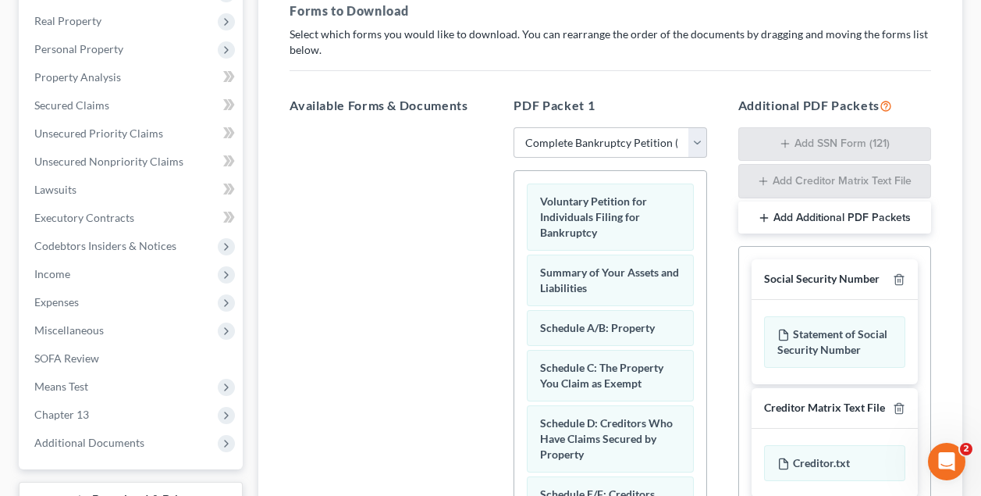
click at [391, 212] on div at bounding box center [386, 341] width 218 height 429
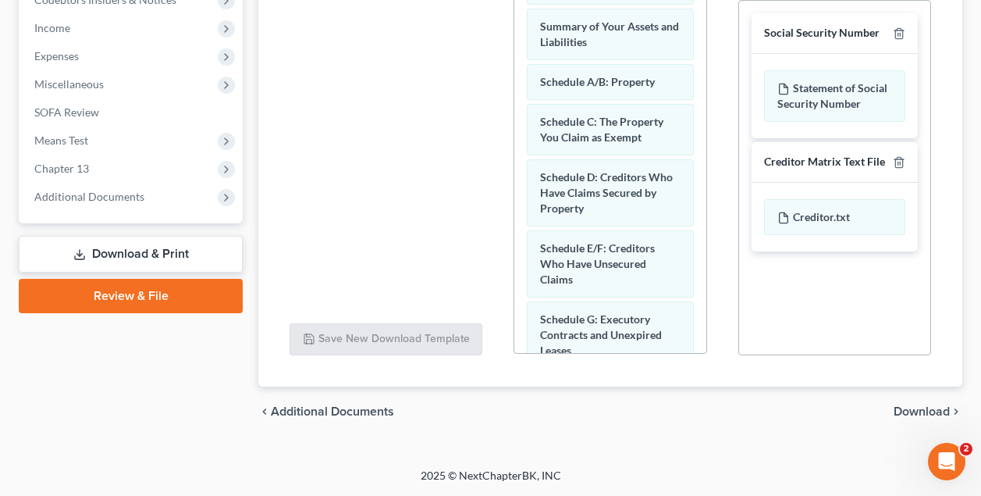
scroll to position [485, 0]
click at [911, 406] on span "Download" at bounding box center [922, 411] width 56 height 12
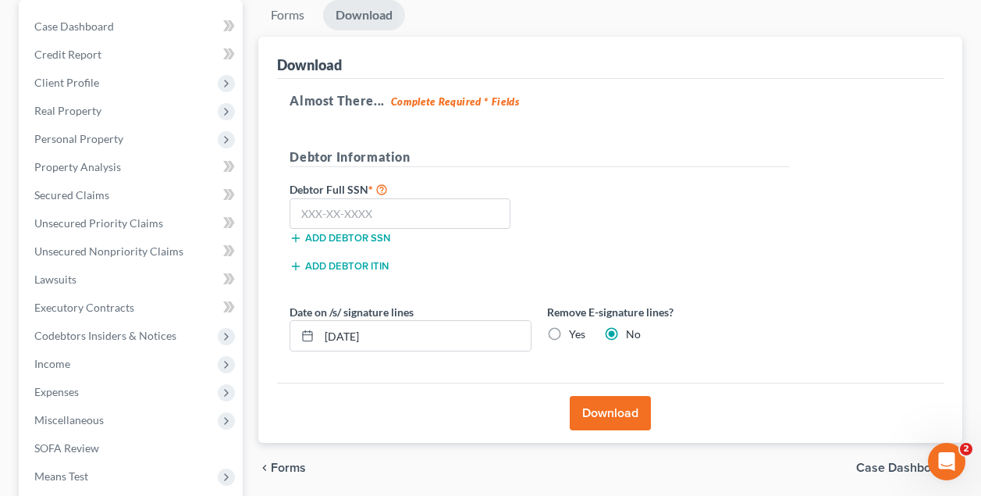
scroll to position [149, 0]
click at [407, 223] on input "text" at bounding box center [400, 214] width 221 height 31
click at [393, 214] on input "text" at bounding box center [400, 214] width 221 height 31
type input "413-17-6892"
click at [625, 413] on button "Download" at bounding box center [610, 413] width 81 height 34
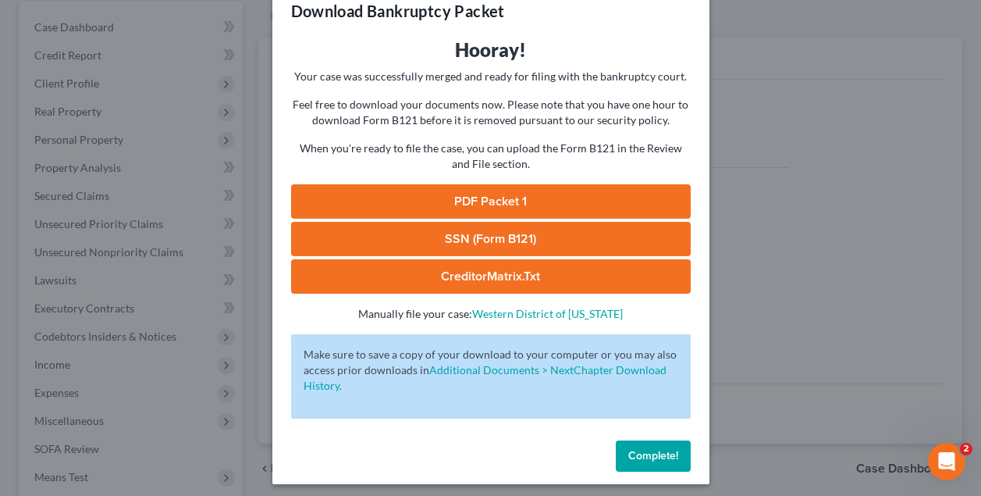
scroll to position [43, 0]
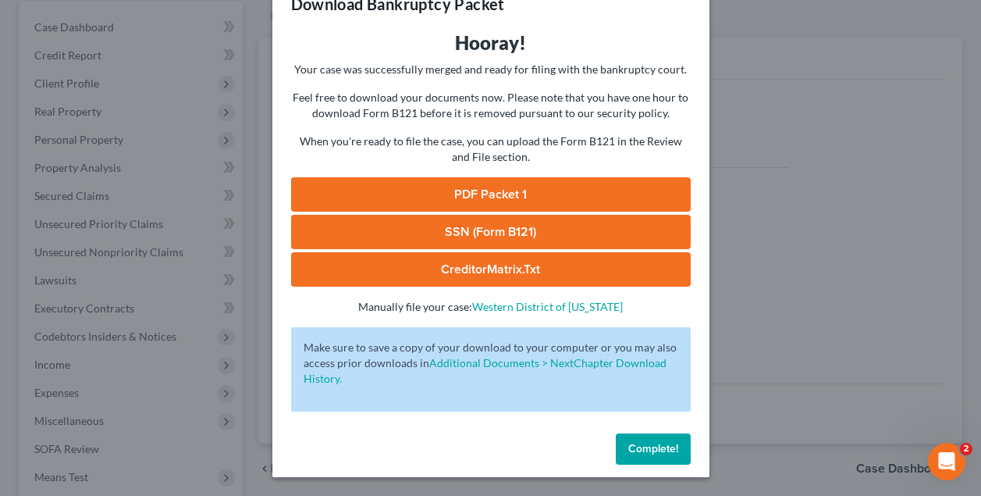
click at [664, 445] on span "Complete!" at bounding box center [653, 448] width 50 height 13
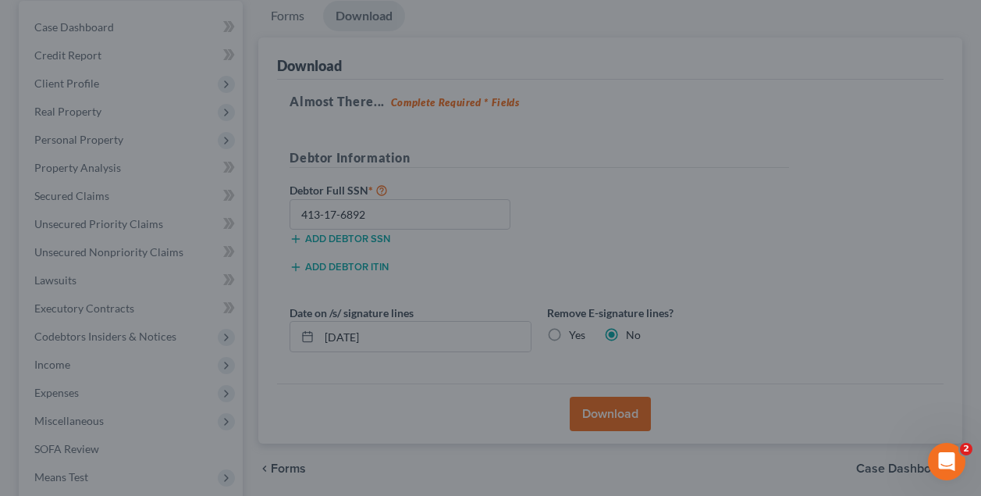
scroll to position [41, 0]
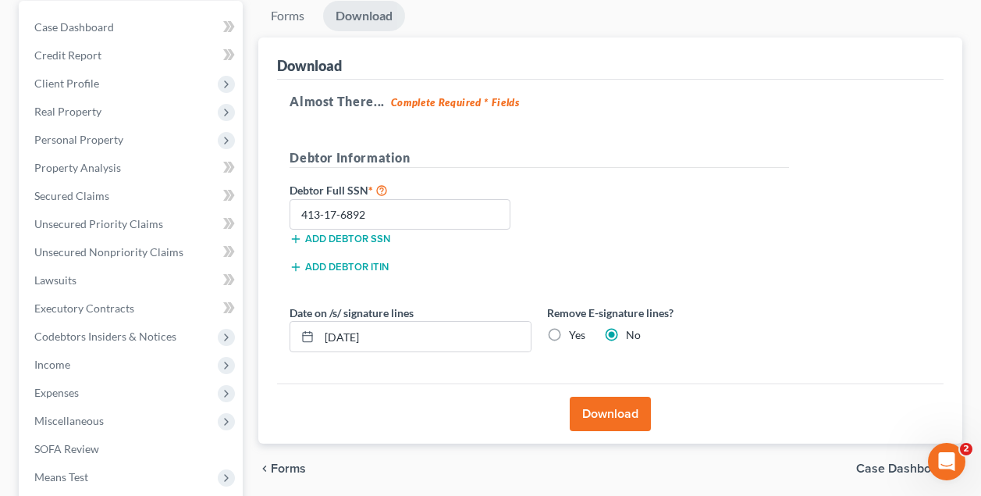
click at [623, 415] on button "Download" at bounding box center [610, 413] width 81 height 34
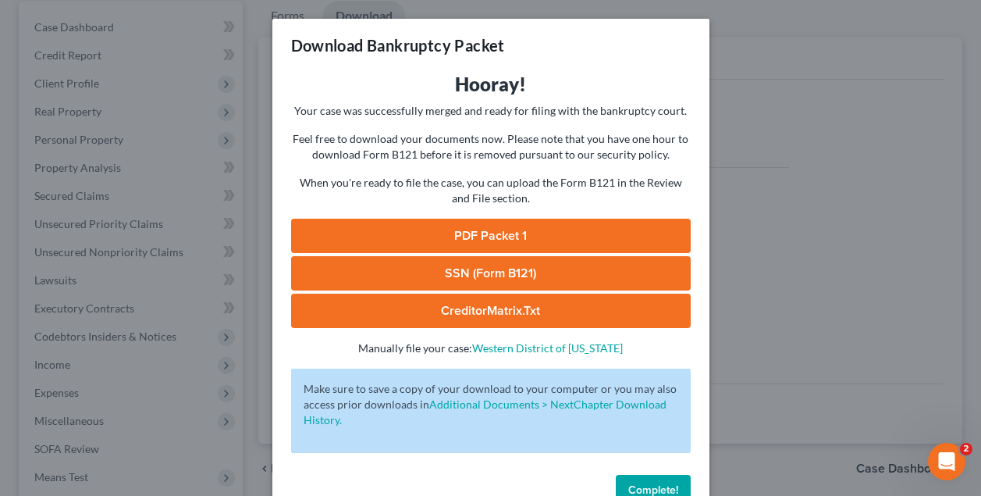
click at [542, 231] on link "PDF Packet 1" at bounding box center [491, 236] width 400 height 34
click at [532, 278] on link "SSN (Form B121)" at bounding box center [491, 273] width 400 height 34
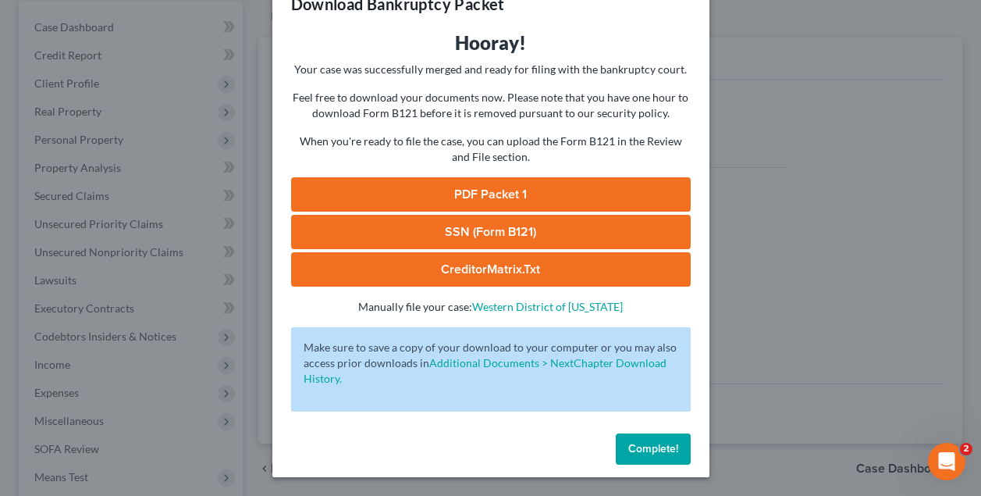
click at [670, 447] on span "Complete!" at bounding box center [653, 448] width 50 height 13
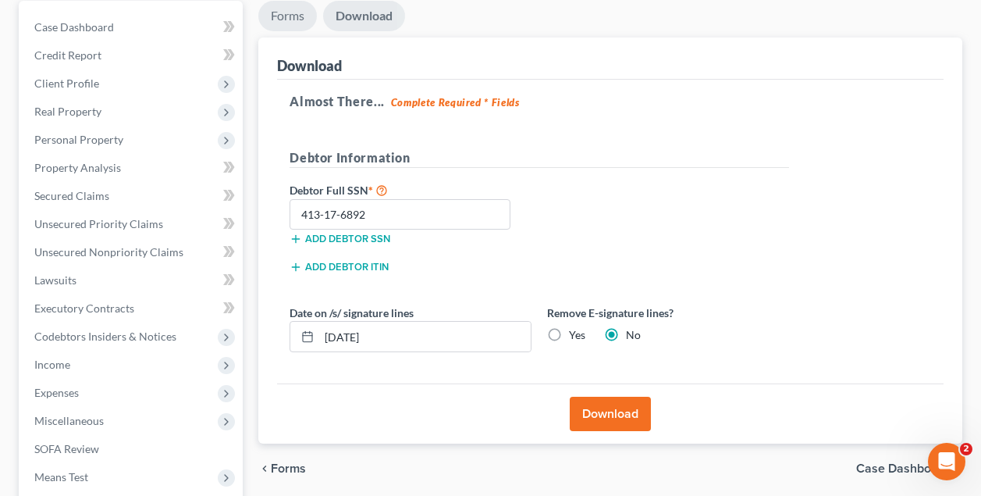
click at [290, 13] on link "Forms" at bounding box center [287, 16] width 59 height 30
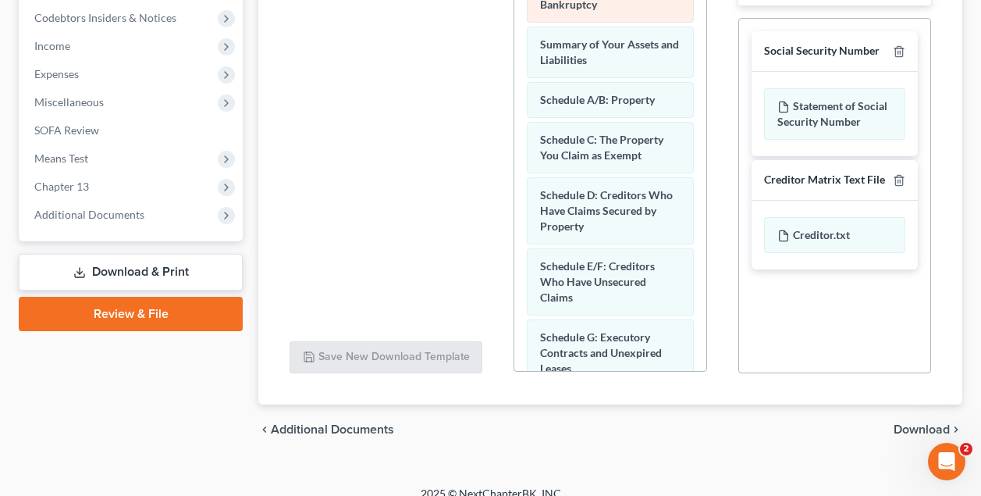
scroll to position [486, 0]
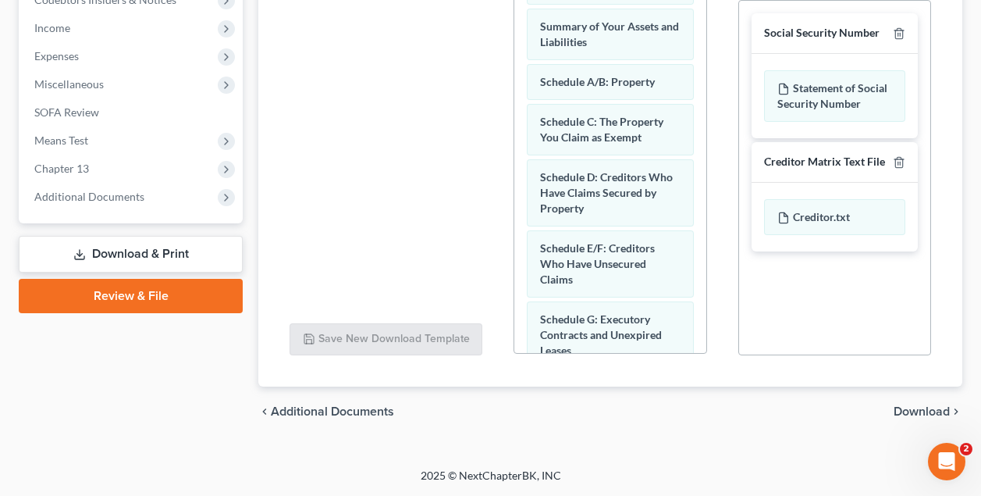
click at [458, 140] on div at bounding box center [386, 95] width 218 height 429
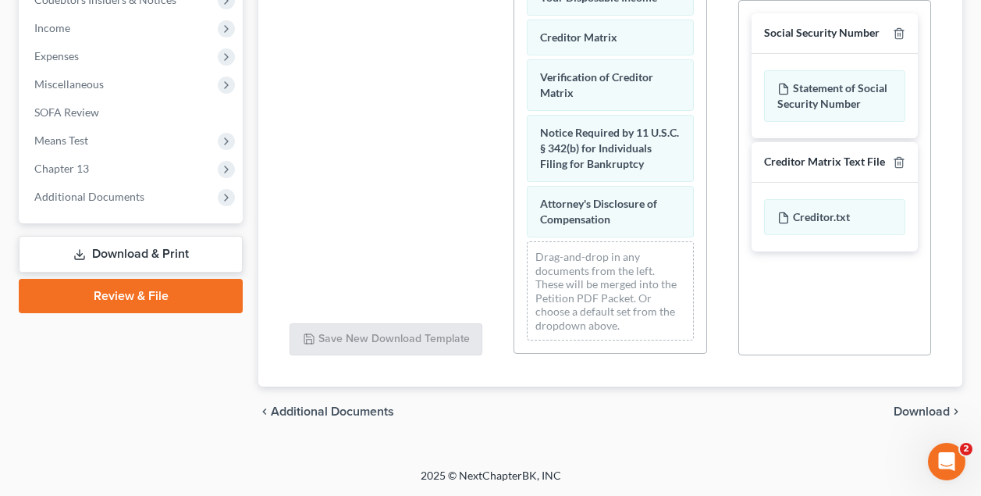
scroll to position [738, 0]
click at [191, 251] on link "Download & Print" at bounding box center [131, 254] width 224 height 37
click at [354, 244] on div at bounding box center [386, 95] width 218 height 429
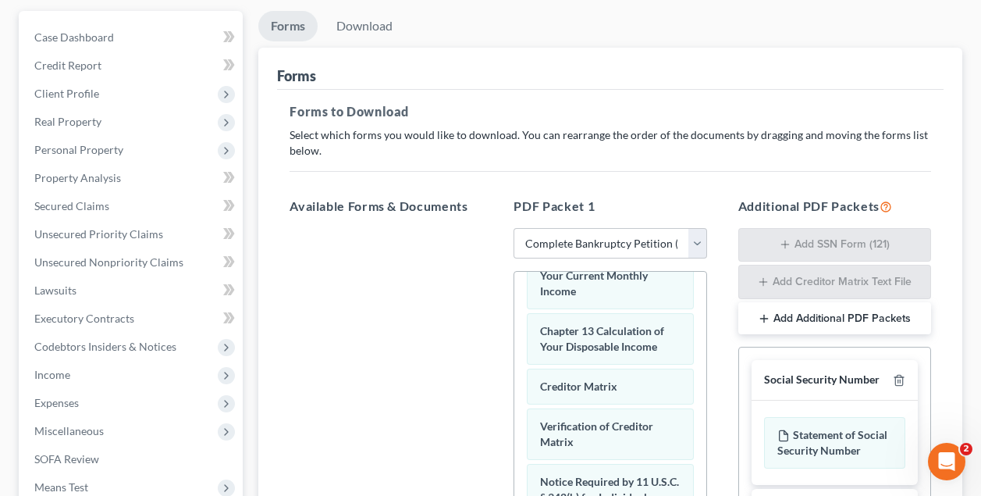
scroll to position [126, 0]
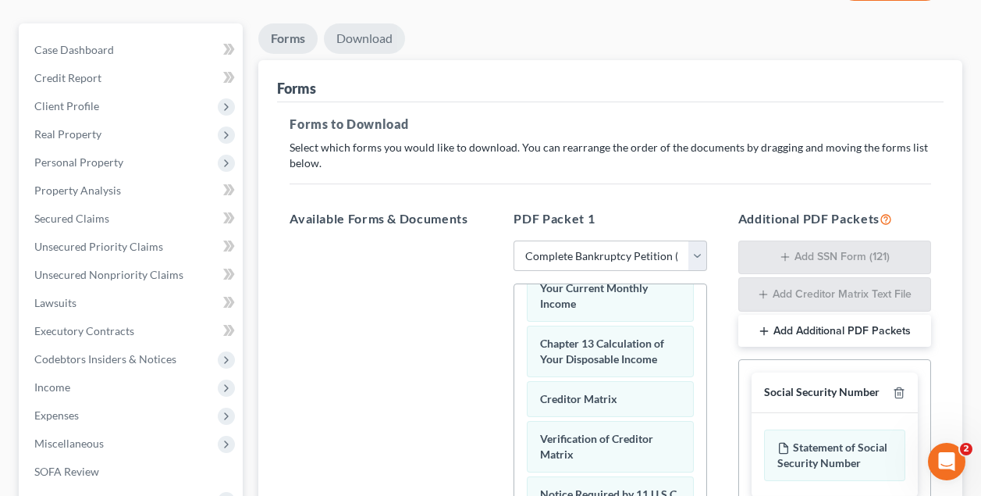
click at [374, 37] on link "Download" at bounding box center [364, 38] width 81 height 30
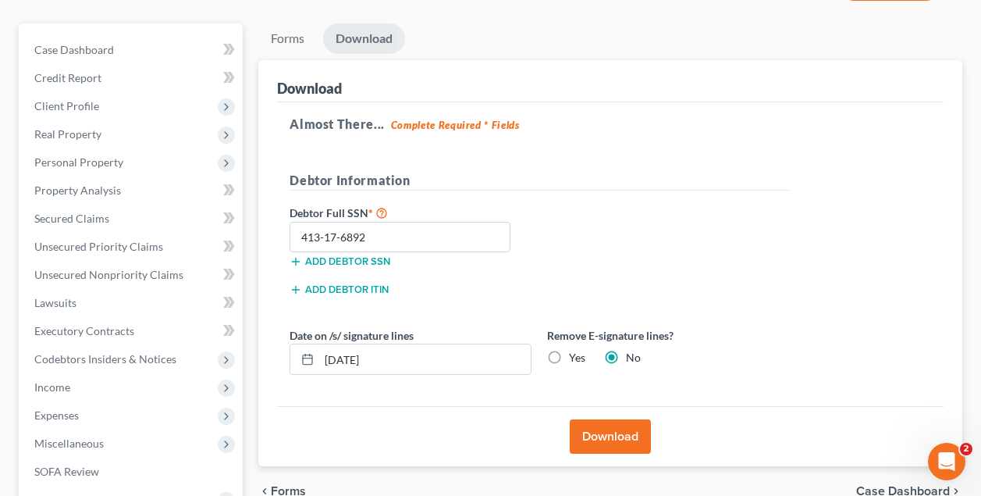
click at [605, 436] on button "Download" at bounding box center [610, 436] width 81 height 34
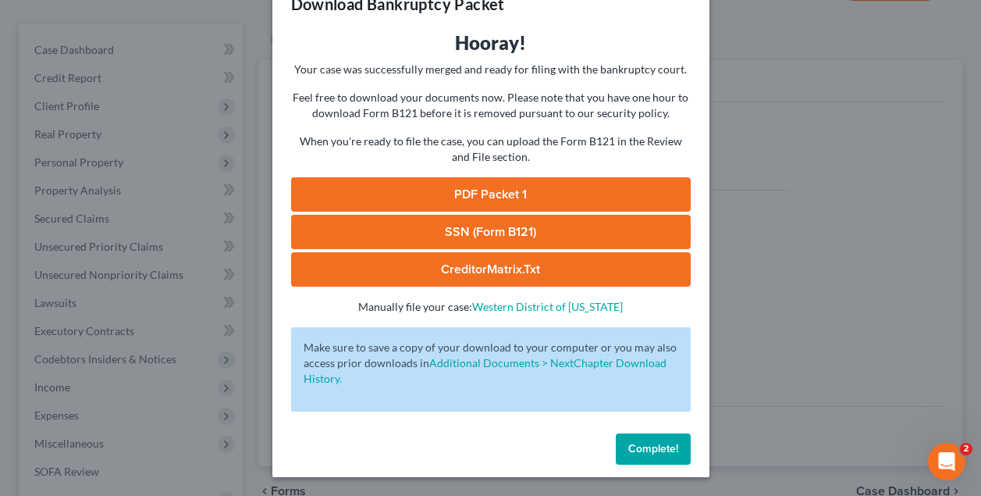
scroll to position [41, 0]
click at [492, 363] on link "Additional Documents > NextChapter Download History." at bounding box center [485, 370] width 363 height 29
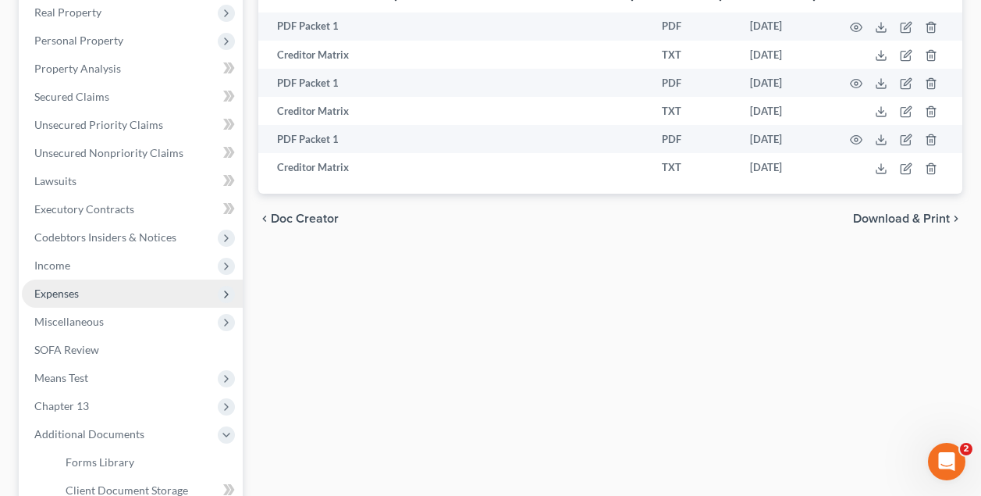
scroll to position [251, 0]
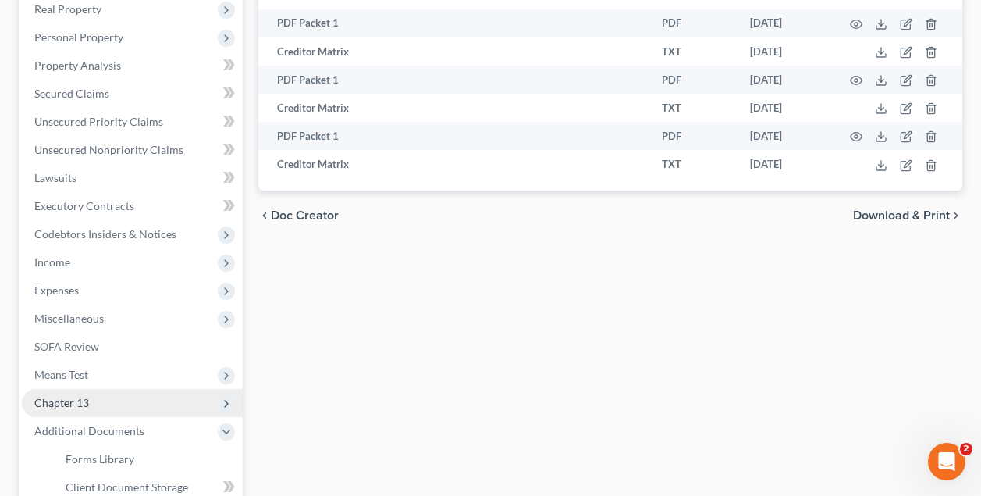
click at [68, 400] on span "Chapter 13" at bounding box center [61, 402] width 55 height 13
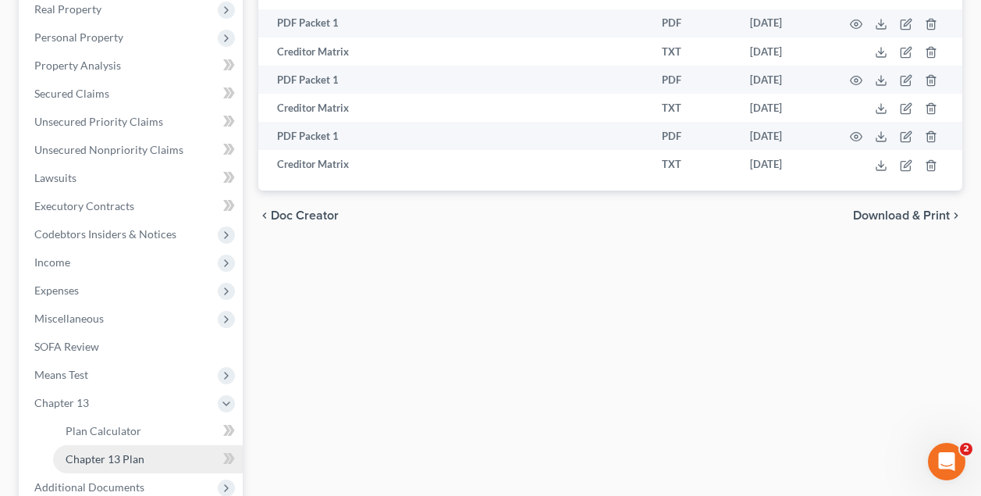
click at [100, 458] on span "Chapter 13 Plan" at bounding box center [105, 458] width 79 height 13
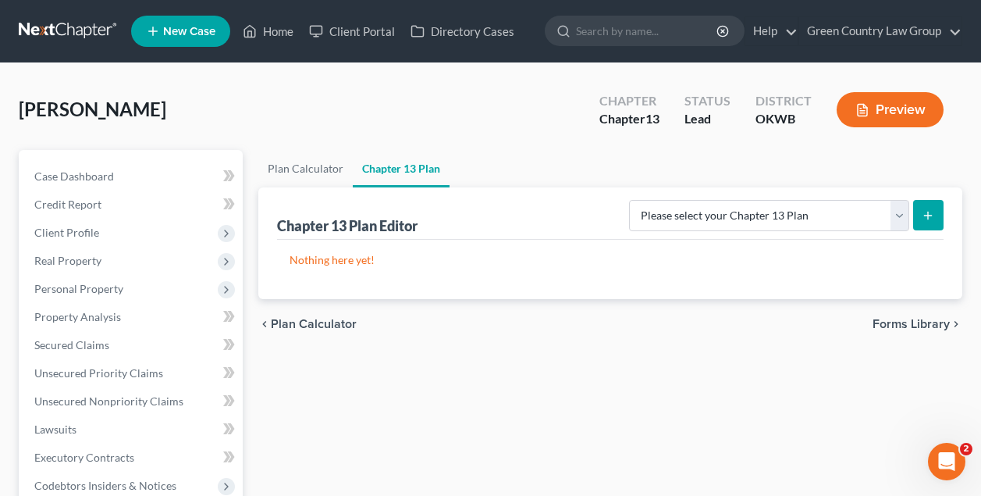
click at [916, 111] on button "Preview" at bounding box center [890, 109] width 107 height 35
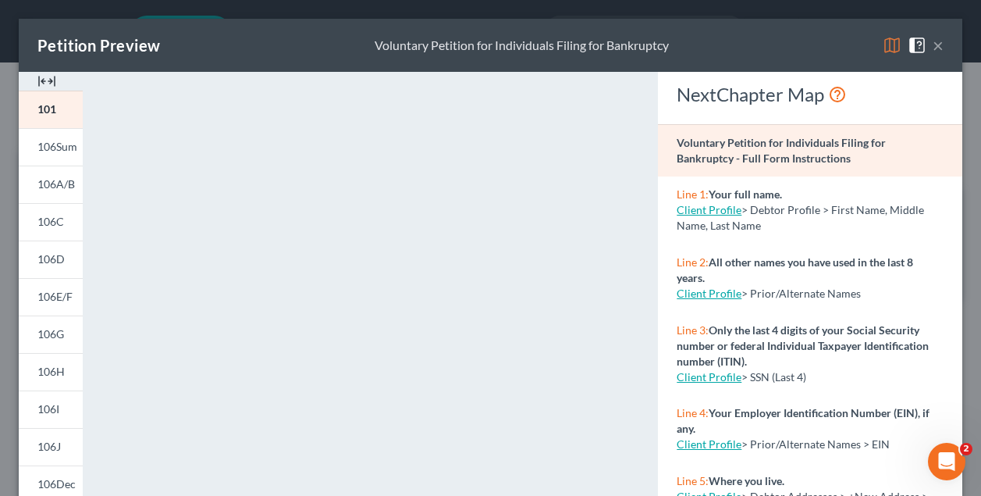
click at [938, 45] on button "×" at bounding box center [938, 45] width 11 height 19
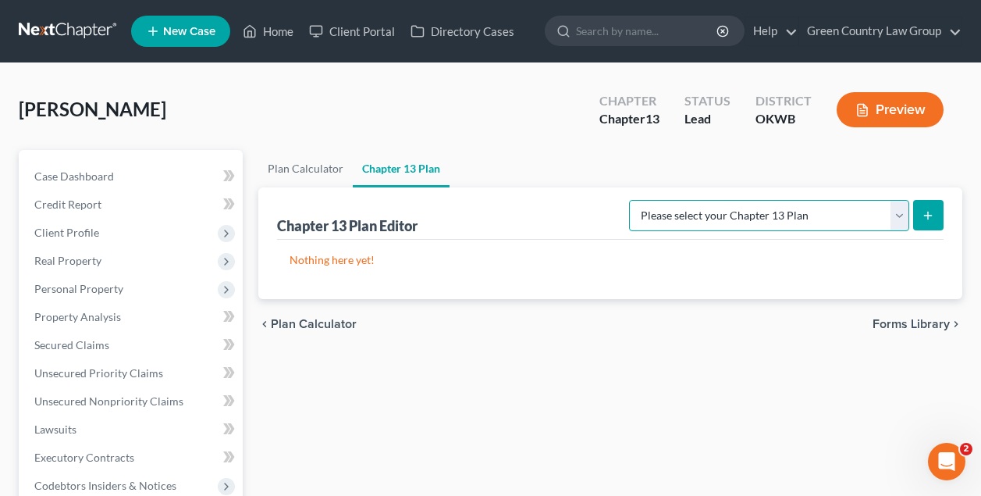
select select "2"
click at [931, 223] on button "submit" at bounding box center [928, 215] width 30 height 30
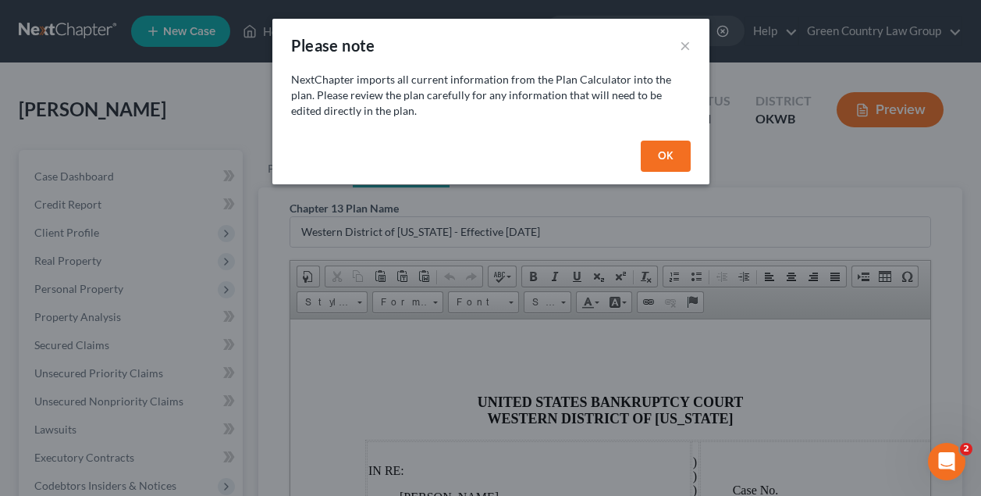
click at [675, 154] on button "OK" at bounding box center [666, 155] width 50 height 31
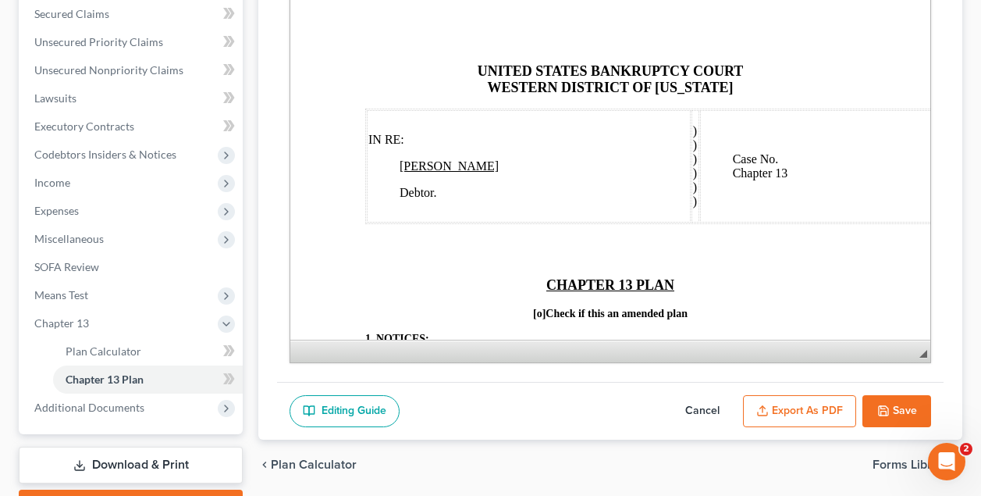
scroll to position [344, 0]
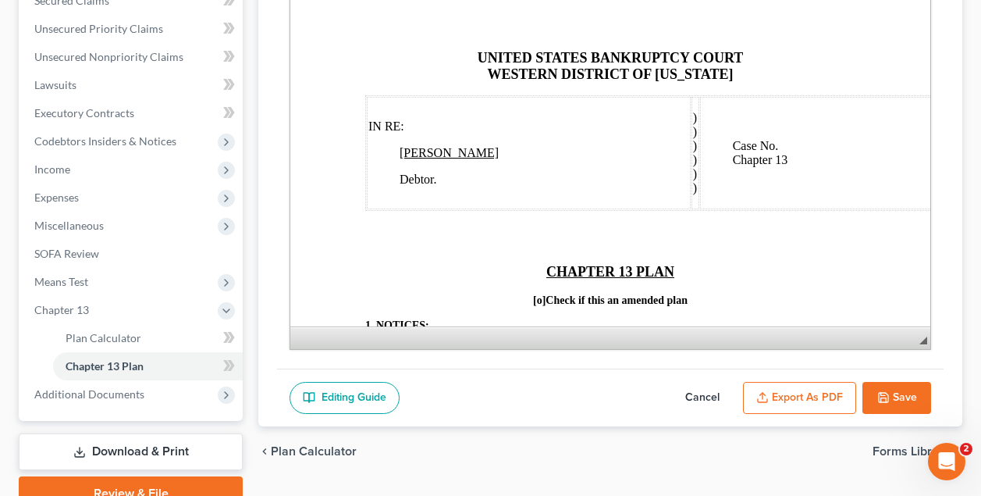
click at [829, 391] on button "Export as PDF" at bounding box center [799, 398] width 113 height 33
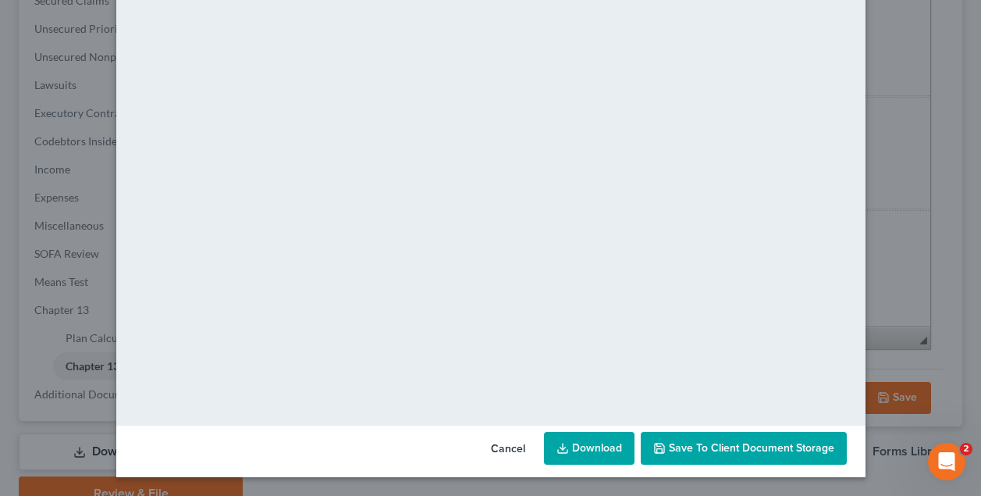
scroll to position [158, 0]
